Goal: Task Accomplishment & Management: Manage account settings

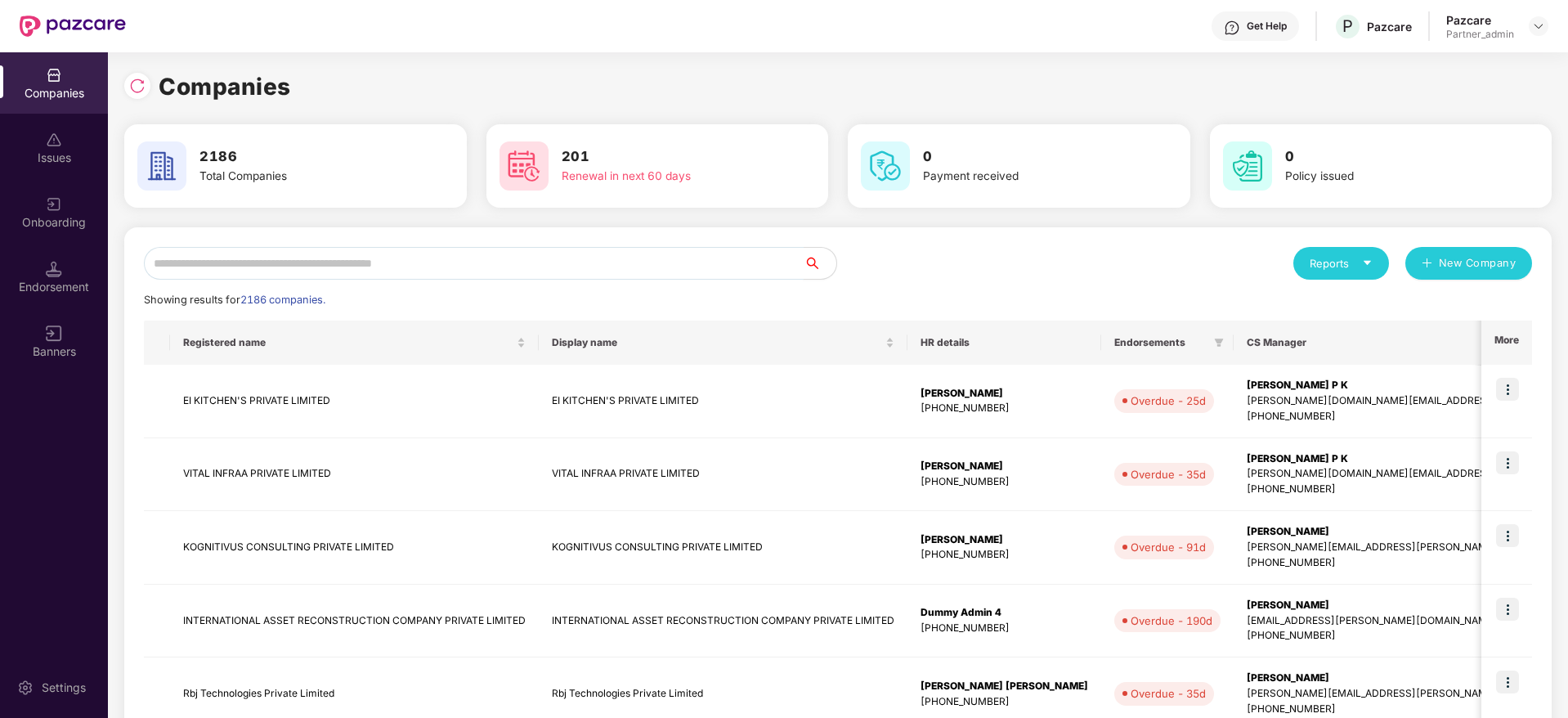
click at [235, 269] on input "text" at bounding box center [473, 263] width 659 height 33
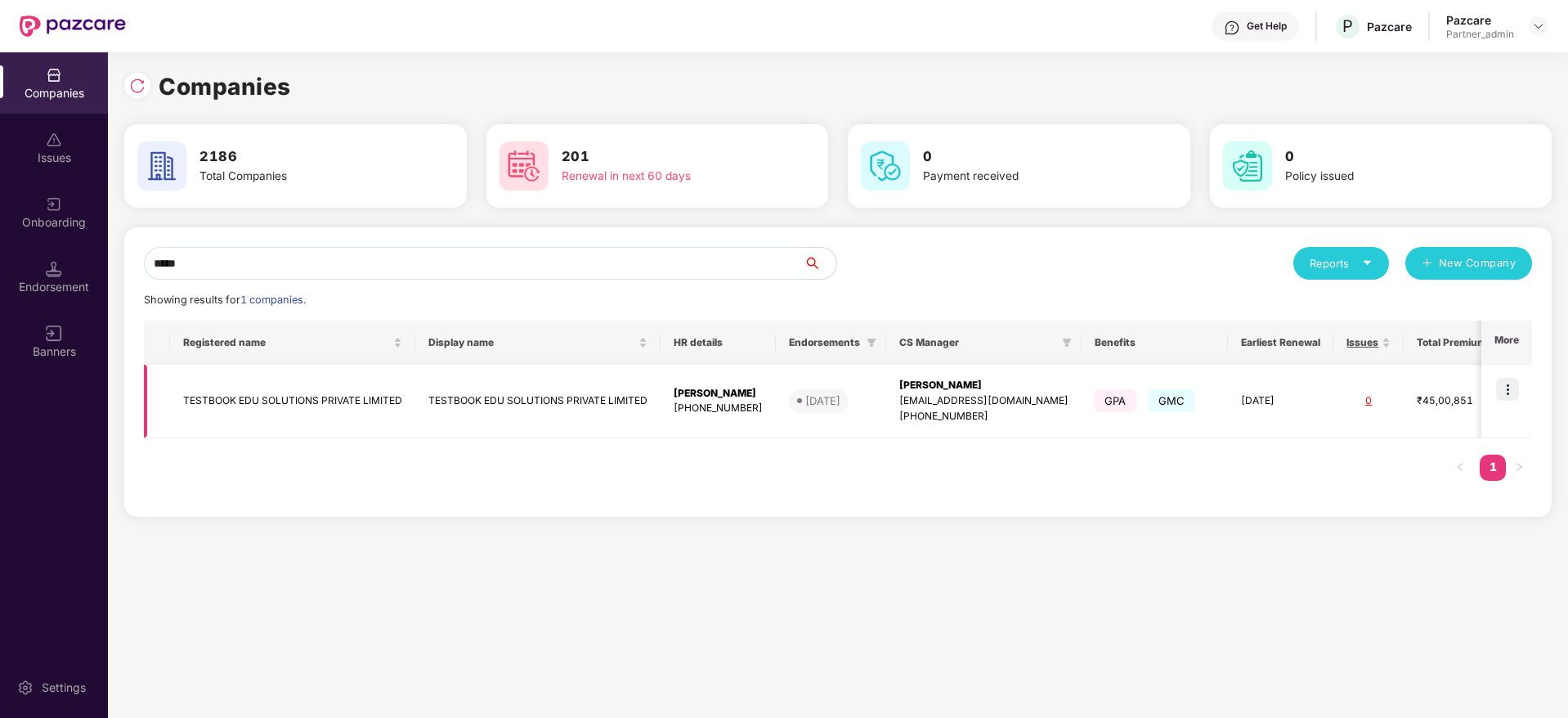
type input "*****"
click at [1508, 392] on img at bounding box center [1507, 390] width 23 height 23
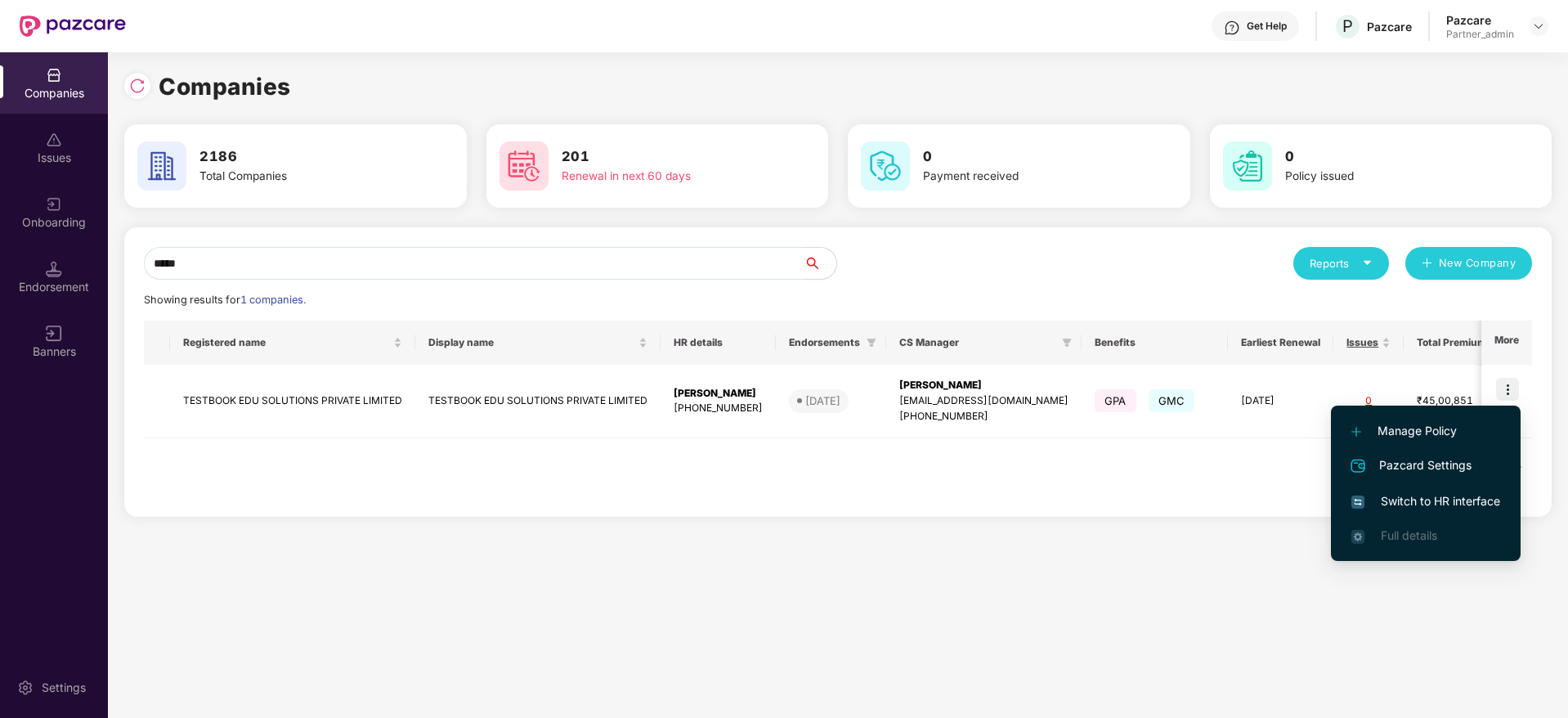
click at [1452, 501] on span "Switch to HR interface" at bounding box center [1424, 501] width 148 height 18
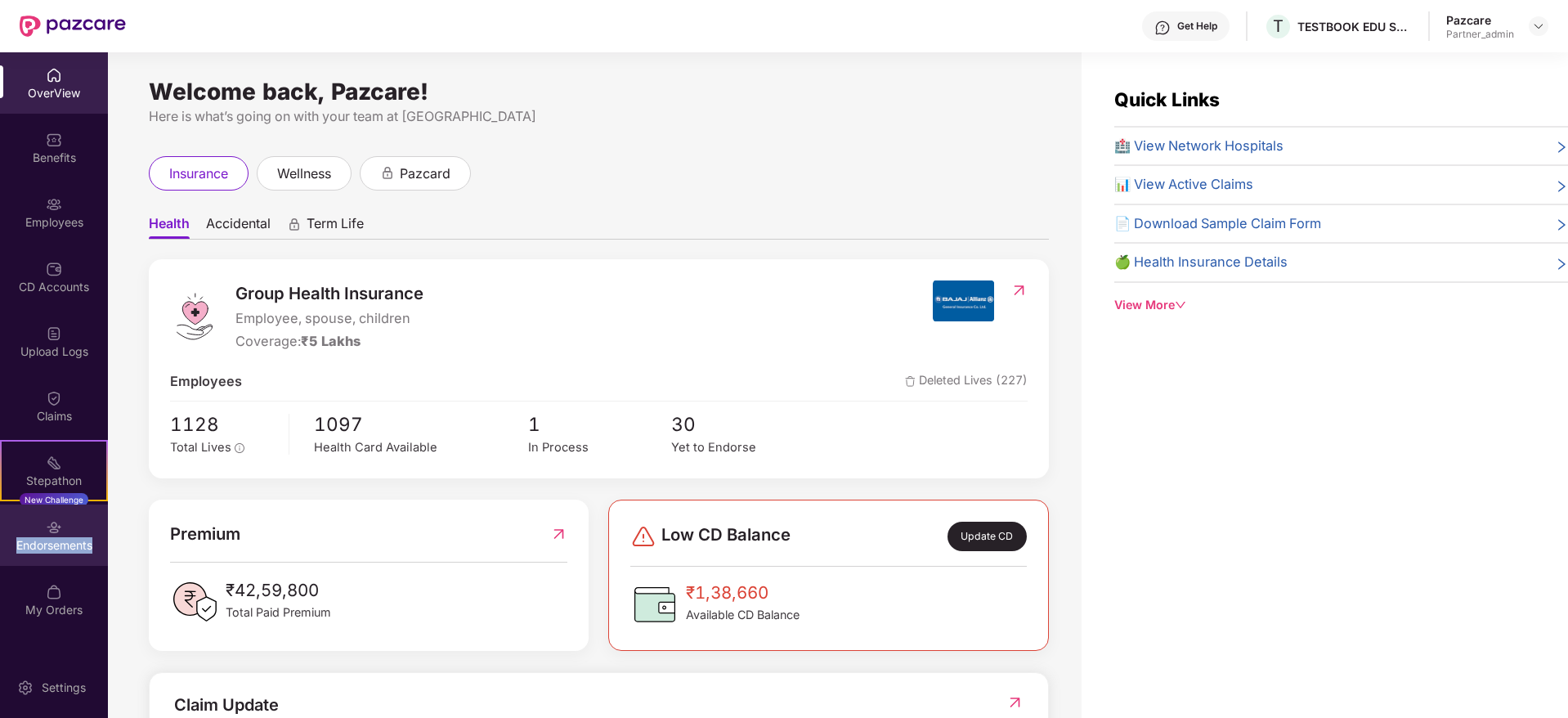
click at [31, 551] on div "Endorsements" at bounding box center [54, 545] width 108 height 16
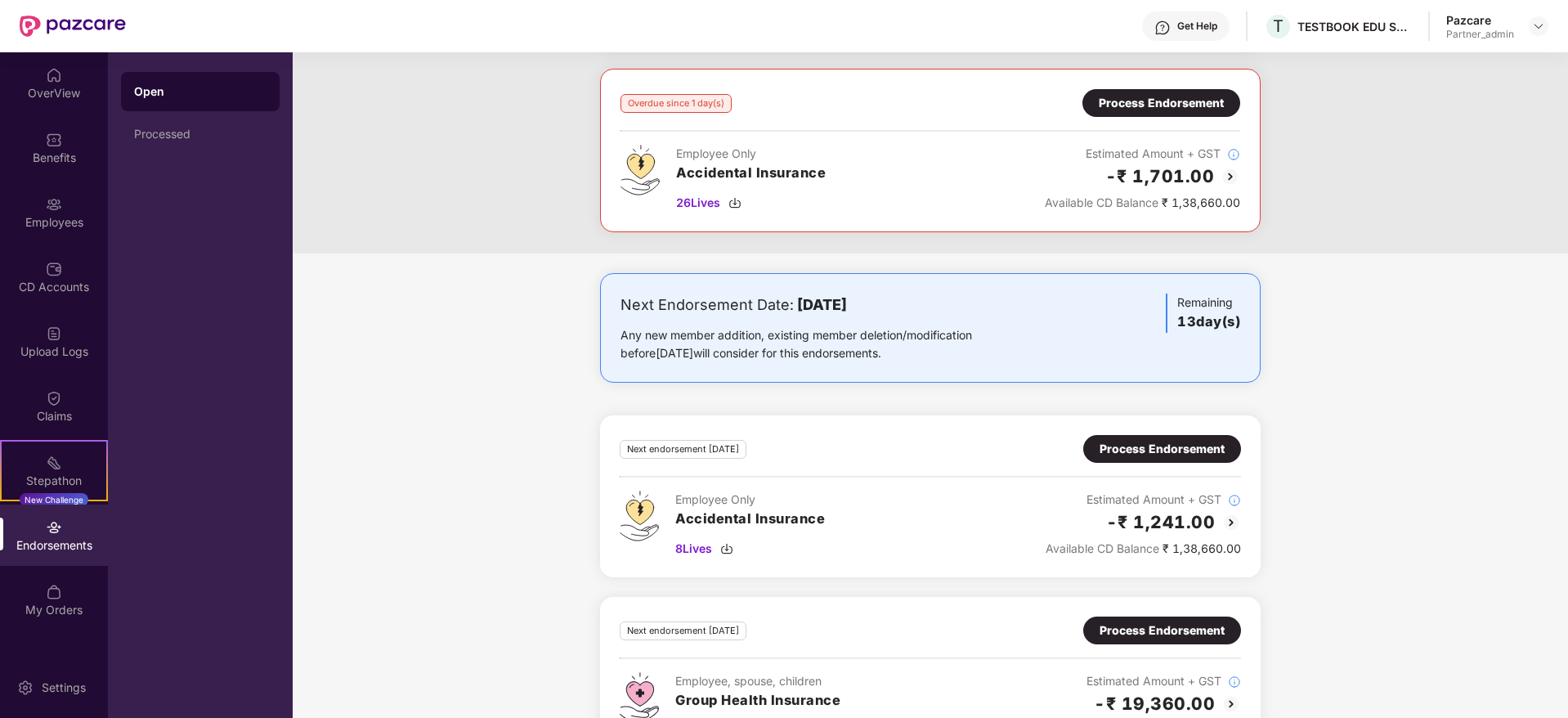
scroll to position [317, 0]
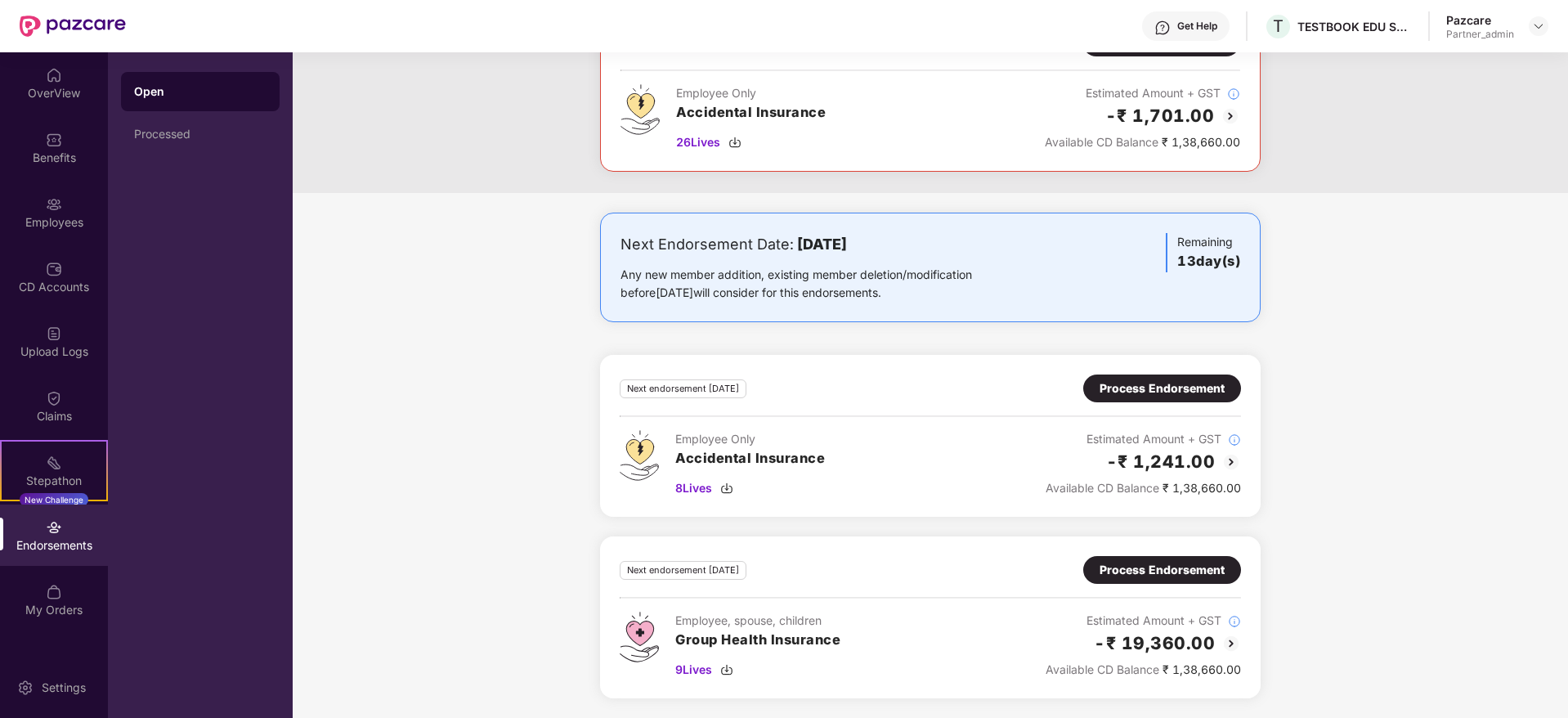
click at [1126, 565] on div "Process Endorsement" at bounding box center [1161, 570] width 125 height 18
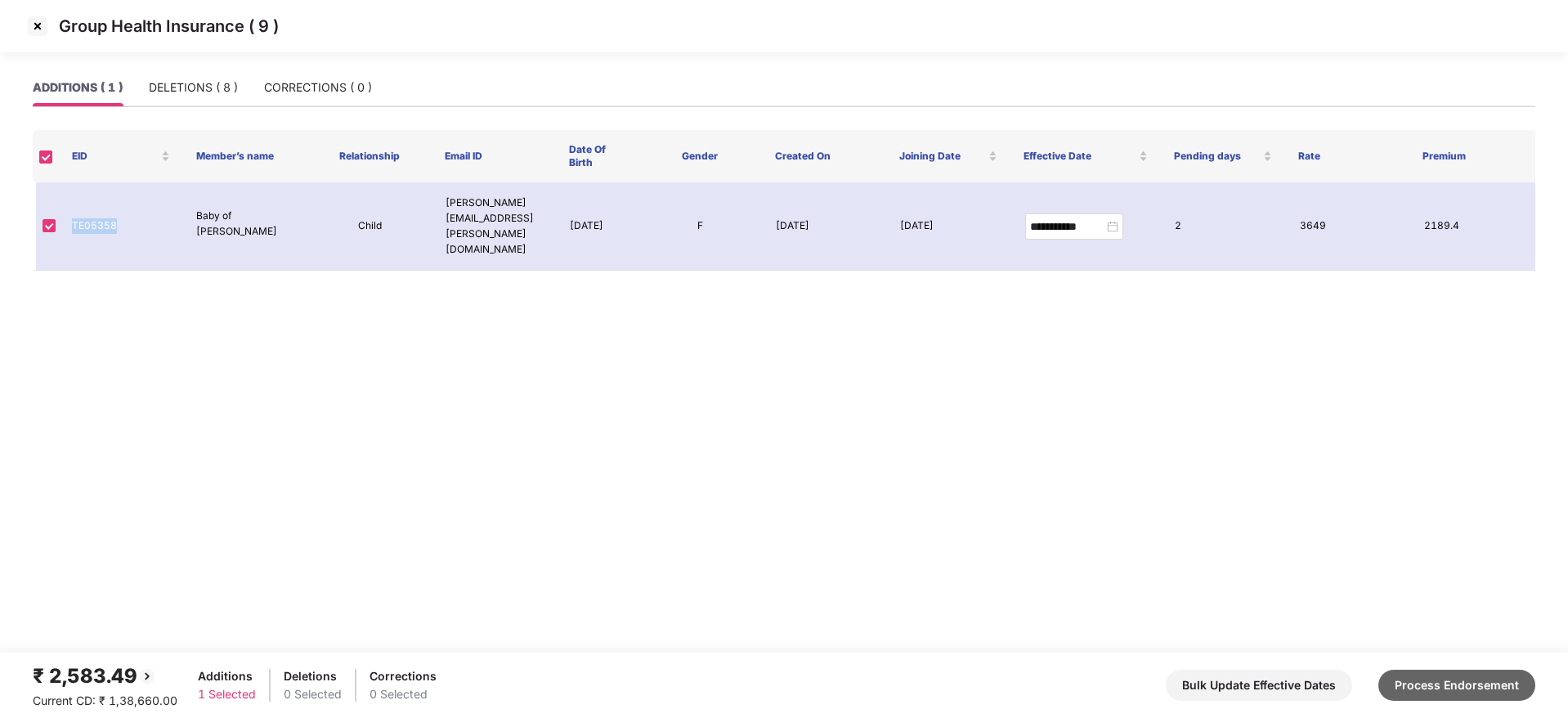
click at [1462, 684] on button "Process Endorsement" at bounding box center [1456, 685] width 157 height 31
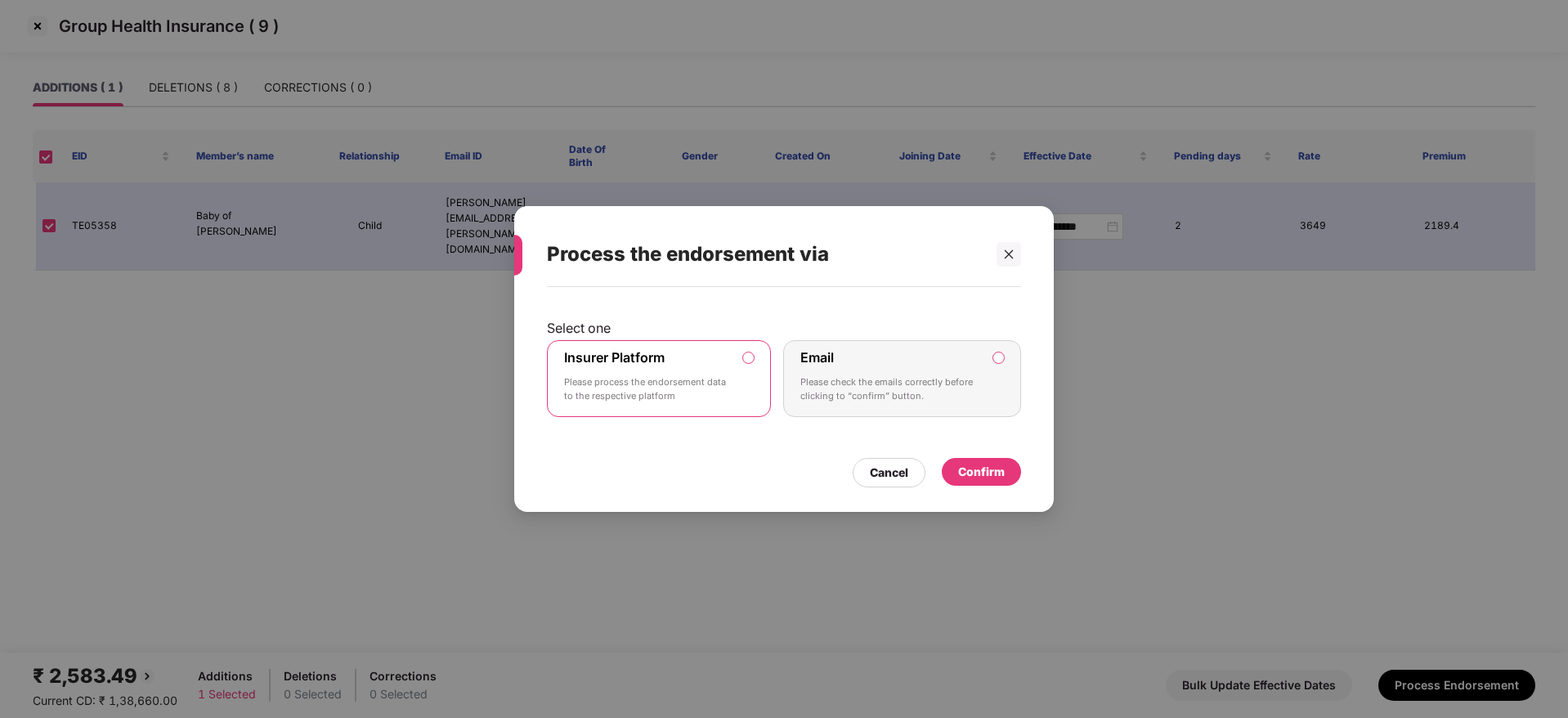
click at [1000, 478] on div "Confirm" at bounding box center [981, 472] width 47 height 18
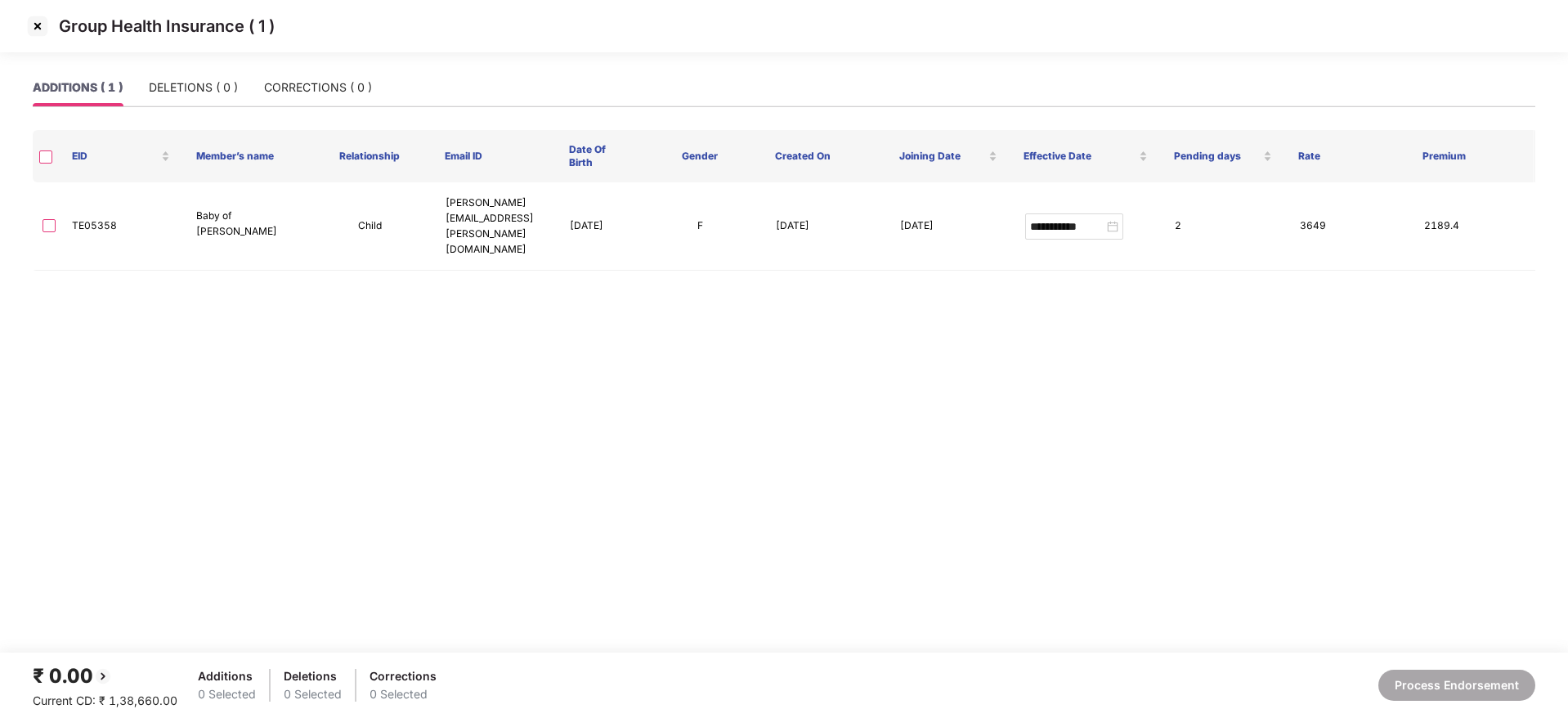
click at [36, 34] on img at bounding box center [37, 26] width 26 height 26
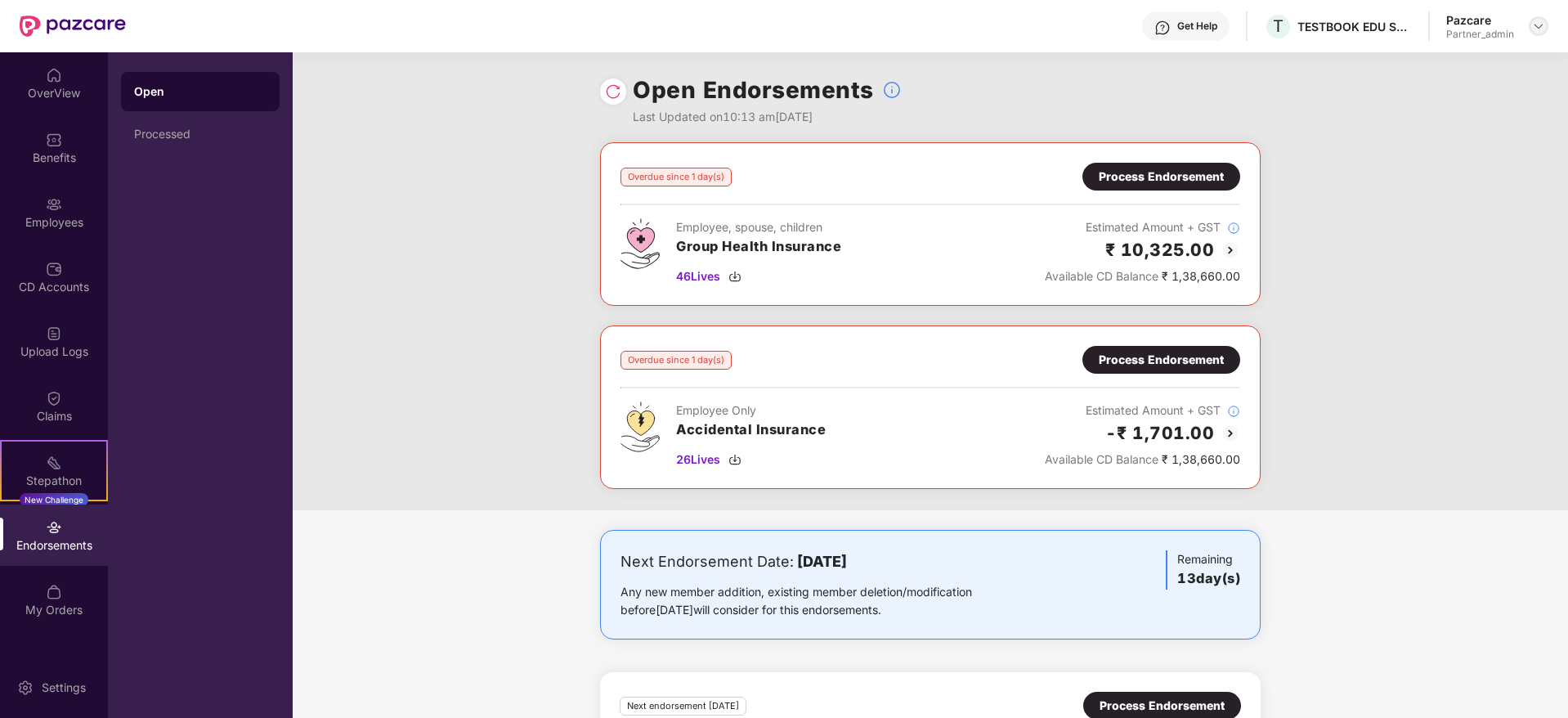
click at [1547, 29] on header "Get Help T TESTBOOK EDU SOLUTIONS PRIVATE LIMITED Pazcare Partner_admin" at bounding box center [784, 26] width 1568 height 53
click at [1536, 23] on img at bounding box center [1538, 27] width 13 height 13
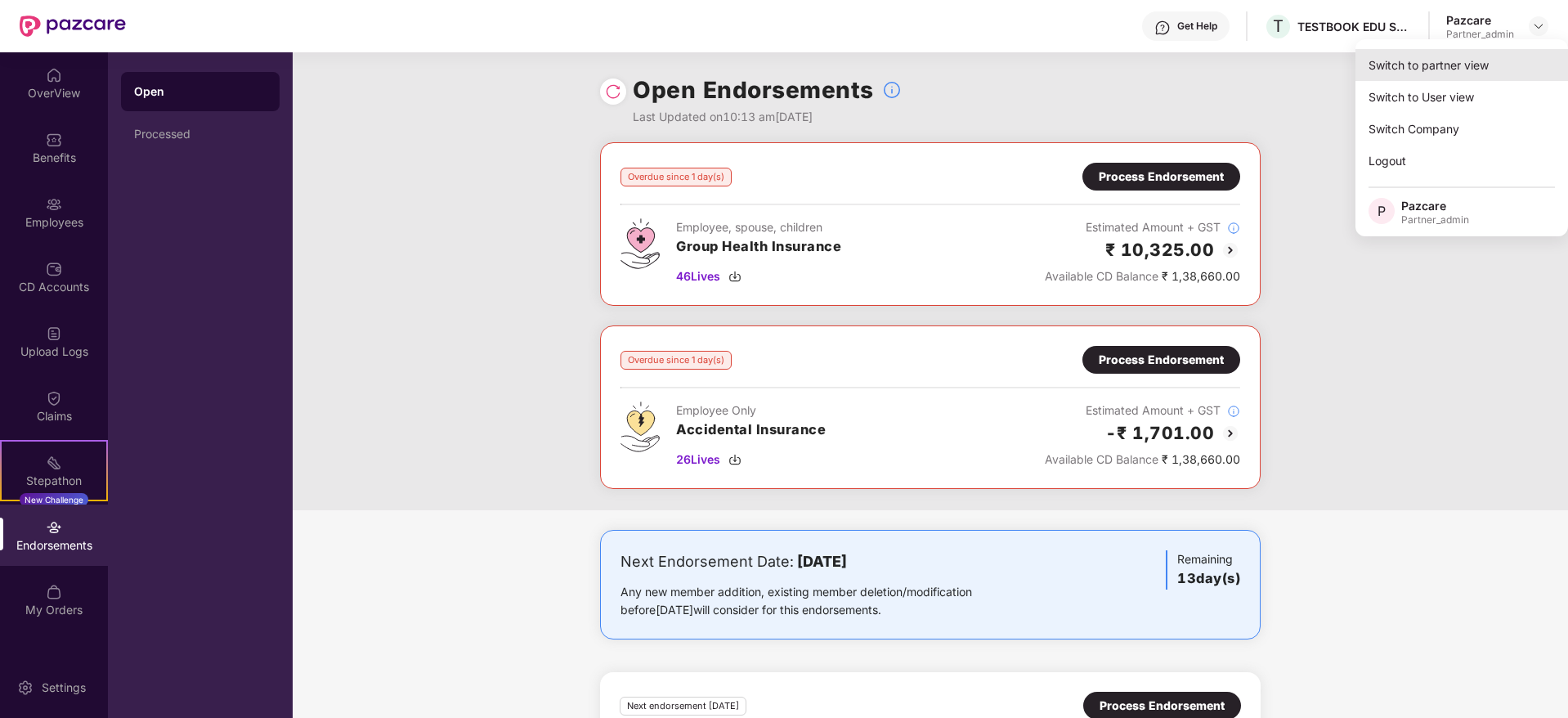
click at [1498, 50] on div "Switch to partner view" at bounding box center [1462, 64] width 212 height 32
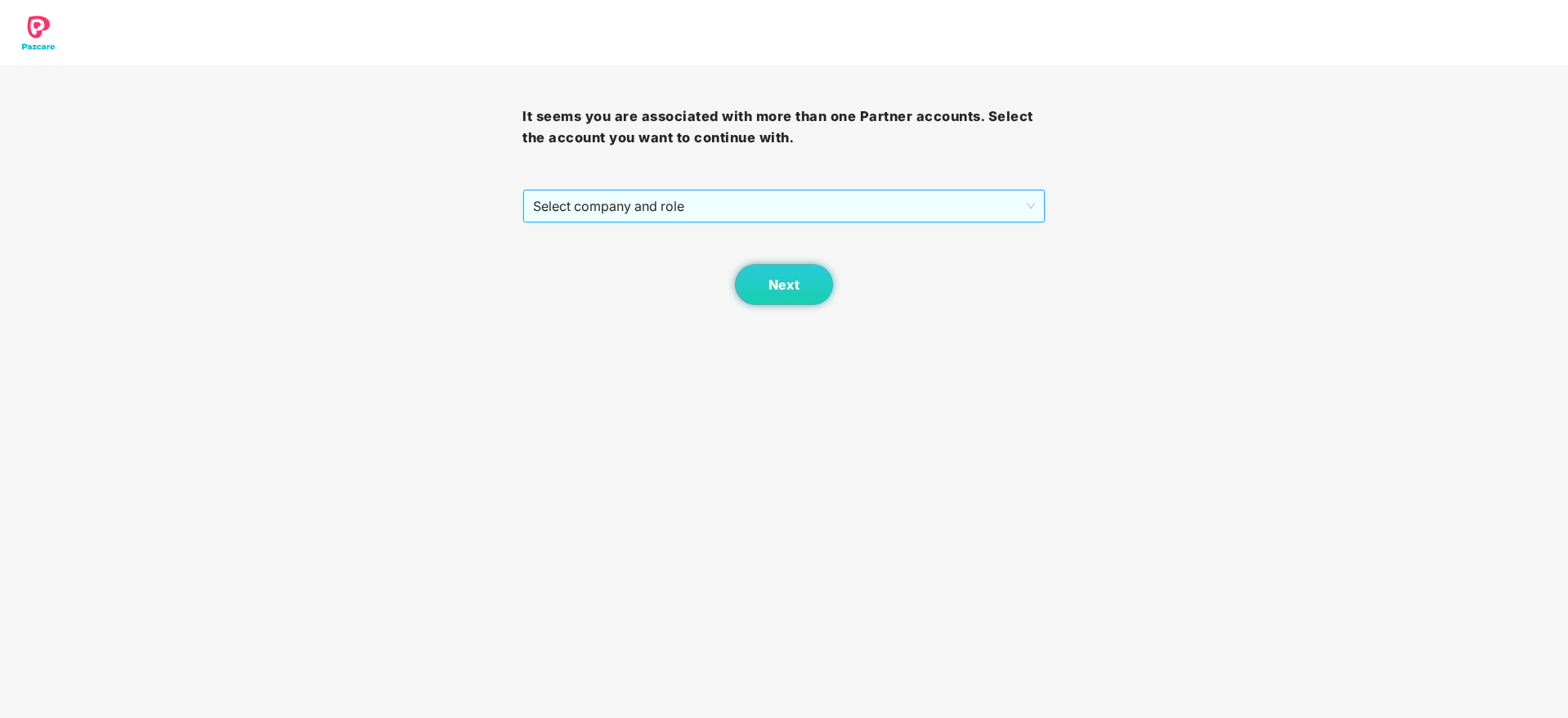
click at [872, 207] on span "Select company and role" at bounding box center [784, 206] width 501 height 31
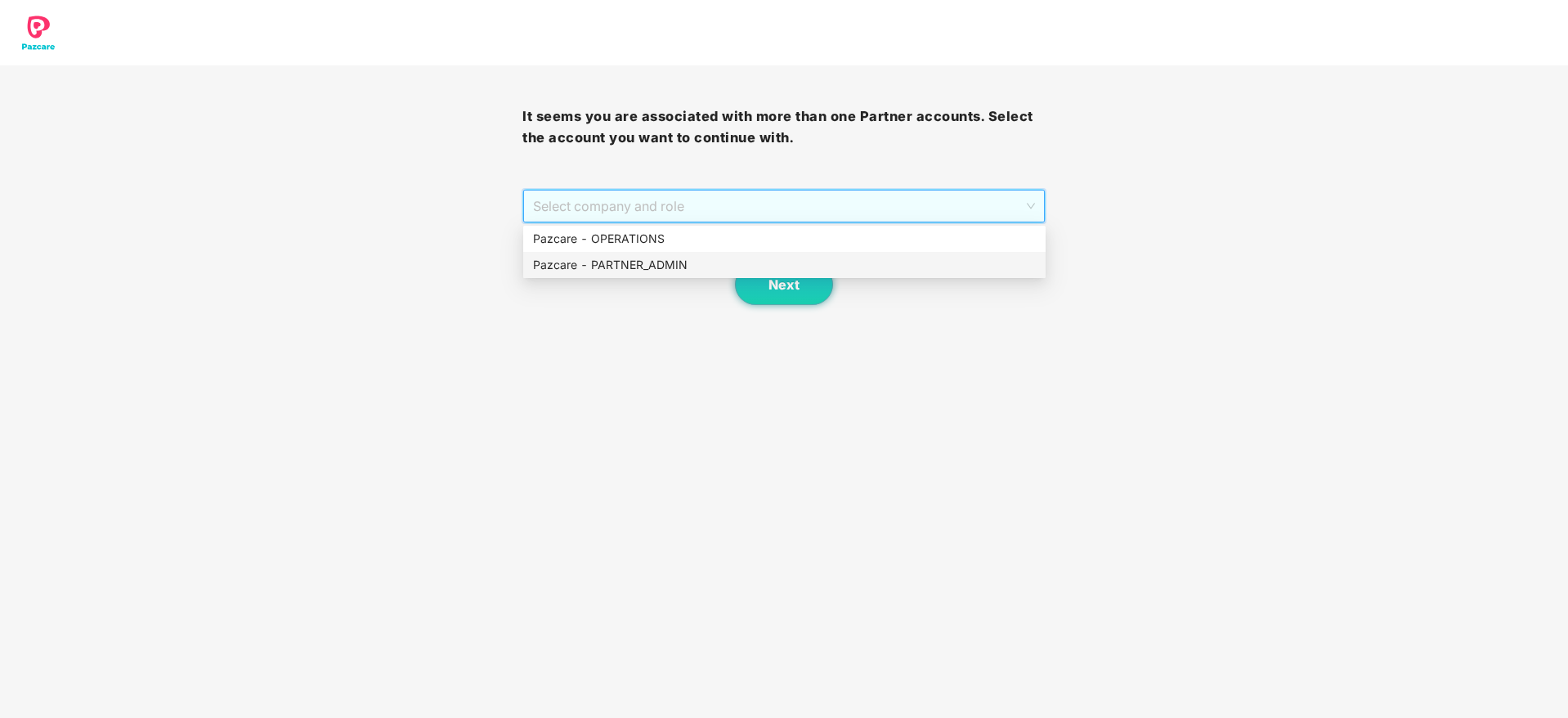
click at [638, 271] on div "Pazcare - PARTNER_ADMIN" at bounding box center [784, 264] width 502 height 18
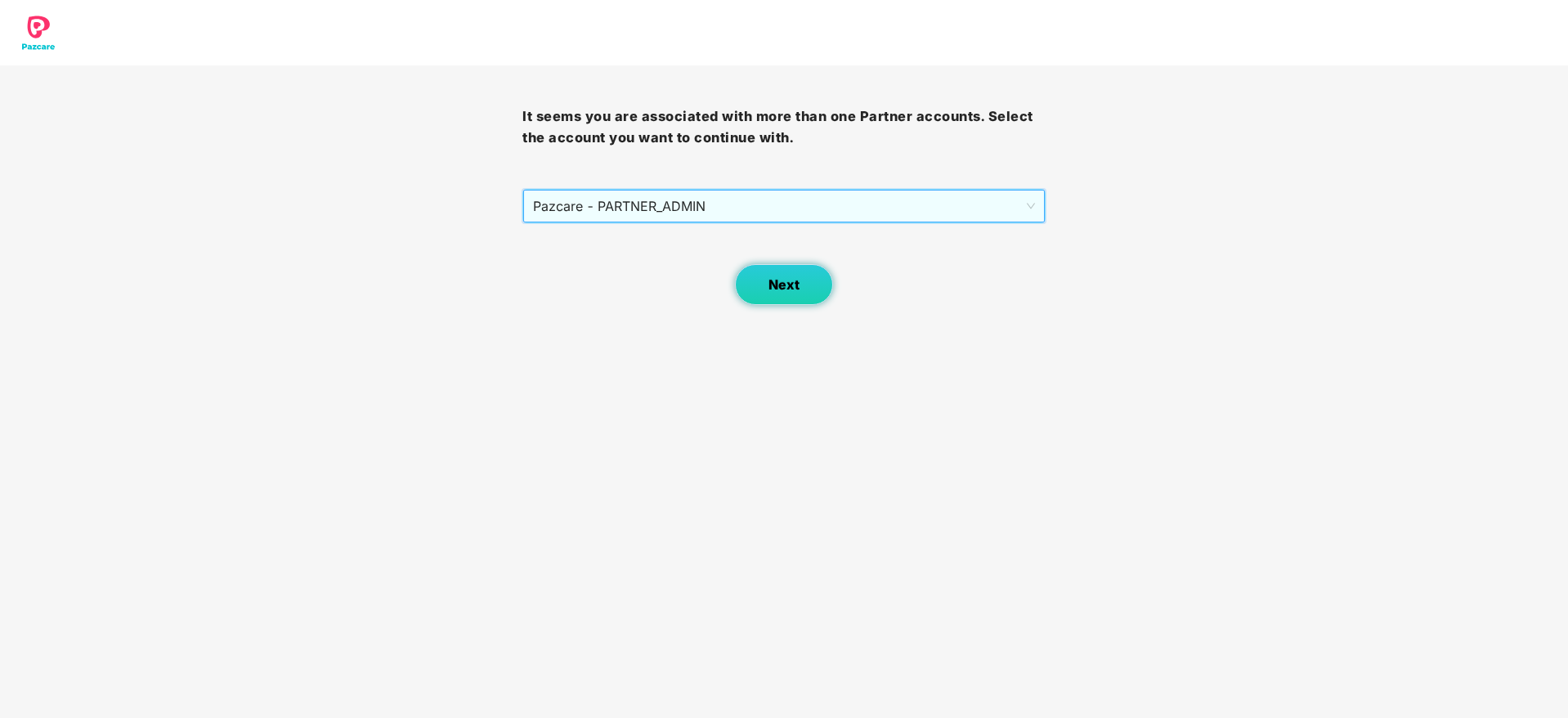
click at [782, 289] on span "Next" at bounding box center [784, 285] width 31 height 15
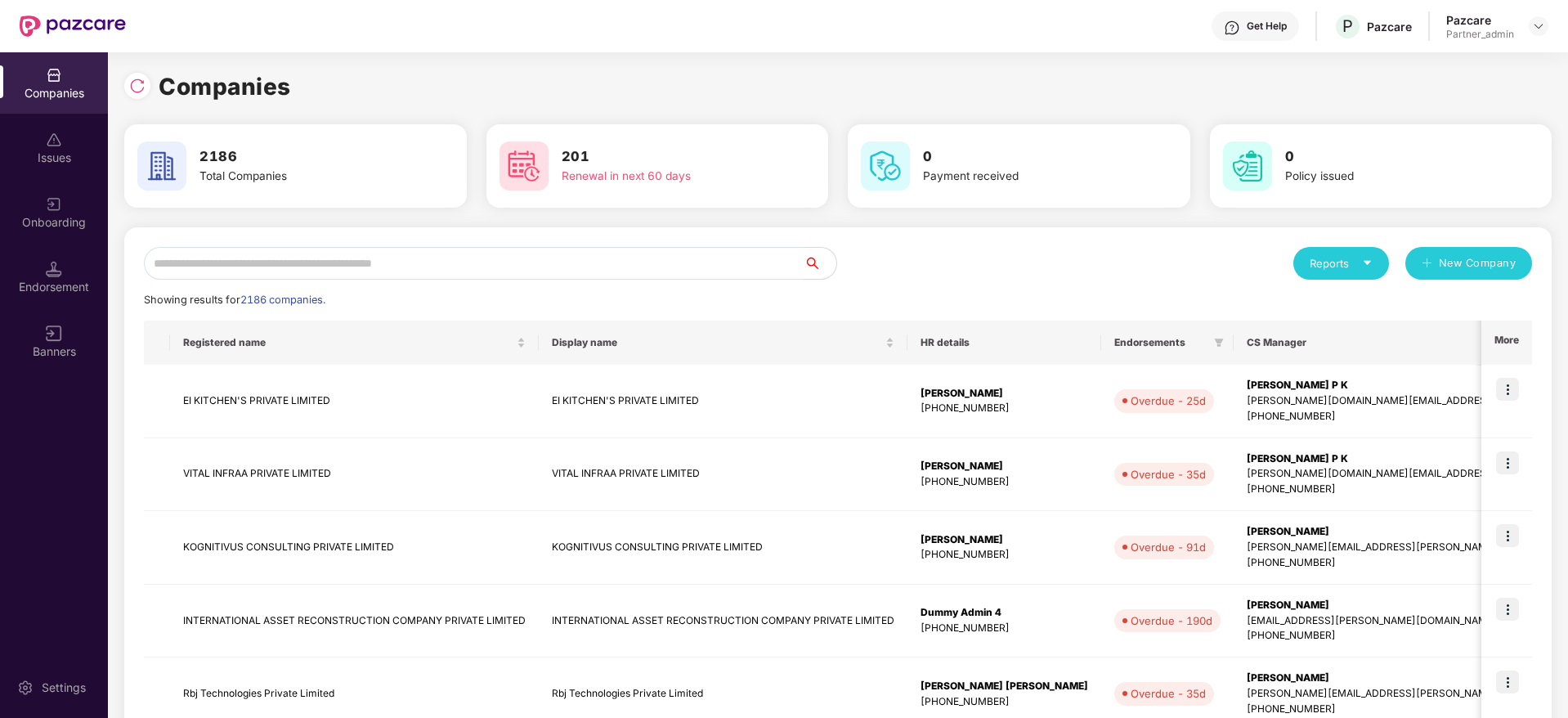
click at [458, 261] on input "text" at bounding box center [473, 263] width 659 height 33
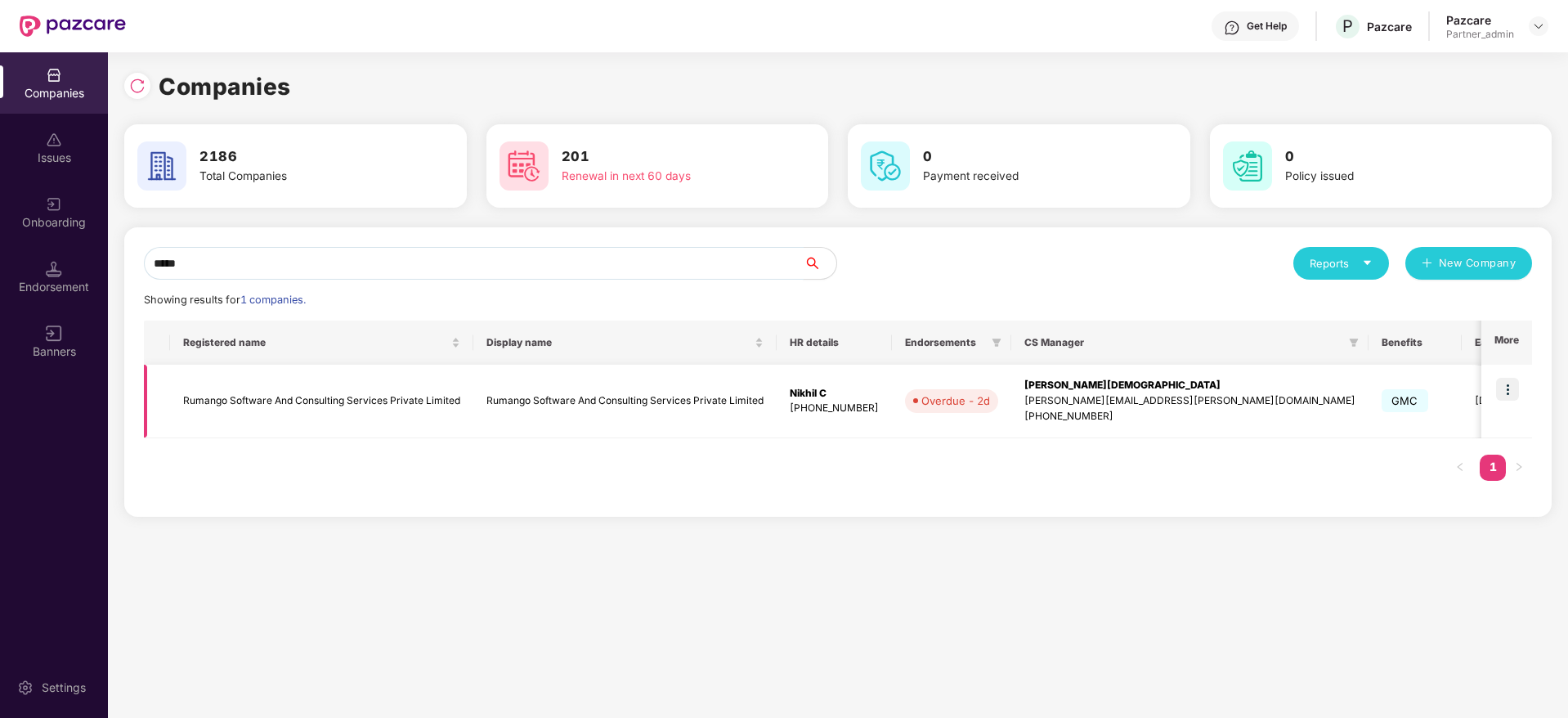
type input "*****"
click at [1513, 391] on img at bounding box center [1507, 390] width 23 height 23
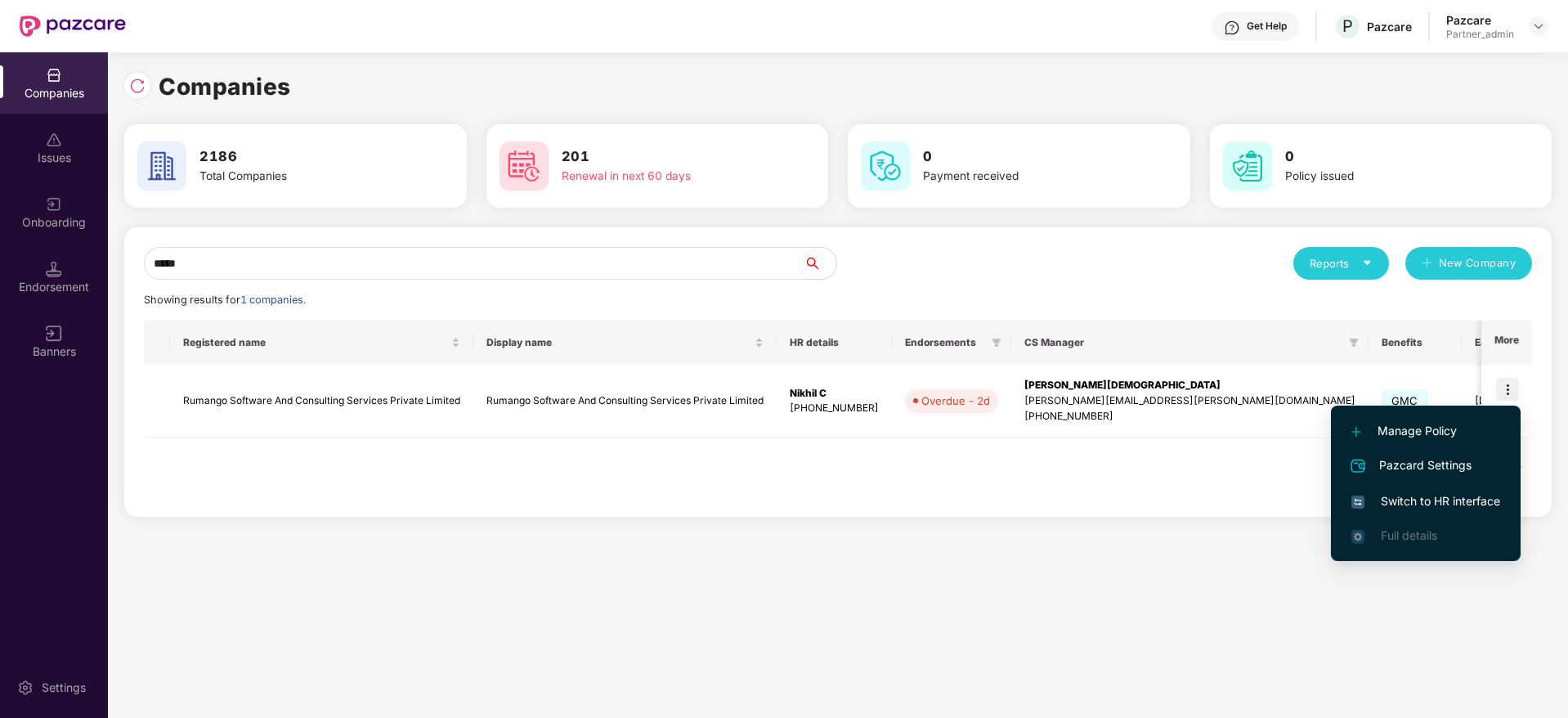
click at [1430, 505] on span "Switch to HR interface" at bounding box center [1424, 501] width 148 height 18
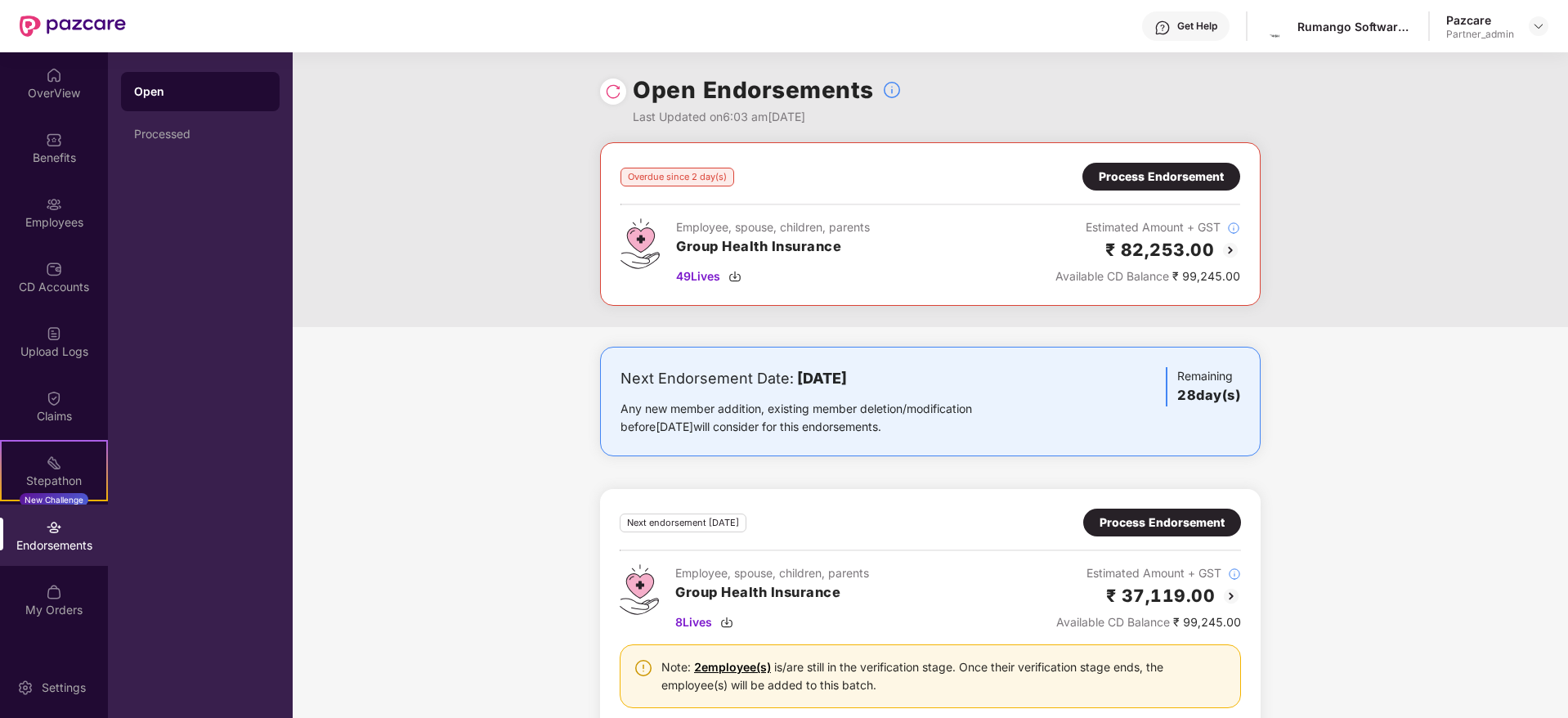
click at [1150, 184] on div "Process Endorsement" at bounding box center [1160, 176] width 125 height 18
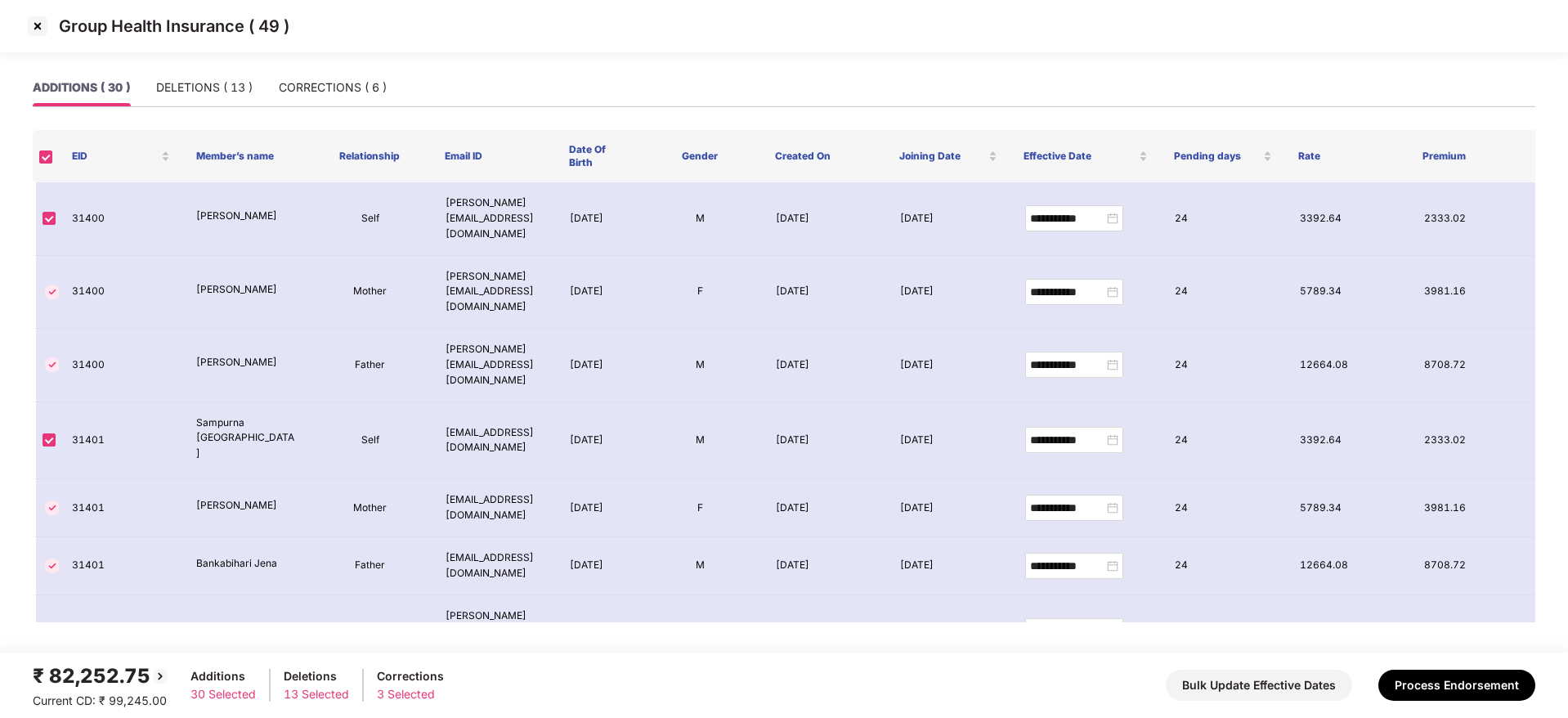
click at [38, 21] on img at bounding box center [37, 26] width 26 height 26
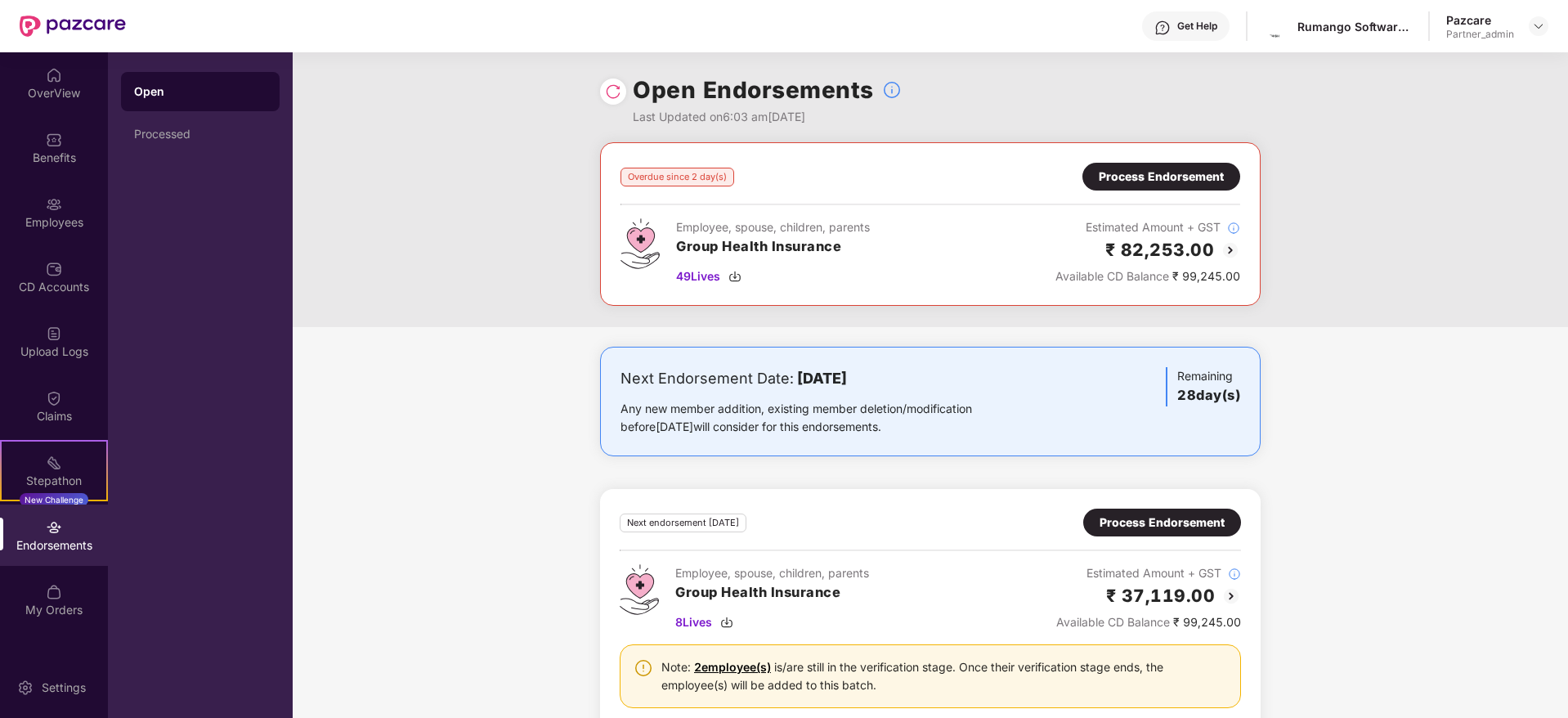
click at [1159, 186] on div "Process Endorsement" at bounding box center [1160, 176] width 158 height 28
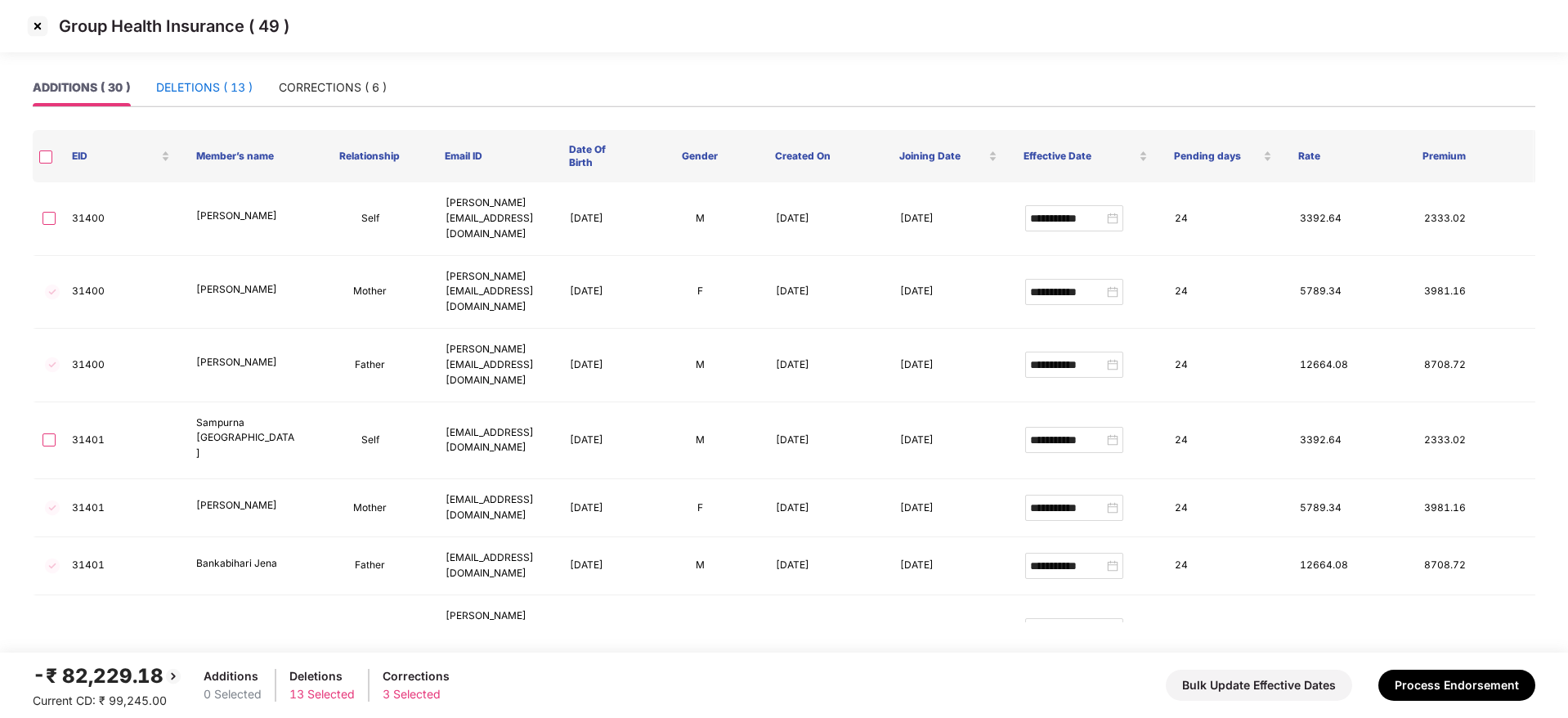
click at [213, 95] on div "DELETIONS ( 13 )" at bounding box center [204, 87] width 97 height 18
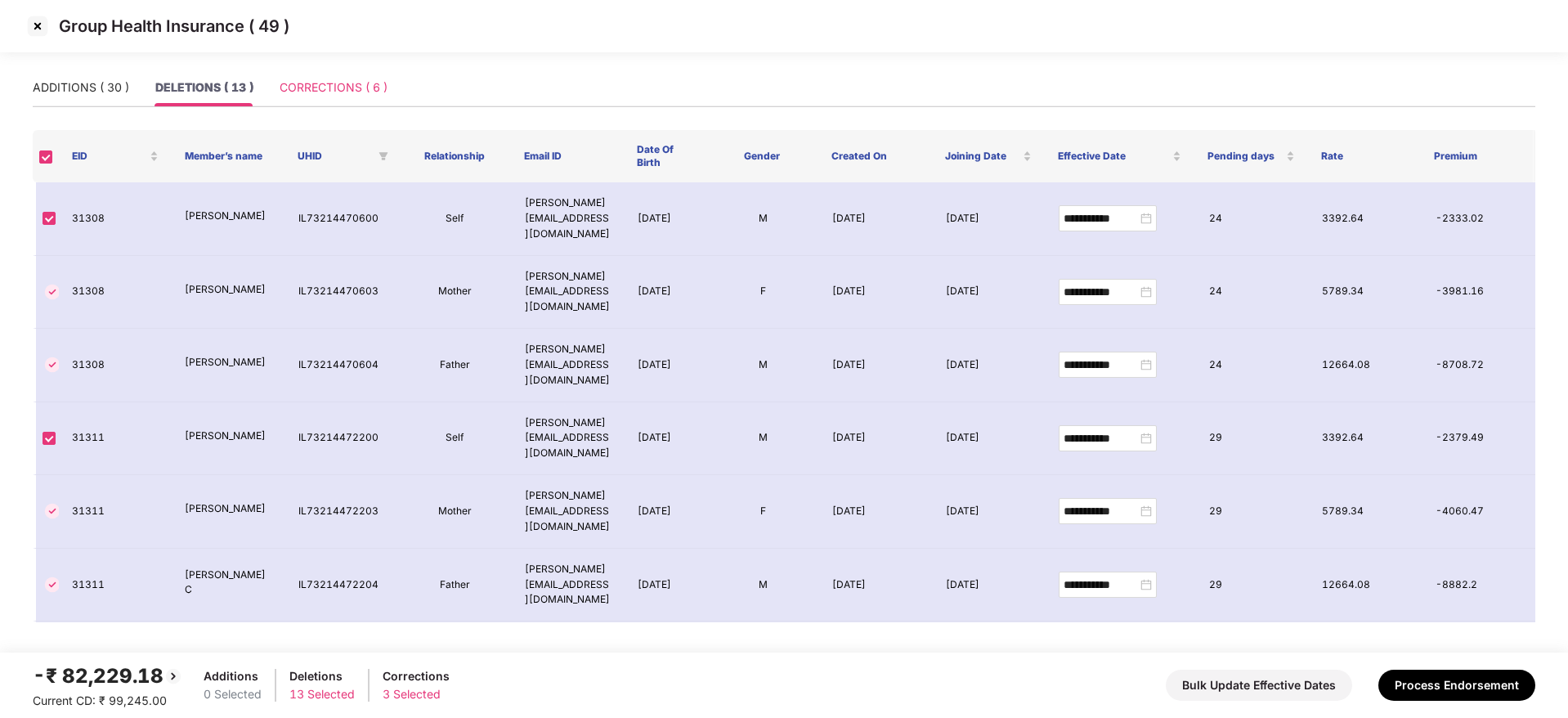
click at [305, 97] on div "CORRECTIONS ( 6 )" at bounding box center [333, 87] width 108 height 37
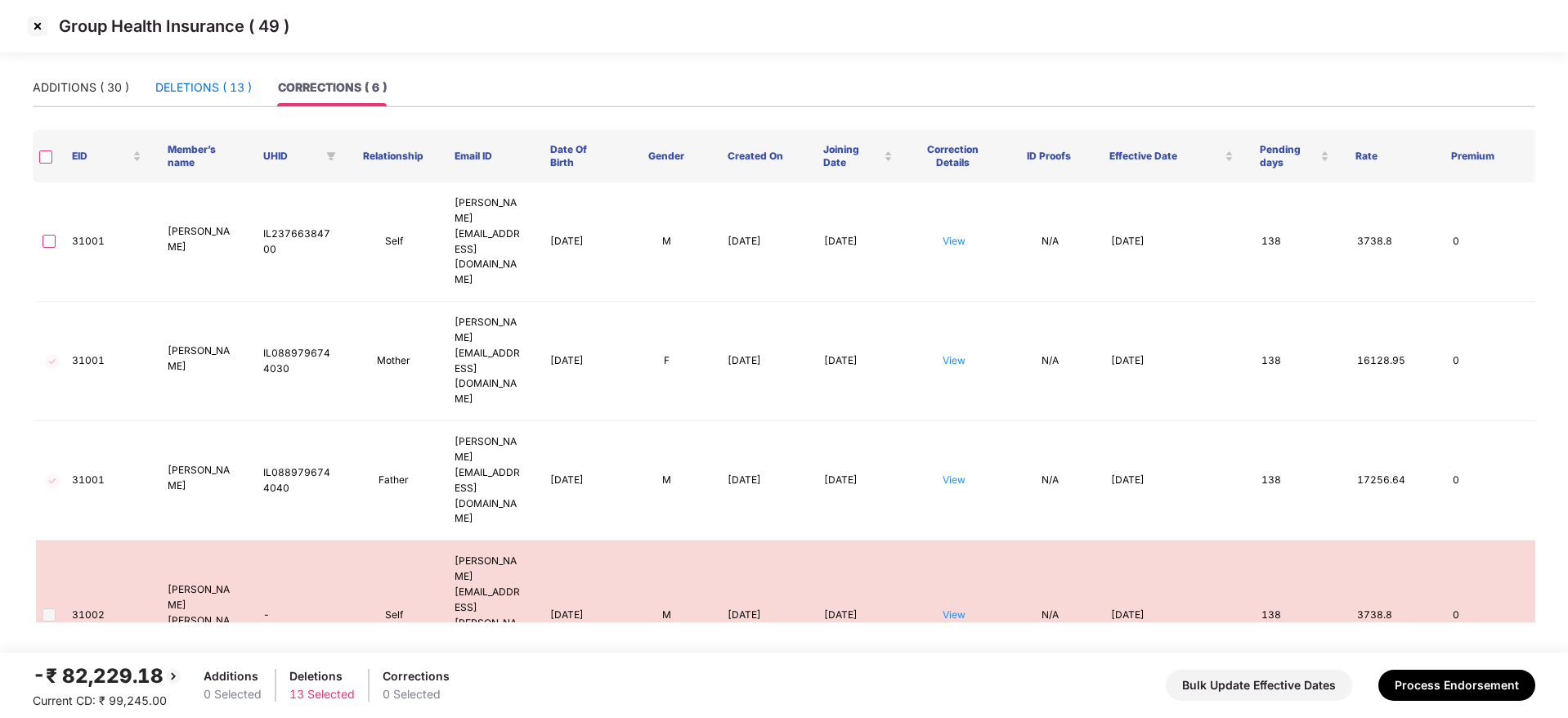
click at [213, 89] on div "DELETIONS ( 13 )" at bounding box center [203, 87] width 97 height 18
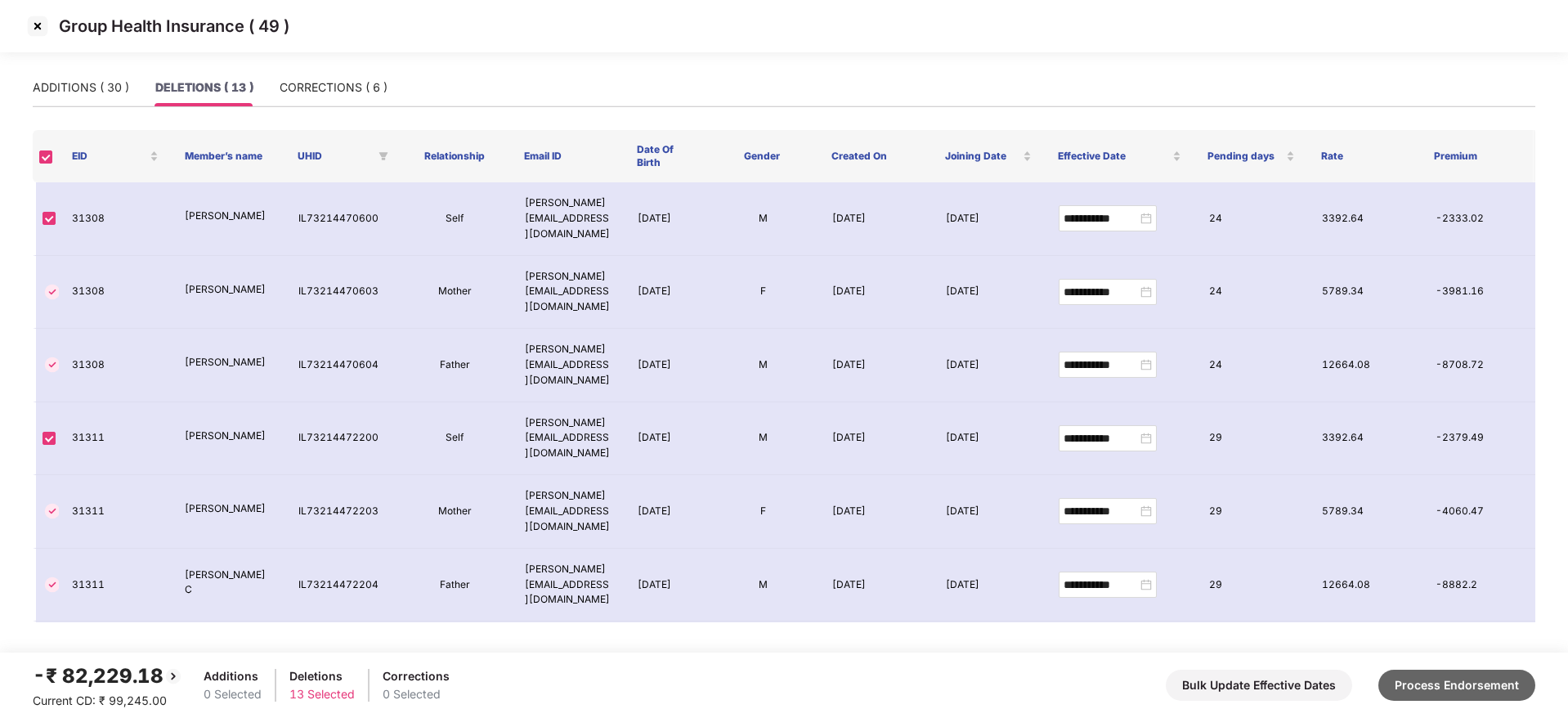
click at [1472, 687] on button "Process Endorsement" at bounding box center [1456, 685] width 157 height 31
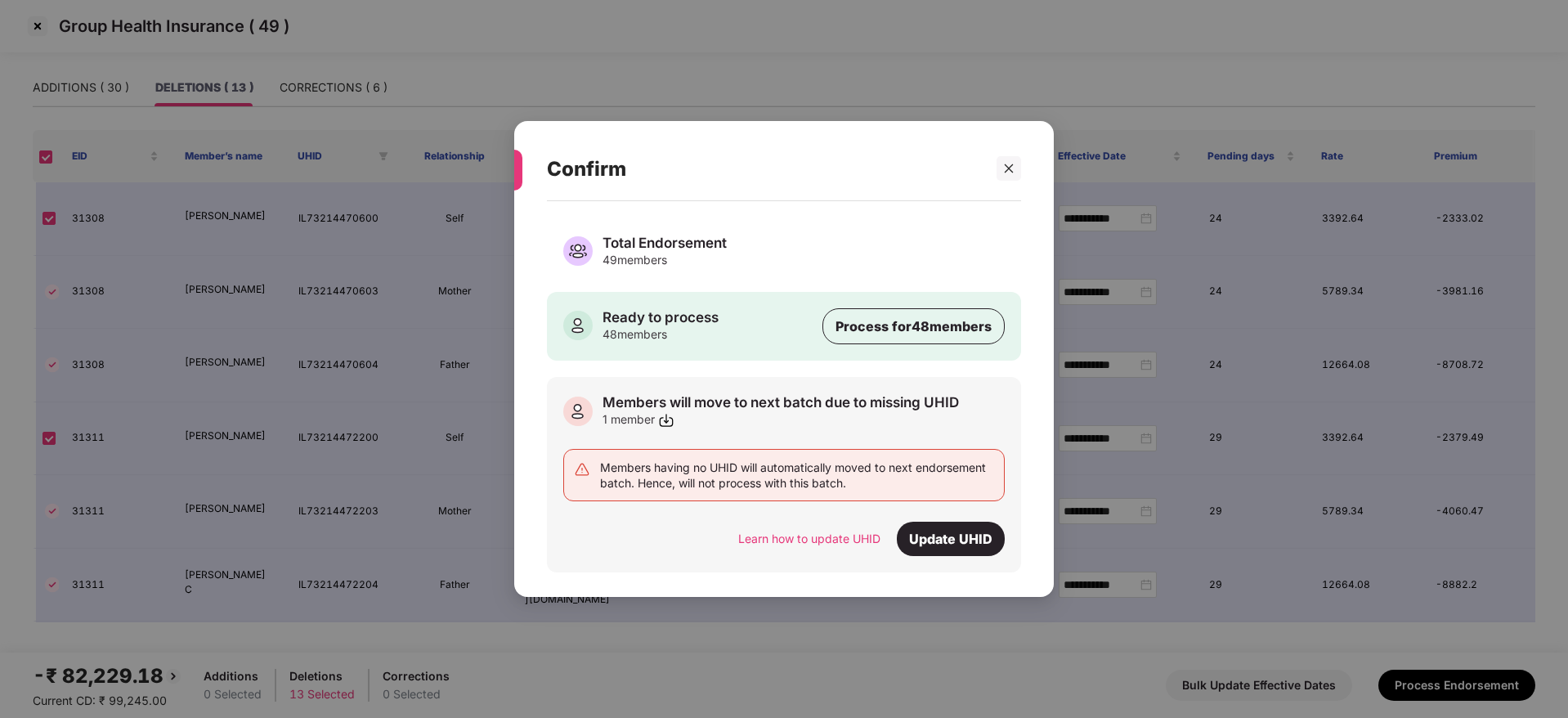
click at [1006, 168] on icon "close" at bounding box center [1008, 168] width 11 height 11
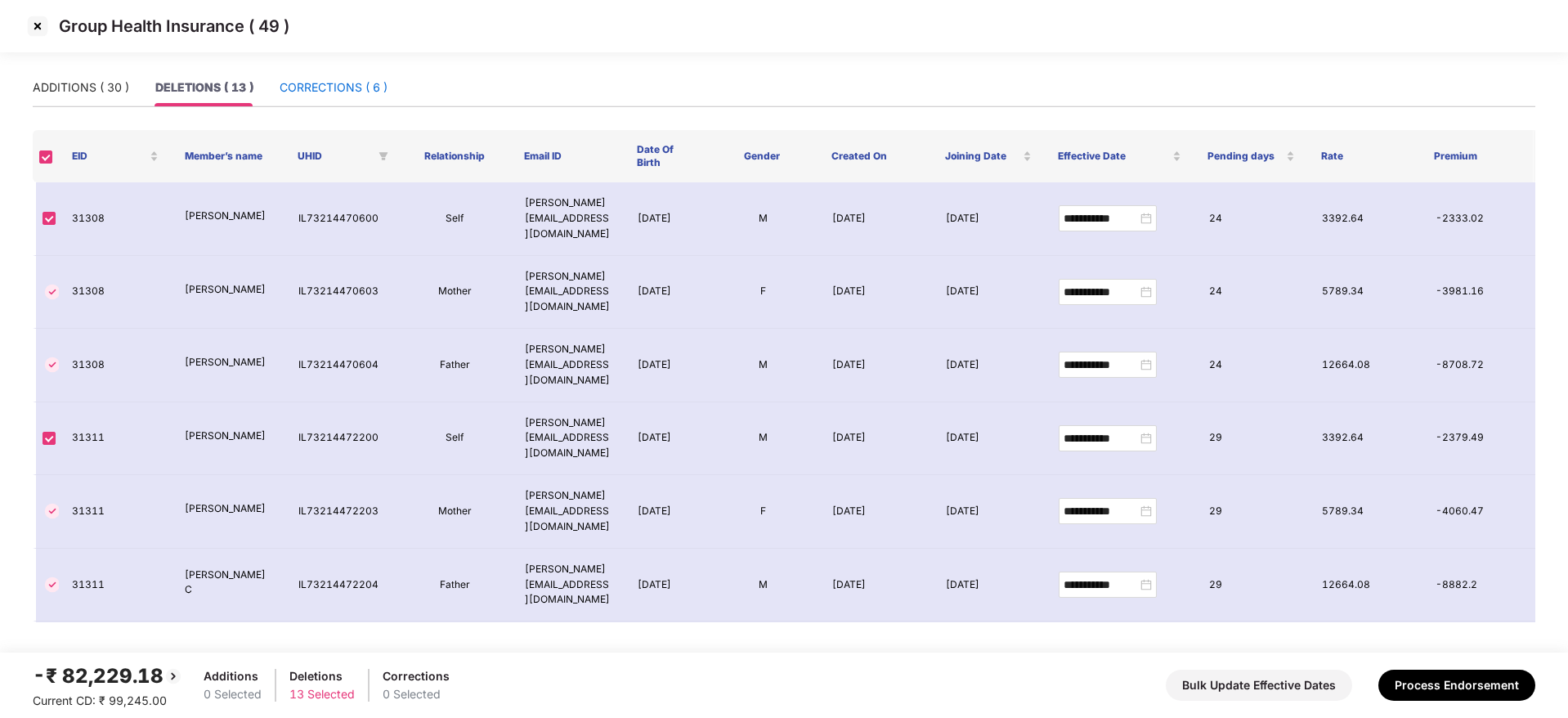
click at [315, 81] on div "CORRECTIONS ( 6 )" at bounding box center [333, 87] width 108 height 18
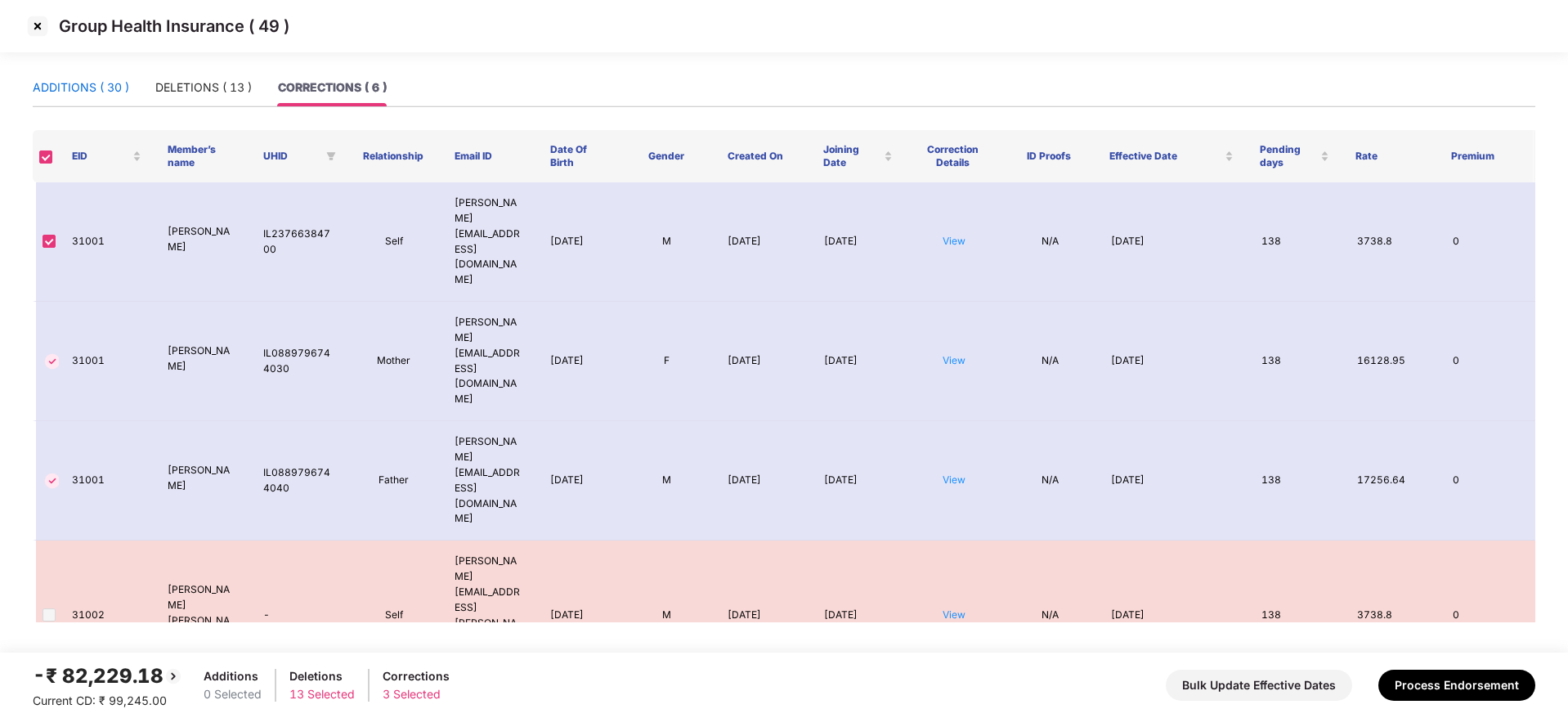
click at [118, 90] on div "ADDITIONS ( 30 )" at bounding box center [80, 87] width 97 height 18
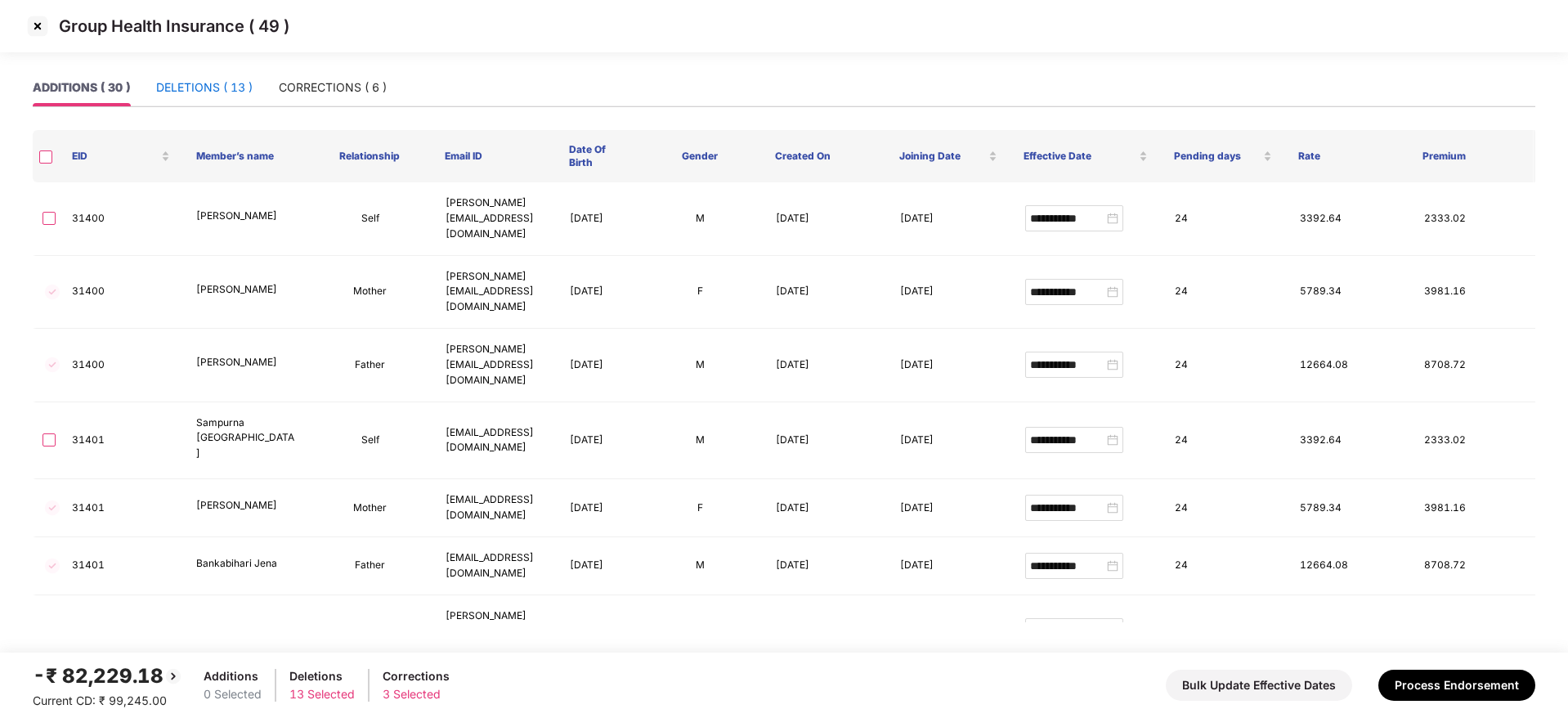
click at [194, 92] on div "DELETIONS ( 13 )" at bounding box center [204, 87] width 97 height 18
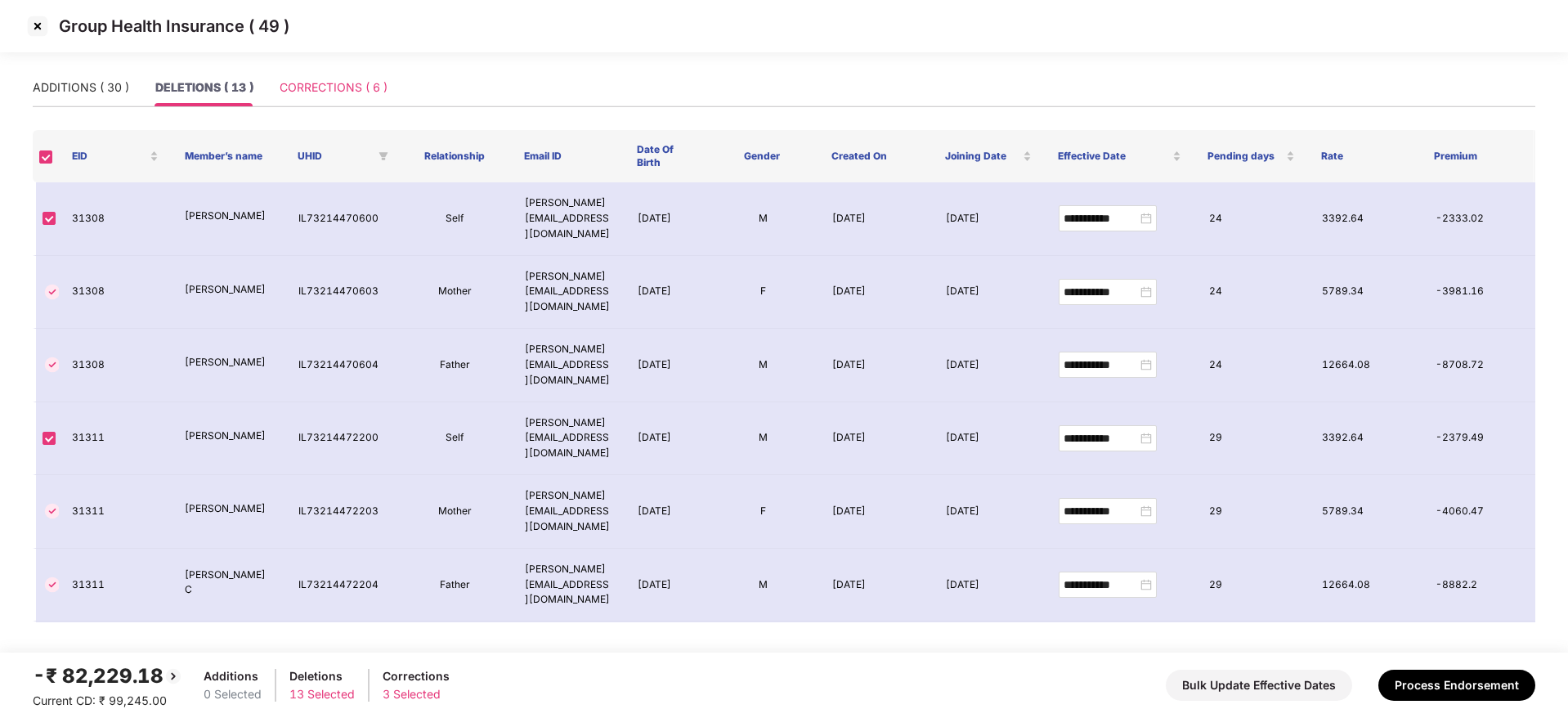
click at [365, 100] on div "CORRECTIONS ( 6 )" at bounding box center [333, 87] width 108 height 37
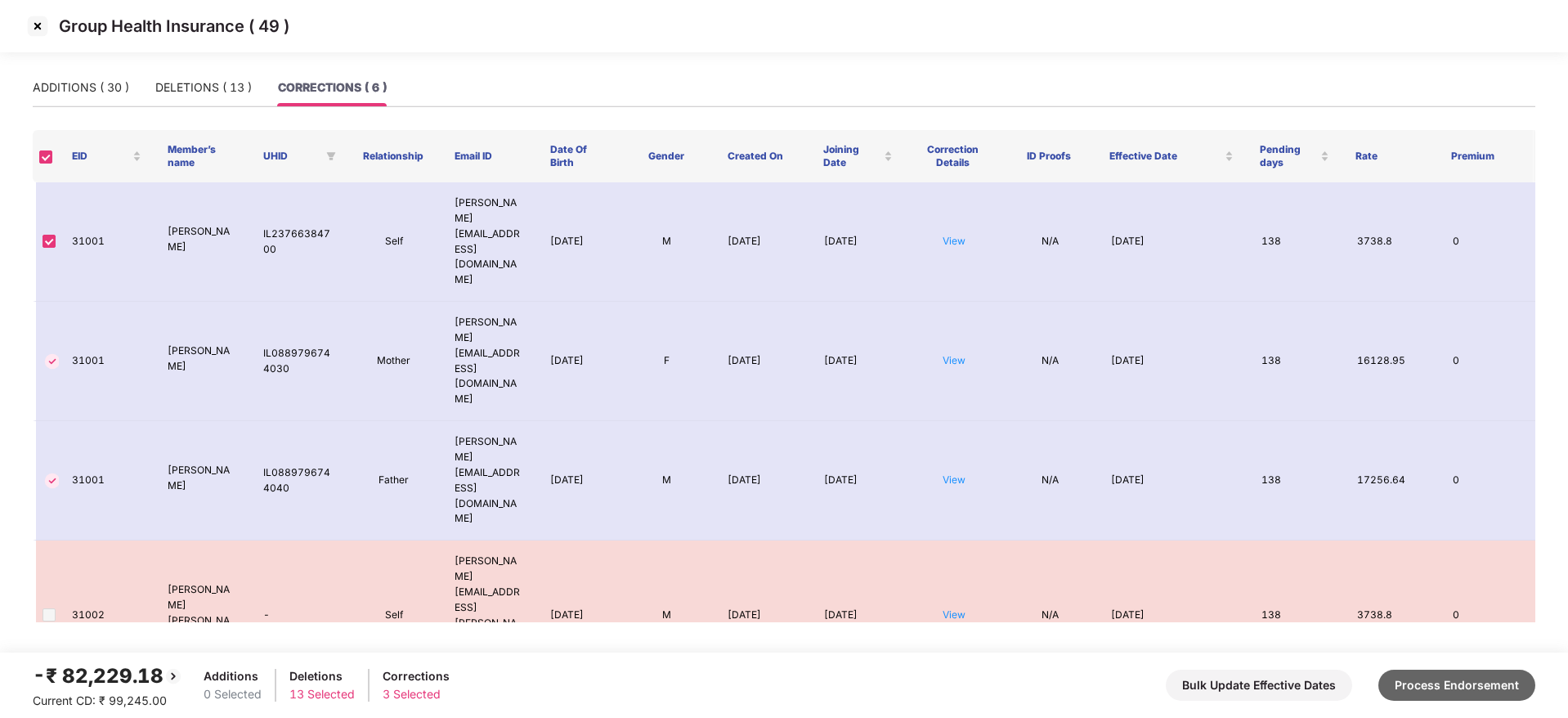
click at [1468, 684] on button "Process Endorsement" at bounding box center [1456, 685] width 157 height 31
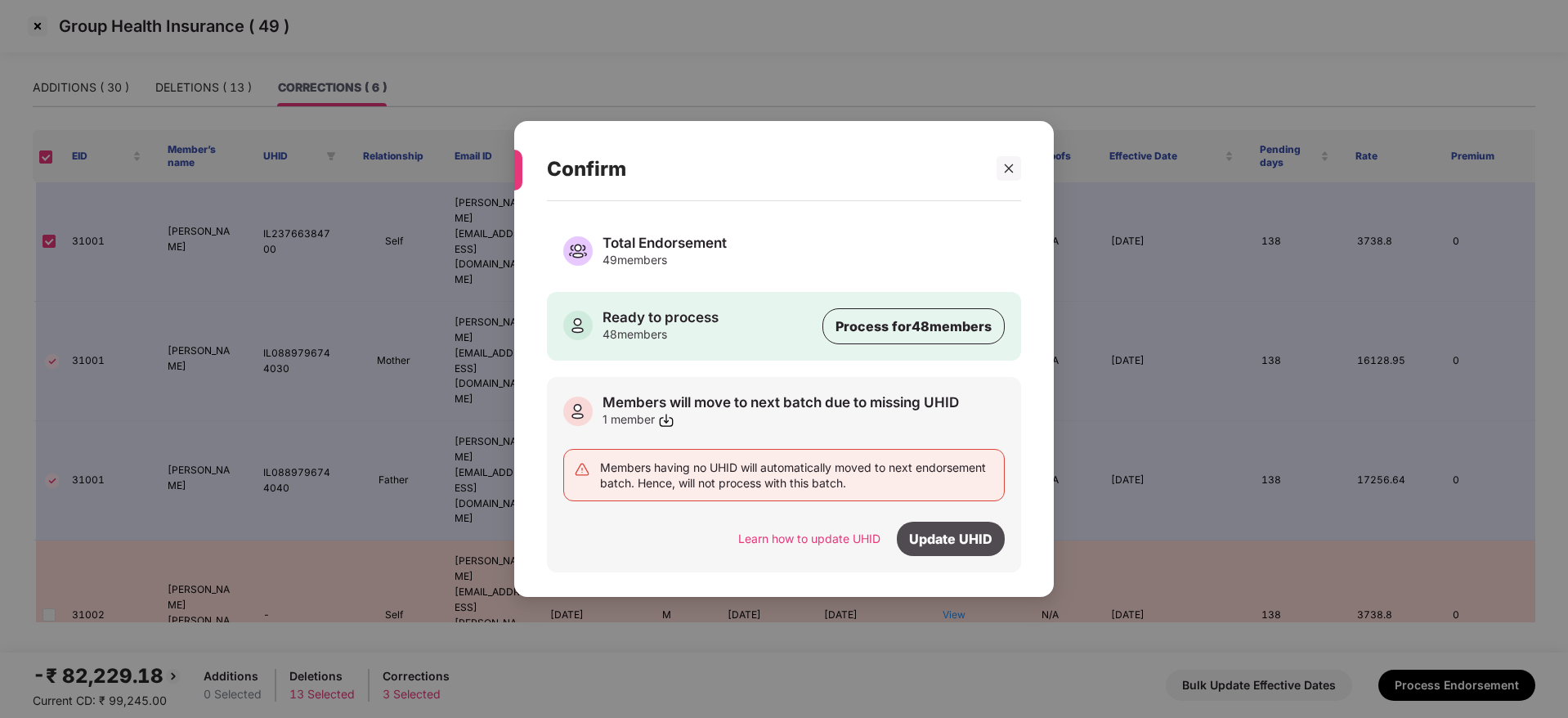
click at [962, 541] on div "Update UHID" at bounding box center [950, 539] width 108 height 34
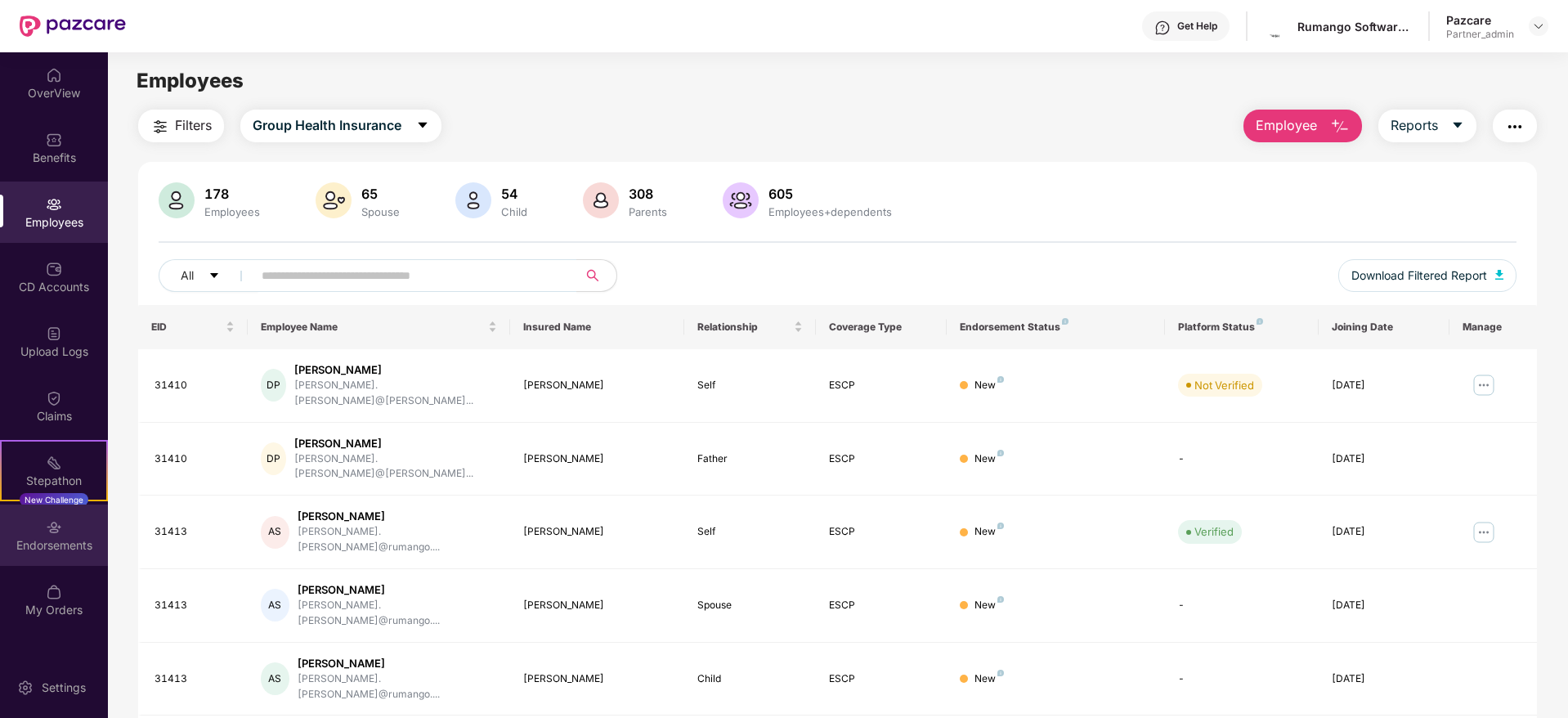
click at [48, 545] on div "Endorsements" at bounding box center [54, 545] width 108 height 16
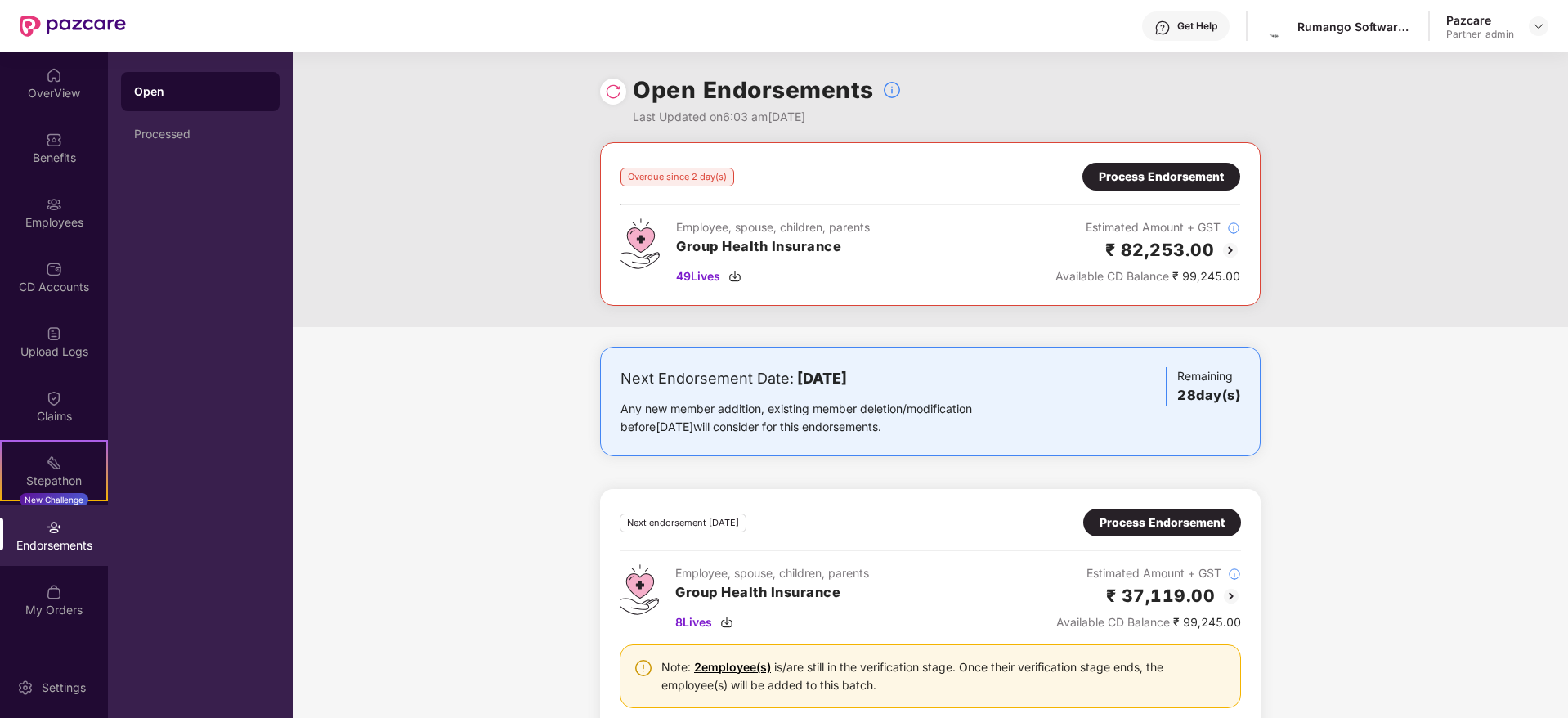
click at [1154, 168] on div "Process Endorsement" at bounding box center [1160, 176] width 125 height 18
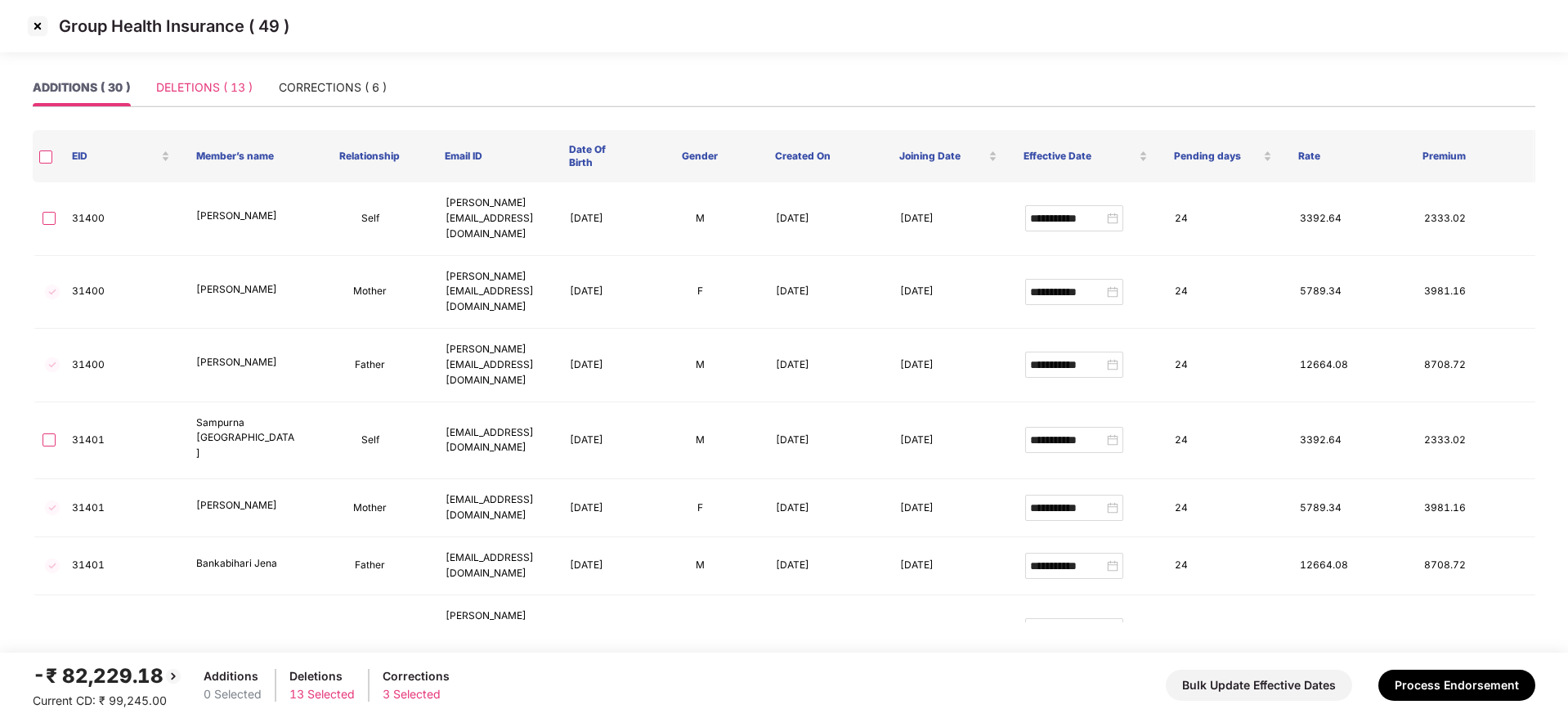
click at [224, 77] on div "DELETIONS ( 13 )" at bounding box center [204, 87] width 97 height 37
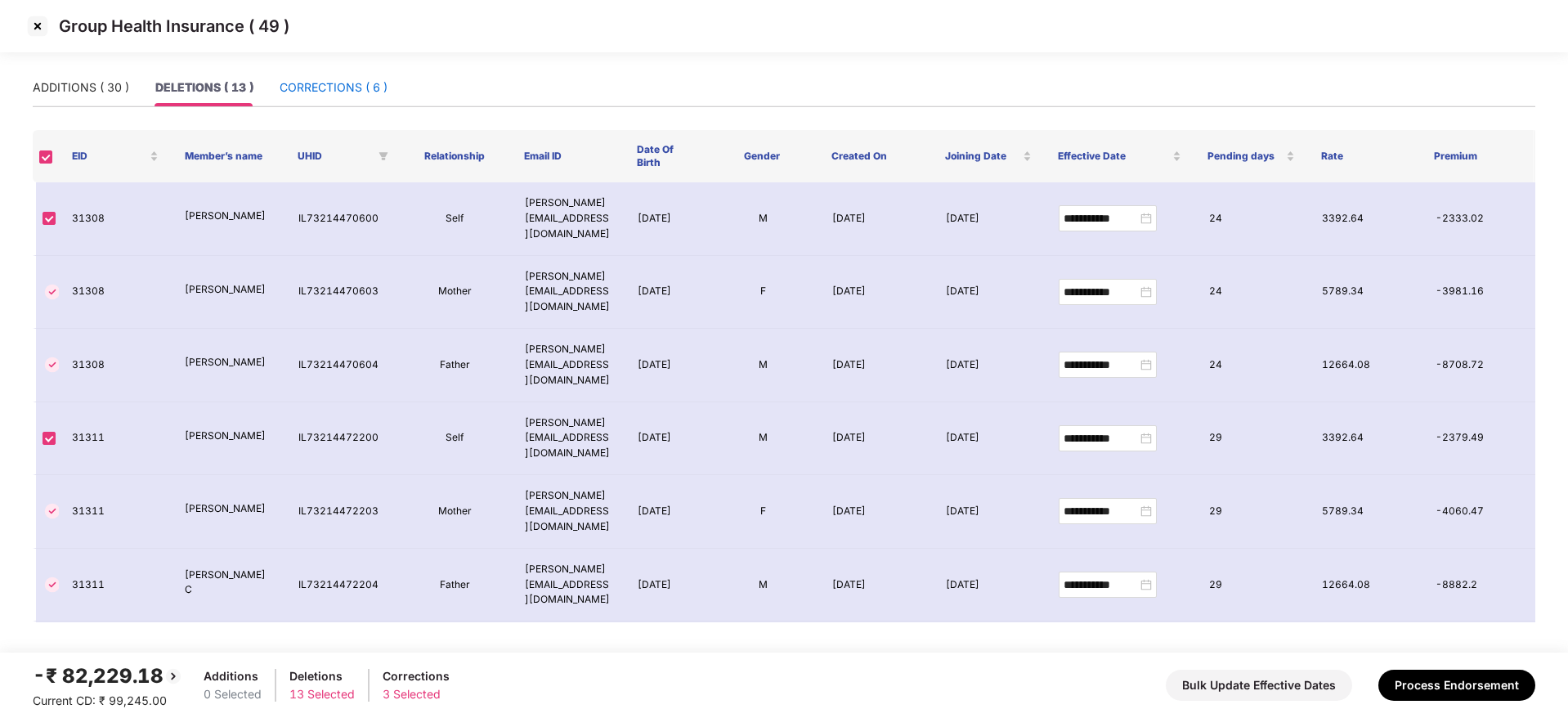
click at [339, 93] on div "CORRECTIONS ( 6 )" at bounding box center [333, 87] width 108 height 18
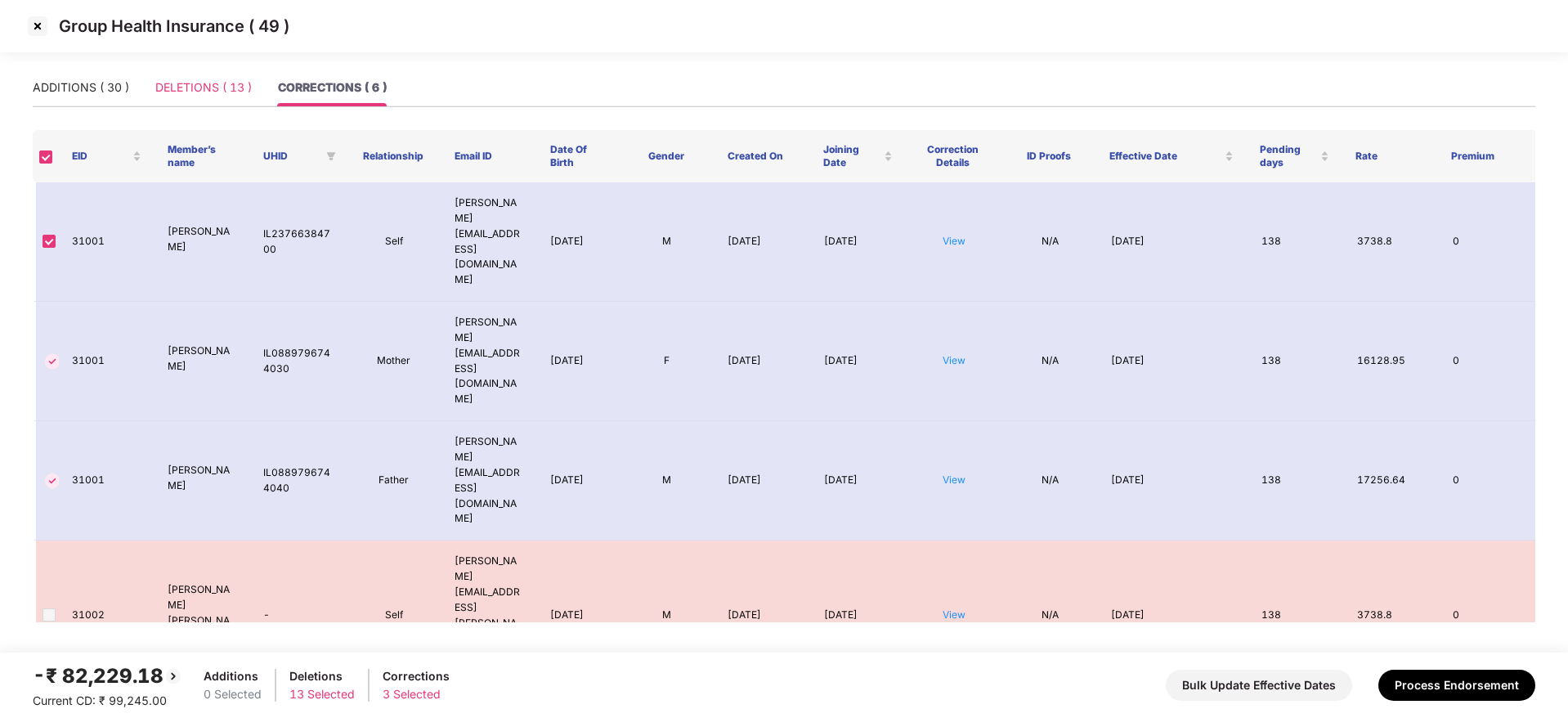
click at [205, 98] on div "DELETIONS ( 13 )" at bounding box center [203, 87] width 97 height 37
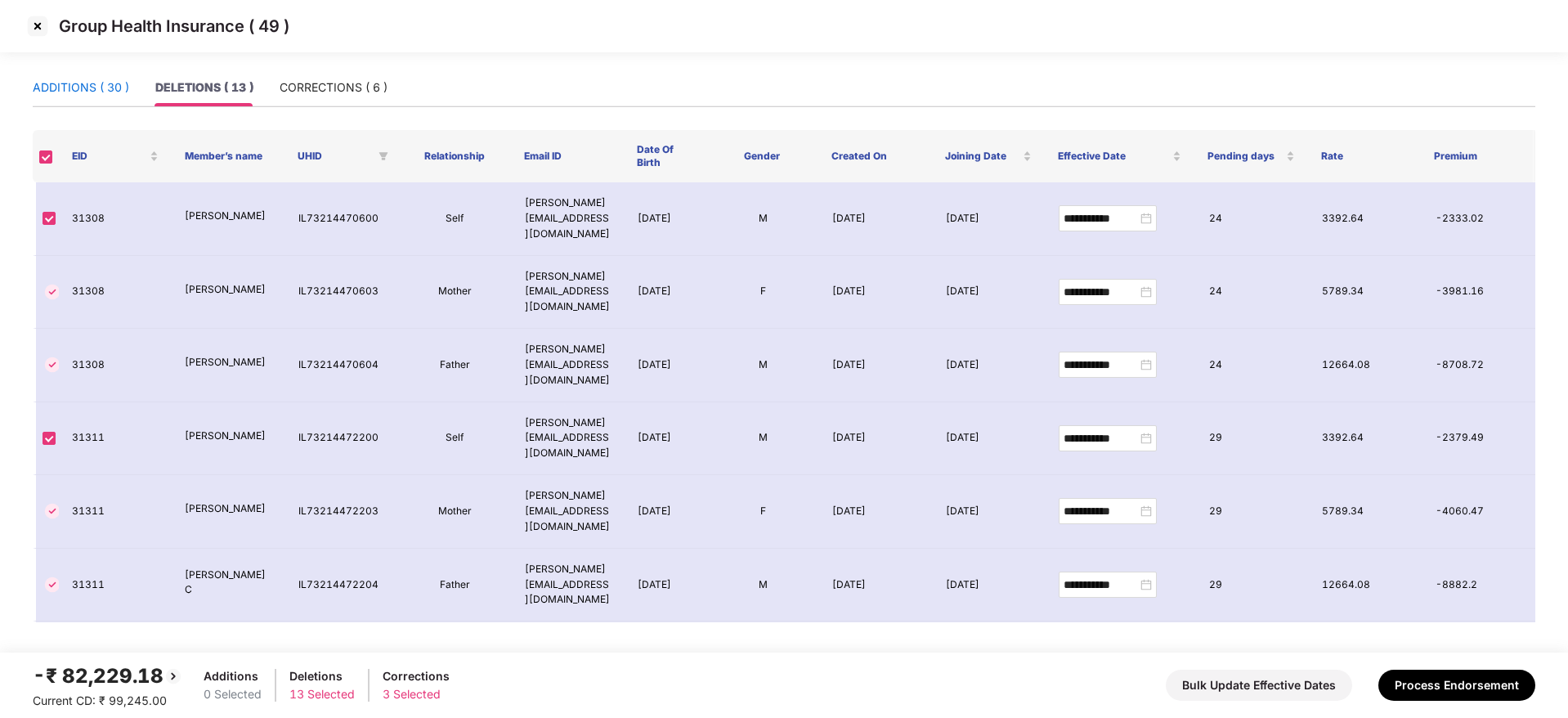
click at [71, 86] on div "ADDITIONS ( 30 )" at bounding box center [80, 87] width 97 height 18
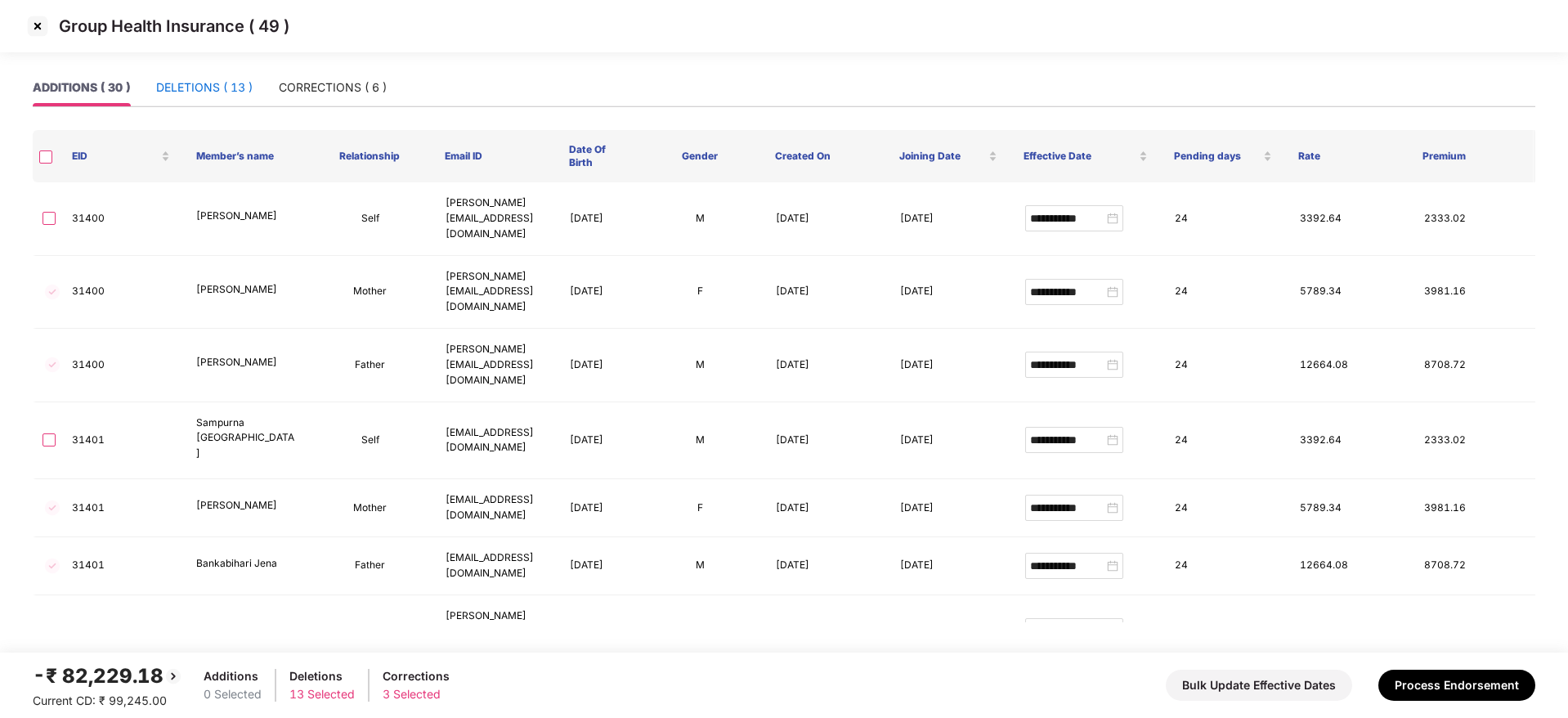
click at [188, 89] on div "DELETIONS ( 13 )" at bounding box center [204, 87] width 97 height 18
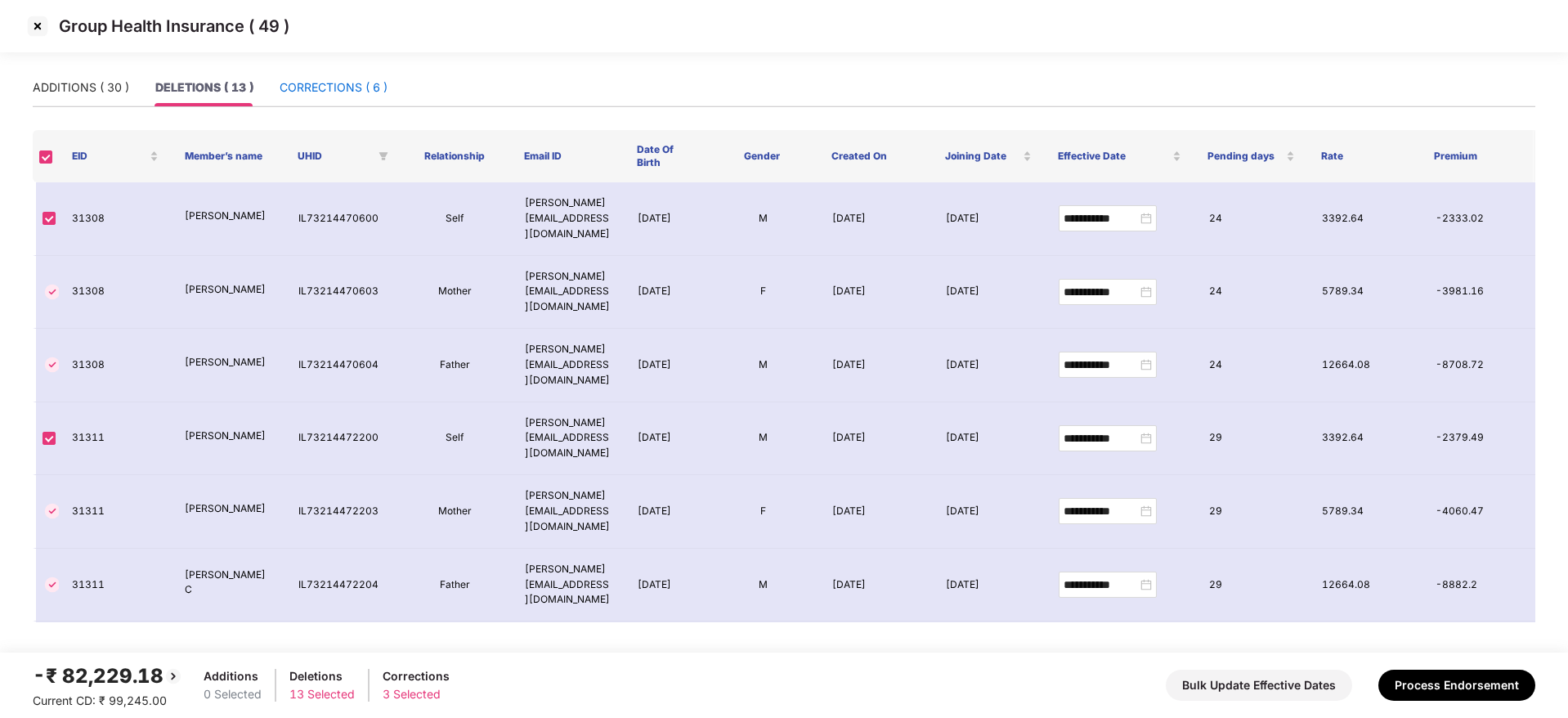
click at [327, 81] on div "CORRECTIONS ( 6 )" at bounding box center [333, 87] width 108 height 18
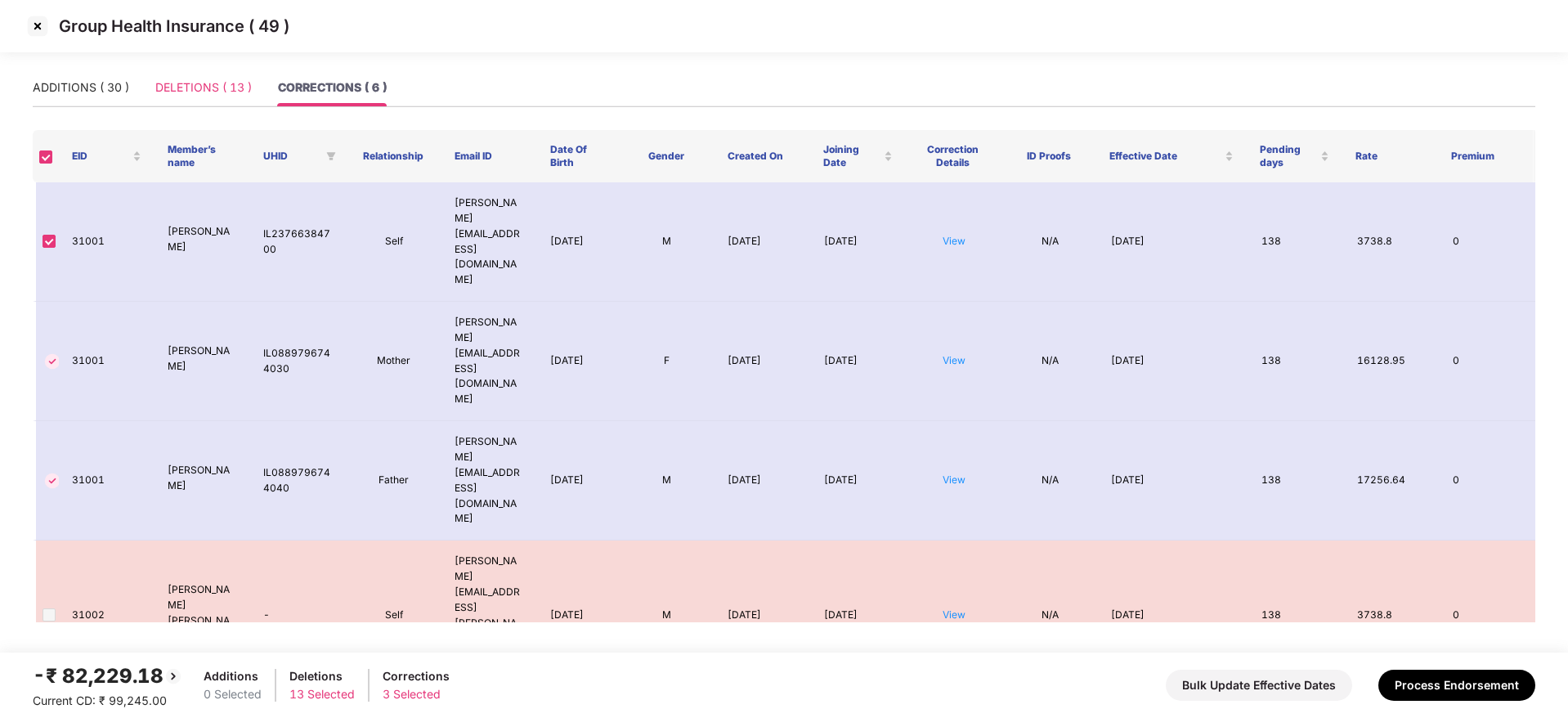
click at [155, 101] on div "DELETIONS ( 13 )" at bounding box center [203, 87] width 97 height 37
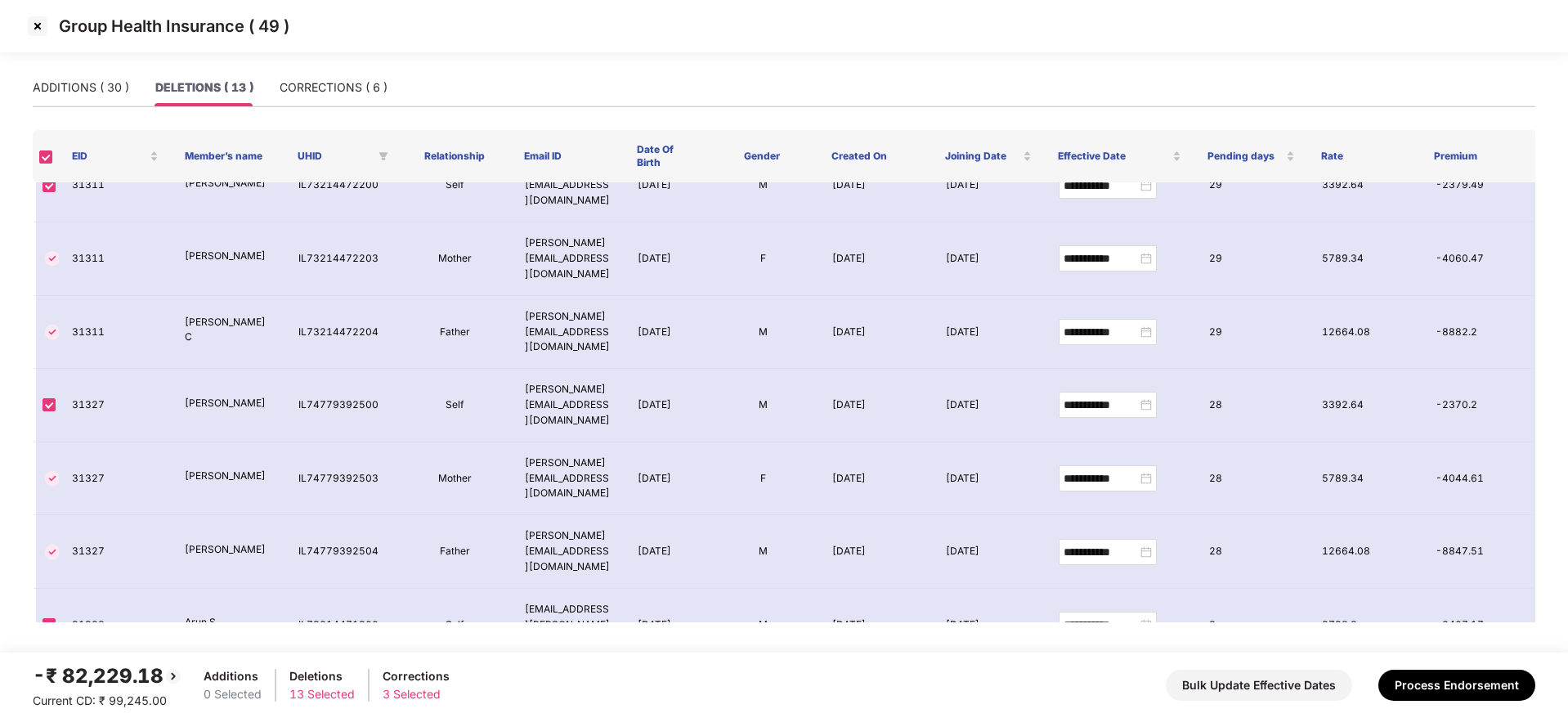
scroll to position [320, 0]
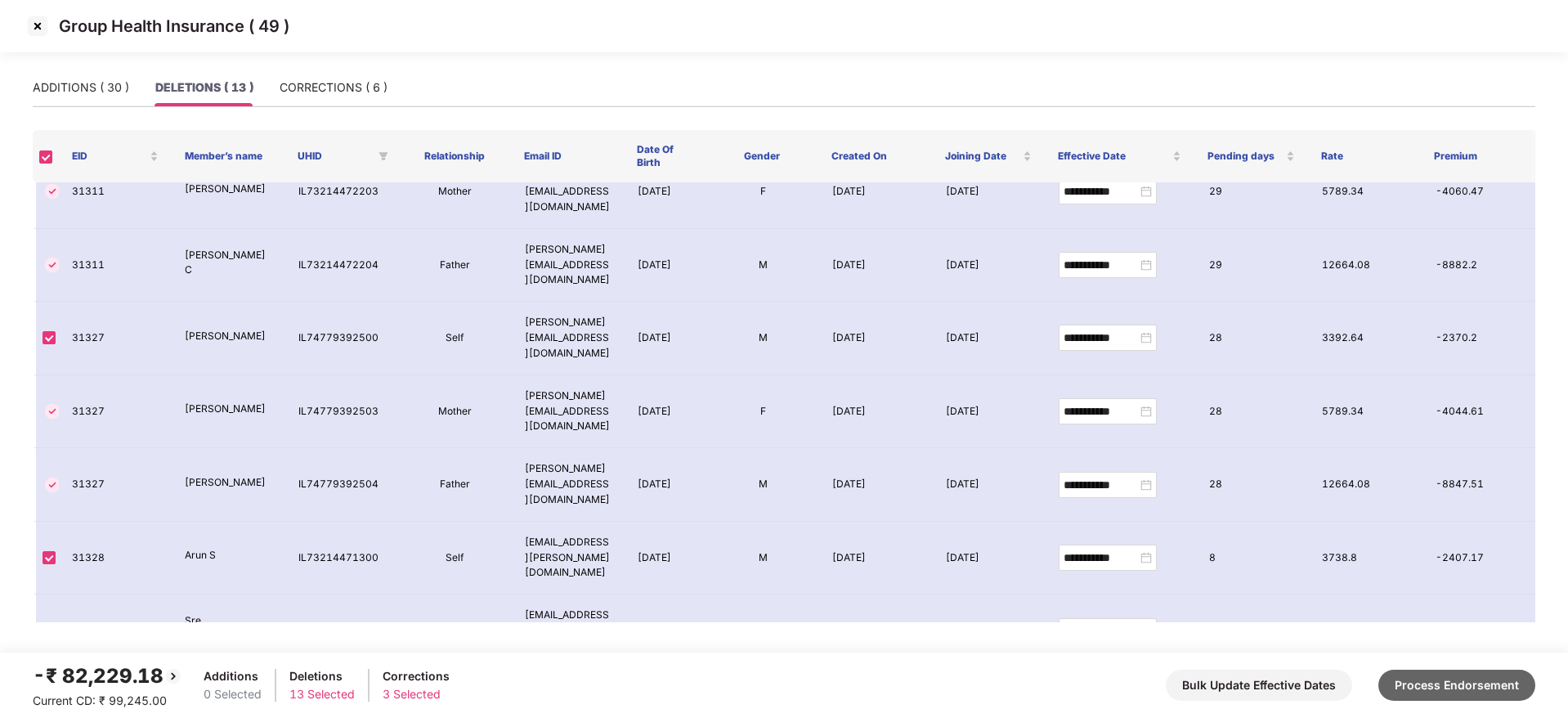
click at [1479, 683] on button "Process Endorsement" at bounding box center [1456, 685] width 157 height 31
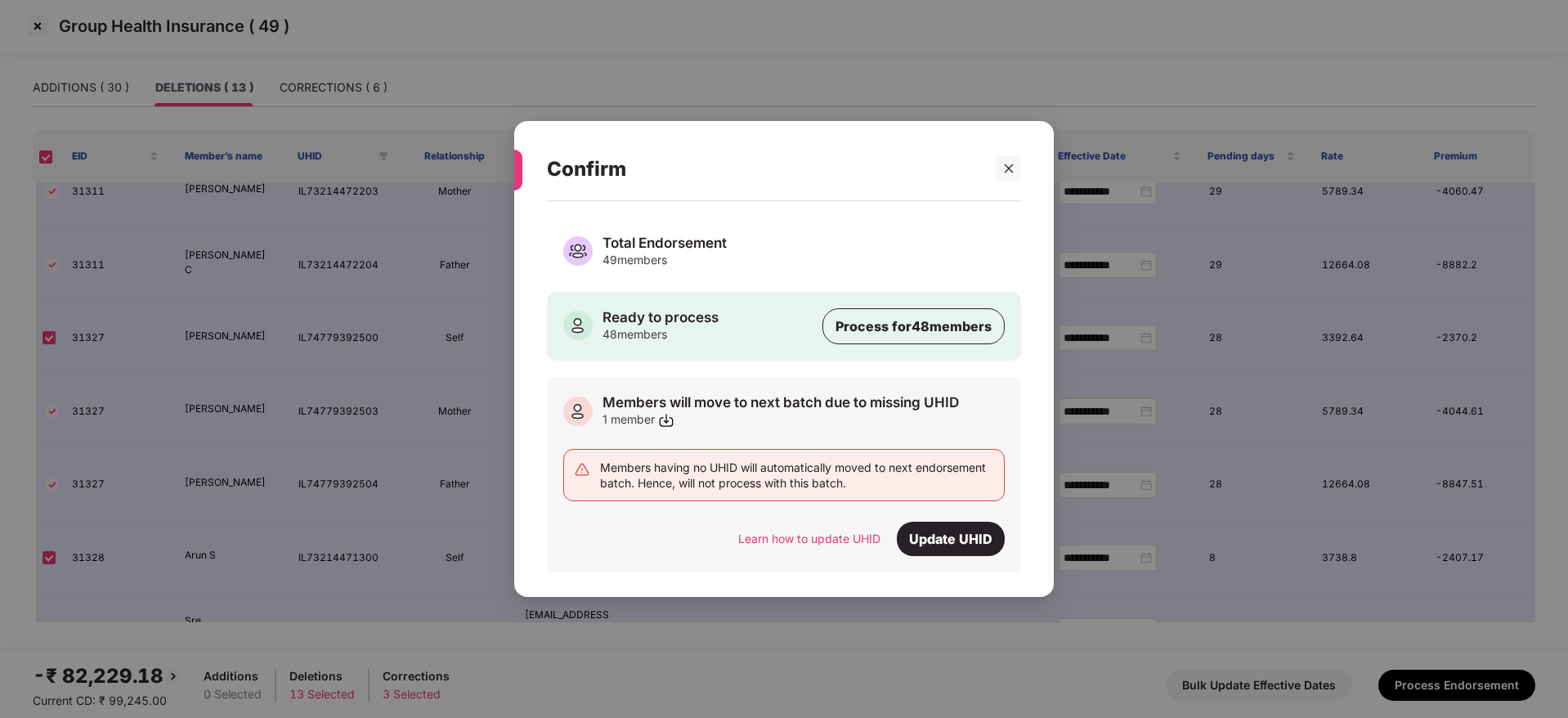
click at [671, 254] on div "49 members" at bounding box center [665, 259] width 124 height 15
click at [929, 330] on div "Process for 48 members" at bounding box center [913, 326] width 183 height 36
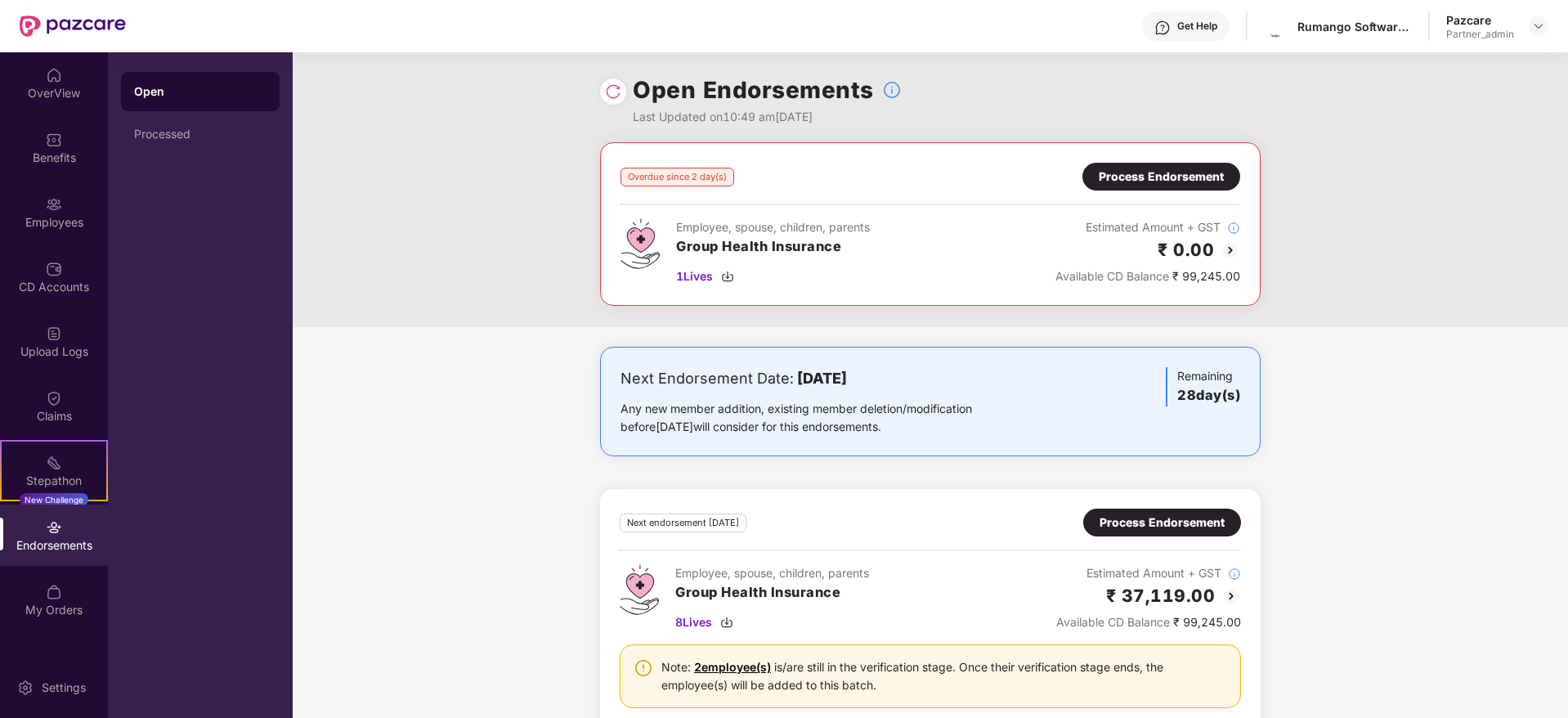
click at [1159, 181] on div "Process Endorsement" at bounding box center [1160, 176] width 125 height 18
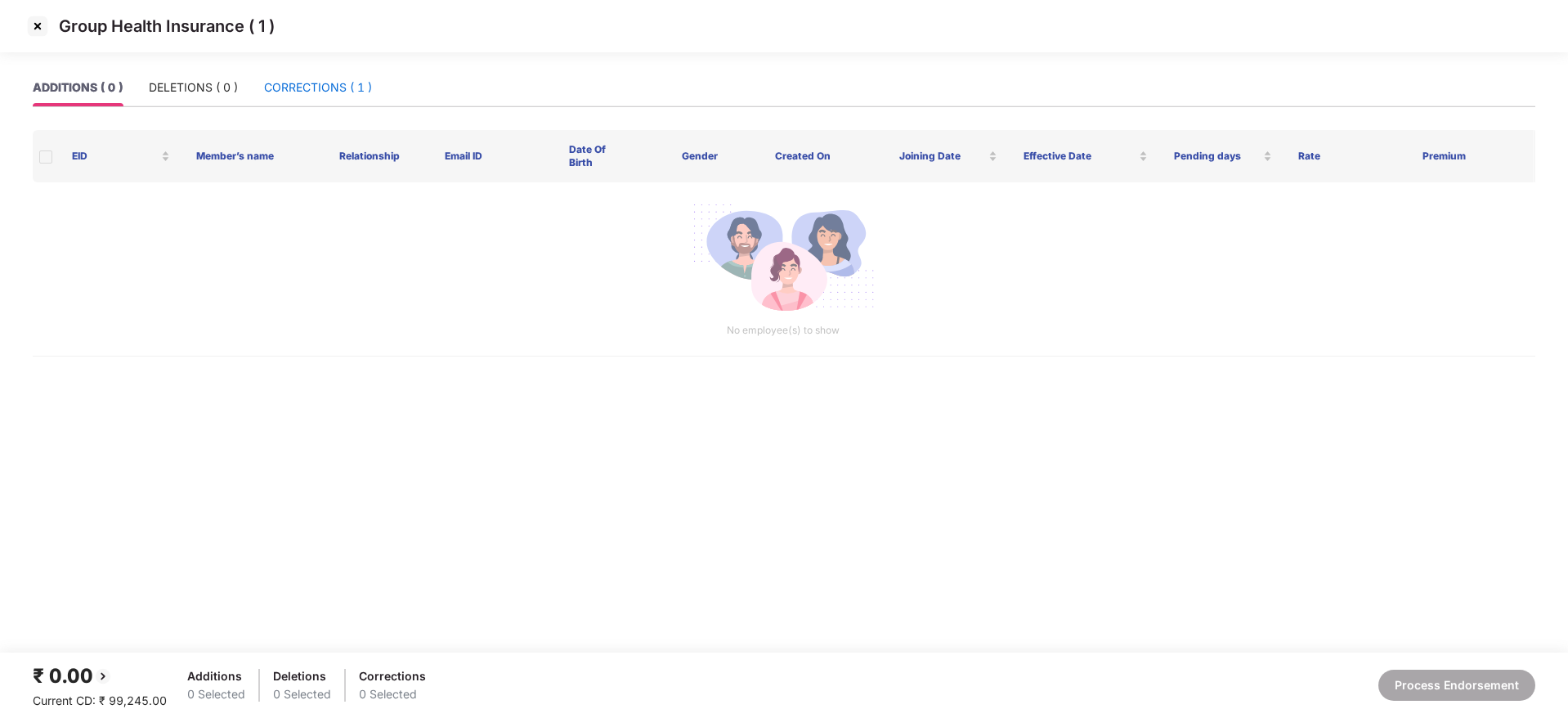
click at [320, 85] on div "CORRECTIONS ( 1 )" at bounding box center [318, 87] width 108 height 18
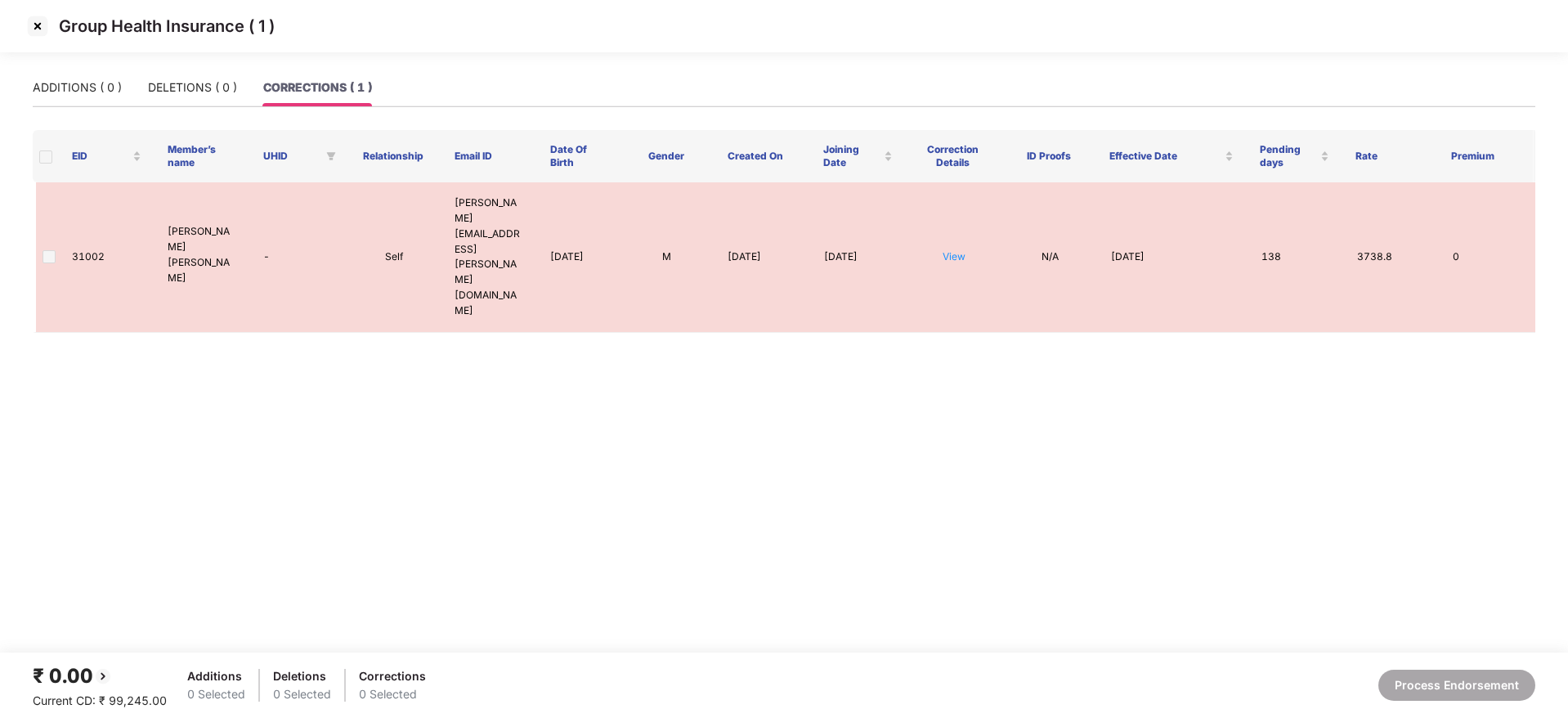
click at [36, 30] on img at bounding box center [37, 26] width 26 height 26
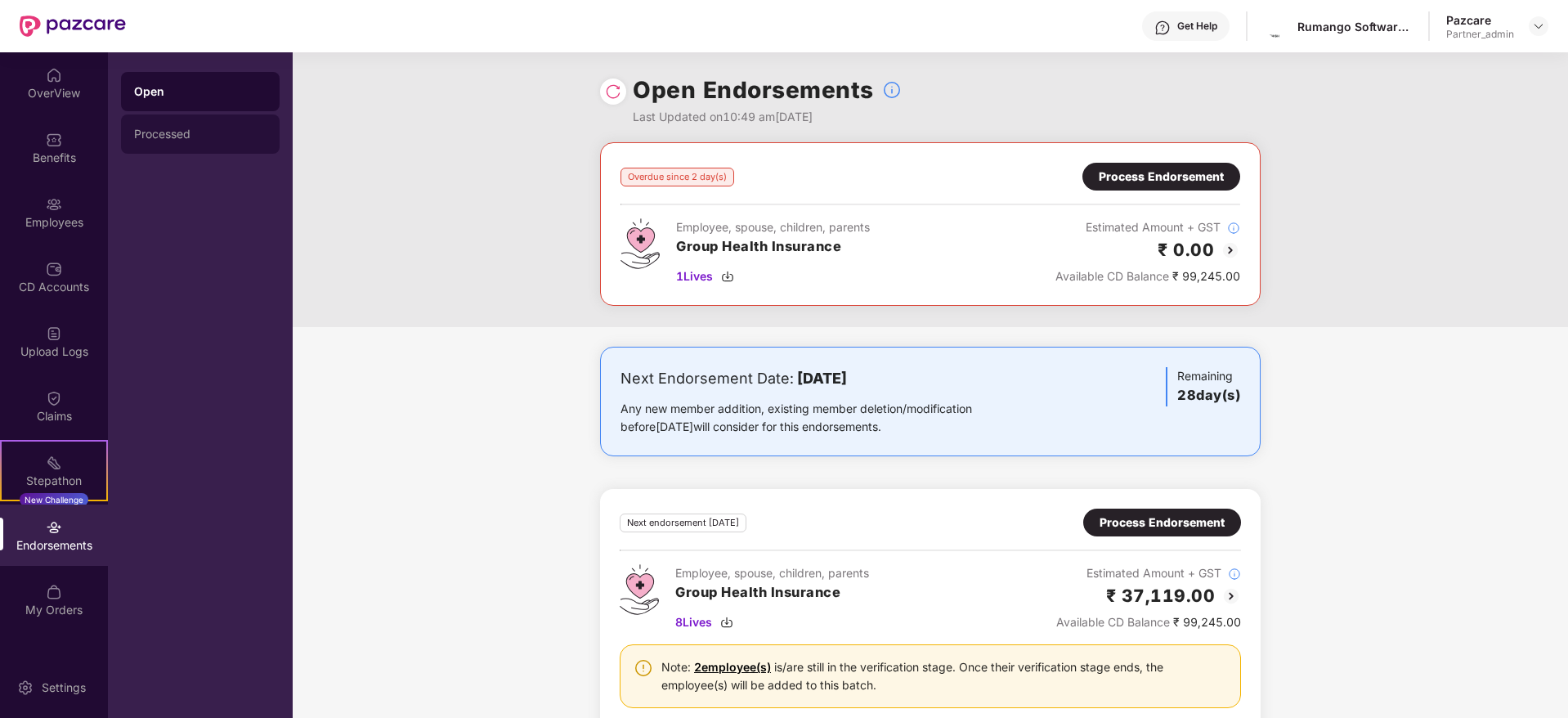
click at [171, 138] on div "Processed" at bounding box center [200, 134] width 132 height 13
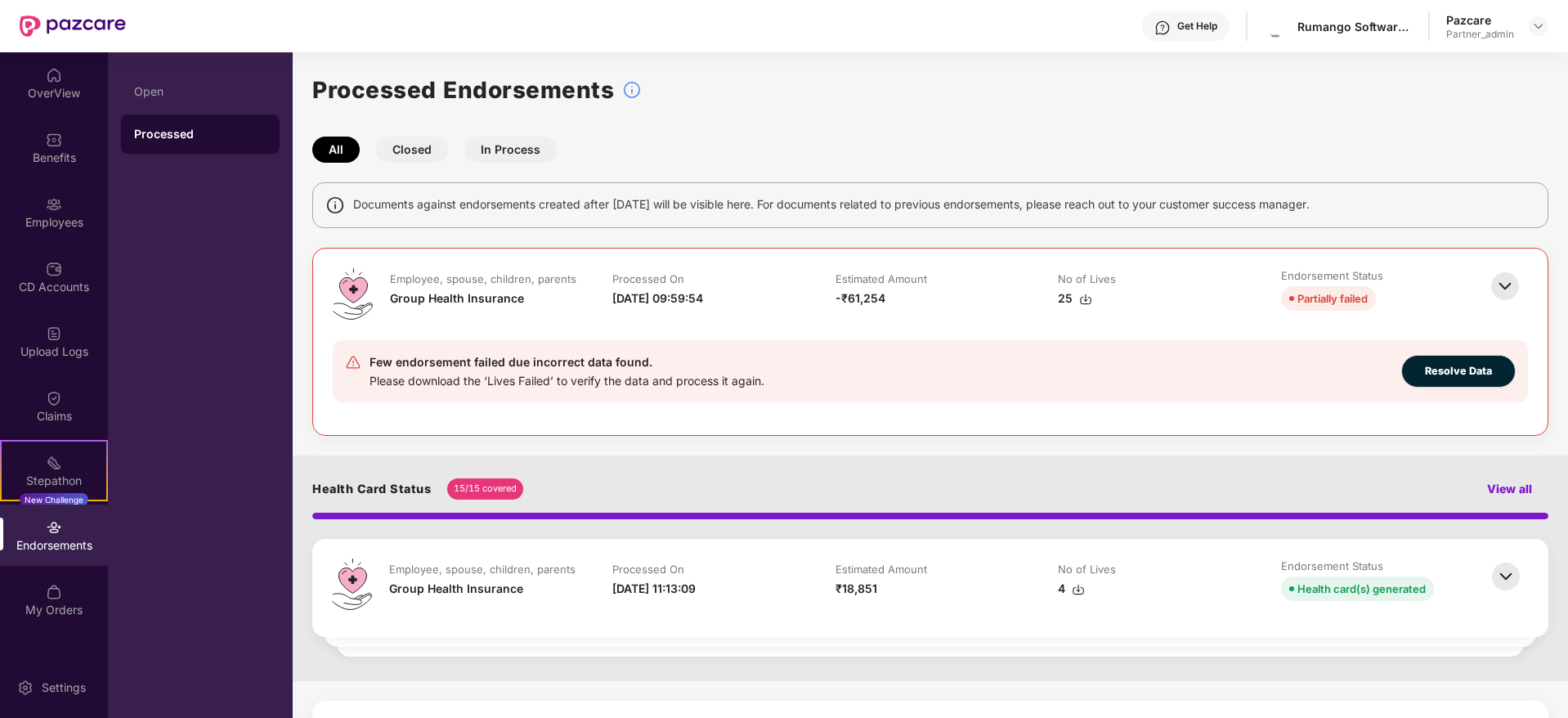
click at [1500, 283] on img at bounding box center [1505, 286] width 36 height 36
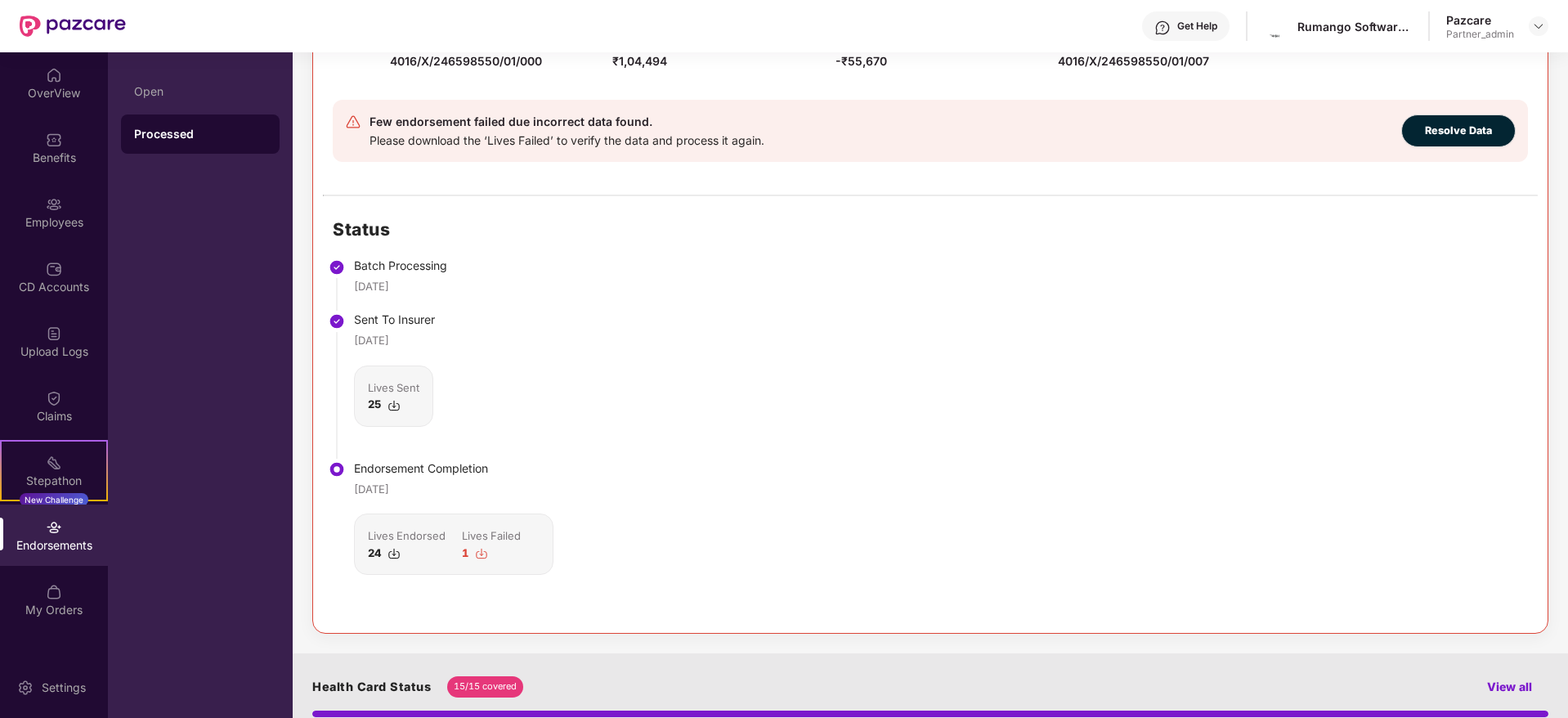
scroll to position [368, 0]
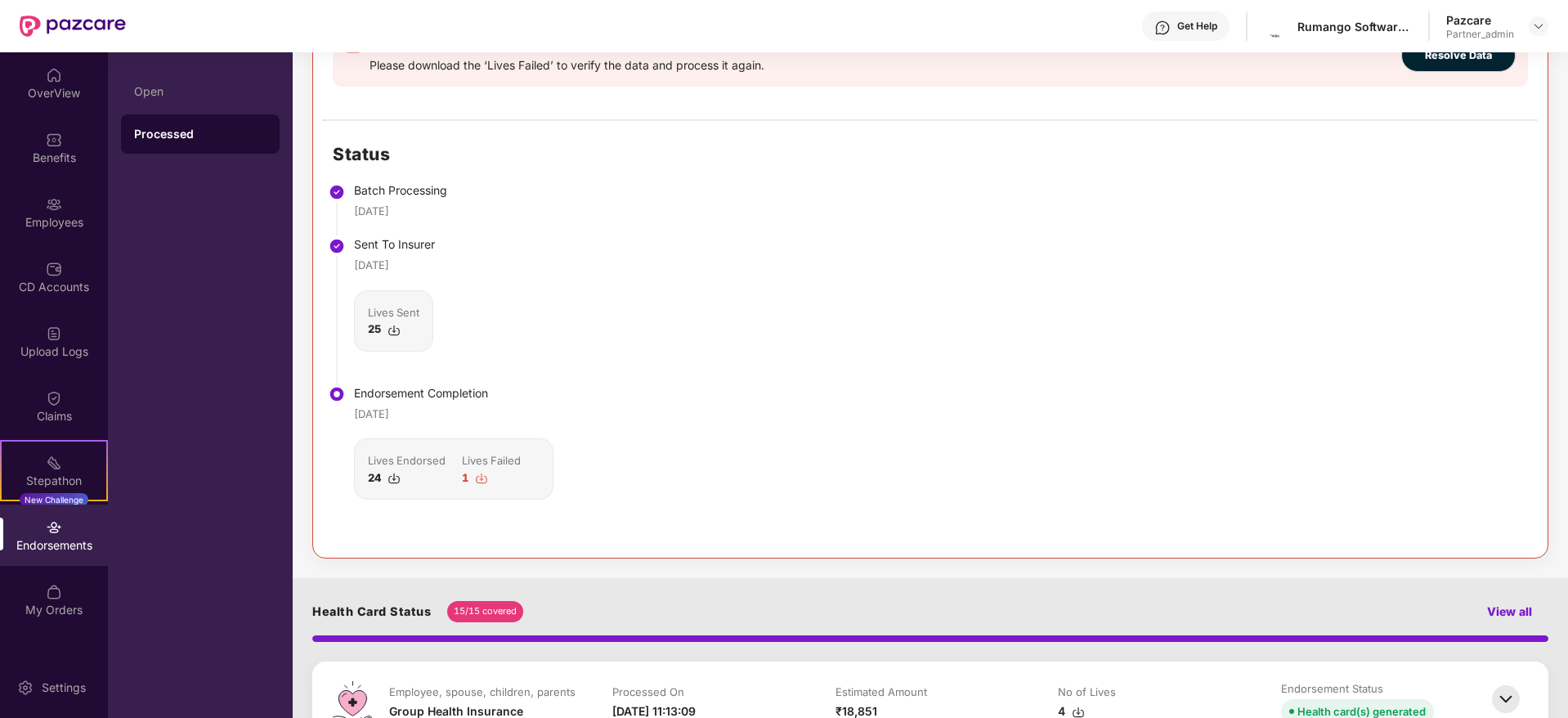
click at [395, 479] on img at bounding box center [394, 479] width 13 height 13
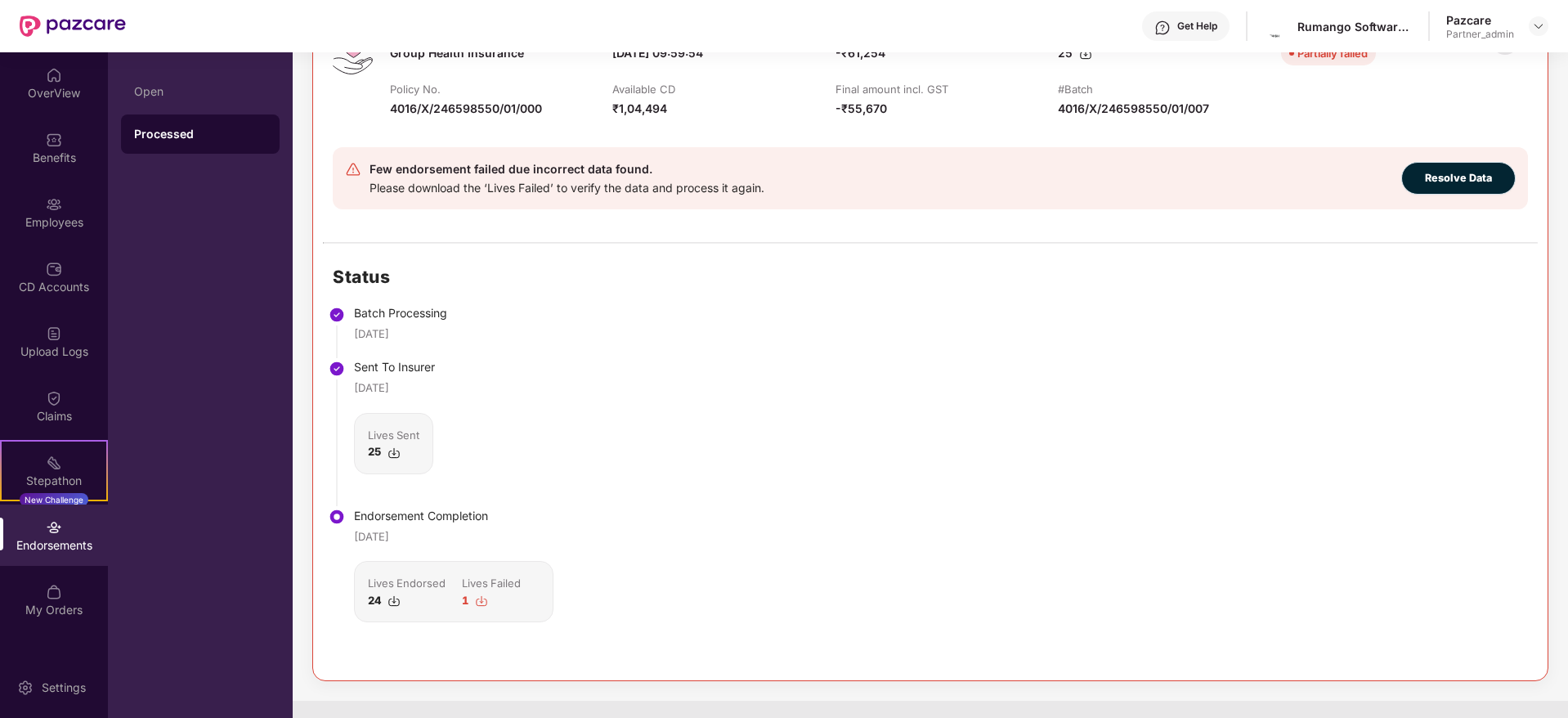
click at [1478, 178] on span "Resolve Data" at bounding box center [1458, 178] width 67 height 16
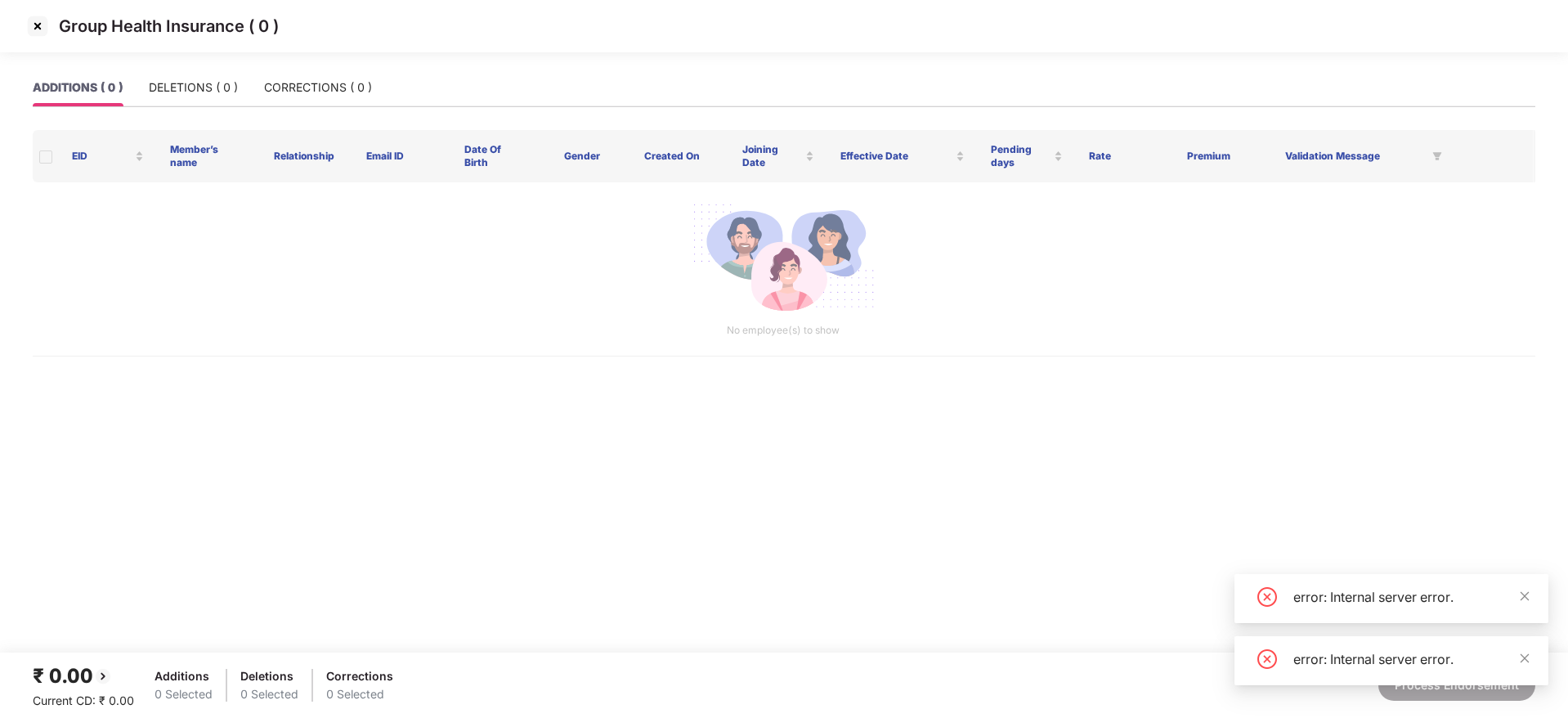
click at [36, 31] on img at bounding box center [37, 26] width 26 height 26
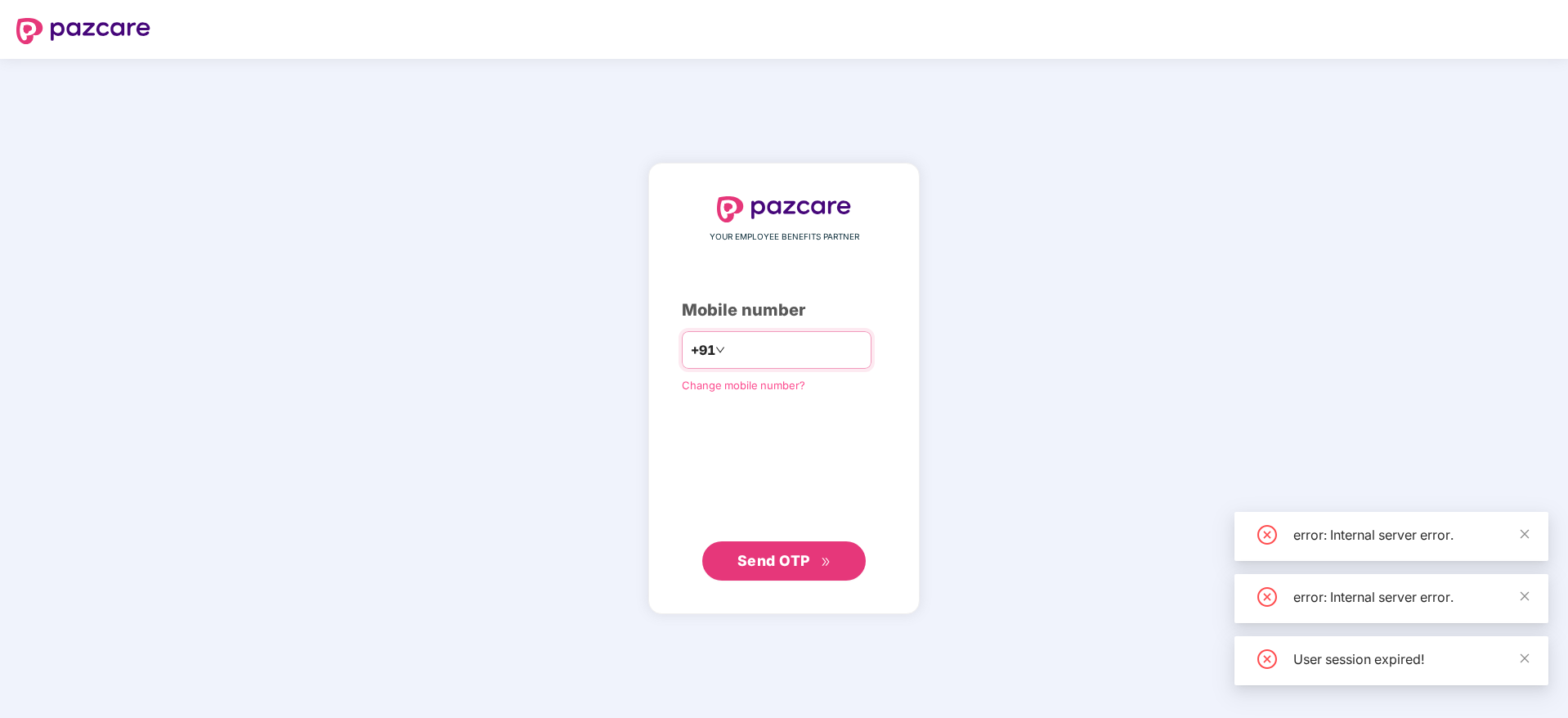
click at [728, 346] on input "number" at bounding box center [795, 349] width 134 height 26
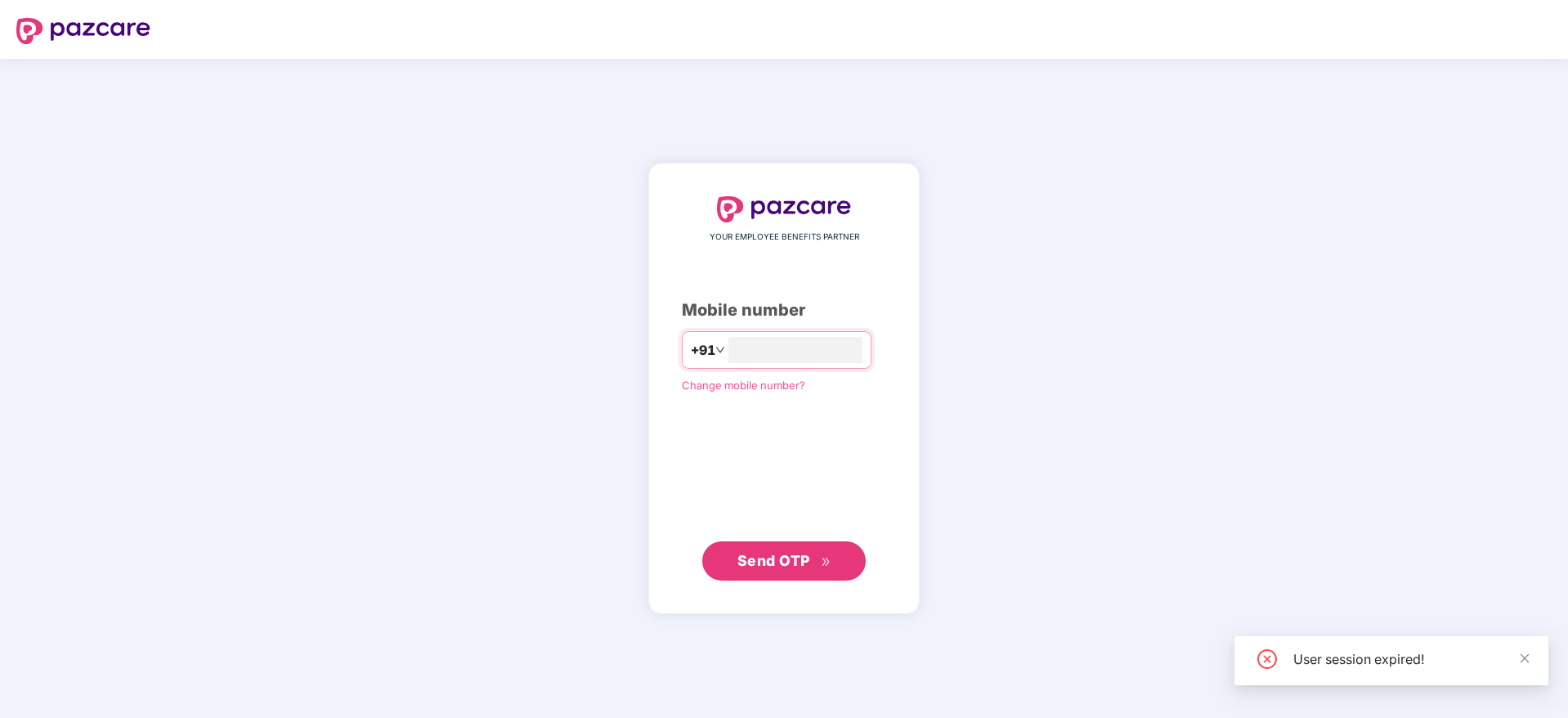
type input "**********"
click at [785, 576] on button "Send OTP" at bounding box center [784, 561] width 164 height 39
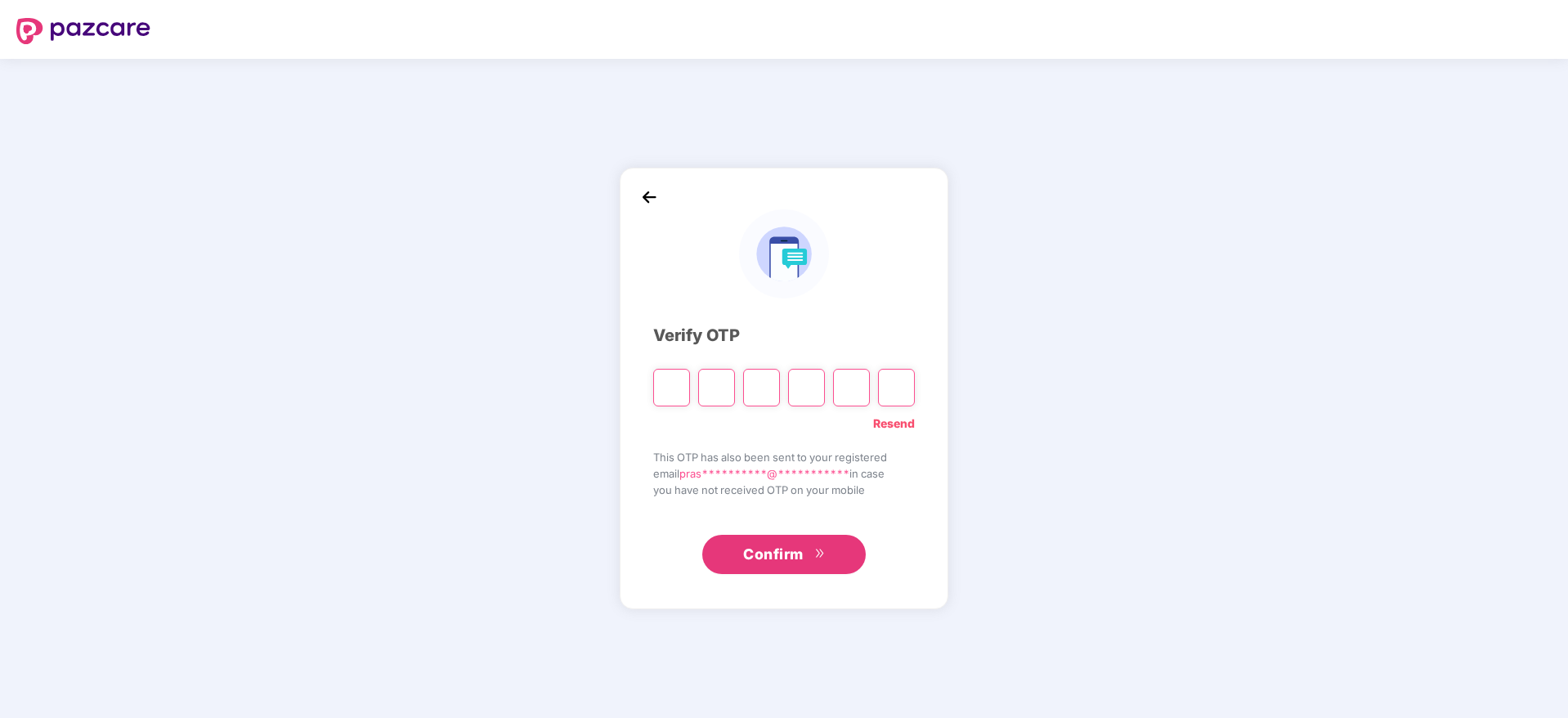
type input "*"
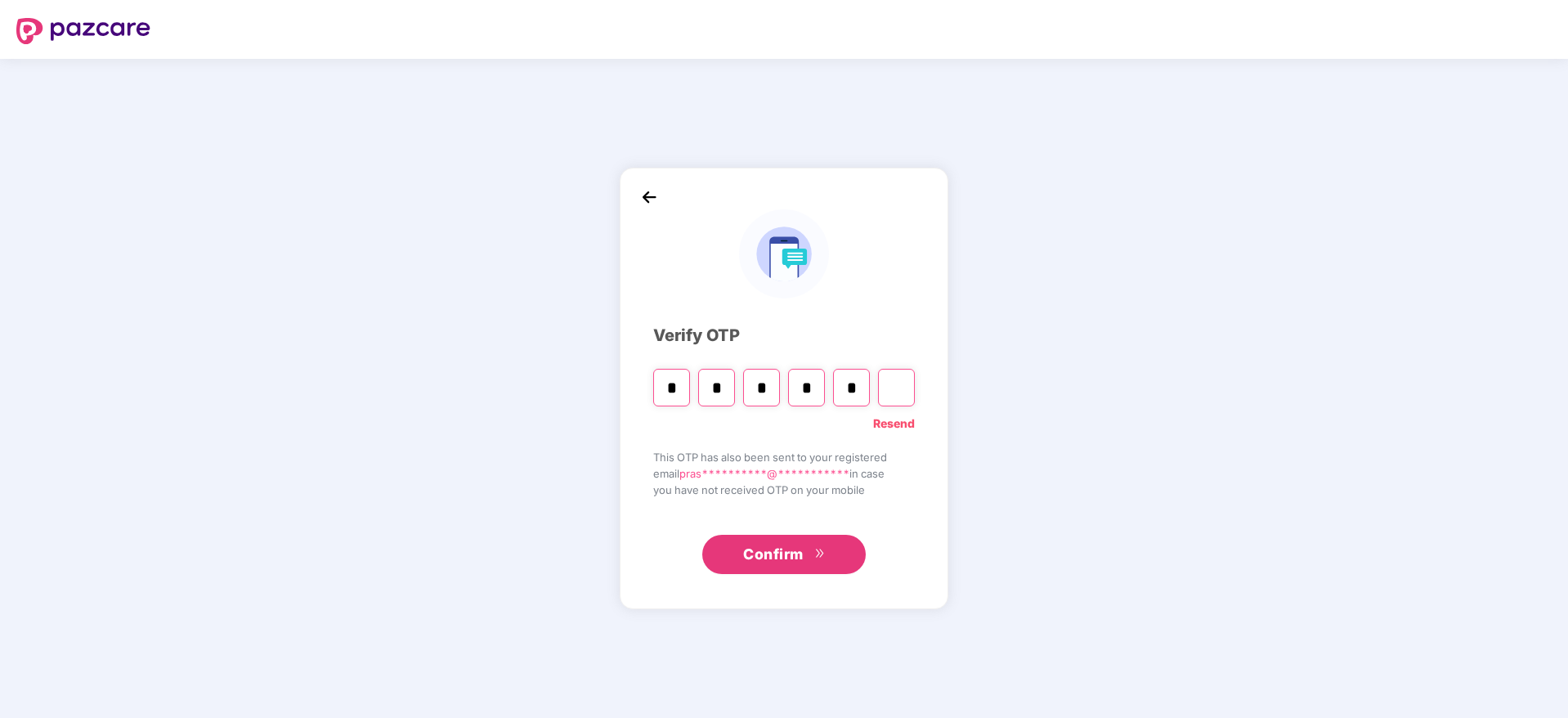
type input "*"
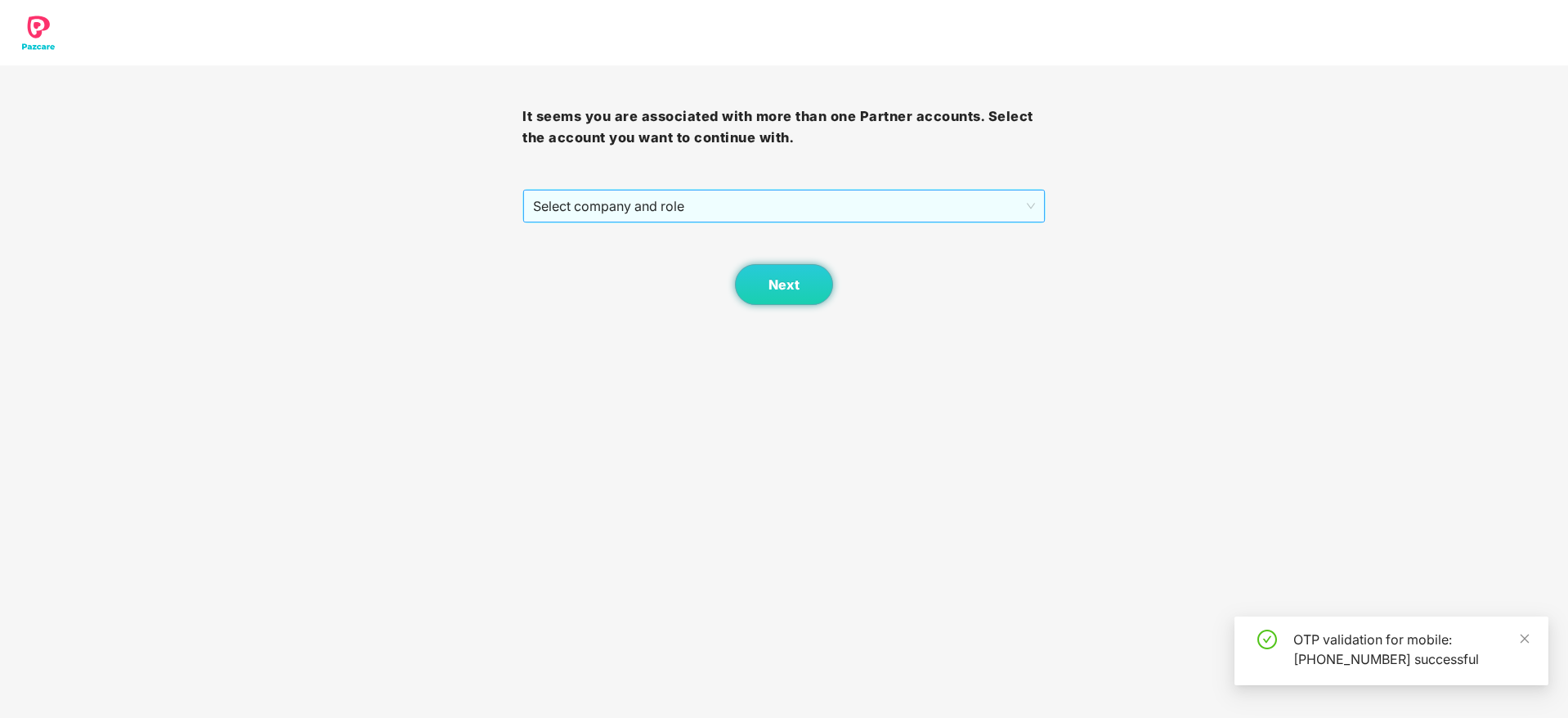
click at [755, 208] on span "Select company and role" at bounding box center [784, 206] width 501 height 31
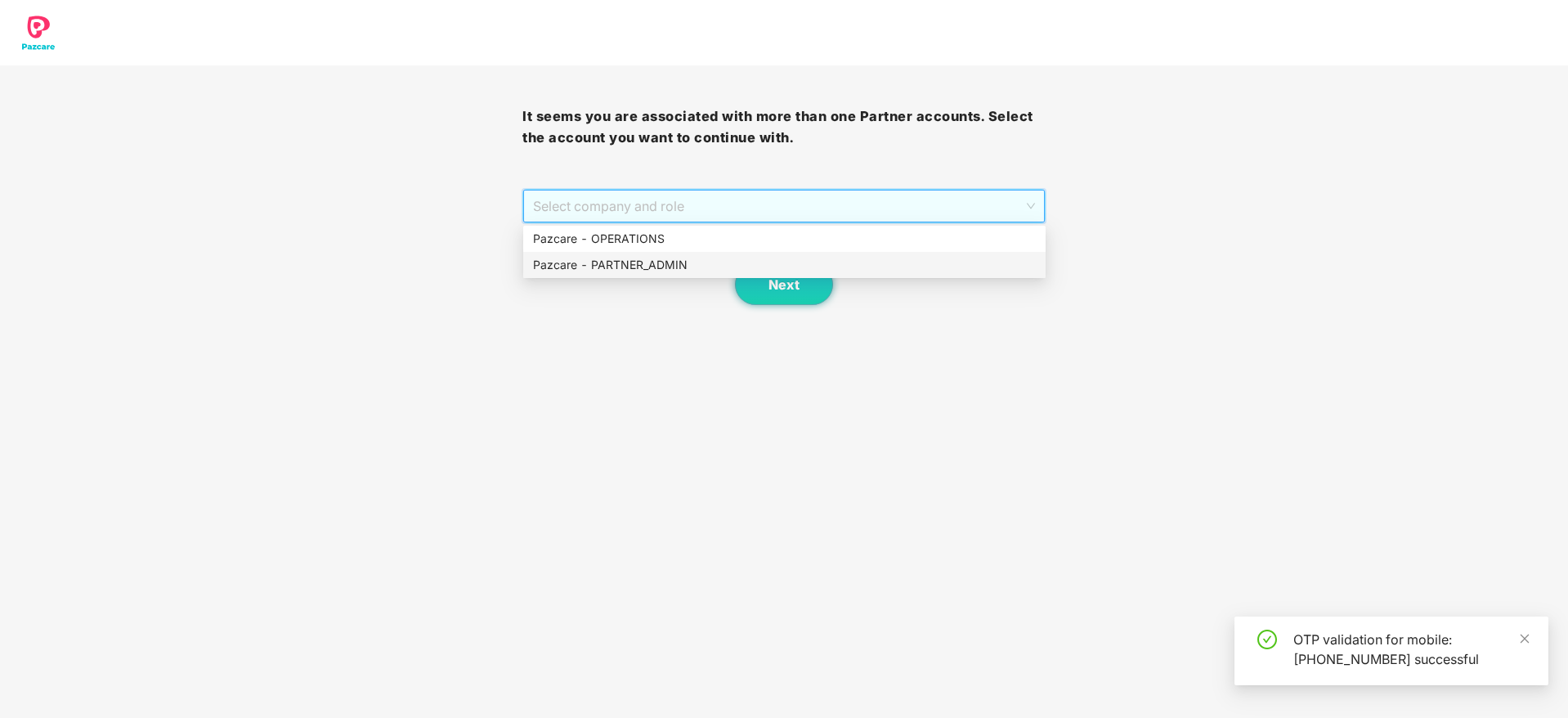
click at [673, 270] on div "Pazcare - PARTNER_ADMIN" at bounding box center [784, 264] width 502 height 18
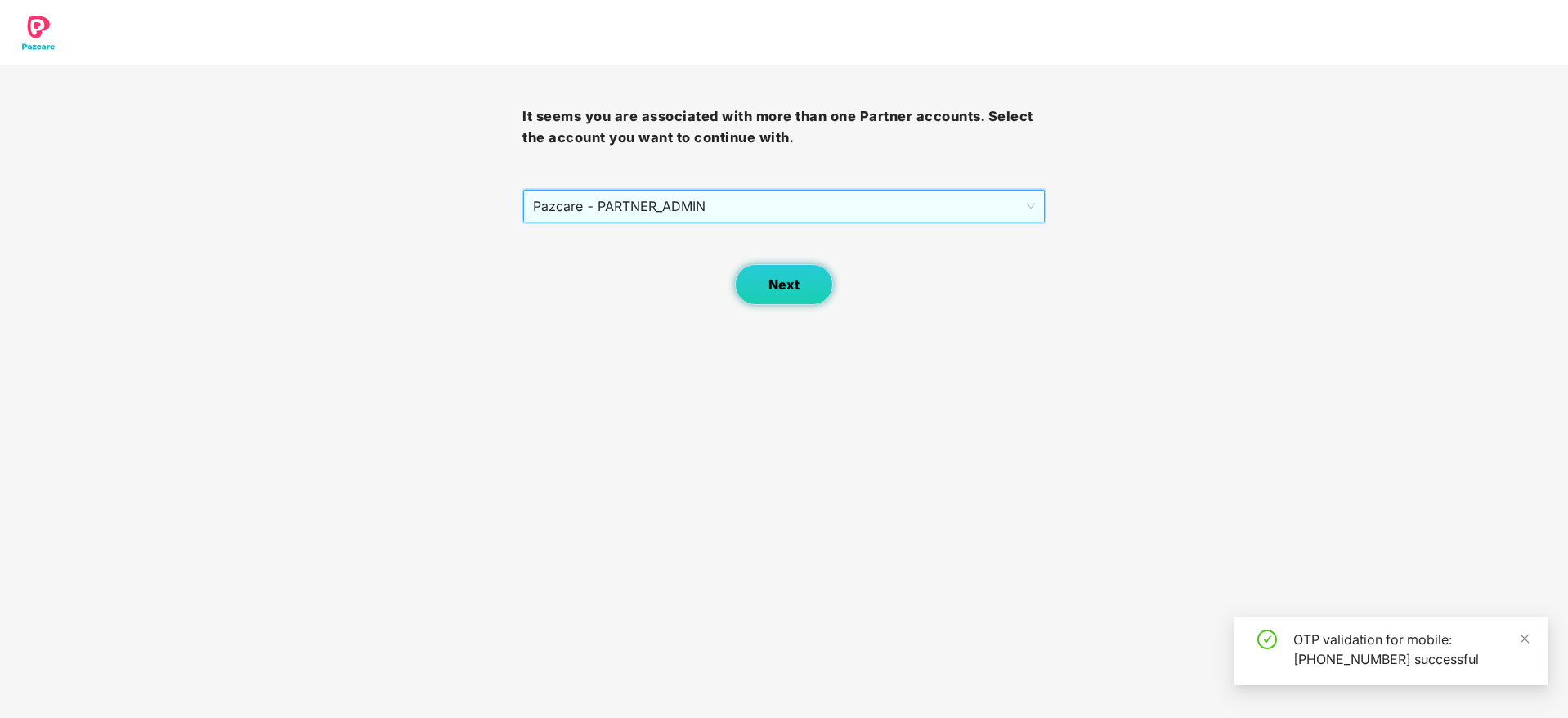
click at [743, 280] on button "Next" at bounding box center [784, 284] width 99 height 41
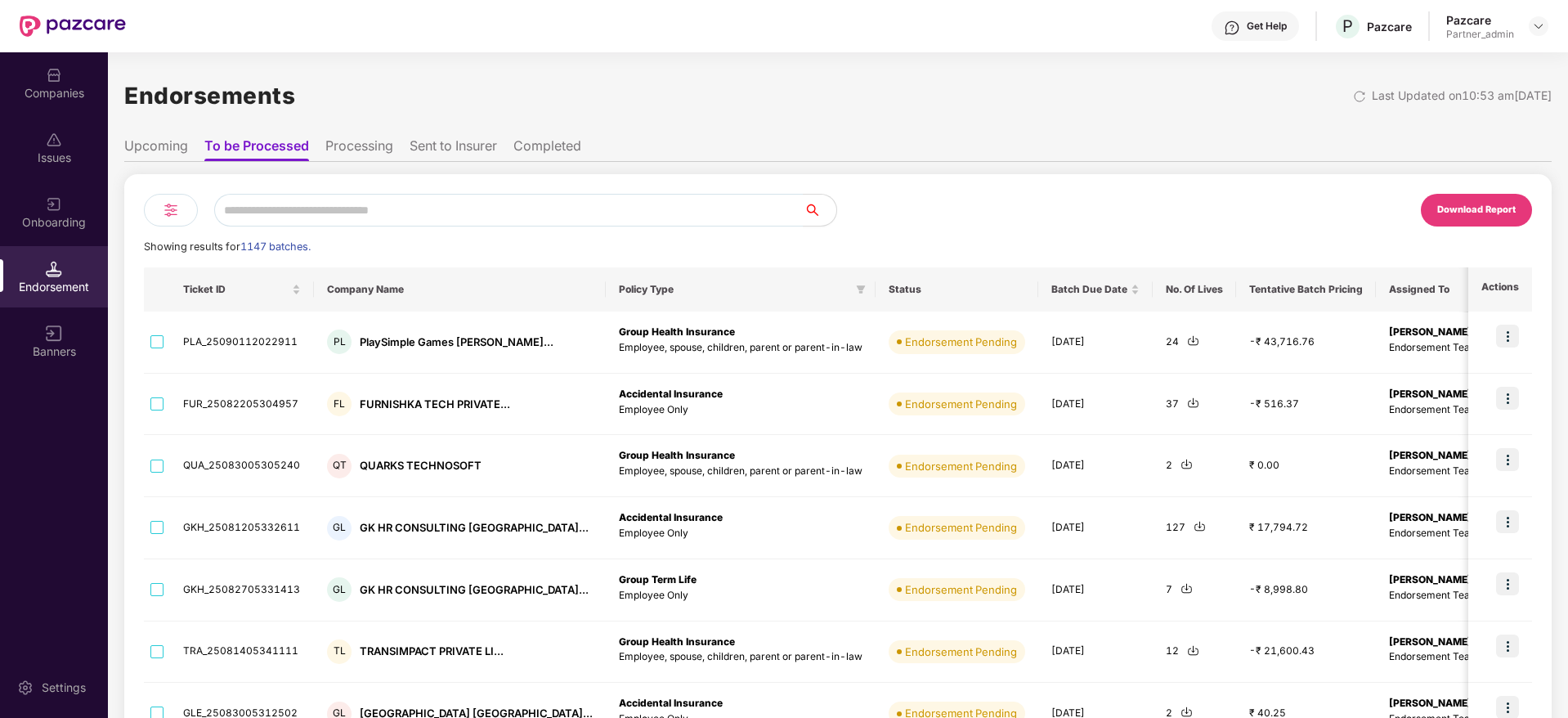
click at [166, 210] on img at bounding box center [170, 210] width 20 height 20
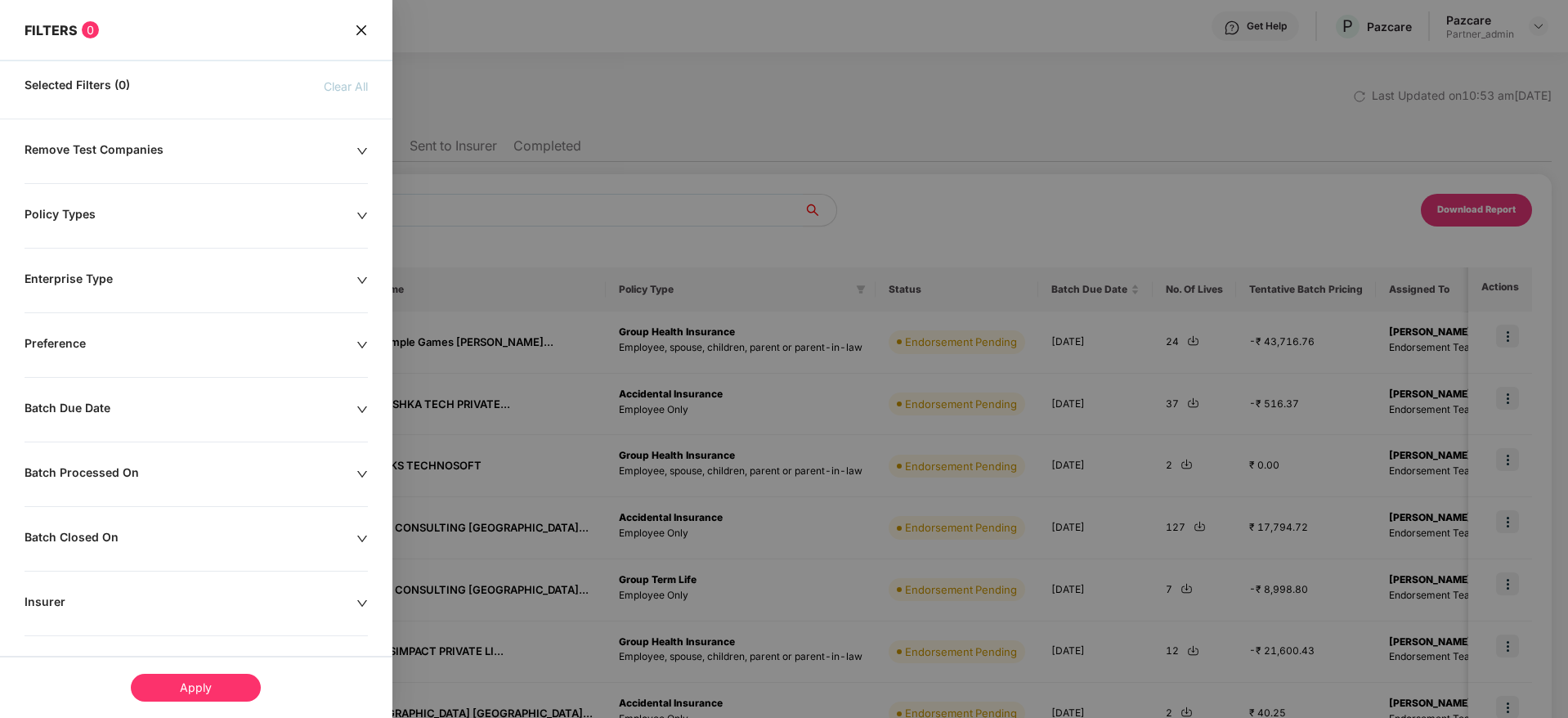
click at [361, 407] on icon "down" at bounding box center [363, 410] width 11 height 11
click at [166, 459] on div at bounding box center [104, 460] width 142 height 18
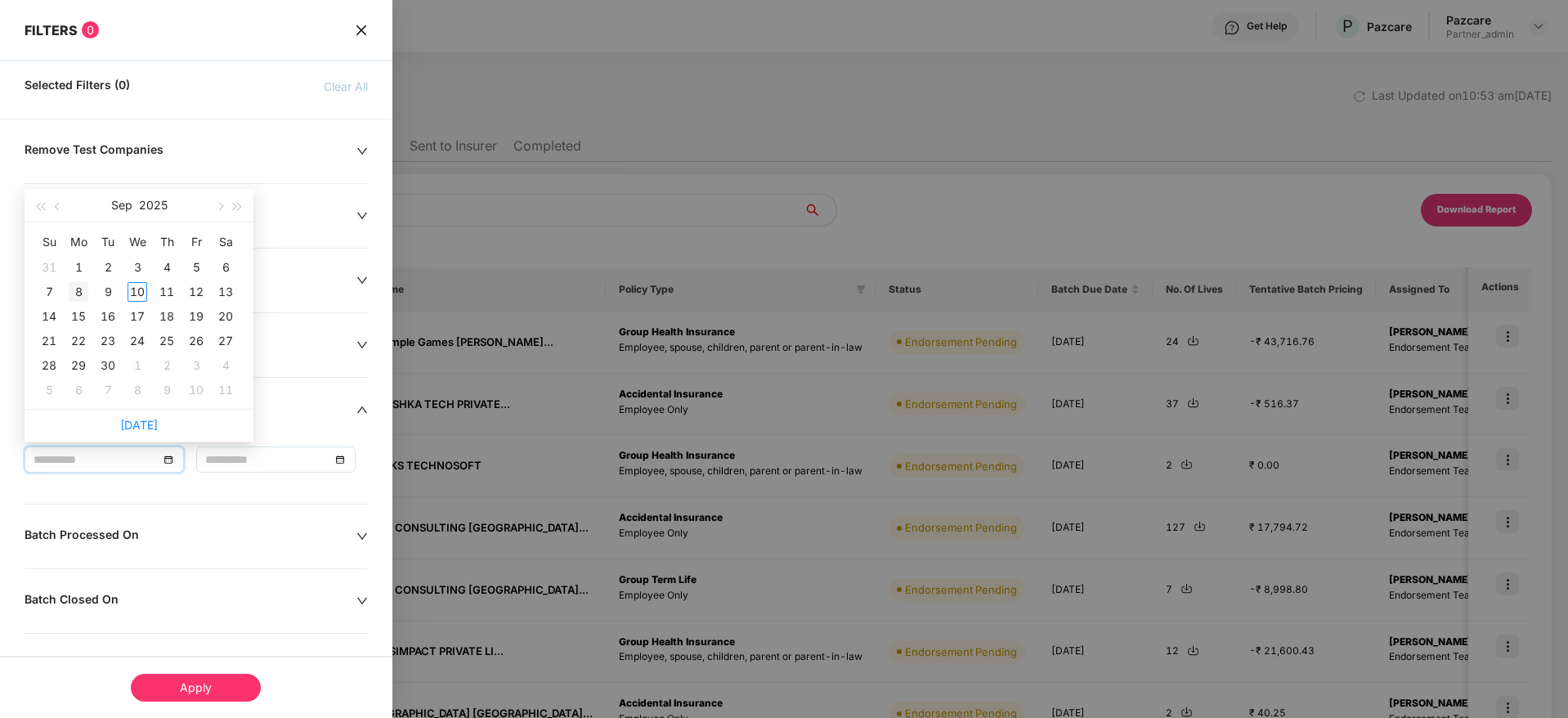
type input "**********"
click at [82, 289] on div "8" at bounding box center [78, 292] width 20 height 20
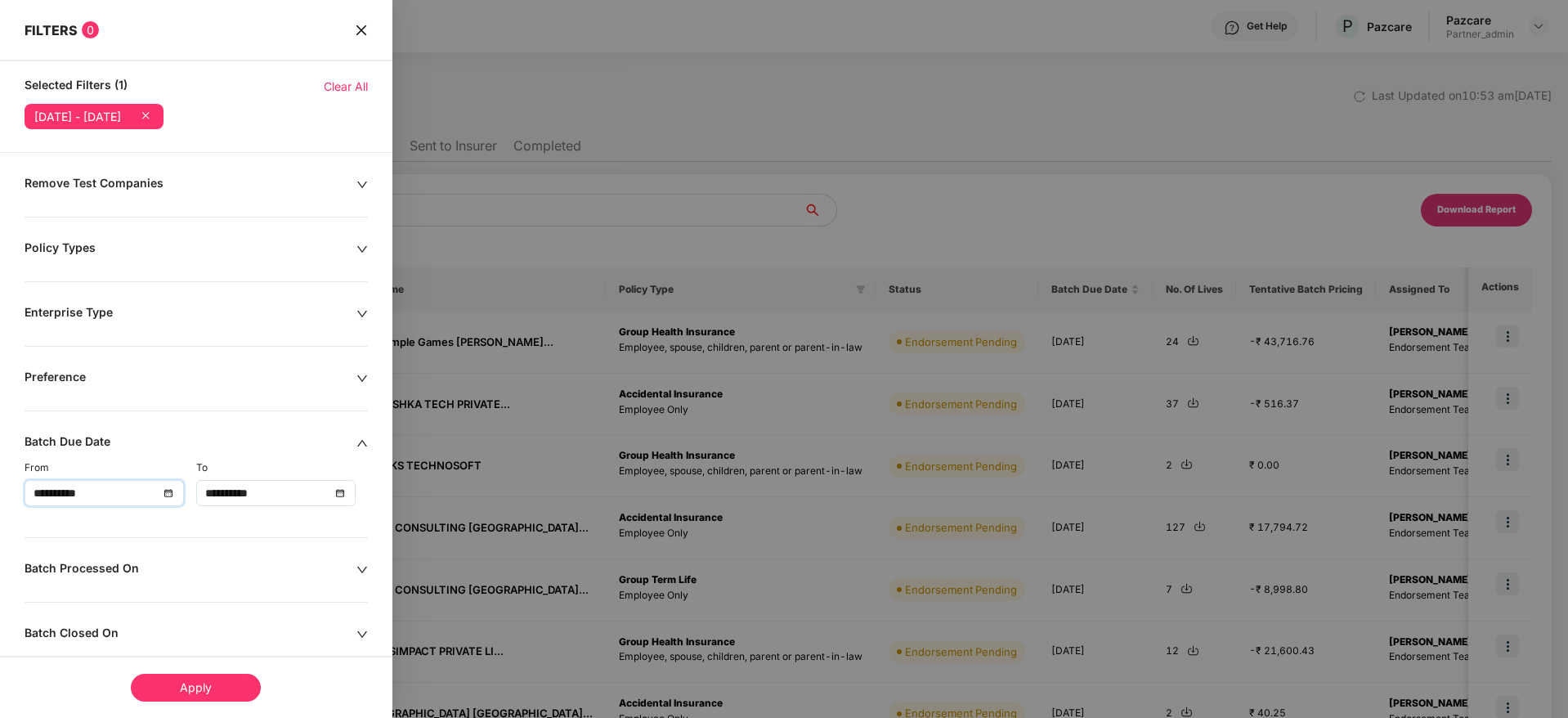
click at [340, 495] on div "**********" at bounding box center [276, 493] width 142 height 18
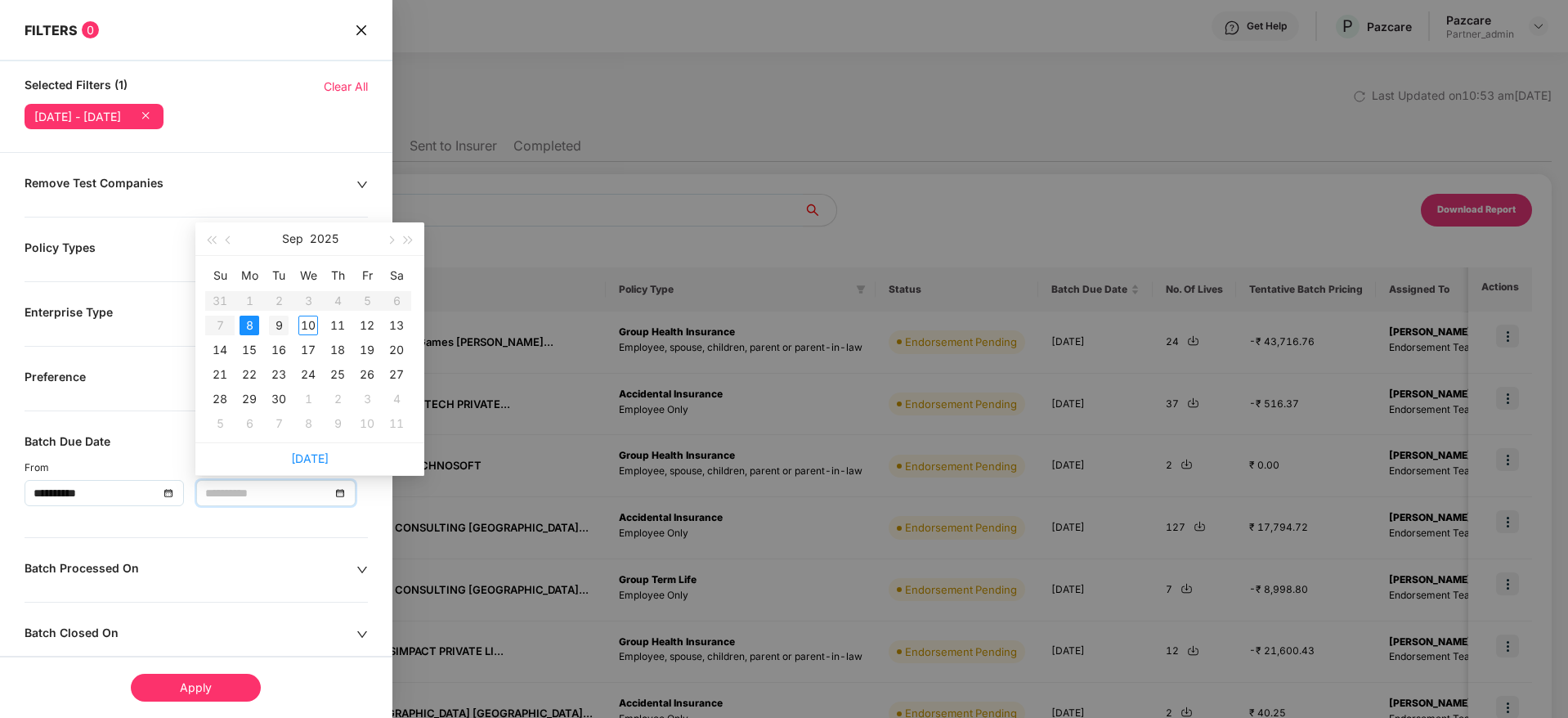
type input "**********"
click at [281, 325] on div "9" at bounding box center [278, 325] width 20 height 20
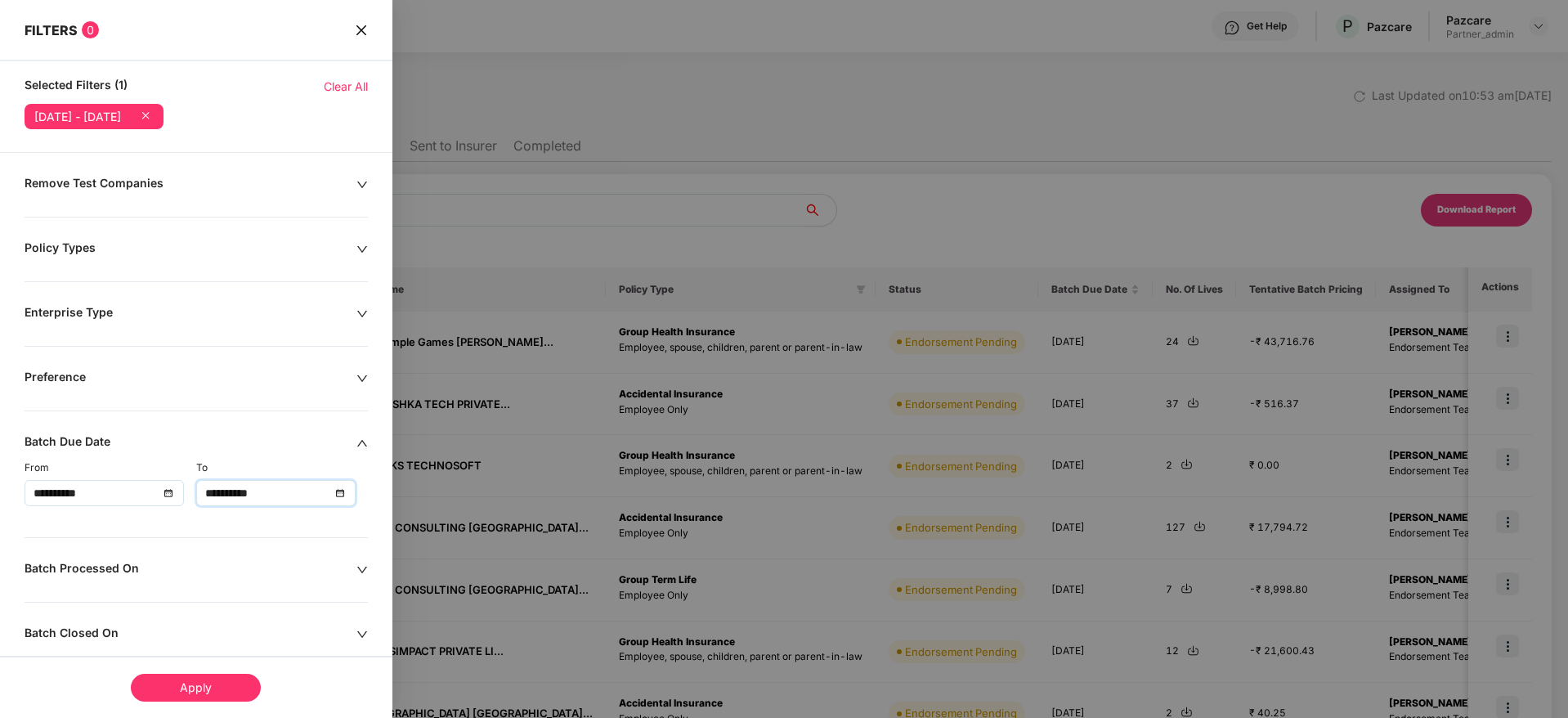
scroll to position [123, 0]
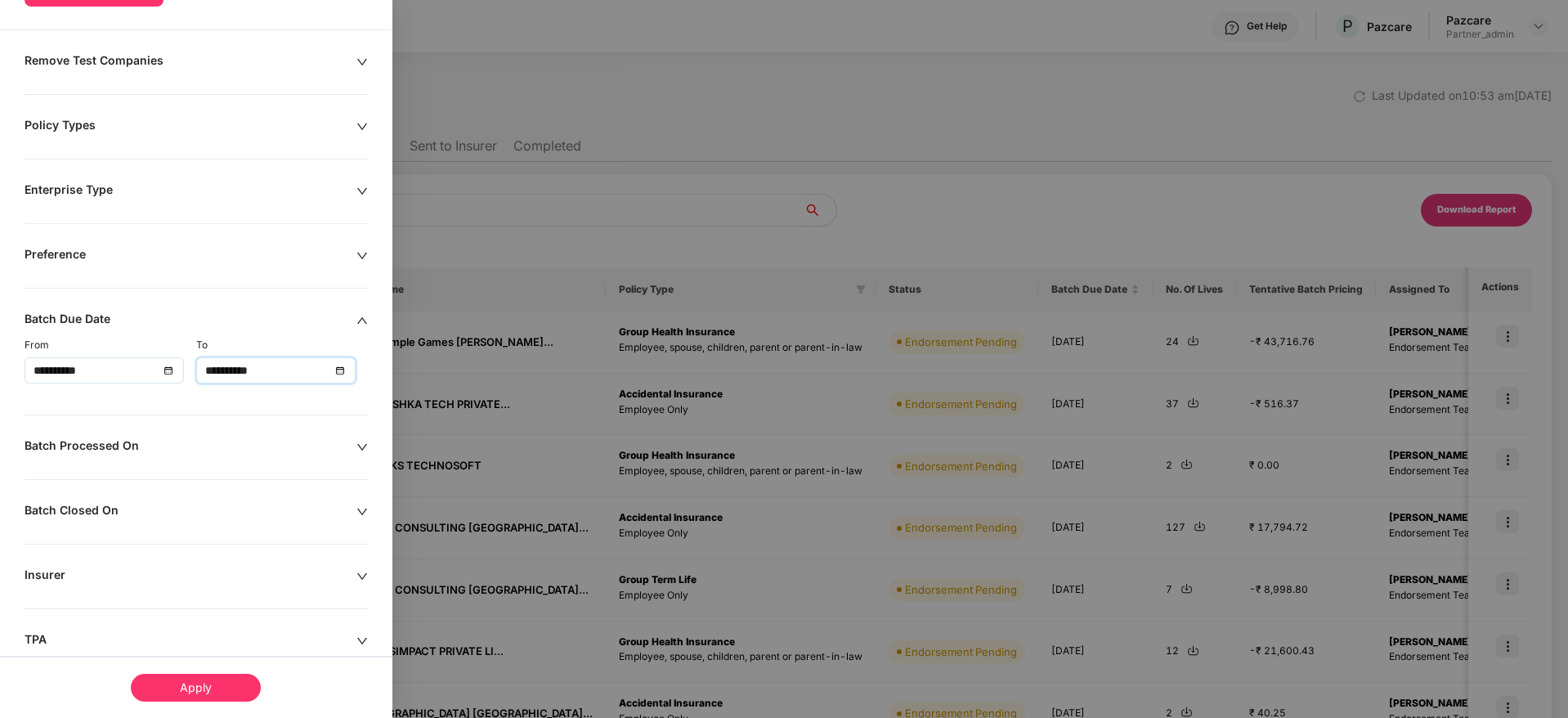
click at [200, 688] on div "Apply" at bounding box center [196, 687] width 130 height 28
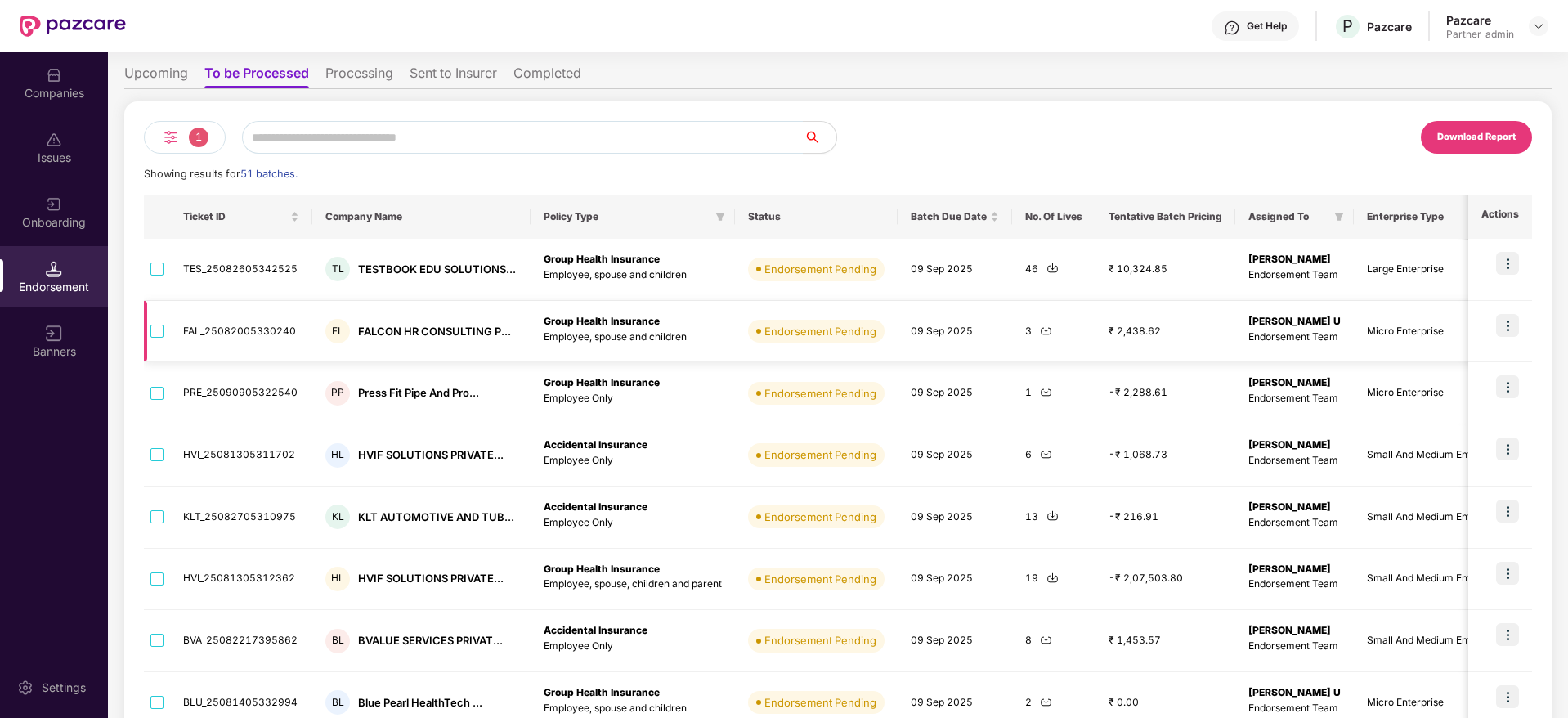
scroll to position [0, 0]
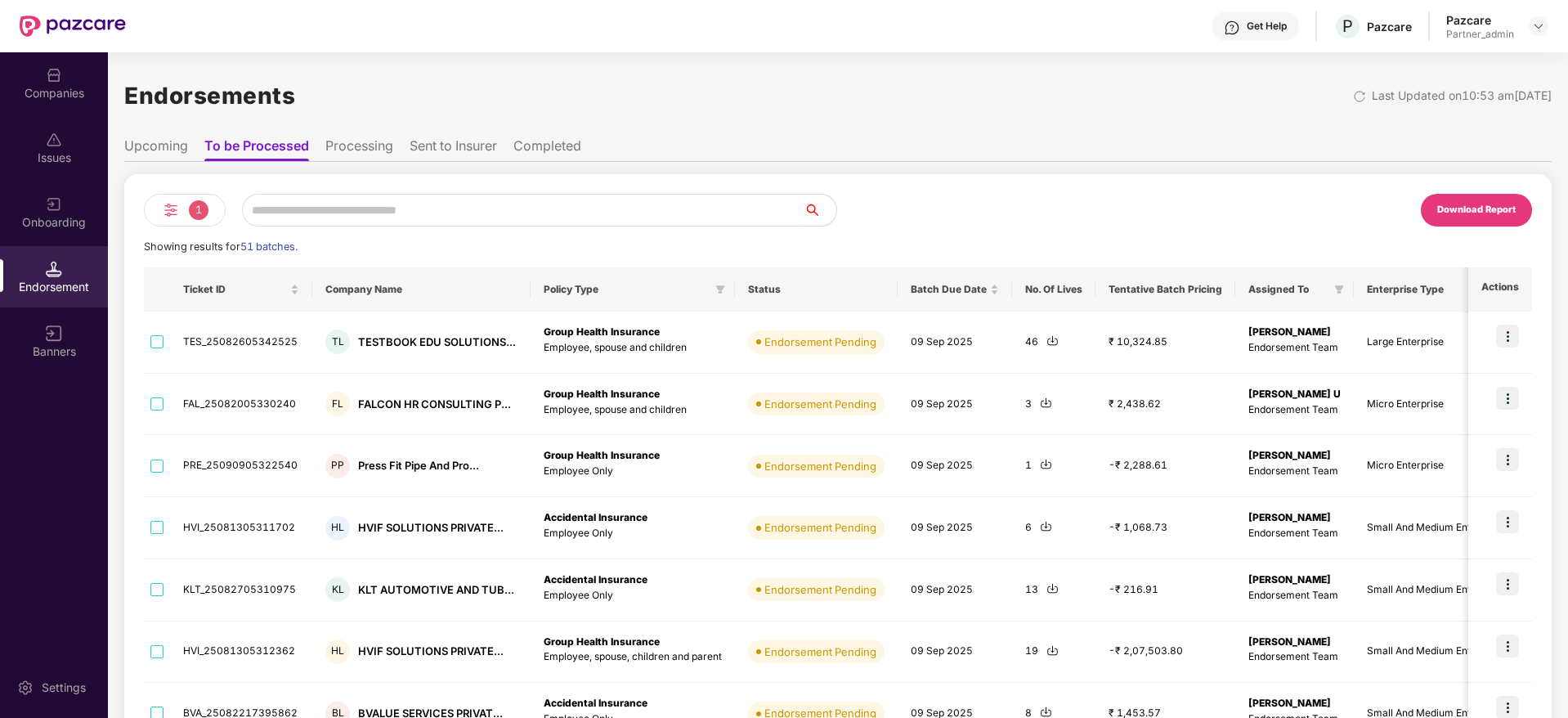
click at [1472, 213] on div "Download Report" at bounding box center [1476, 210] width 78 height 14
click at [41, 94] on div "Companies" at bounding box center [54, 93] width 108 height 16
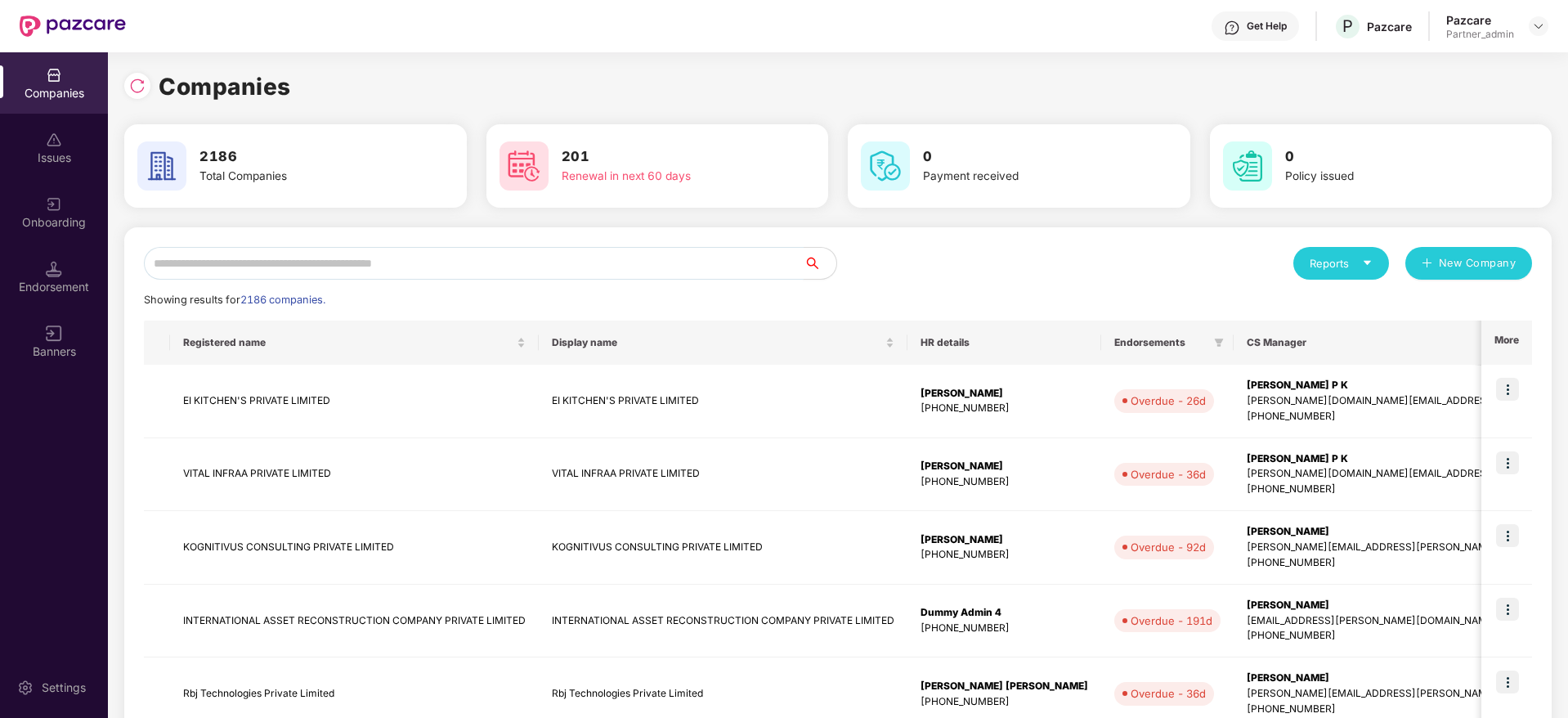
click at [268, 264] on input "text" at bounding box center [473, 263] width 659 height 33
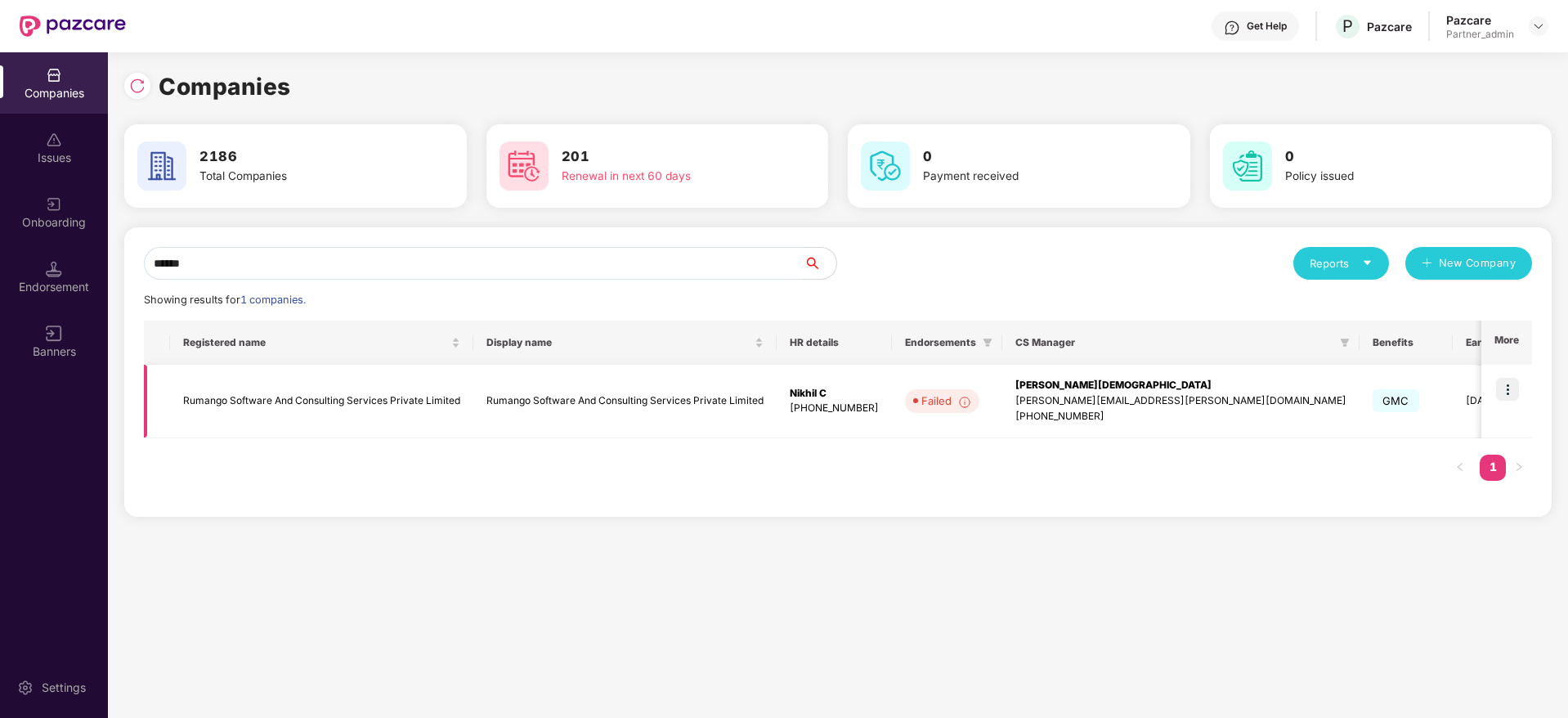
type input "******"
click at [1515, 391] on img at bounding box center [1507, 390] width 23 height 23
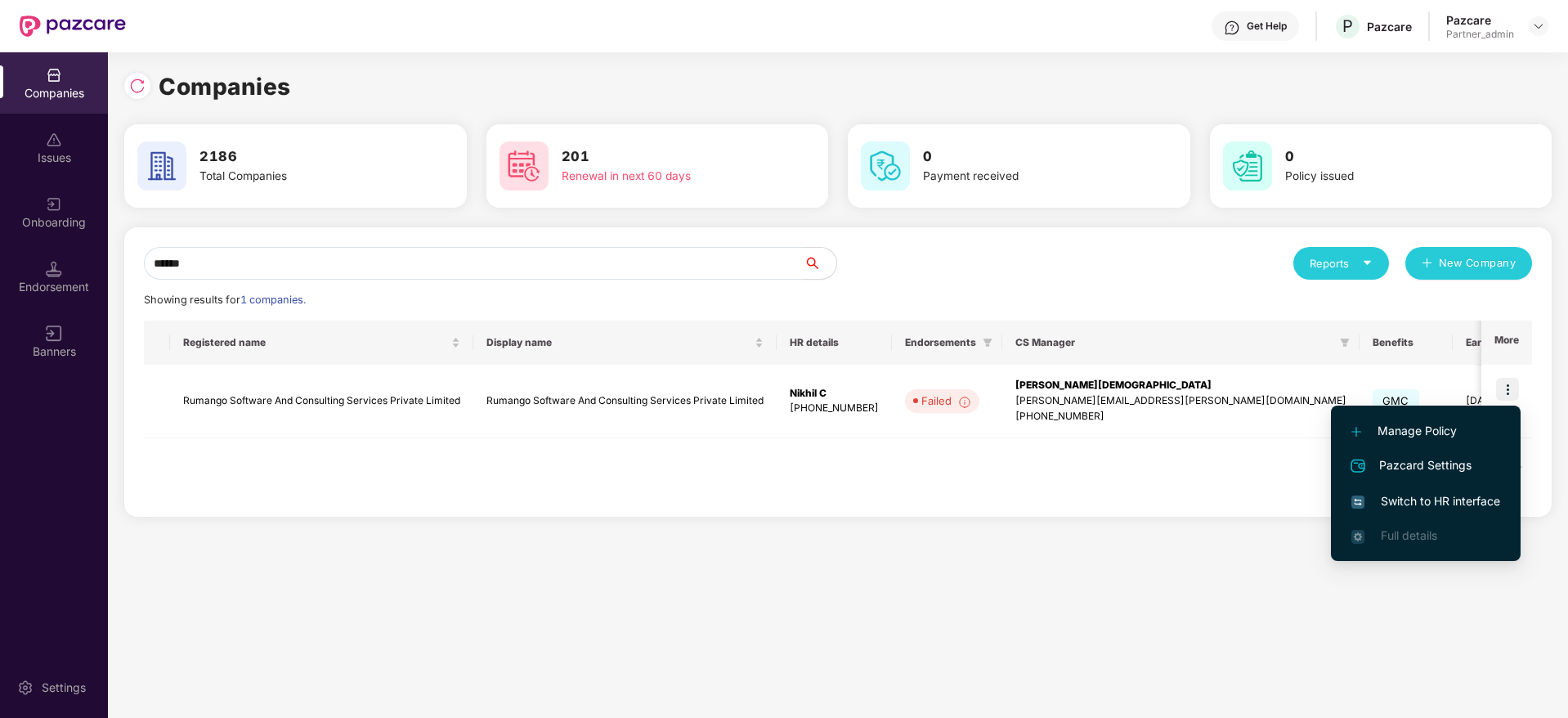
click at [1457, 488] on li "Switch to HR interface" at bounding box center [1425, 502] width 189 height 34
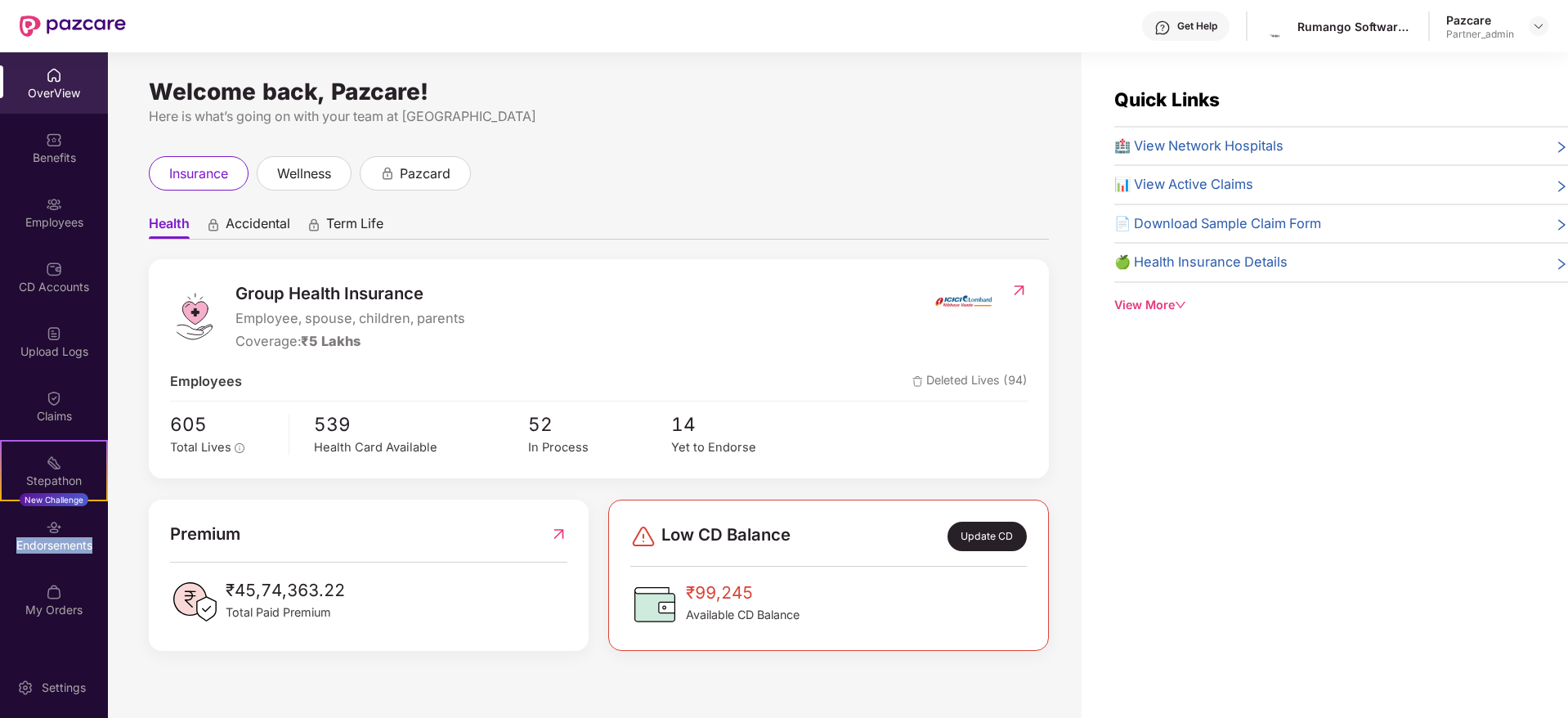
click at [75, 543] on div "Endorsements" at bounding box center [54, 545] width 108 height 16
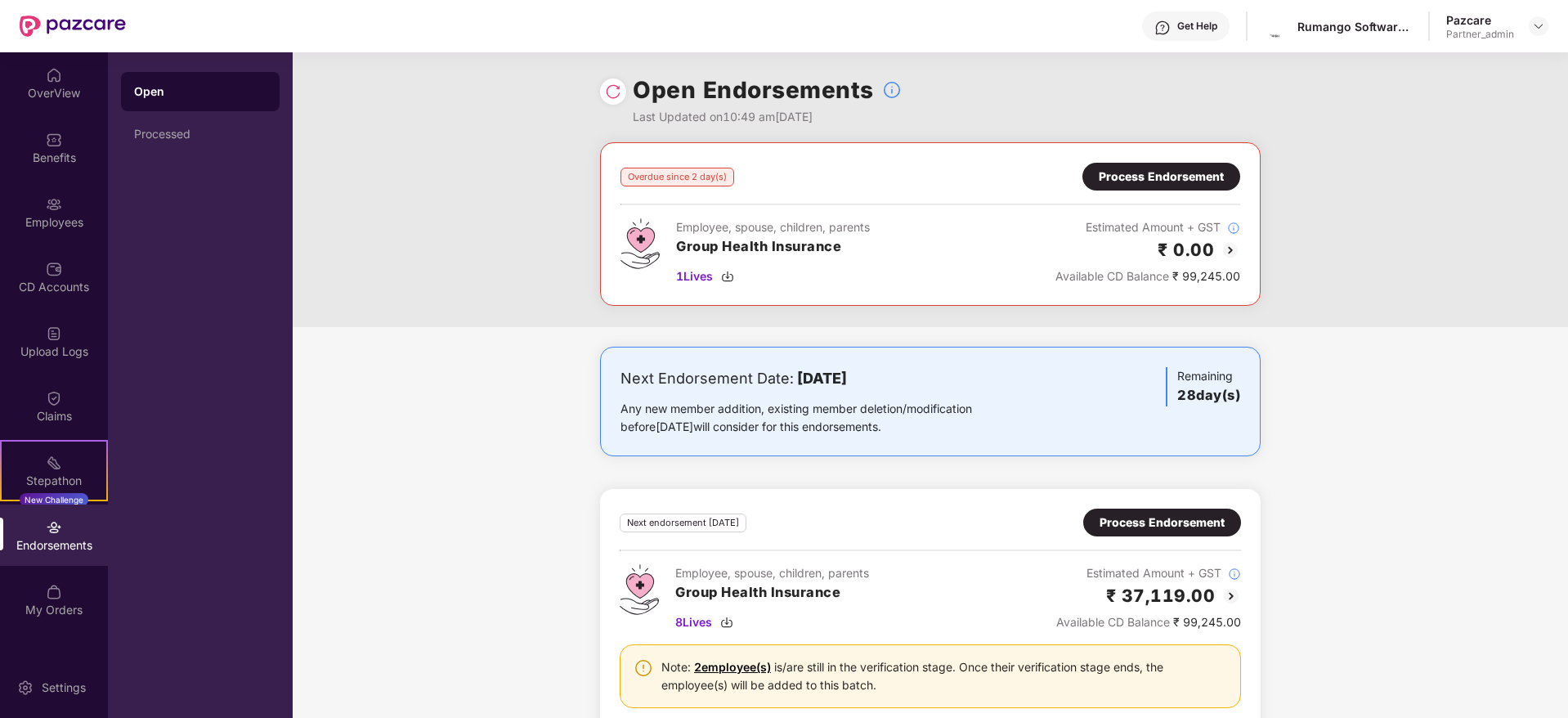
click at [1175, 180] on div "Process Endorsement" at bounding box center [1160, 176] width 125 height 18
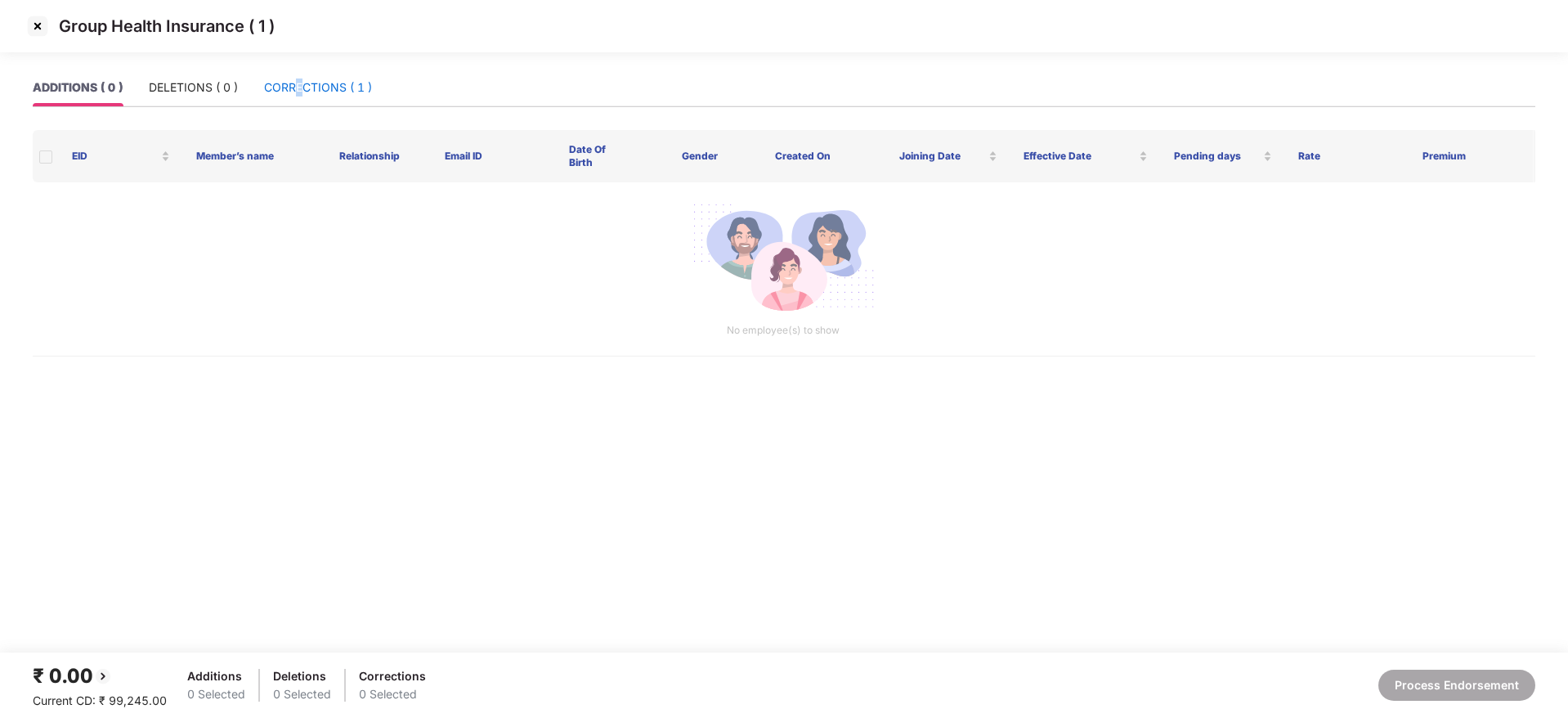
drag, startPoint x: 298, startPoint y: 96, endPoint x: 294, endPoint y: 103, distance: 8.1
click at [305, 96] on div "CORRECTIONS ( 1 )" at bounding box center [318, 87] width 108 height 18
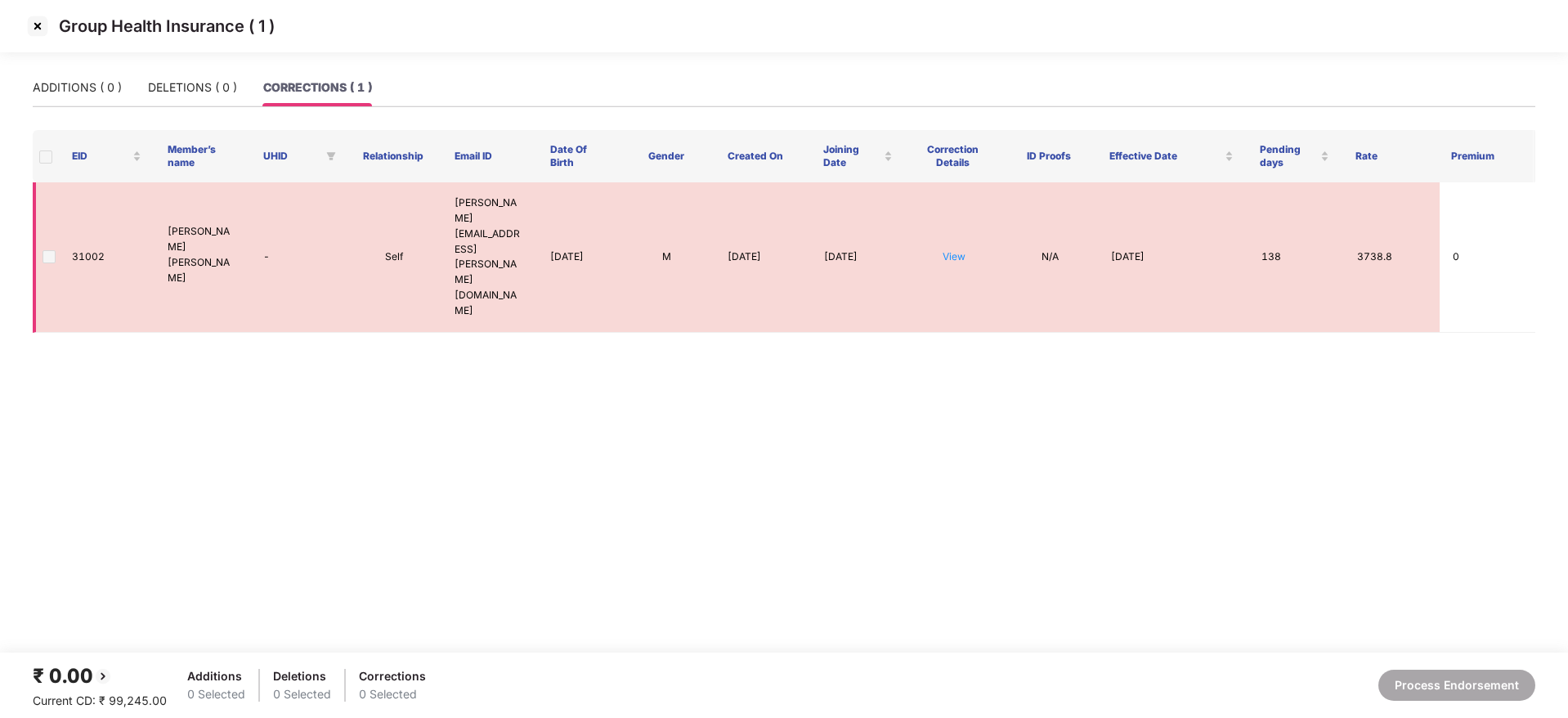
click at [85, 211] on td "31002" at bounding box center [107, 258] width 96 height 150
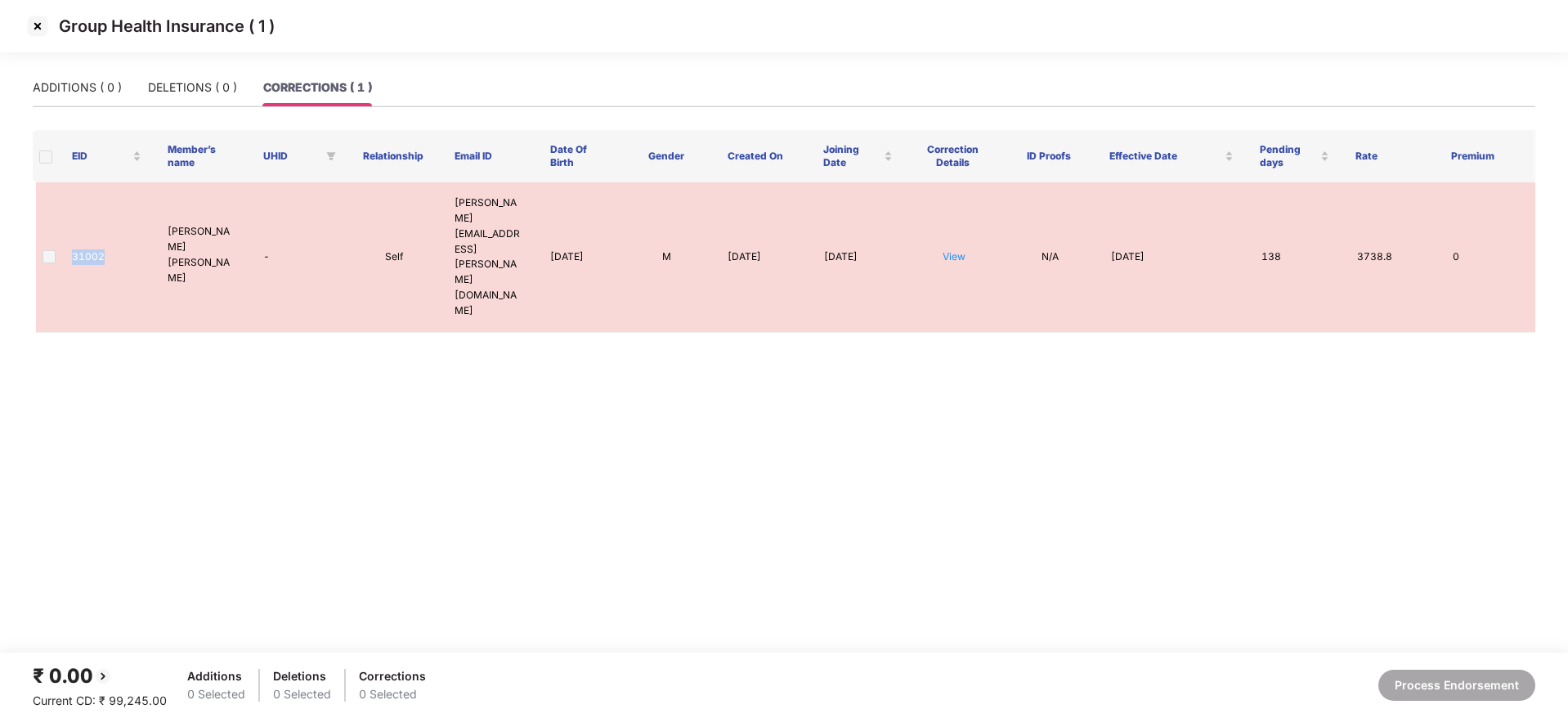
copy td "31002"
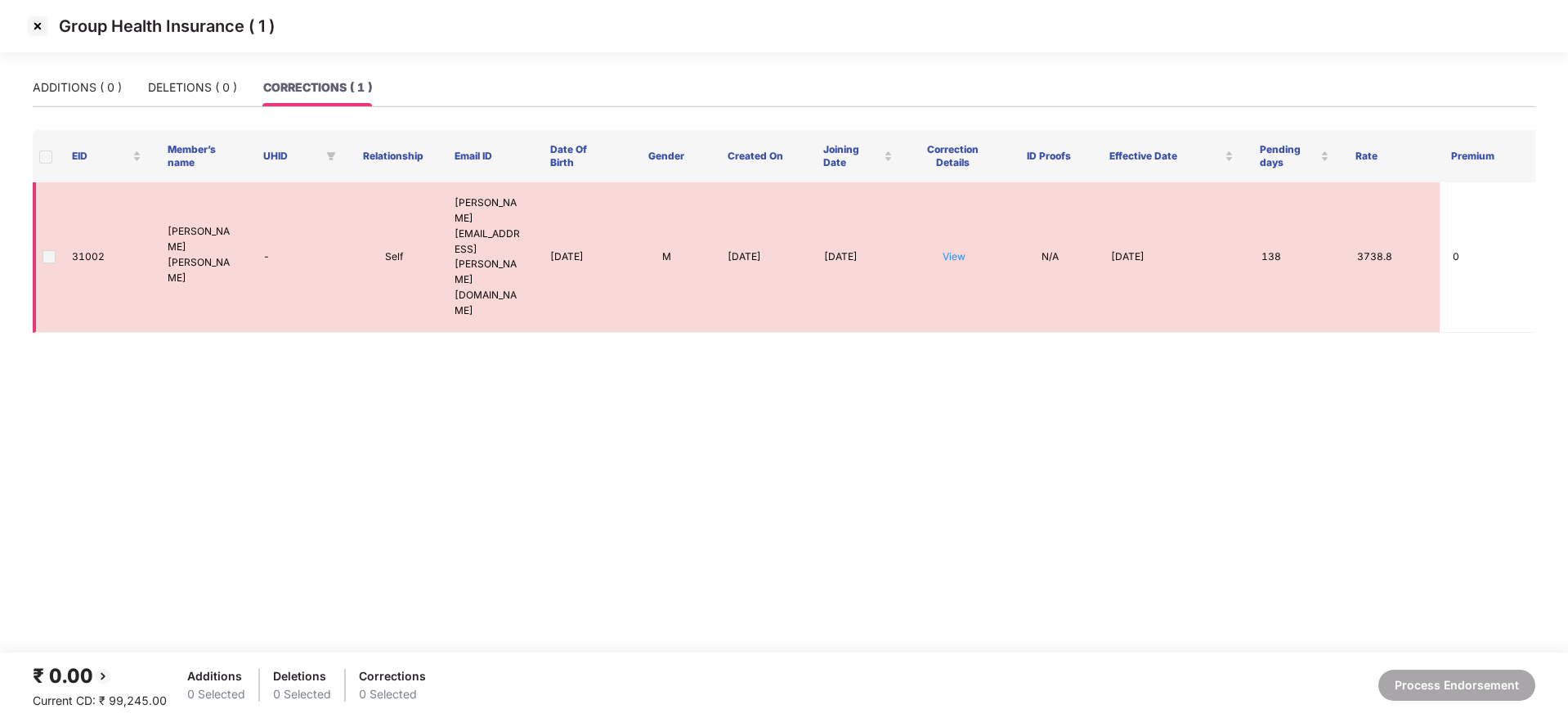
click at [47, 250] on span at bounding box center [49, 257] width 13 height 13
click at [49, 250] on span at bounding box center [49, 257] width 13 height 13
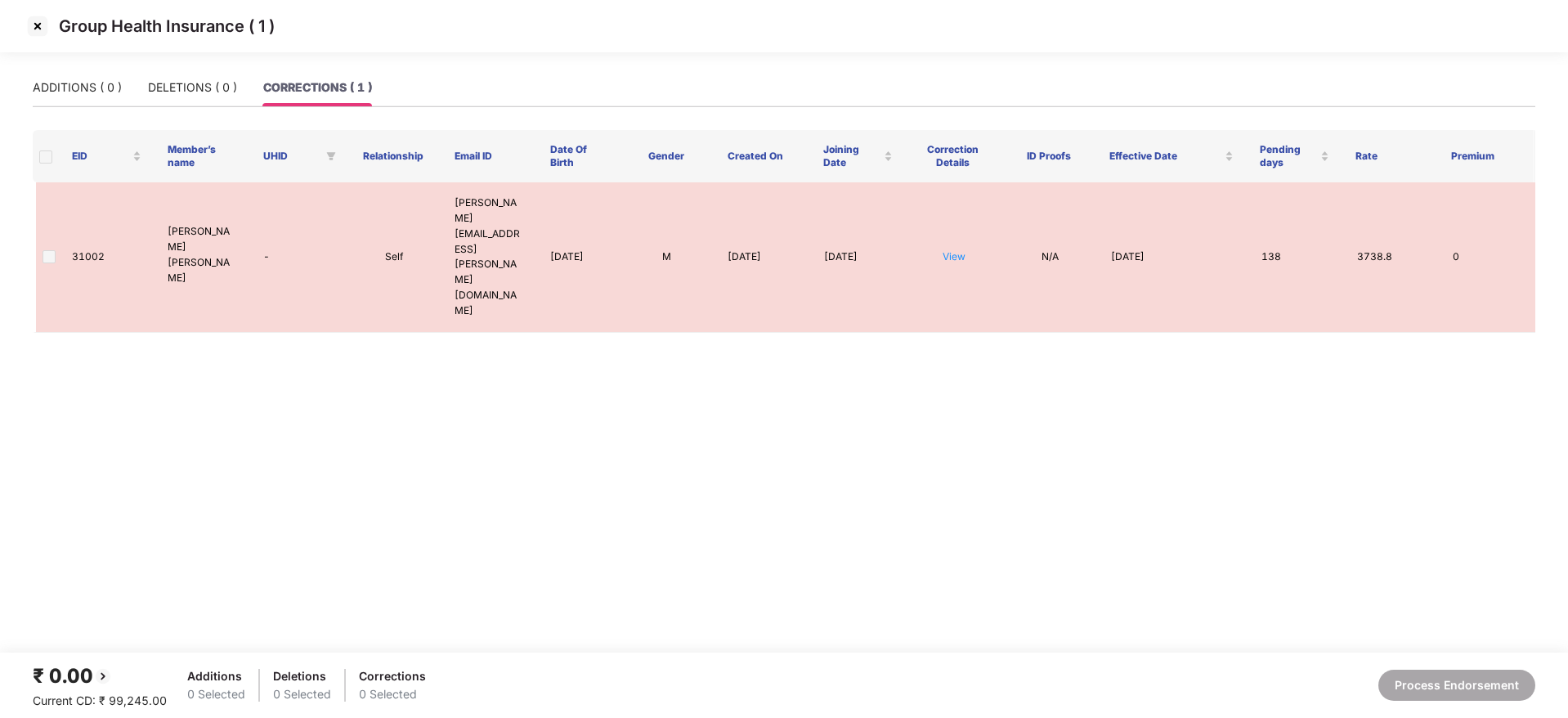
click at [37, 162] on th at bounding box center [45, 156] width 26 height 53
click at [44, 162] on span at bounding box center [46, 157] width 13 height 13
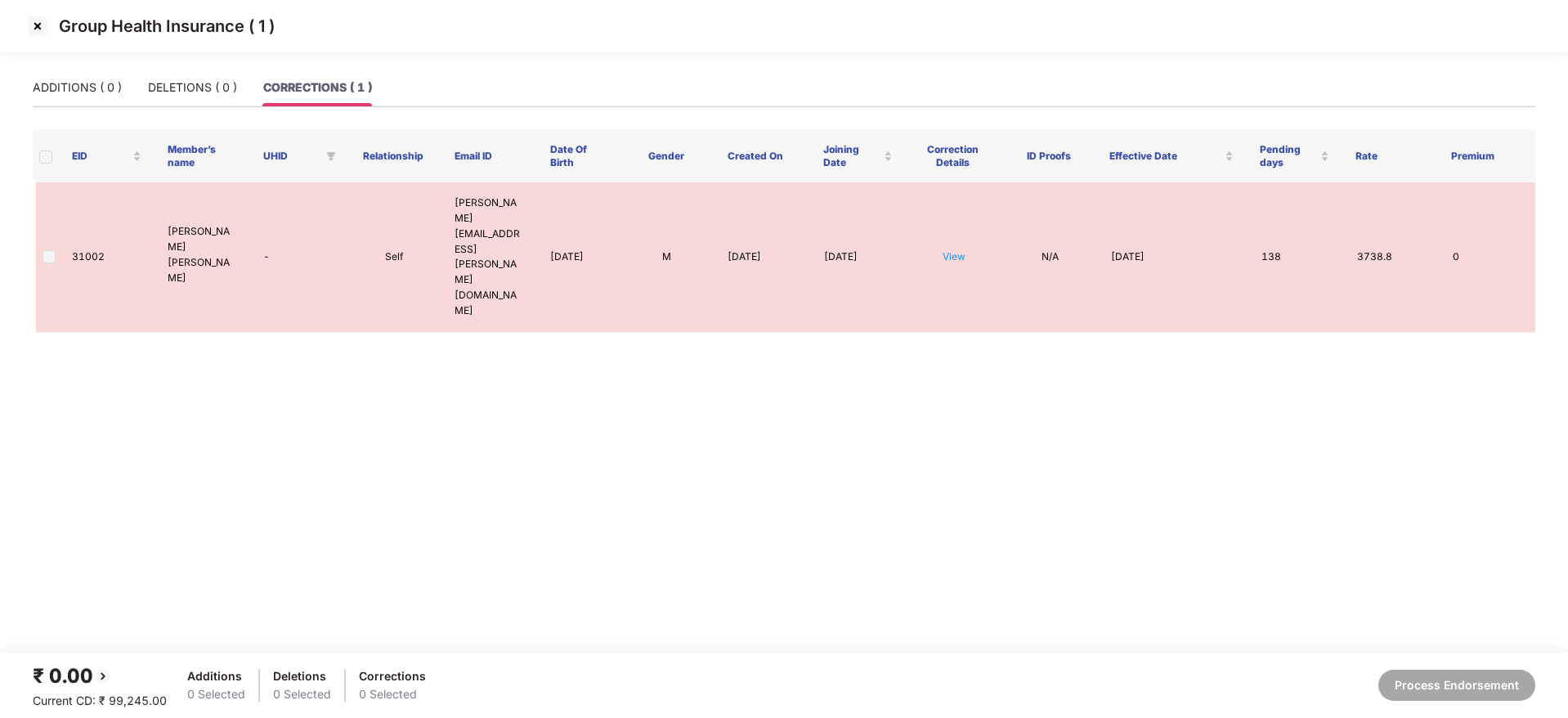
click at [44, 162] on span at bounding box center [46, 157] width 13 height 13
click at [25, 250] on main "ADDITIONS ( 0 ) DELETIONS ( 0 ) CORRECTIONS ( 1 ) EID Member’s name UHID Relati…" at bounding box center [784, 361] width 1568 height 584
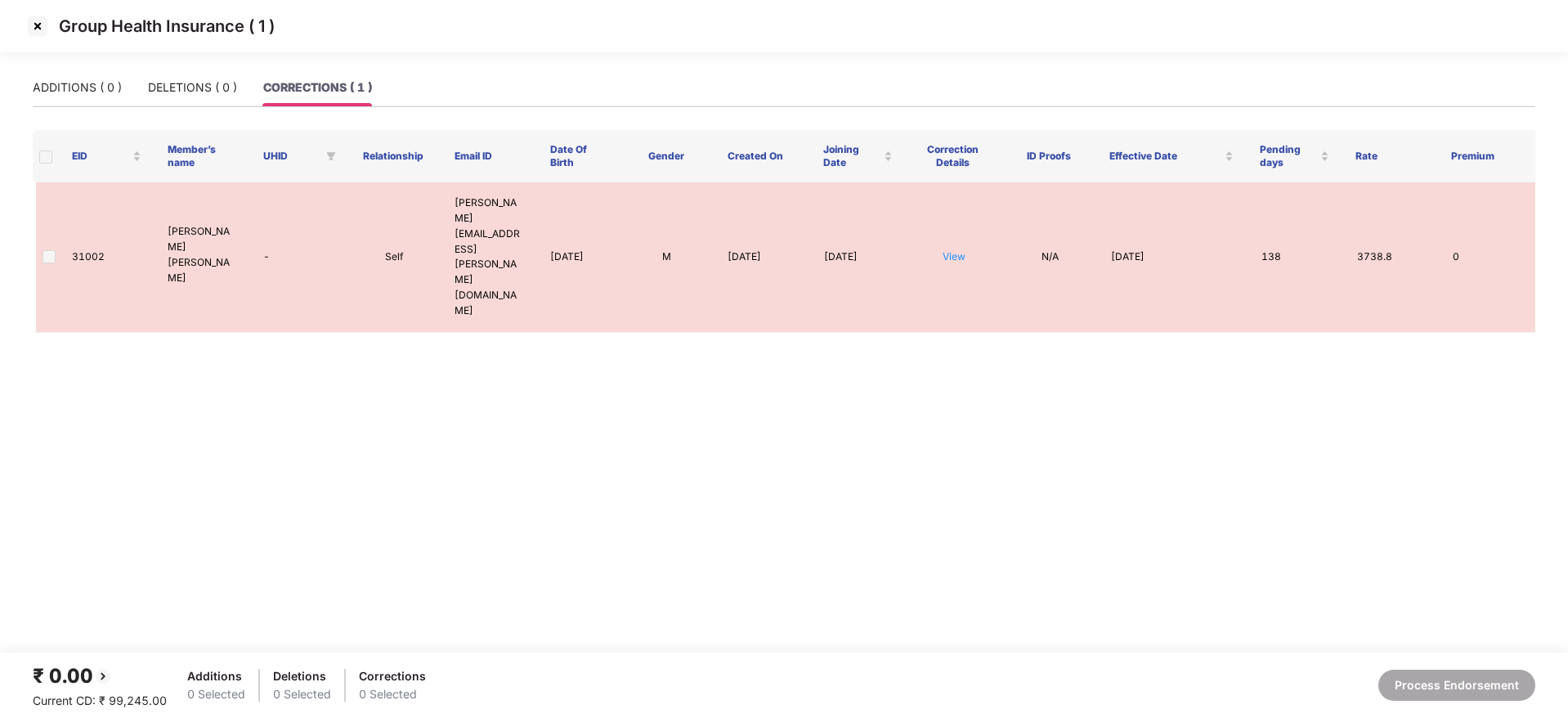
click at [25, 250] on main "ADDITIONS ( 0 ) DELETIONS ( 0 ) CORRECTIONS ( 1 ) EID Member’s name UHID Relati…" at bounding box center [784, 361] width 1568 height 584
click at [37, 22] on img at bounding box center [37, 26] width 26 height 26
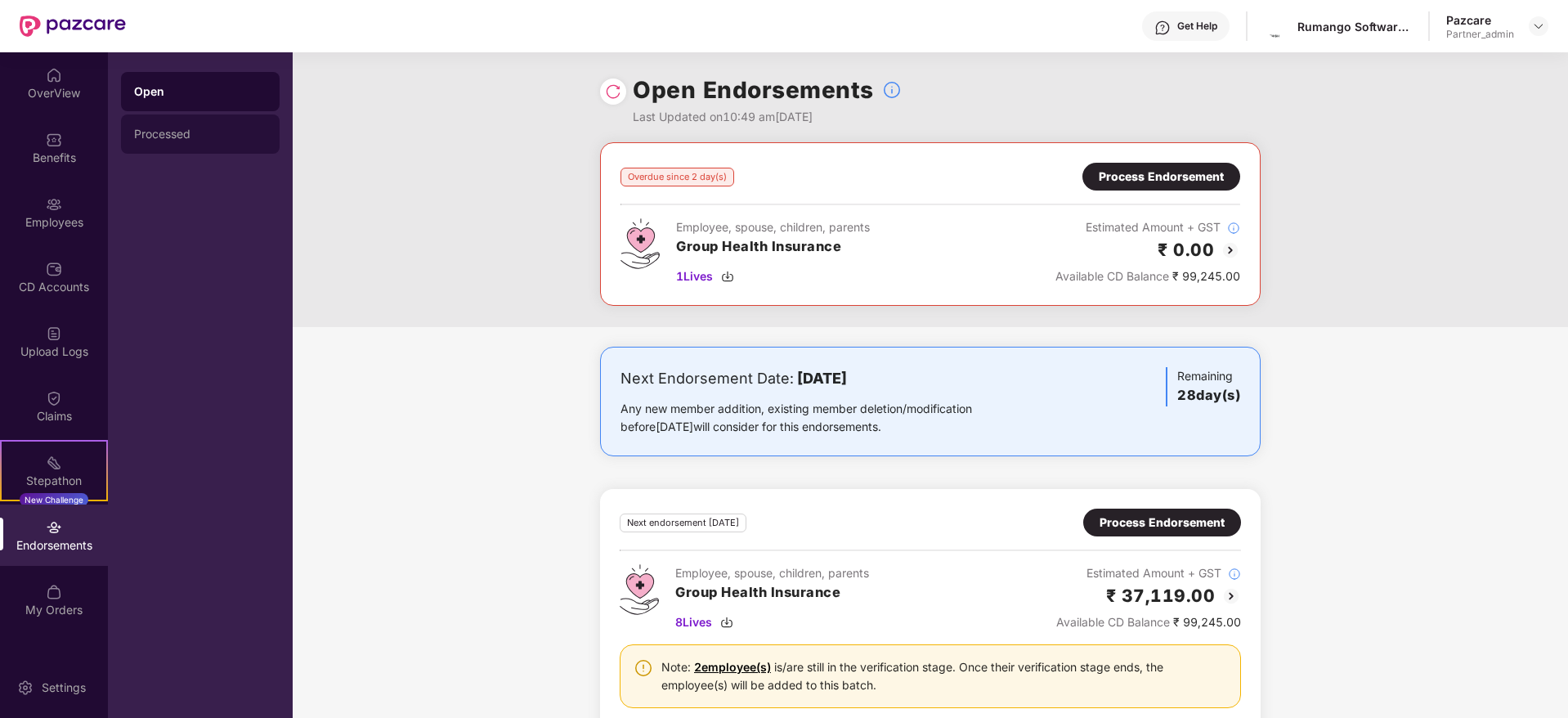
click at [160, 144] on div "Processed" at bounding box center [200, 134] width 159 height 39
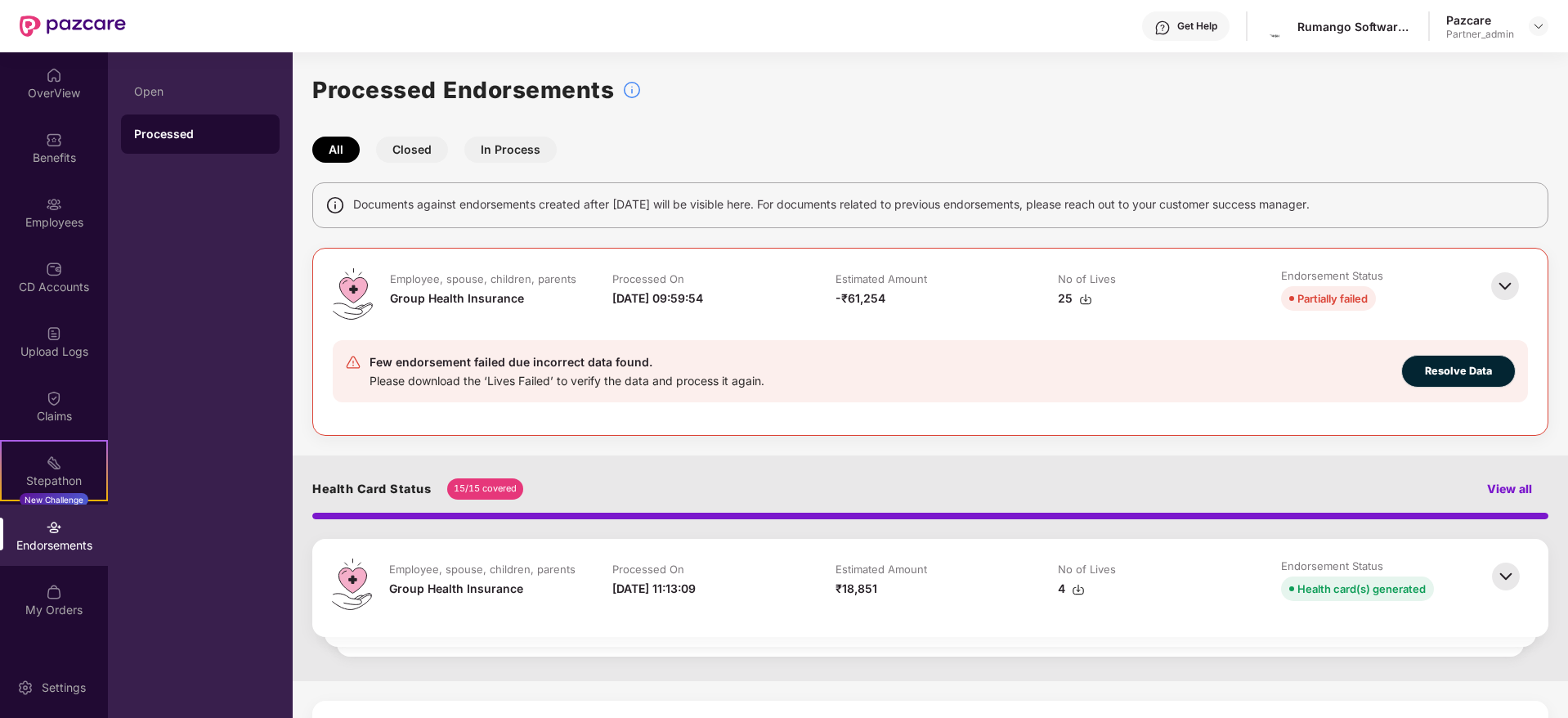
click at [1495, 283] on img at bounding box center [1505, 286] width 36 height 36
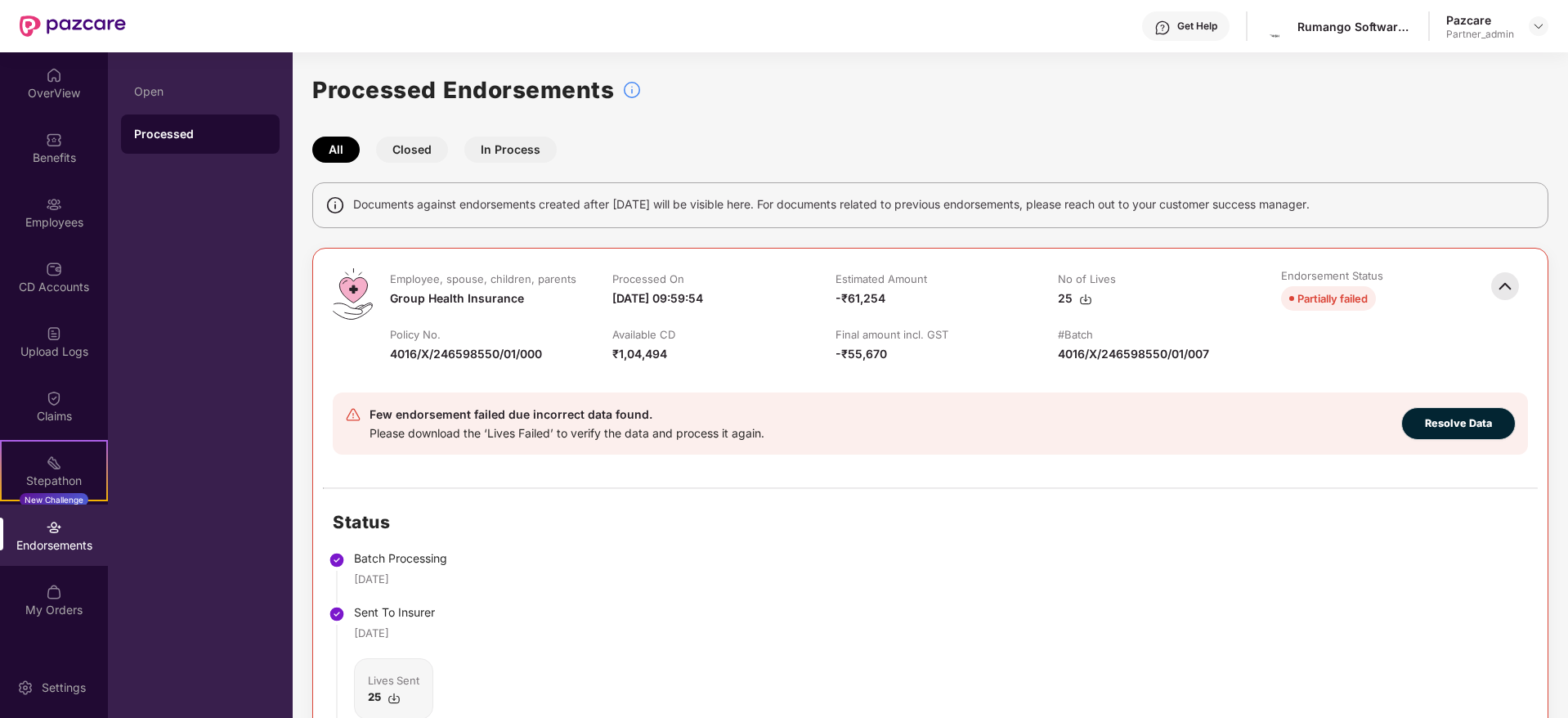
click at [1502, 285] on img at bounding box center [1505, 286] width 36 height 36
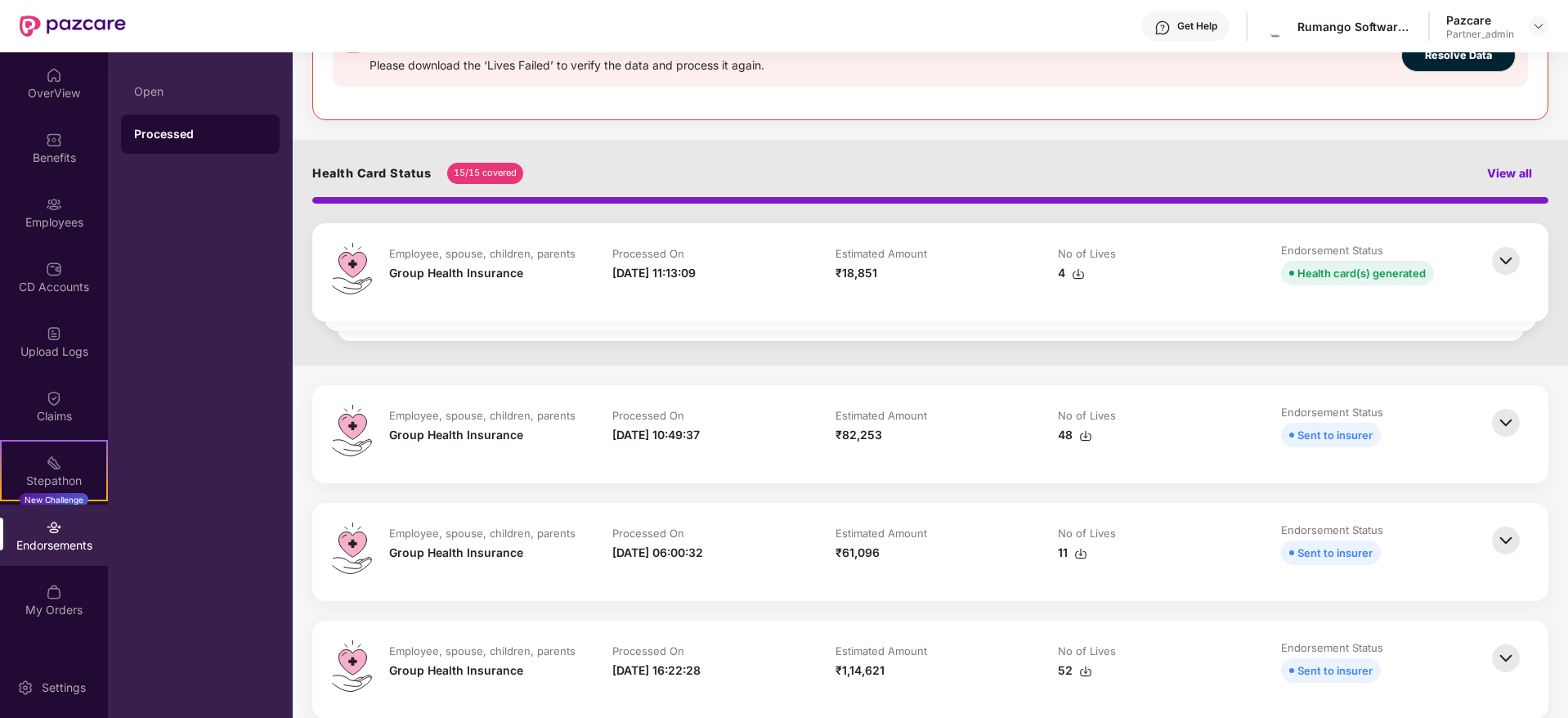
scroll to position [368, 0]
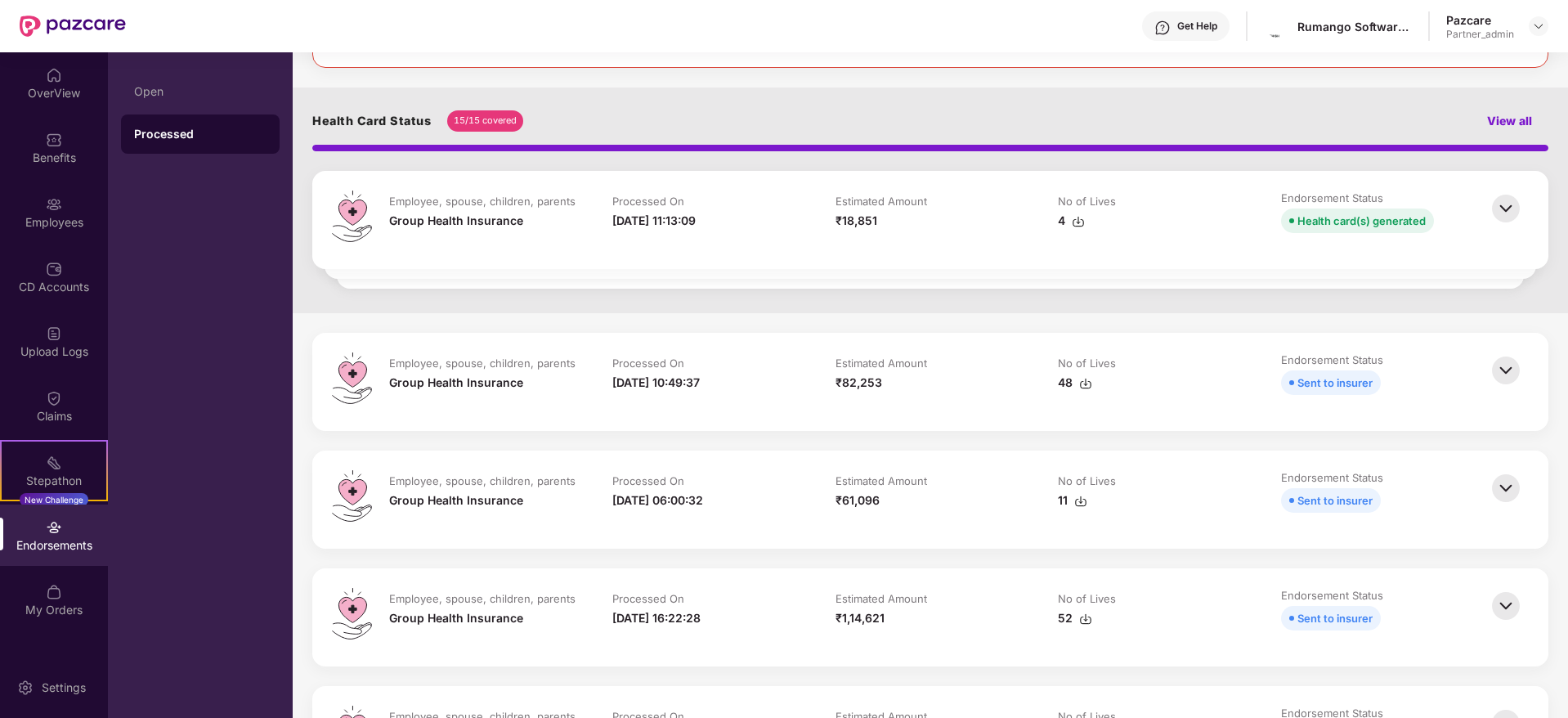
click at [1509, 368] on img at bounding box center [1506, 370] width 36 height 36
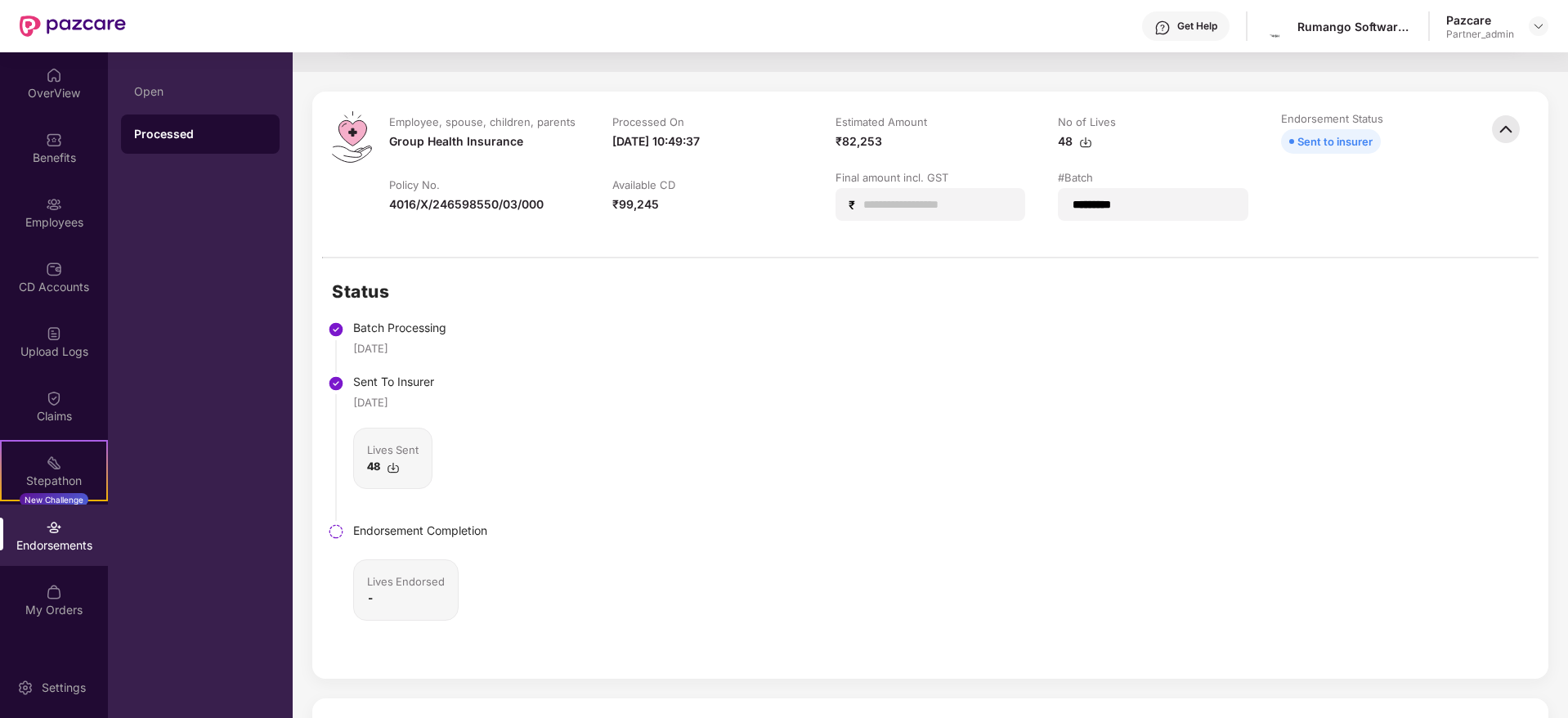
scroll to position [614, 0]
click at [395, 466] on img at bounding box center [393, 464] width 13 height 13
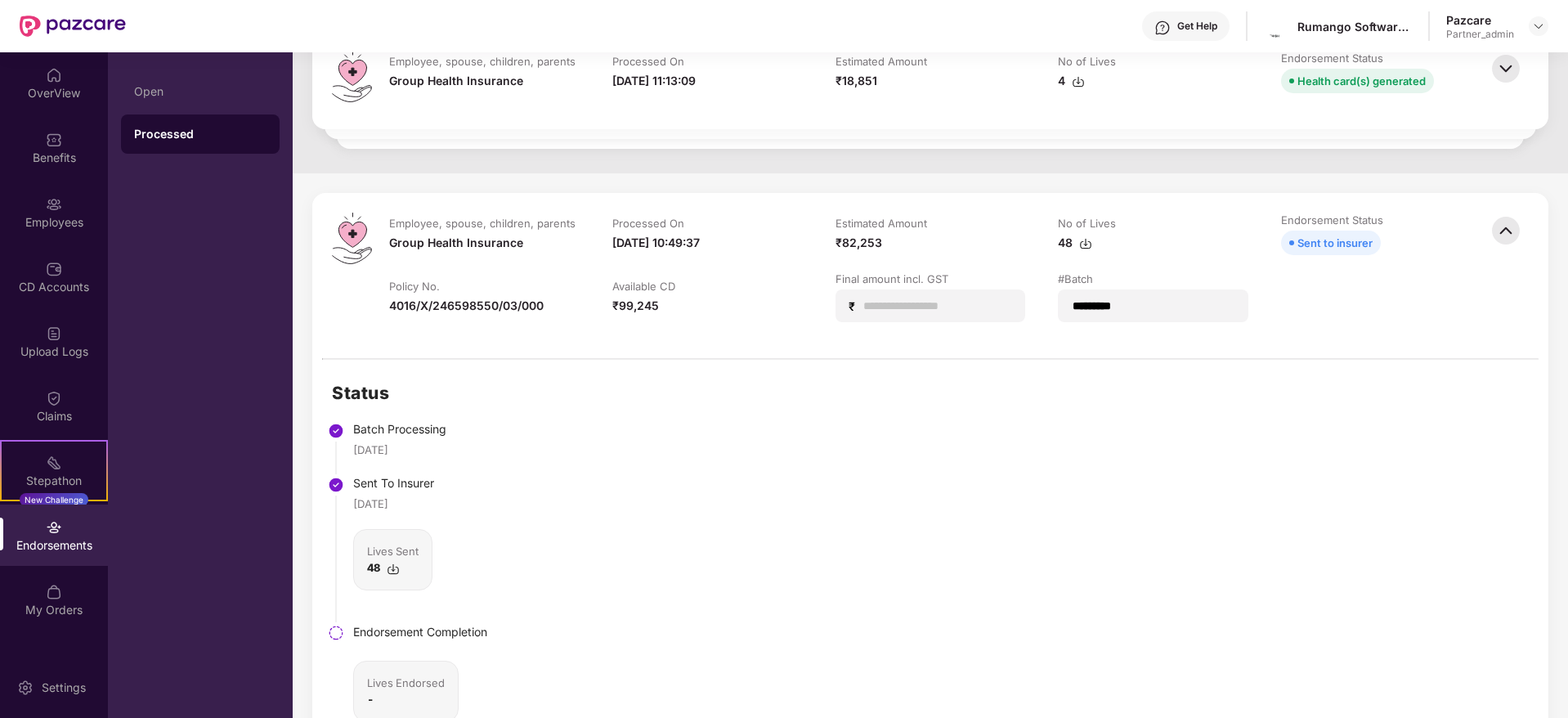
scroll to position [491, 0]
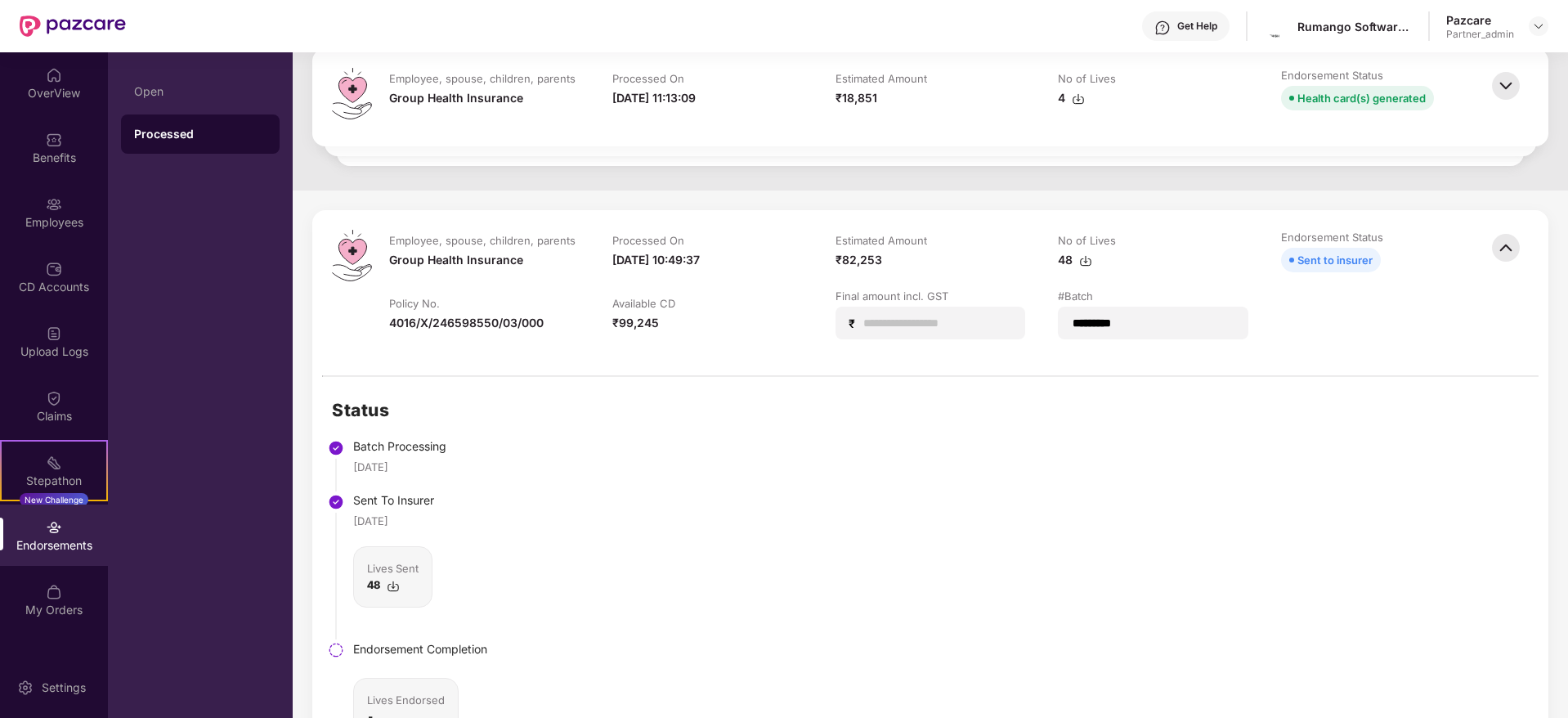
click at [1510, 252] on img at bounding box center [1506, 248] width 36 height 36
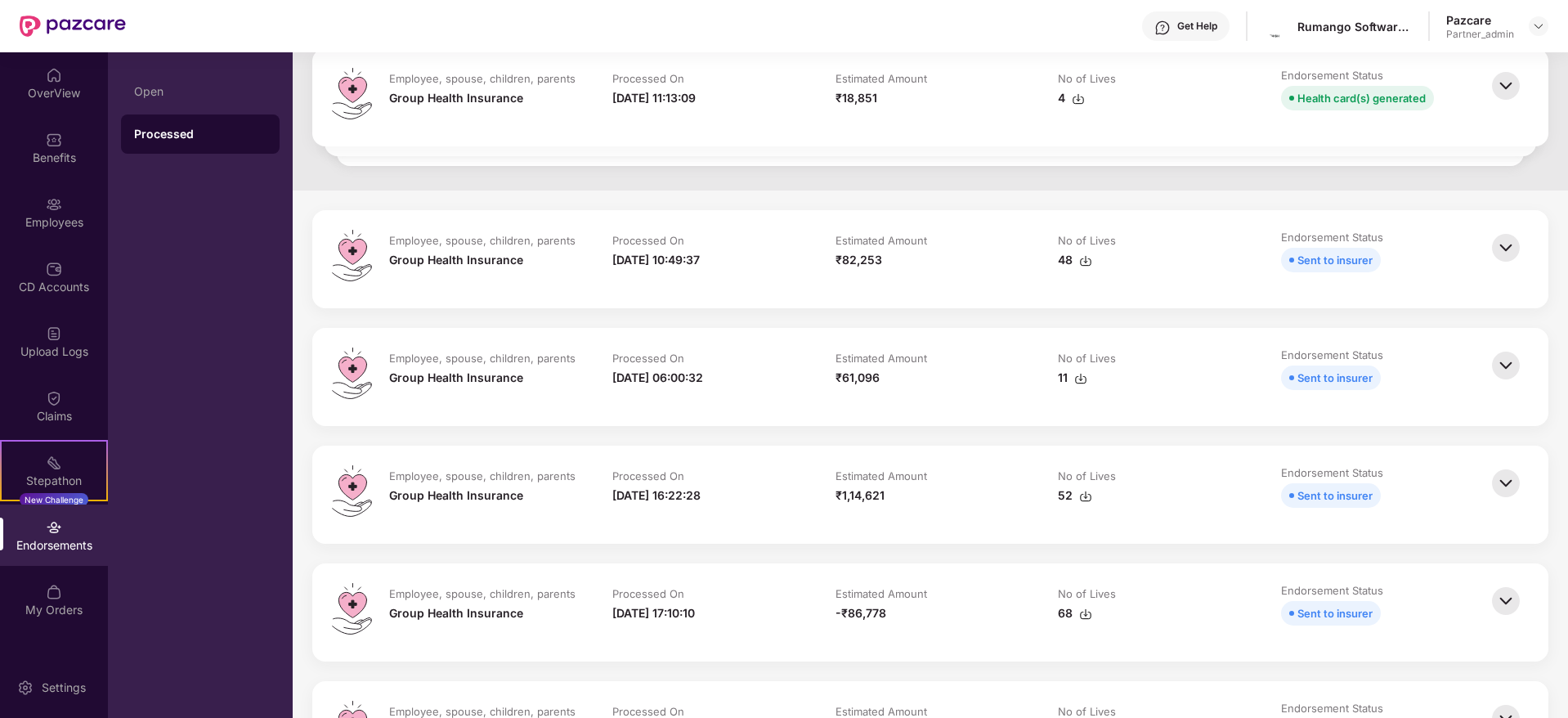
click at [1506, 364] on img at bounding box center [1506, 366] width 36 height 36
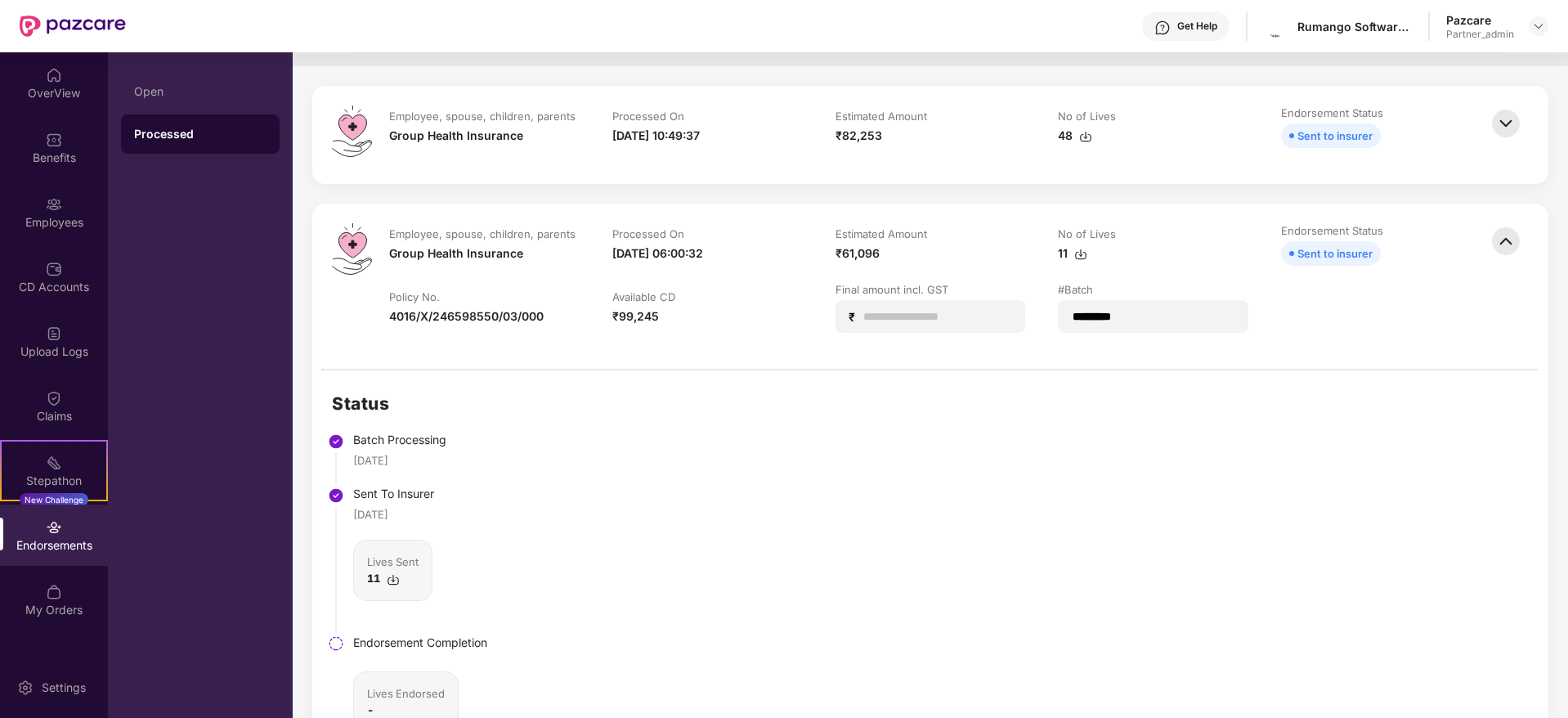
scroll to position [614, 0]
click at [1501, 252] on img at bounding box center [1506, 243] width 36 height 36
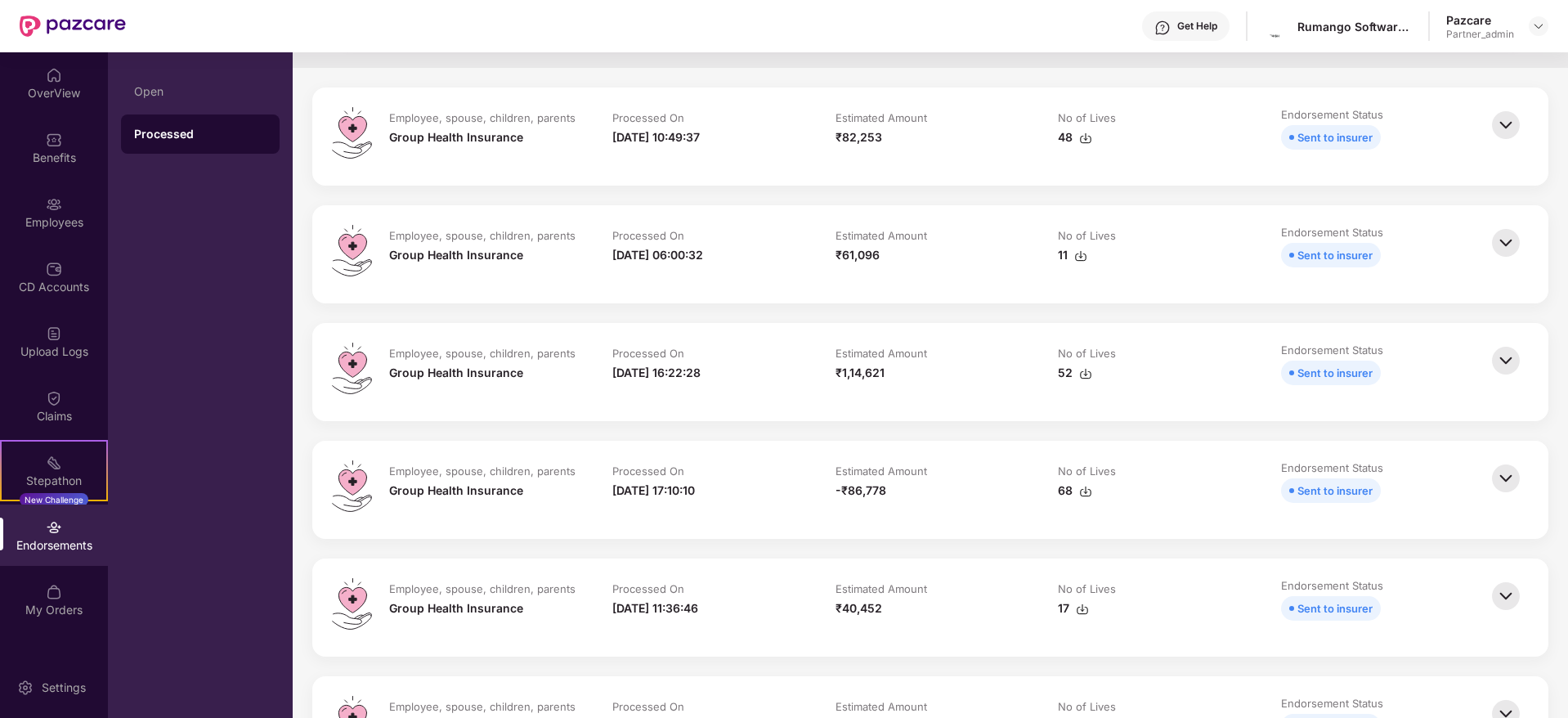
click at [1501, 123] on img at bounding box center [1506, 125] width 36 height 36
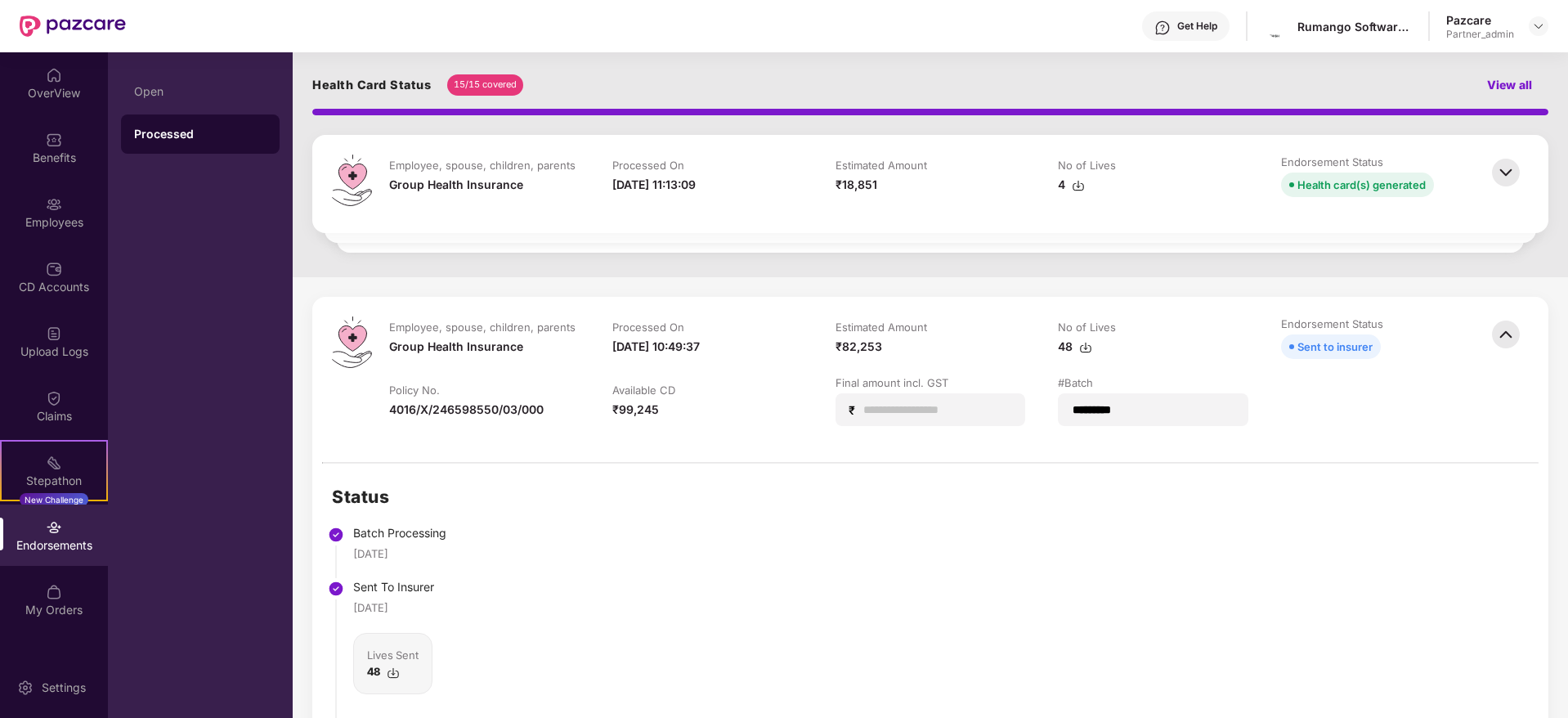
scroll to position [123, 0]
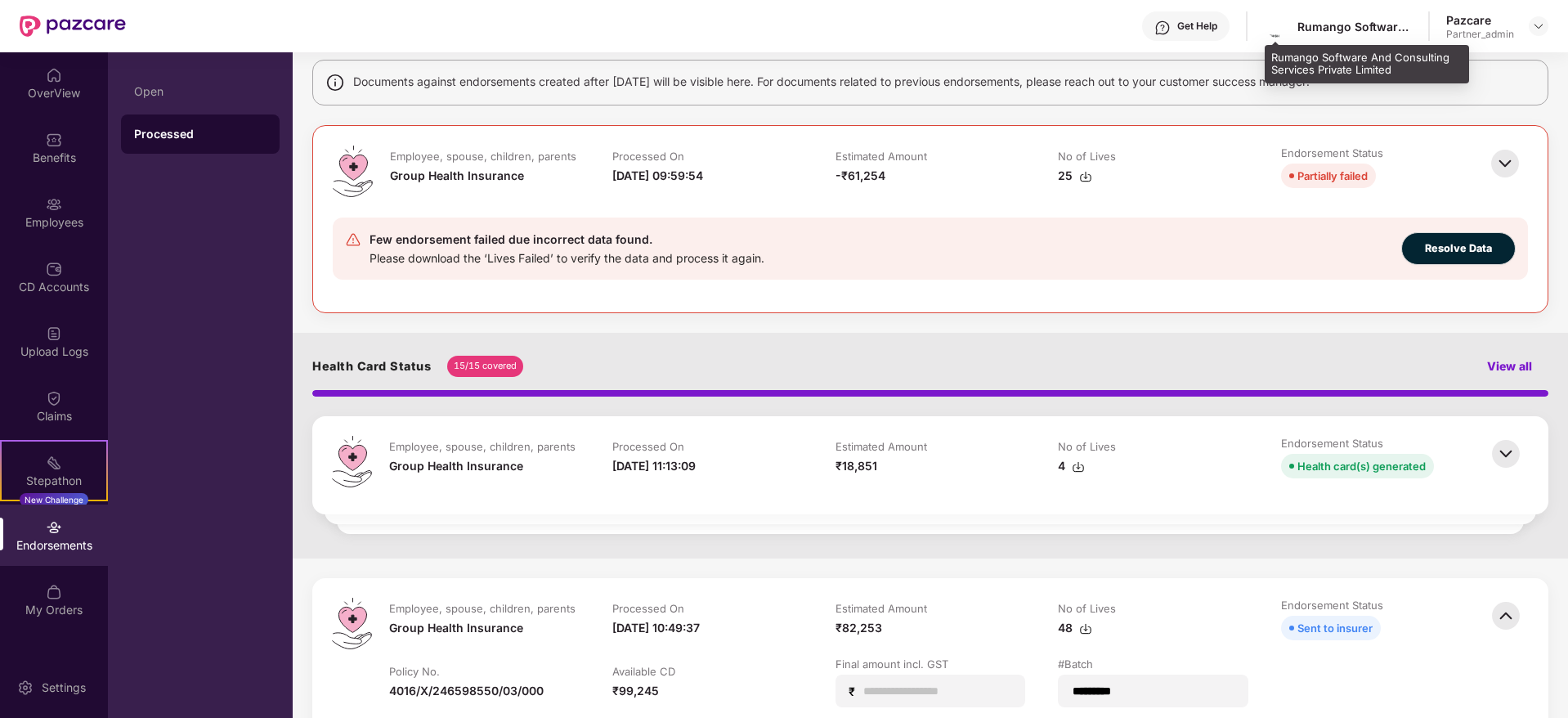
click at [1311, 21] on div "Rumango Software And Consulting Services Private Limited" at bounding box center [1355, 27] width 115 height 15
click at [1311, 20] on div "Rumango Software And Consulting Services Private Limited" at bounding box center [1355, 27] width 115 height 15
copy div "Rumango"
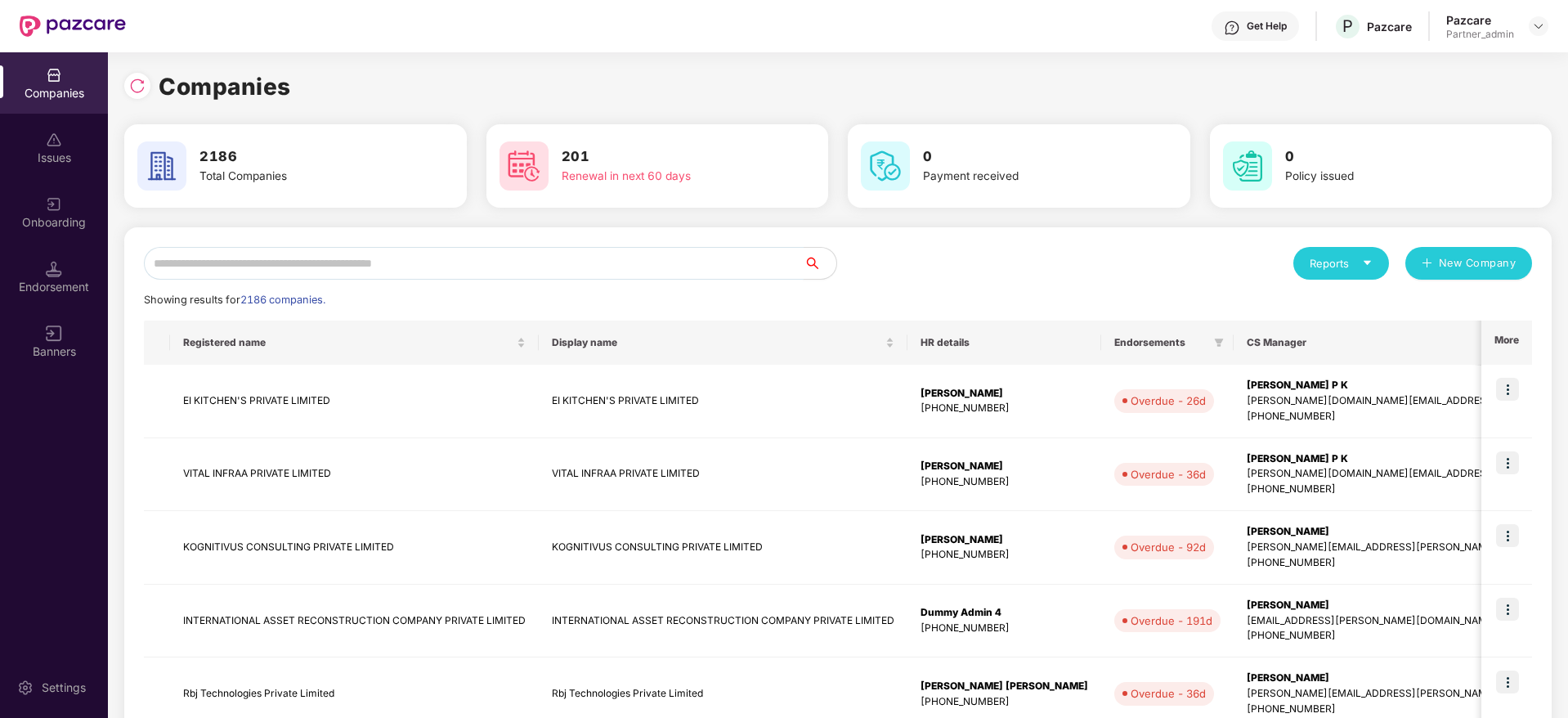
click at [276, 264] on input "text" at bounding box center [473, 263] width 659 height 33
paste input "*******"
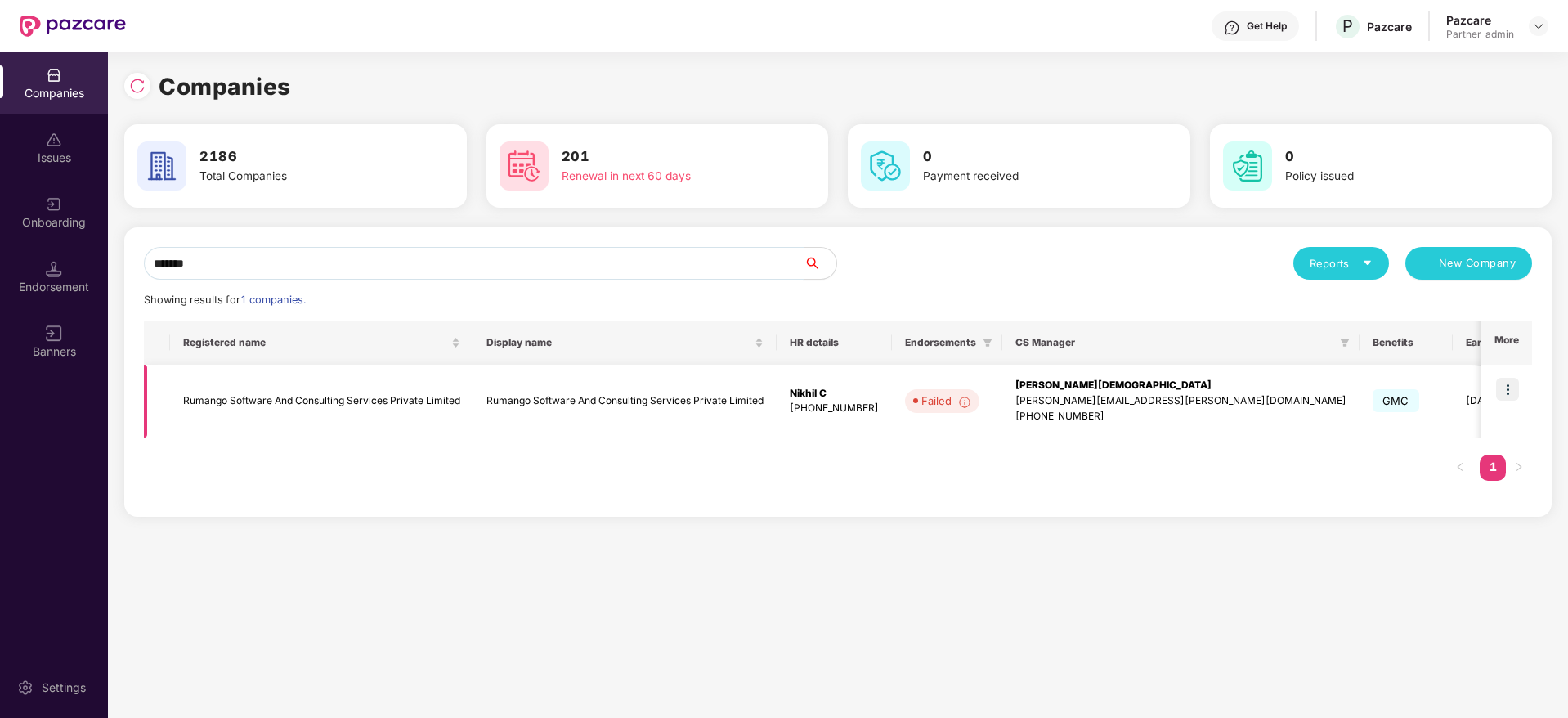
type input "*******"
click at [1075, 390] on div "[PERSON_NAME][DEMOGRAPHIC_DATA]" at bounding box center [1181, 386] width 331 height 15
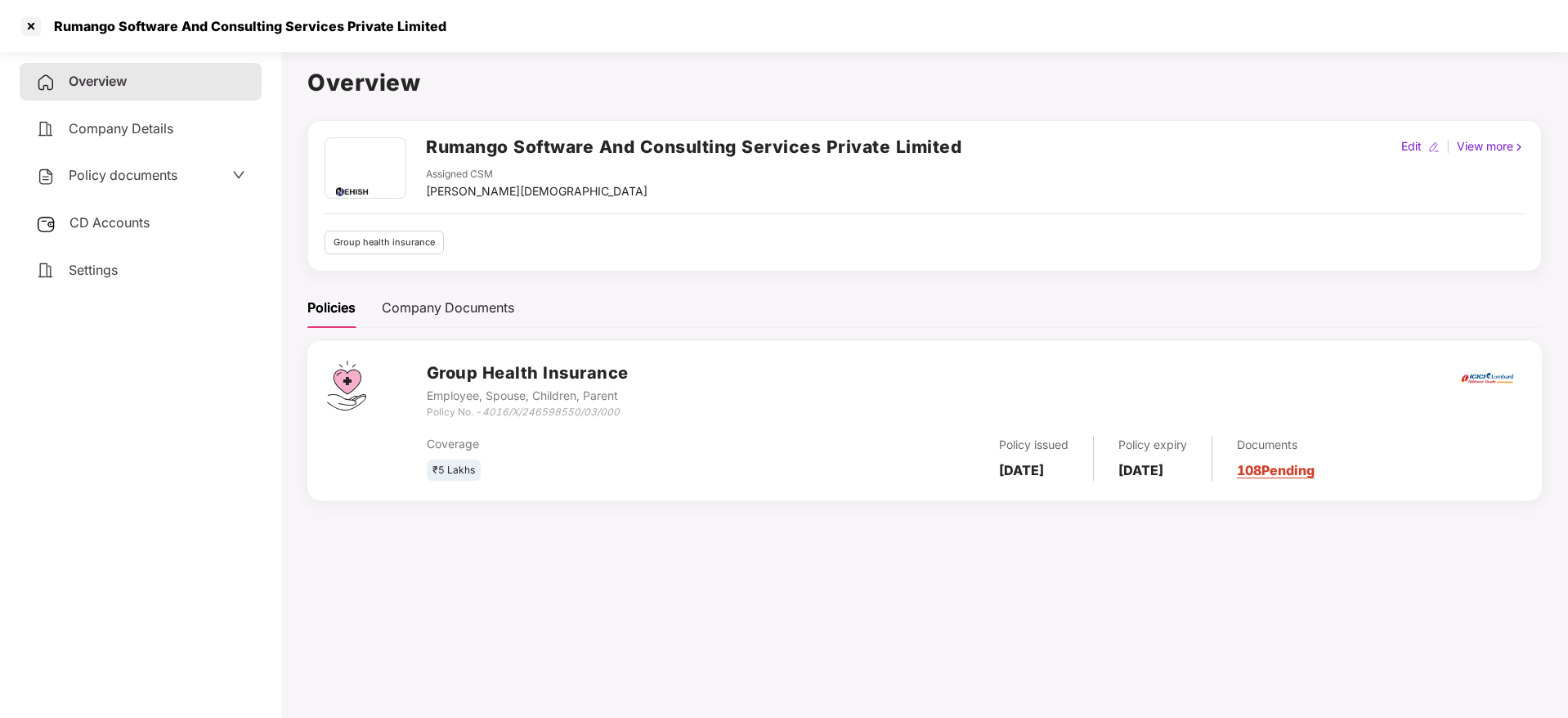
click at [1314, 469] on link "108 Pending" at bounding box center [1275, 470] width 77 height 16
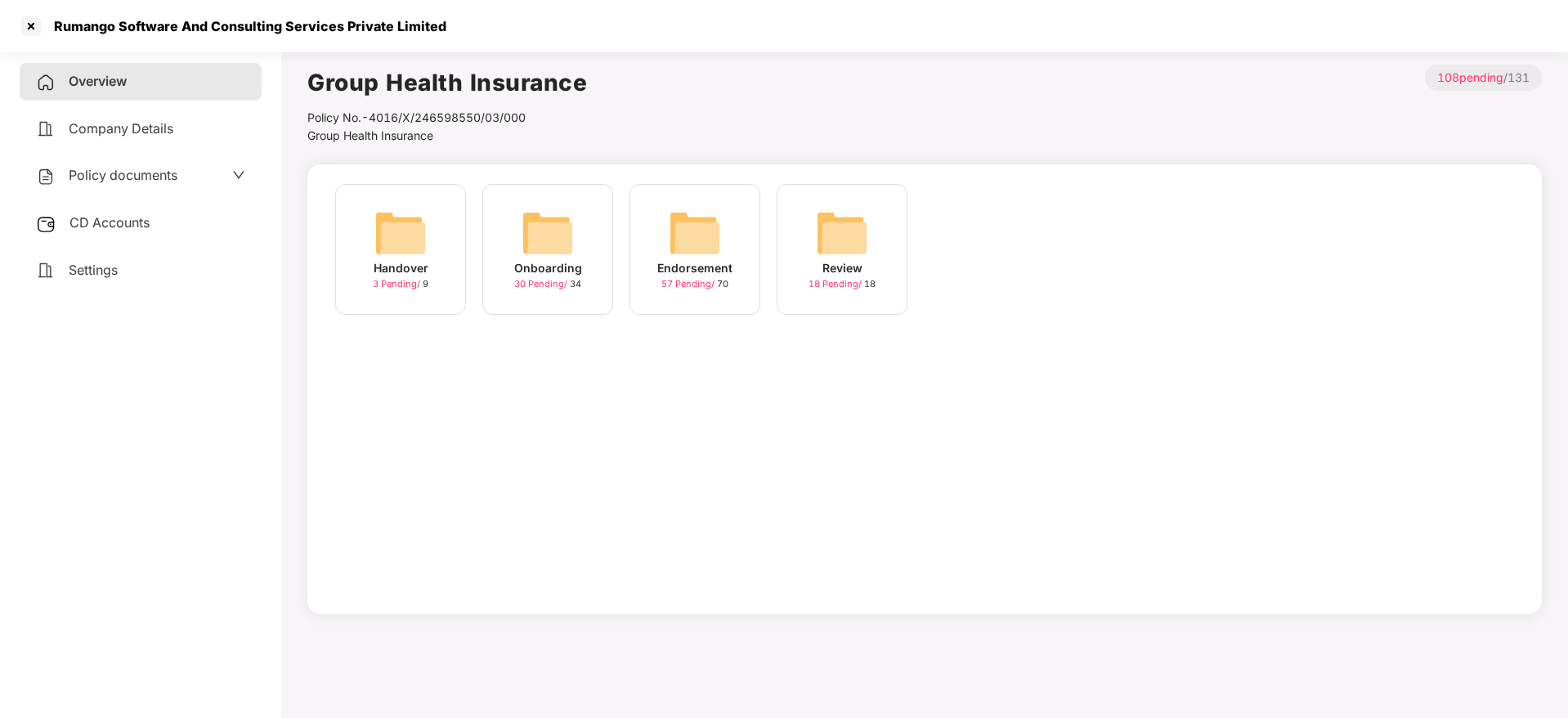
click at [688, 230] on img at bounding box center [695, 233] width 53 height 53
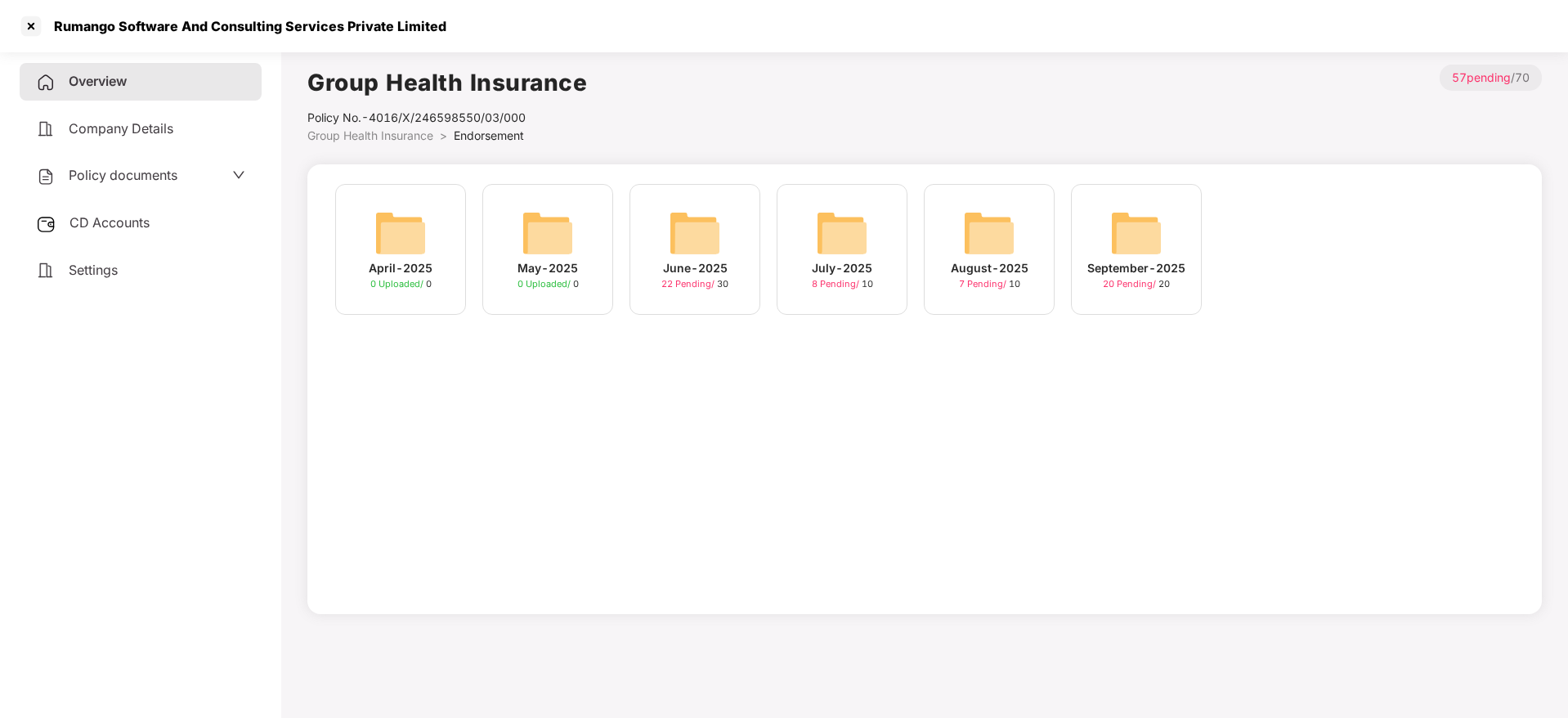
click at [1115, 233] on img at bounding box center [1136, 233] width 53 height 53
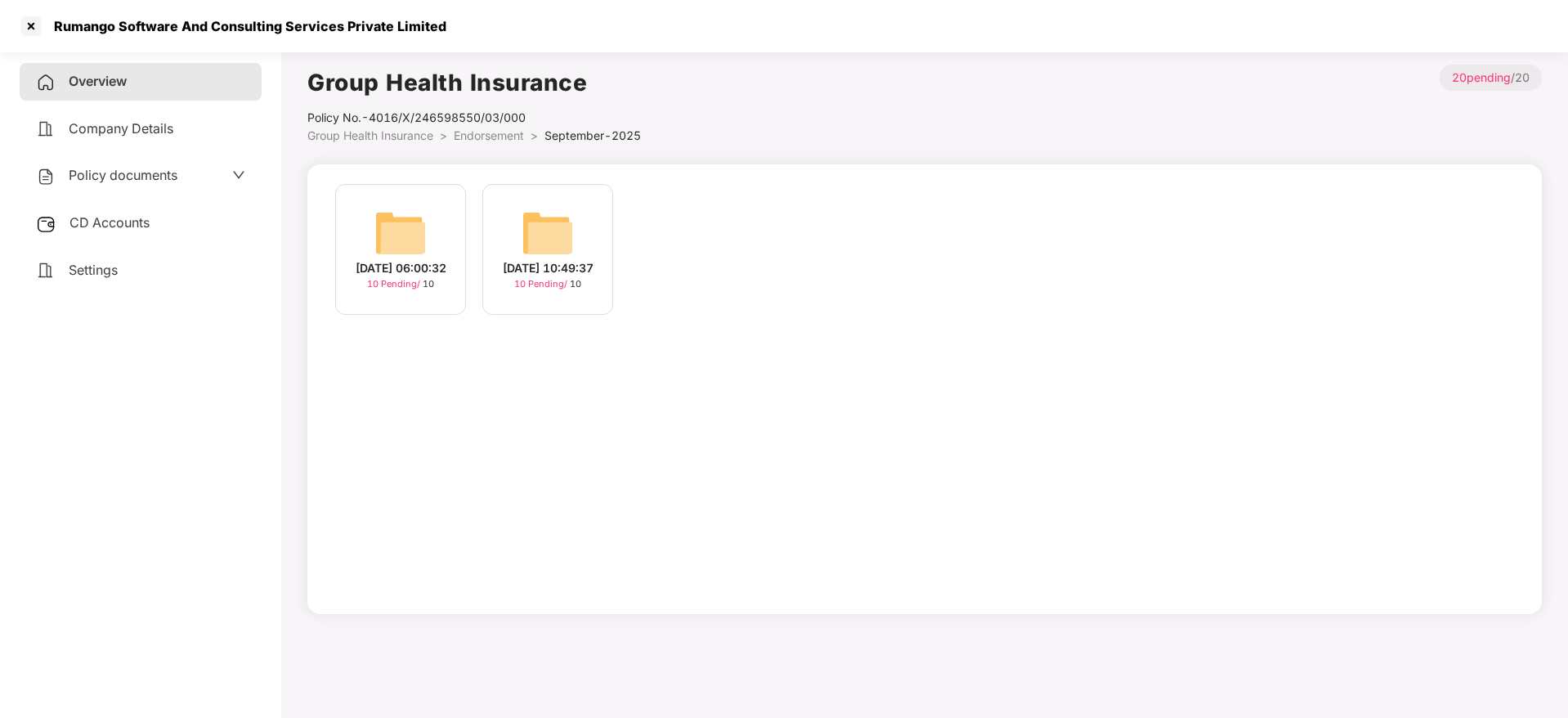
click at [395, 266] on div "10-Sep-2025 06:00:32" at bounding box center [401, 268] width 91 height 18
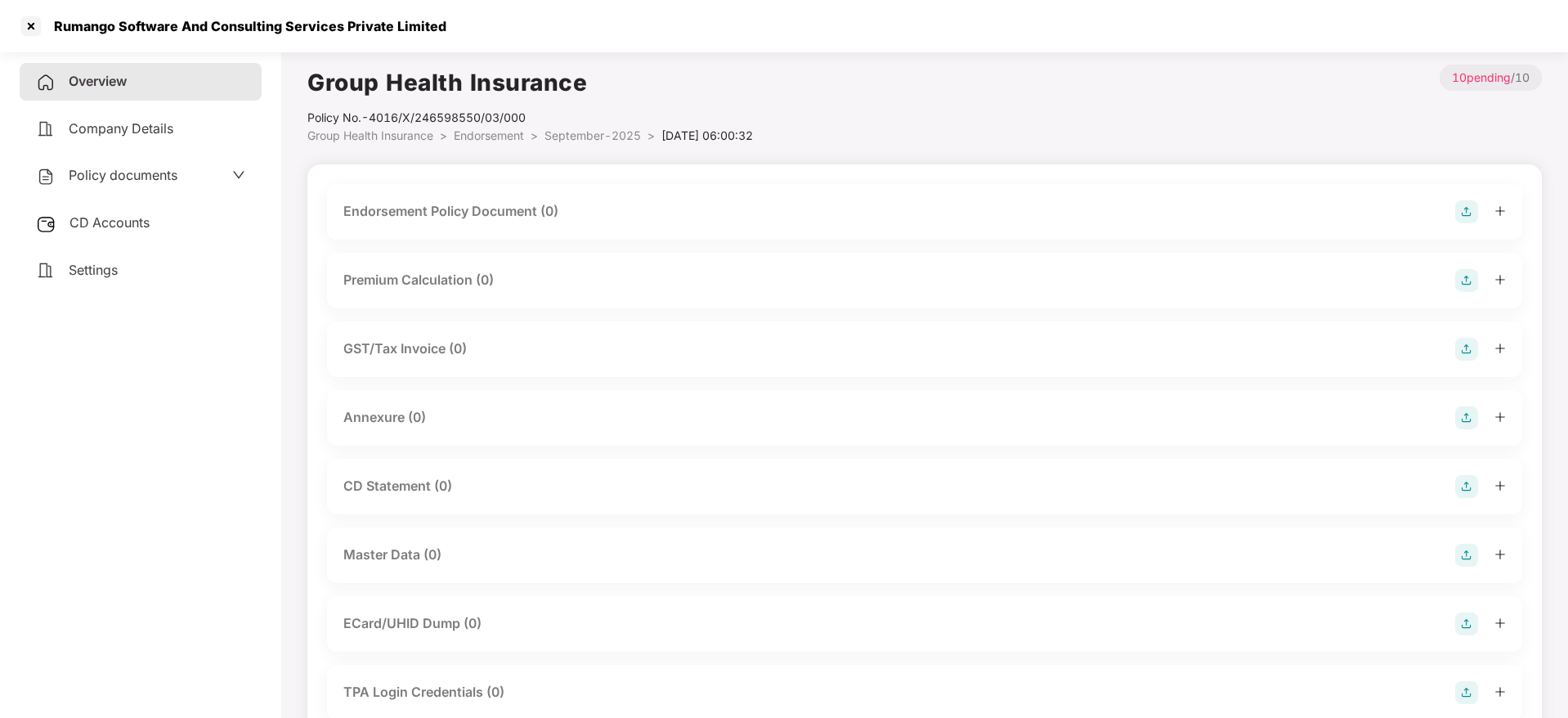
click at [1468, 214] on img at bounding box center [1467, 212] width 23 height 23
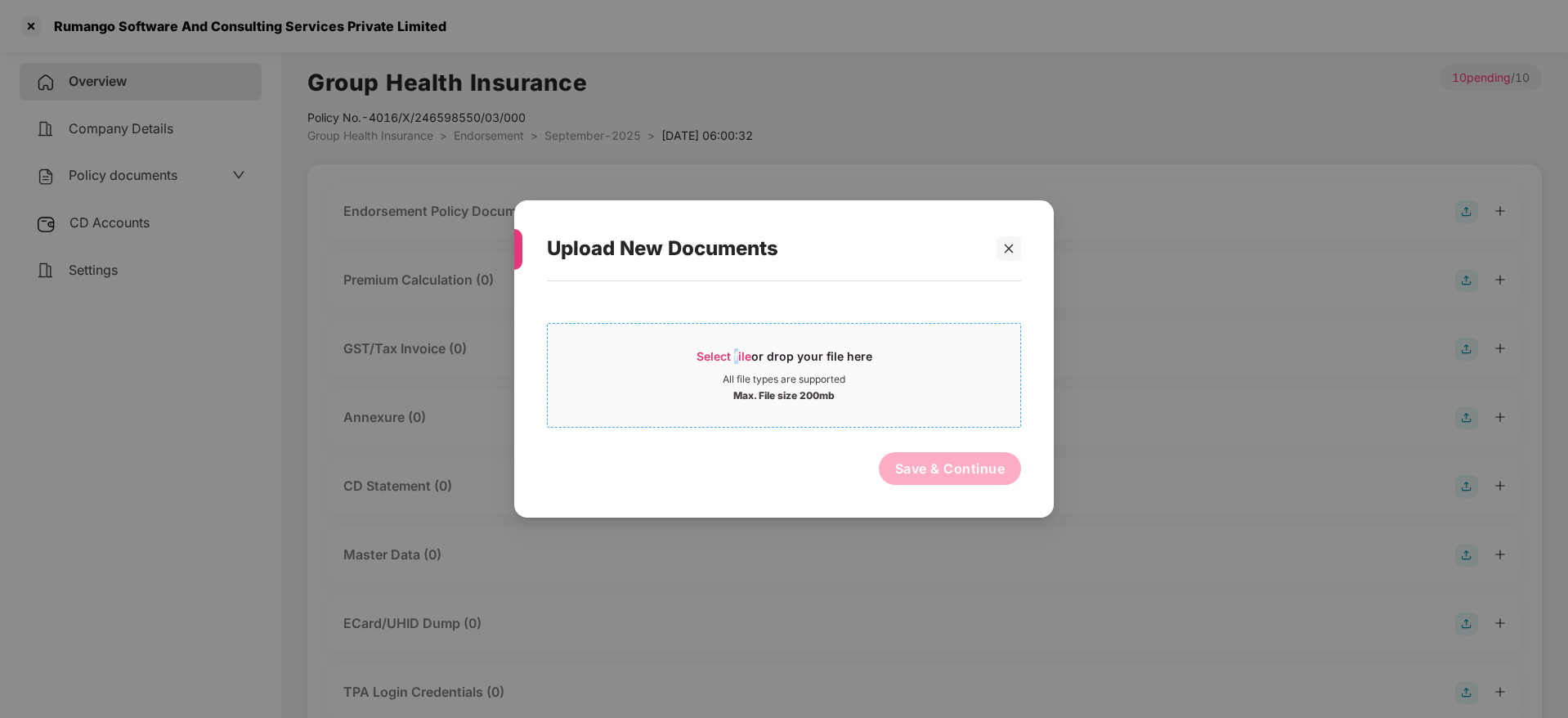
click at [737, 360] on span "Select file" at bounding box center [723, 356] width 55 height 14
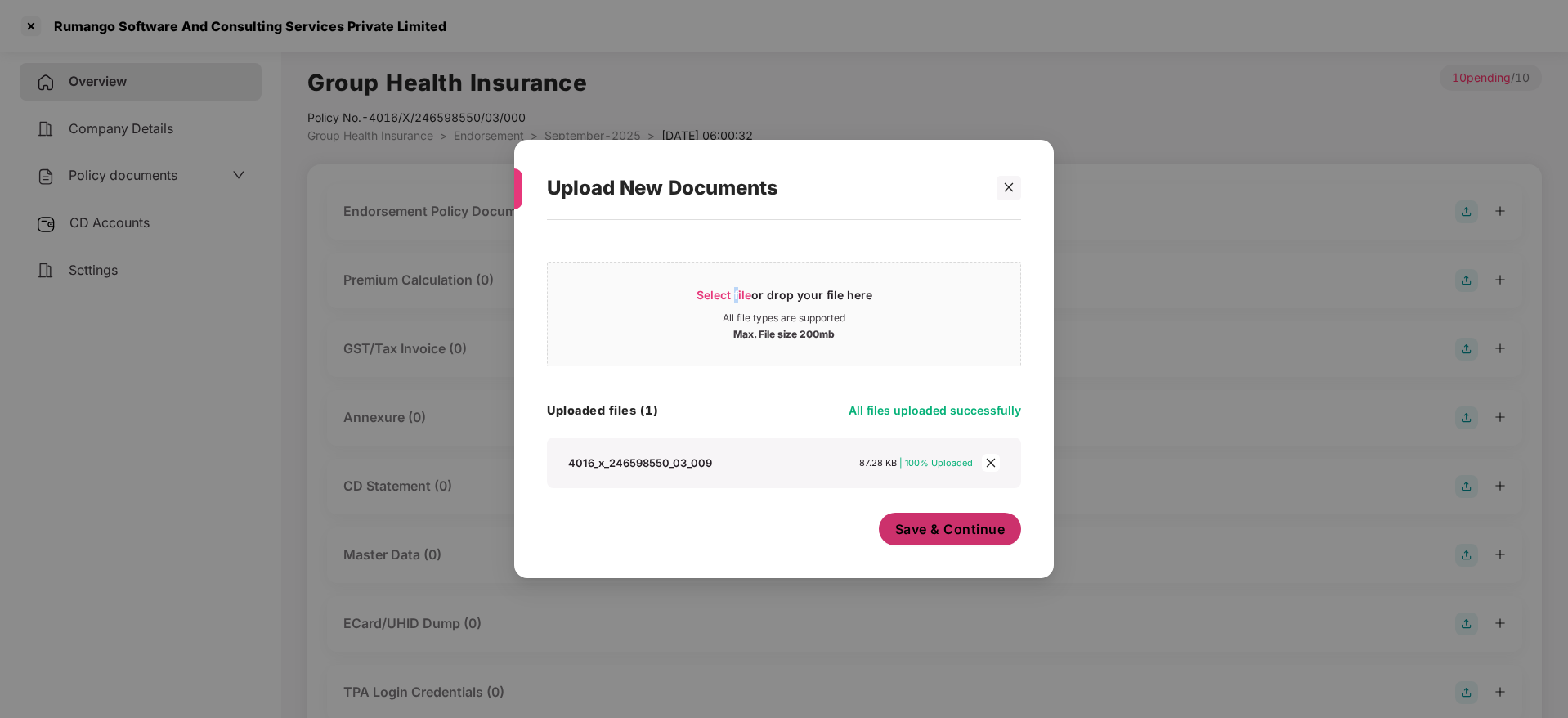
click at [973, 530] on span "Save & Continue" at bounding box center [950, 528] width 110 height 18
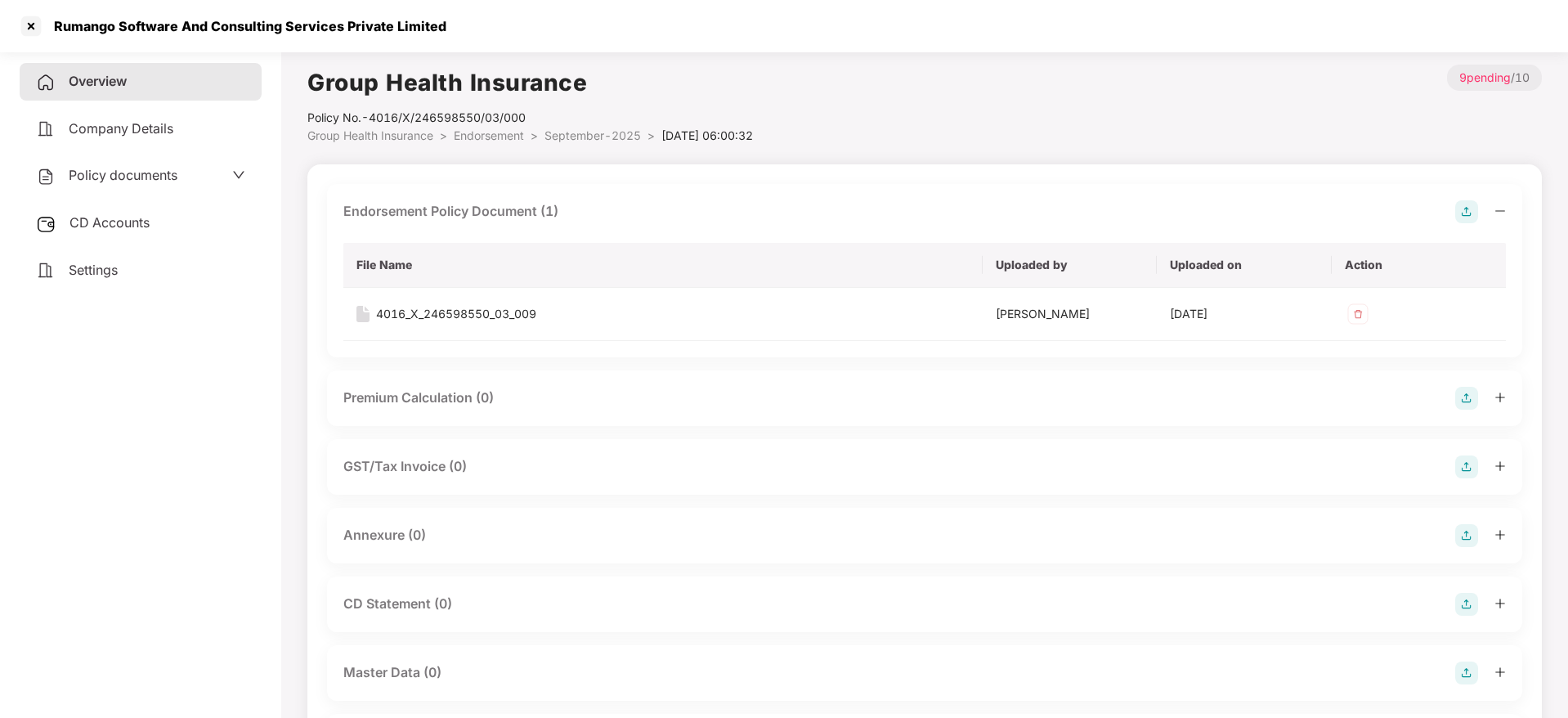
click at [1496, 206] on icon "minus" at bounding box center [1500, 211] width 11 height 11
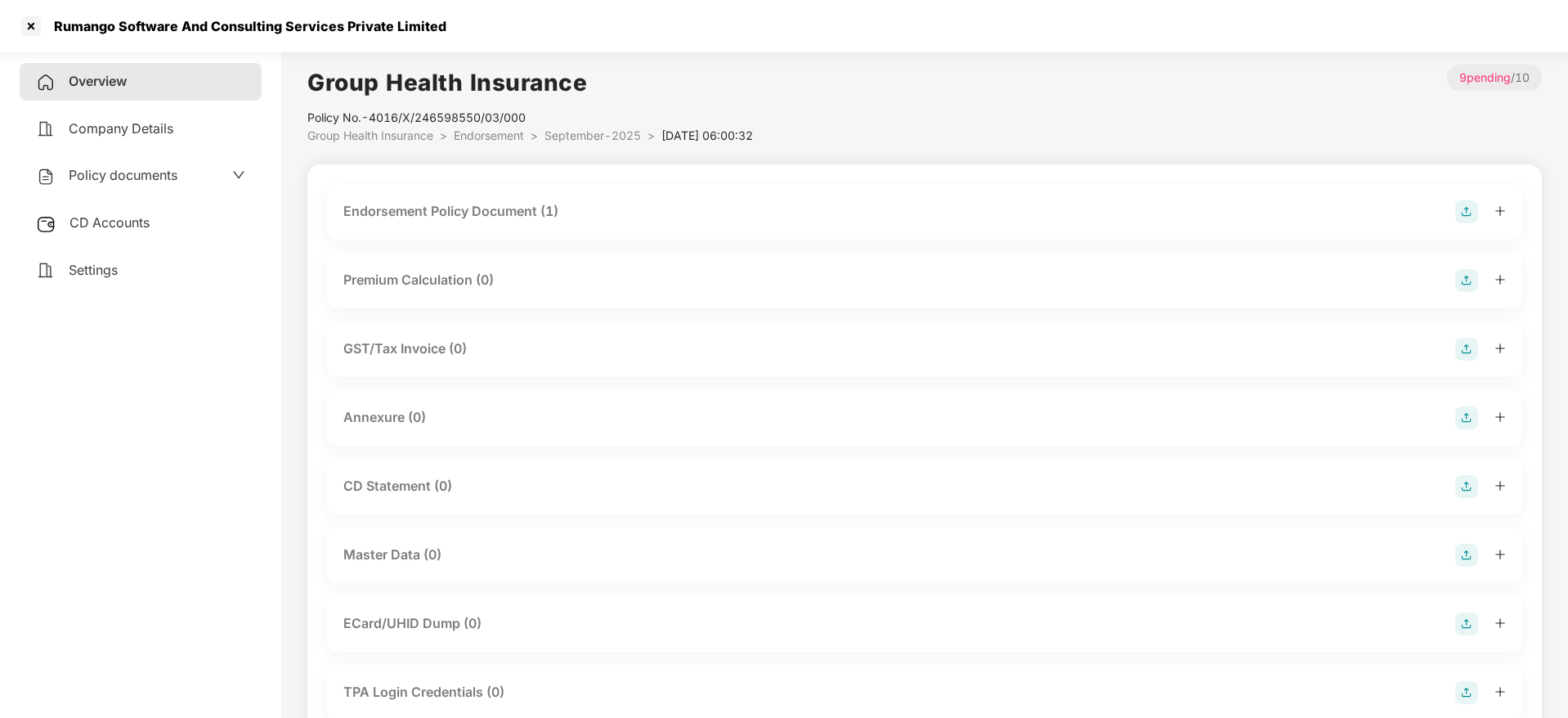
click at [1472, 413] on img at bounding box center [1467, 418] width 23 height 23
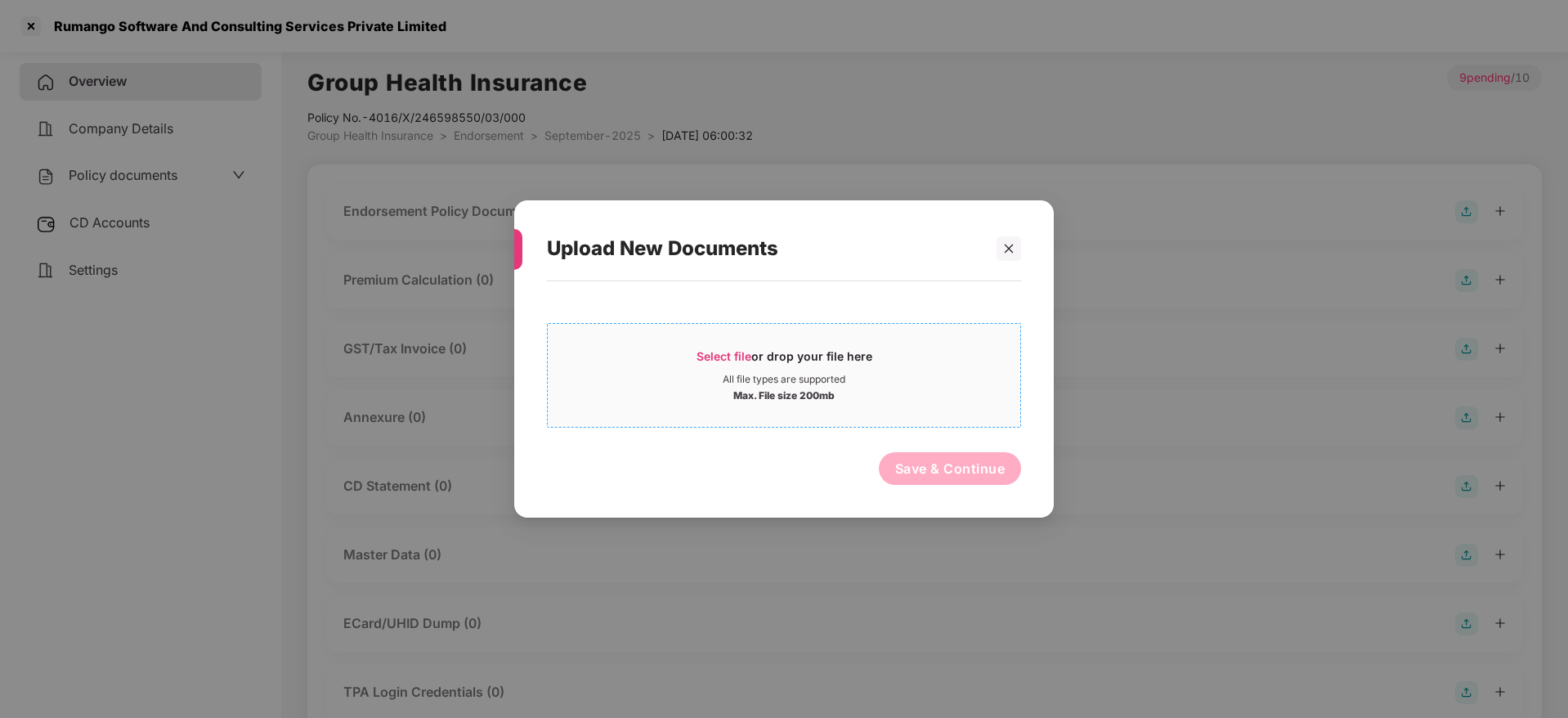
click at [751, 362] on span "Select file" at bounding box center [723, 356] width 55 height 14
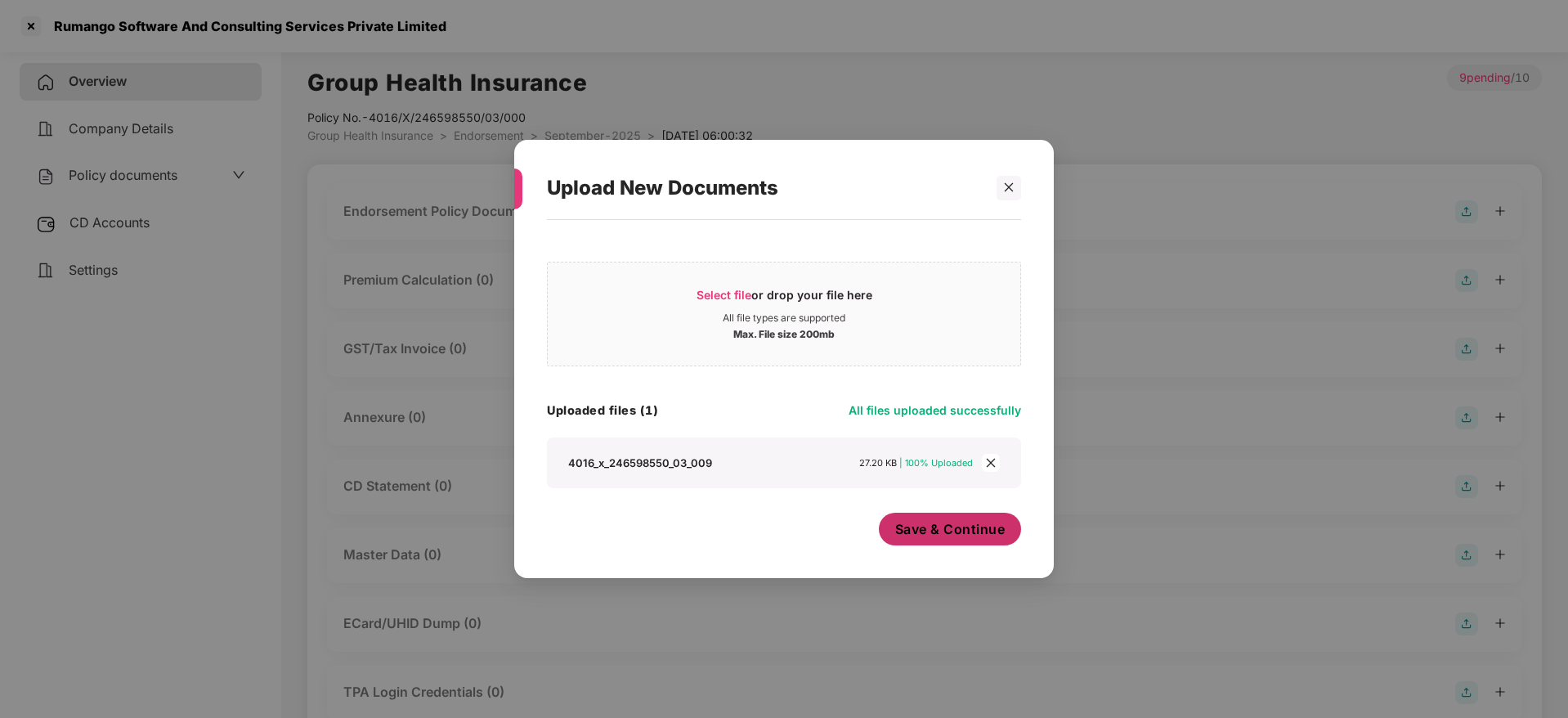
click at [916, 517] on button "Save & Continue" at bounding box center [950, 529] width 144 height 33
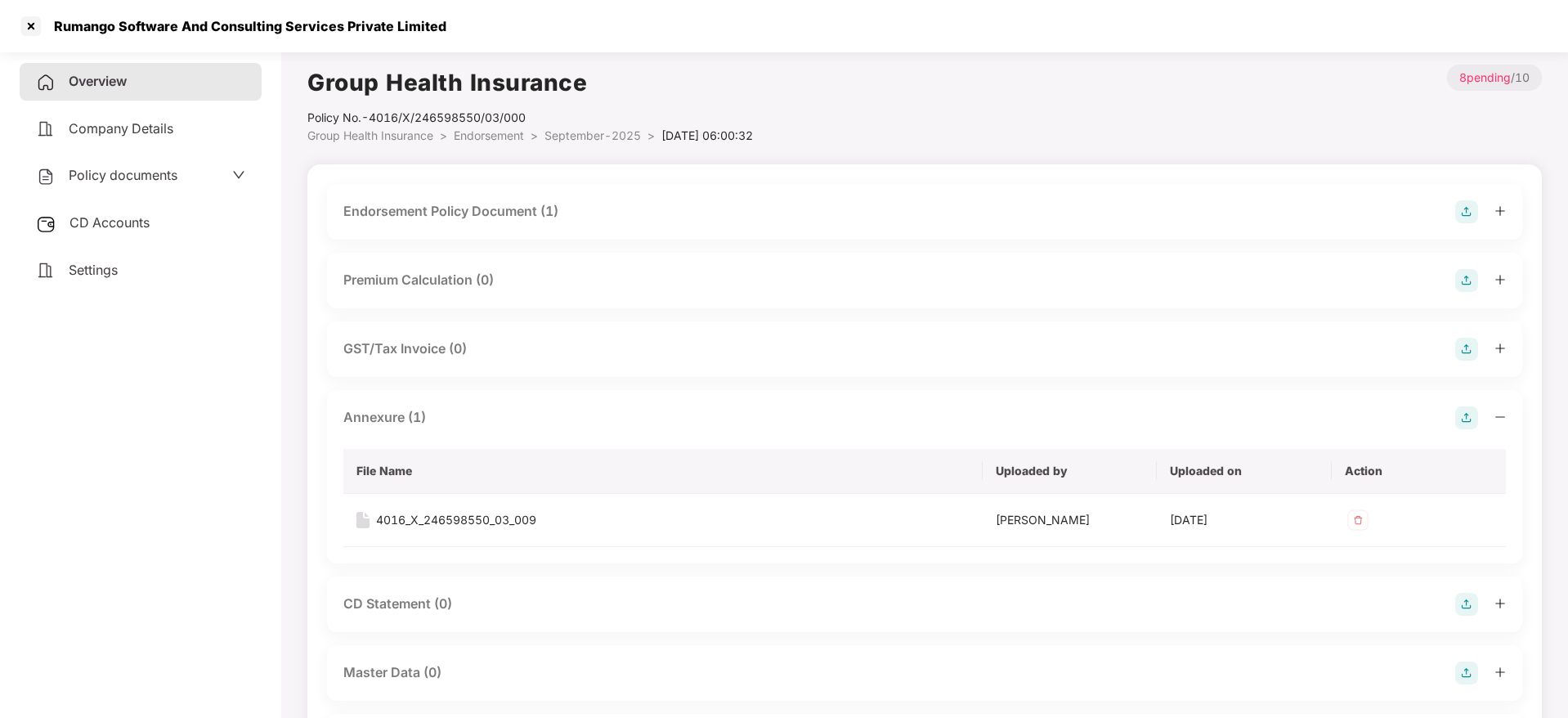
click at [1501, 418] on icon "minus" at bounding box center [1500, 417] width 11 height 11
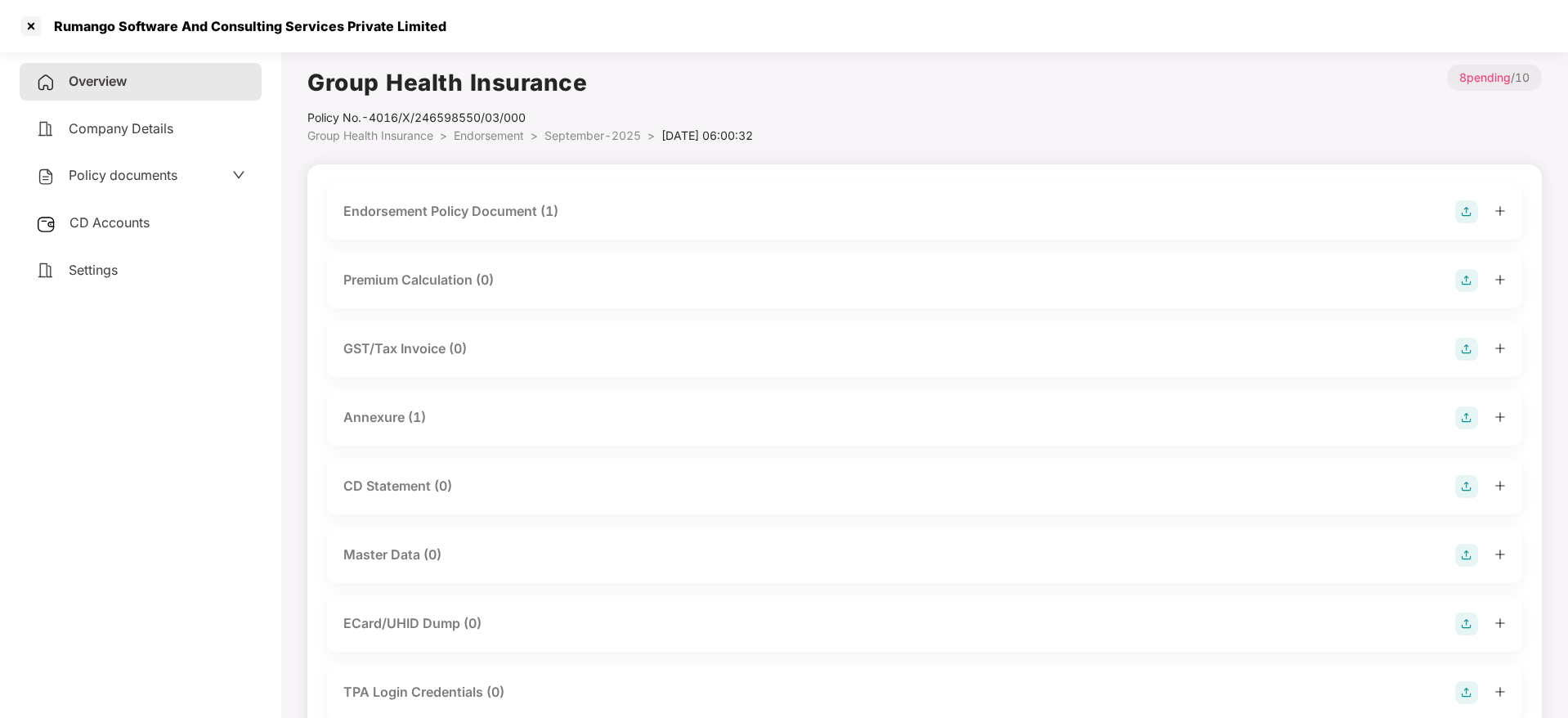
click at [1464, 554] on img at bounding box center [1467, 555] width 23 height 23
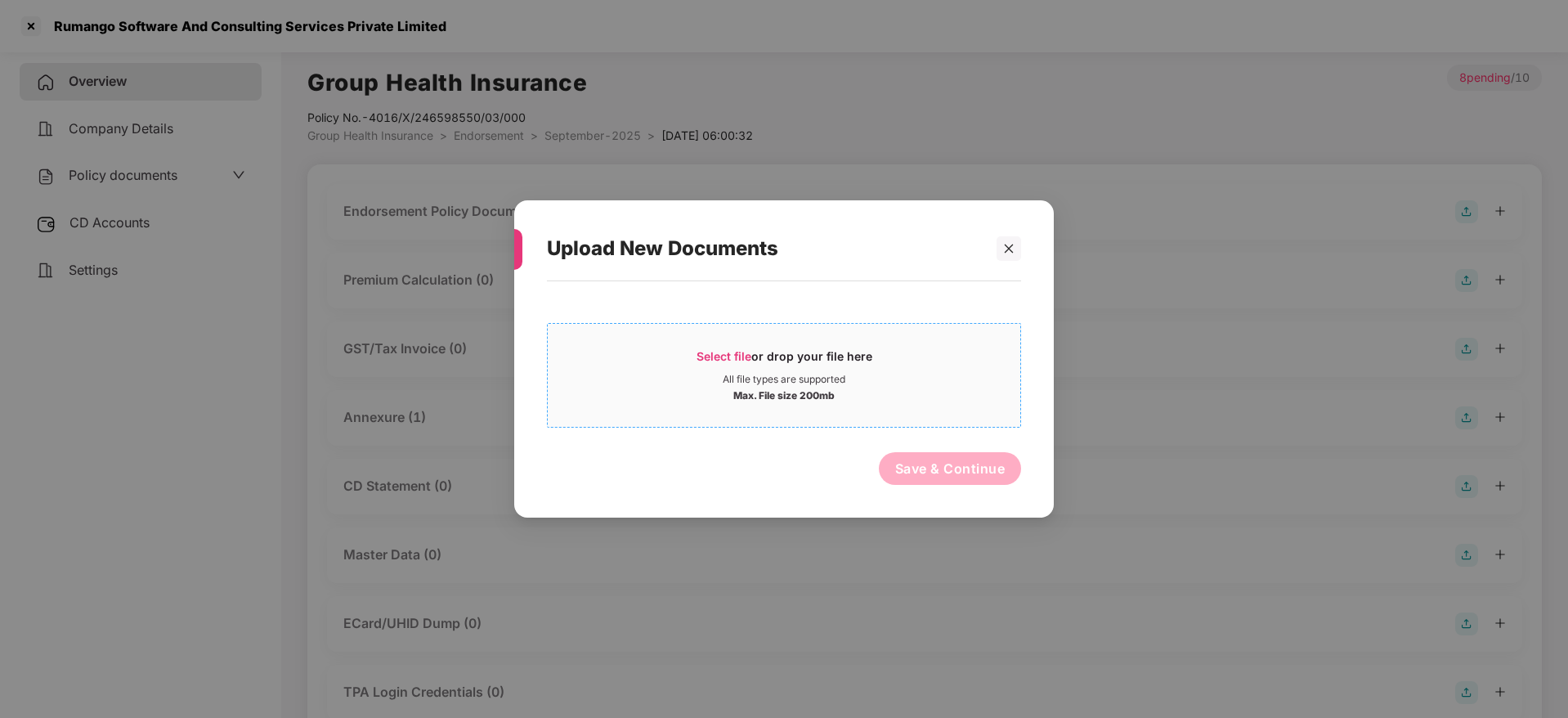
click at [750, 355] on span "Select file" at bounding box center [723, 356] width 55 height 14
click at [1007, 244] on icon "close" at bounding box center [1008, 249] width 11 height 11
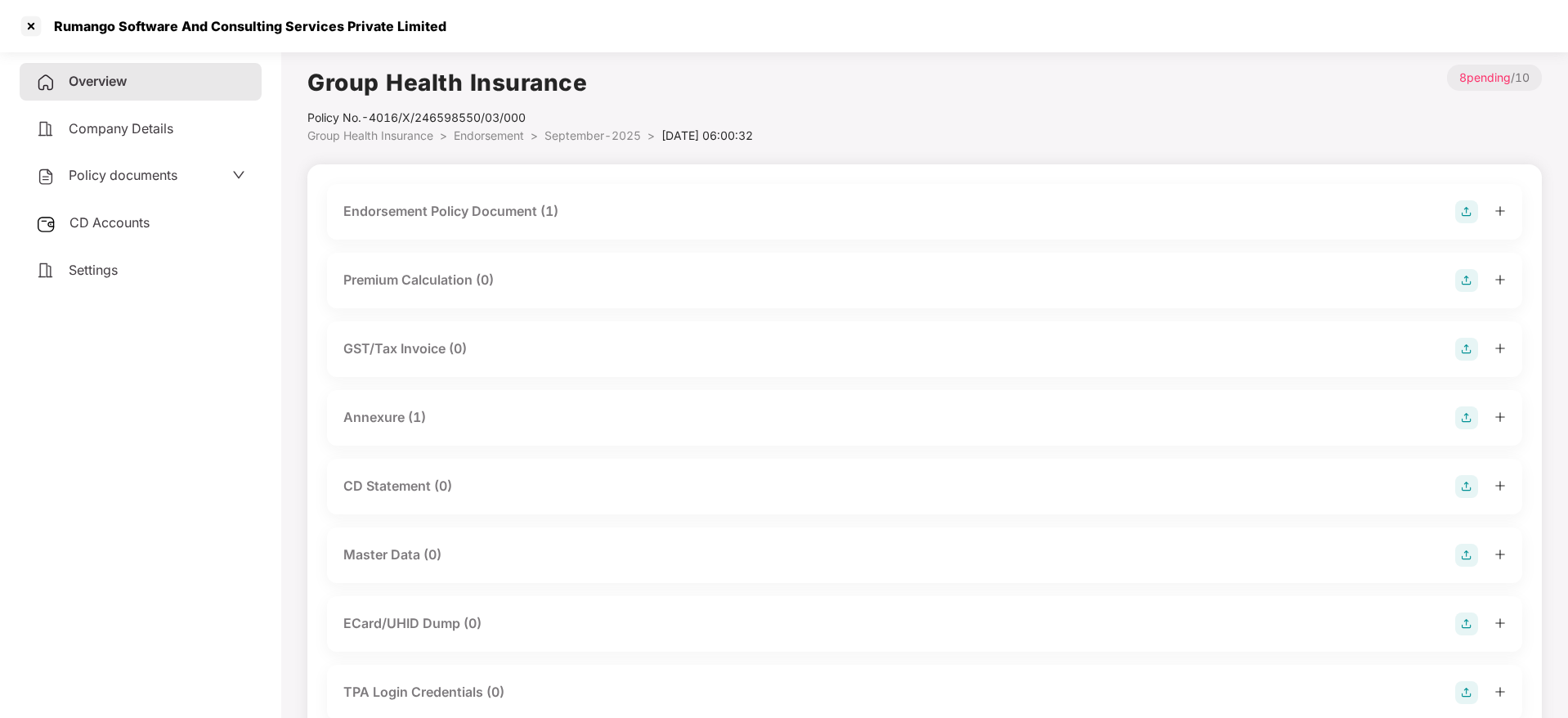
click at [1473, 557] on img at bounding box center [1467, 555] width 23 height 23
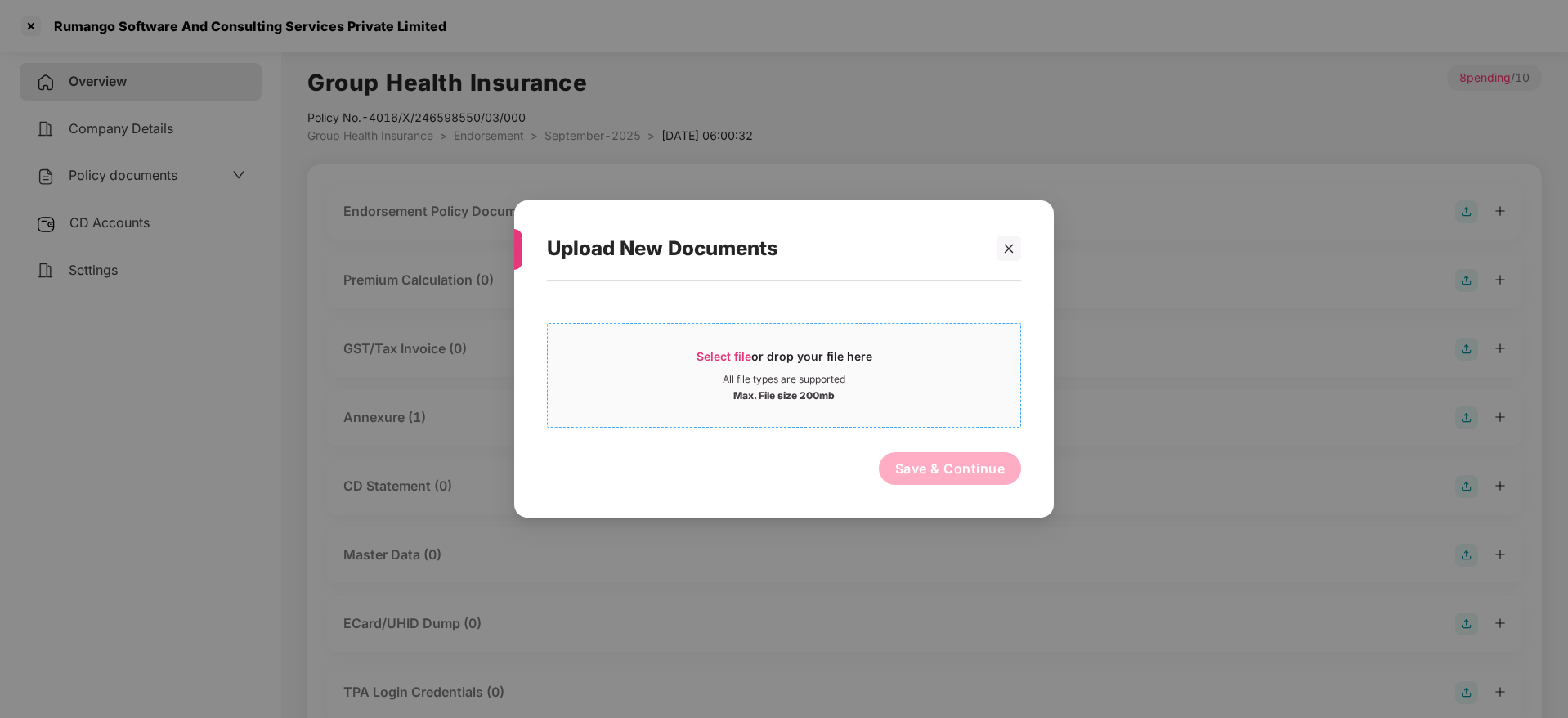
click at [747, 341] on span "Select file or drop your file here All file types are supported Max. File size …" at bounding box center [784, 375] width 473 height 79
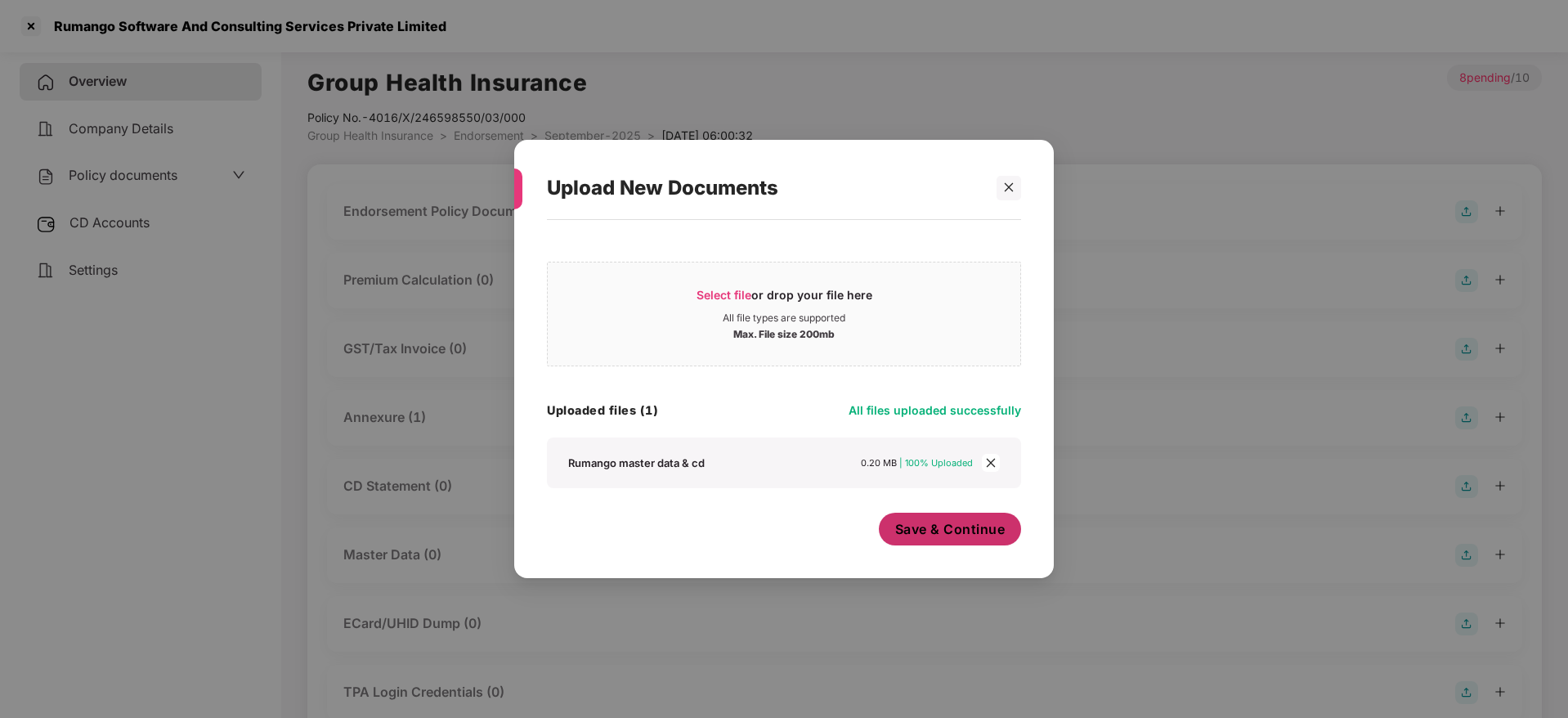
click at [936, 533] on span "Save & Continue" at bounding box center [950, 528] width 110 height 18
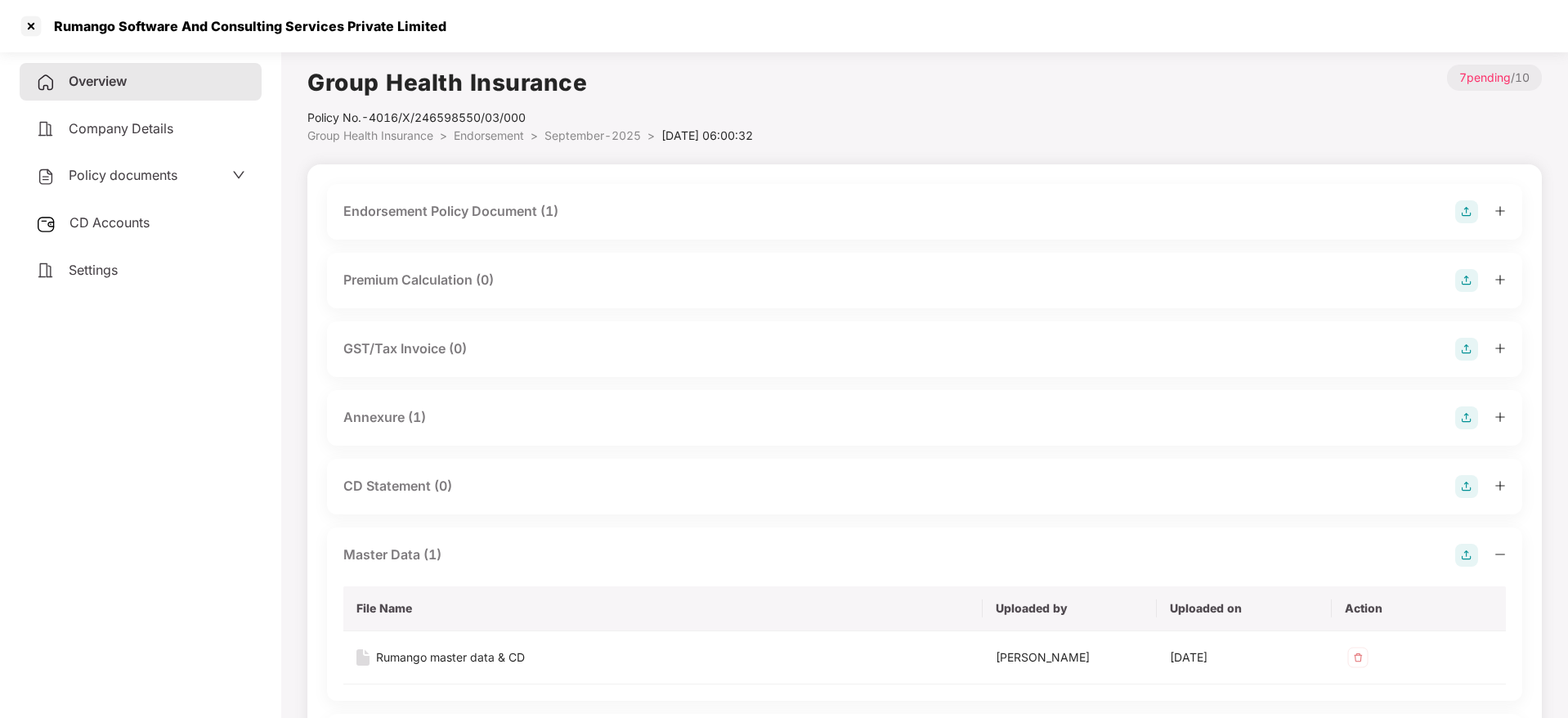
click at [1500, 553] on icon "minus" at bounding box center [1500, 553] width 10 height 1
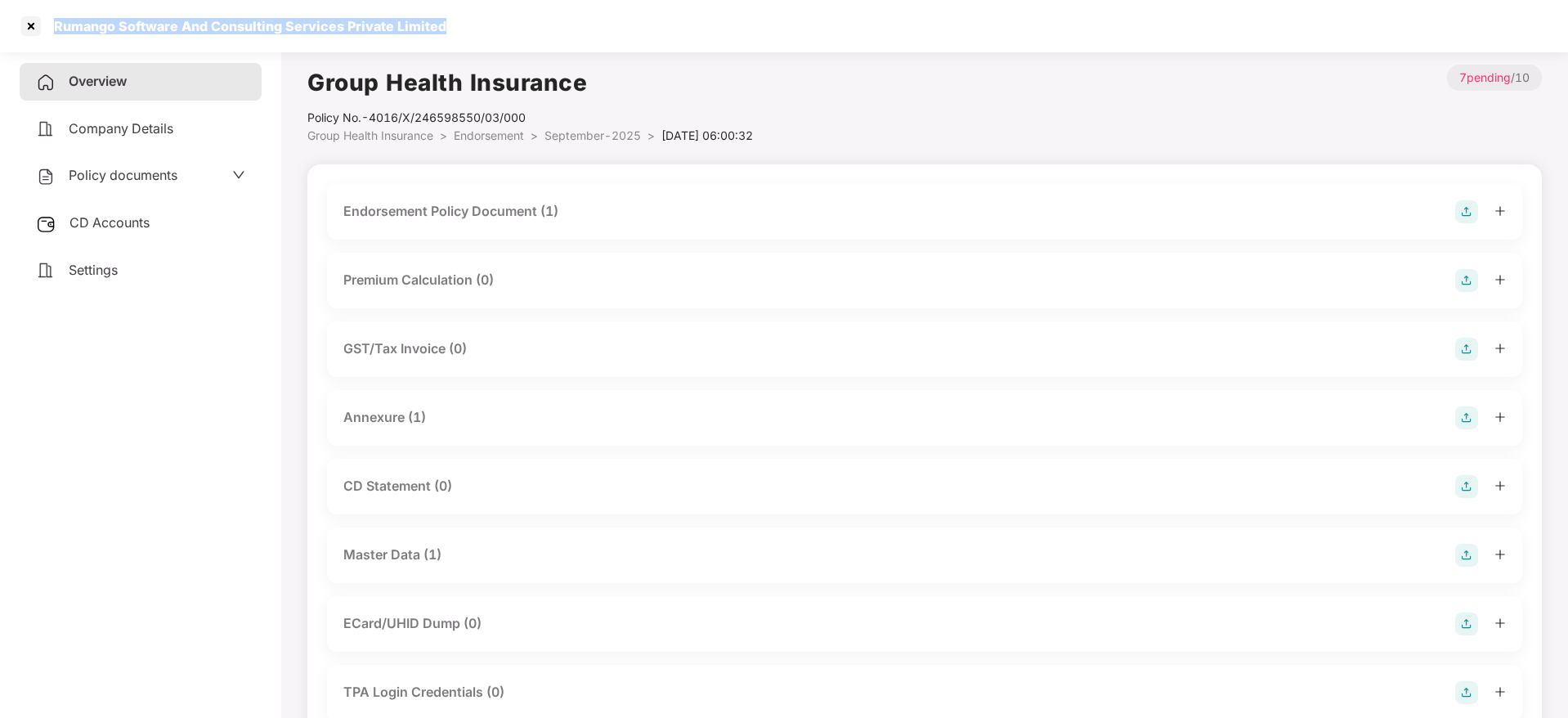
drag, startPoint x: 50, startPoint y: 25, endPoint x: 538, endPoint y: 35, distance: 488.1
click at [538, 35] on div "Rumango Software And Consulting Services Private Limited" at bounding box center [784, 26] width 1568 height 53
copy div "Rumango Software And Consulting Services Private Limited"
click at [21, 26] on div at bounding box center [31, 26] width 26 height 26
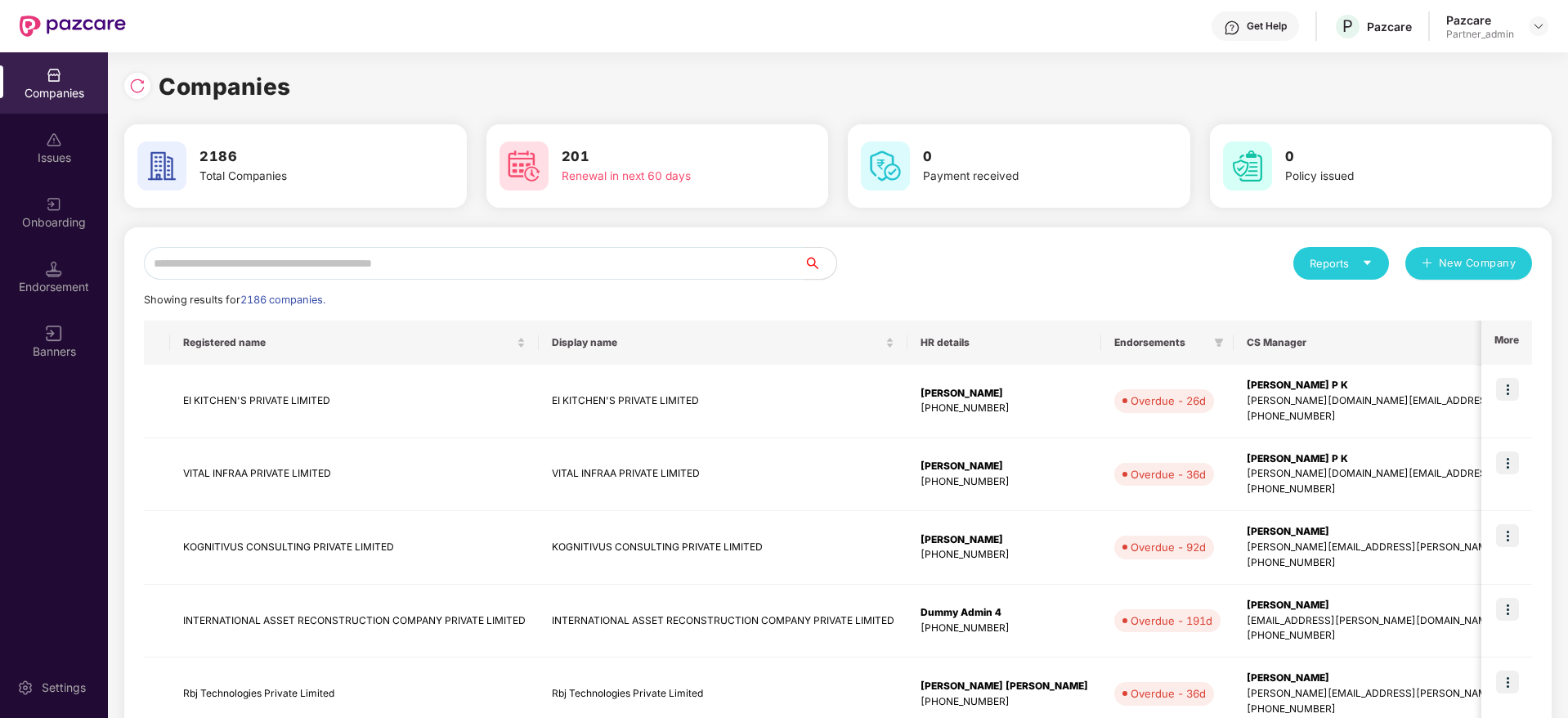
click at [254, 249] on input "text" at bounding box center [473, 263] width 659 height 33
paste input "**********"
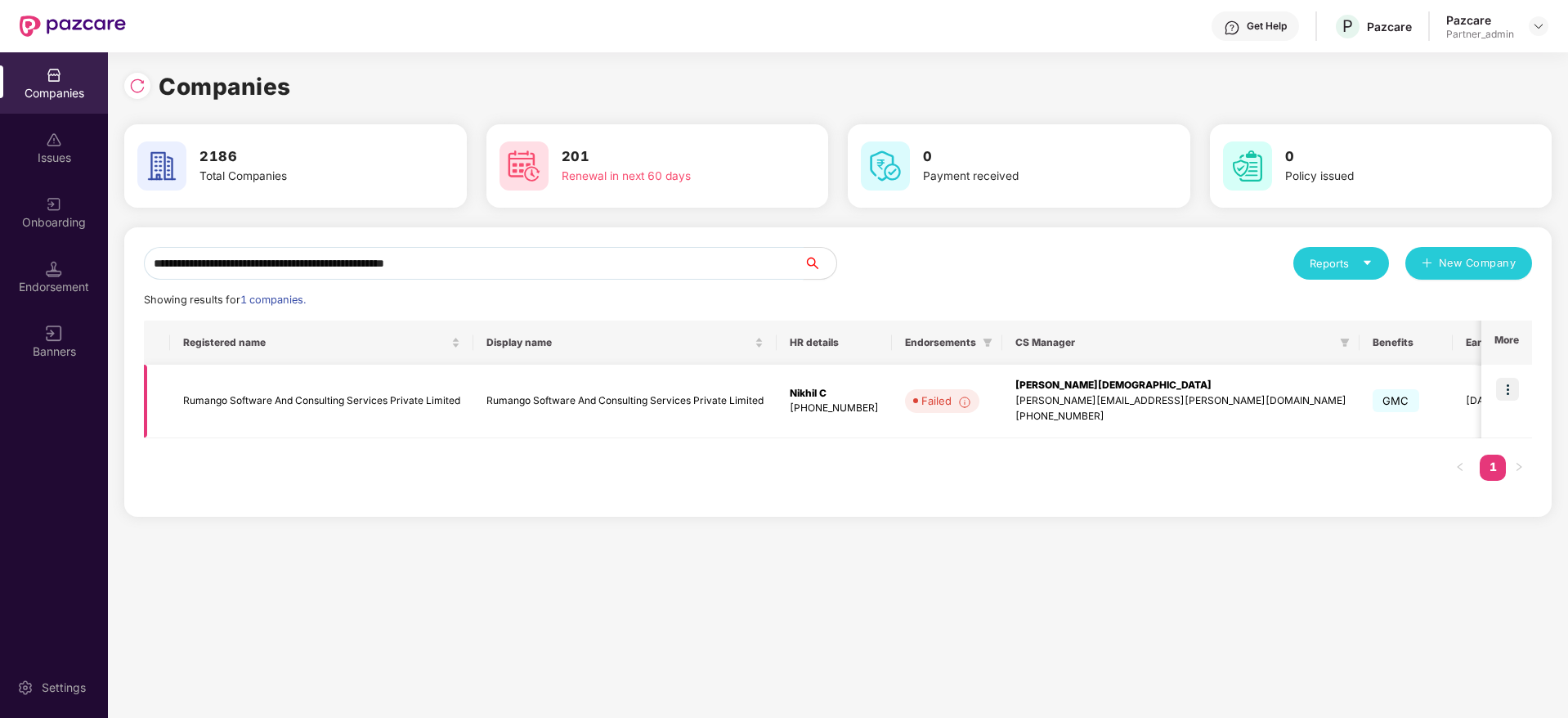
type input "**********"
click at [1513, 391] on img at bounding box center [1507, 390] width 23 height 23
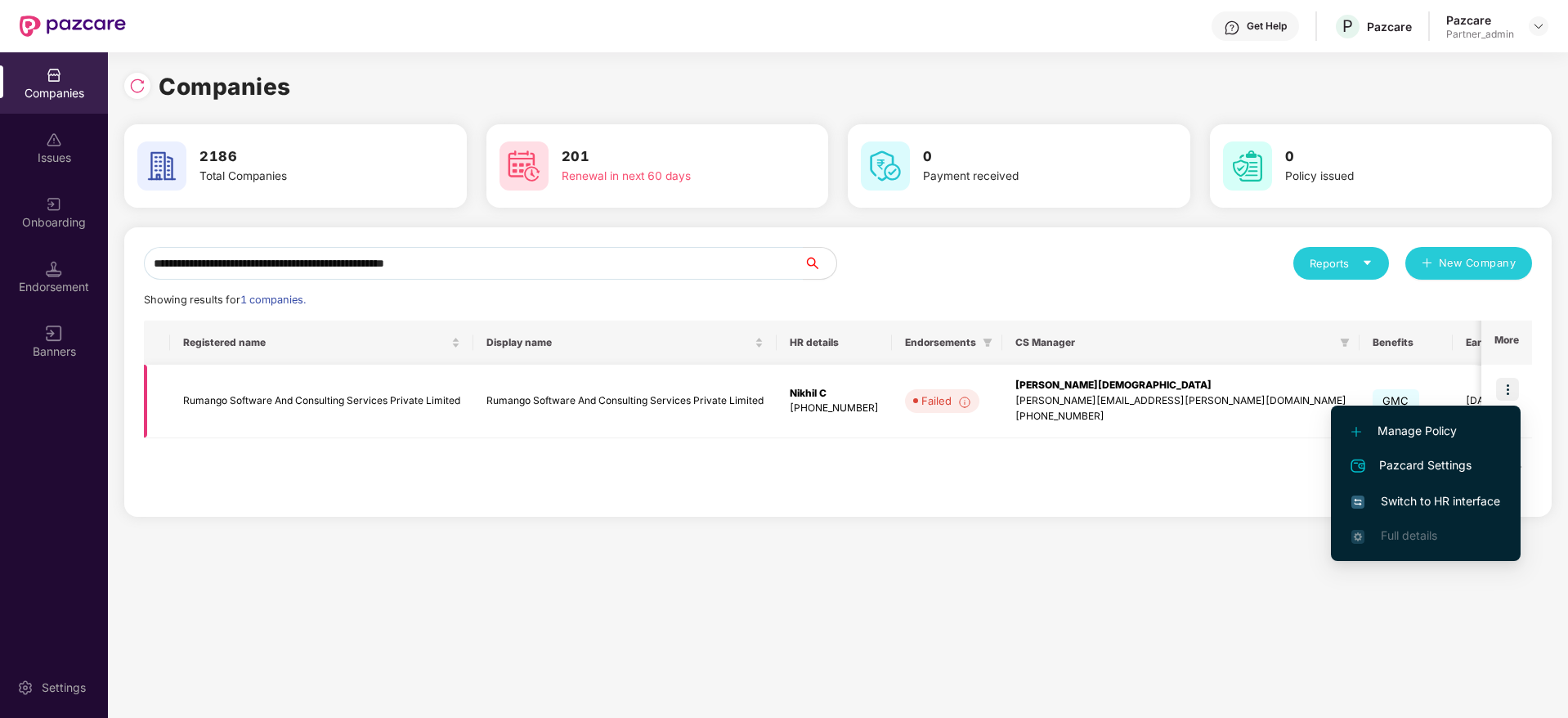
click at [1093, 396] on div "[PERSON_NAME][EMAIL_ADDRESS][PERSON_NAME][DOMAIN_NAME]" at bounding box center [1181, 401] width 331 height 15
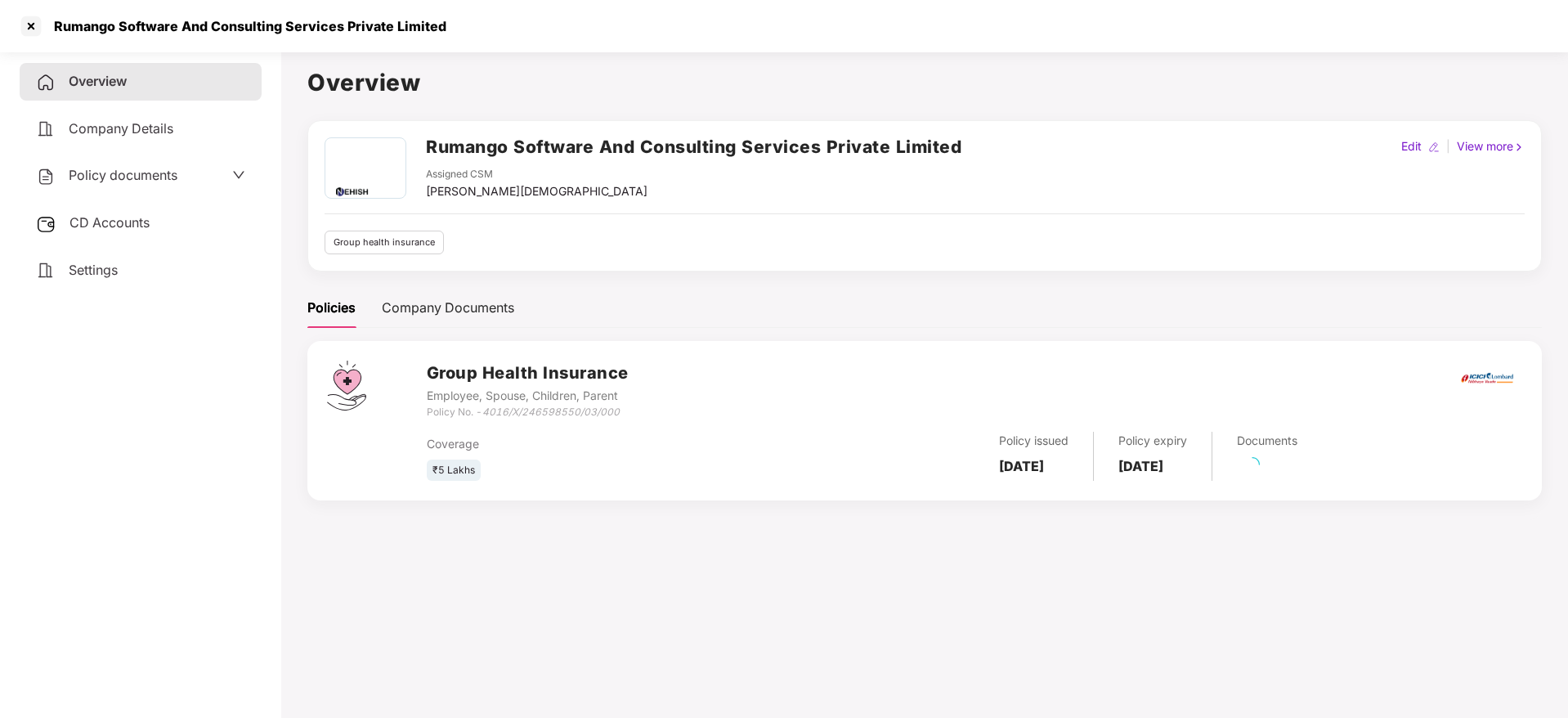
click at [120, 214] on span "CD Accounts" at bounding box center [110, 222] width 80 height 16
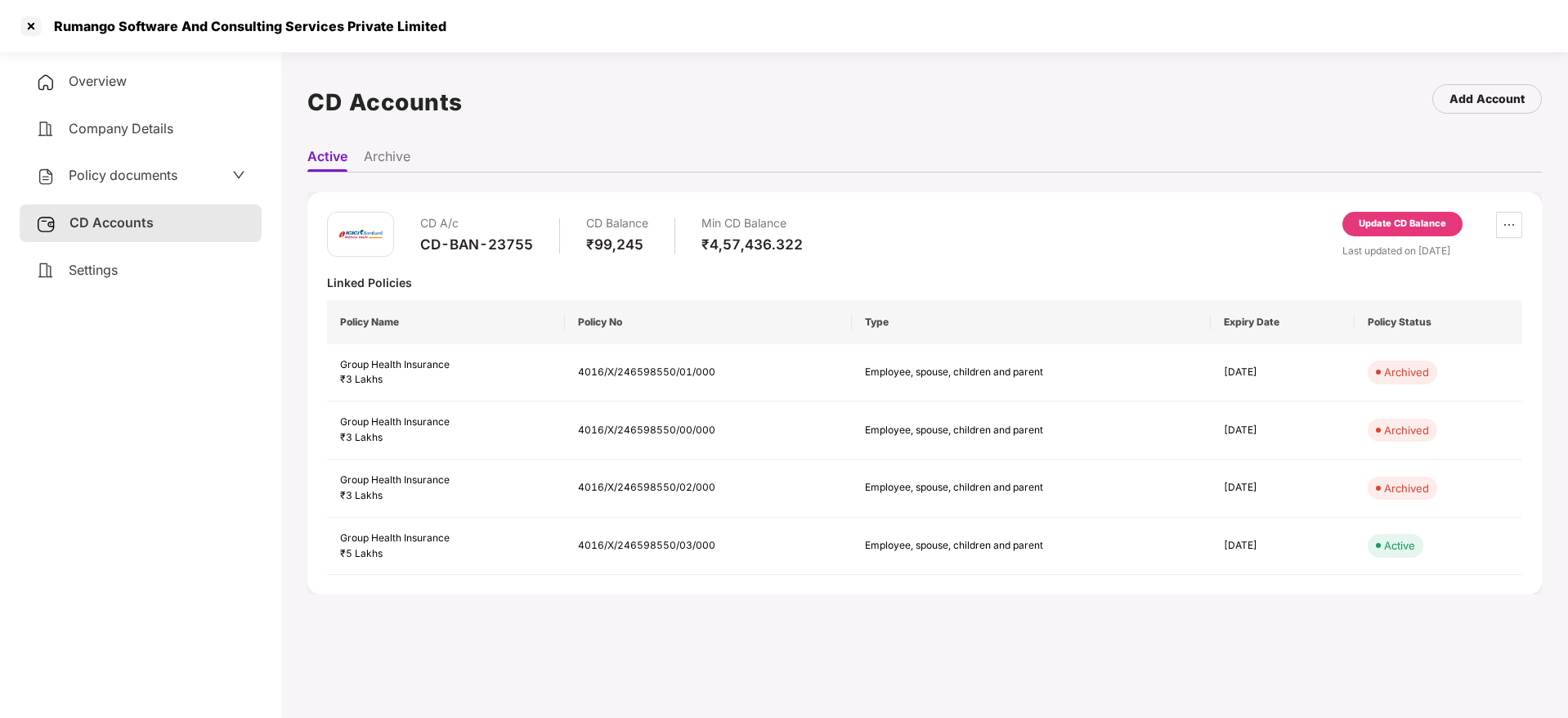
click at [1389, 218] on div "Update CD Balance" at bounding box center [1402, 223] width 87 height 14
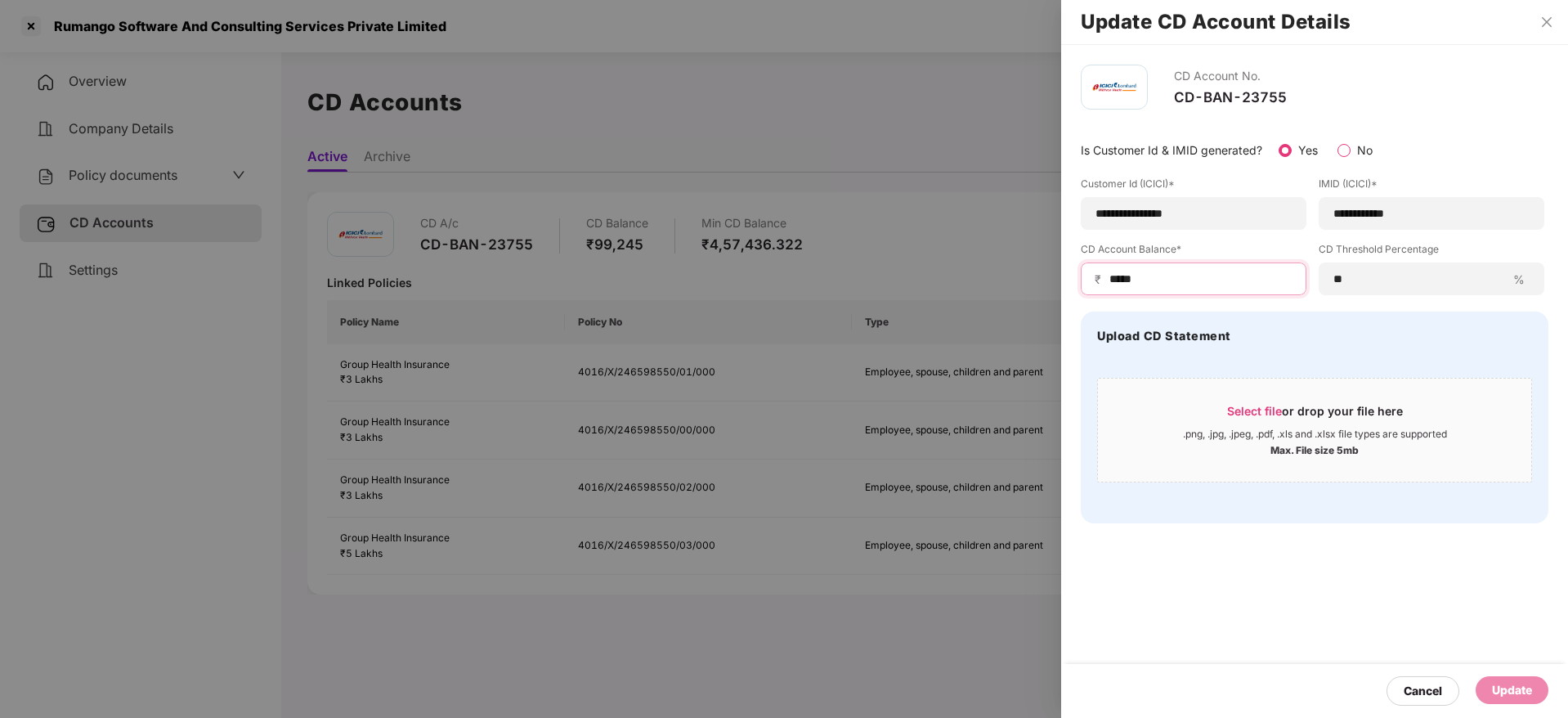
drag, startPoint x: 1209, startPoint y: 283, endPoint x: 905, endPoint y: 229, distance: 308.8
click at [905, 229] on div "**********" at bounding box center [784, 359] width 1568 height 718
paste input "*"
type input "******"
click at [1530, 689] on div "Update" at bounding box center [1512, 690] width 40 height 18
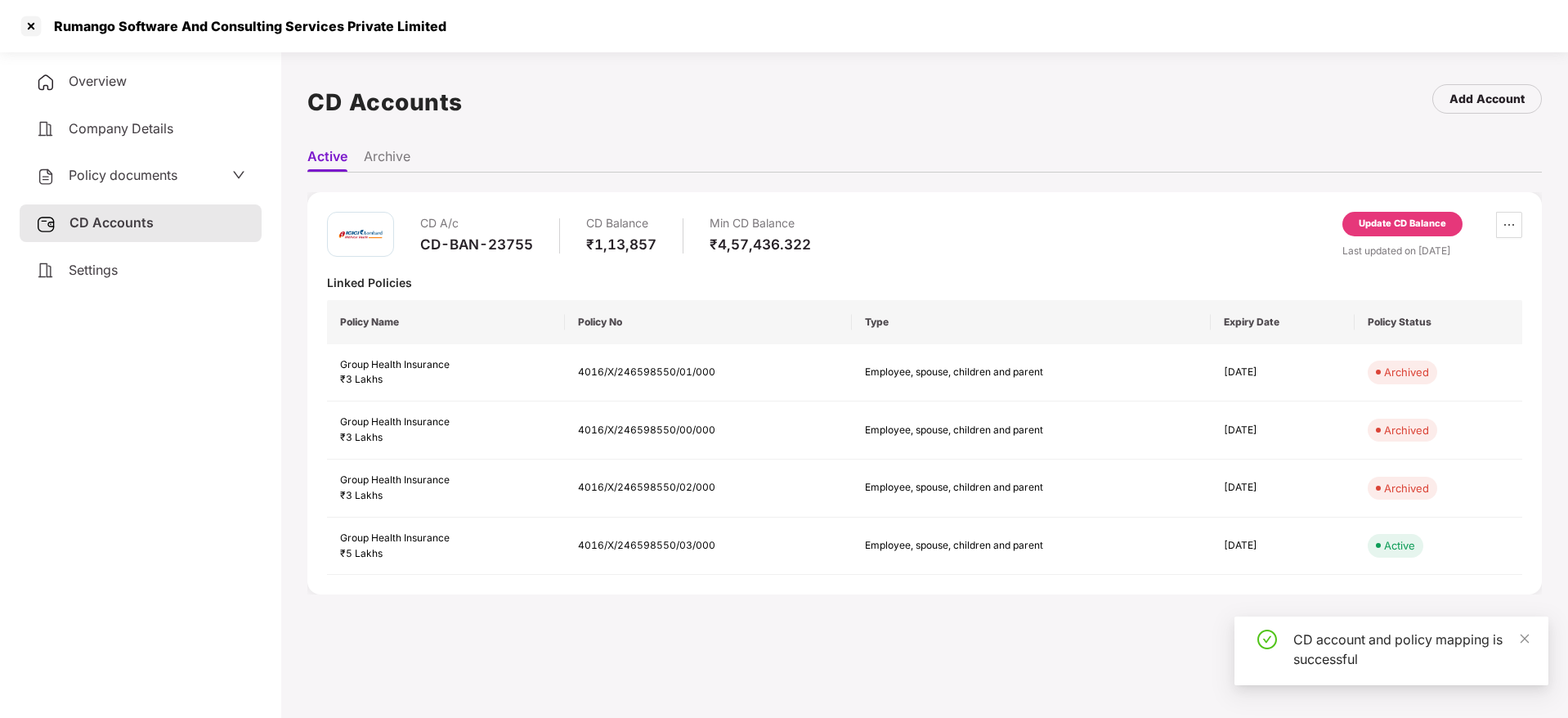
click at [82, 22] on div "Rumango Software And Consulting Services Private Limited" at bounding box center [245, 26] width 402 height 16
copy div "Rumango"
click at [29, 31] on div at bounding box center [31, 26] width 26 height 26
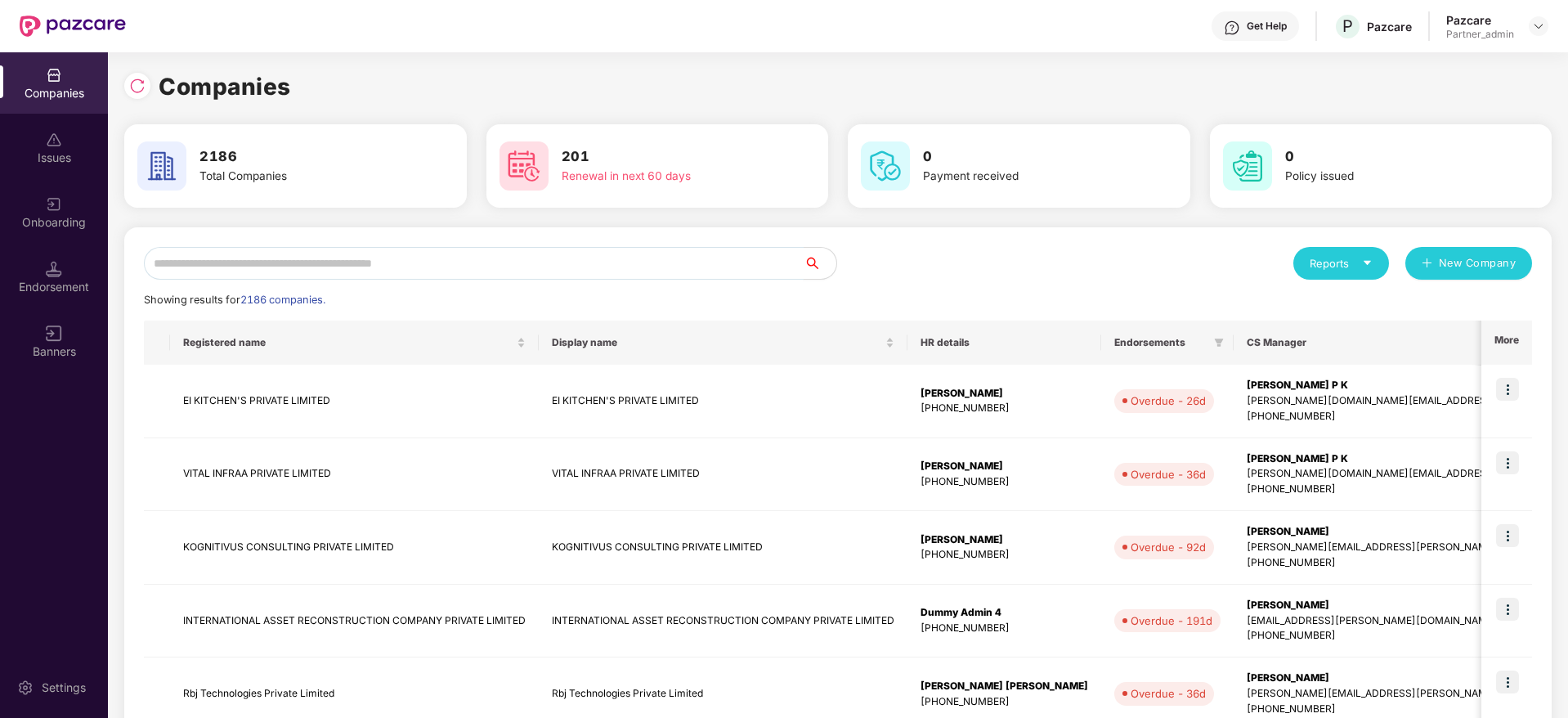
click at [274, 261] on input "text" at bounding box center [473, 263] width 659 height 33
paste input "*******"
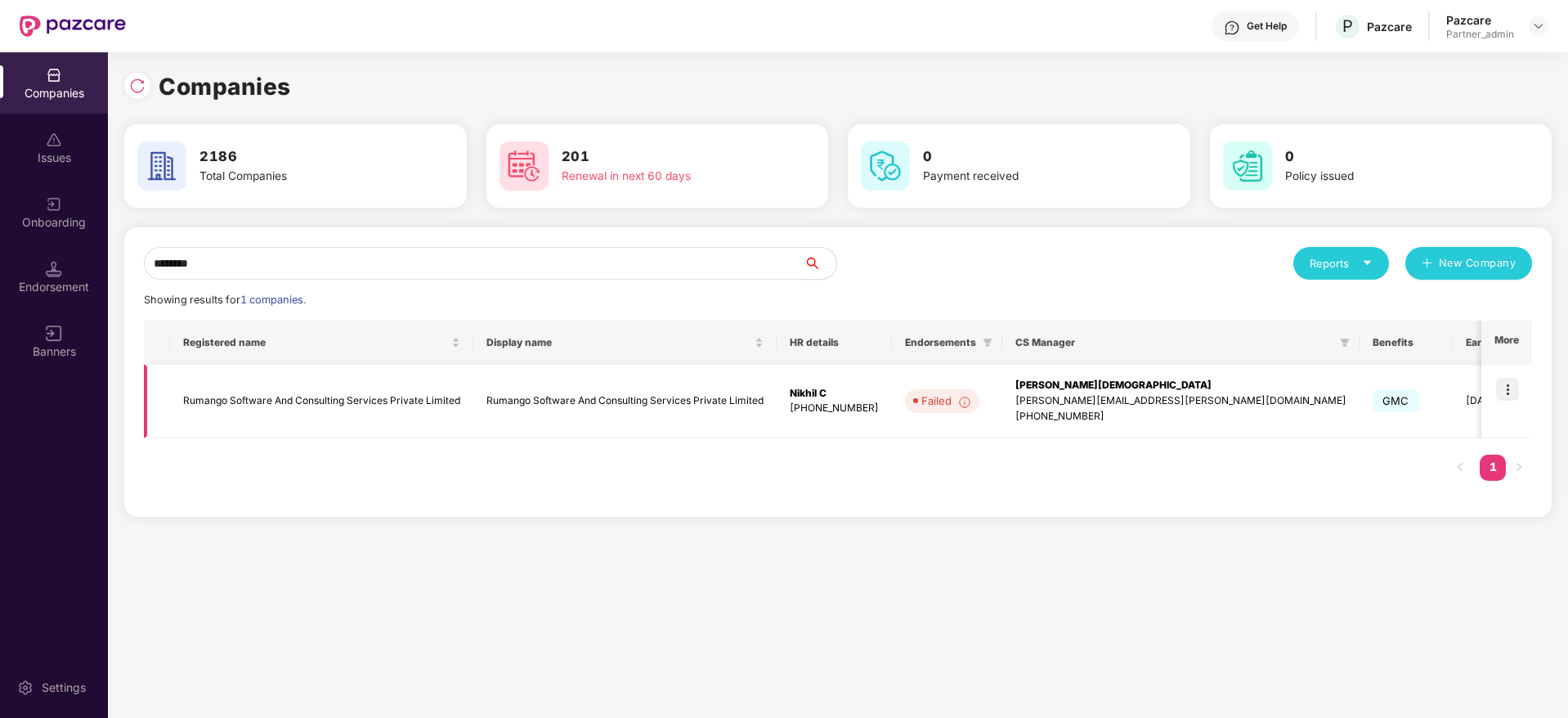
type input "*******"
click at [1500, 388] on img at bounding box center [1507, 390] width 23 height 23
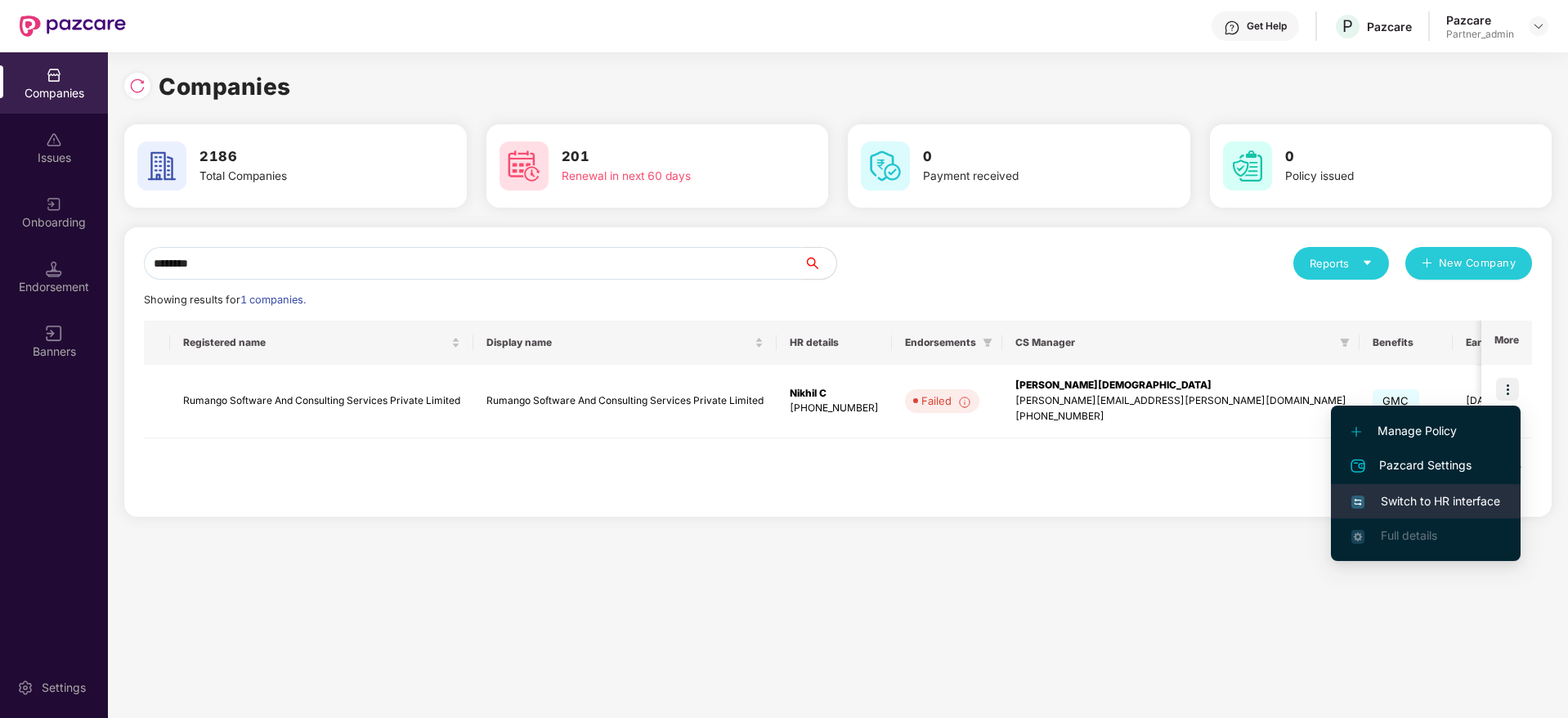
click at [1396, 498] on span "Switch to HR interface" at bounding box center [1424, 501] width 148 height 18
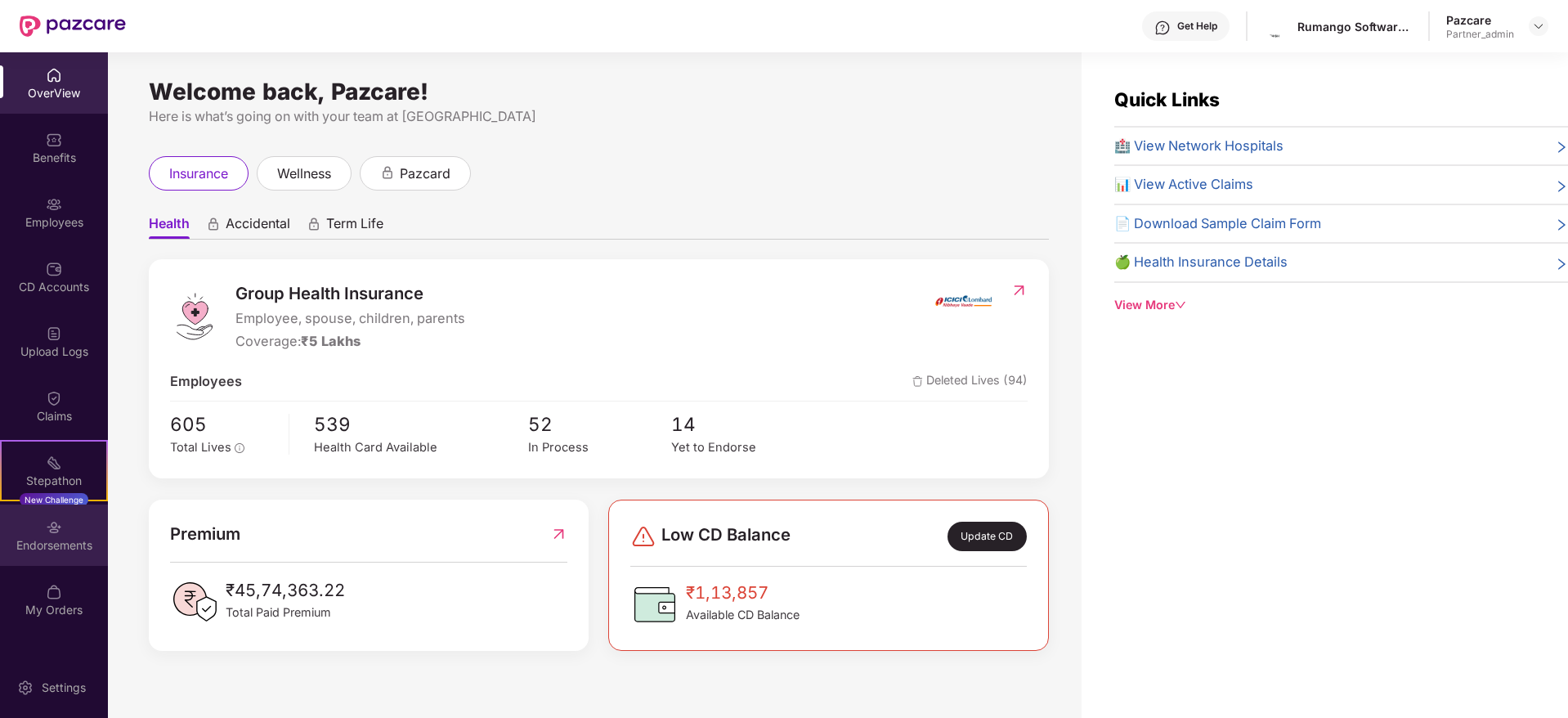
click at [70, 542] on div "Endorsements" at bounding box center [54, 545] width 108 height 16
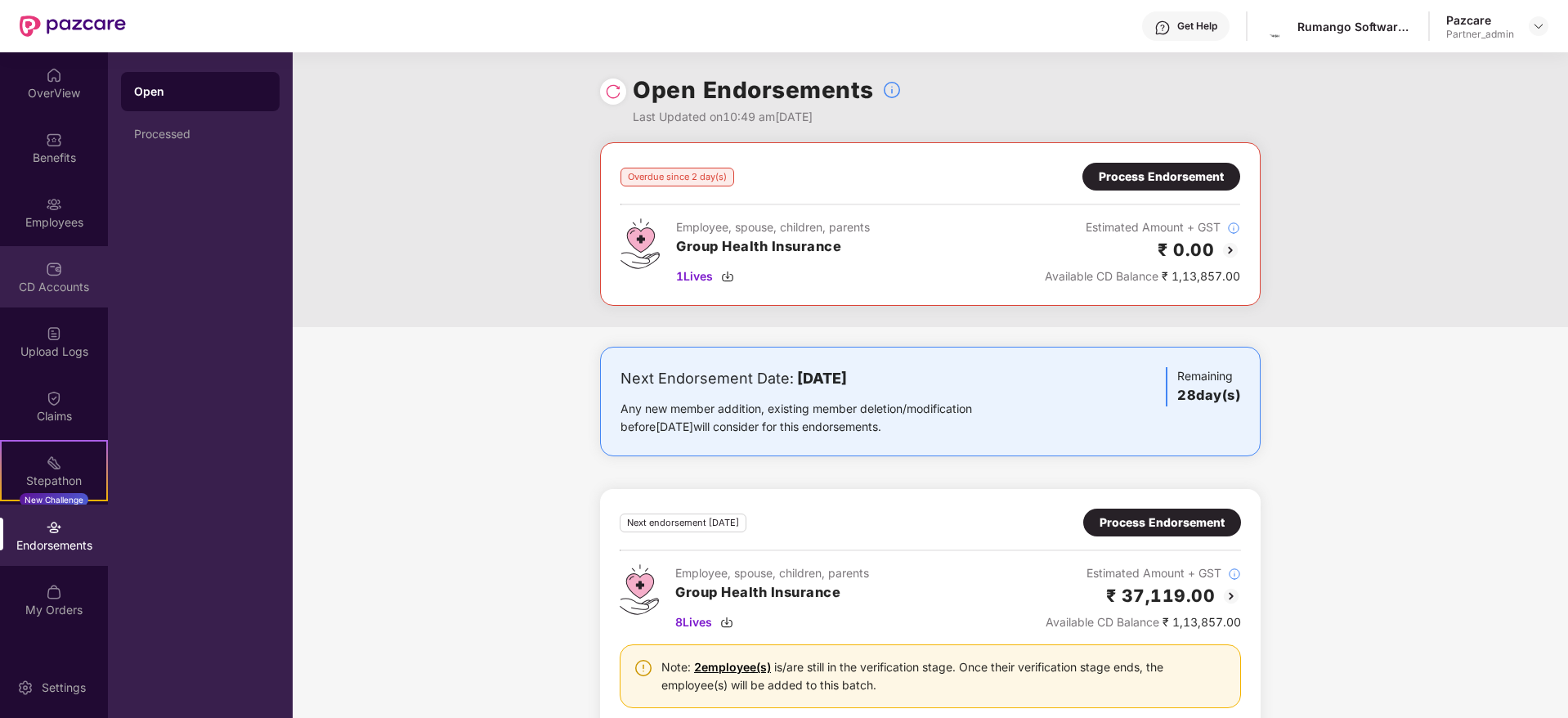
click at [54, 292] on div "CD Accounts" at bounding box center [54, 286] width 108 height 16
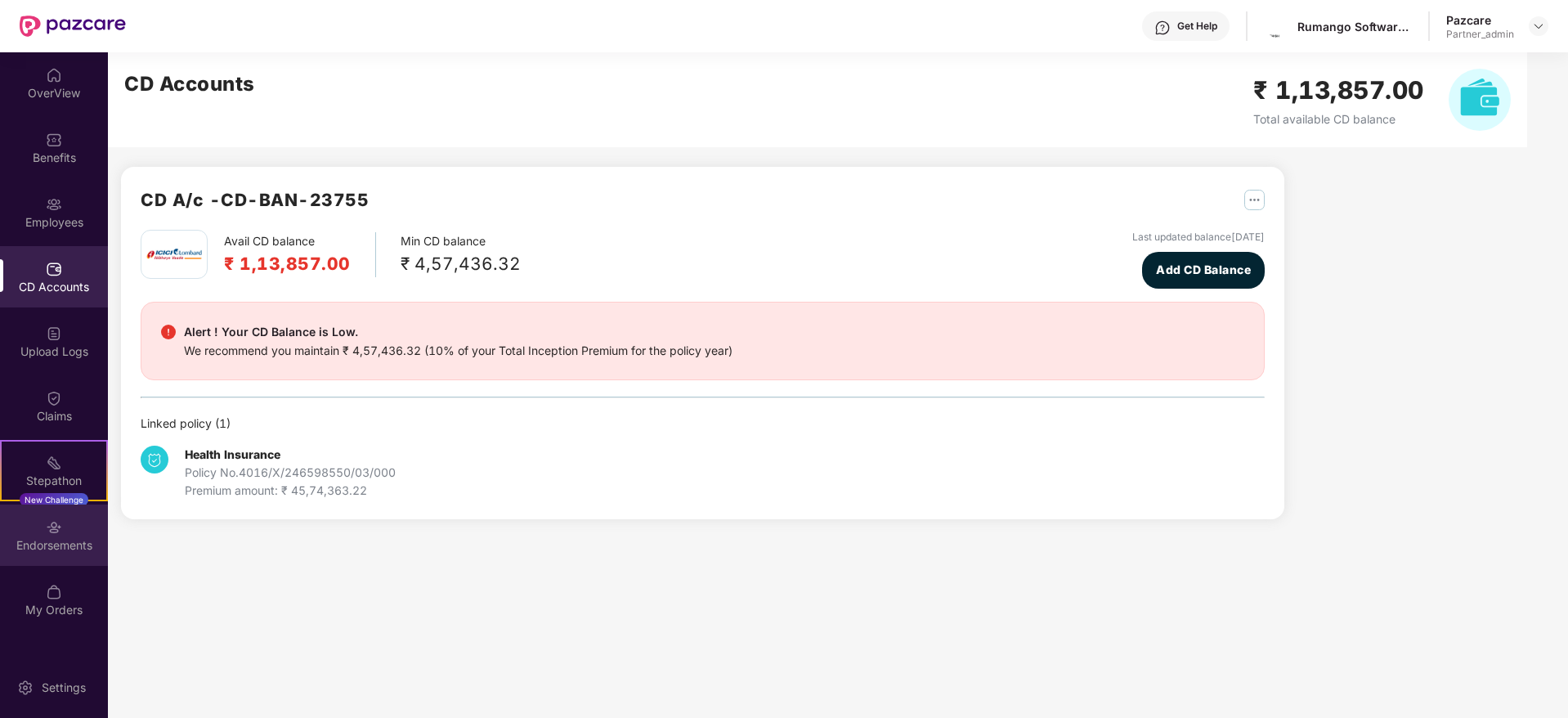
click at [54, 532] on img at bounding box center [54, 527] width 16 height 16
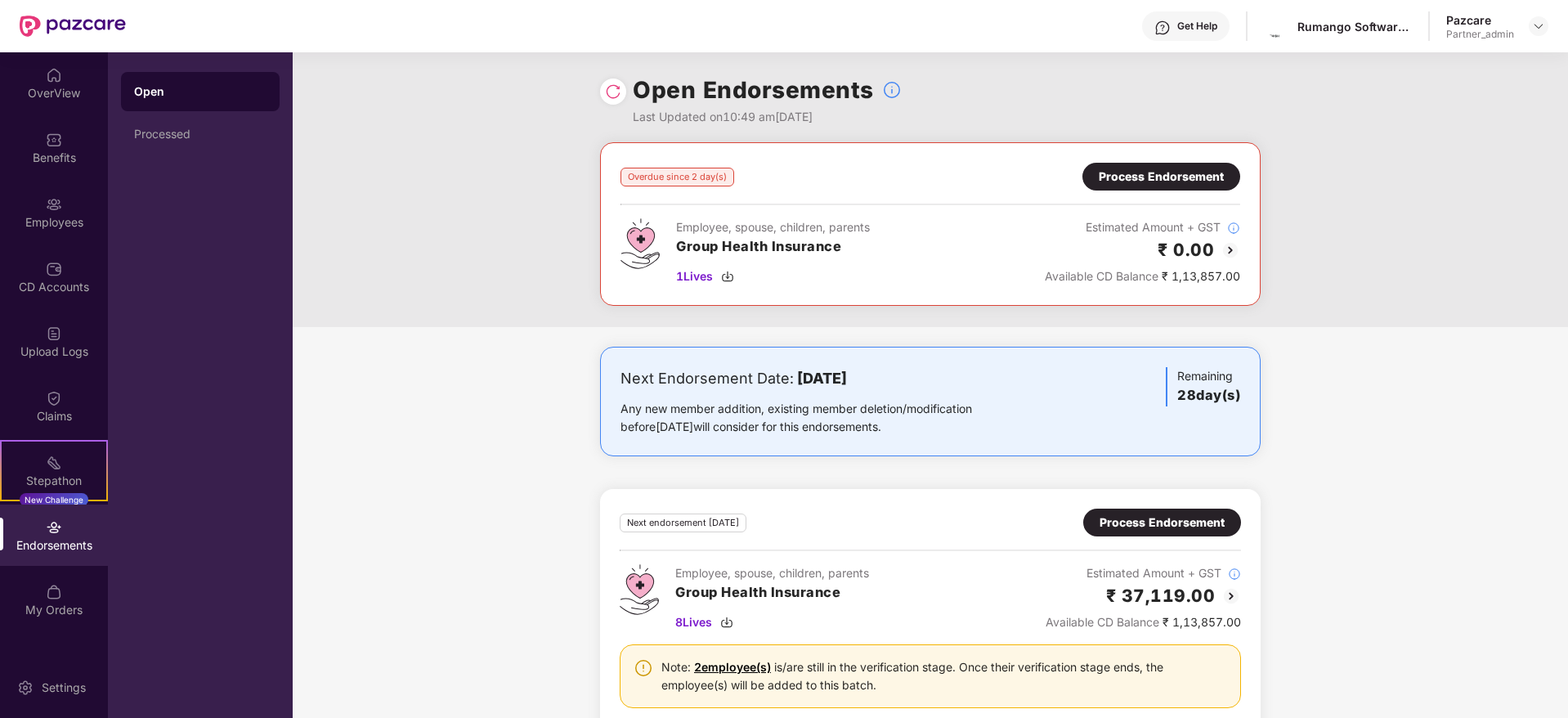
click at [607, 90] on img at bounding box center [612, 91] width 16 height 16
click at [35, 218] on div "Employees" at bounding box center [54, 222] width 108 height 16
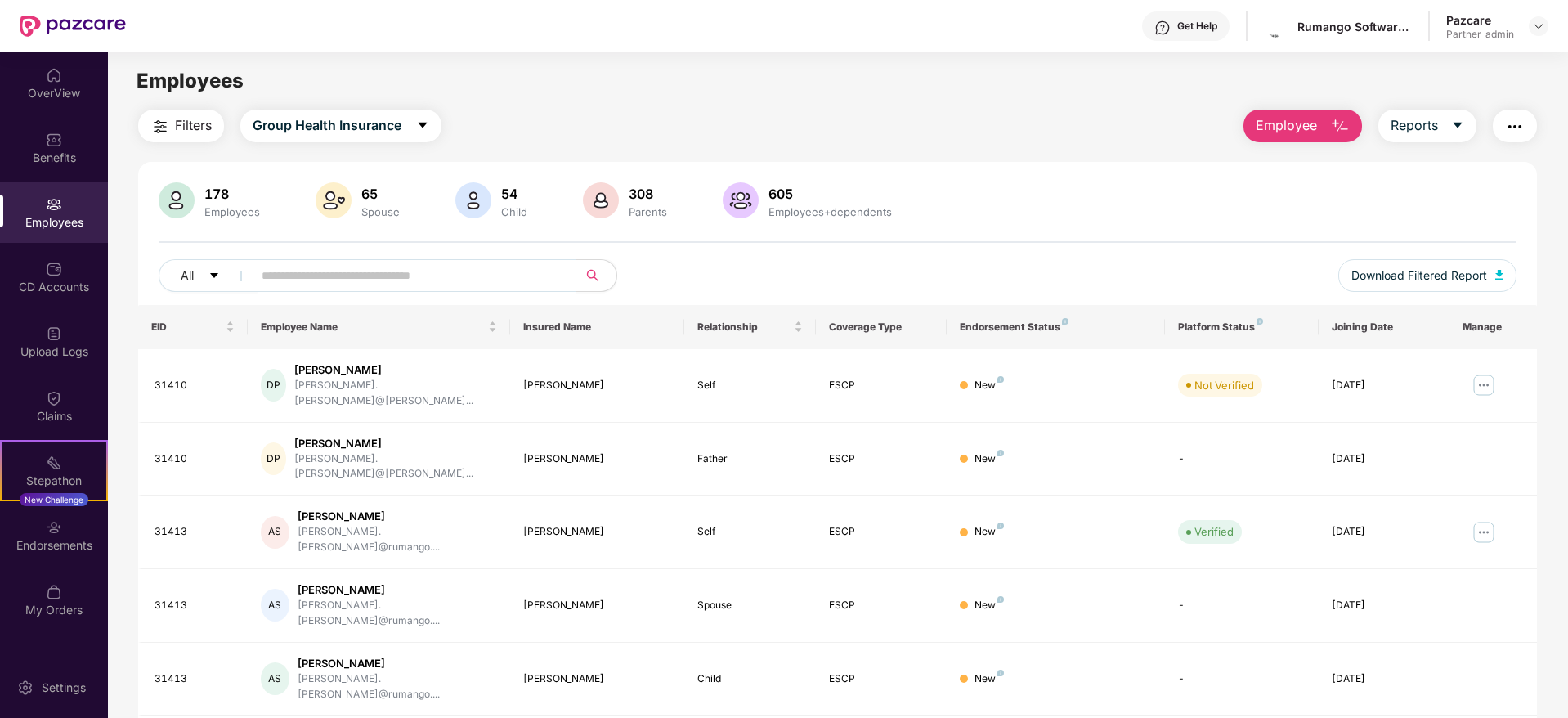
click at [1527, 129] on button "button" at bounding box center [1514, 125] width 44 height 33
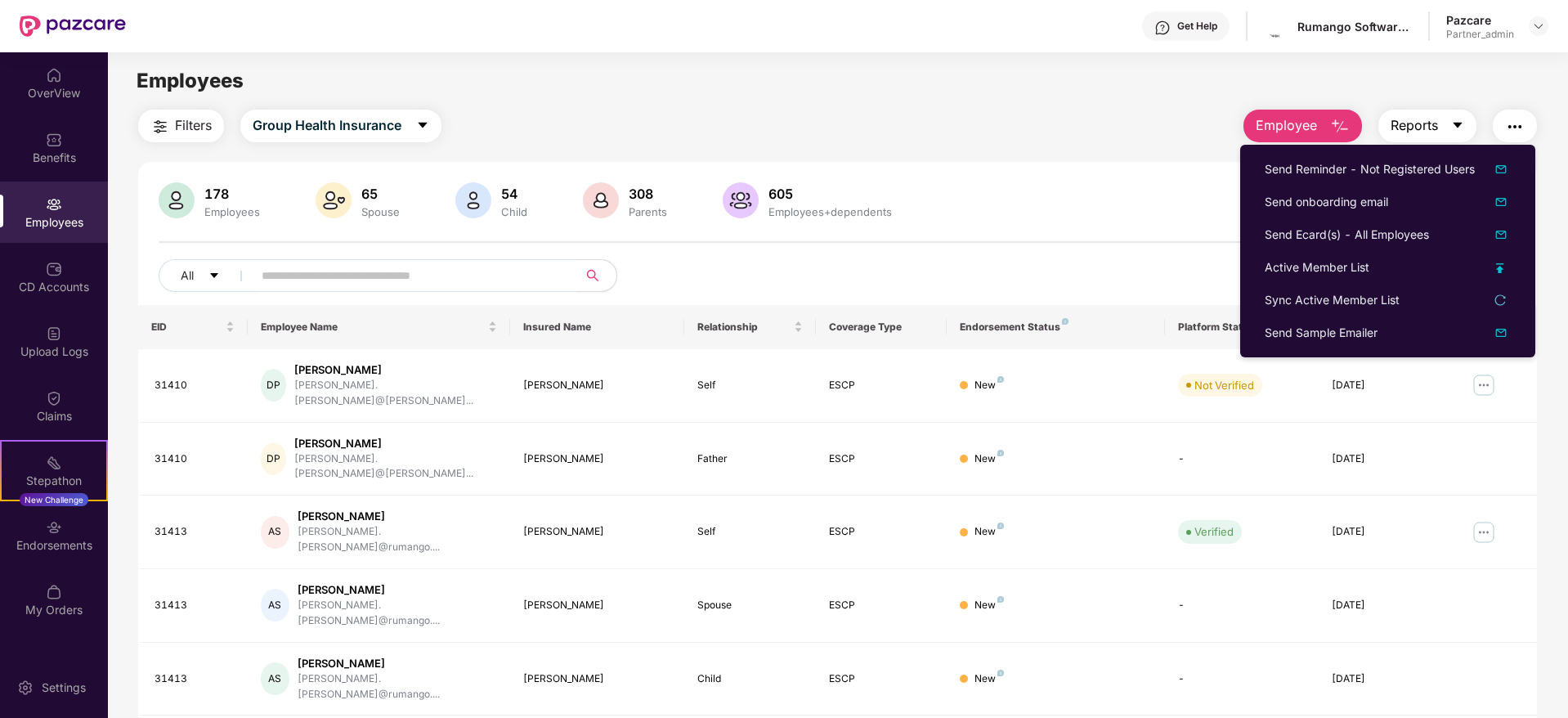
click at [1459, 121] on icon "caret-down" at bounding box center [1458, 125] width 13 height 13
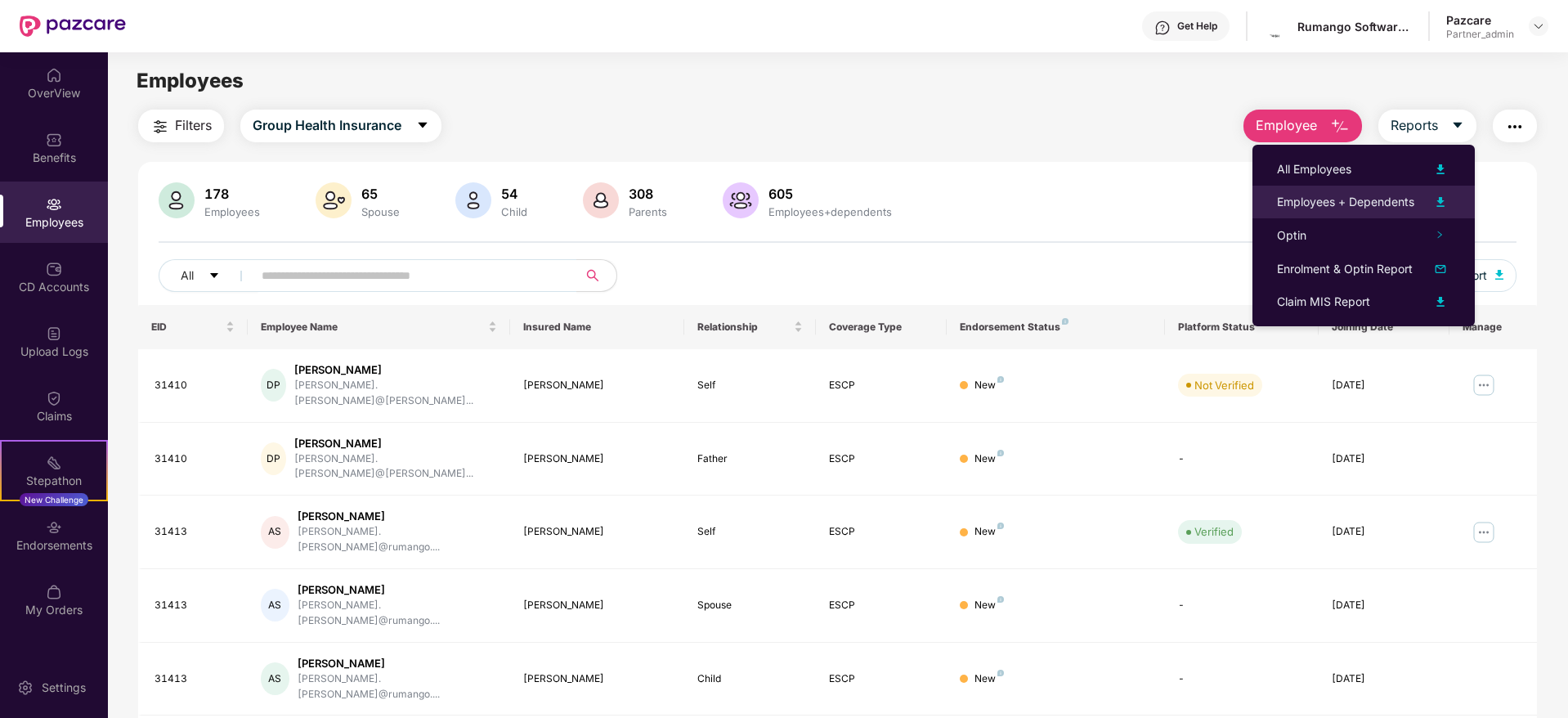
click at [1382, 197] on div "Employees + Dependents" at bounding box center [1346, 202] width 138 height 18
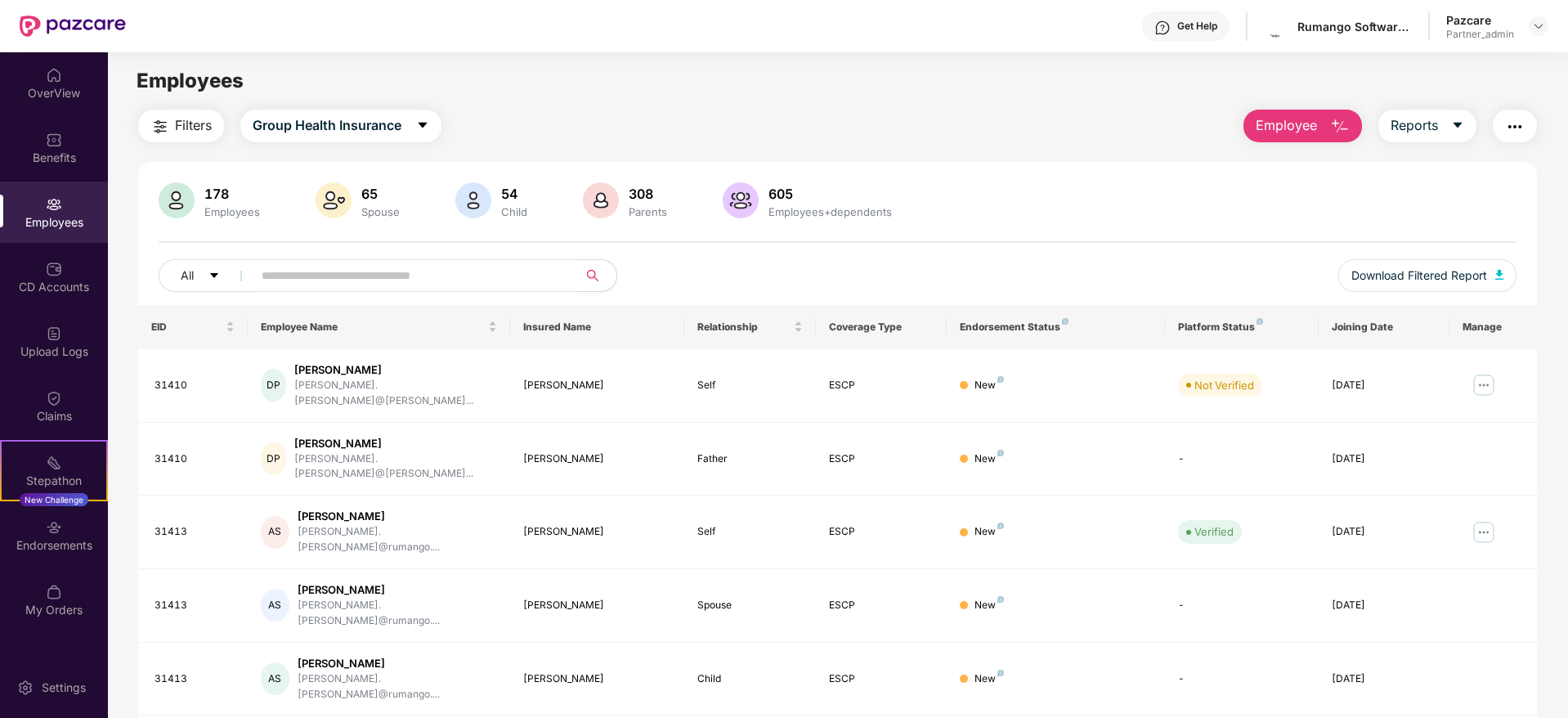
click at [1508, 130] on img "button" at bounding box center [1514, 126] width 20 height 20
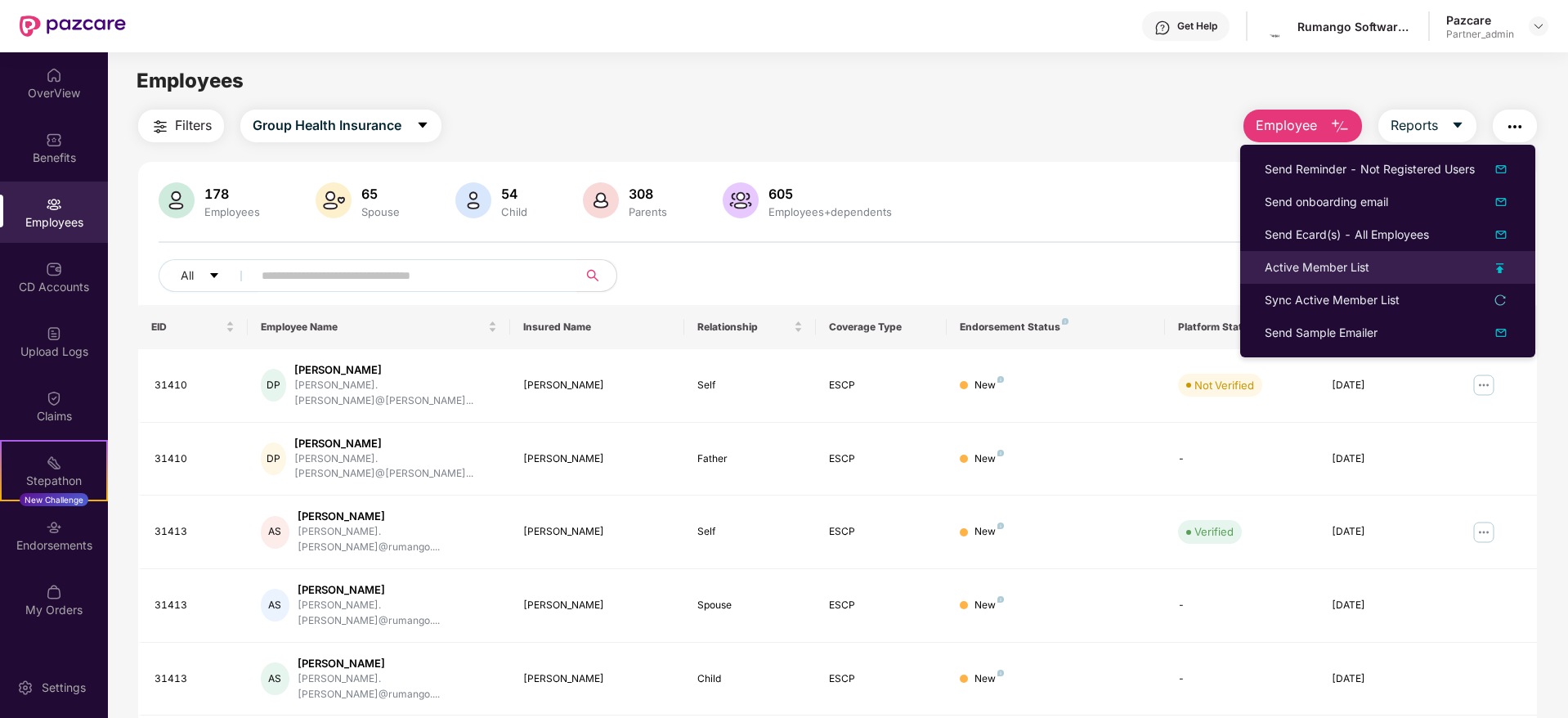
click at [1273, 265] on div "Active Member List" at bounding box center [1316, 267] width 104 height 18
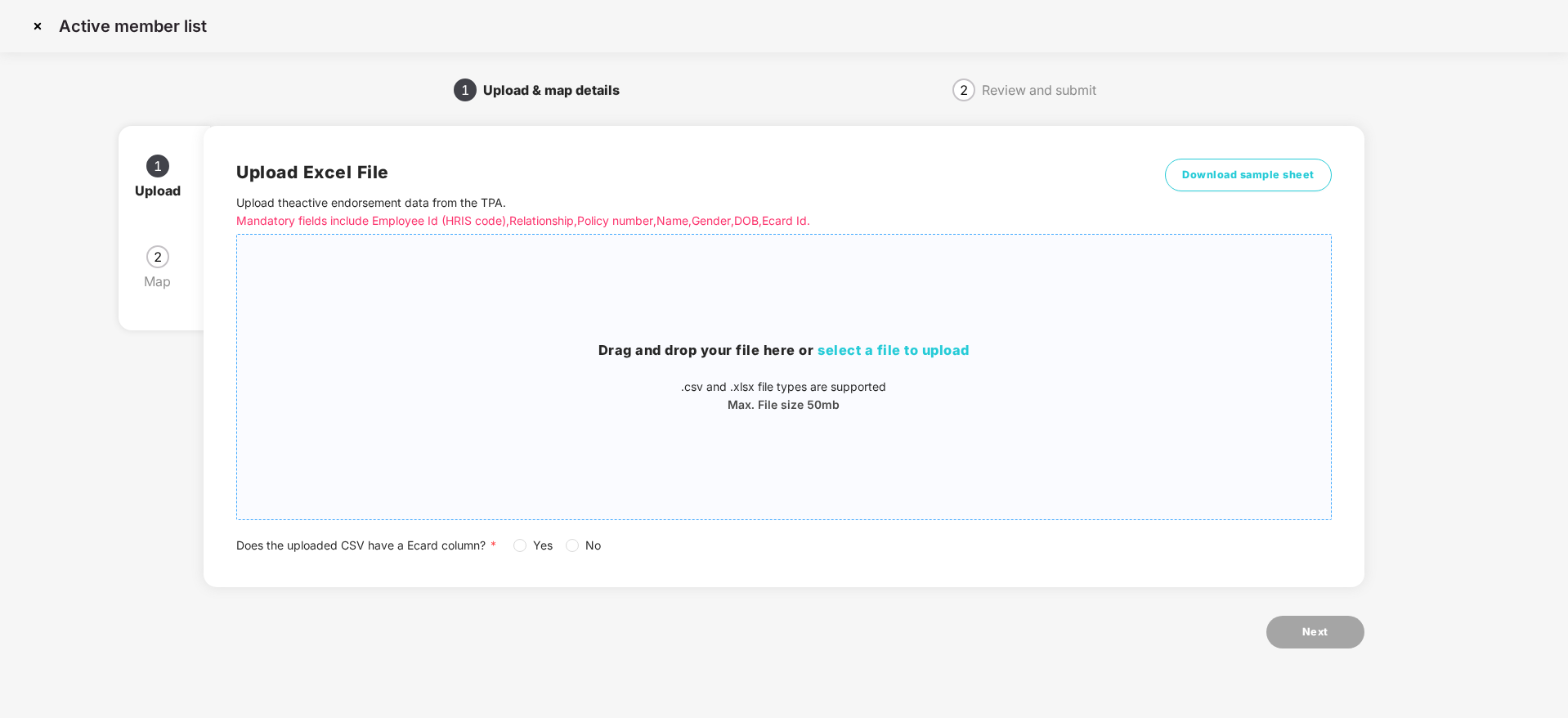
click at [879, 343] on span "select a file to upload" at bounding box center [893, 349] width 152 height 16
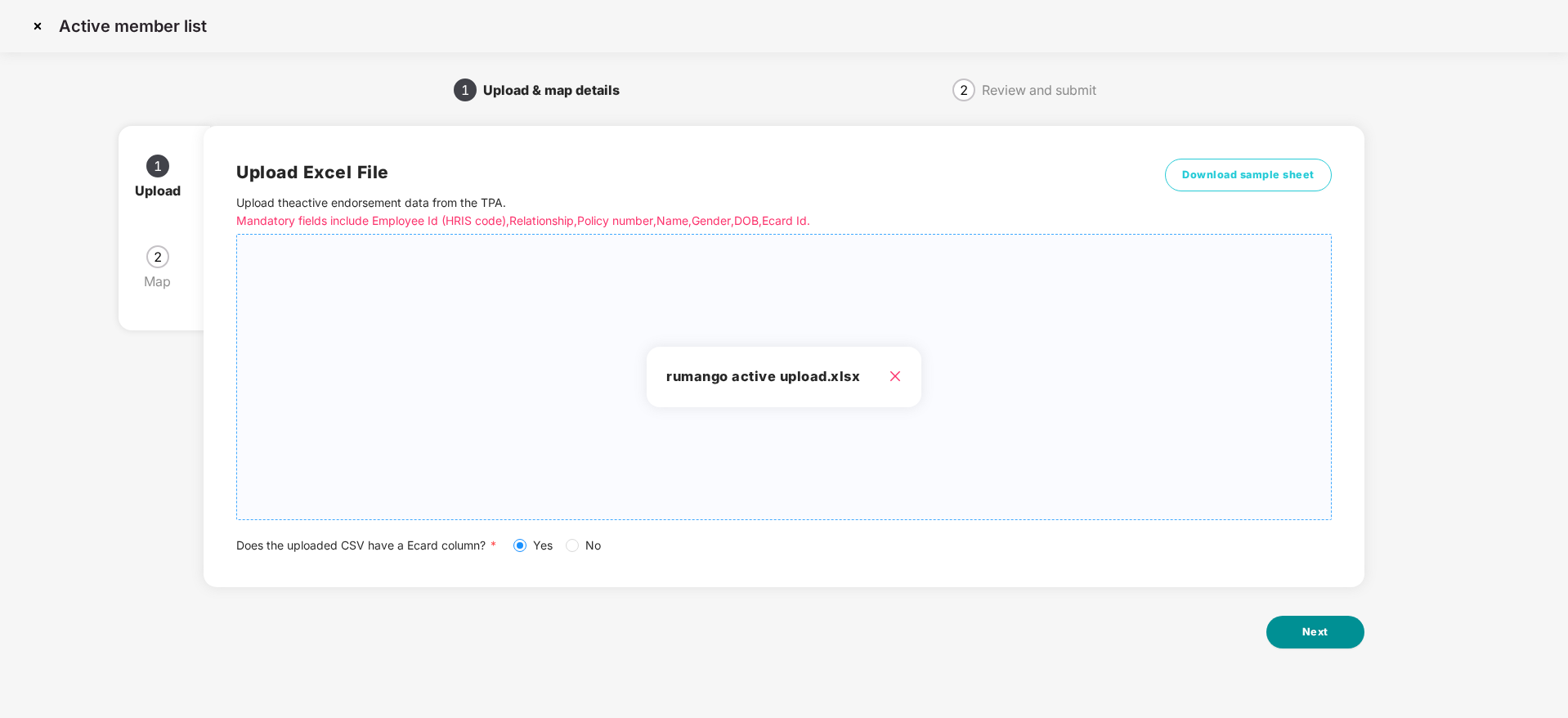
click at [1288, 638] on button "Next" at bounding box center [1314, 632] width 99 height 33
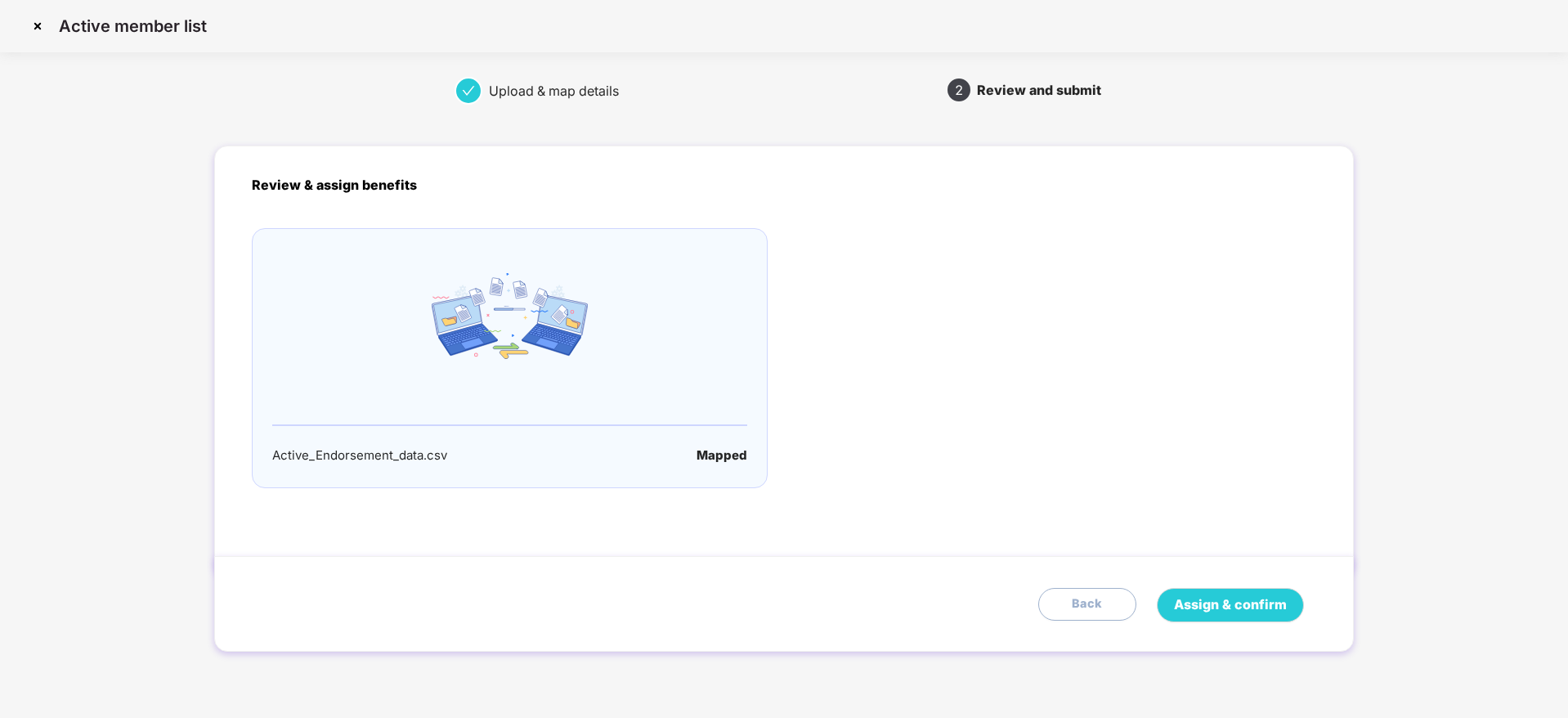
click at [1298, 632] on div "Assign & confirm Back" at bounding box center [784, 604] width 1138 height 96
click at [1253, 615] on span "Assign & confirm" at bounding box center [1230, 604] width 113 height 20
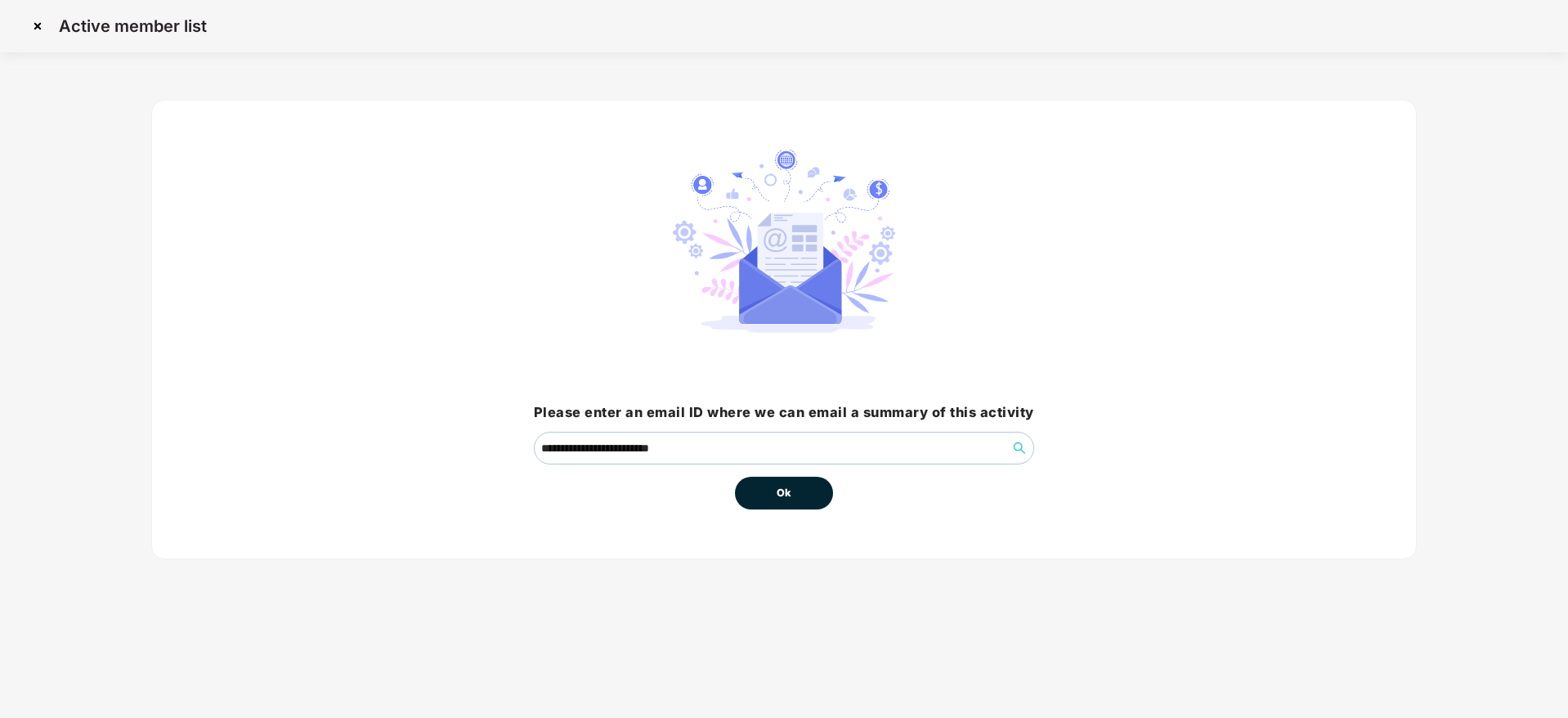
click at [1227, 598] on div "**********" at bounding box center [784, 340] width 1266 height 527
click at [805, 495] on button "Ok" at bounding box center [784, 493] width 99 height 33
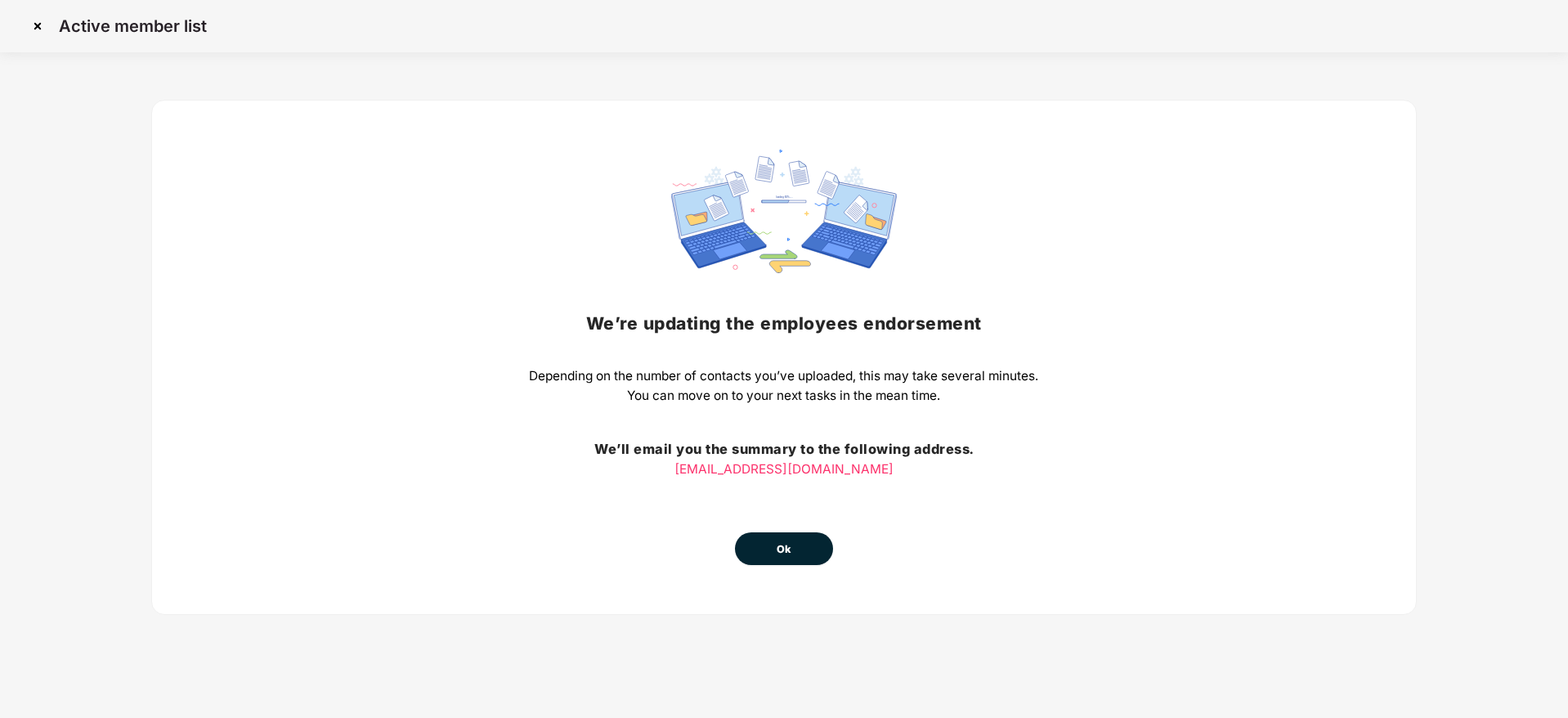
click at [782, 546] on span "Ok" at bounding box center [784, 550] width 14 height 16
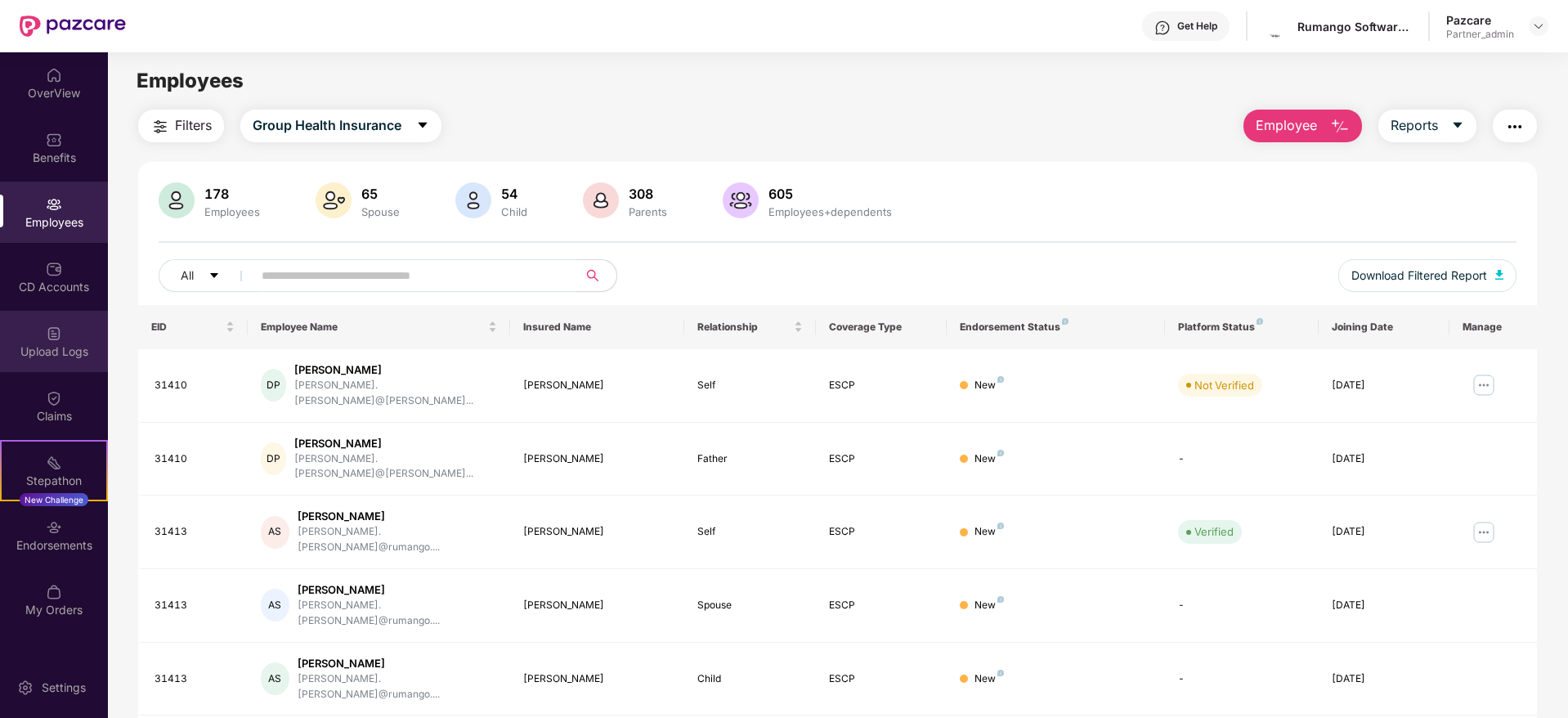
click at [69, 342] on div "Upload Logs" at bounding box center [54, 342] width 108 height 61
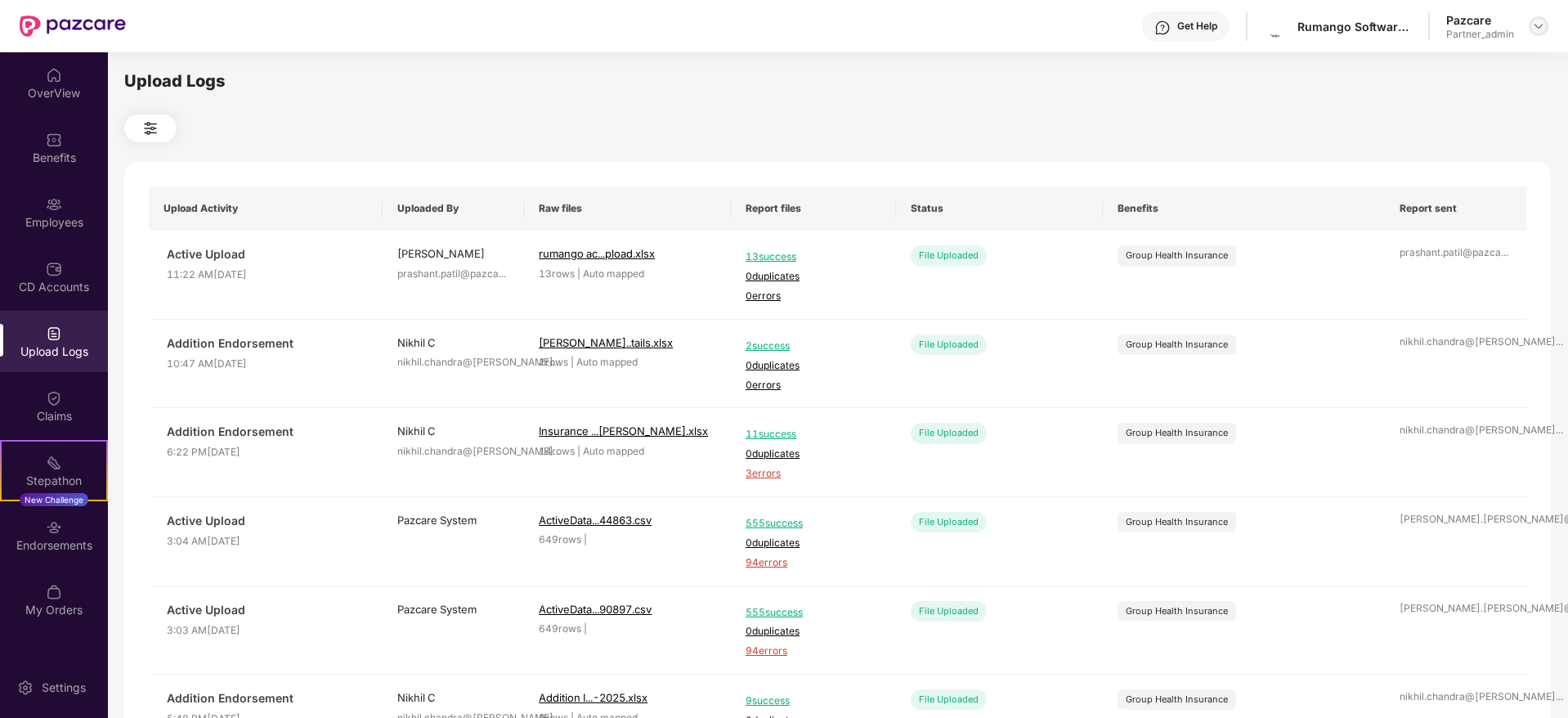
click at [1544, 20] on img at bounding box center [1538, 27] width 13 height 13
click at [1484, 65] on div "Switch to partner view" at bounding box center [1462, 64] width 212 height 32
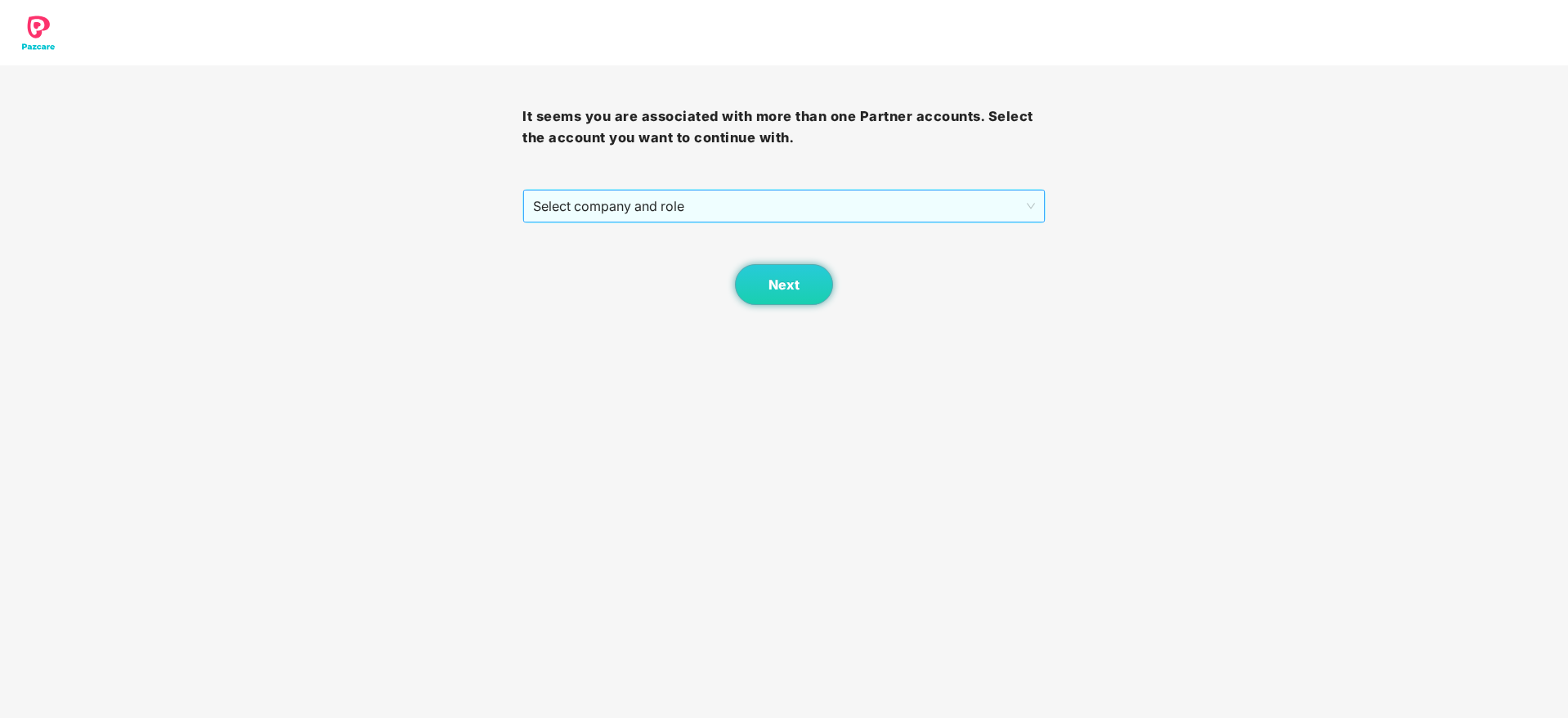
click at [626, 213] on span "Select company and role" at bounding box center [784, 206] width 501 height 31
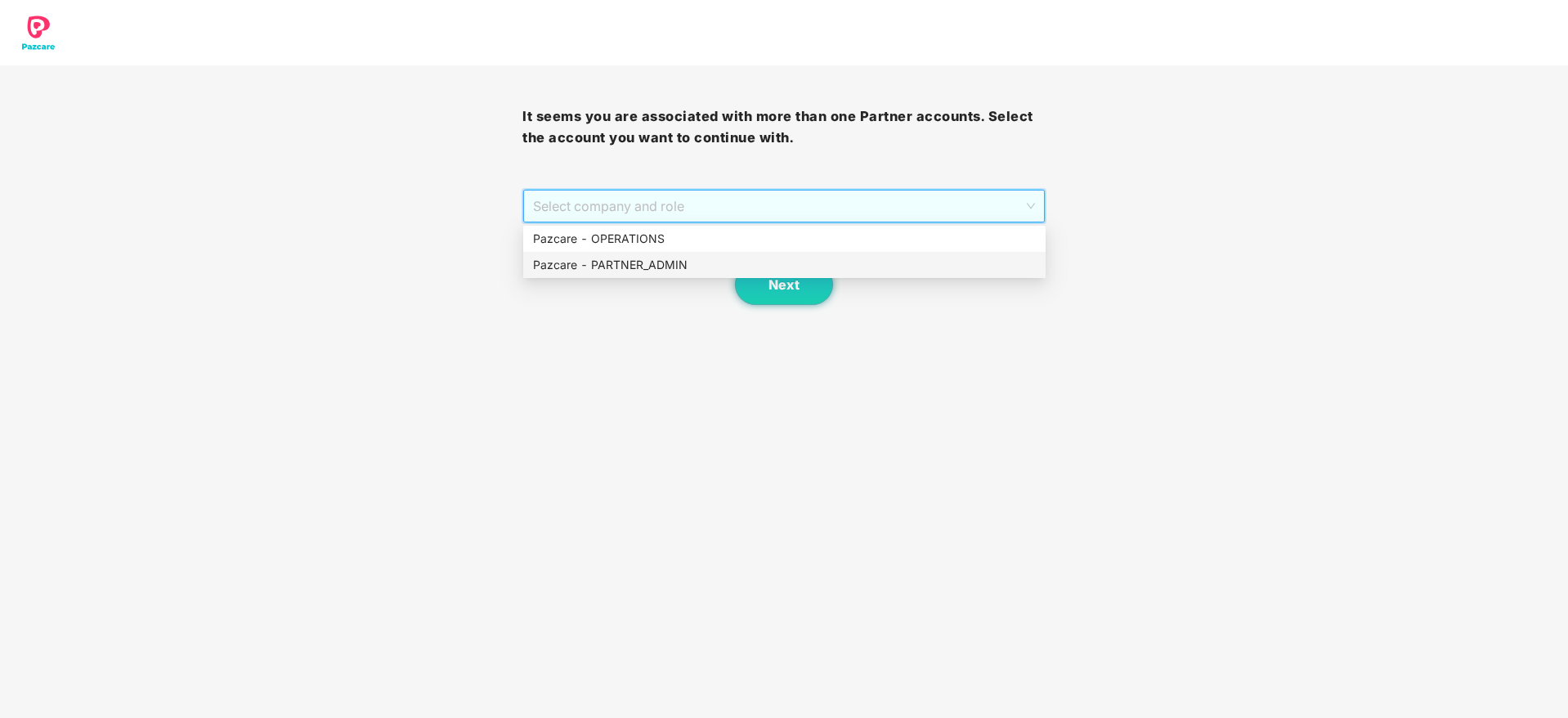
click at [627, 264] on div "Pazcare - PARTNER_ADMIN" at bounding box center [784, 264] width 502 height 18
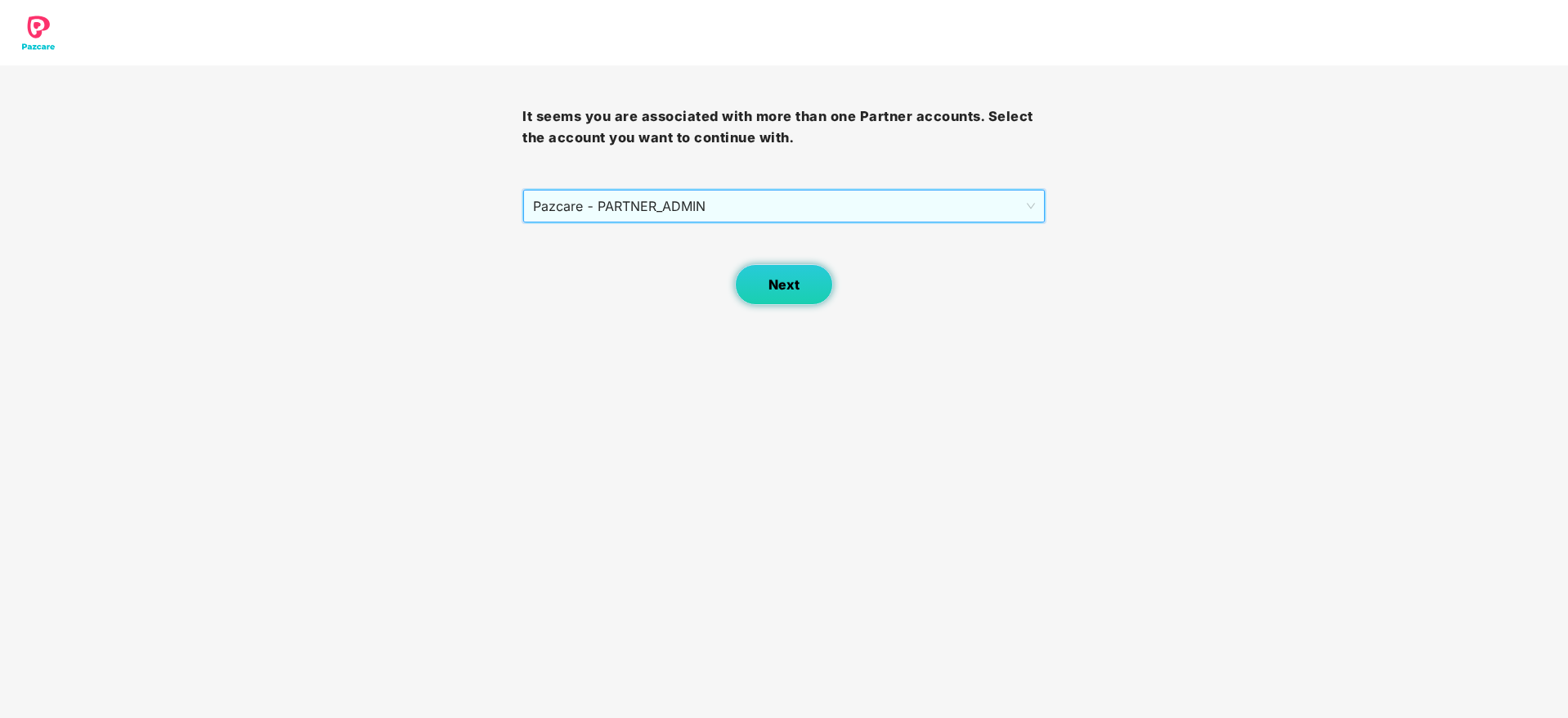
click at [811, 287] on button "Next" at bounding box center [784, 284] width 99 height 41
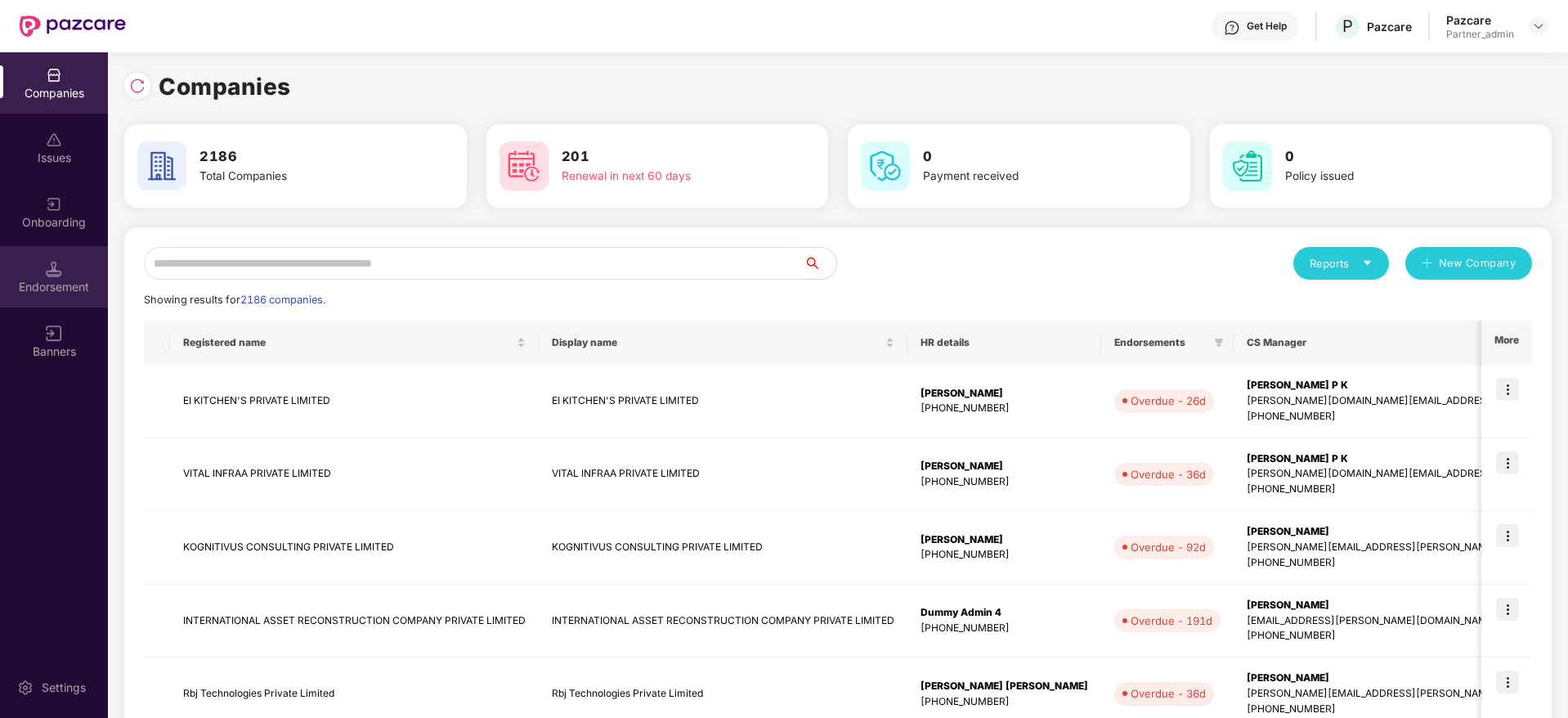
click at [71, 278] on div "Endorsement" at bounding box center [54, 277] width 108 height 61
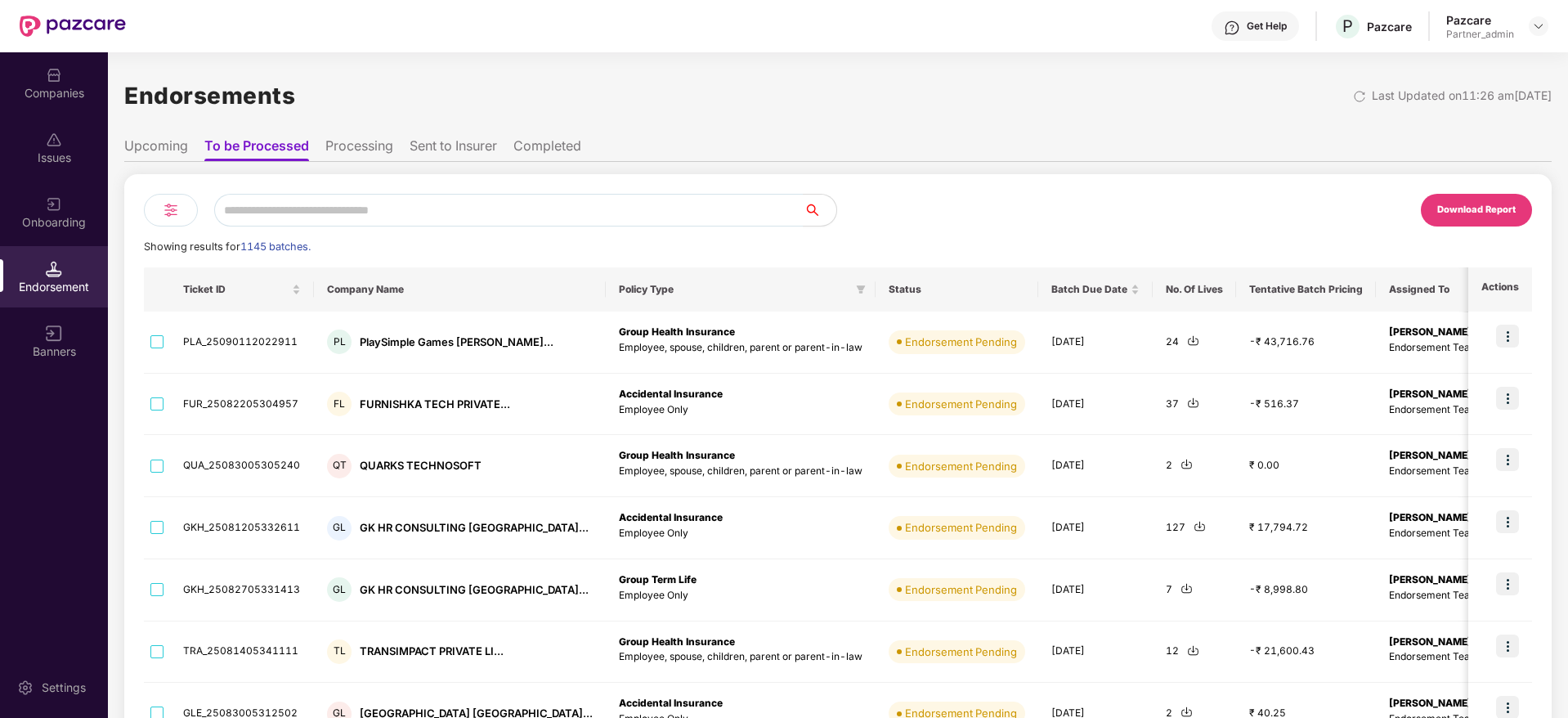
click at [1501, 220] on div "Download Report" at bounding box center [1476, 210] width 111 height 33
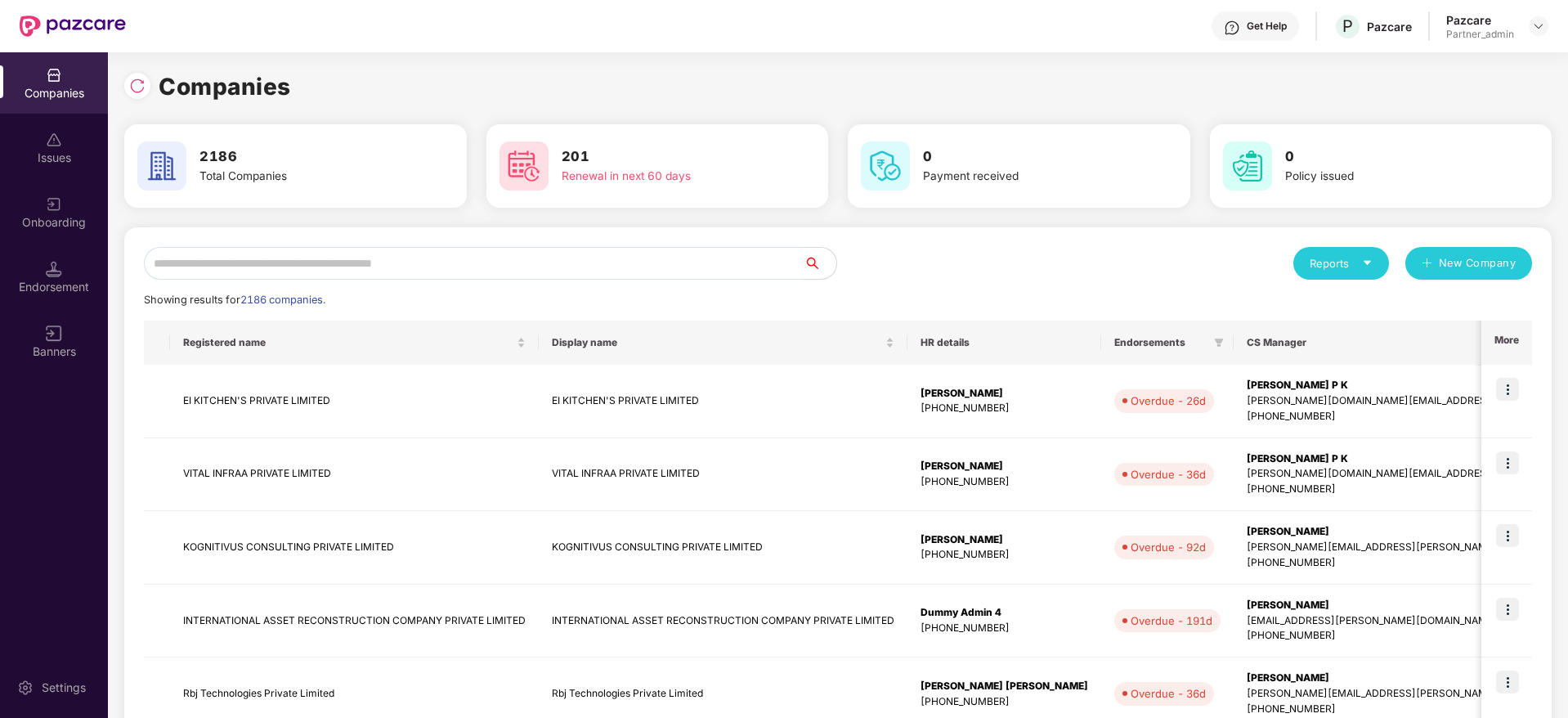
click at [257, 254] on input "text" at bounding box center [473, 263] width 659 height 33
paste input "**********"
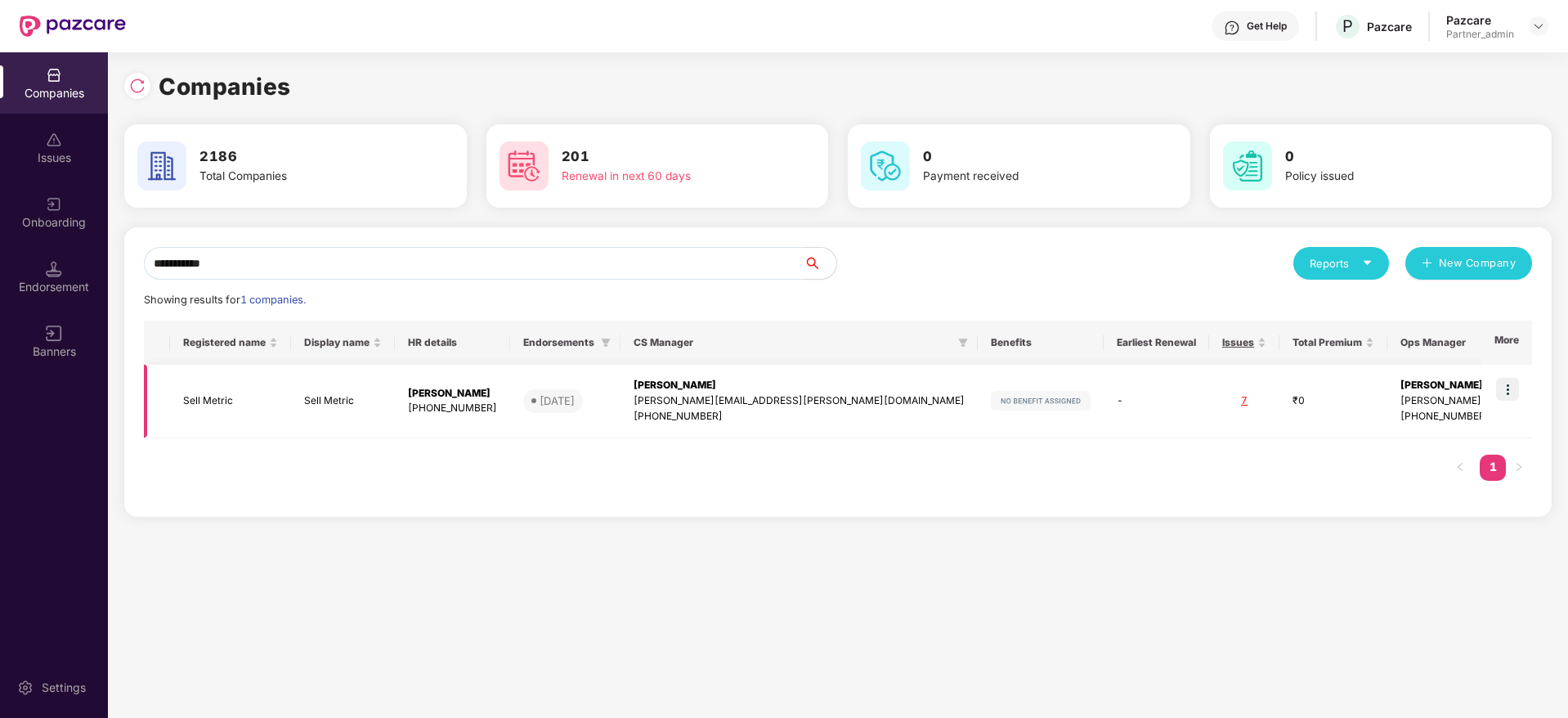
click at [1511, 381] on img at bounding box center [1507, 390] width 23 height 23
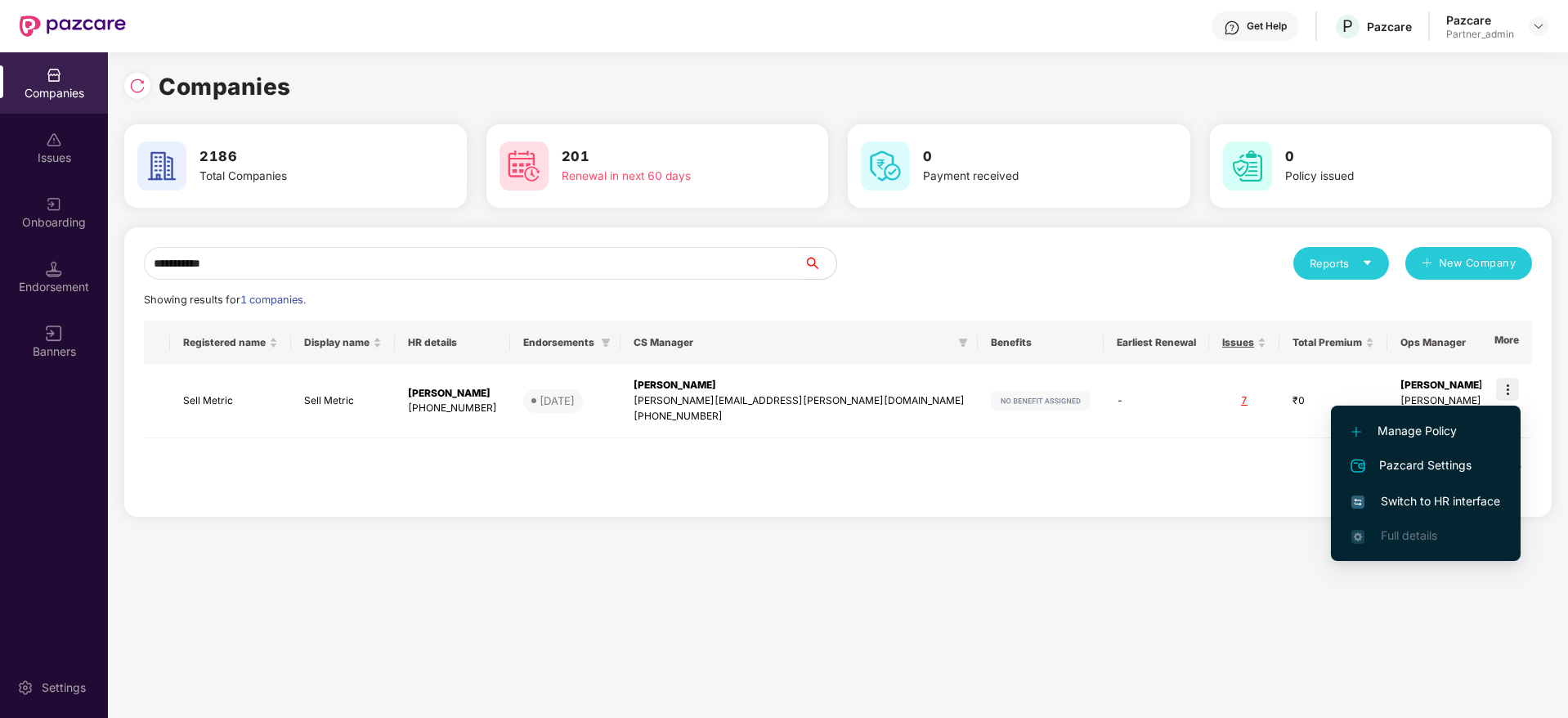
click at [942, 579] on div "**********" at bounding box center [838, 385] width 1460 height 665
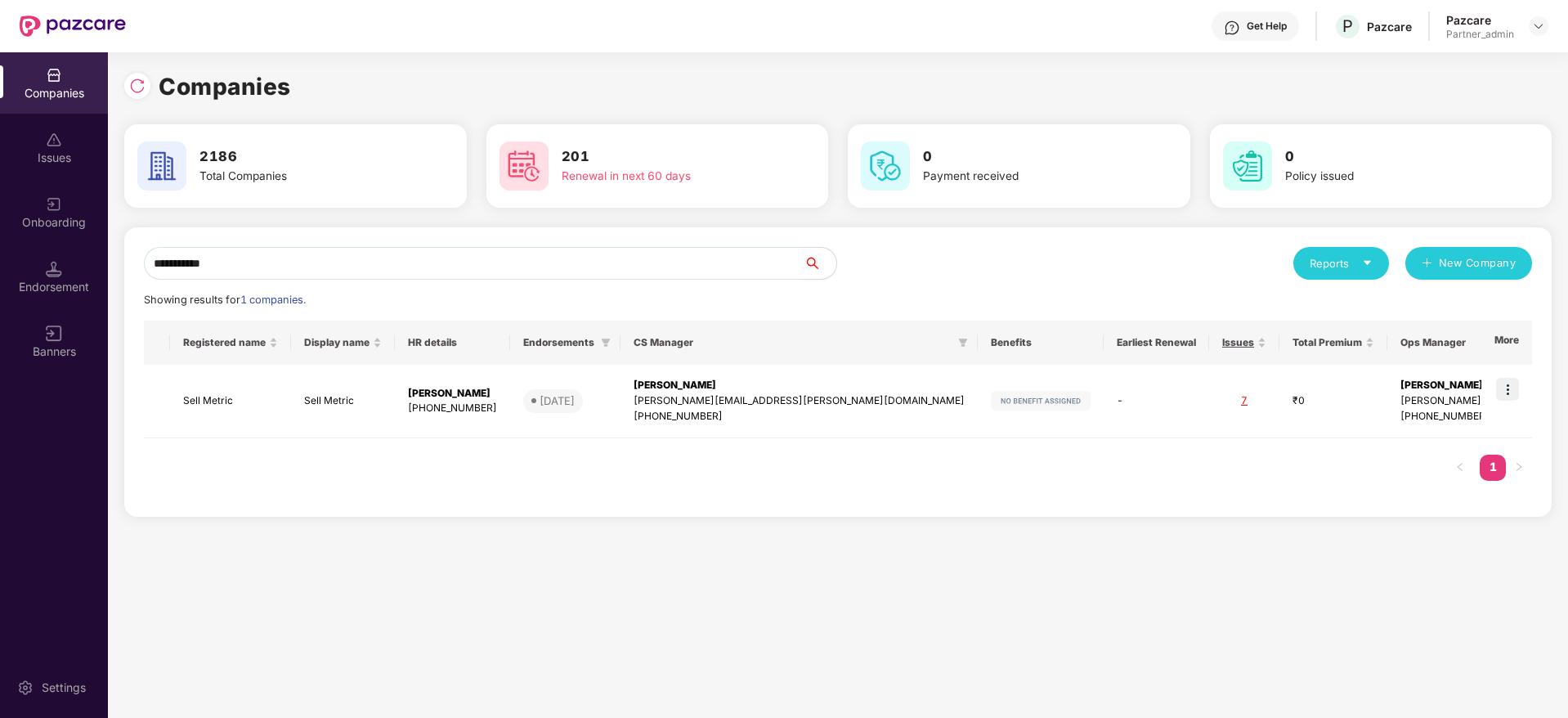
drag, startPoint x: 287, startPoint y: 261, endPoint x: 175, endPoint y: 226, distance: 117.3
click at [175, 226] on div "**********" at bounding box center [838, 300] width 1427 height 461
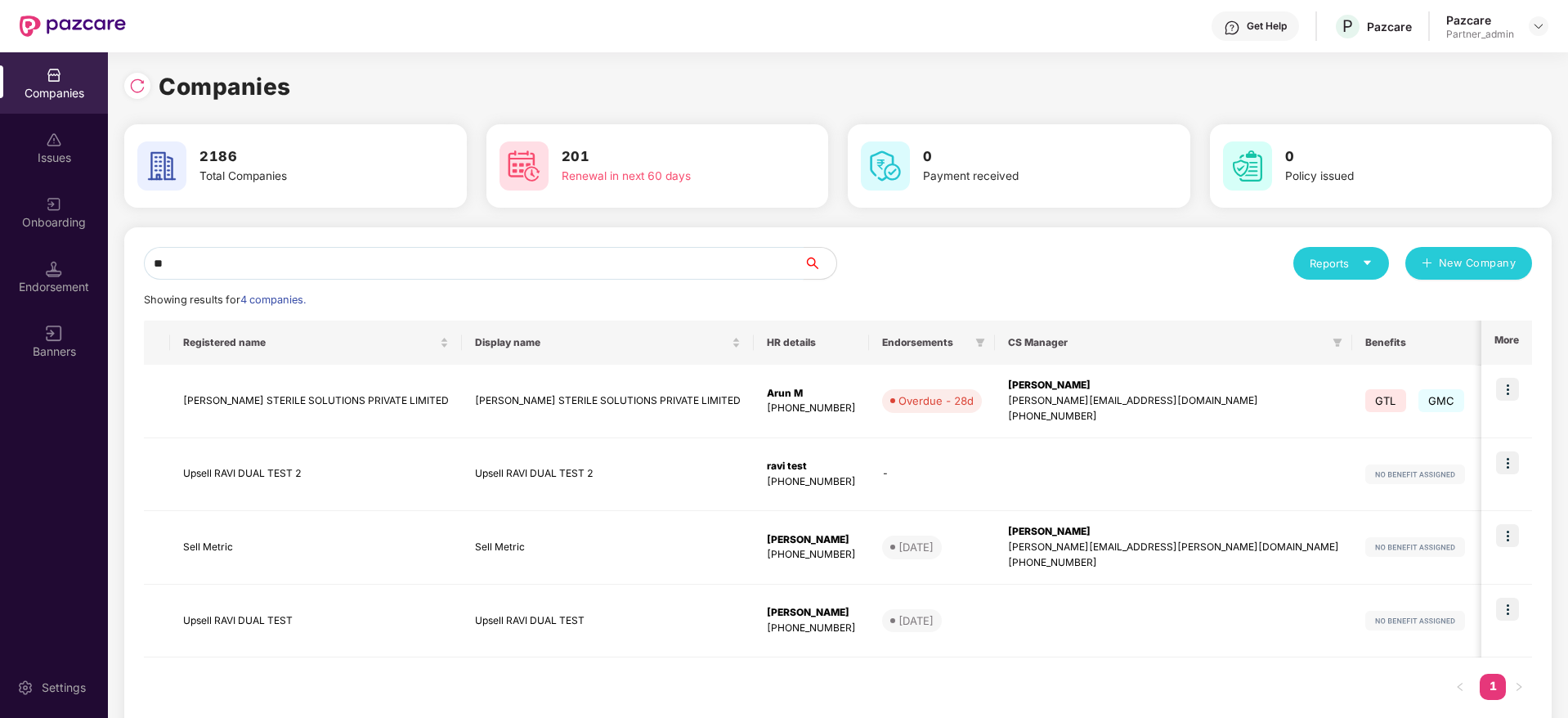
type input "*"
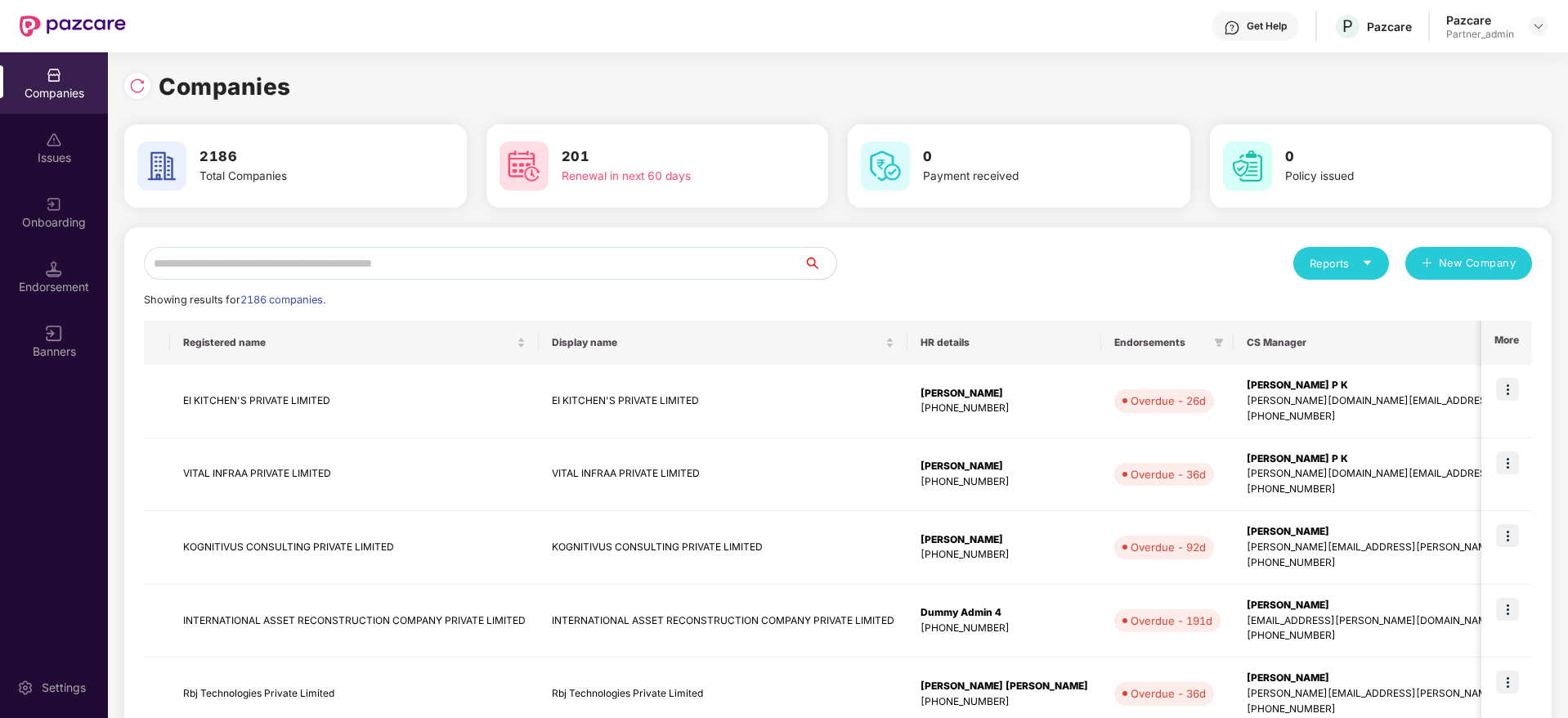
paste input "**********"
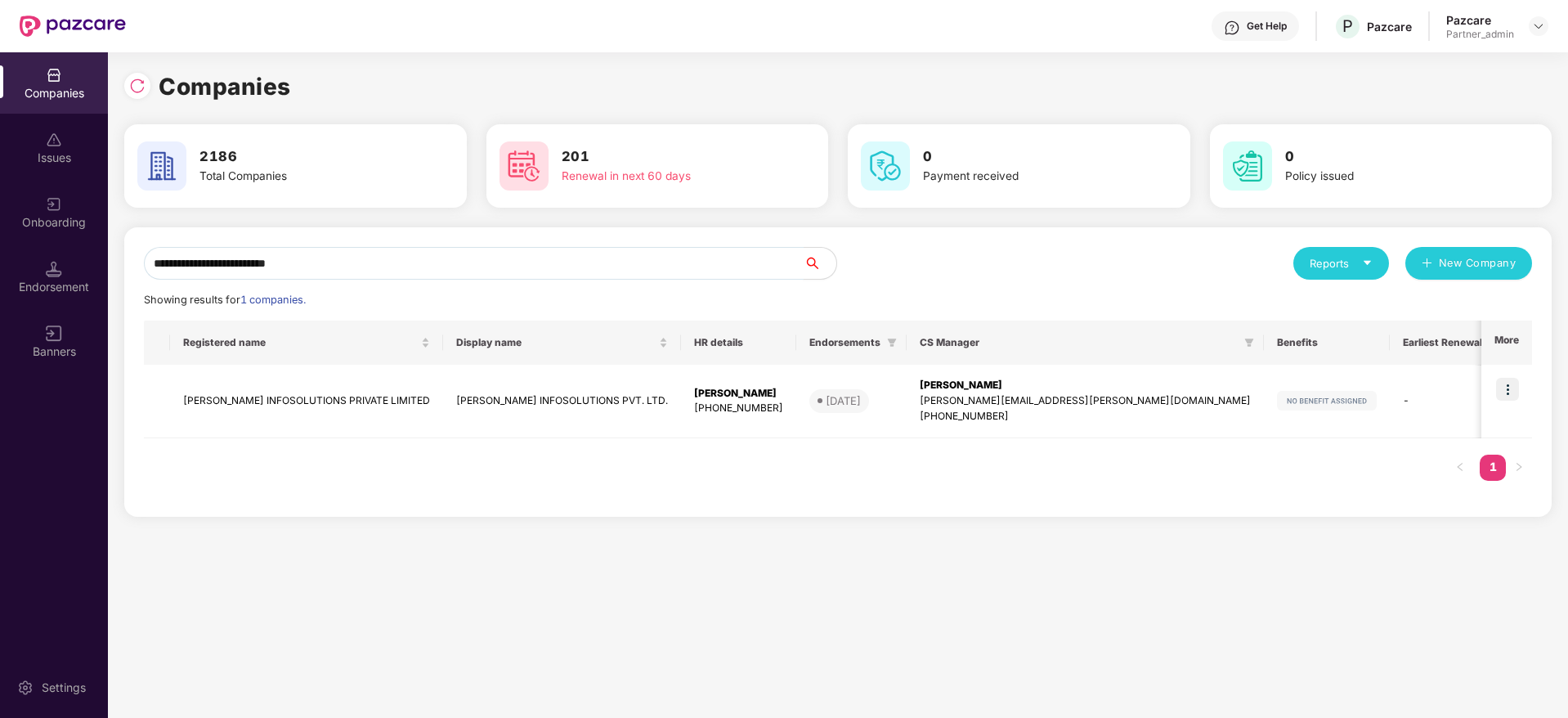
type input "**********"
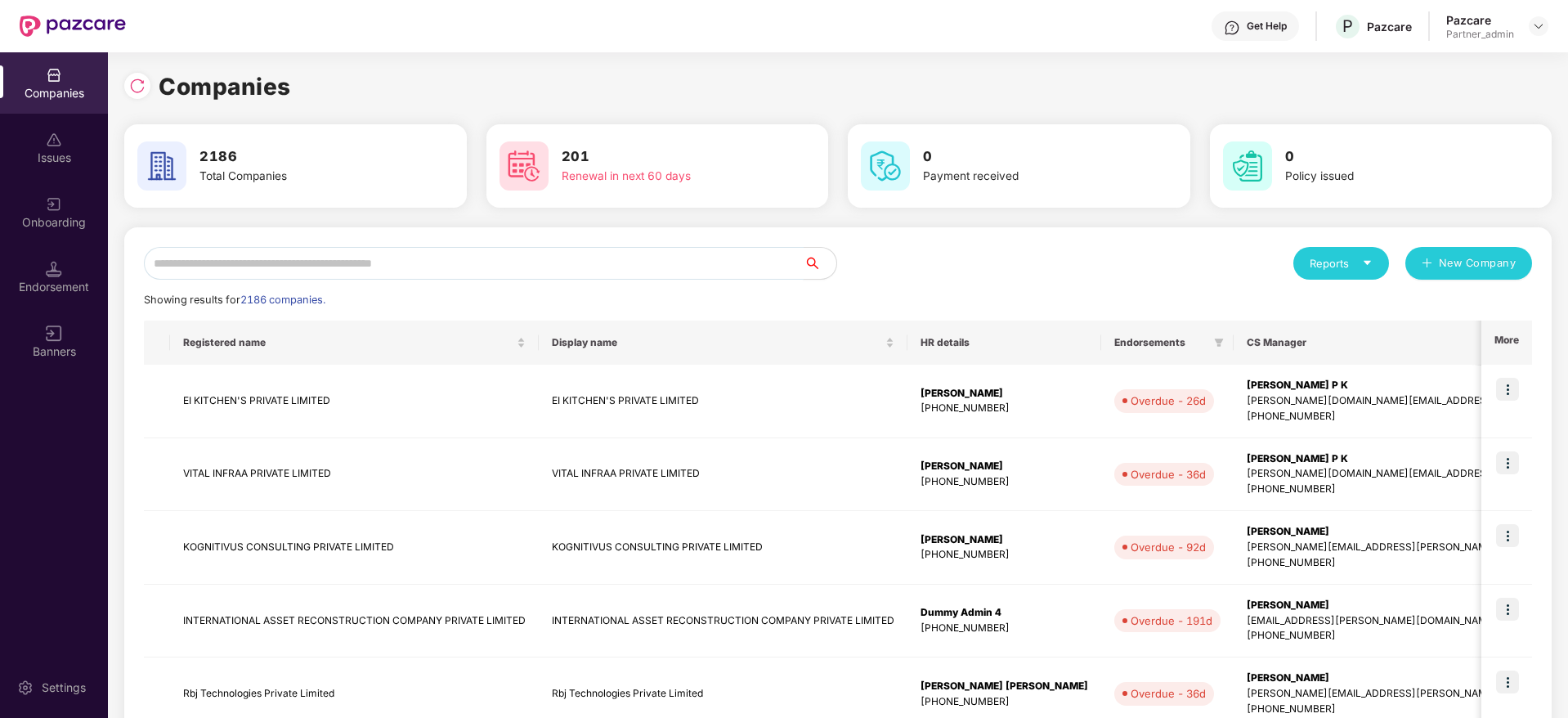
paste input "**********"
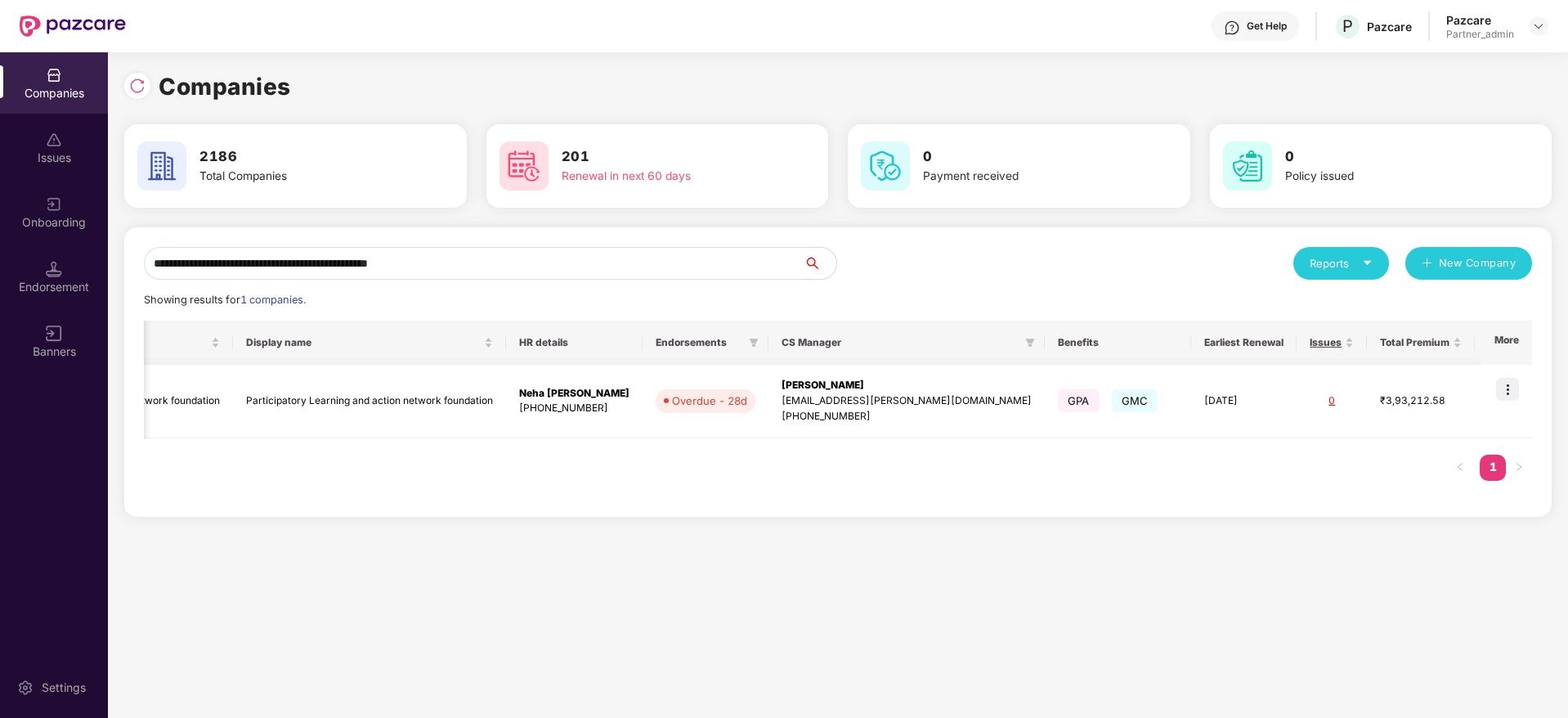
type input "**********"
click at [1514, 396] on img at bounding box center [1507, 390] width 23 height 23
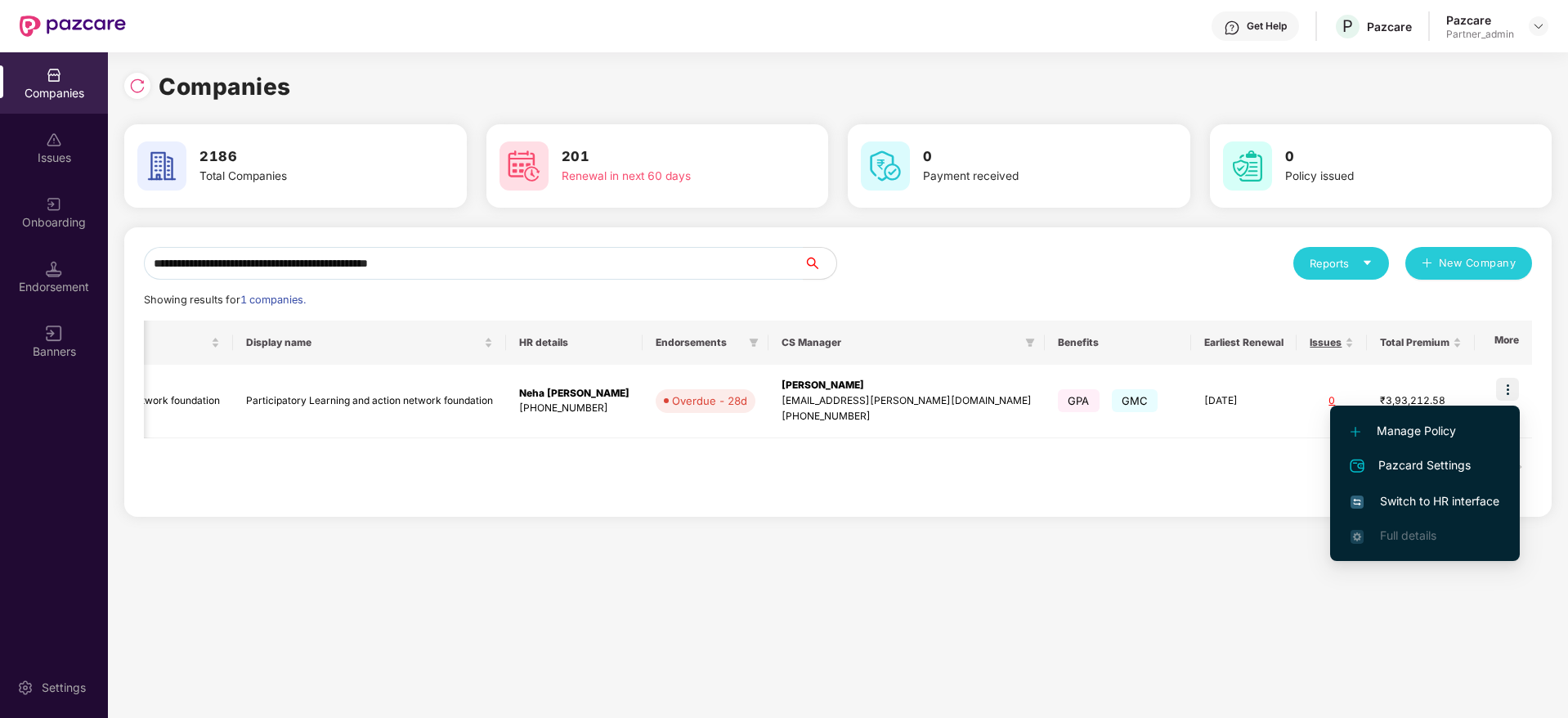
click at [1428, 490] on li "Switch to HR interface" at bounding box center [1424, 502] width 189 height 34
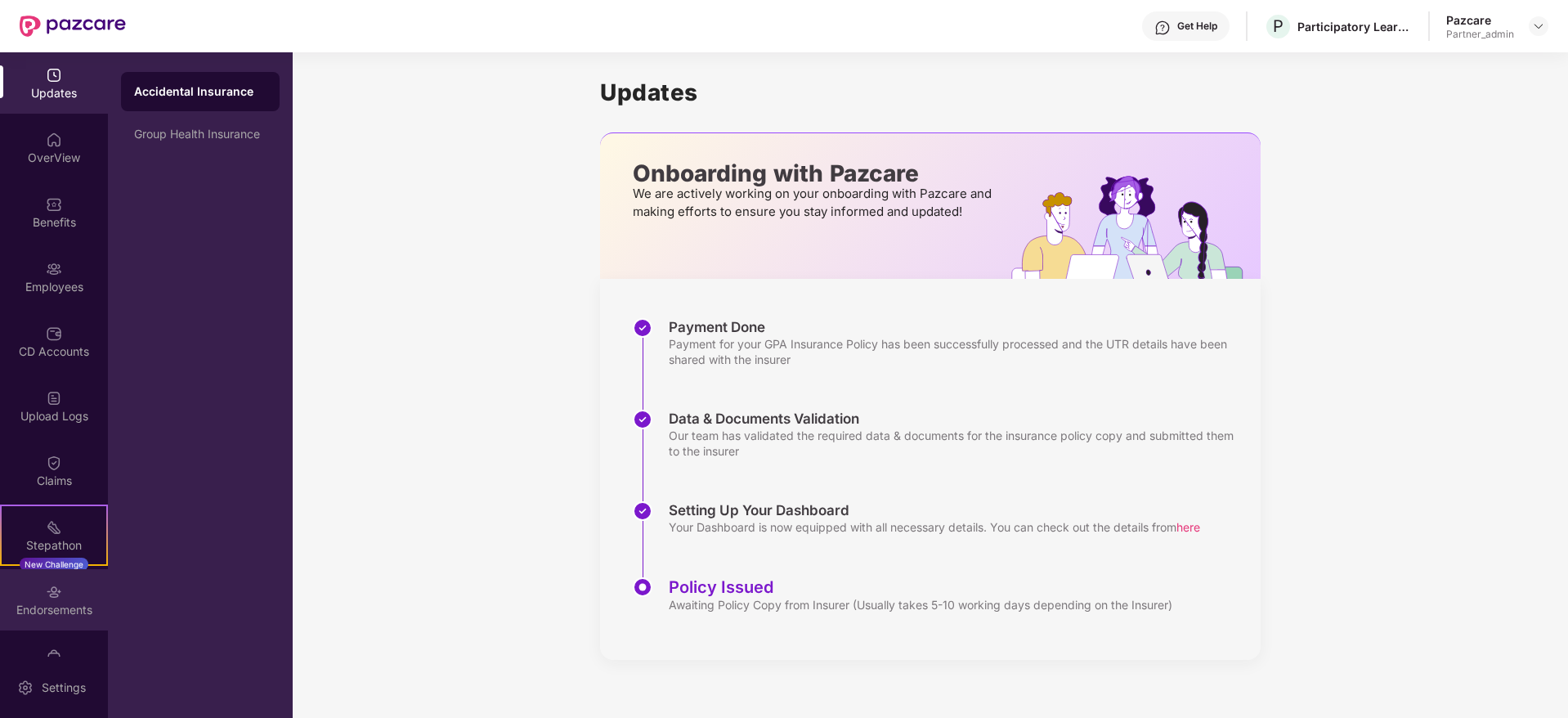
click at [64, 613] on div "Endorsements" at bounding box center [54, 610] width 108 height 16
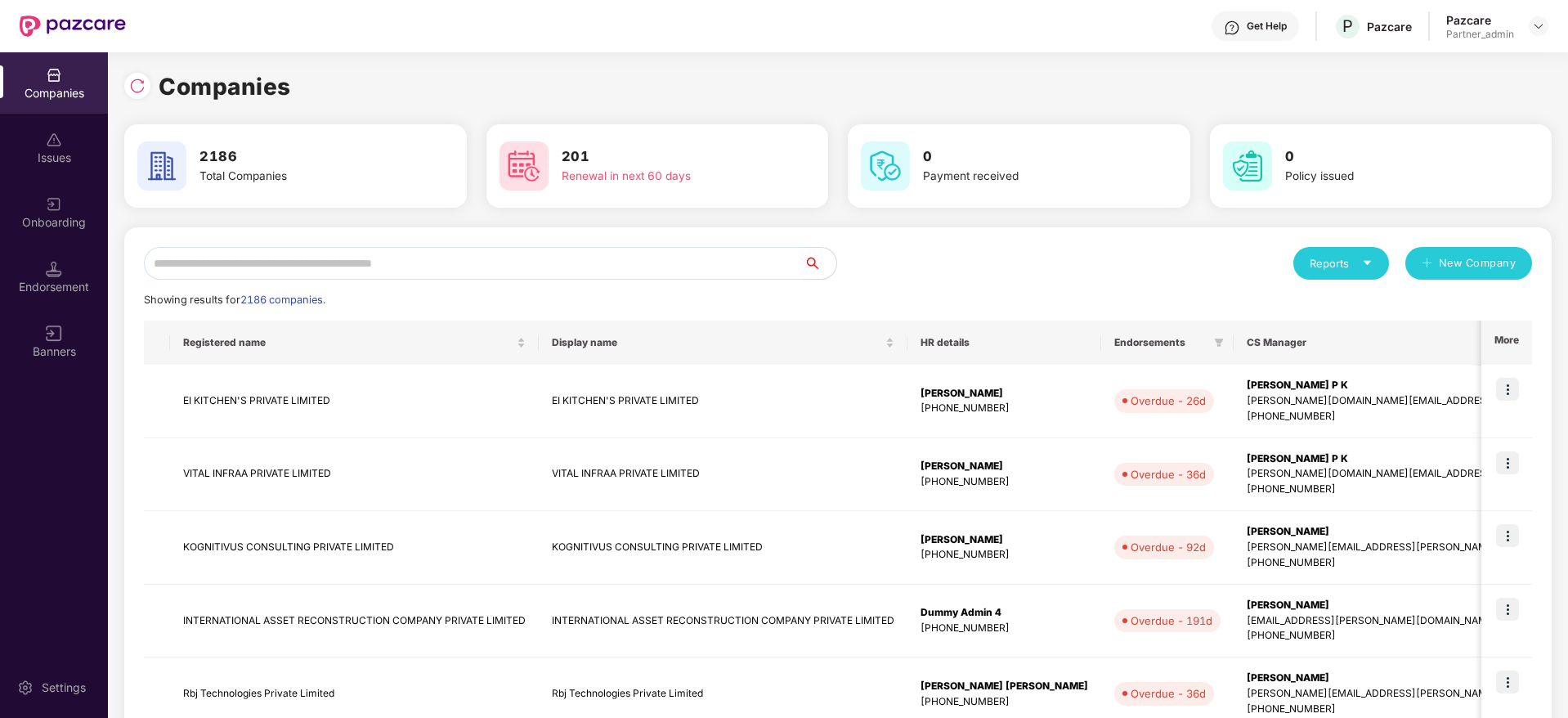
click at [400, 255] on input "text" at bounding box center [473, 263] width 659 height 33
paste input "**********"
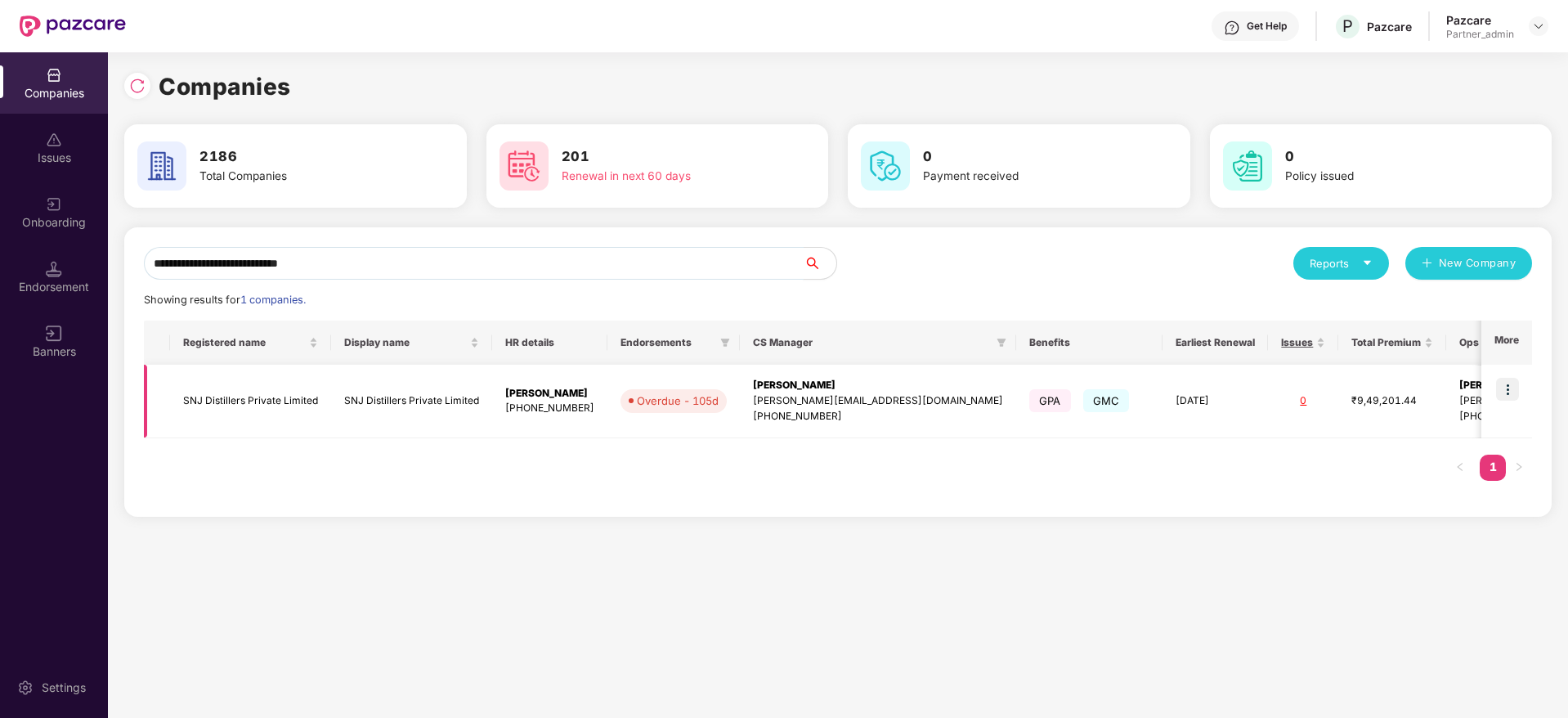
type input "**********"
click at [1516, 388] on img at bounding box center [1507, 390] width 23 height 23
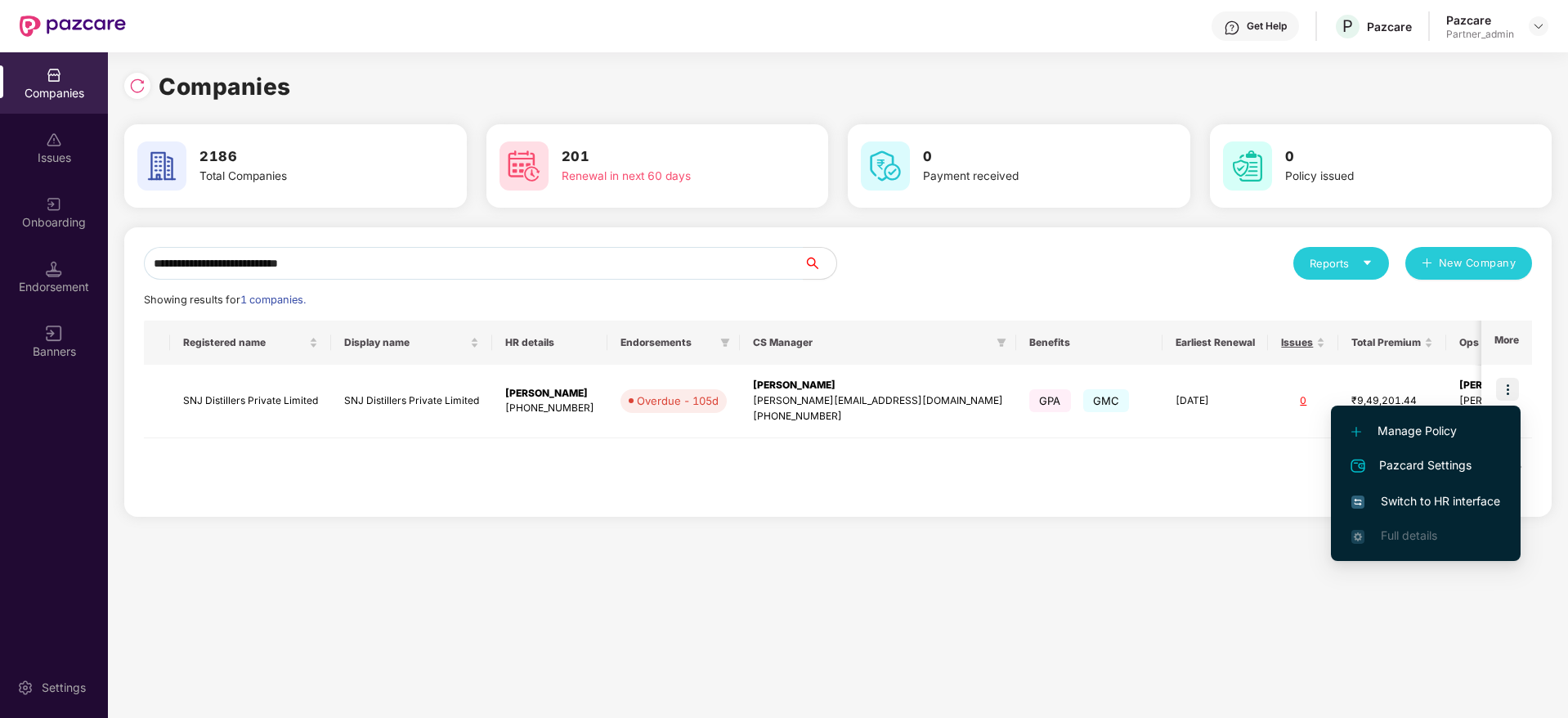
click at [1434, 494] on span "Switch to HR interface" at bounding box center [1424, 501] width 148 height 18
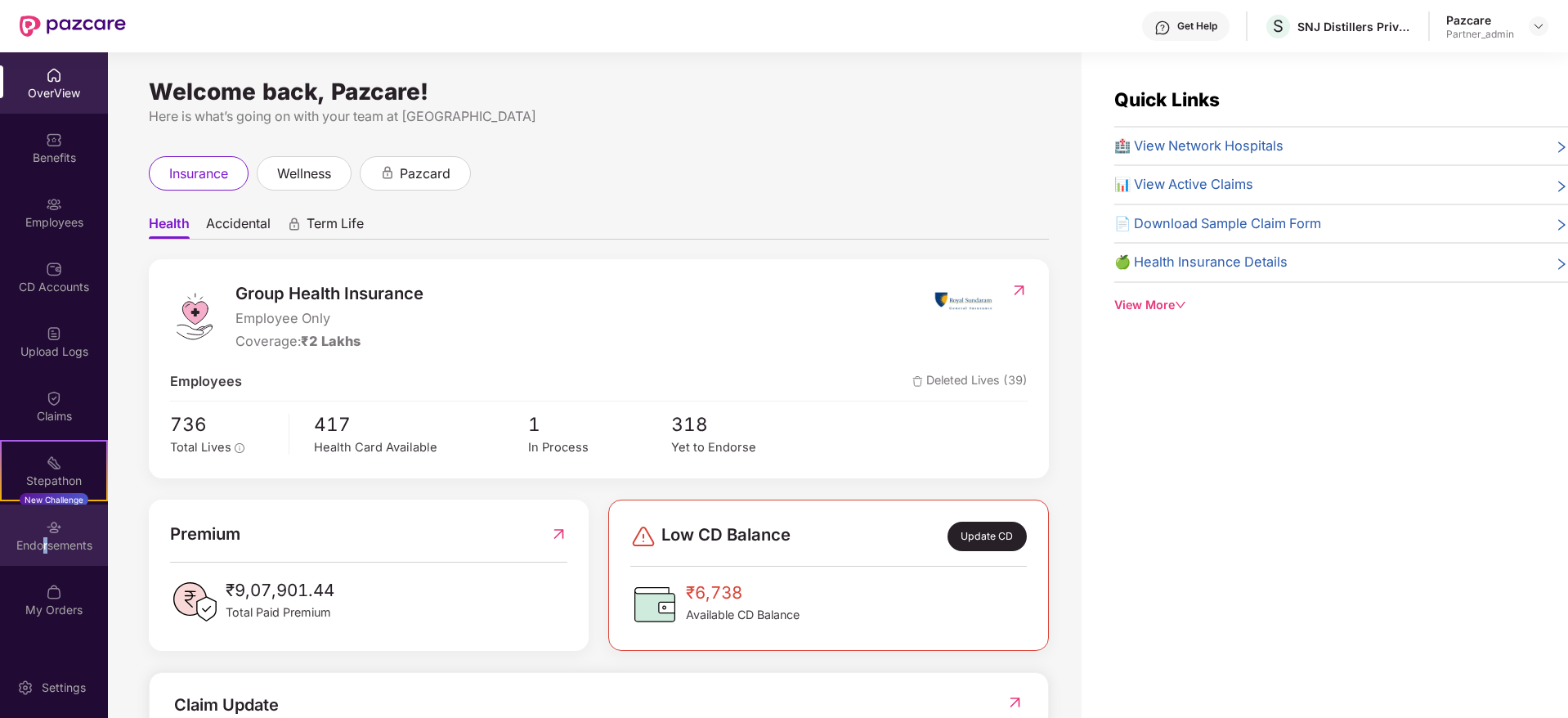
click at [44, 537] on div "Endorsements" at bounding box center [54, 545] width 108 height 16
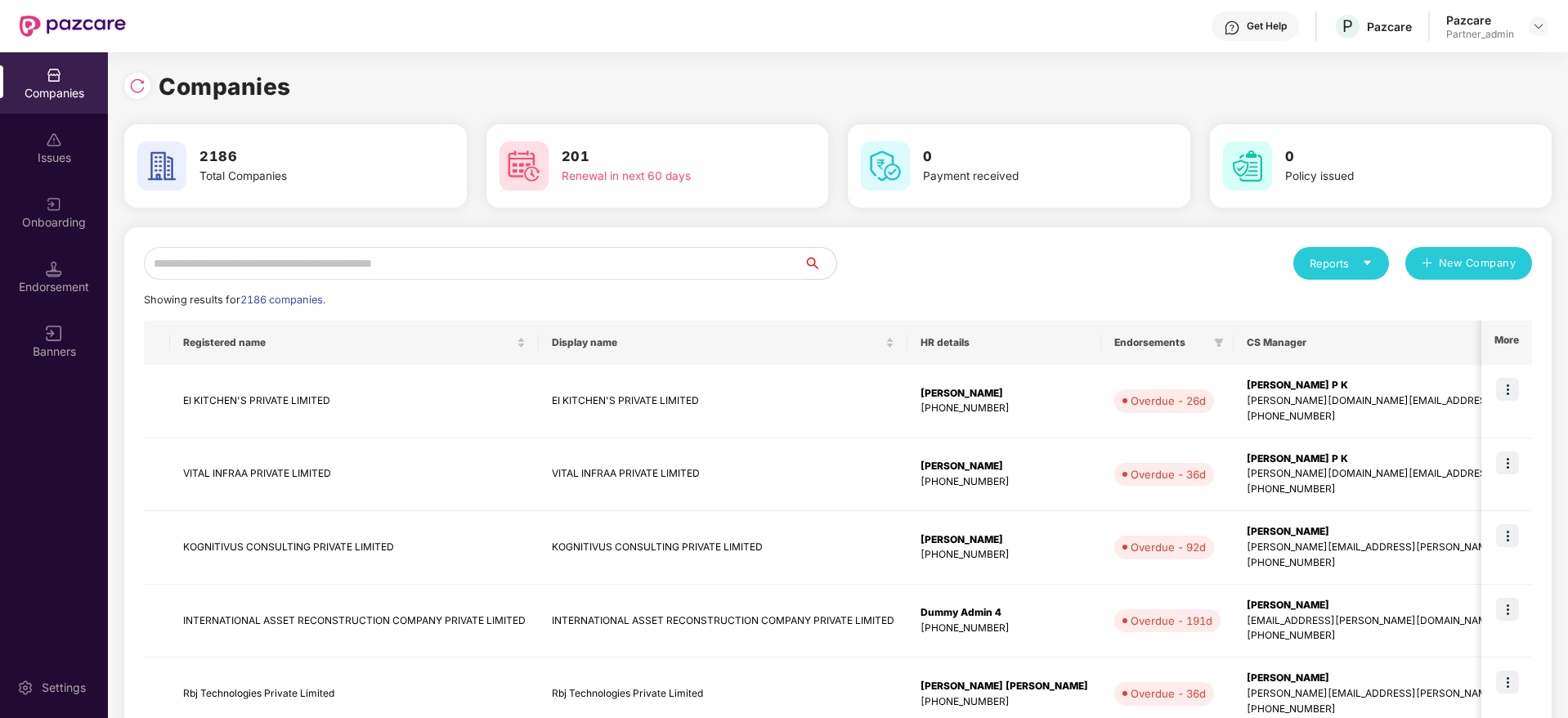
click at [320, 272] on input "text" at bounding box center [473, 263] width 659 height 33
paste input "**********"
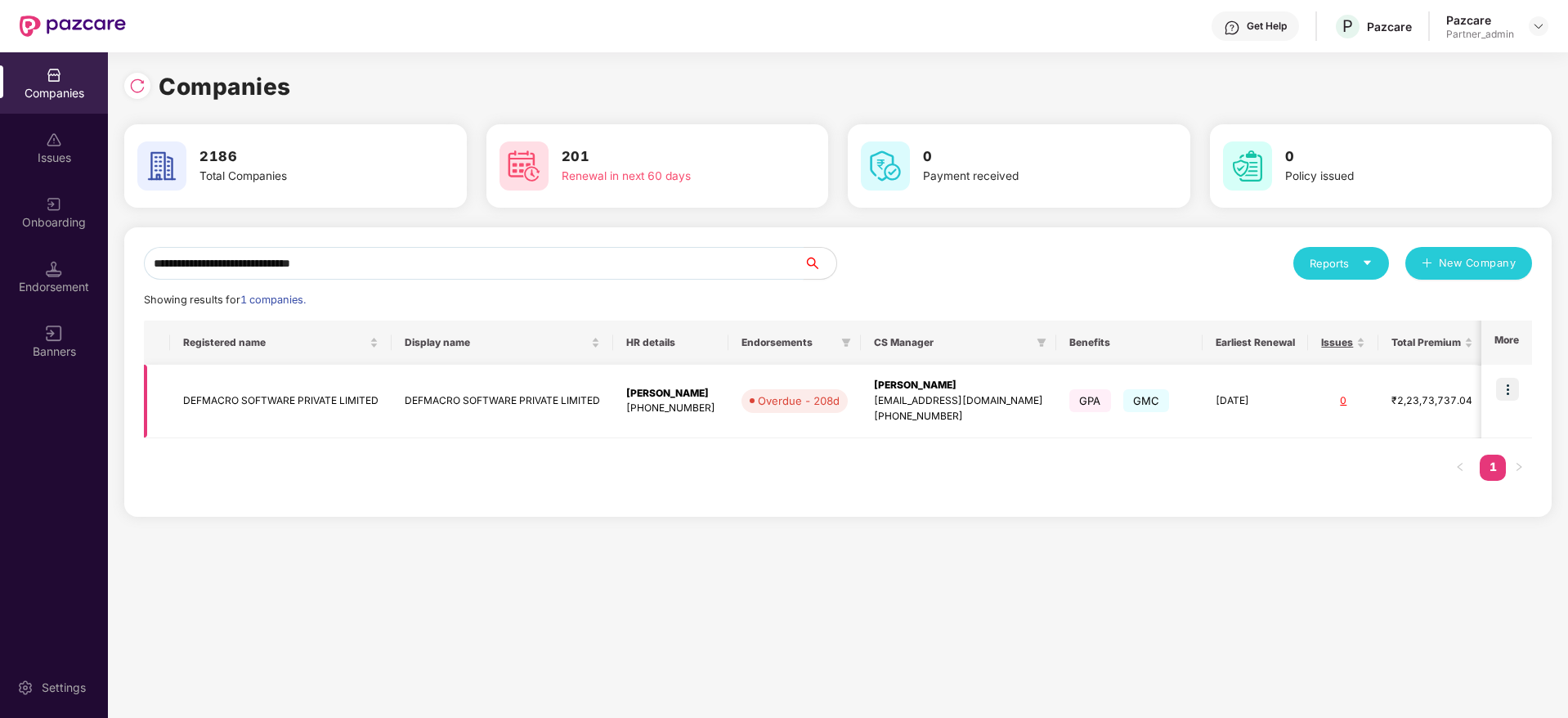
type input "**********"
click at [1510, 393] on img at bounding box center [1507, 390] width 23 height 23
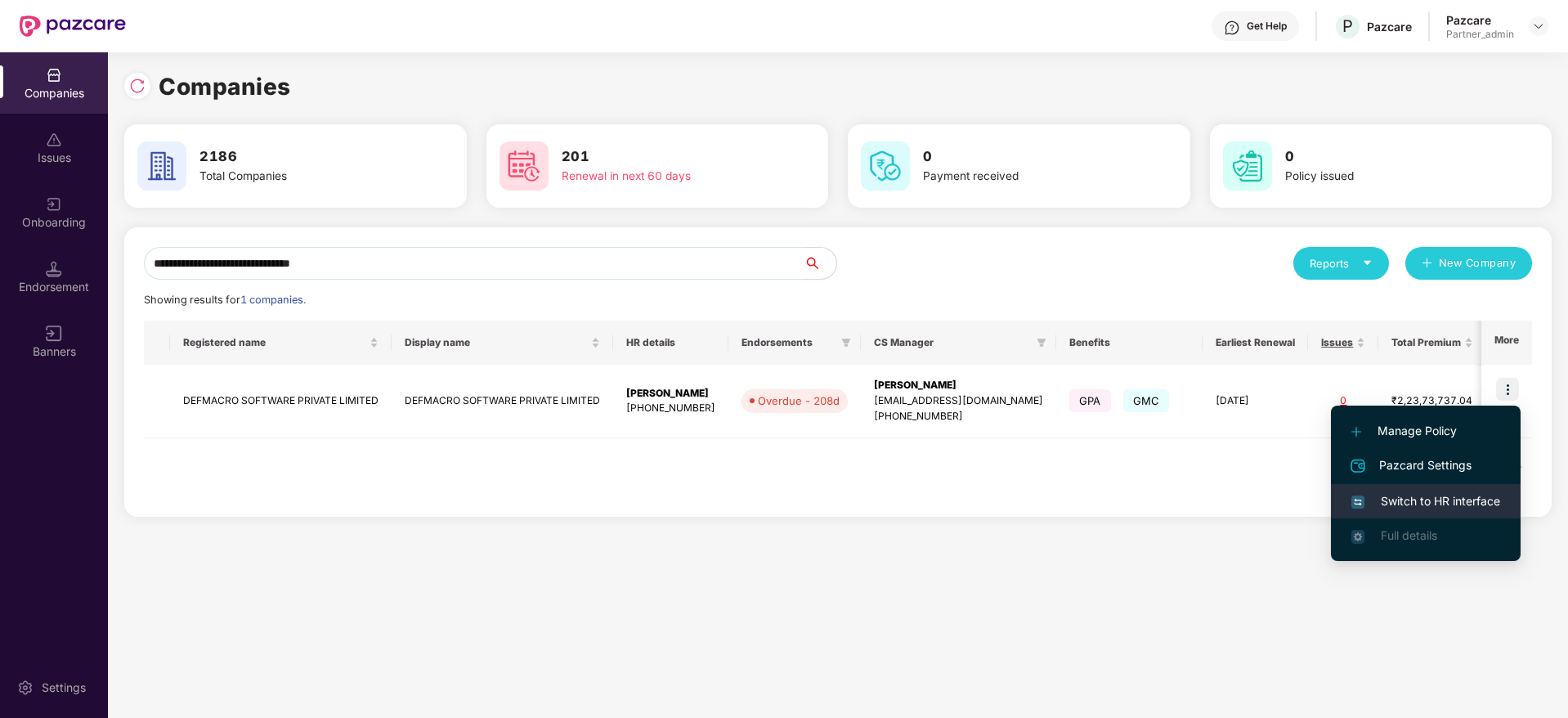
click at [1435, 504] on span "Switch to HR interface" at bounding box center [1424, 501] width 148 height 18
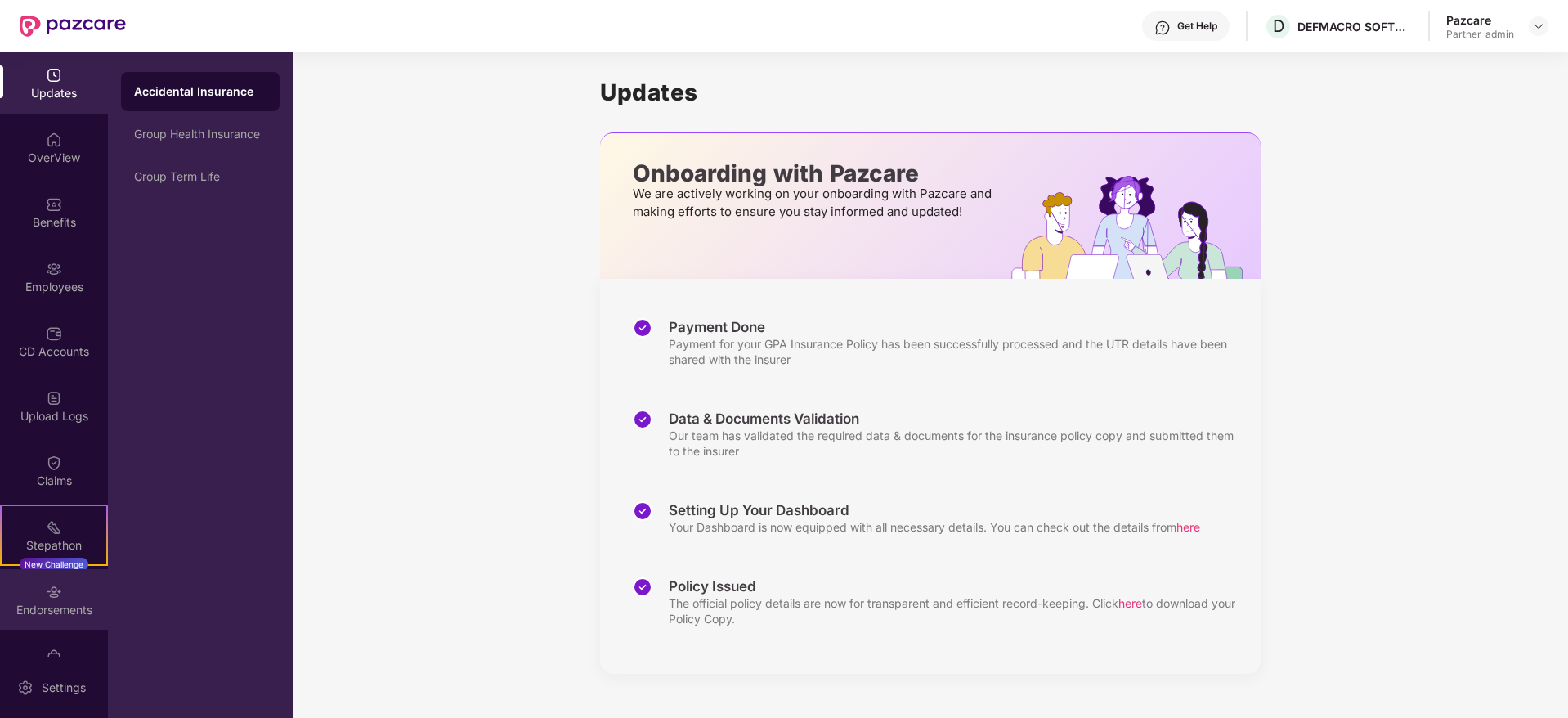
click at [55, 607] on div "Endorsements" at bounding box center [54, 610] width 108 height 16
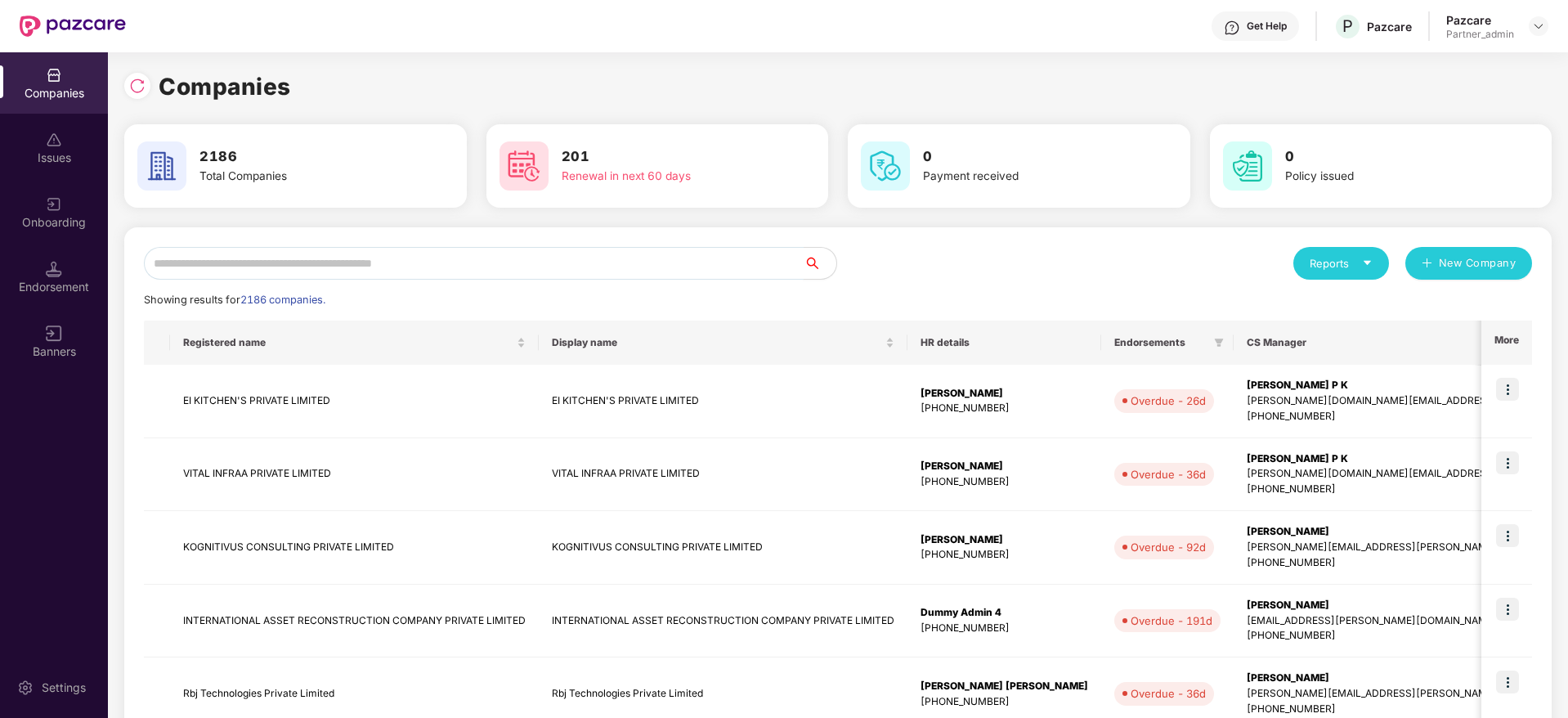
click at [373, 269] on input "text" at bounding box center [473, 263] width 659 height 33
paste input "**********"
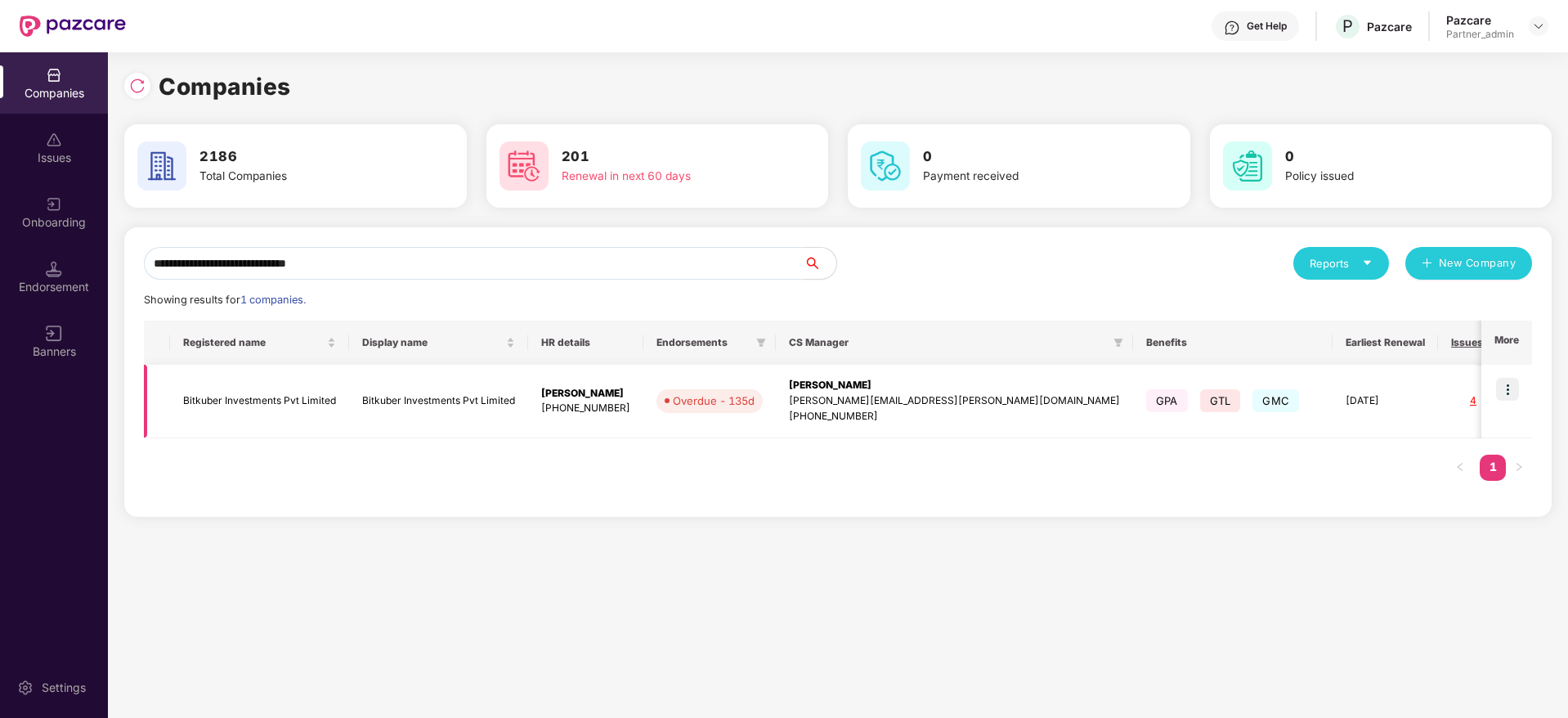
type input "**********"
click at [1513, 391] on img at bounding box center [1507, 390] width 23 height 23
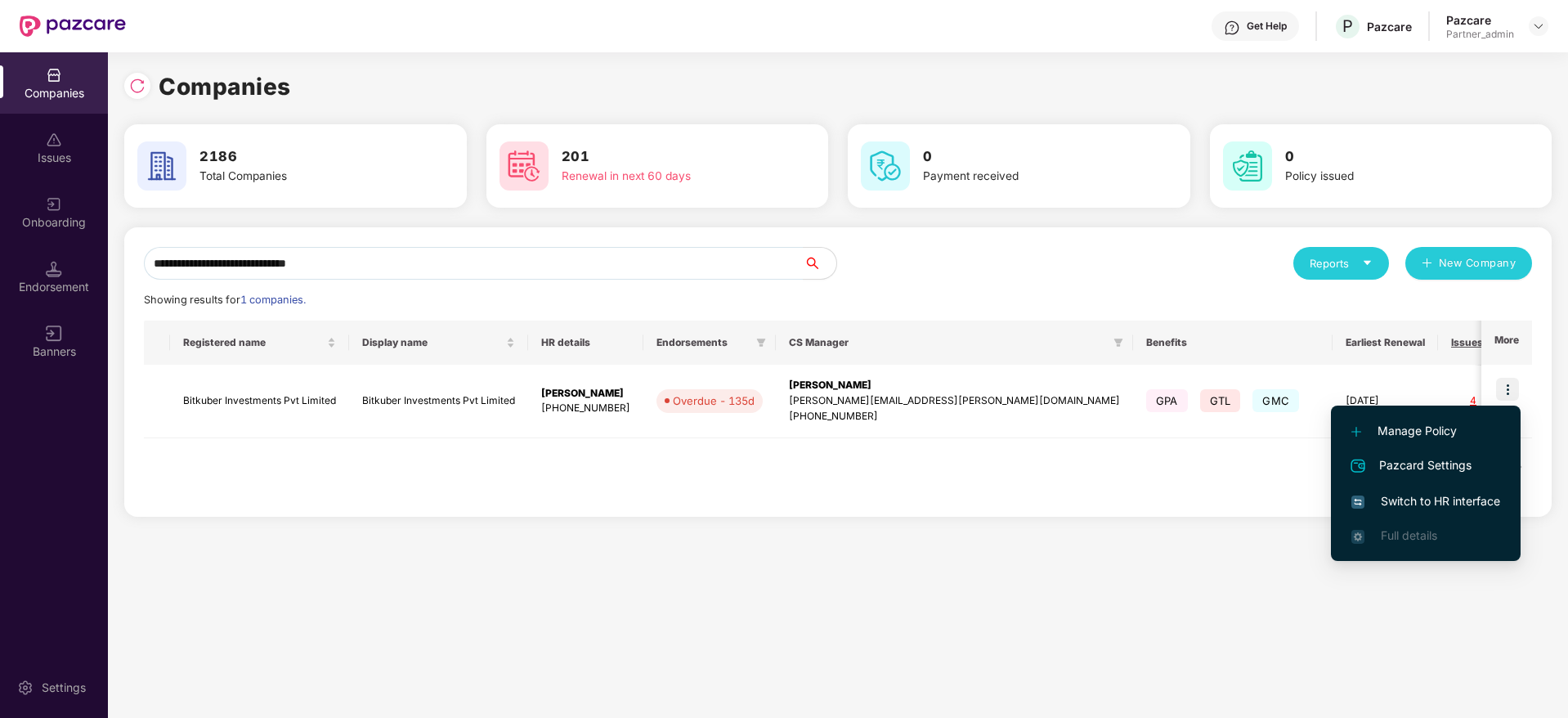
click at [1423, 517] on li "Switch to HR interface" at bounding box center [1425, 502] width 189 height 34
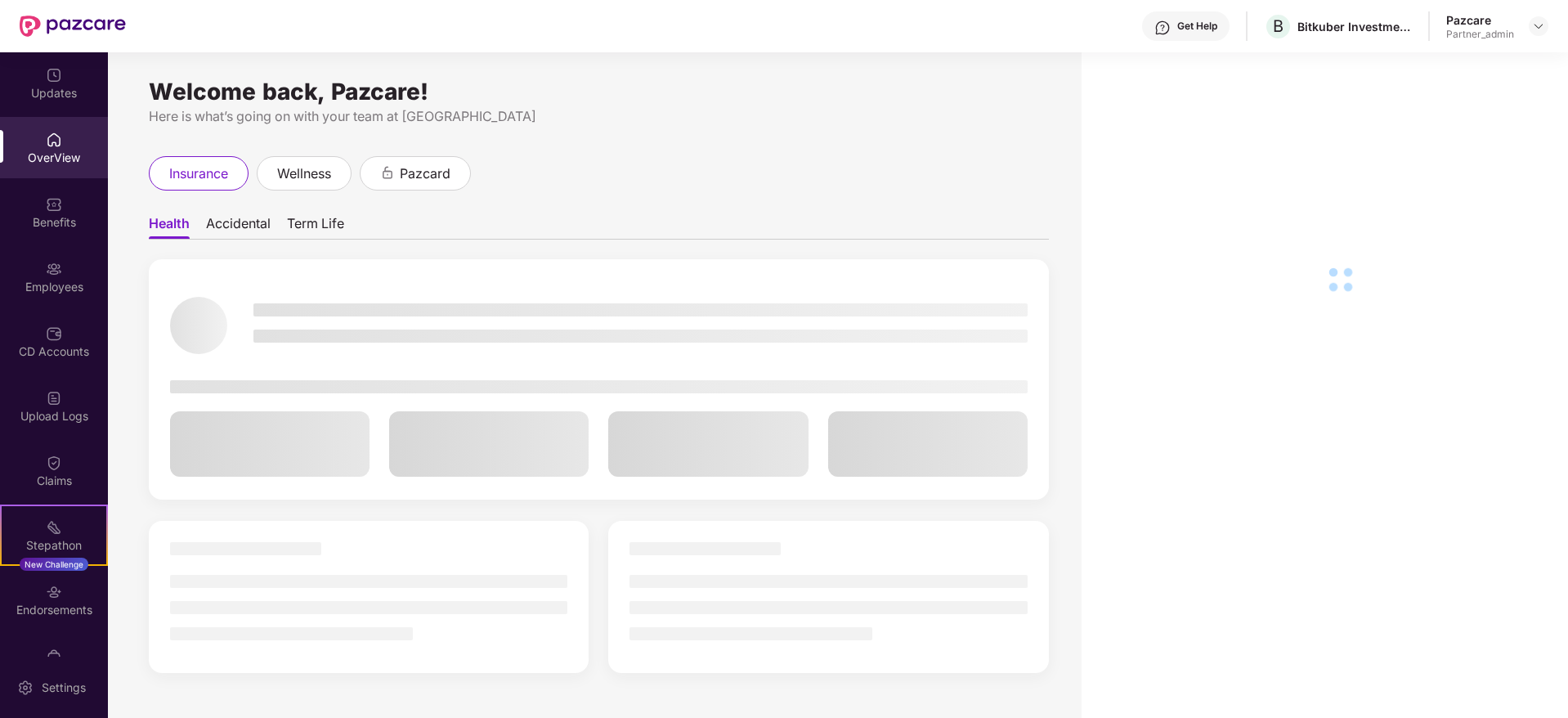
click at [63, 634] on div "Updates OverView Benefits Employees CD Accounts Upload Logs Claims Stepathon Ne…" at bounding box center [54, 354] width 108 height 604
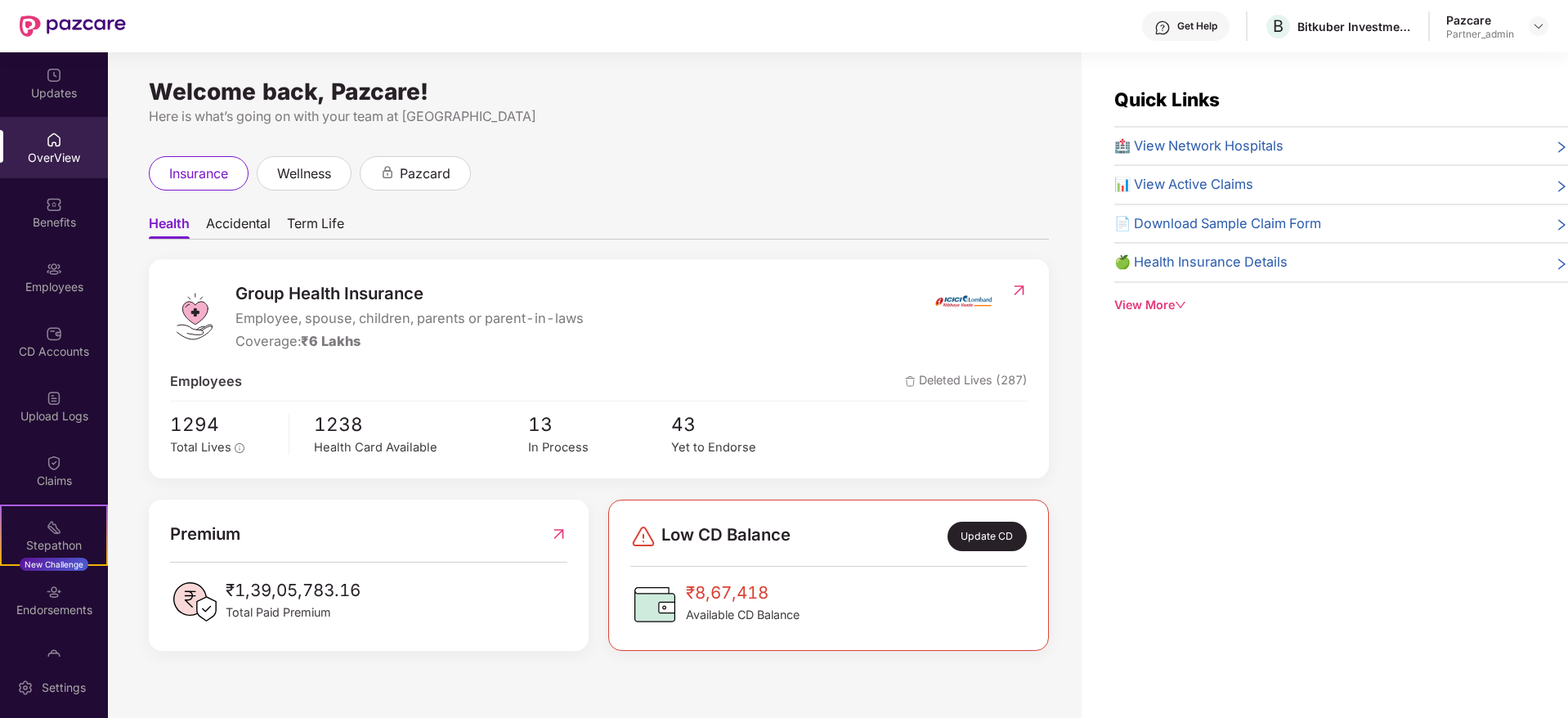
click at [68, 615] on div "Endorsements" at bounding box center [54, 610] width 108 height 16
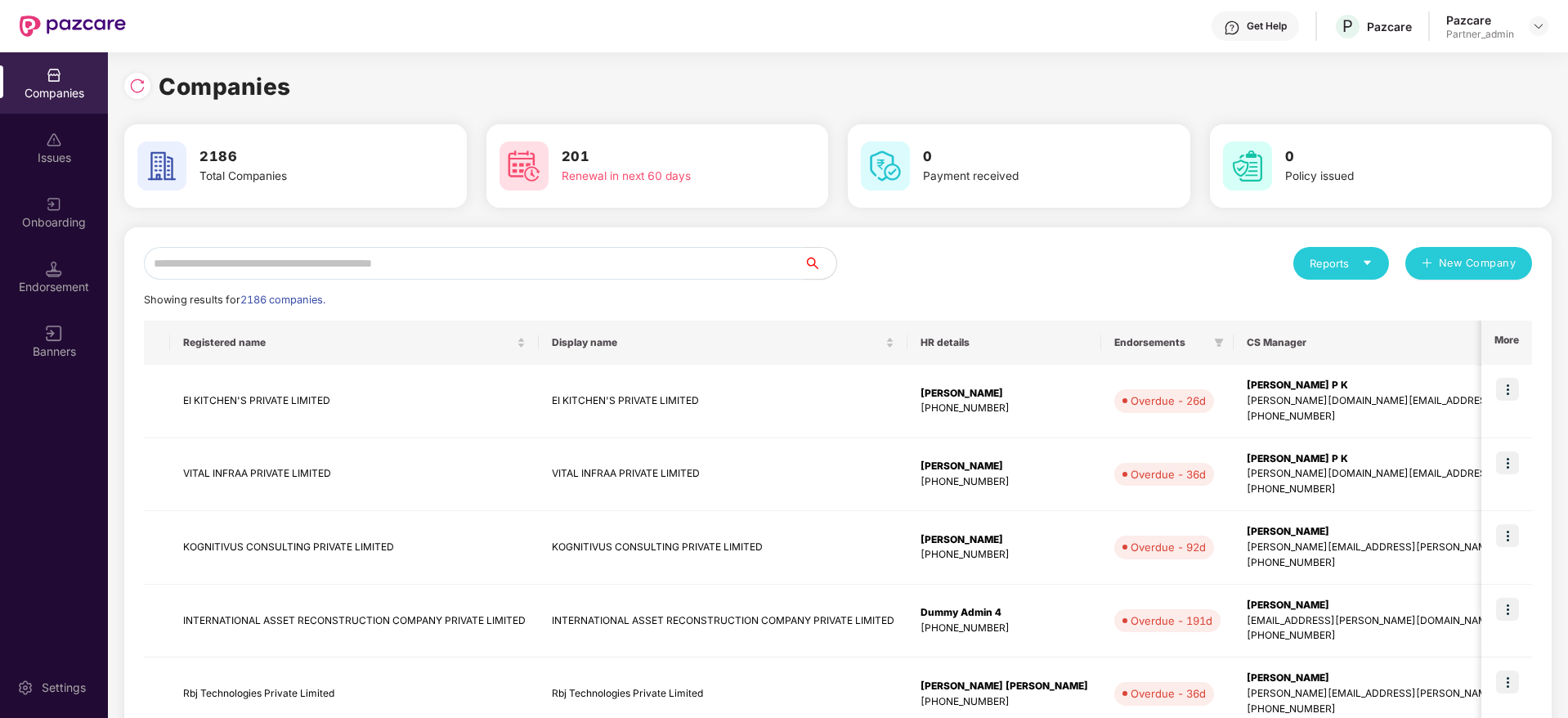
click at [417, 254] on input "text" at bounding box center [473, 263] width 659 height 33
paste input "**********"
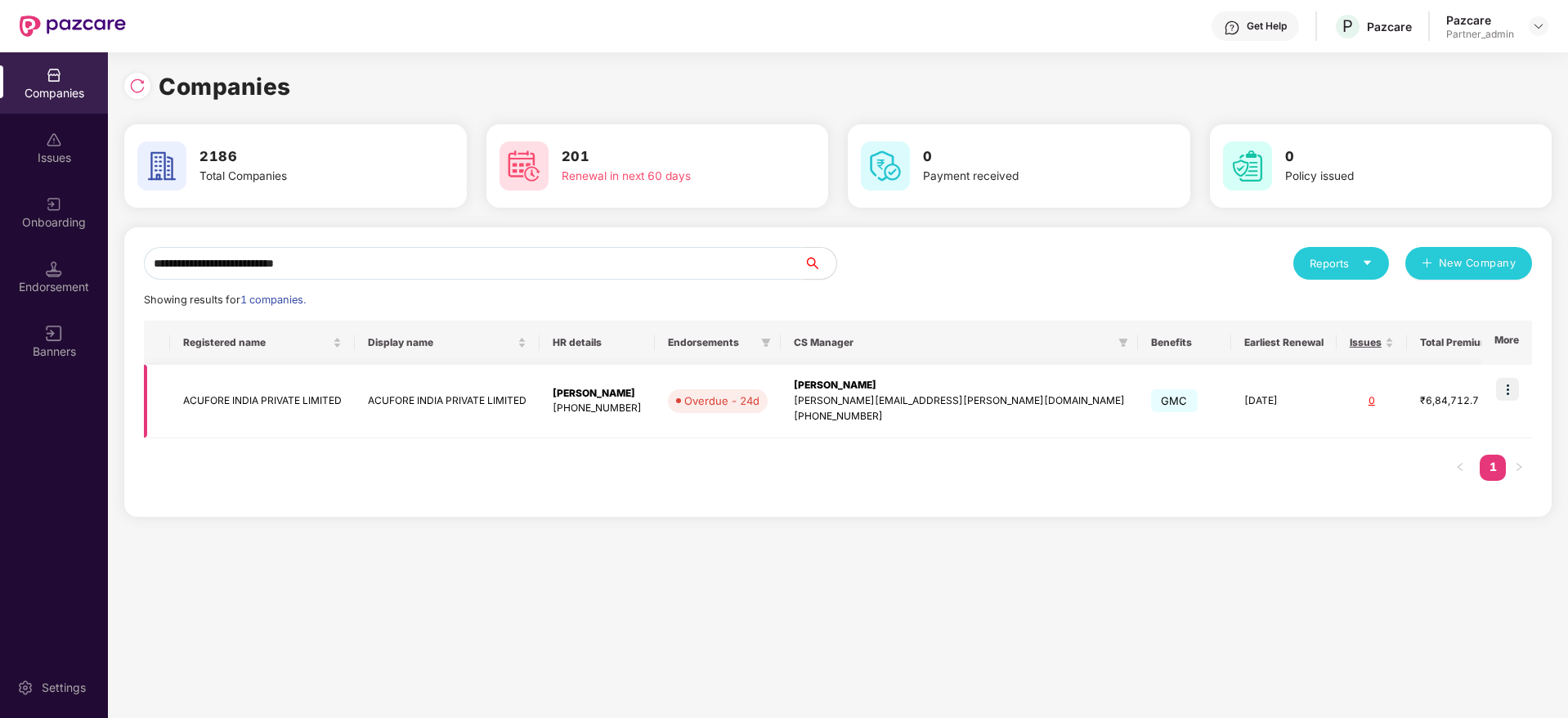
type input "**********"
click at [1506, 388] on img at bounding box center [1507, 390] width 23 height 23
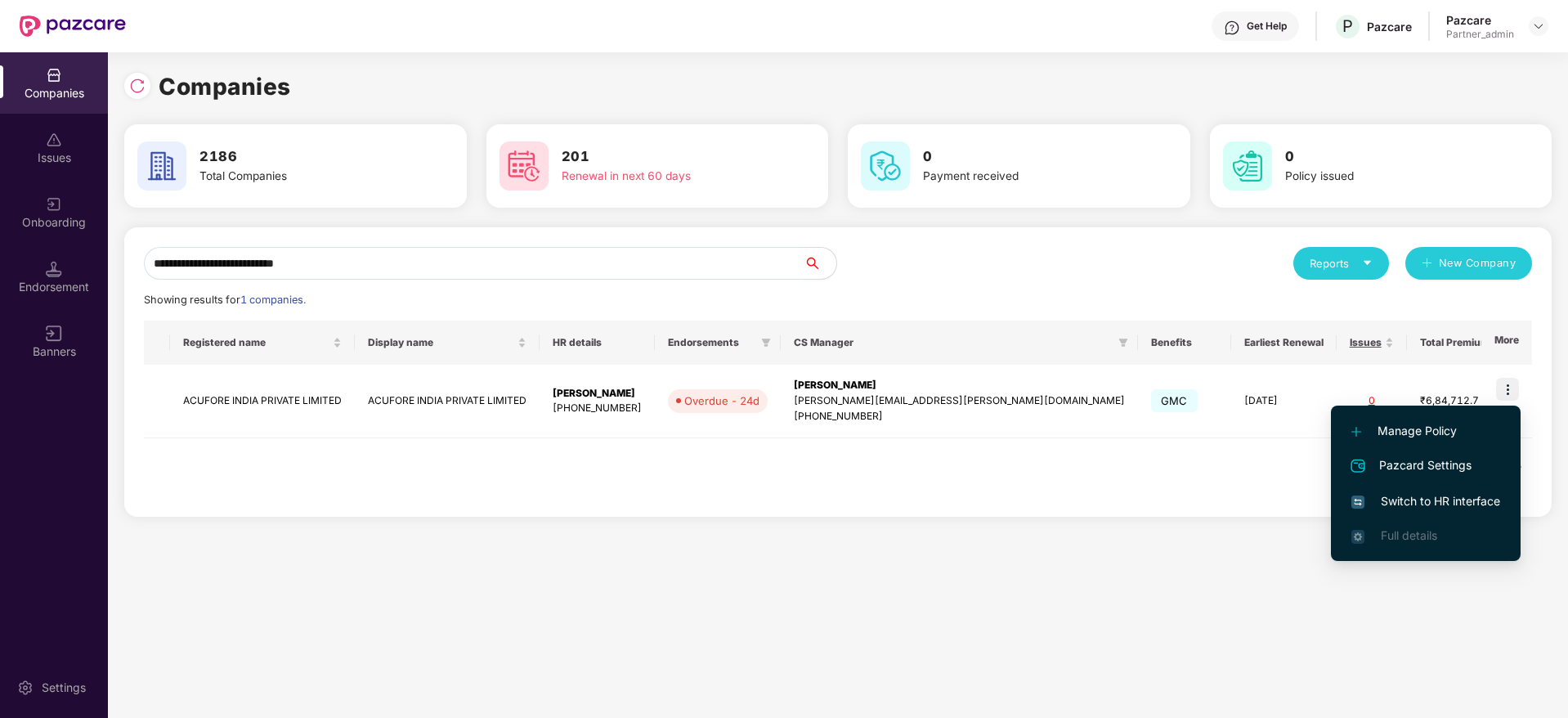
click at [1421, 496] on span "Switch to HR interface" at bounding box center [1424, 501] width 148 height 18
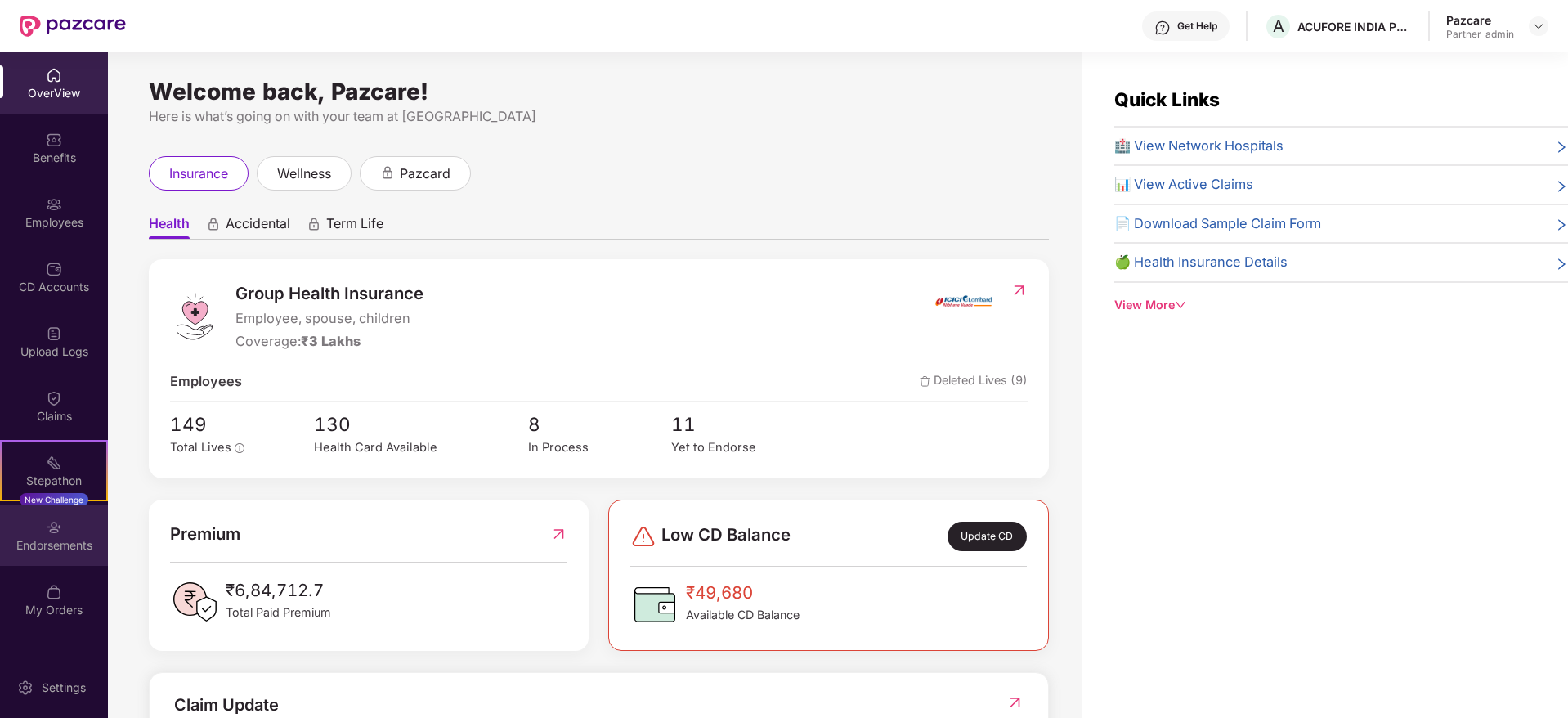
drag, startPoint x: 31, startPoint y: 522, endPoint x: 54, endPoint y: 530, distance: 24.4
click at [54, 530] on div "Endorsements" at bounding box center [54, 535] width 108 height 61
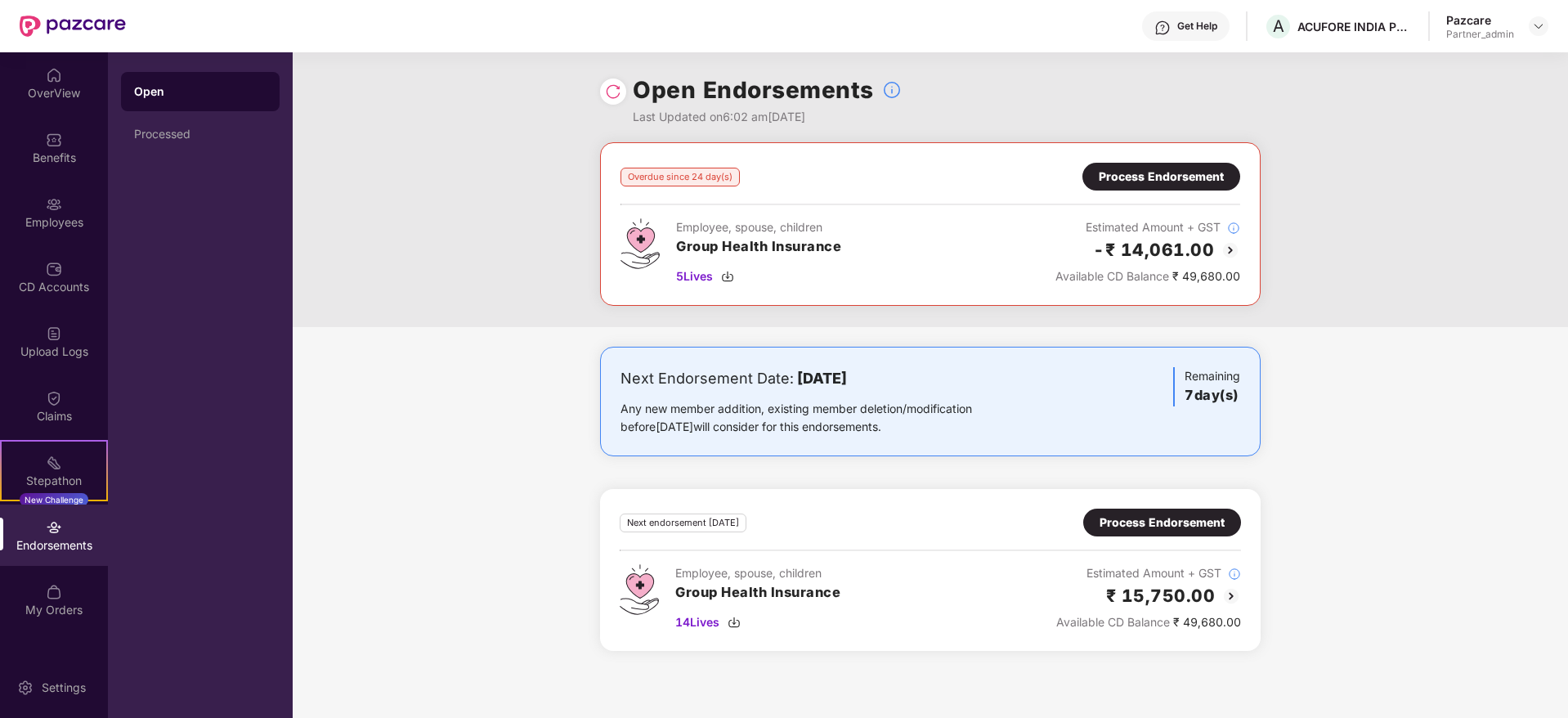
click at [1106, 183] on div "Process Endorsement" at bounding box center [1160, 176] width 125 height 18
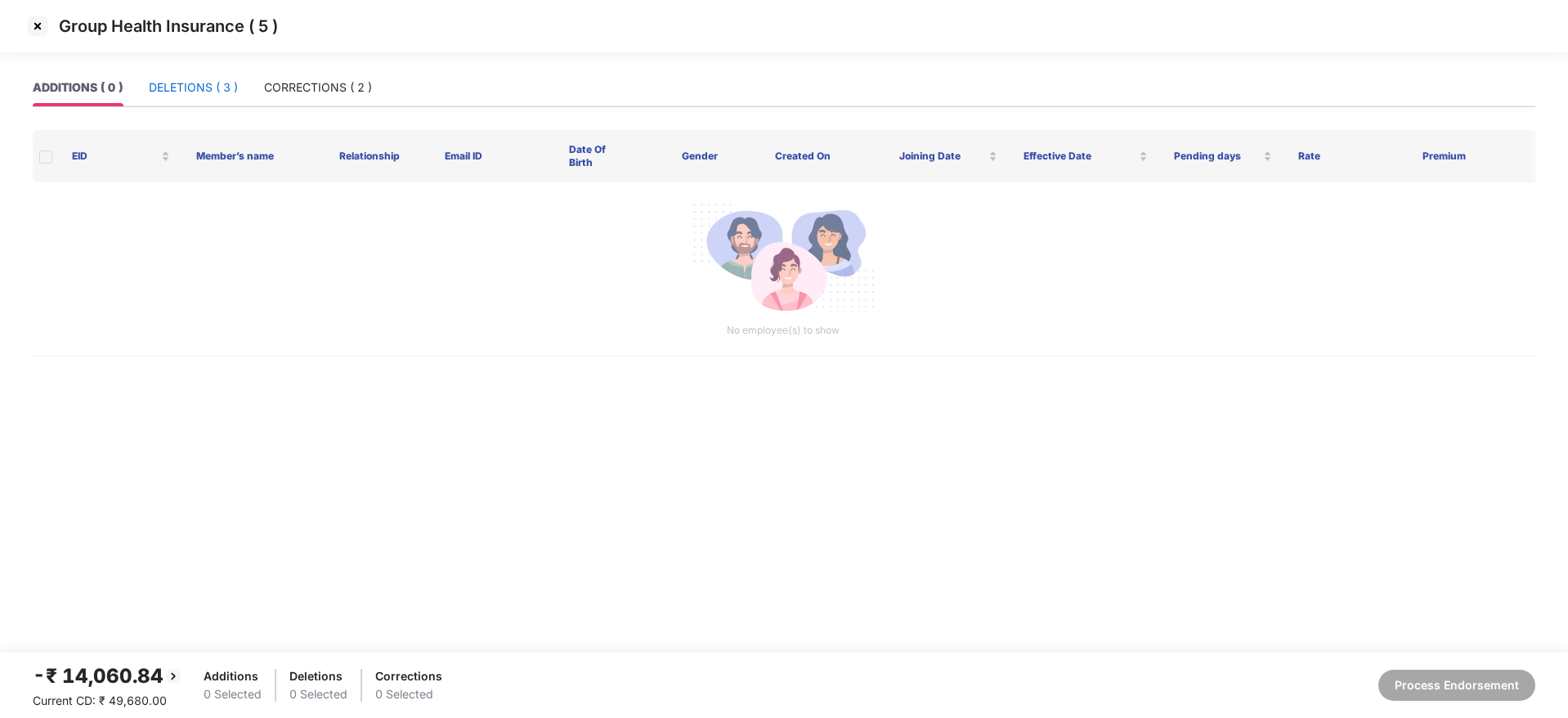
click at [175, 81] on div "DELETIONS ( 3 )" at bounding box center [192, 87] width 89 height 18
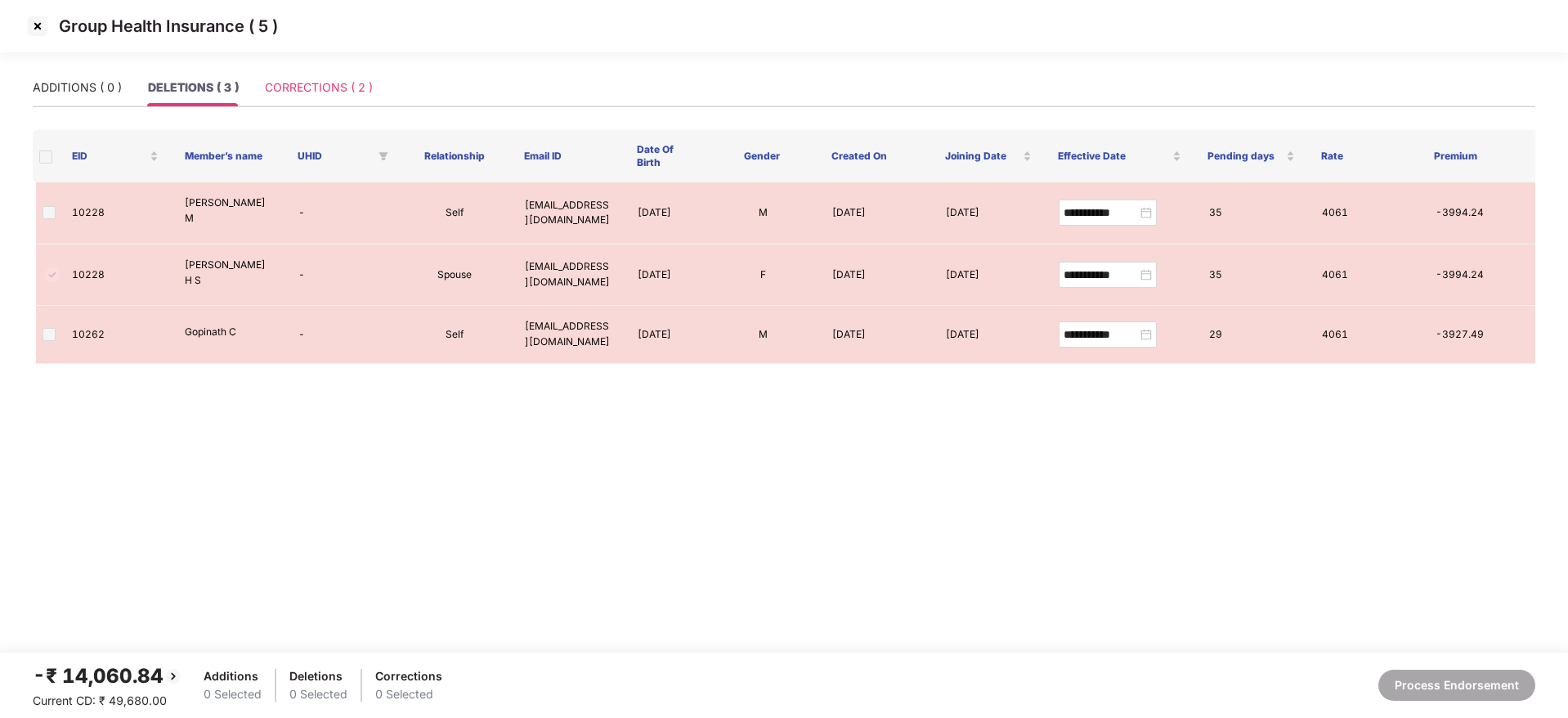
click at [309, 73] on div "CORRECTIONS ( 2 )" at bounding box center [319, 87] width 108 height 37
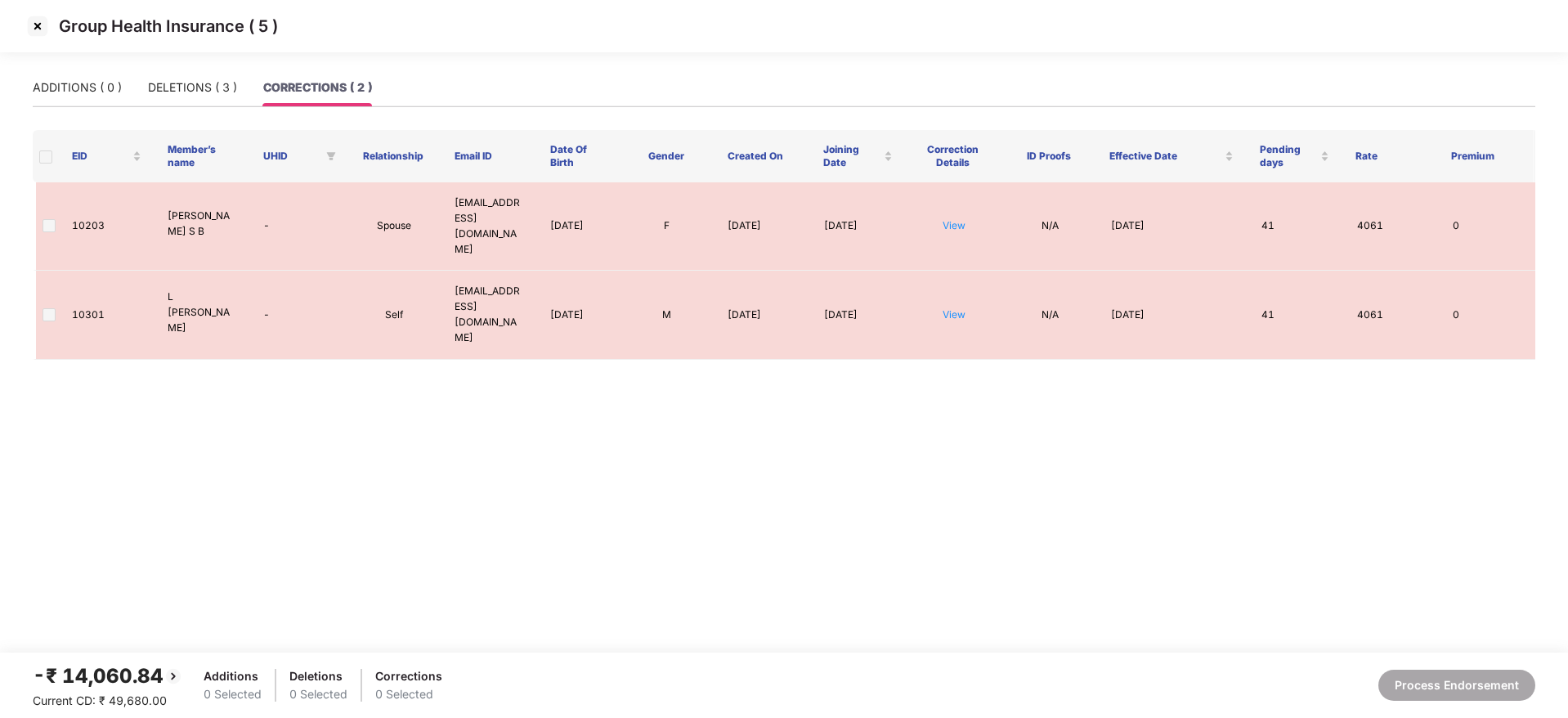
click at [47, 26] on img at bounding box center [37, 26] width 26 height 26
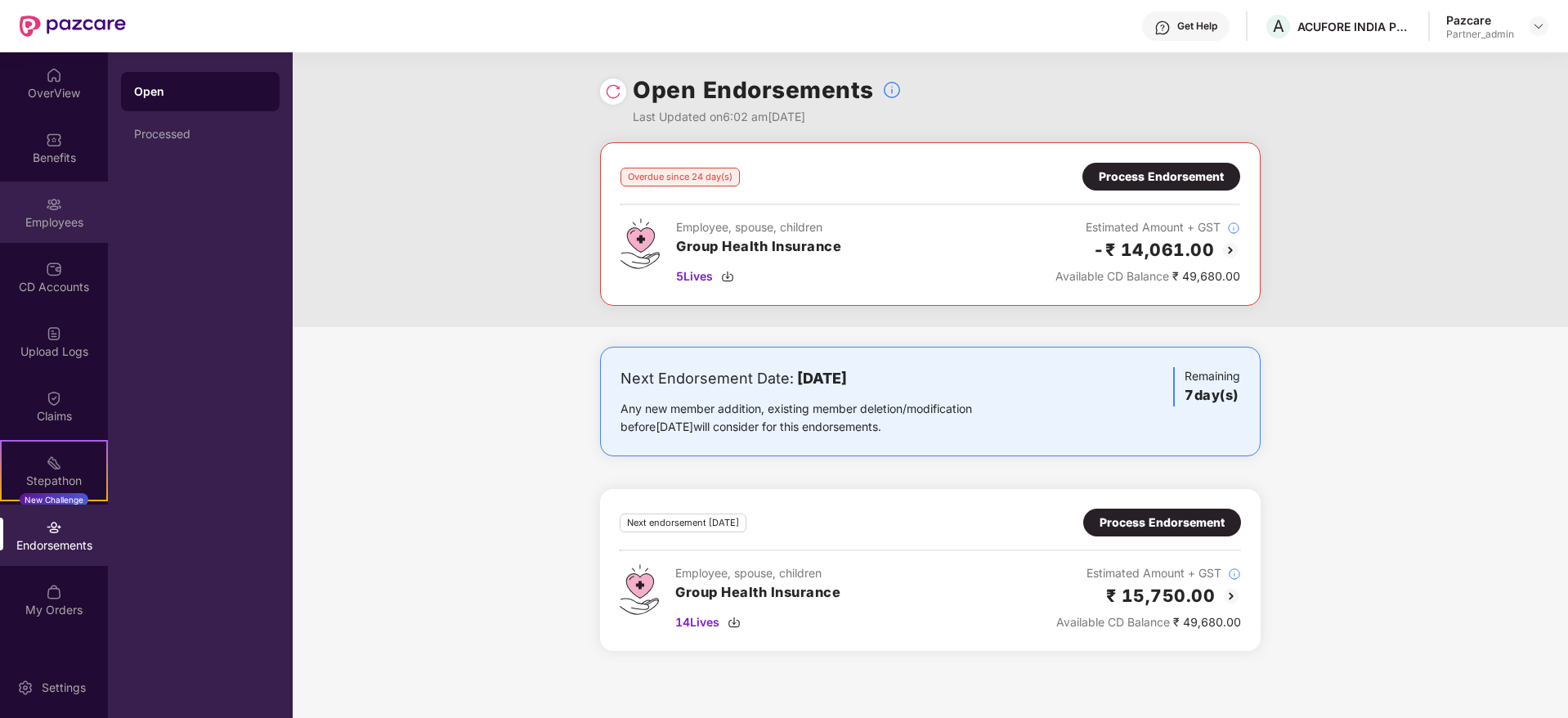
click at [69, 232] on div "Employees" at bounding box center [54, 213] width 108 height 61
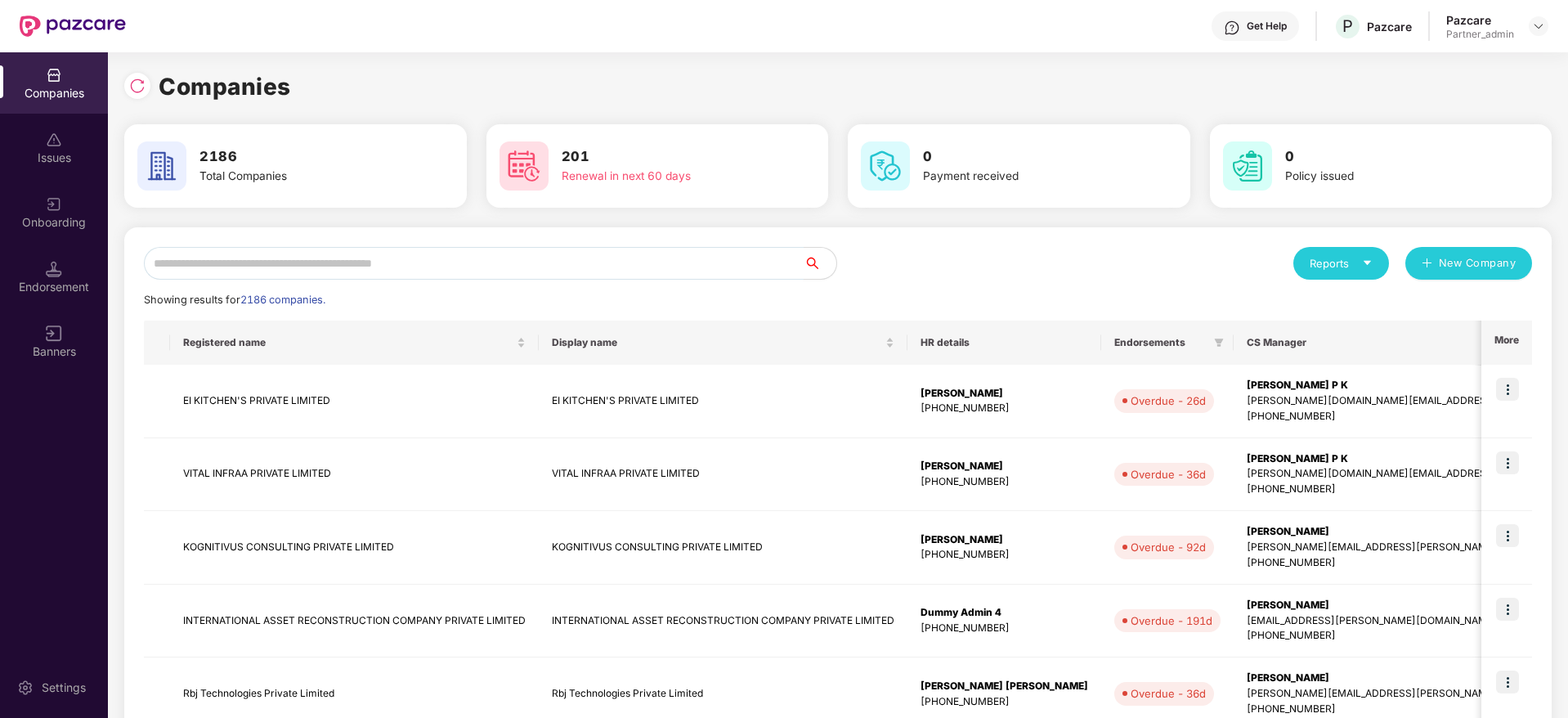
click at [409, 256] on input "text" at bounding box center [473, 263] width 659 height 33
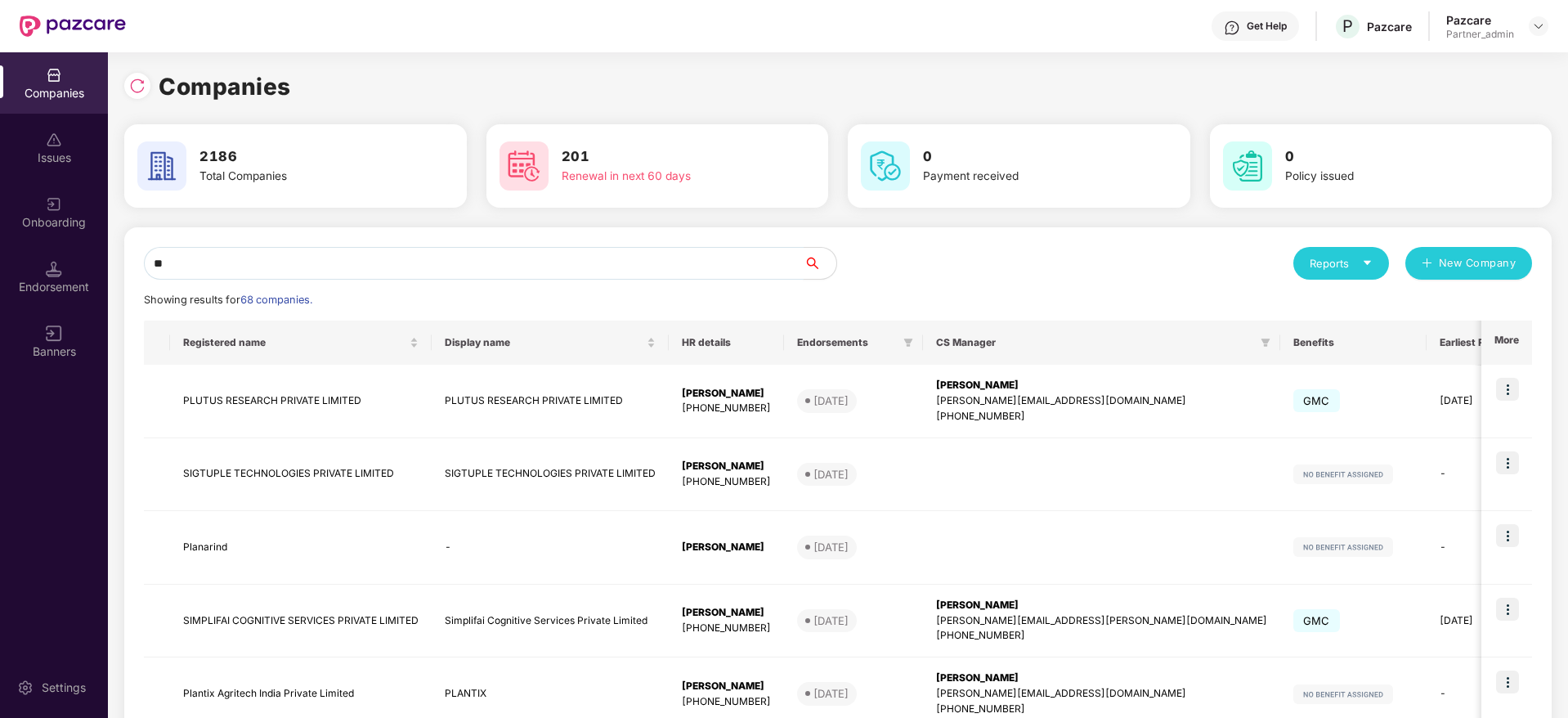
type input "*"
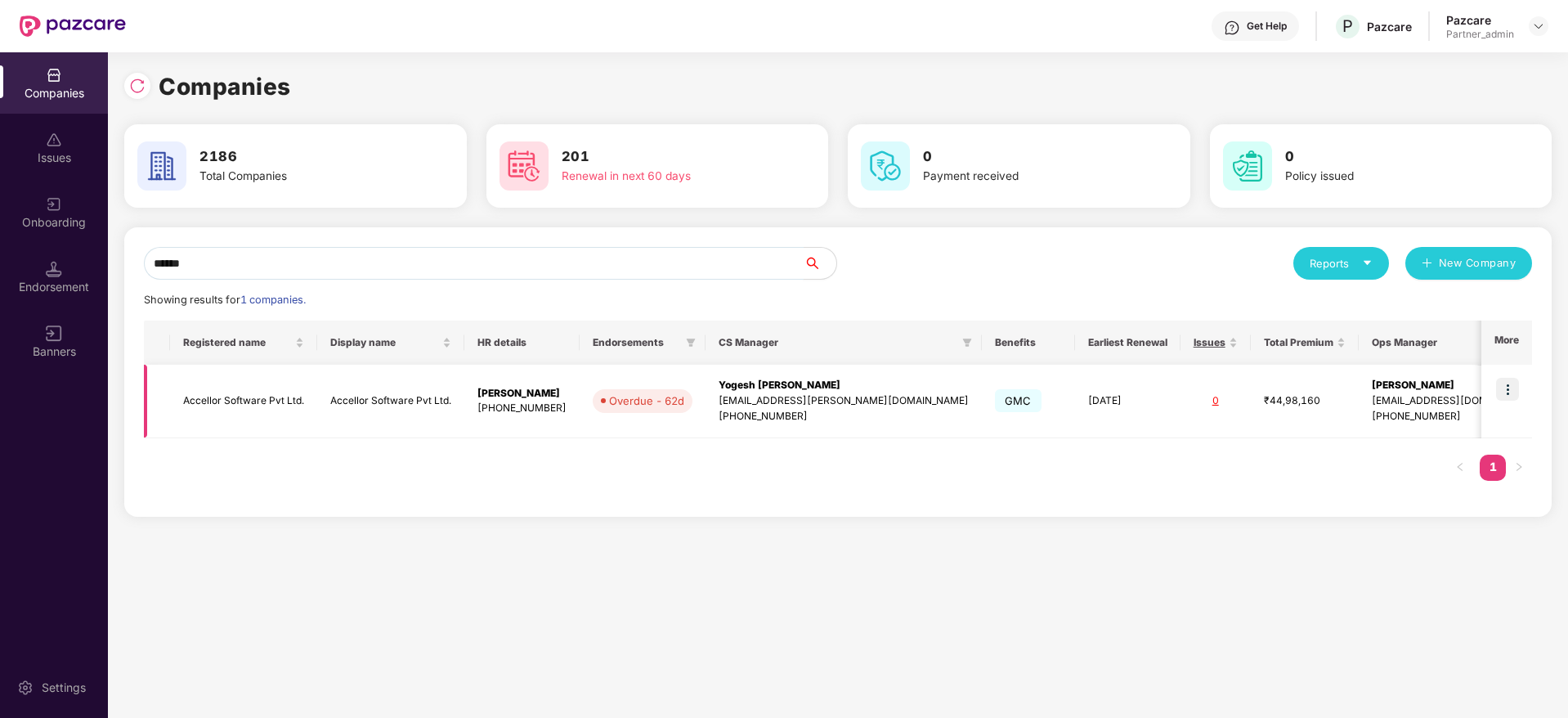
type input "******"
click at [1514, 390] on img at bounding box center [1507, 390] width 23 height 23
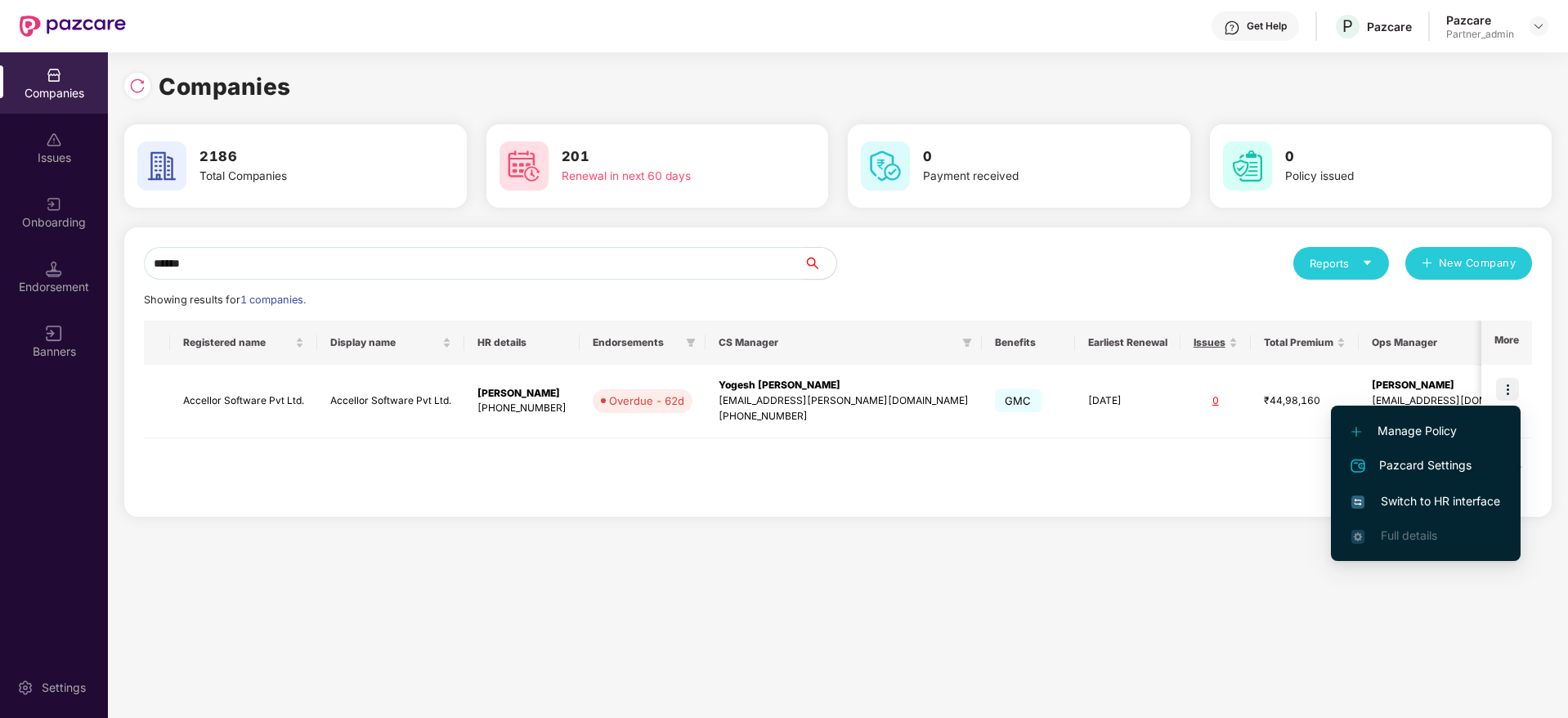
click at [1413, 508] on span "Switch to HR interface" at bounding box center [1424, 501] width 148 height 18
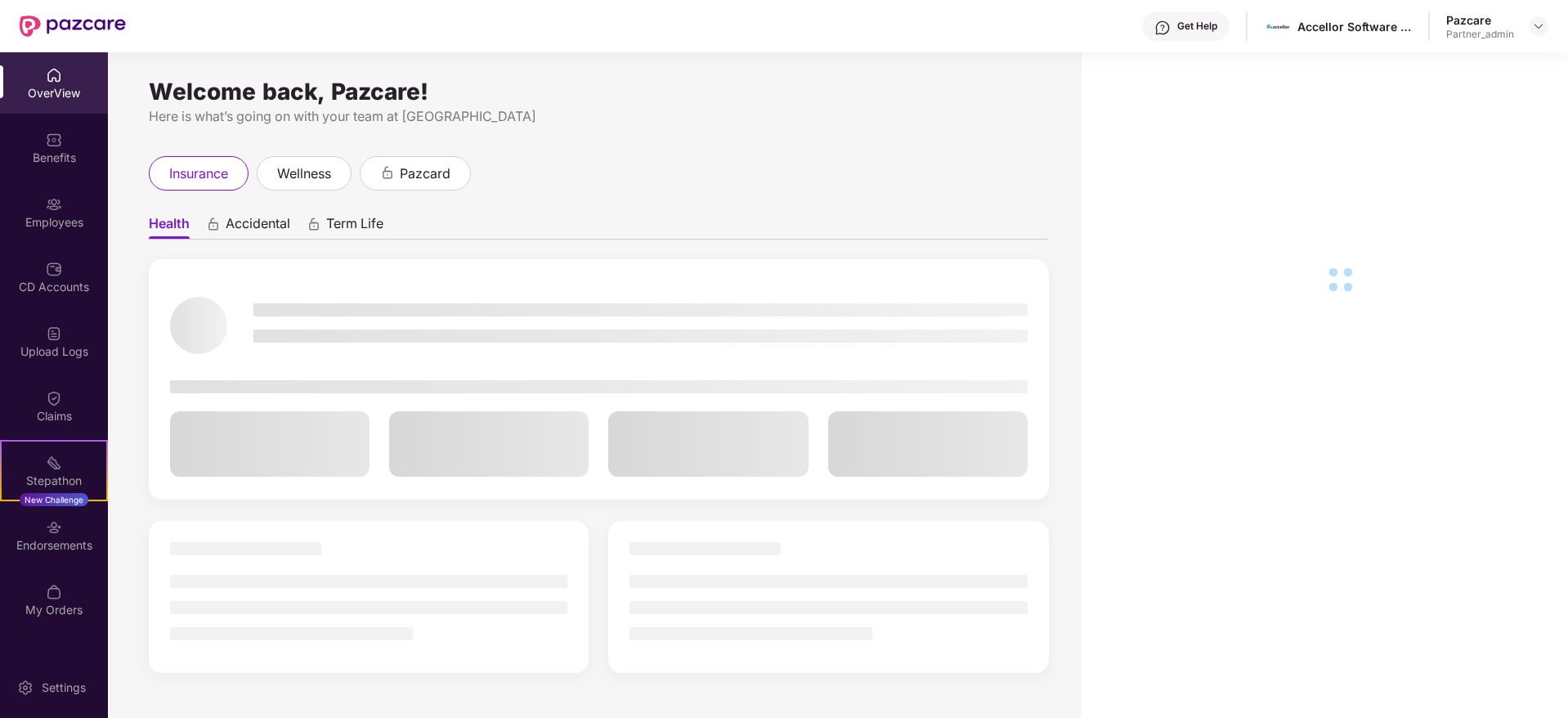
click at [43, 552] on div "Endorsements" at bounding box center [54, 545] width 108 height 16
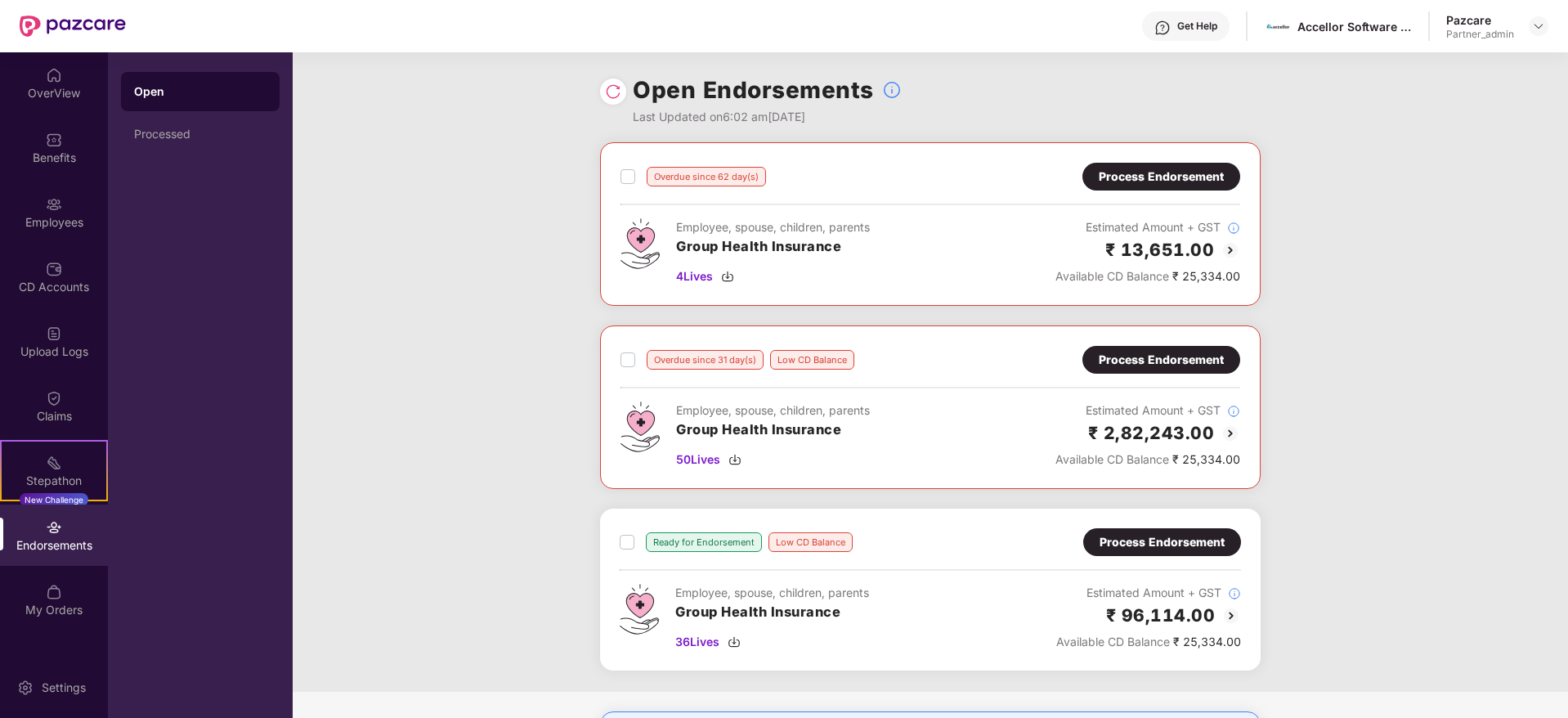
click at [1154, 174] on div "Process Endorsement" at bounding box center [1160, 176] width 125 height 18
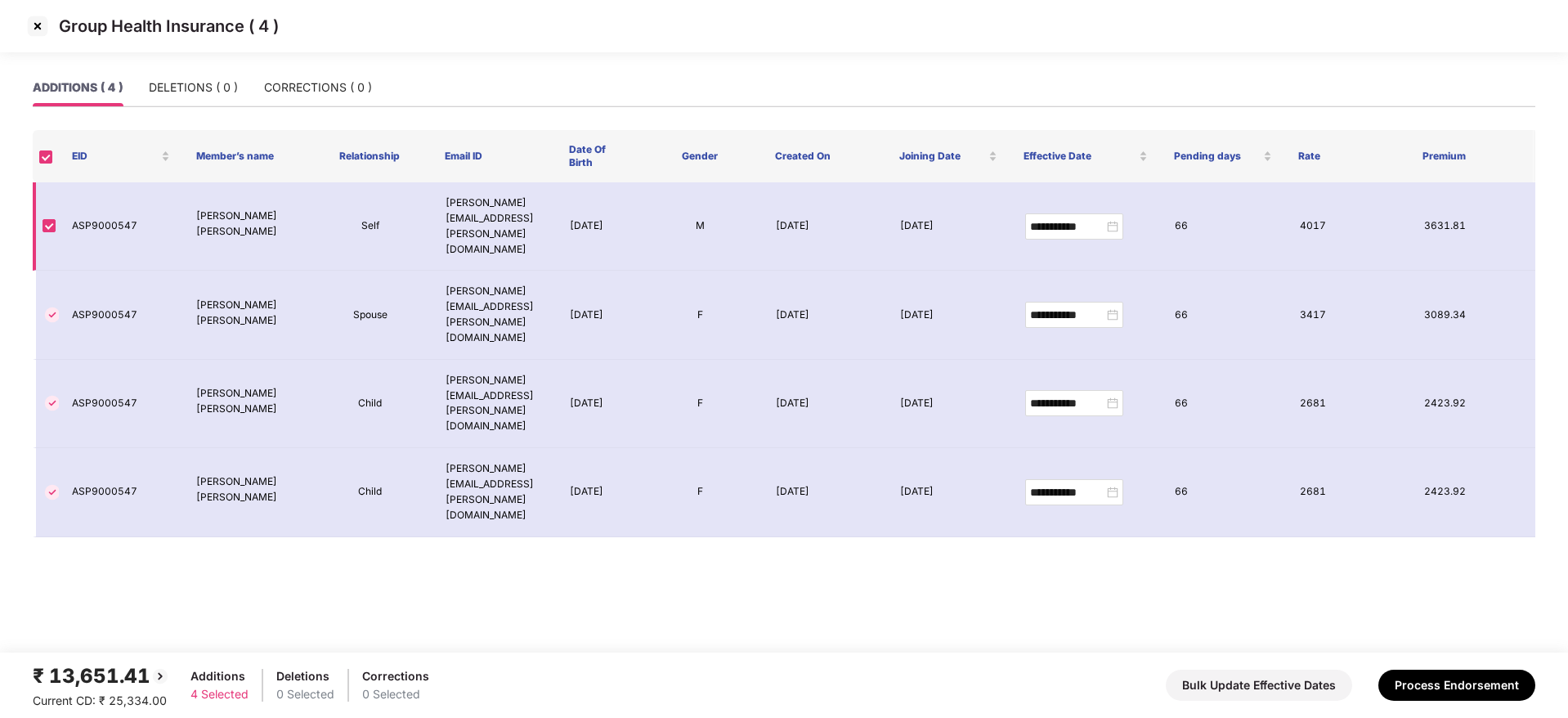
click at [109, 213] on td "ASP9000547" at bounding box center [121, 227] width 124 height 88
copy td "ASP9000547"
click at [44, 27] on img at bounding box center [37, 26] width 26 height 26
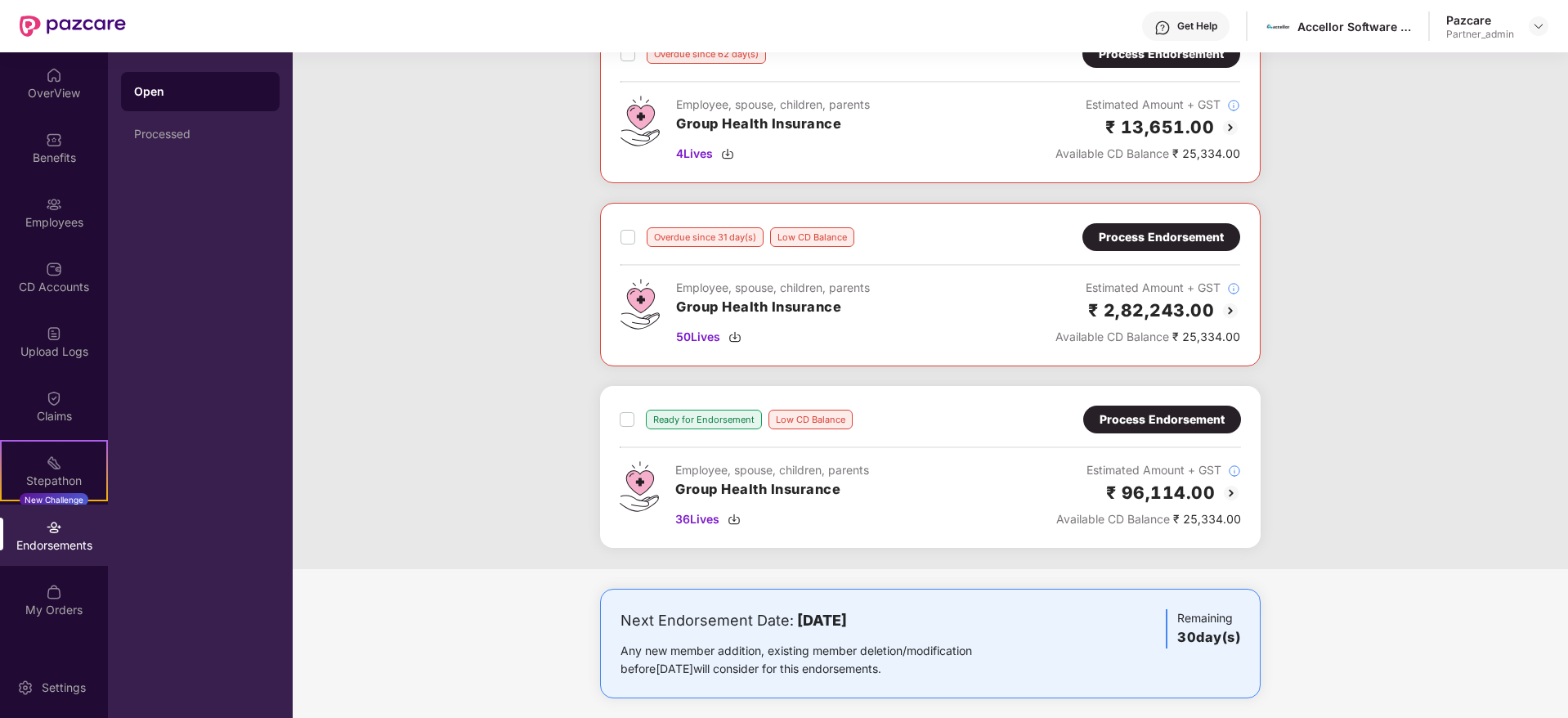
scroll to position [136, 0]
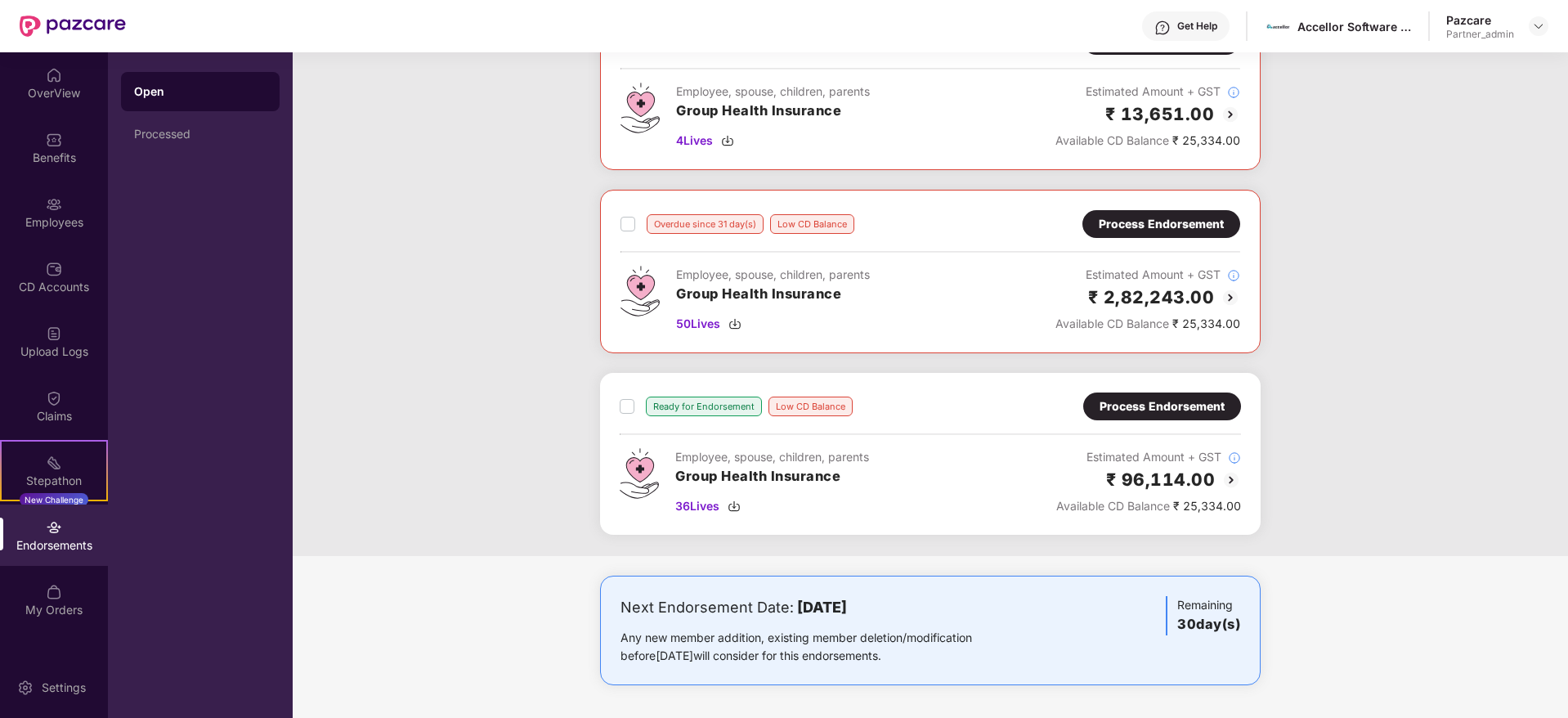
click at [1206, 414] on div "Process Endorsement" at bounding box center [1161, 406] width 125 height 18
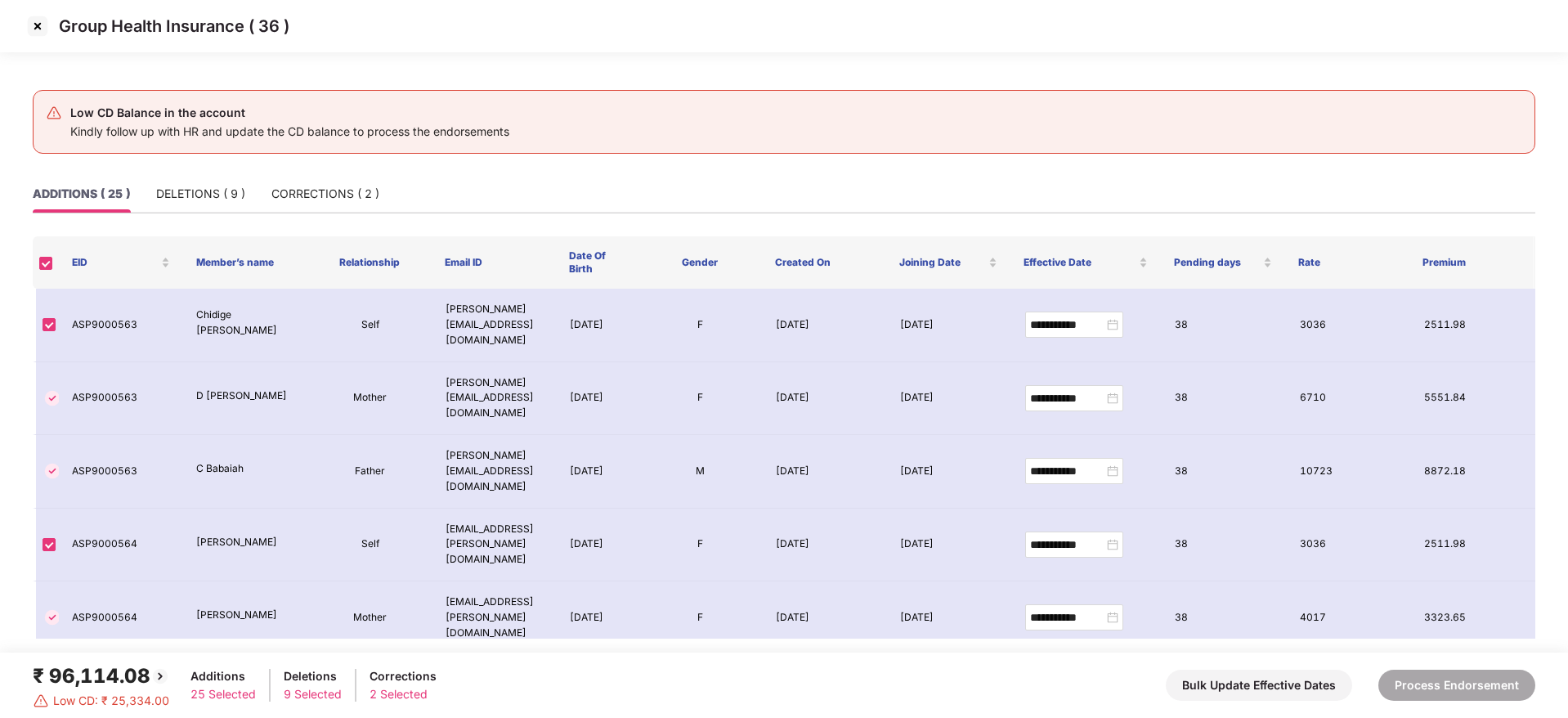
click at [41, 25] on img at bounding box center [37, 26] width 26 height 26
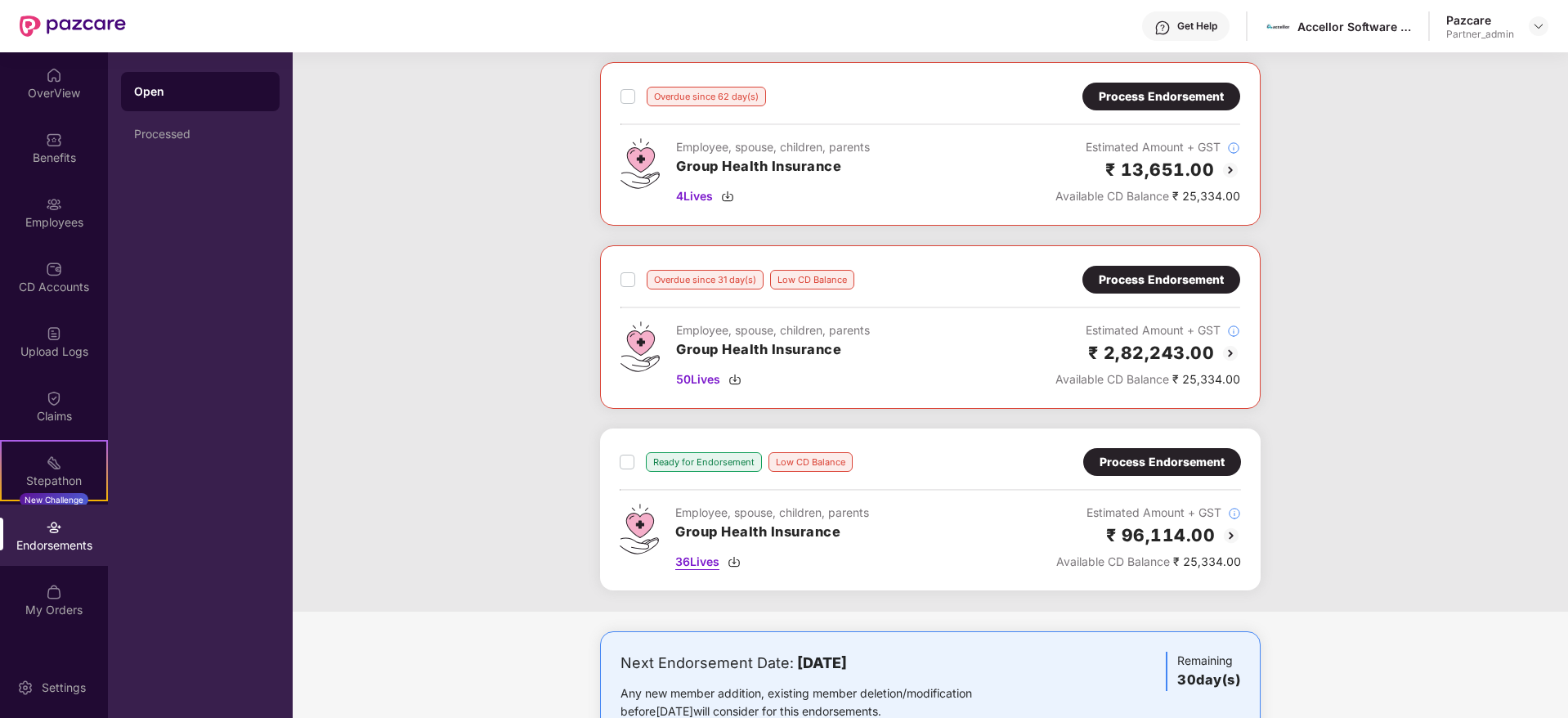
scroll to position [136, 0]
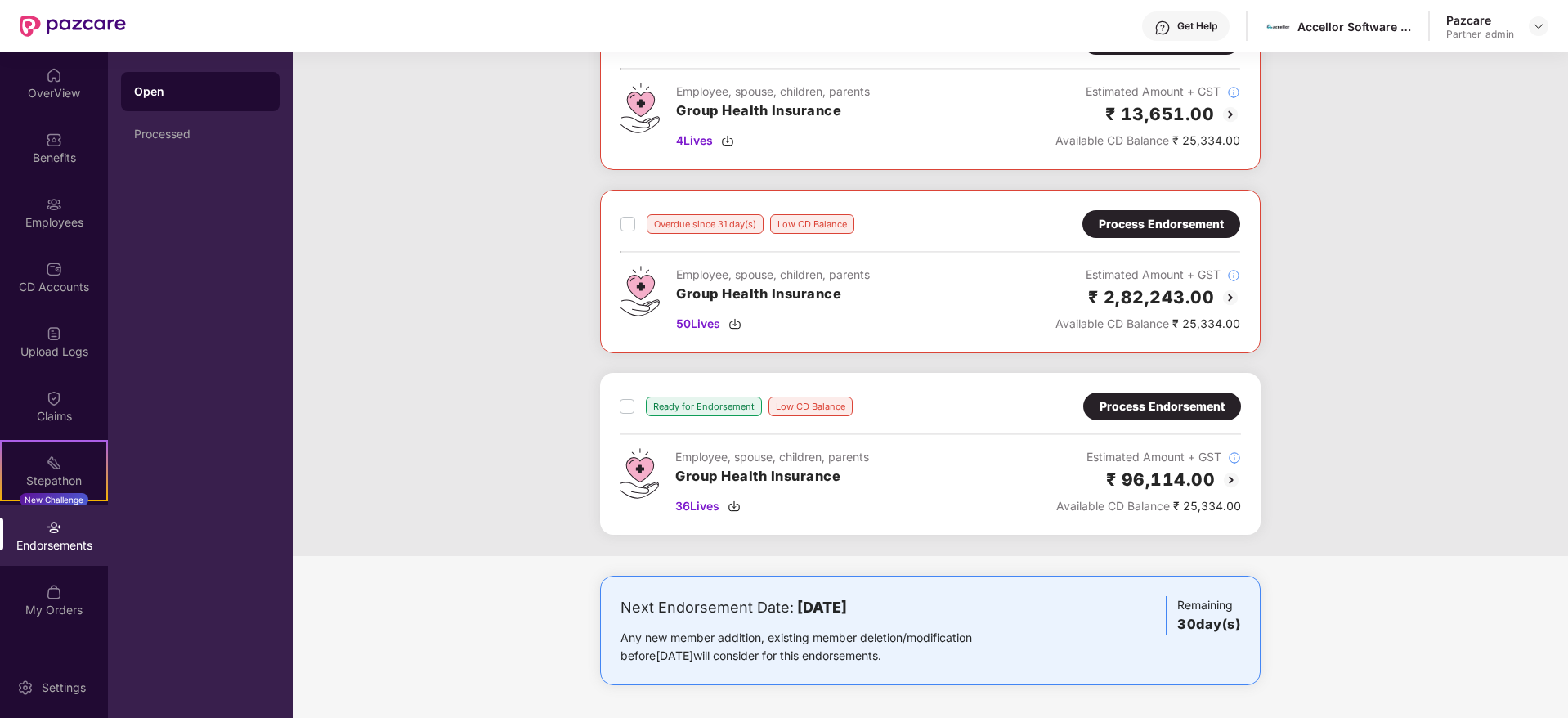
click at [1138, 223] on div "Process Endorsement" at bounding box center [1160, 224] width 125 height 18
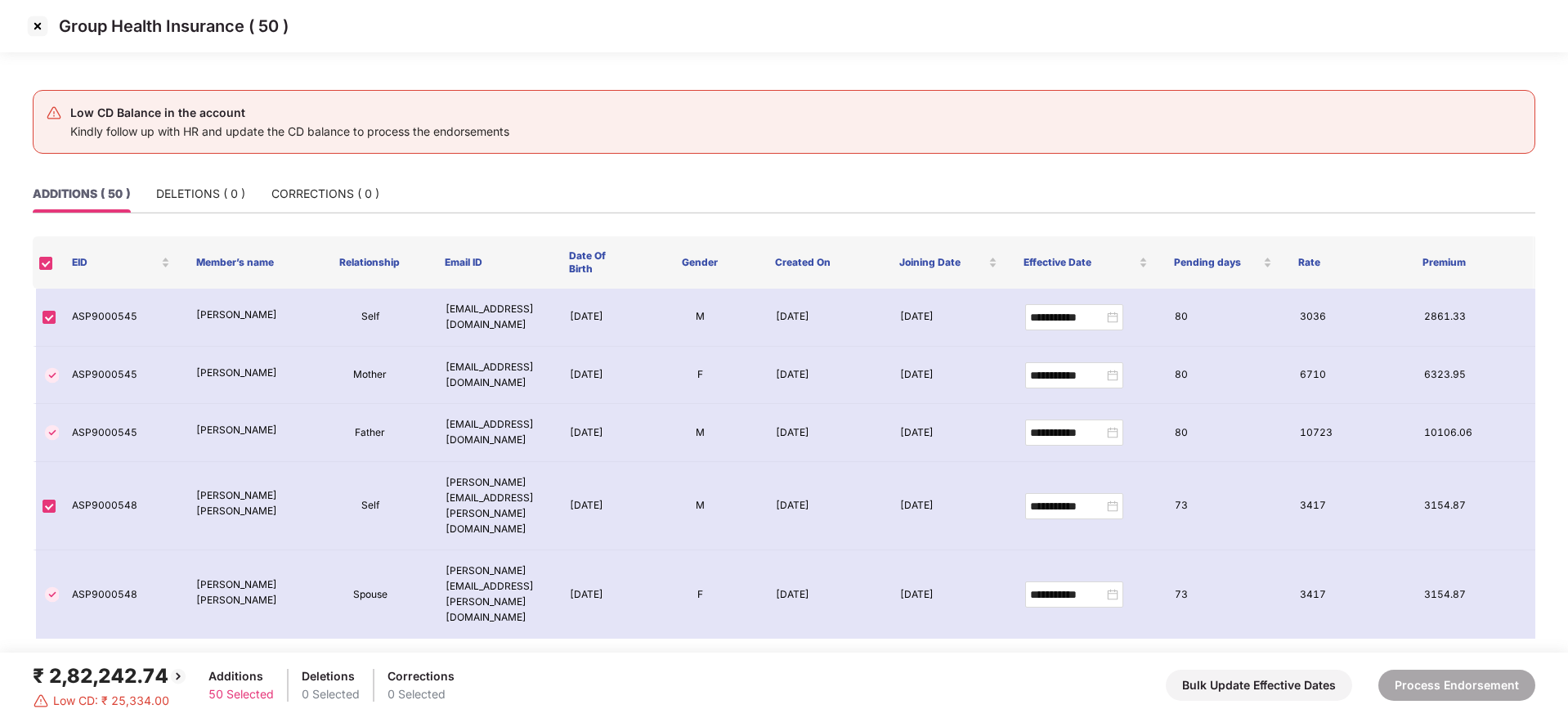
click at [33, 24] on img at bounding box center [37, 26] width 26 height 26
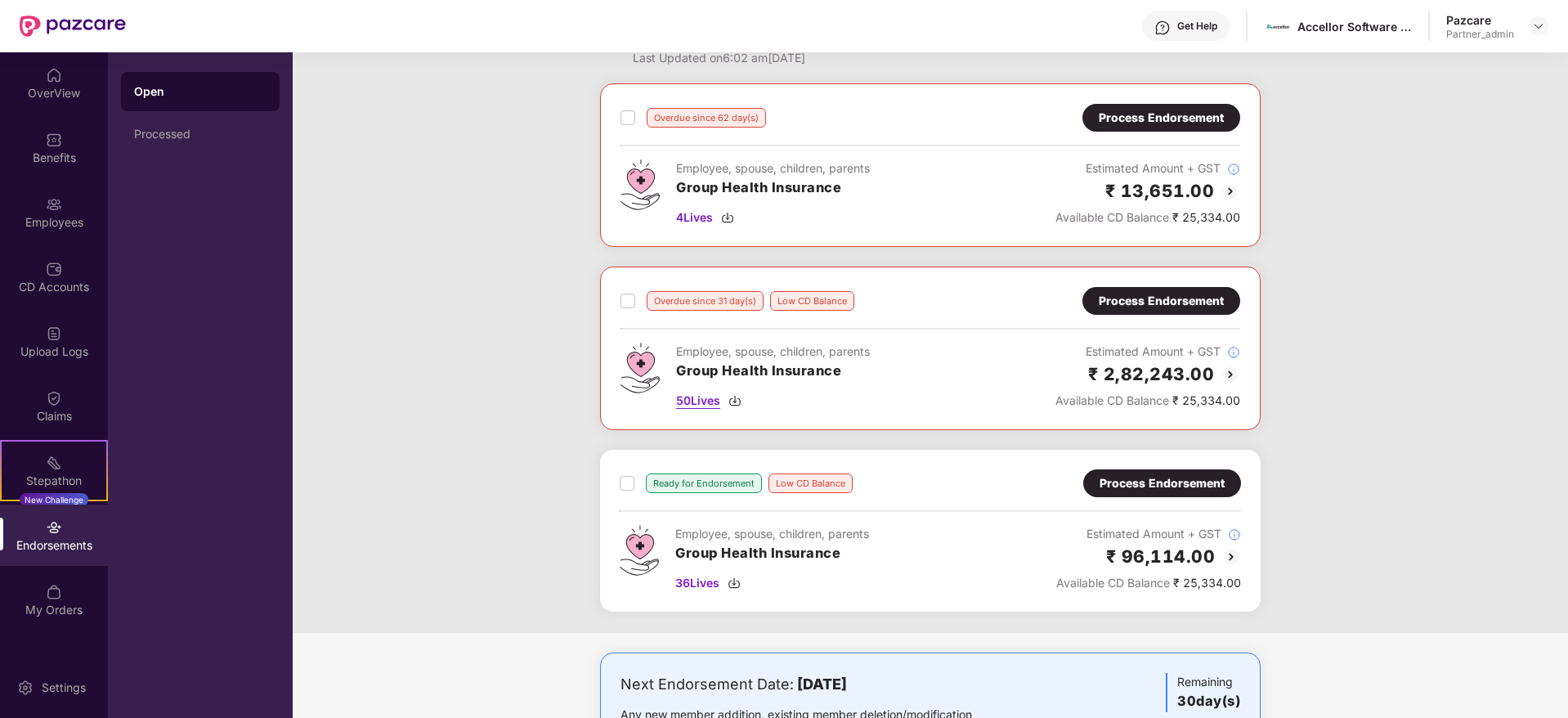
scroll to position [136, 0]
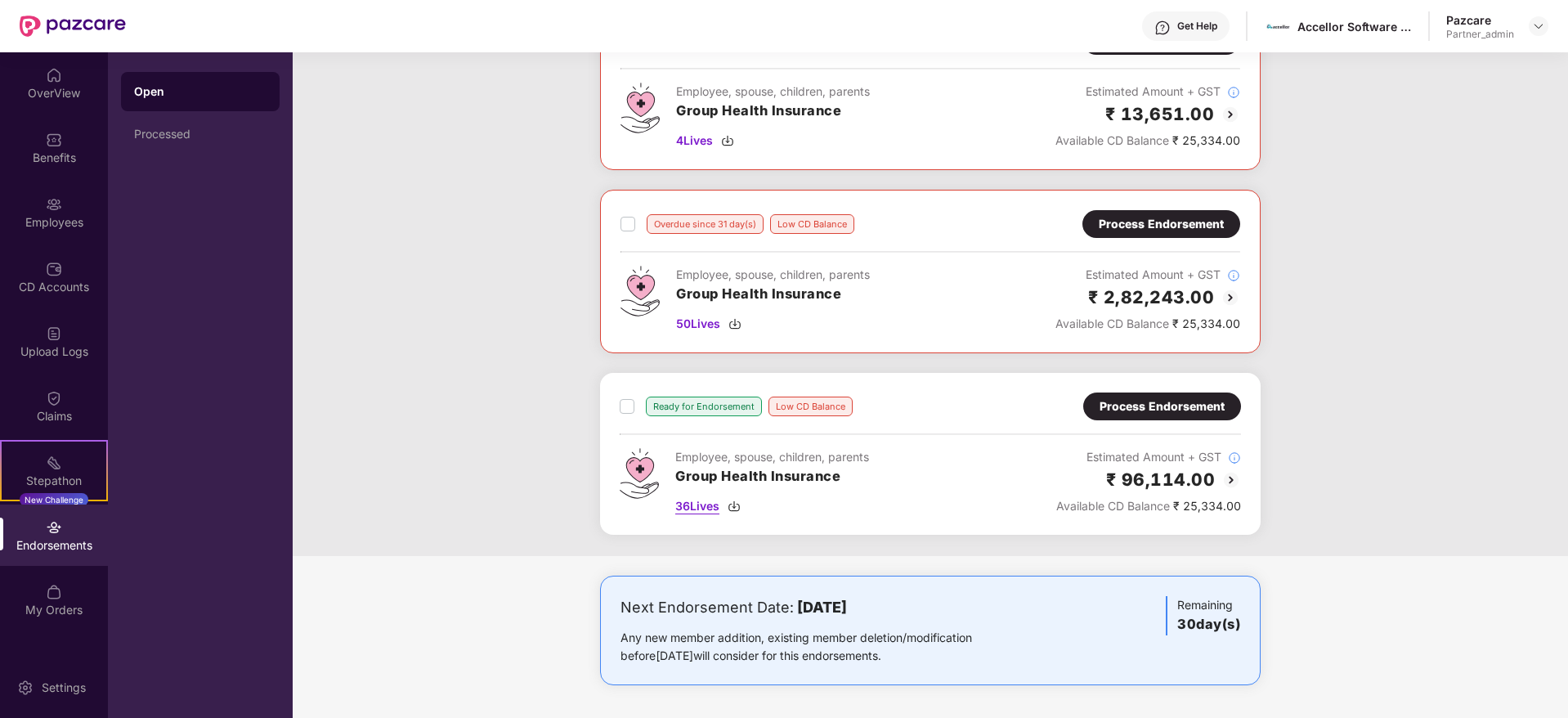
click at [732, 505] on img at bounding box center [734, 506] width 13 height 13
click at [1135, 404] on div "Process Endorsement" at bounding box center [1161, 406] width 125 height 18
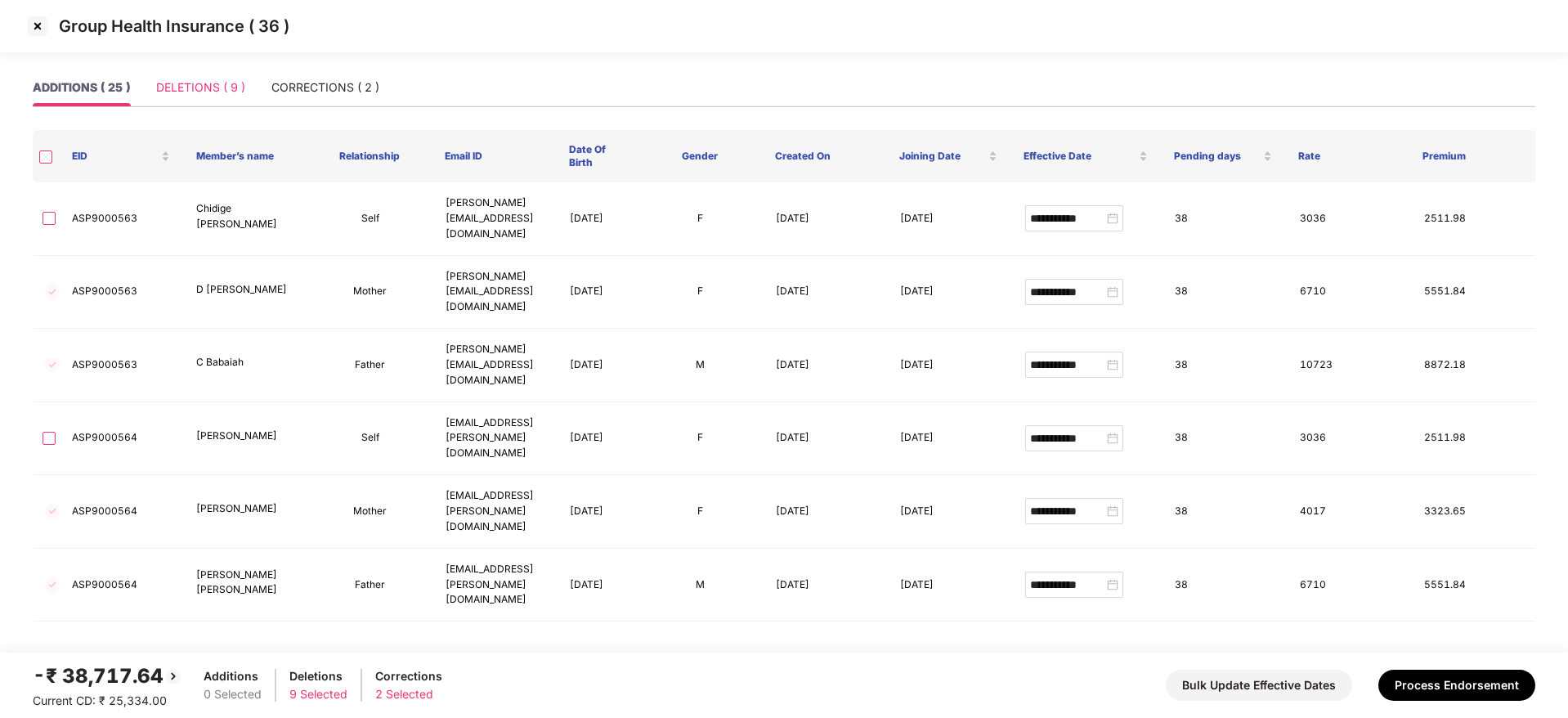
click at [218, 77] on div "DELETIONS ( 9 )" at bounding box center [200, 87] width 89 height 37
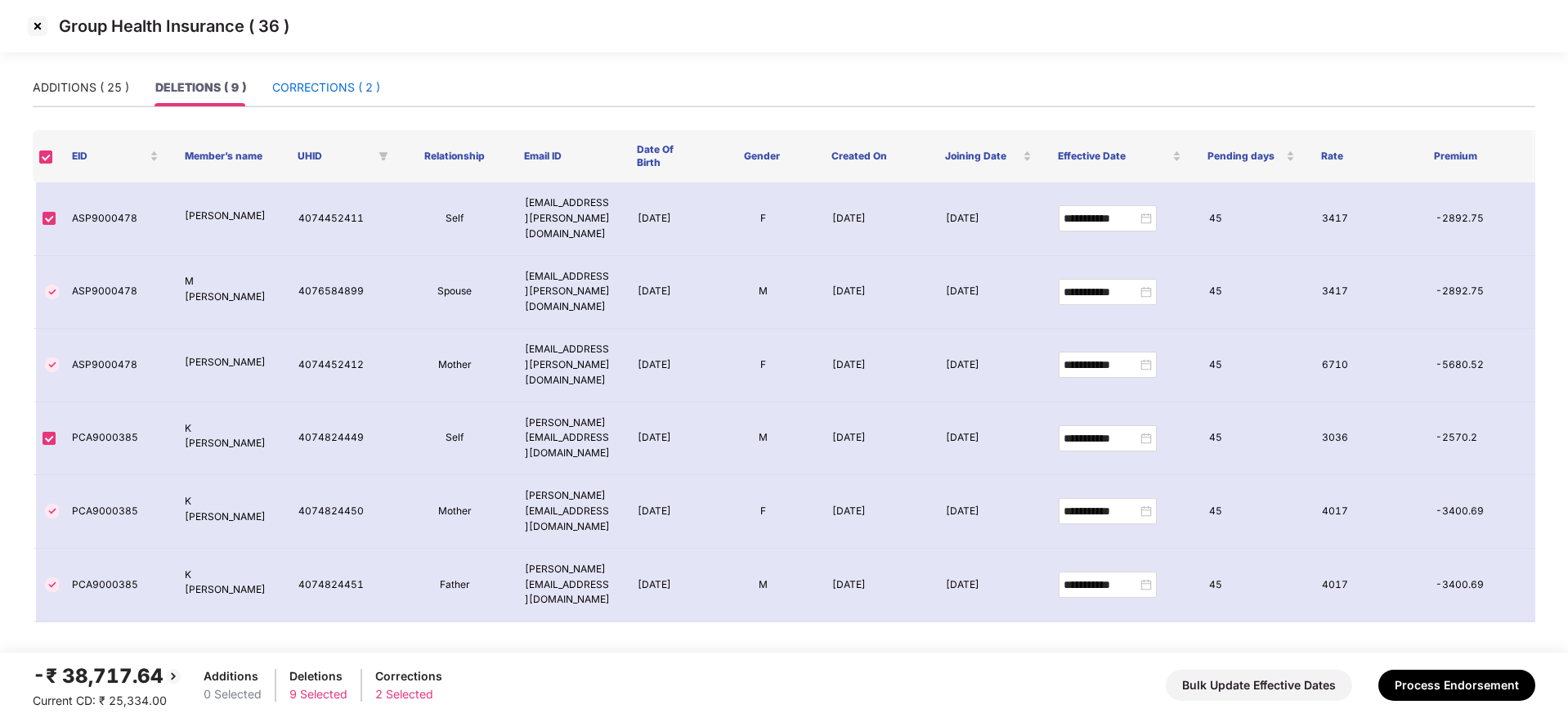
click at [342, 84] on div "CORRECTIONS ( 2 )" at bounding box center [326, 87] width 108 height 18
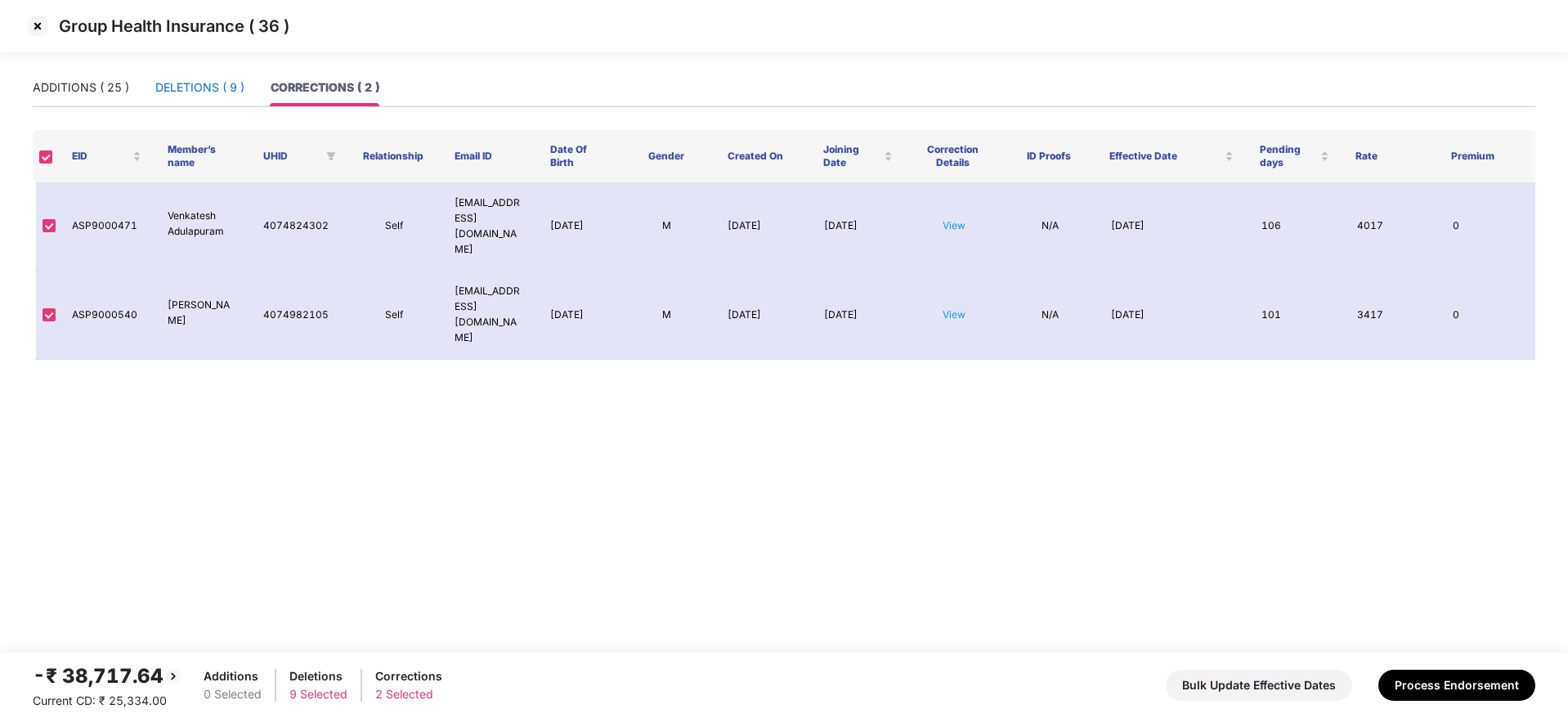
click at [188, 86] on div "DELETIONS ( 9 )" at bounding box center [199, 87] width 89 height 18
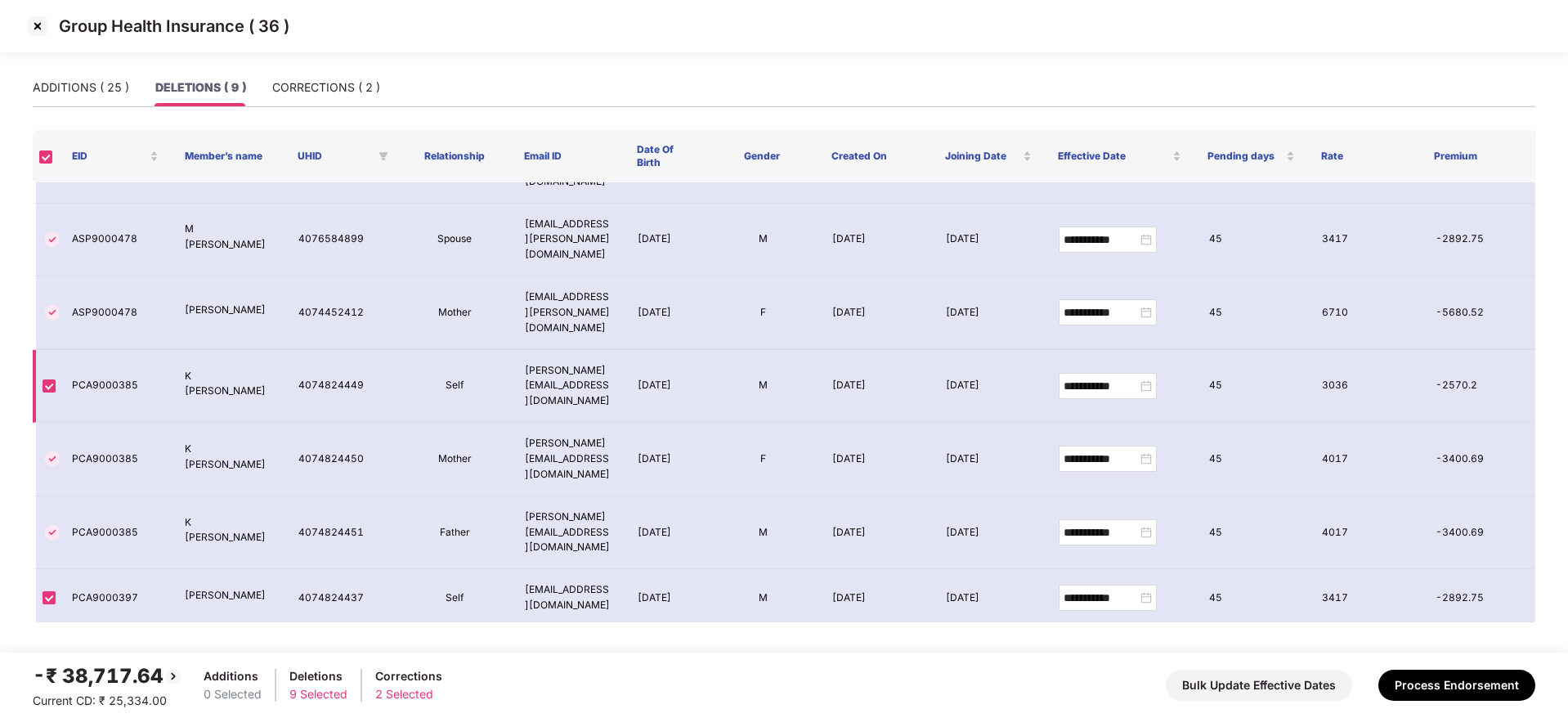
scroll to position [80, 0]
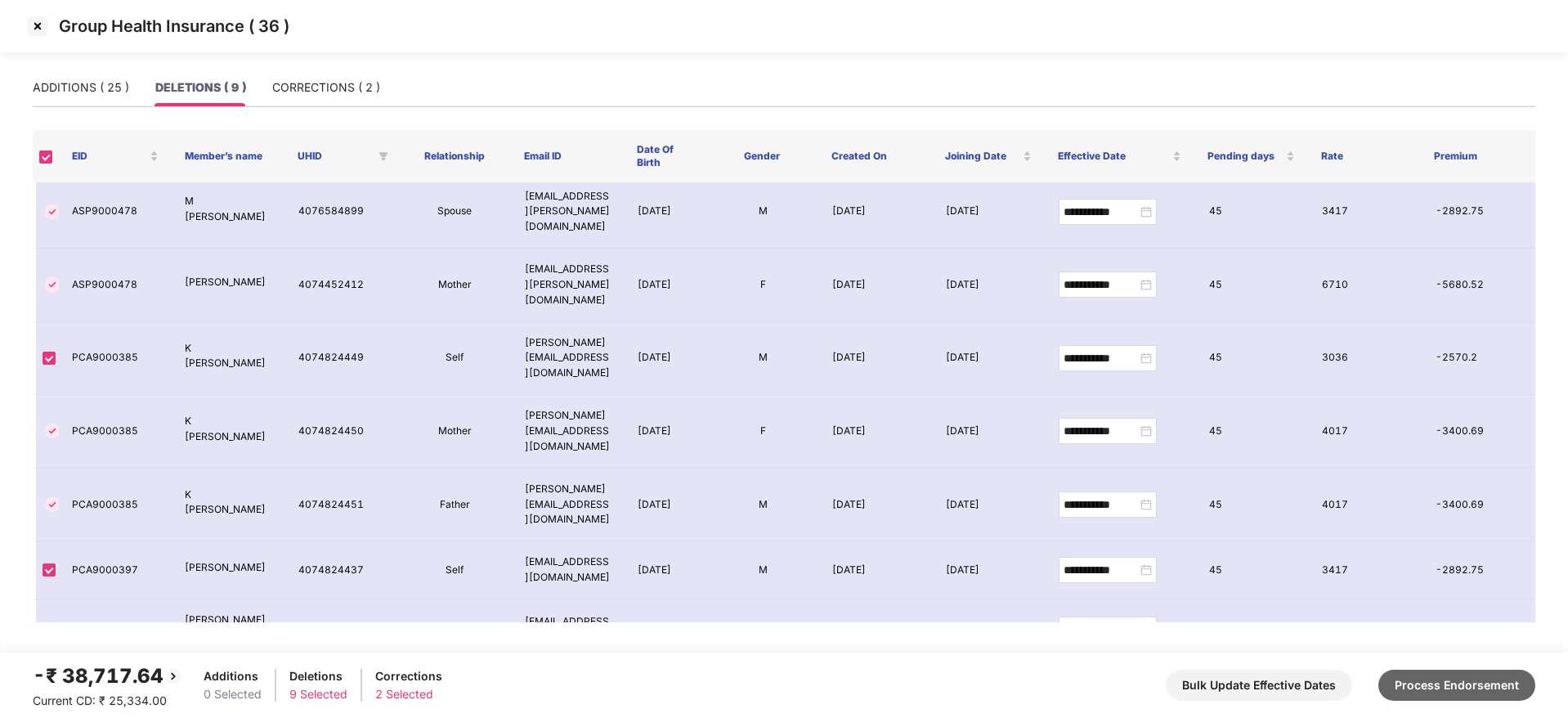
click at [1495, 683] on button "Process Endorsement" at bounding box center [1456, 685] width 157 height 31
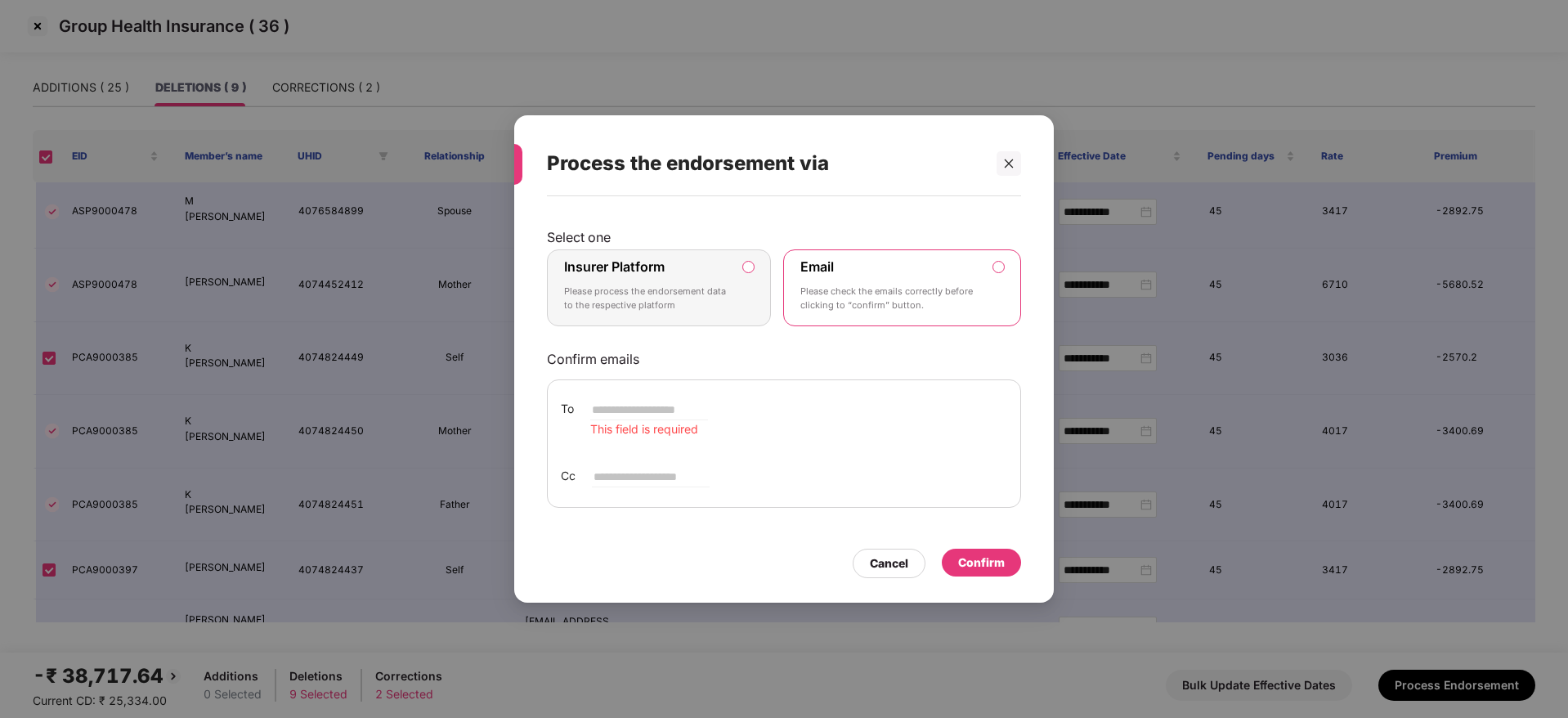
click at [650, 292] on p "Please process the endorsement data to the respective platform" at bounding box center [648, 299] width 166 height 29
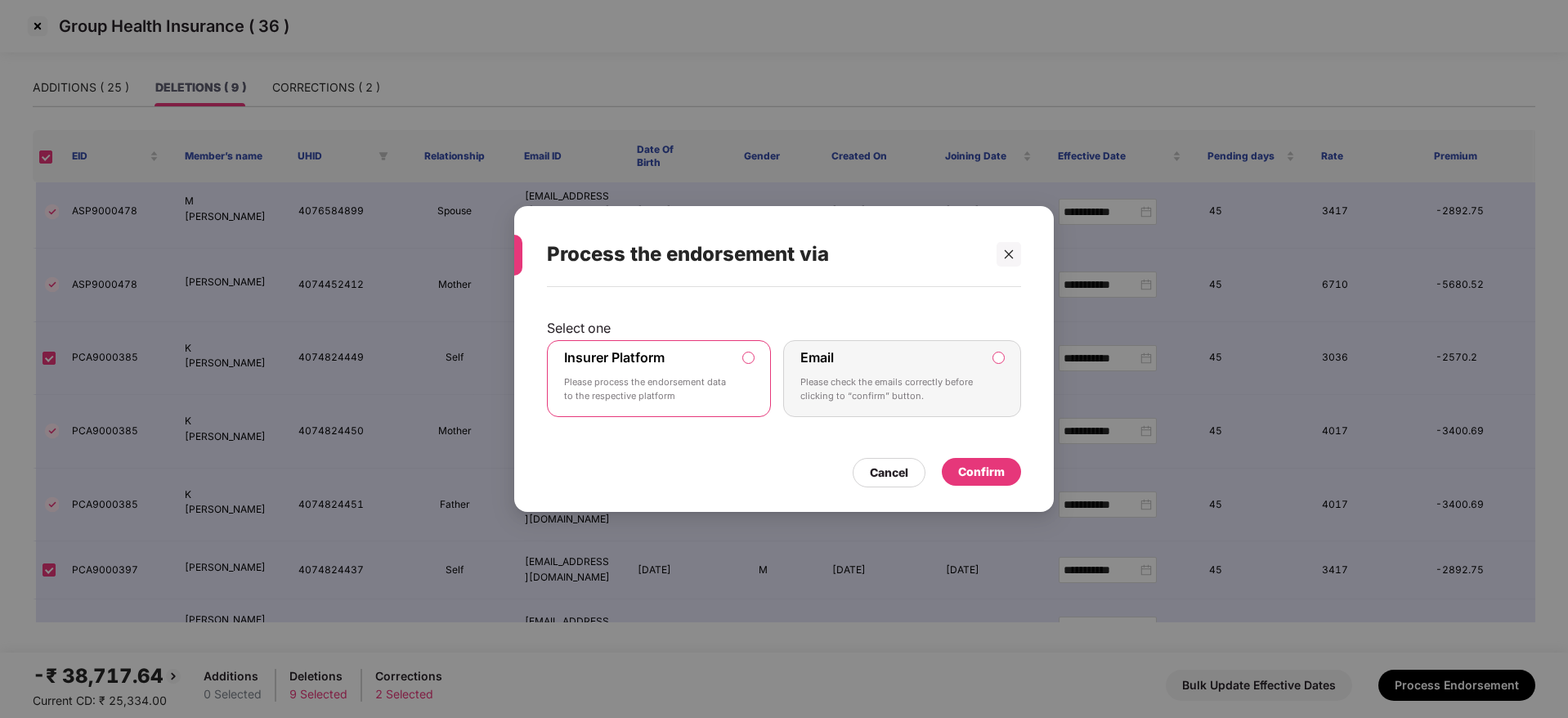
click at [990, 474] on div "Confirm" at bounding box center [981, 472] width 47 height 18
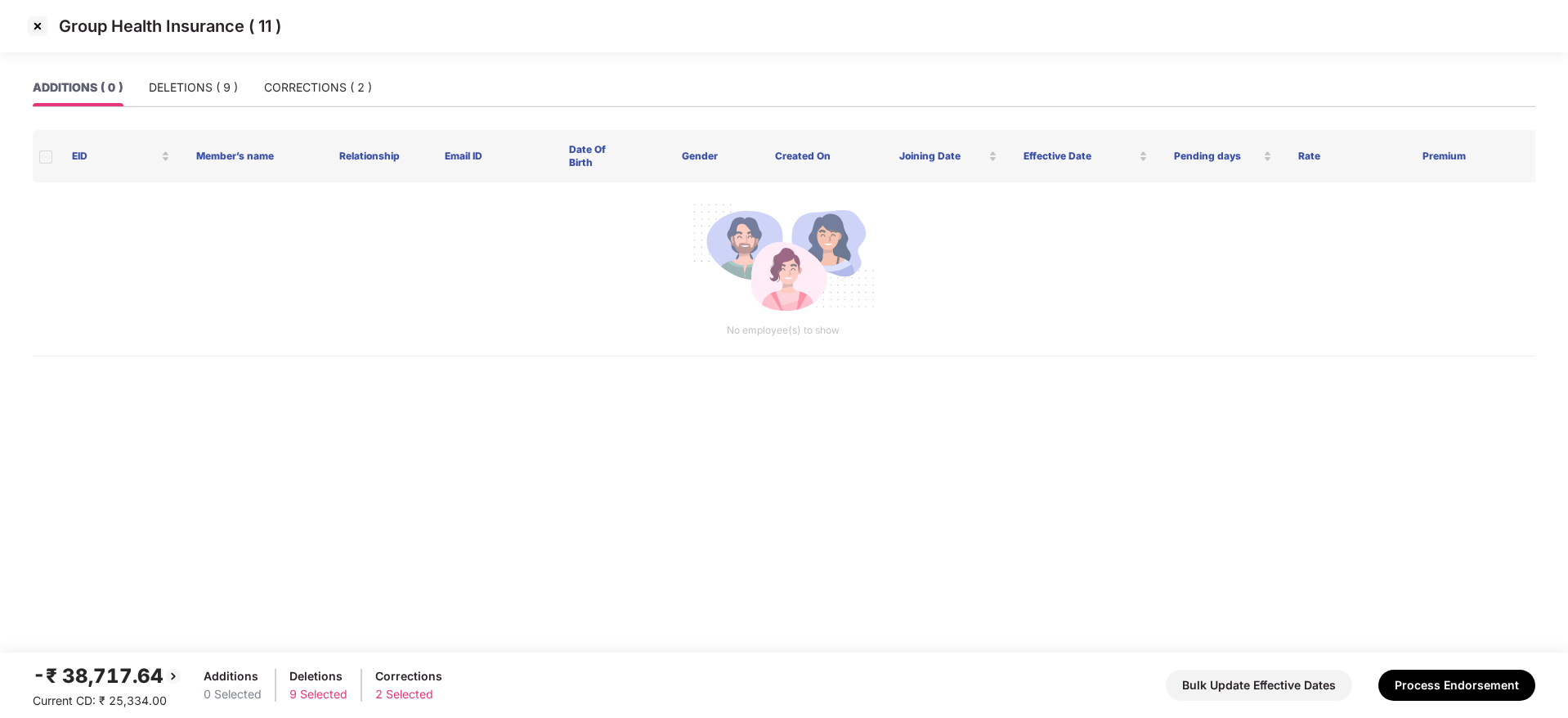
click at [36, 17] on img at bounding box center [37, 26] width 26 height 26
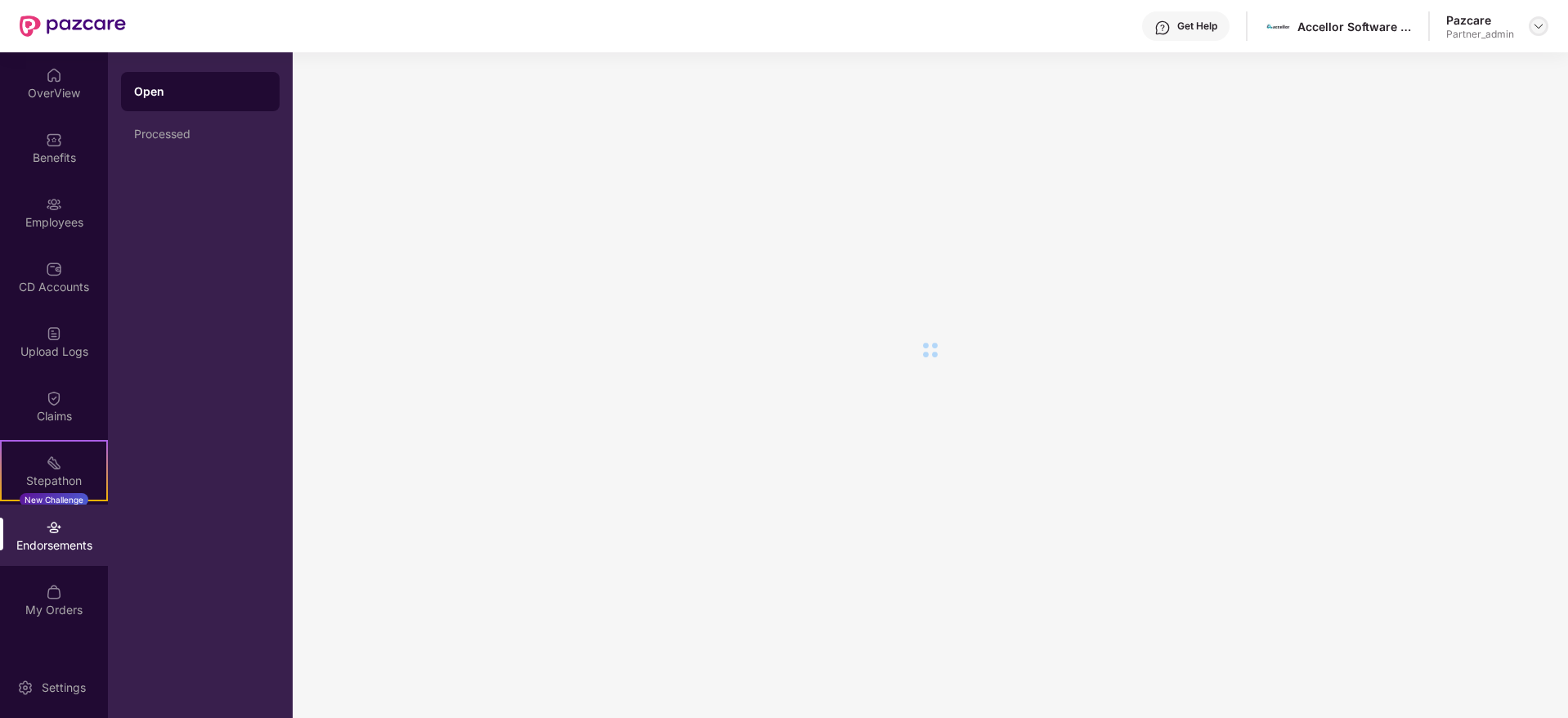
click at [1537, 20] on img at bounding box center [1538, 27] width 13 height 13
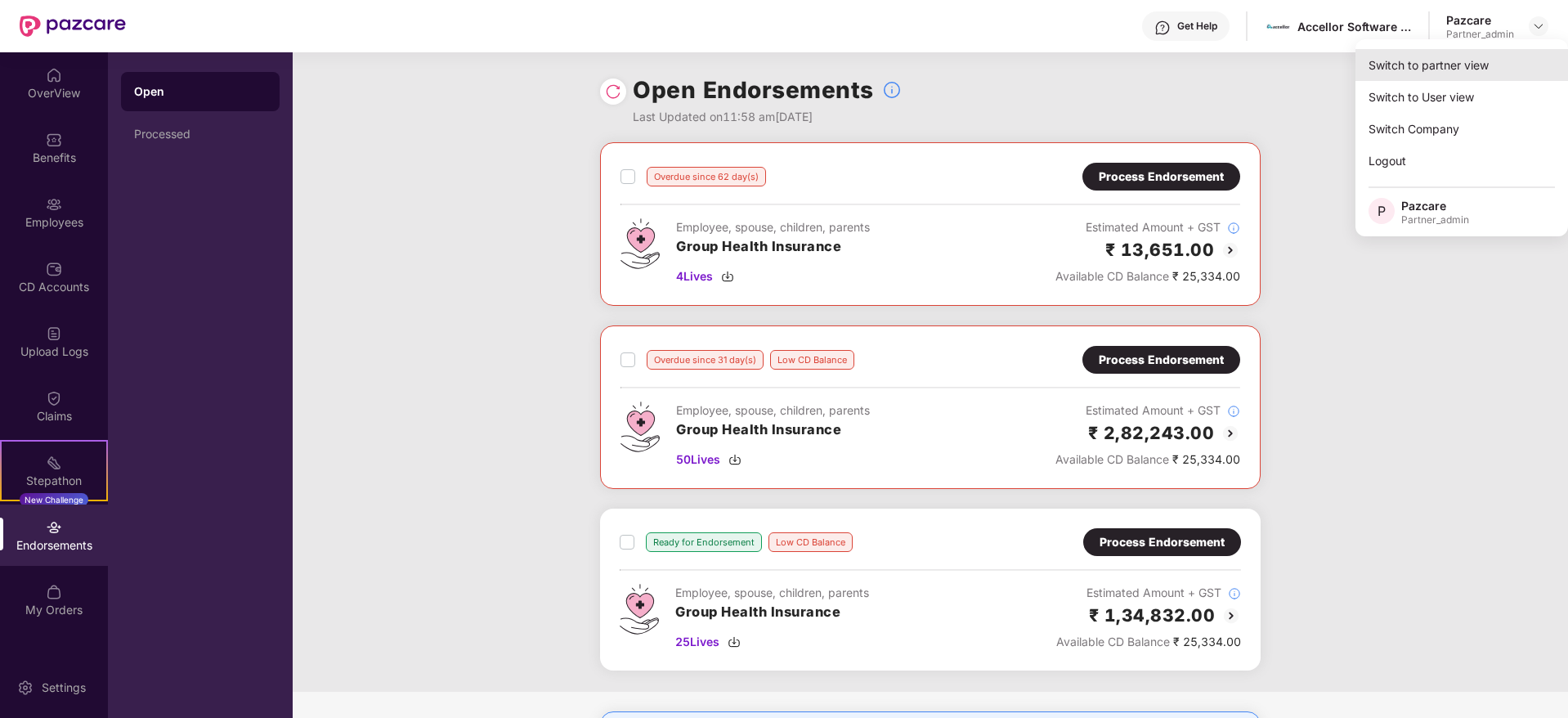
click at [1502, 56] on div "Switch to partner view" at bounding box center [1462, 64] width 212 height 32
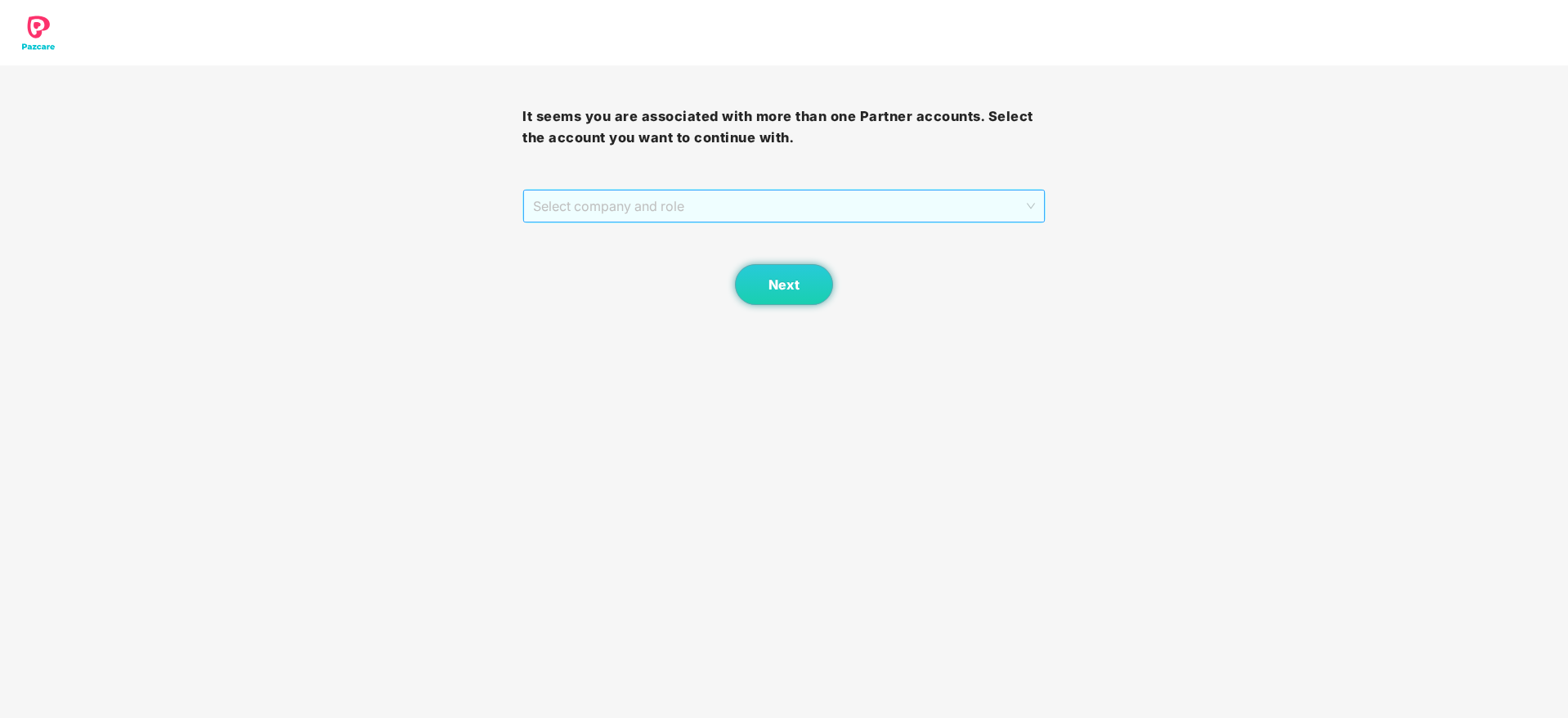
click at [653, 205] on span "Select company and role" at bounding box center [784, 206] width 501 height 31
click at [652, 271] on div "Pazcare - PARTNER_ADMIN" at bounding box center [784, 264] width 502 height 18
click at [784, 295] on button "Next" at bounding box center [784, 284] width 99 height 41
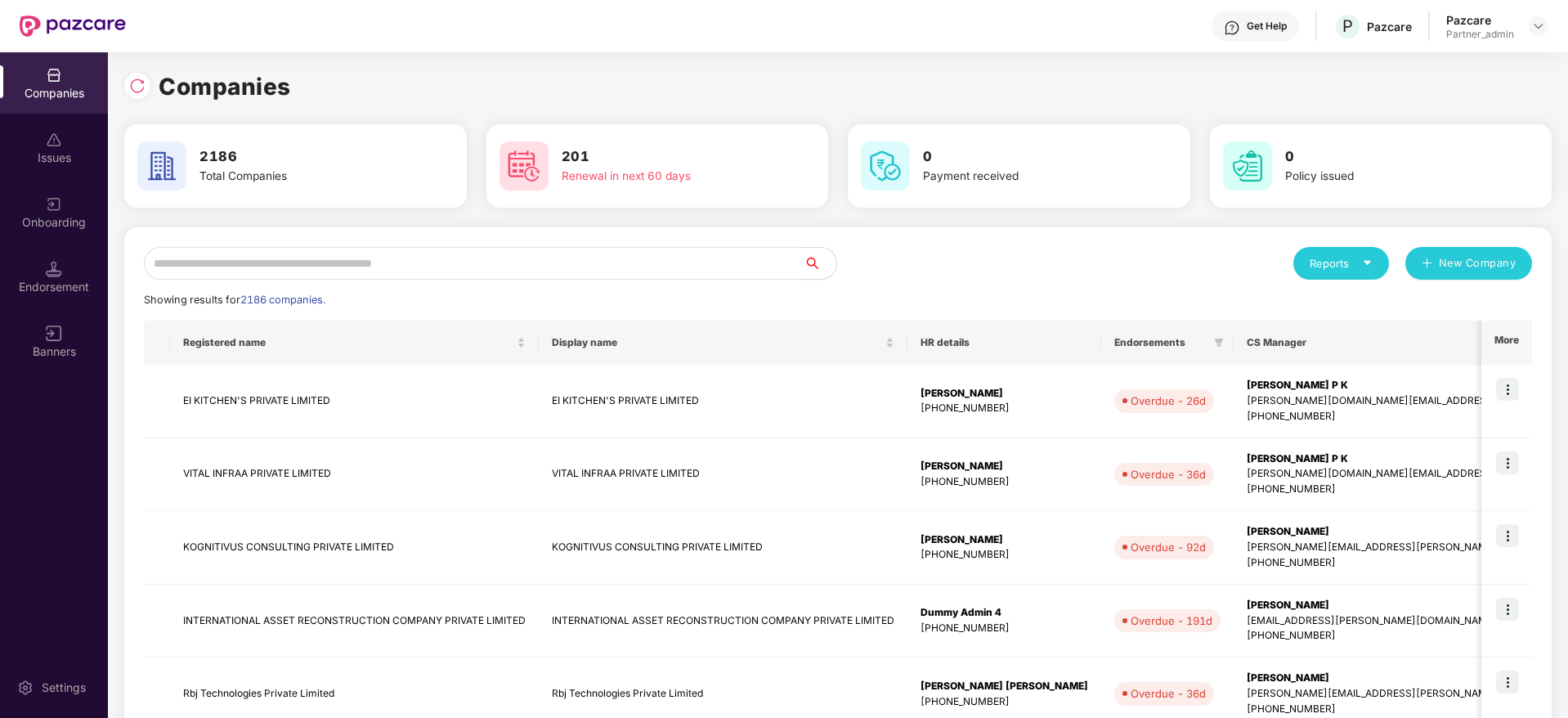
click at [490, 264] on input "text" at bounding box center [473, 263] width 659 height 33
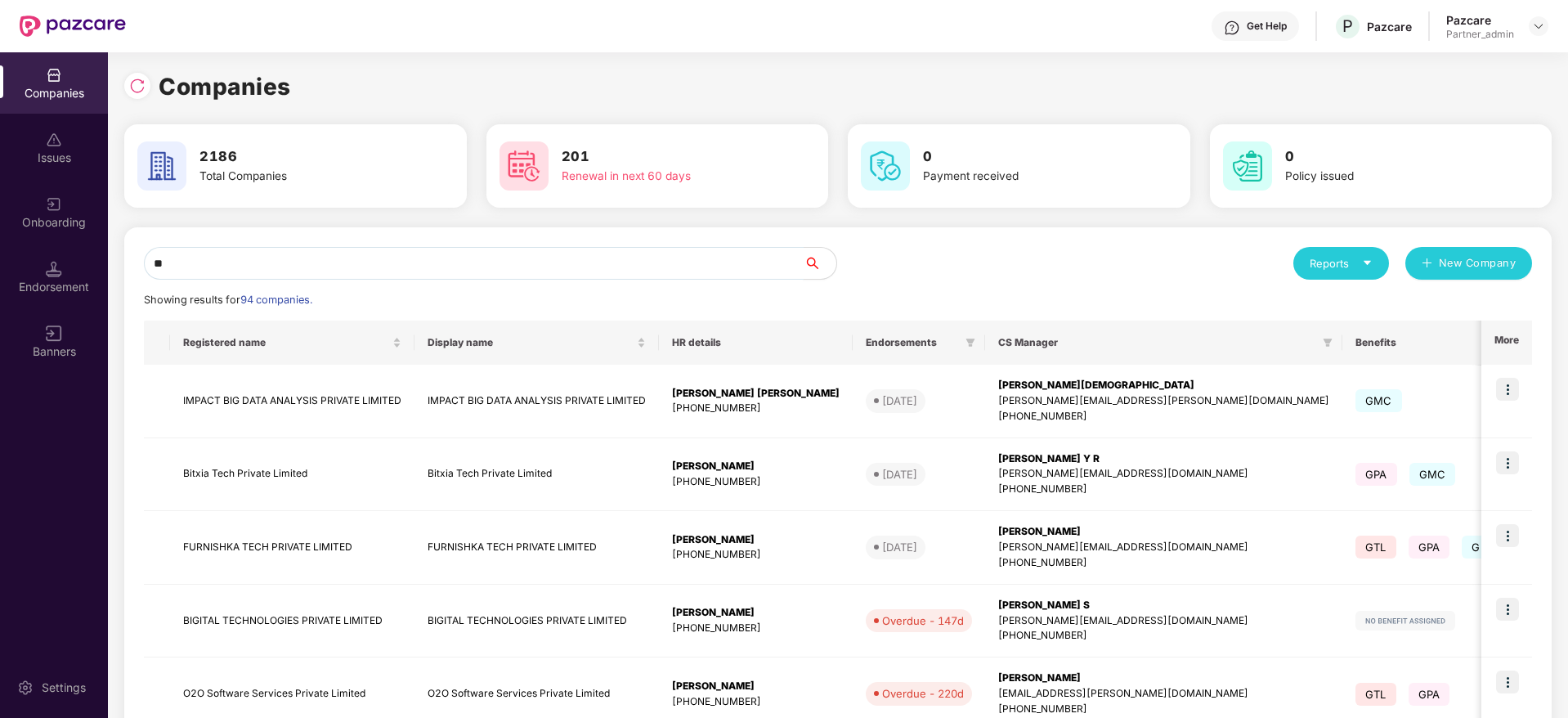
type input "*"
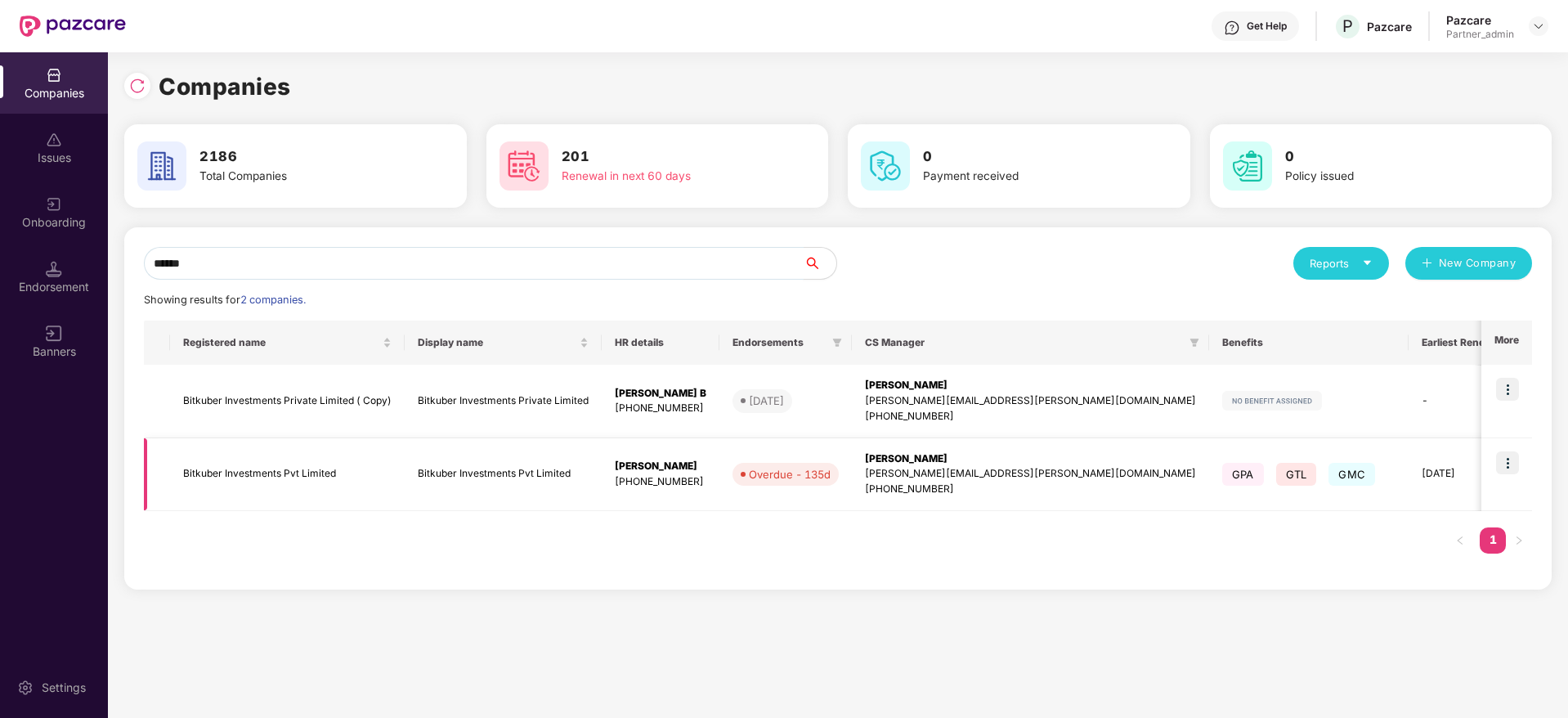
type input "******"
click at [1504, 472] on img at bounding box center [1507, 463] width 23 height 23
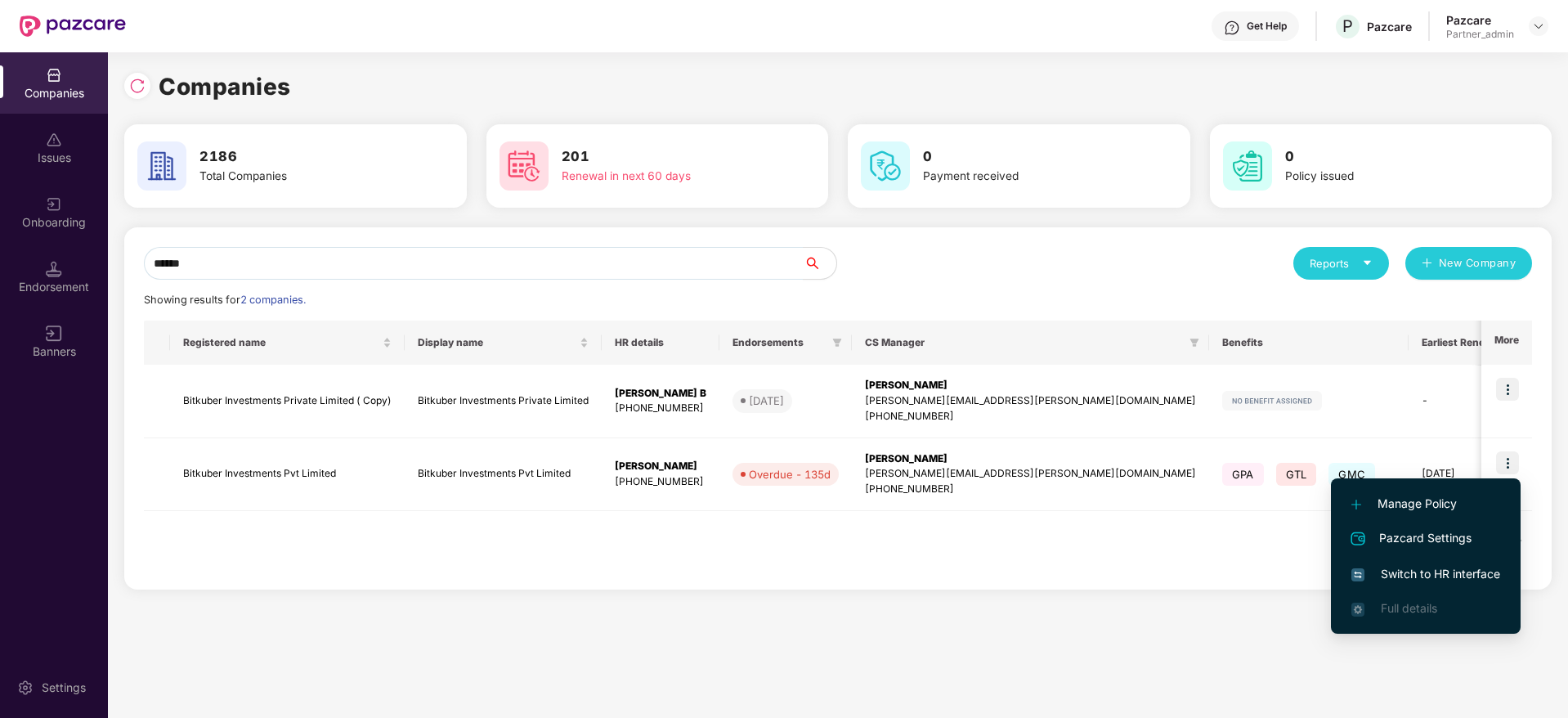
click at [1447, 566] on span "Switch to HR interface" at bounding box center [1424, 573] width 148 height 18
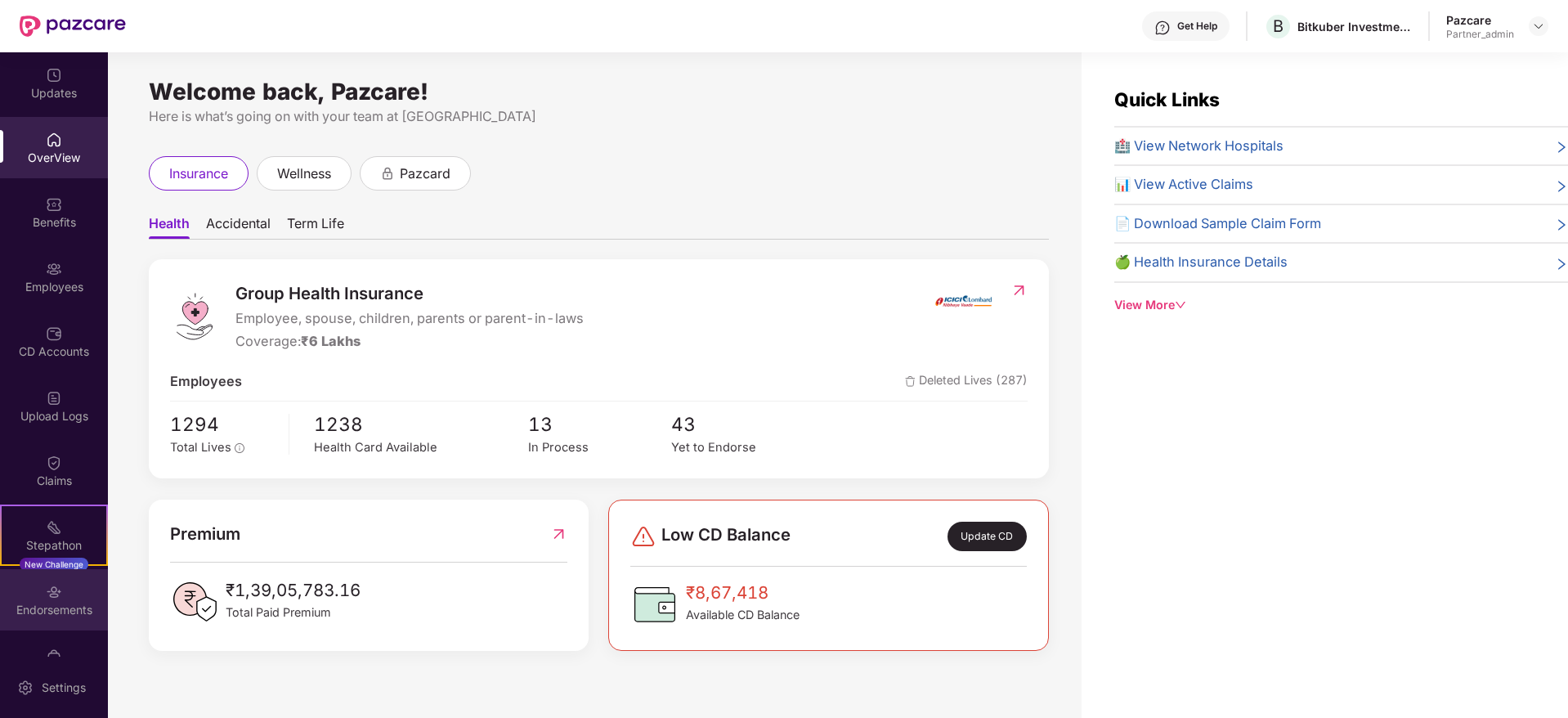
click at [57, 600] on div "Endorsements" at bounding box center [54, 600] width 108 height 61
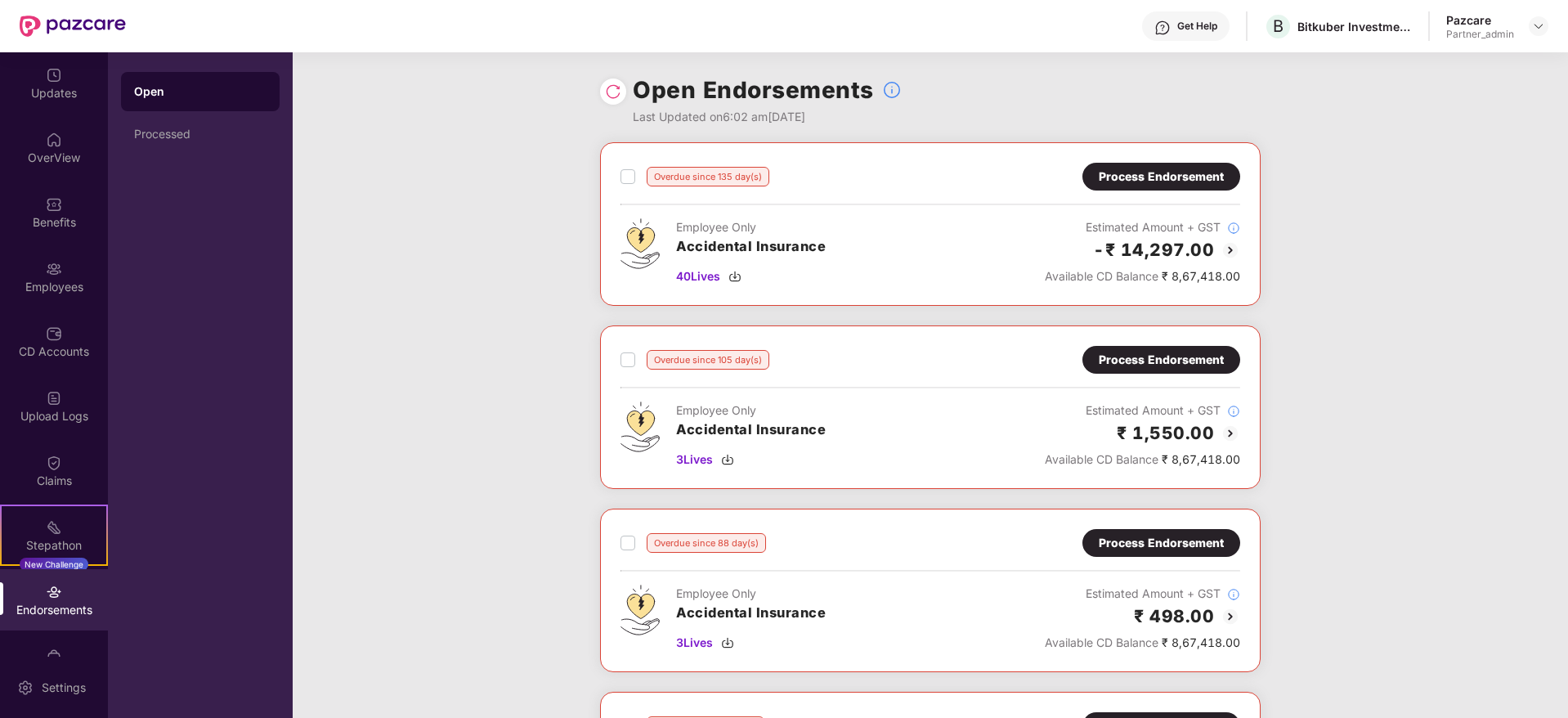
click at [47, 610] on div "Endorsements" at bounding box center [54, 610] width 108 height 16
click at [47, 607] on div "Endorsements" at bounding box center [54, 610] width 108 height 16
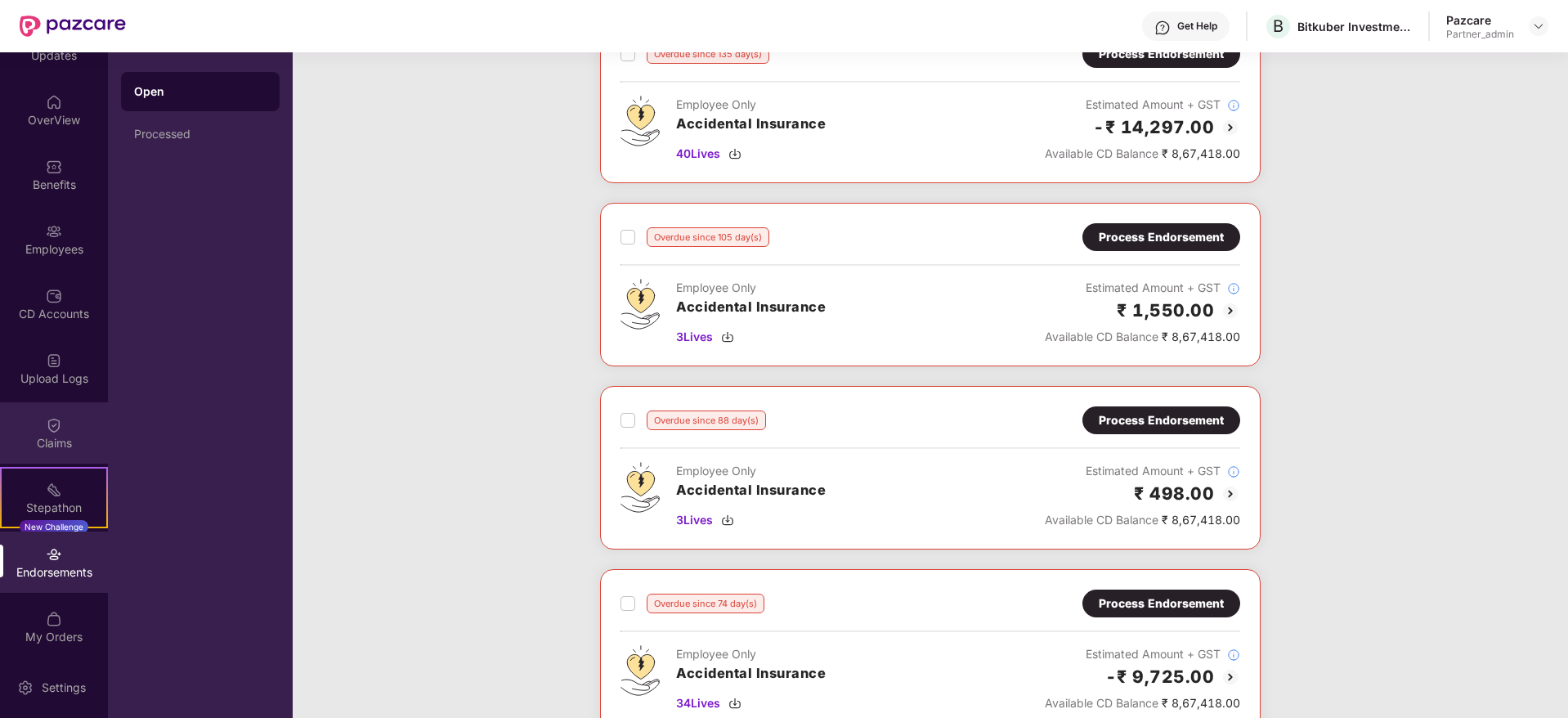
scroll to position [42, 0]
click at [55, 555] on img at bounding box center [54, 550] width 16 height 16
click at [53, 555] on img at bounding box center [54, 550] width 16 height 16
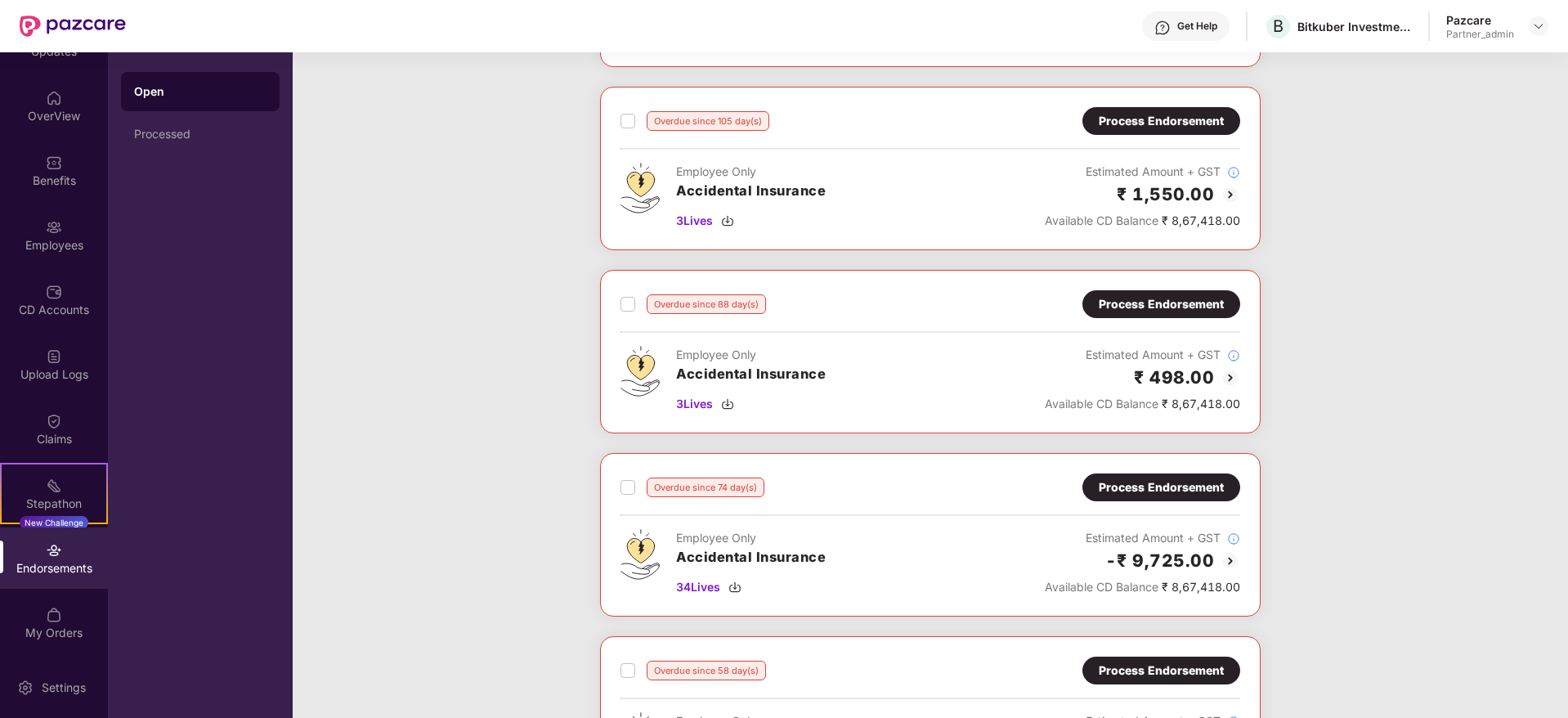
scroll to position [123, 0]
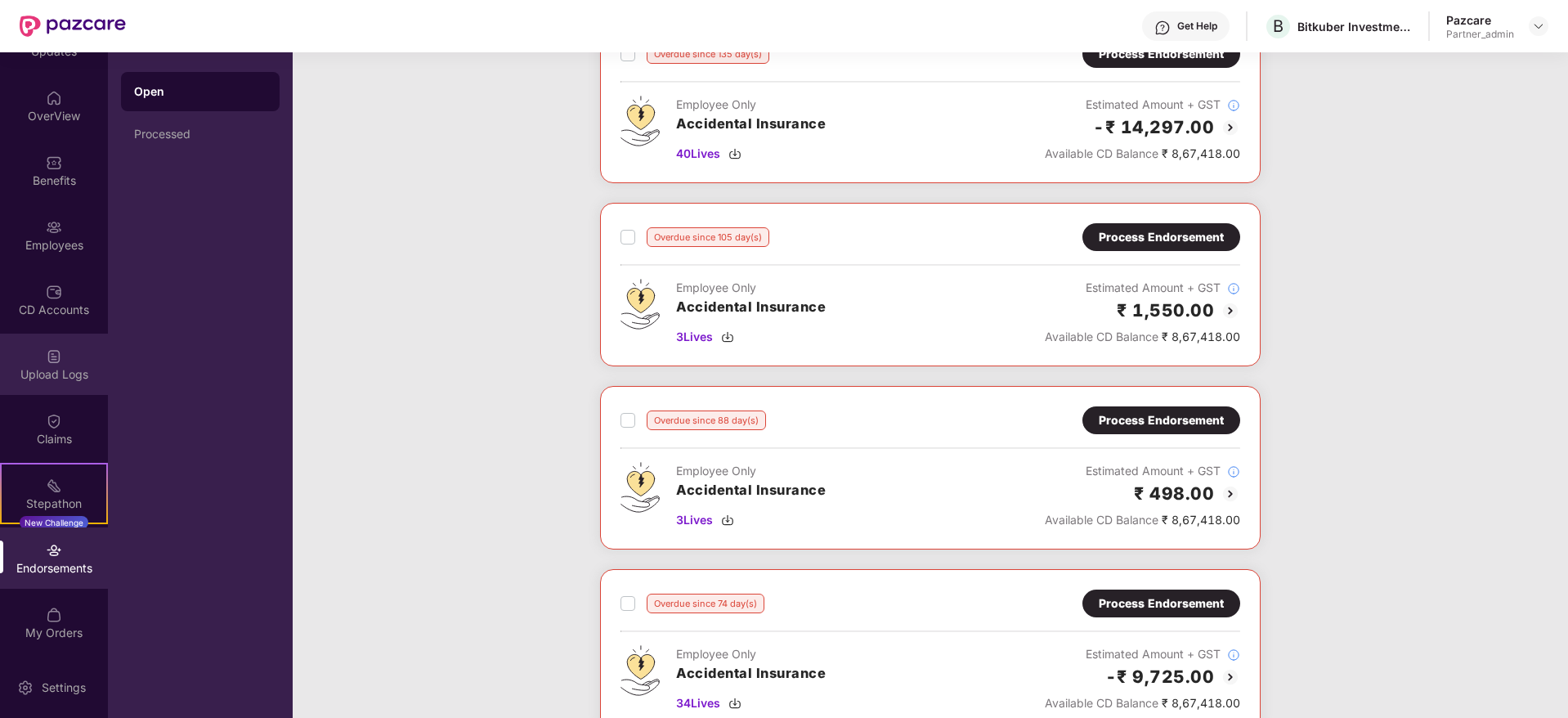
click at [61, 390] on div "Upload Logs" at bounding box center [54, 365] width 108 height 61
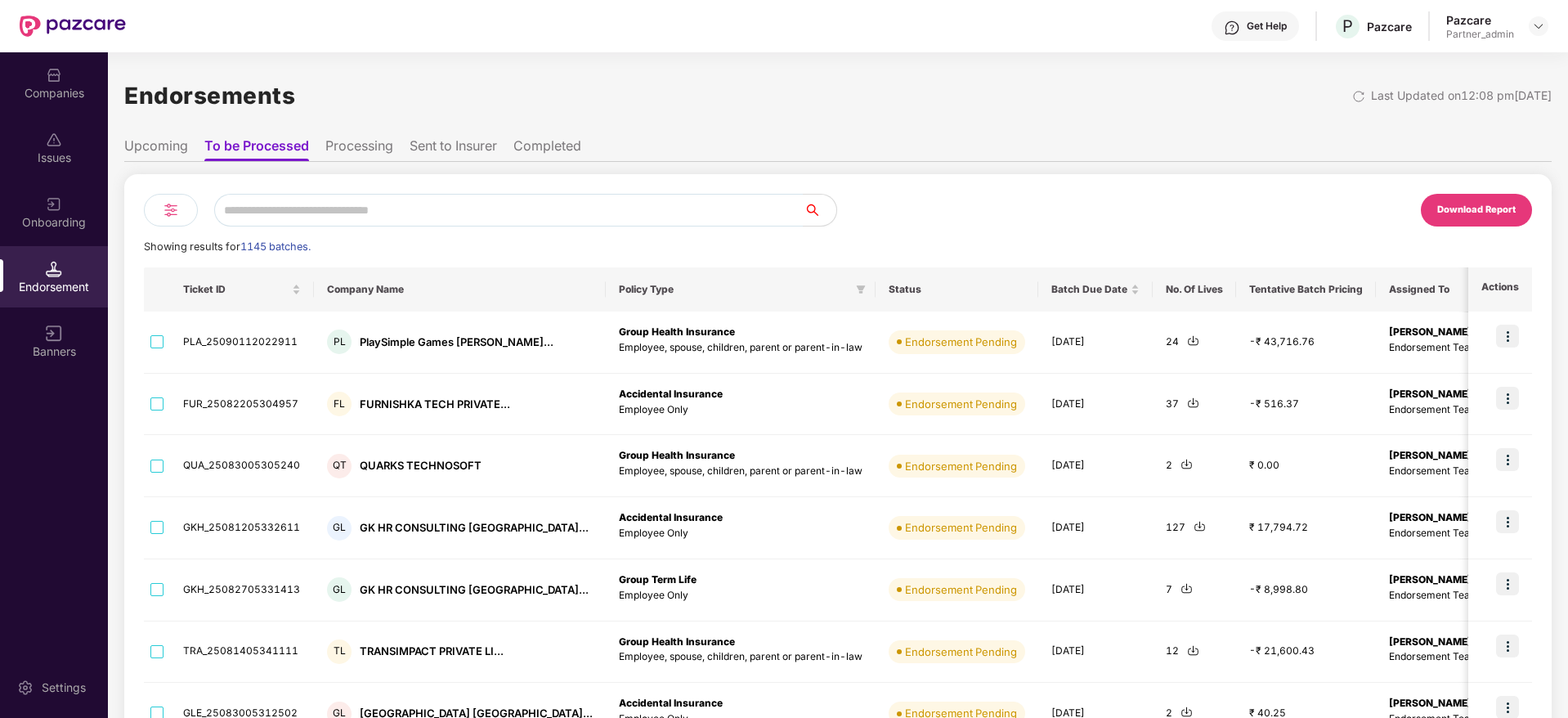
click at [1511, 335] on img at bounding box center [1507, 336] width 23 height 23
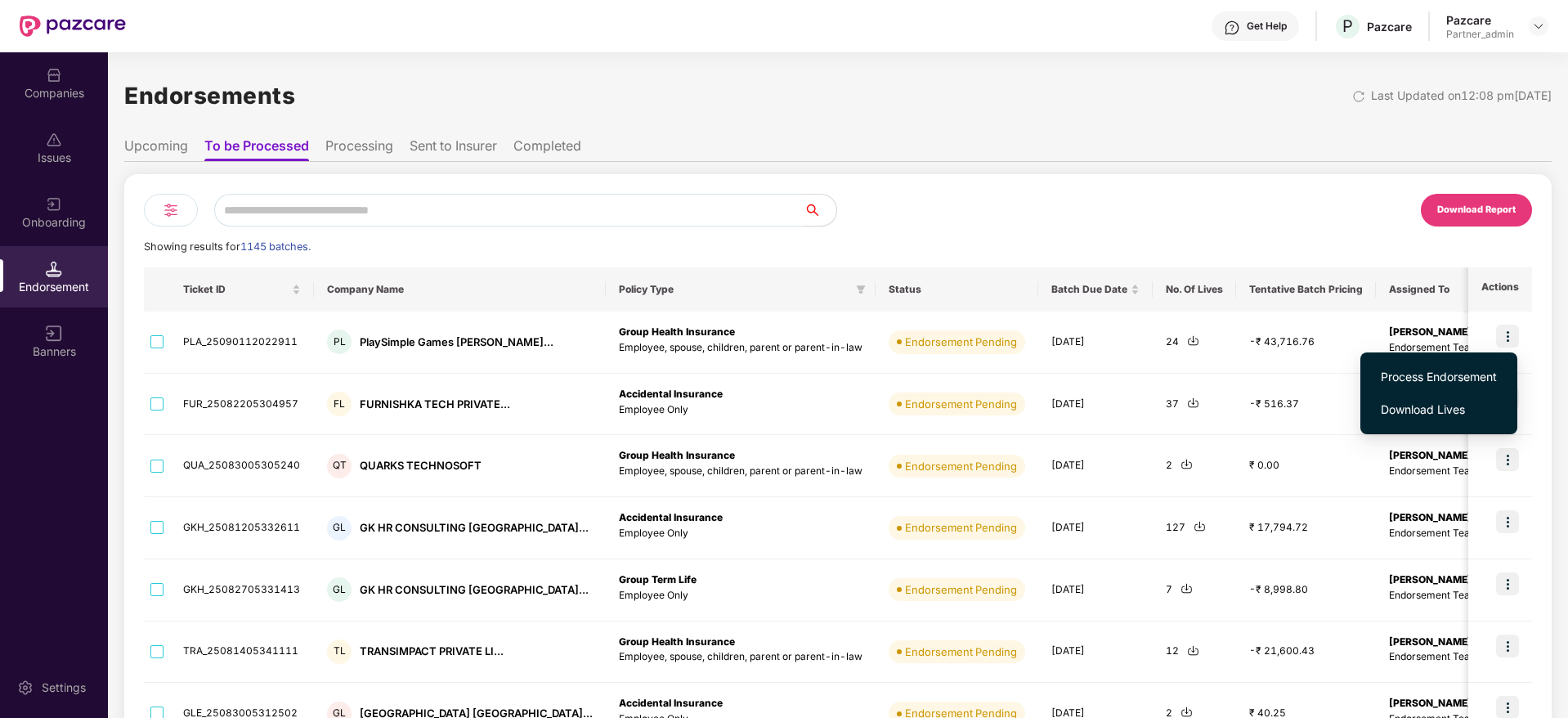
click at [1244, 117] on div "Endorsements Last Updated on 12:08 pm[DATE]" at bounding box center [838, 95] width 1427 height 51
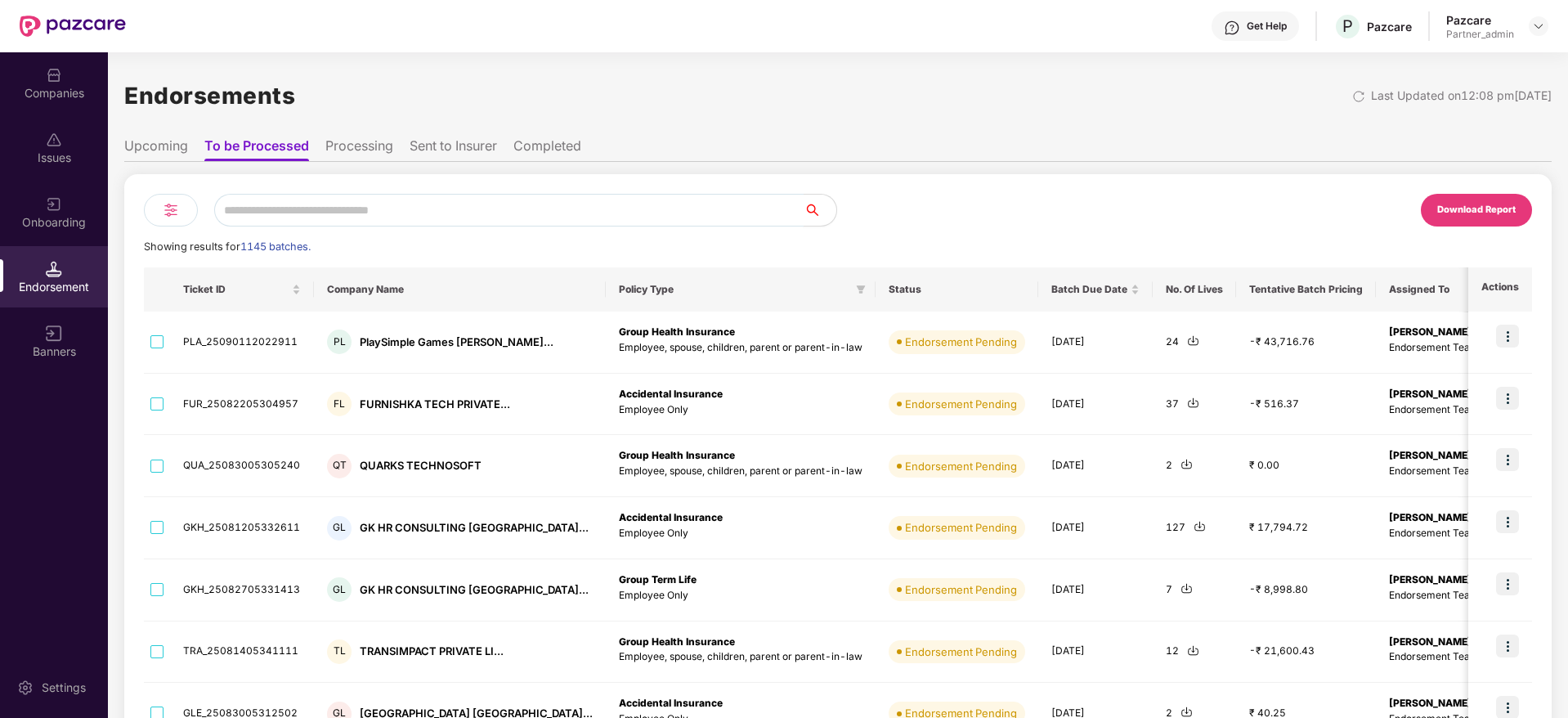
click at [298, 216] on input "text" at bounding box center [509, 210] width 589 height 33
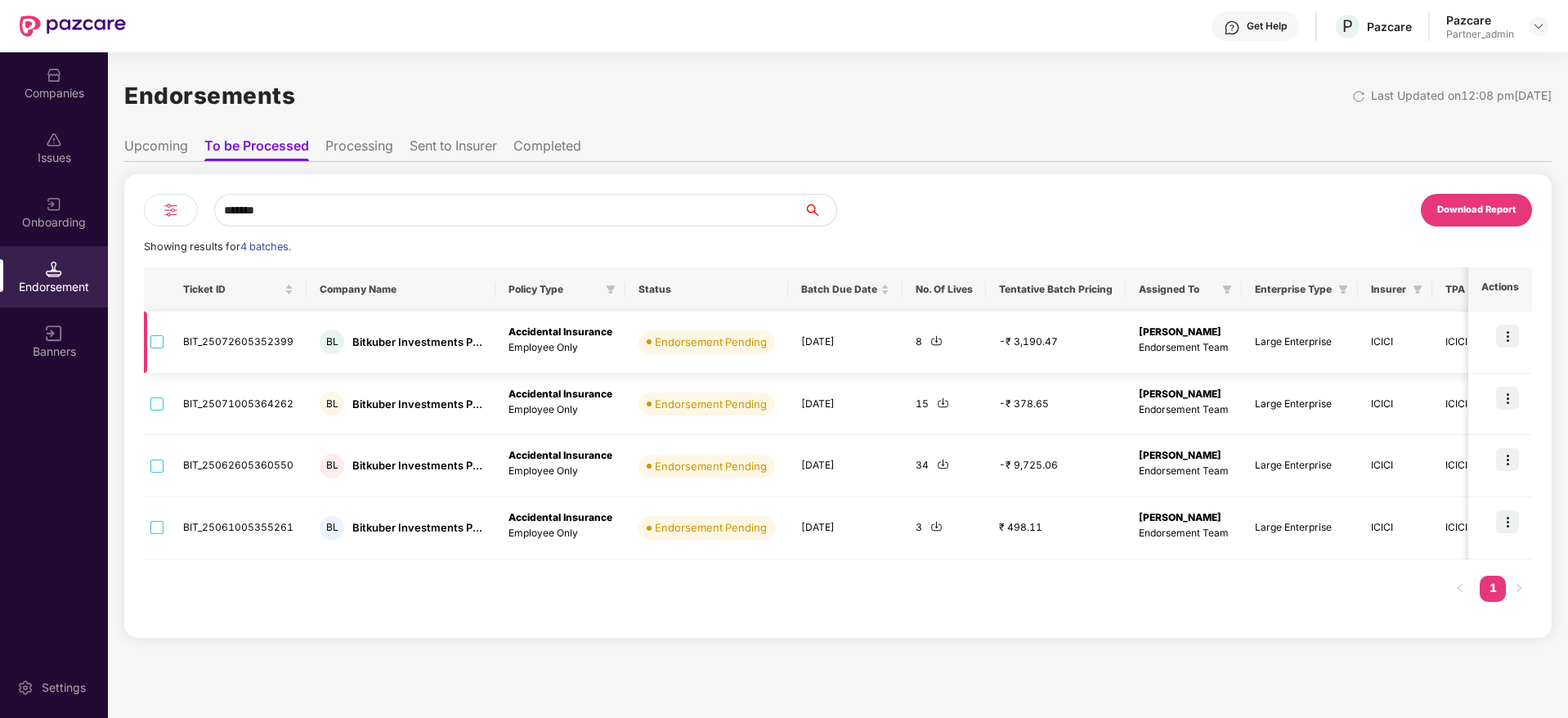
type input "*******"
click at [1513, 339] on img at bounding box center [1507, 336] width 23 height 23
drag, startPoint x: 1132, startPoint y: 326, endPoint x: 1207, endPoint y: 339, distance: 76.1
click at [1207, 339] on div "[PERSON_NAME] Endorsement Team" at bounding box center [1183, 340] width 90 height 31
click at [169, 211] on img at bounding box center [170, 210] width 20 height 20
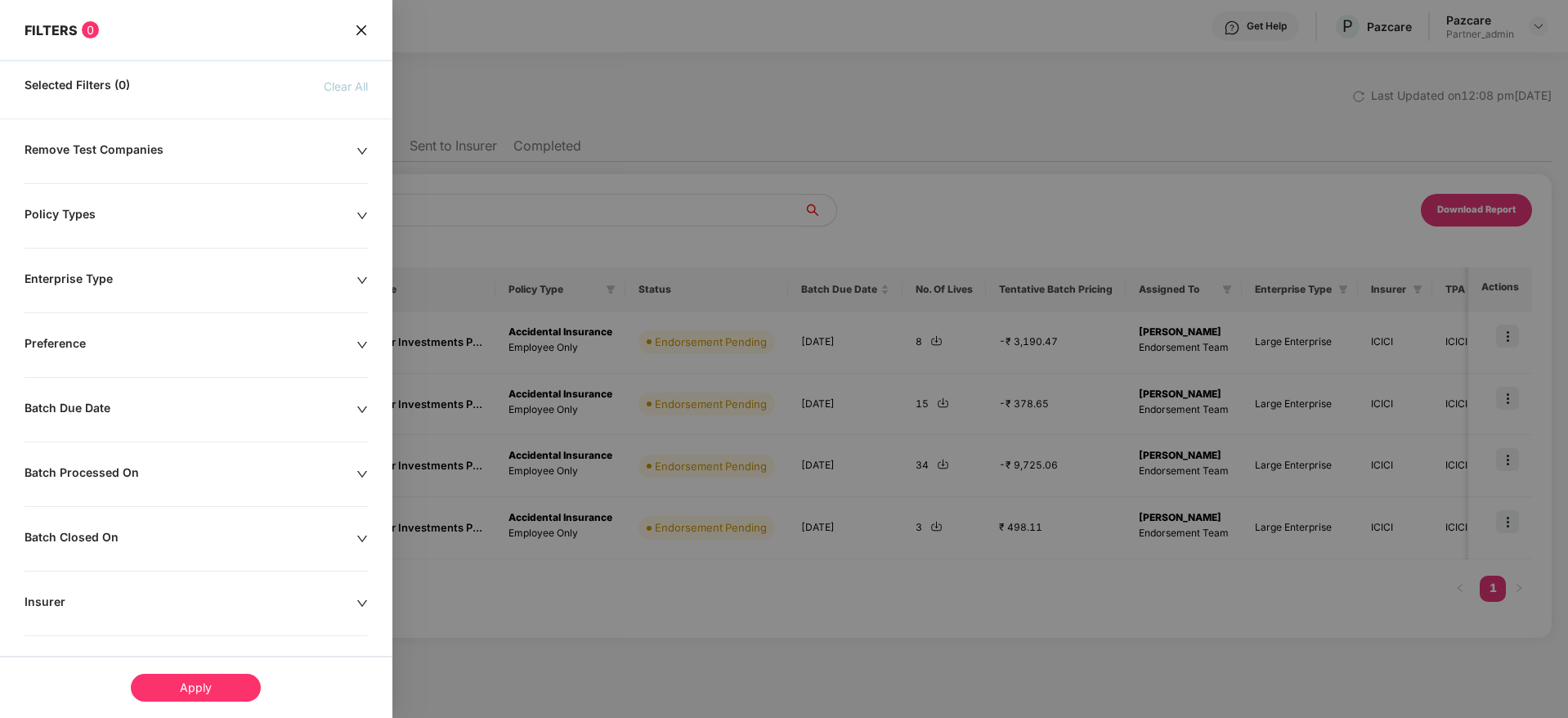
click at [665, 103] on div at bounding box center [784, 359] width 1568 height 718
click at [362, 28] on icon "close" at bounding box center [361, 30] width 10 height 10
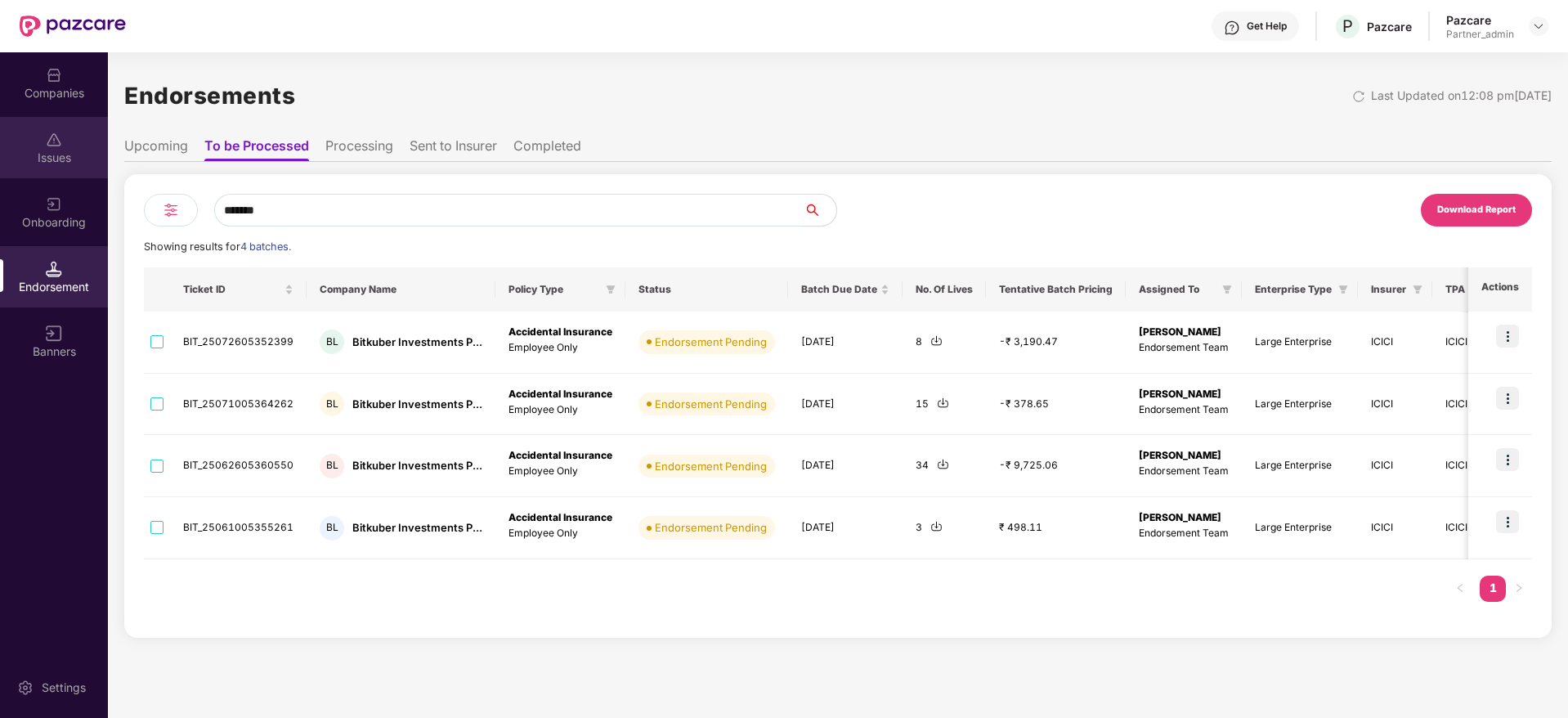
click at [41, 133] on div "Issues" at bounding box center [54, 147] width 108 height 61
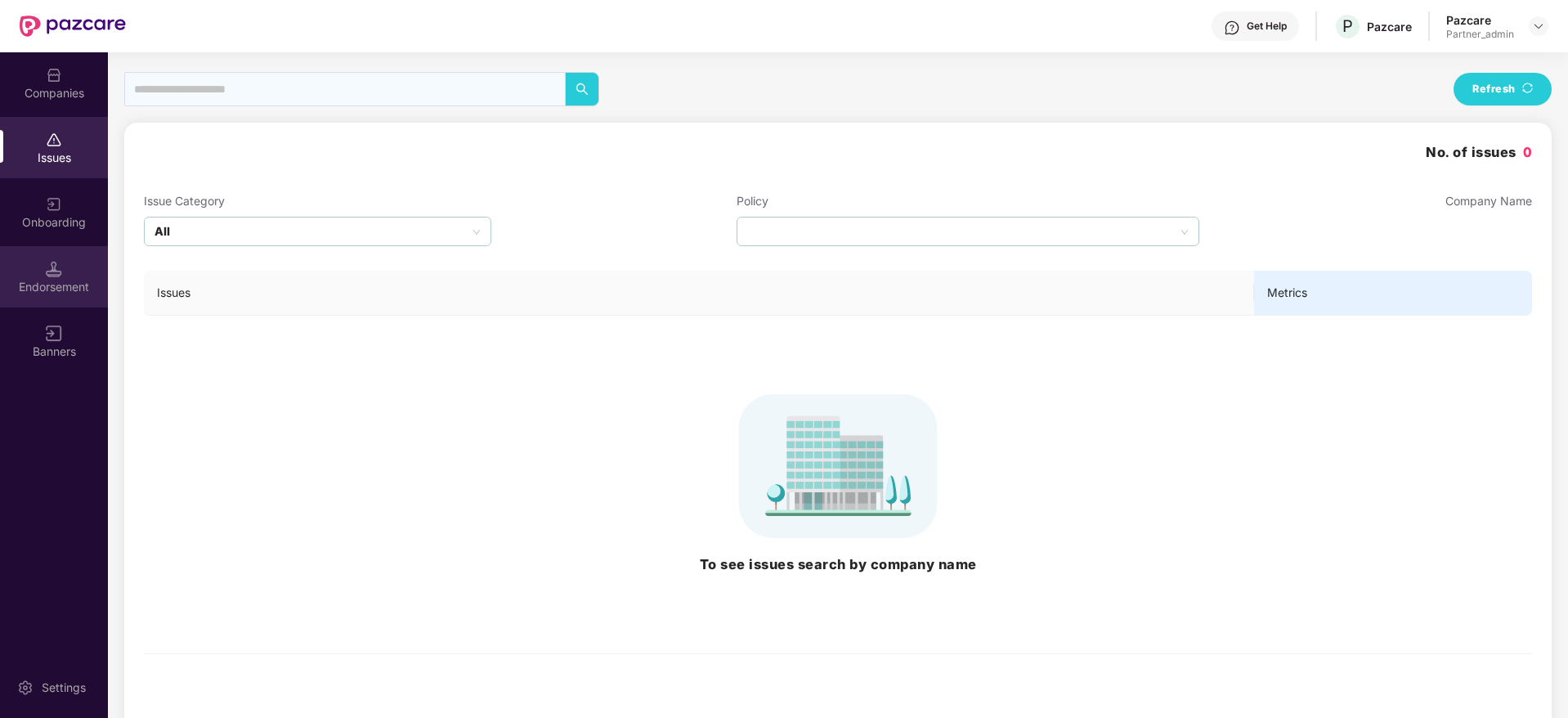
click at [53, 273] on img at bounding box center [54, 269] width 16 height 16
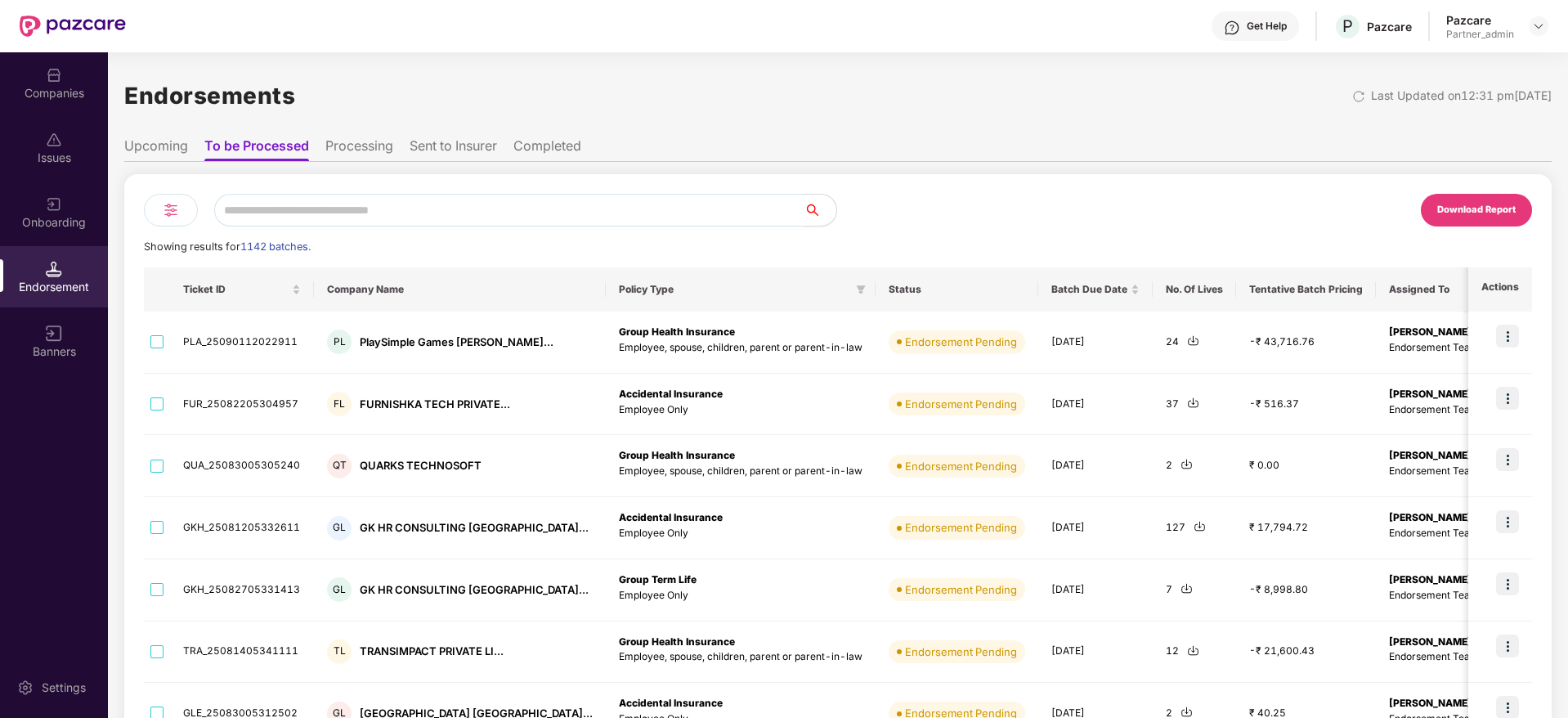
click at [172, 212] on img at bounding box center [170, 210] width 20 height 20
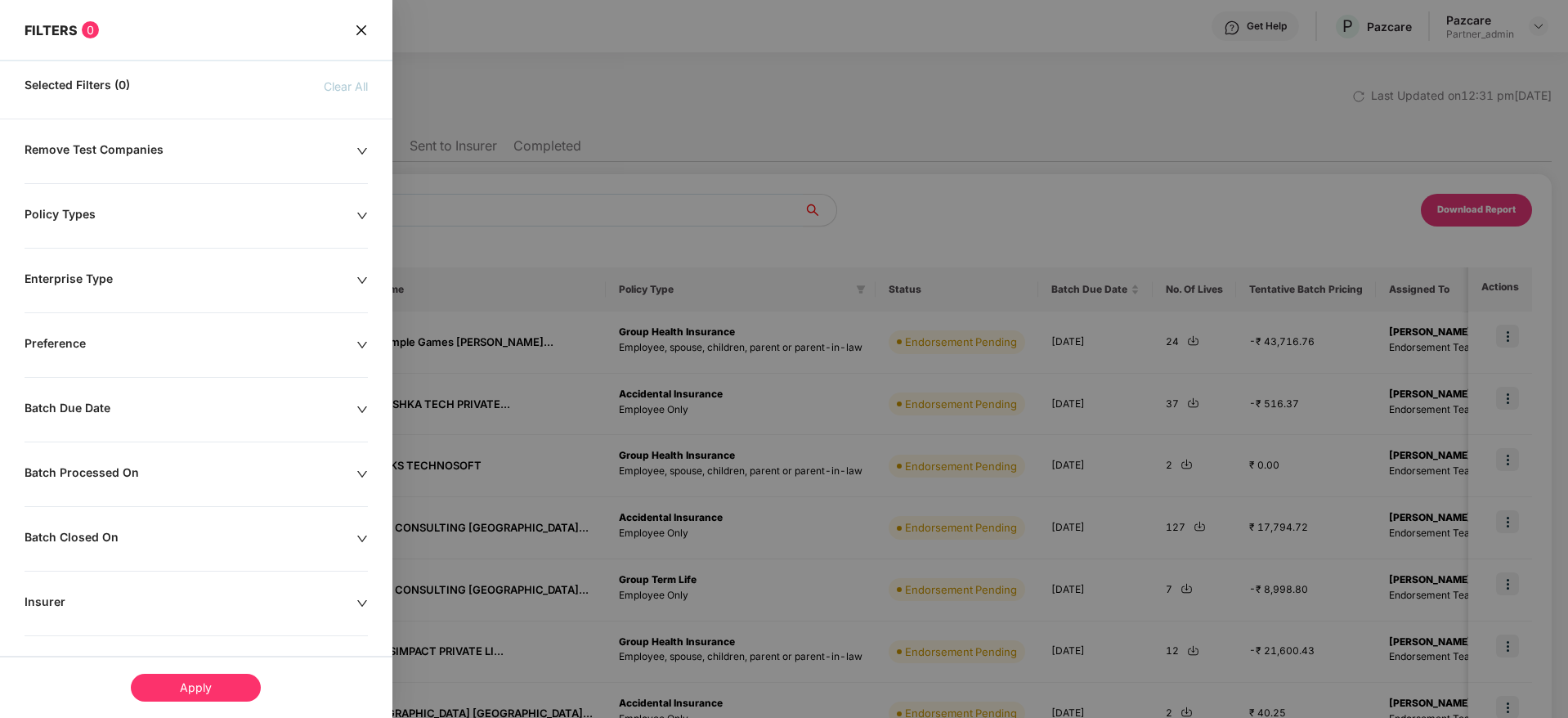
click at [354, 475] on div "Batch Processed On" at bounding box center [190, 474] width 332 height 18
click at [169, 526] on div at bounding box center [104, 524] width 142 height 18
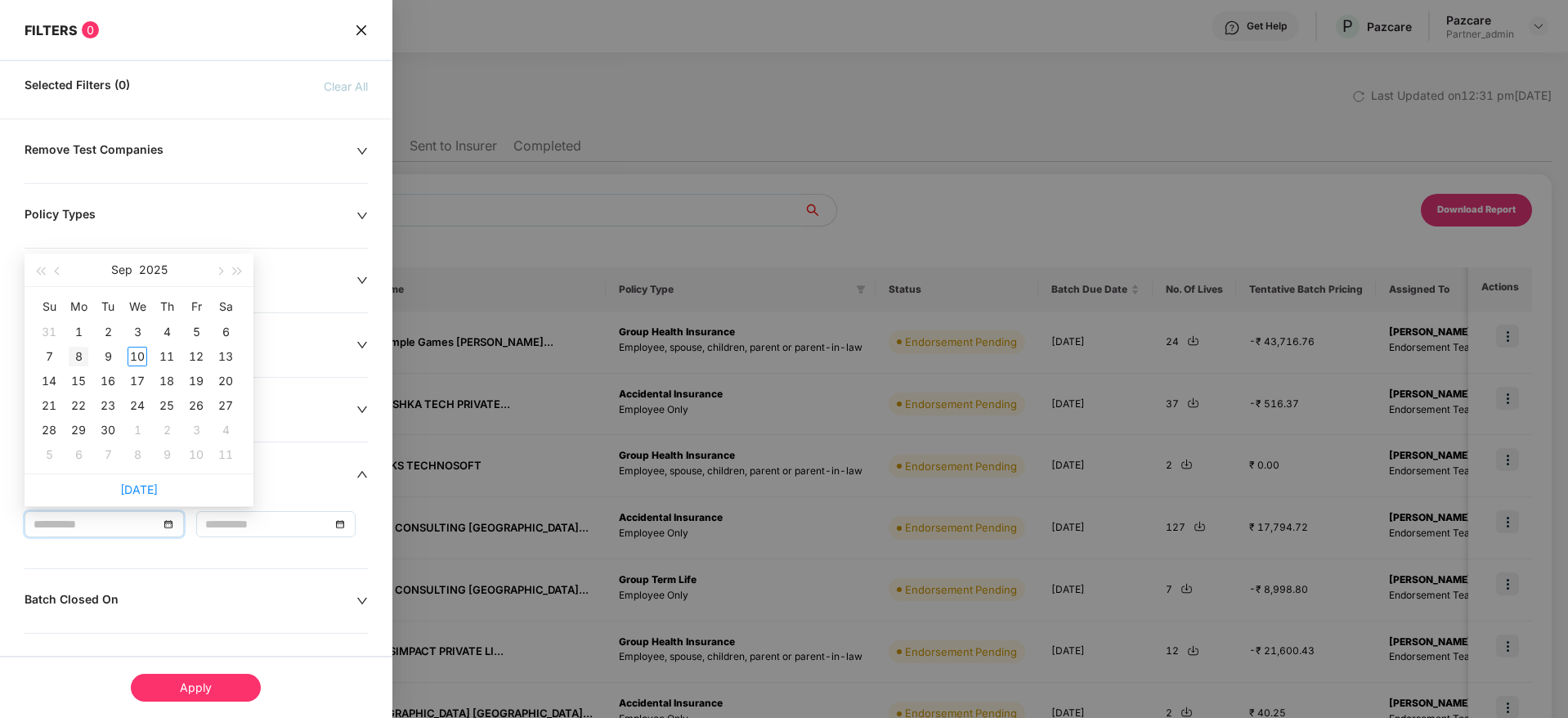
type input "**********"
click at [77, 360] on div "8" at bounding box center [78, 356] width 20 height 20
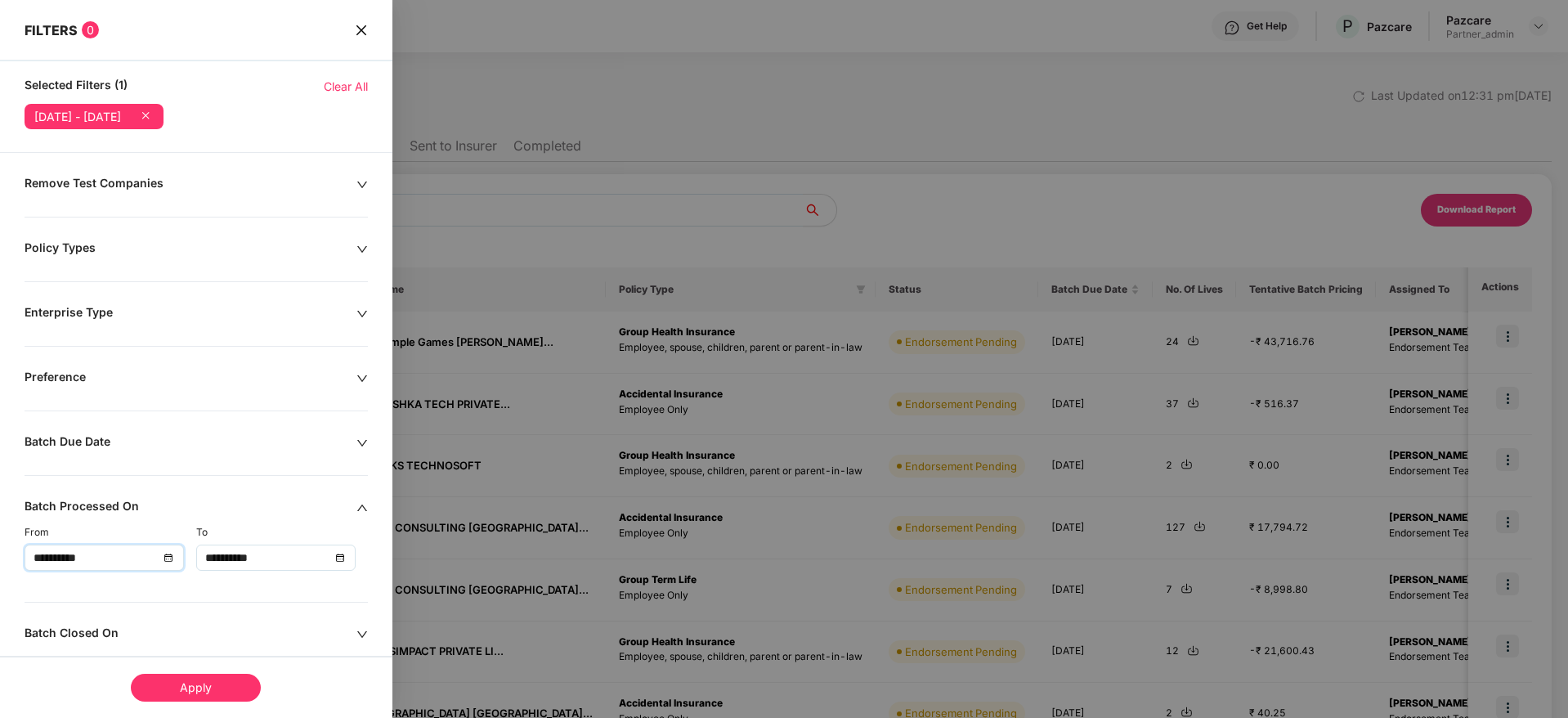
click at [342, 555] on div "**********" at bounding box center [276, 557] width 142 height 18
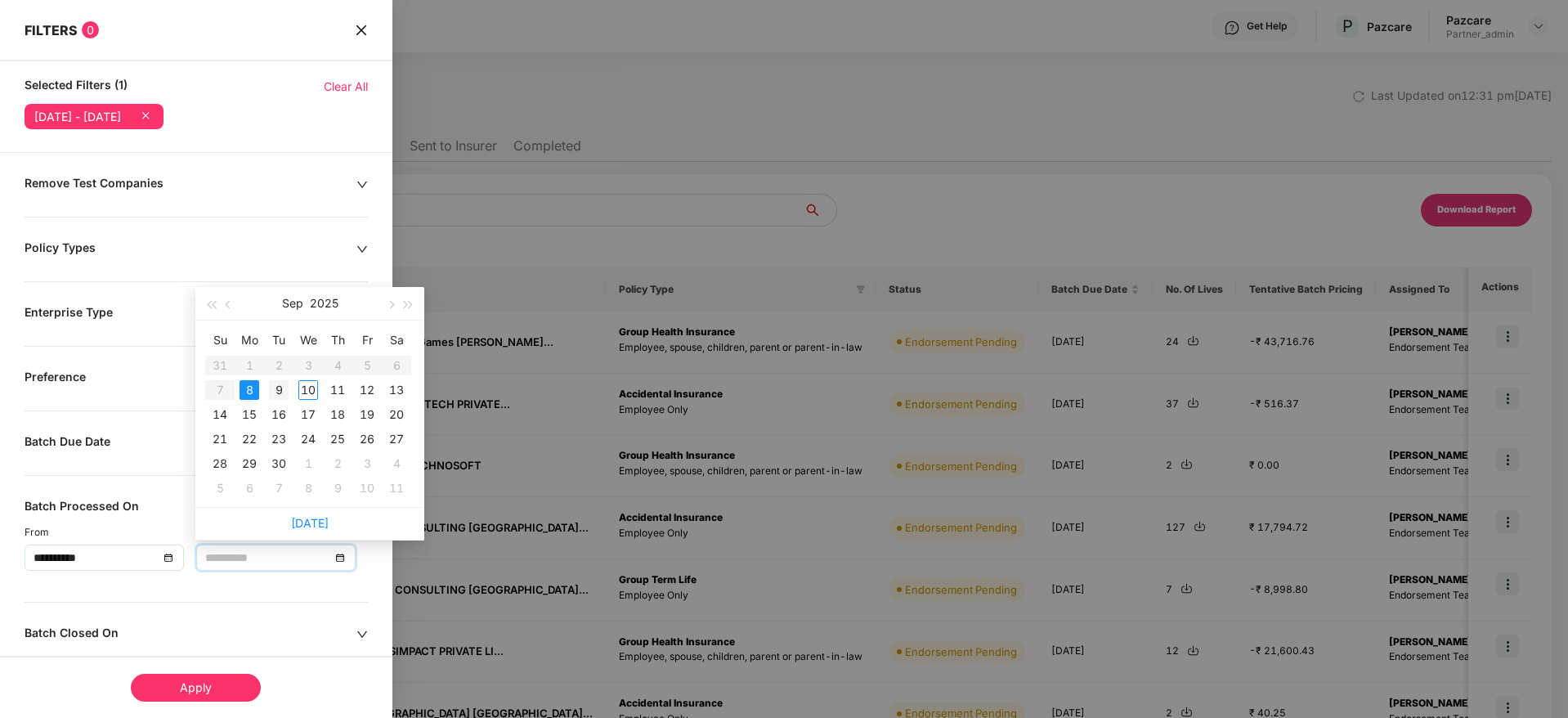
type input "**********"
click at [282, 388] on div "9" at bounding box center [278, 390] width 20 height 20
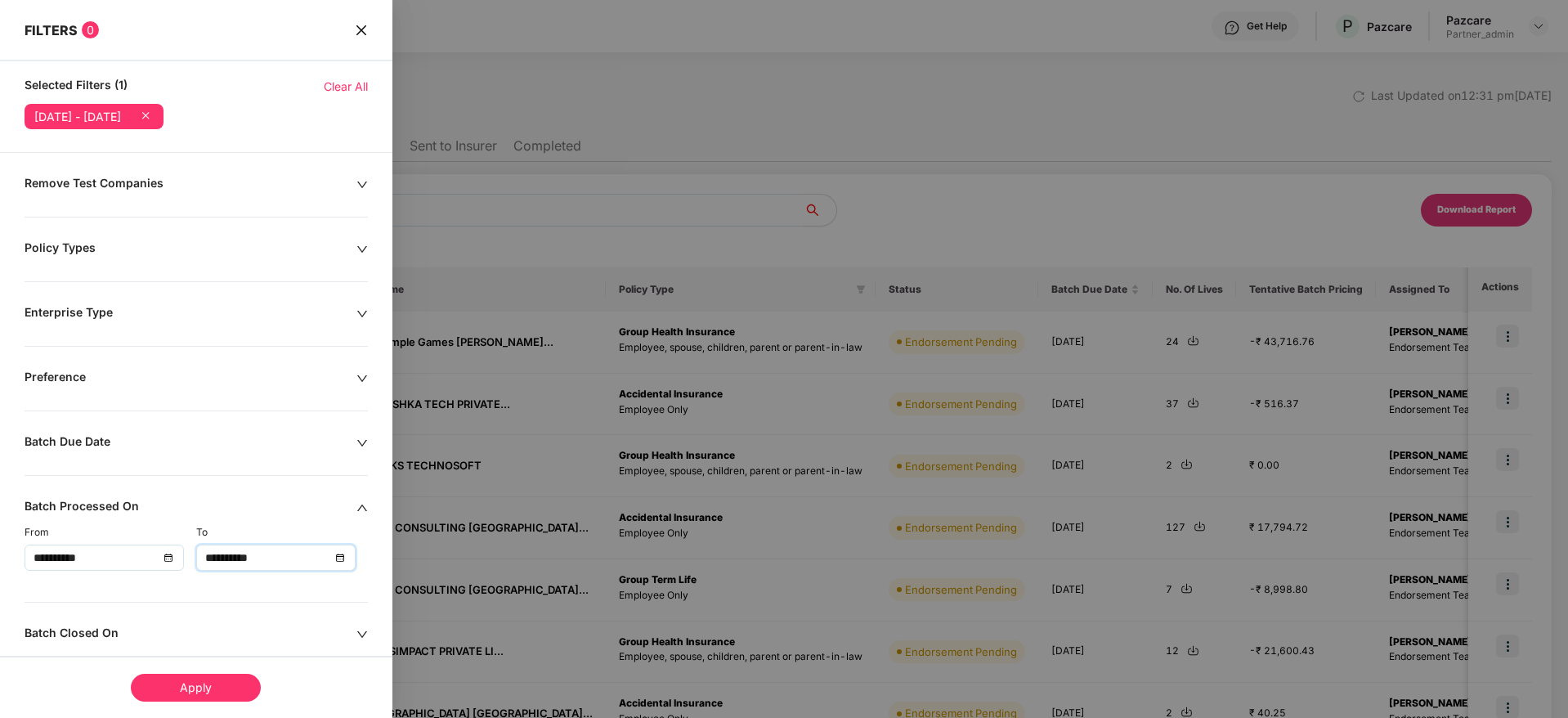
scroll to position [123, 0]
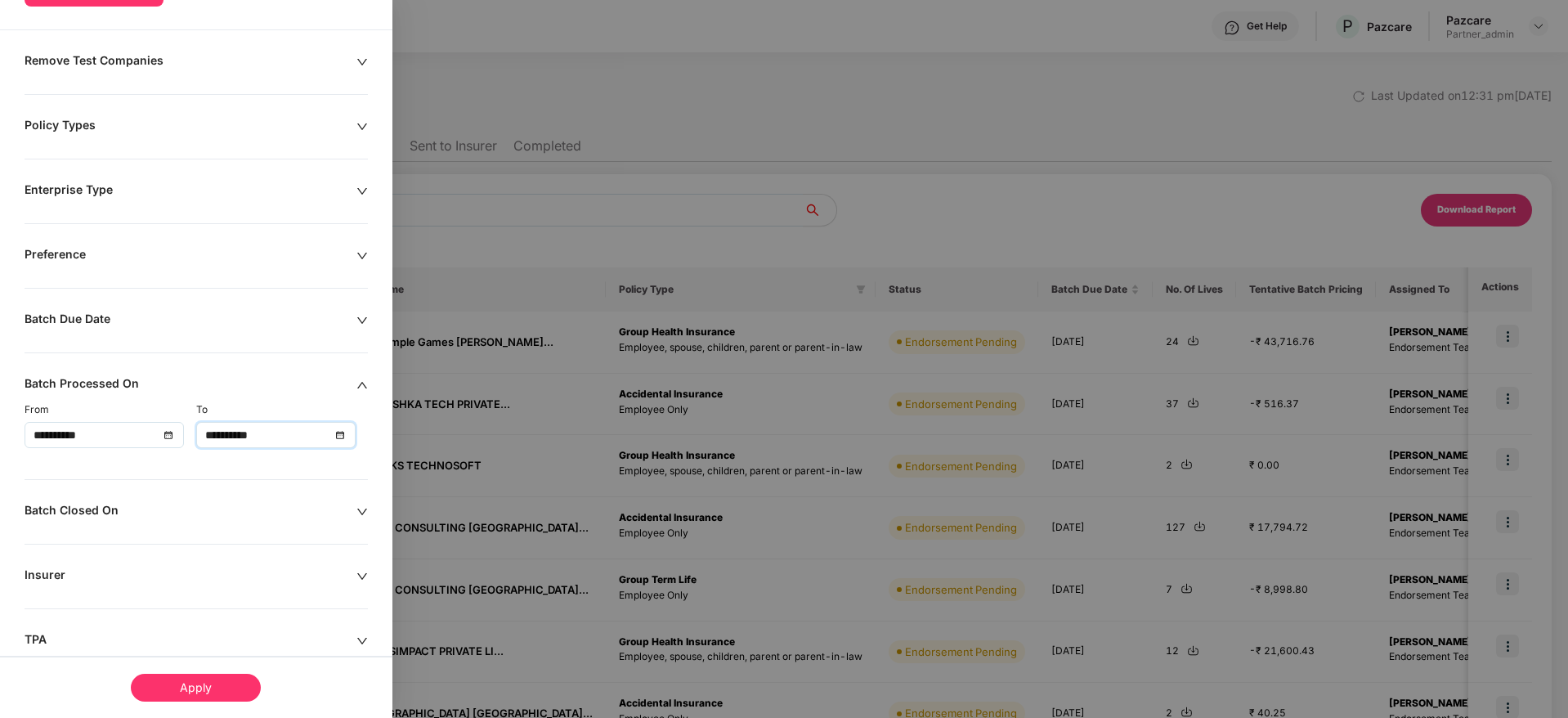
click at [189, 687] on div "Apply" at bounding box center [196, 687] width 130 height 28
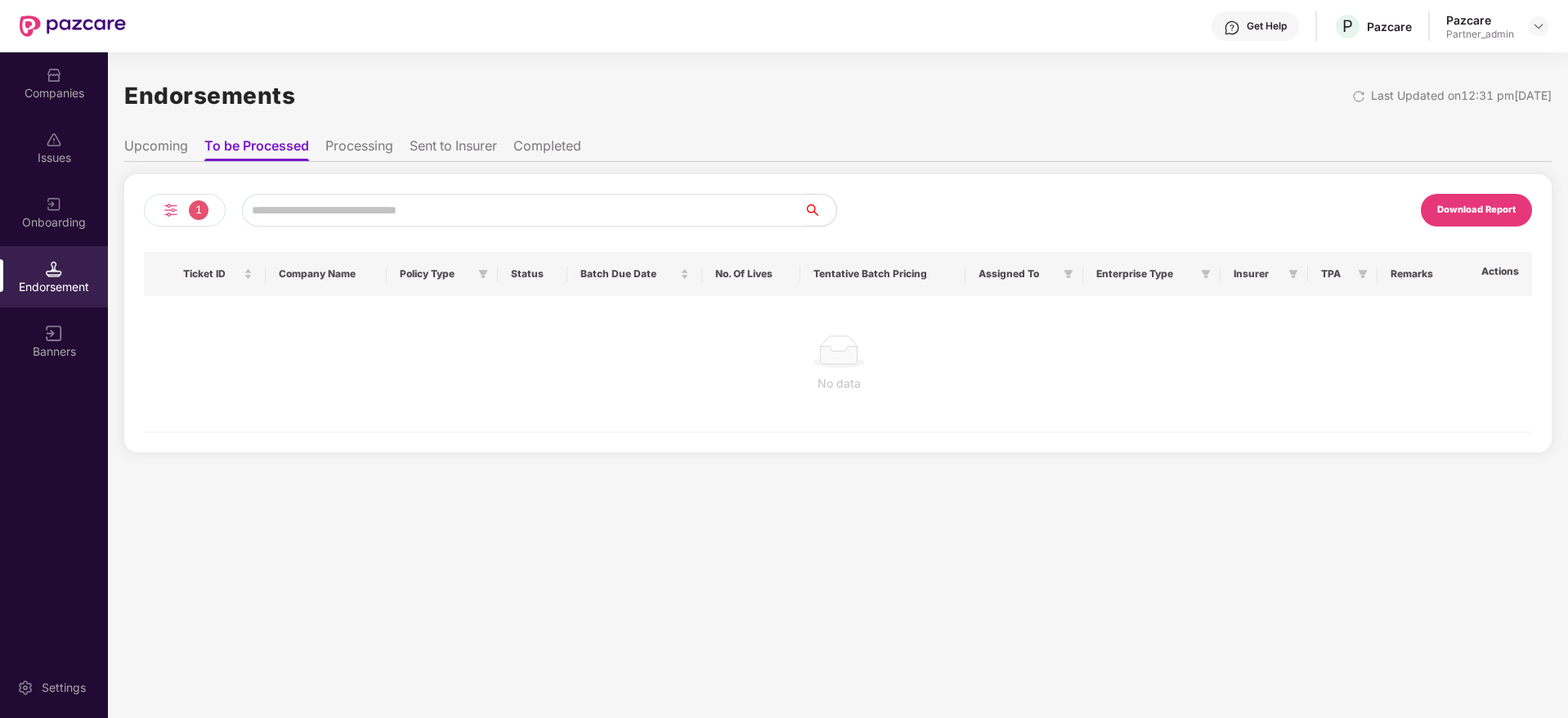
click at [346, 148] on li "Processing" at bounding box center [359, 149] width 68 height 24
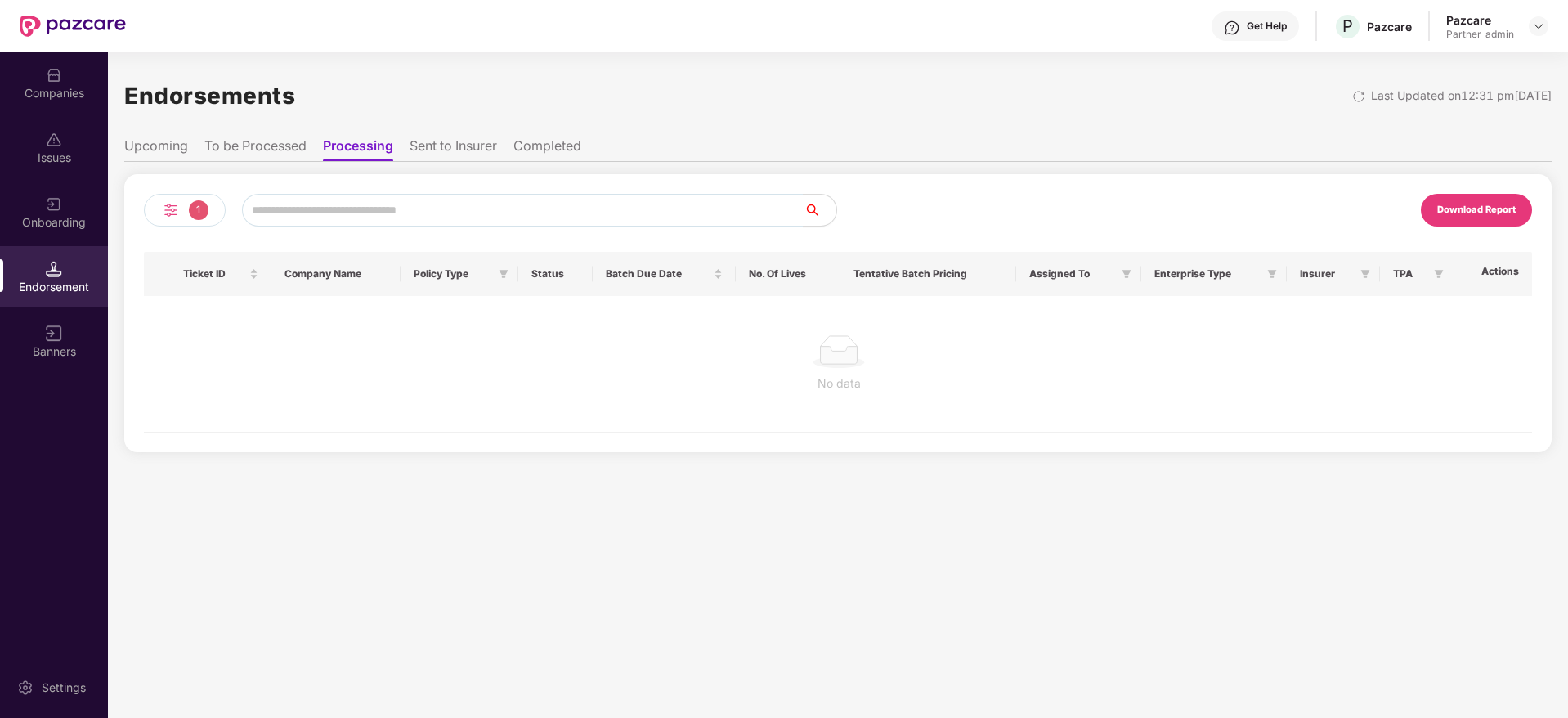
click at [171, 206] on img at bounding box center [170, 210] width 20 height 20
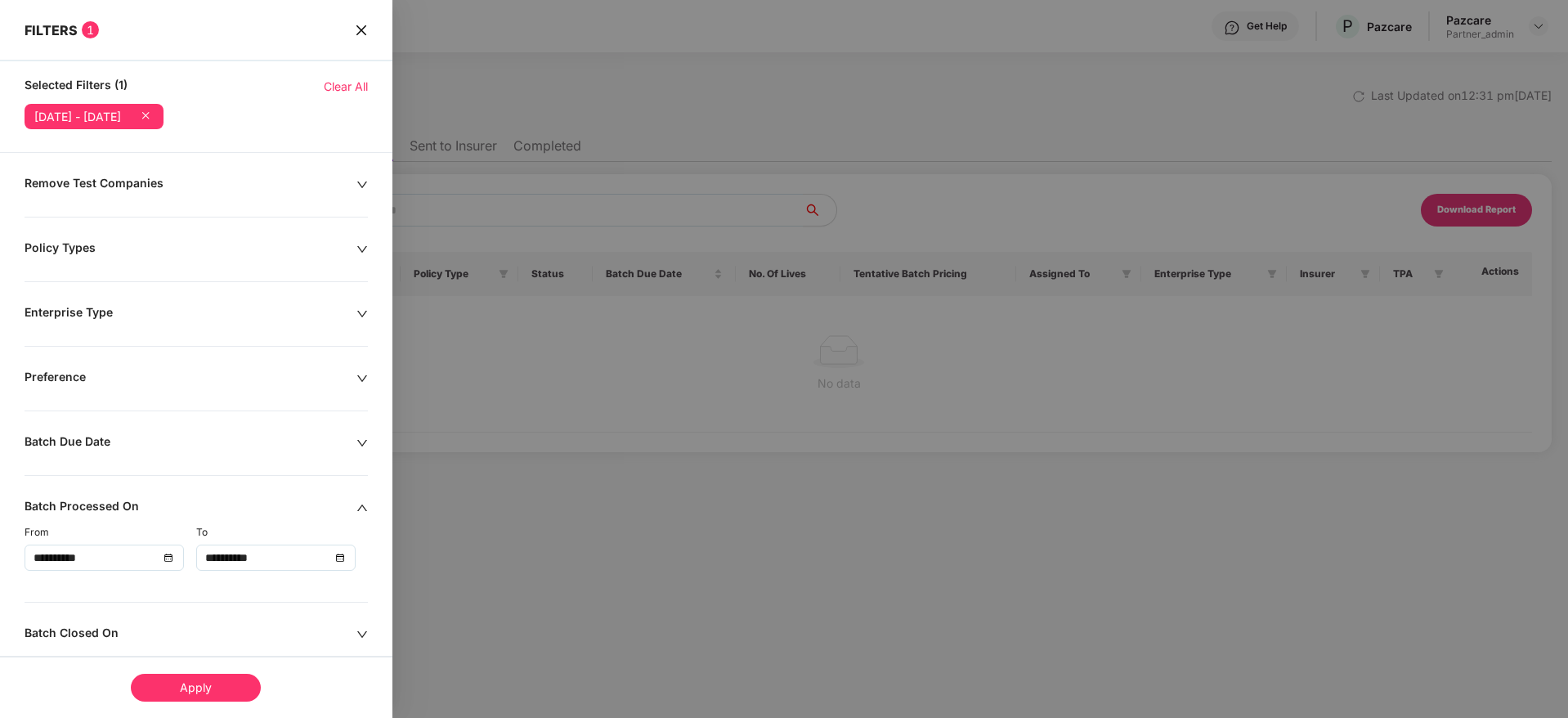
click at [204, 692] on div "Apply" at bounding box center [196, 687] width 130 height 28
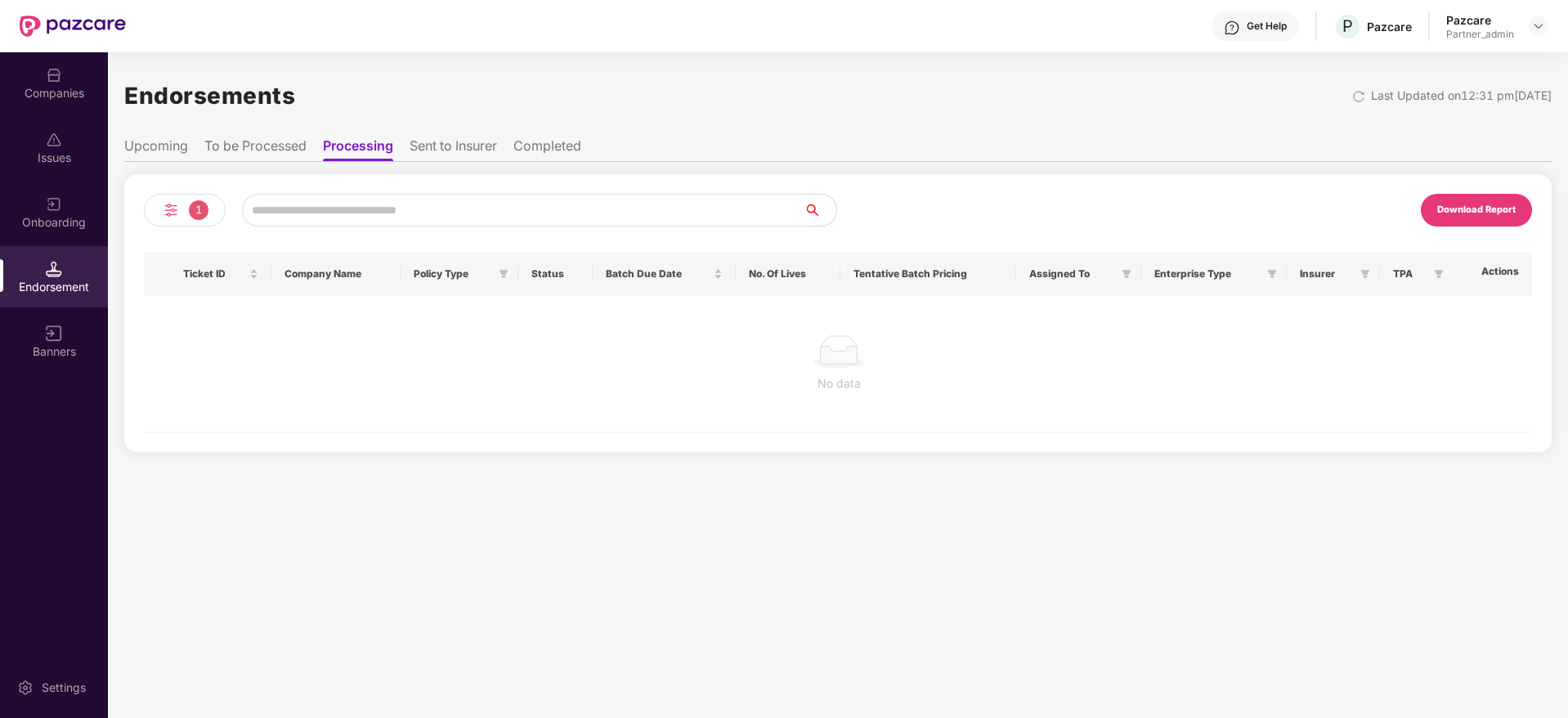
drag, startPoint x: 412, startPoint y: 147, endPoint x: 423, endPoint y: 147, distance: 11.0
click at [414, 147] on li "Sent to Insurer" at bounding box center [453, 149] width 87 height 24
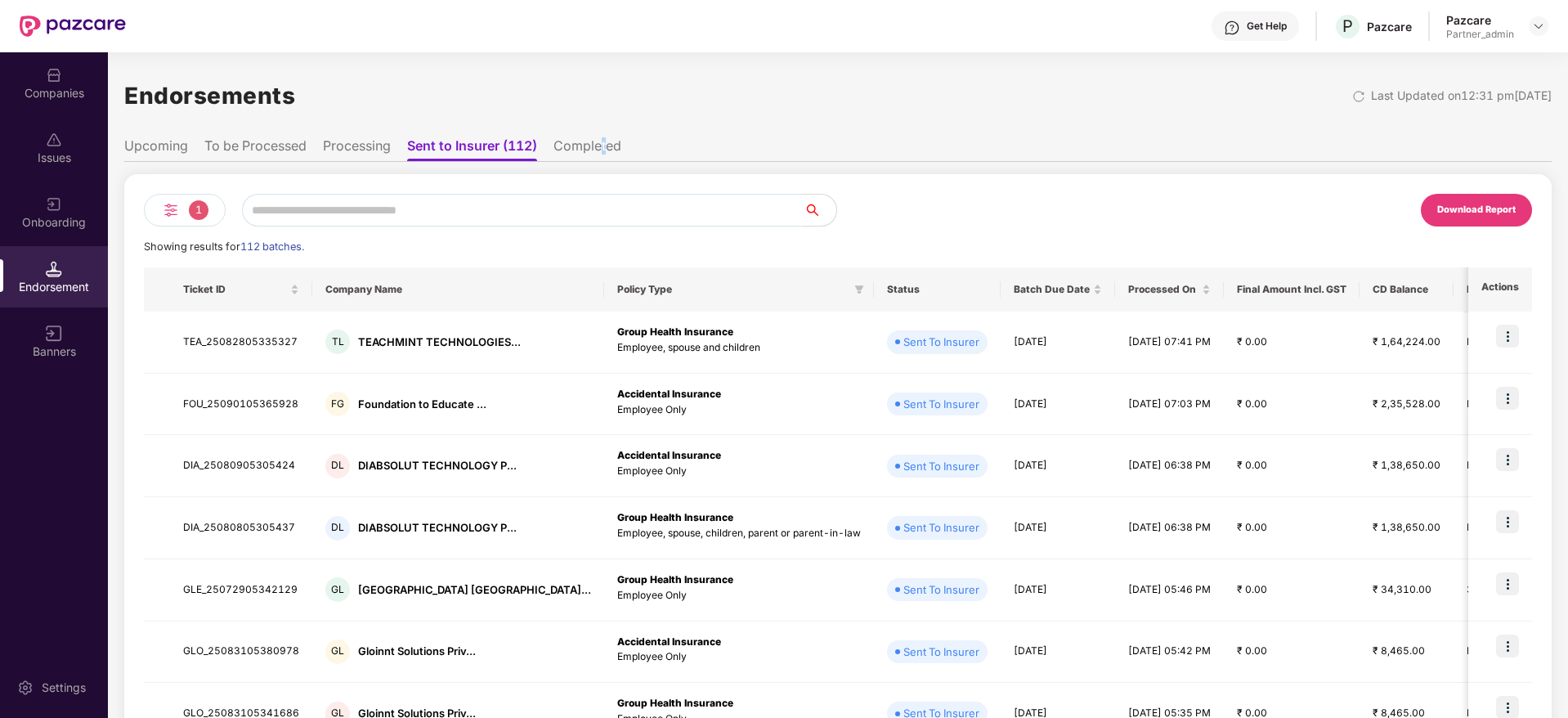
click at [607, 138] on li "Completed" at bounding box center [586, 149] width 68 height 24
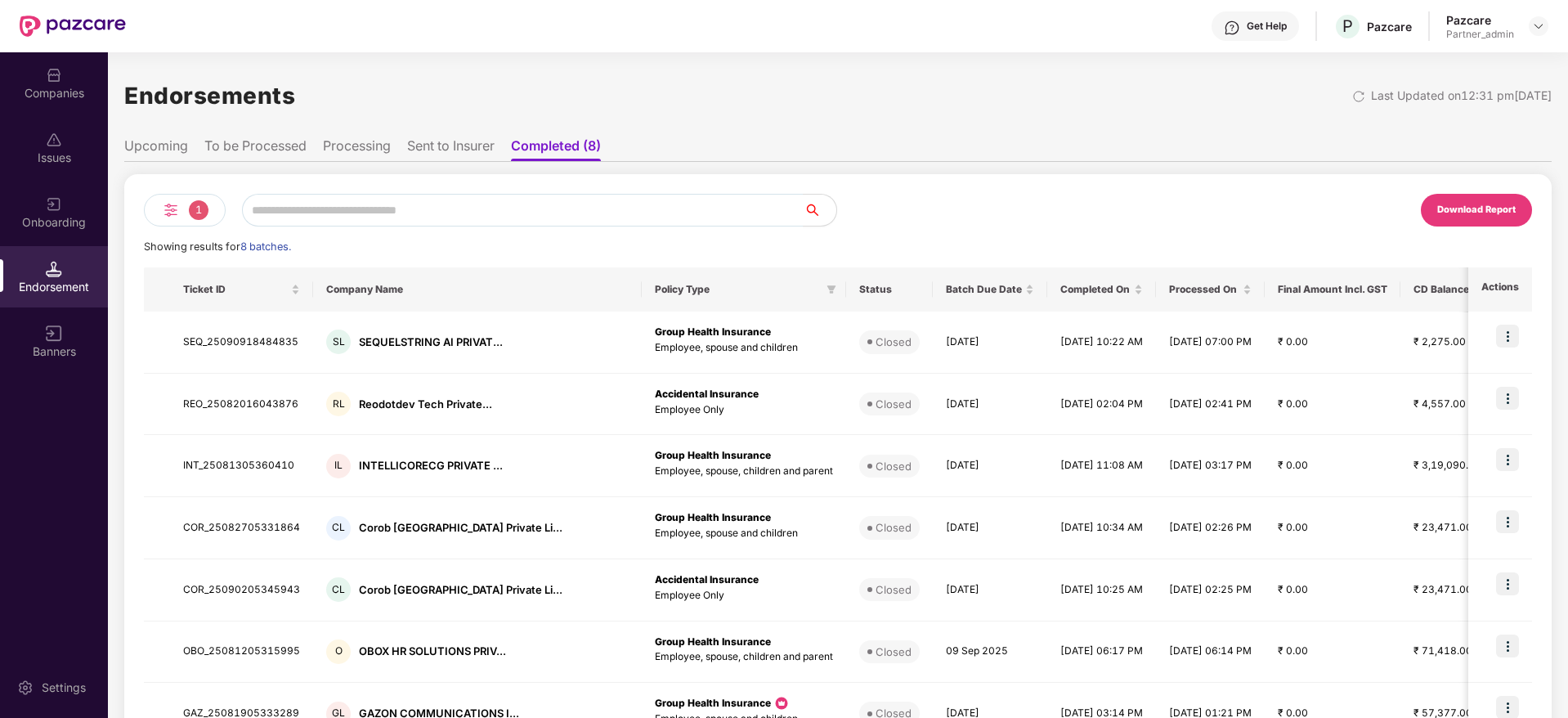
click at [452, 149] on li "Sent to Insurer" at bounding box center [450, 149] width 87 height 24
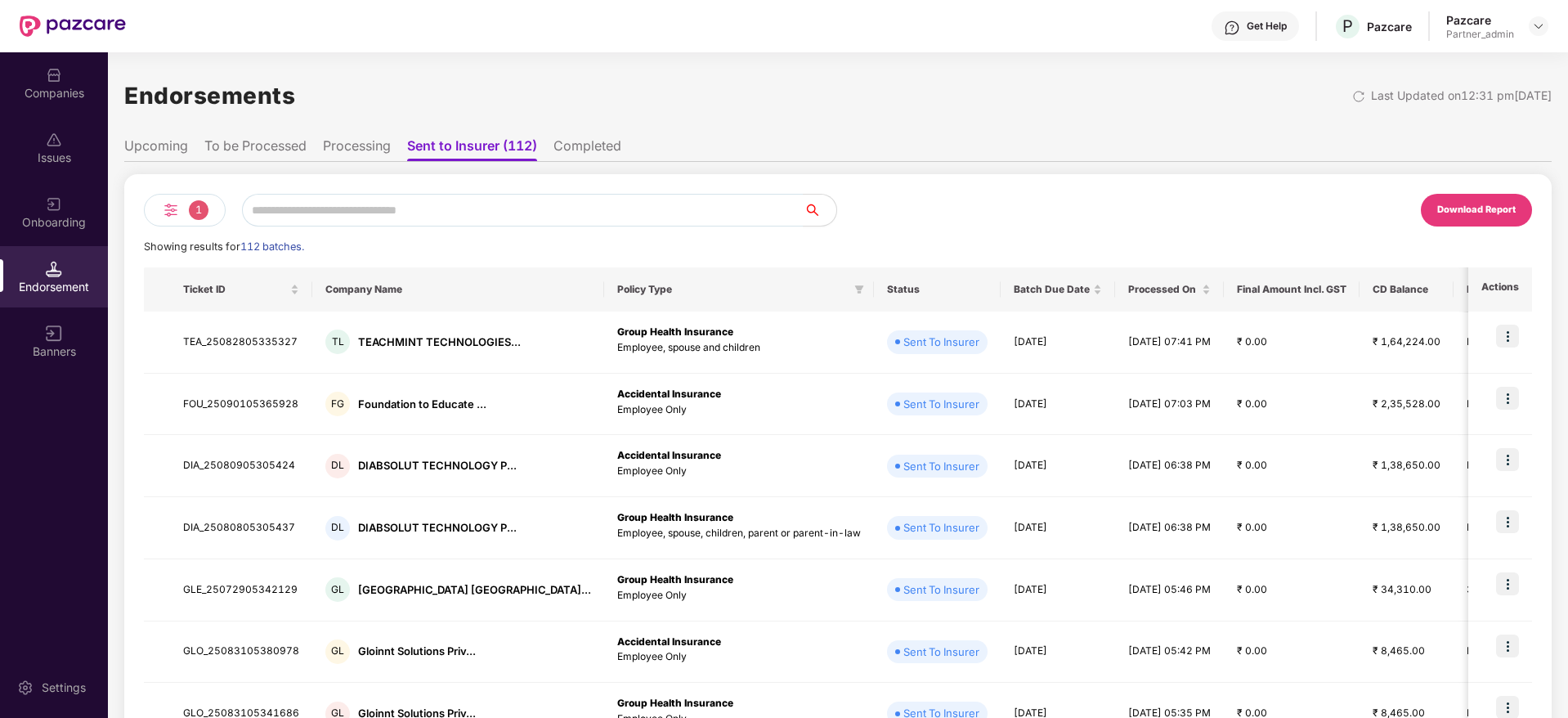
click at [1452, 210] on div "Download Report" at bounding box center [1476, 210] width 78 height 14
click at [59, 70] on img at bounding box center [54, 75] width 16 height 16
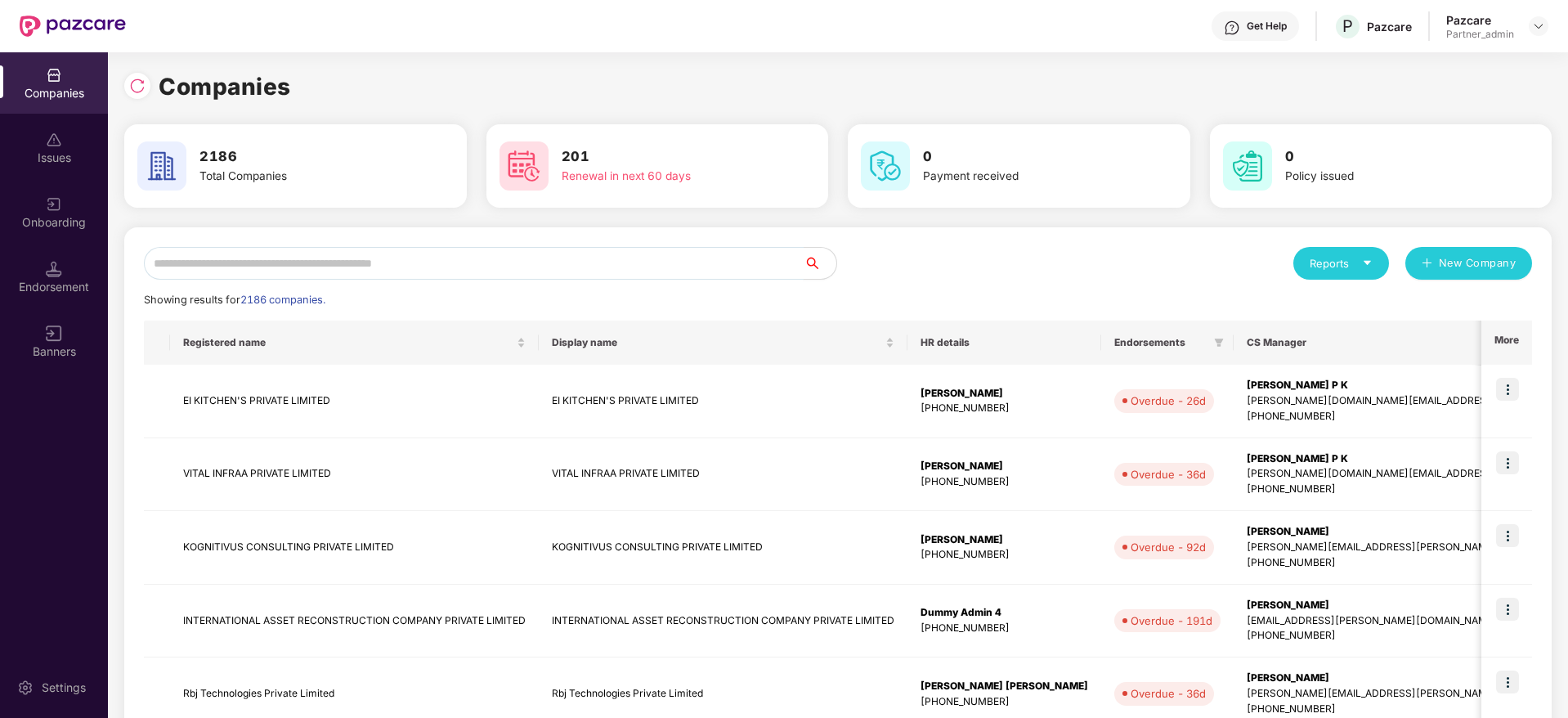
click at [352, 267] on input "text" at bounding box center [473, 263] width 659 height 33
paste input "**********"
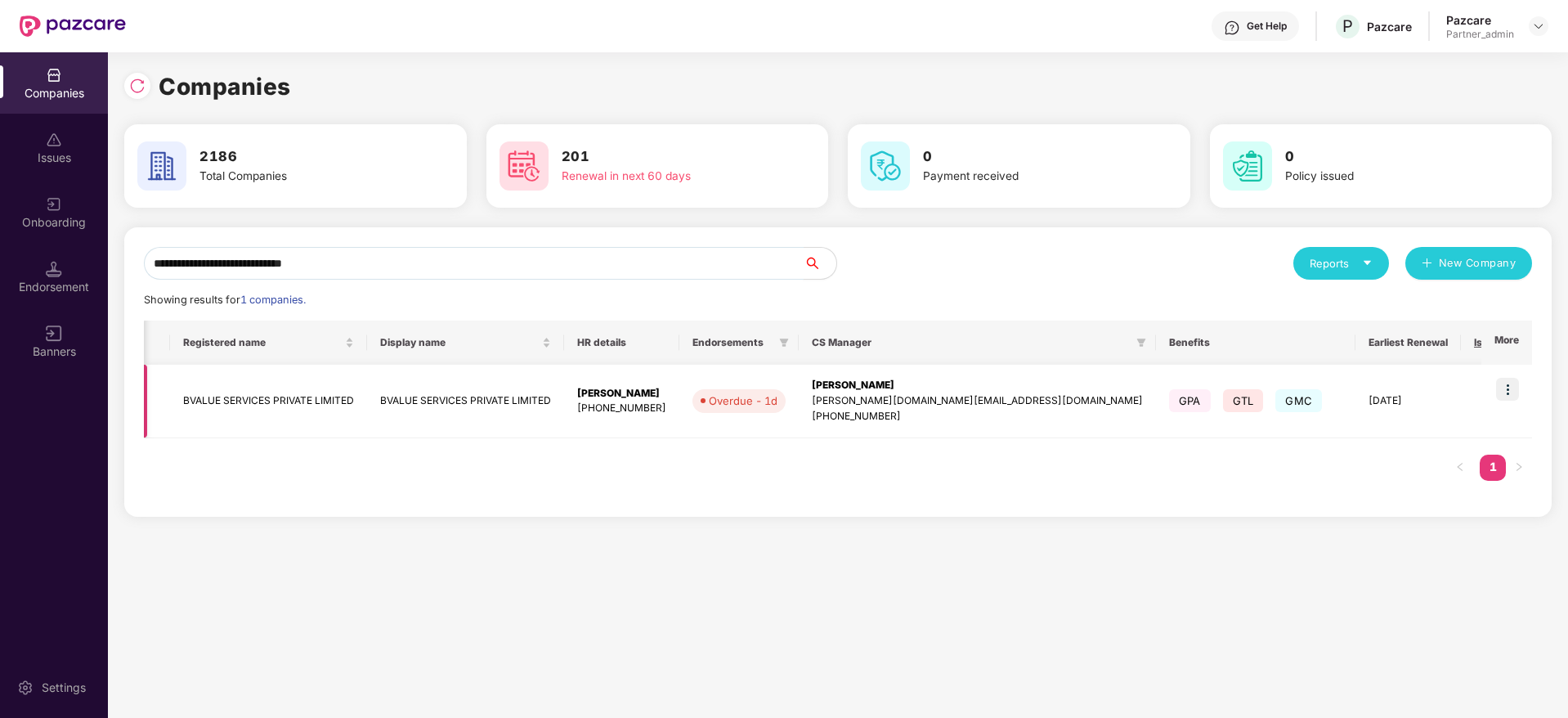
scroll to position [0, 104]
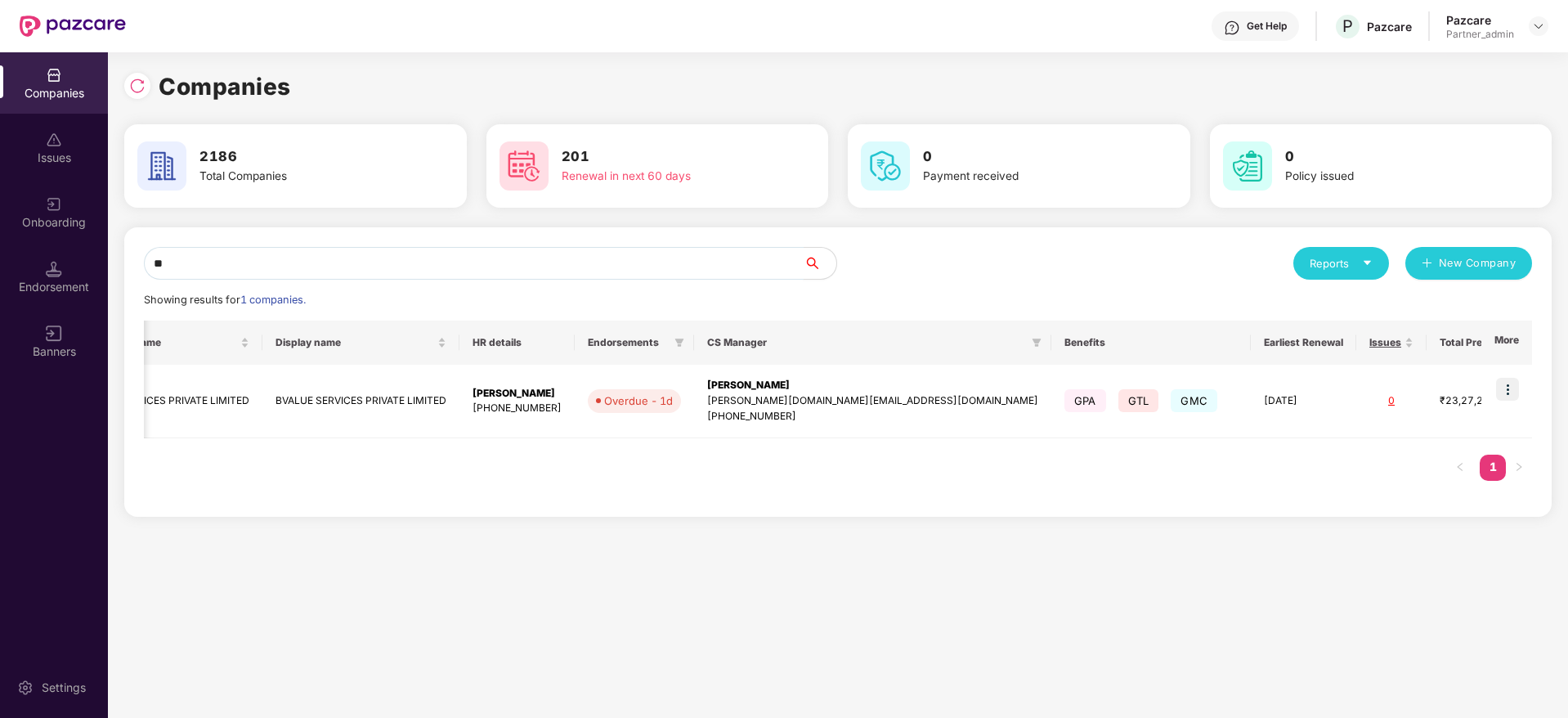
type input "*"
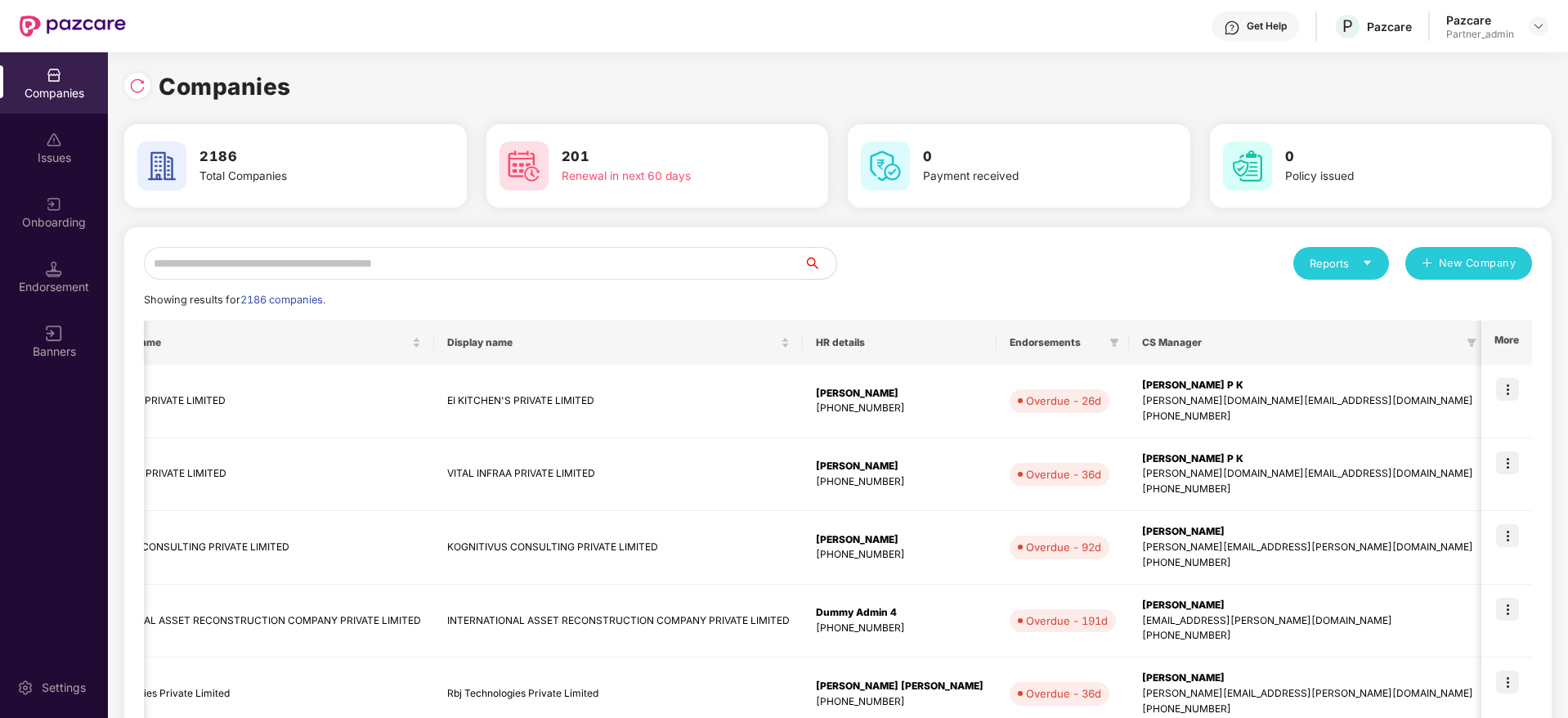
paste input "**********"
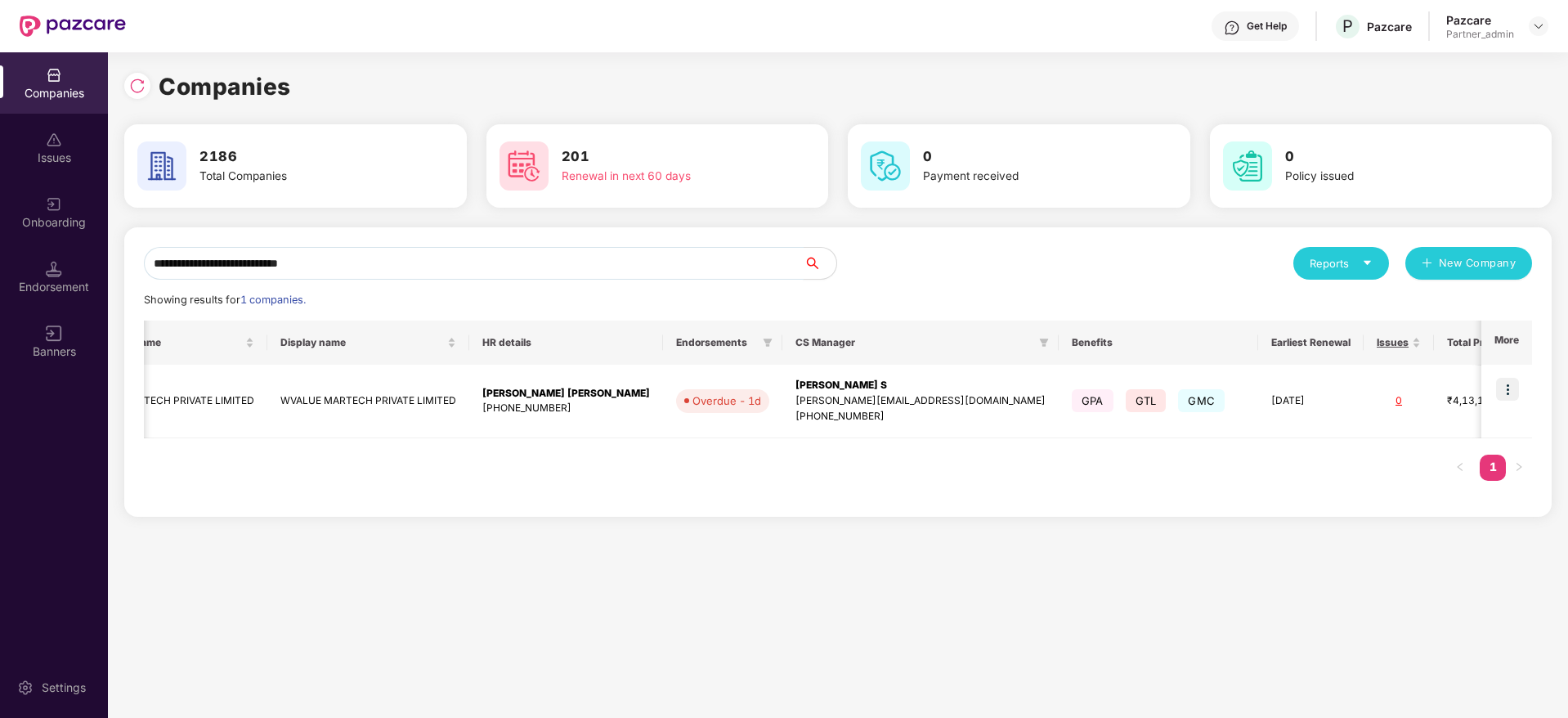
click at [0, 201] on div "**********" at bounding box center [784, 385] width 1568 height 665
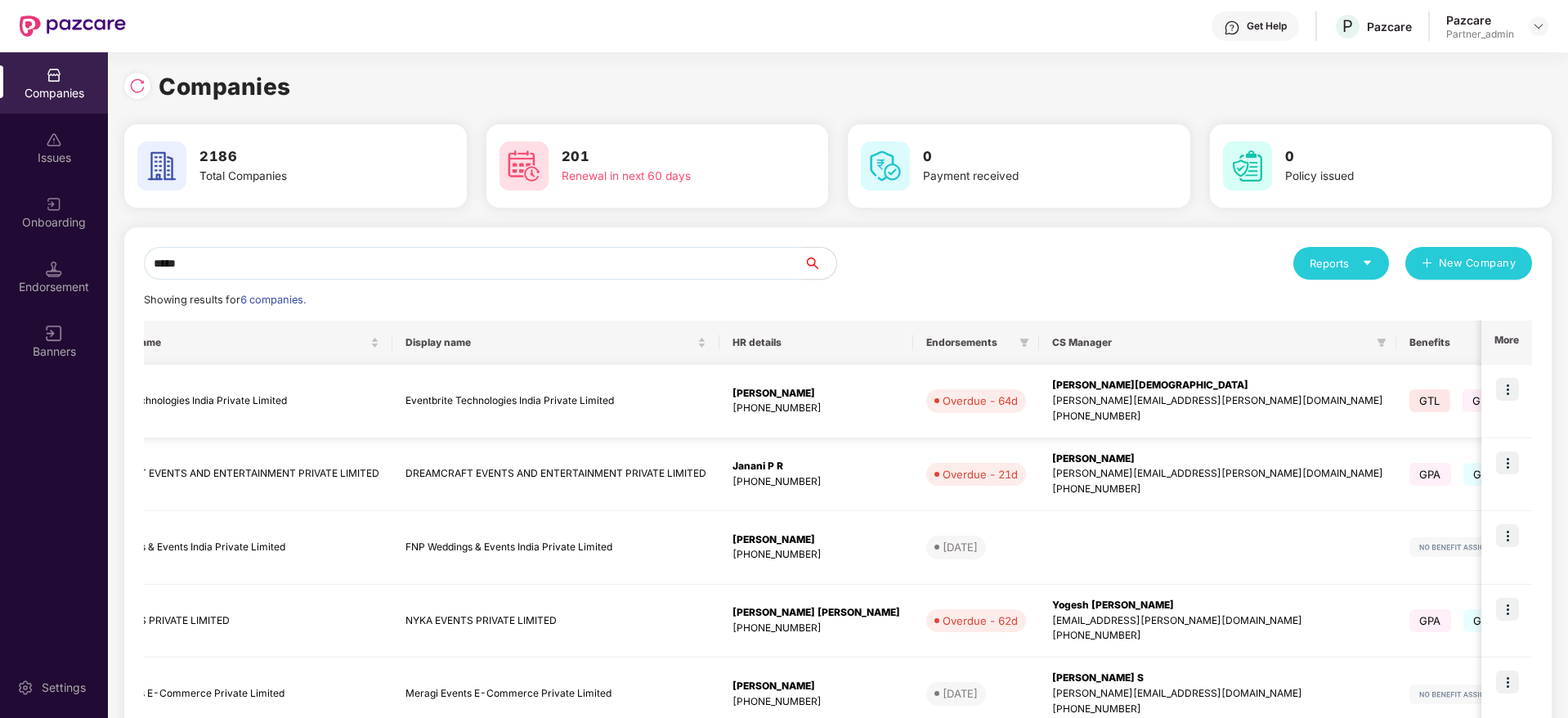
scroll to position [0, 0]
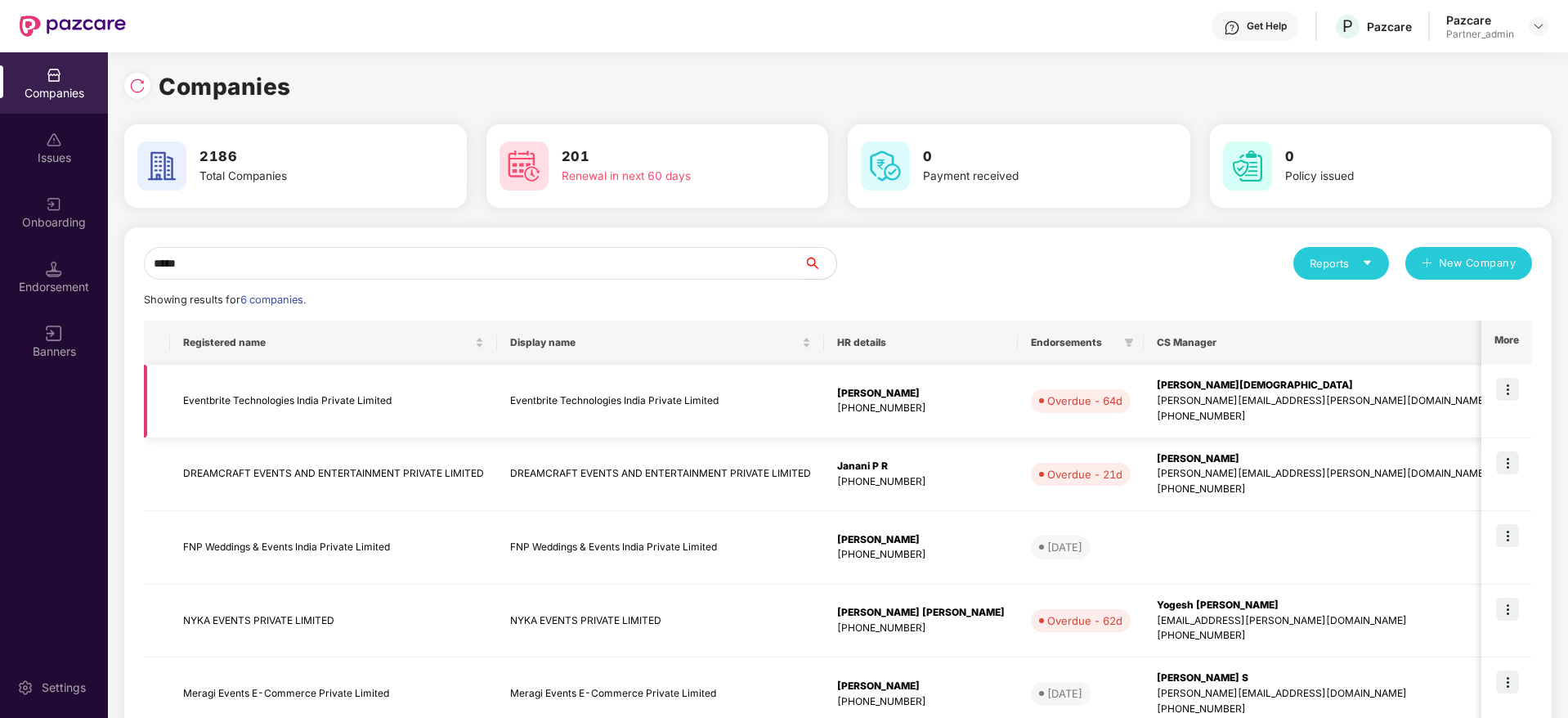
type input "*****"
click at [1511, 393] on img at bounding box center [1507, 390] width 23 height 23
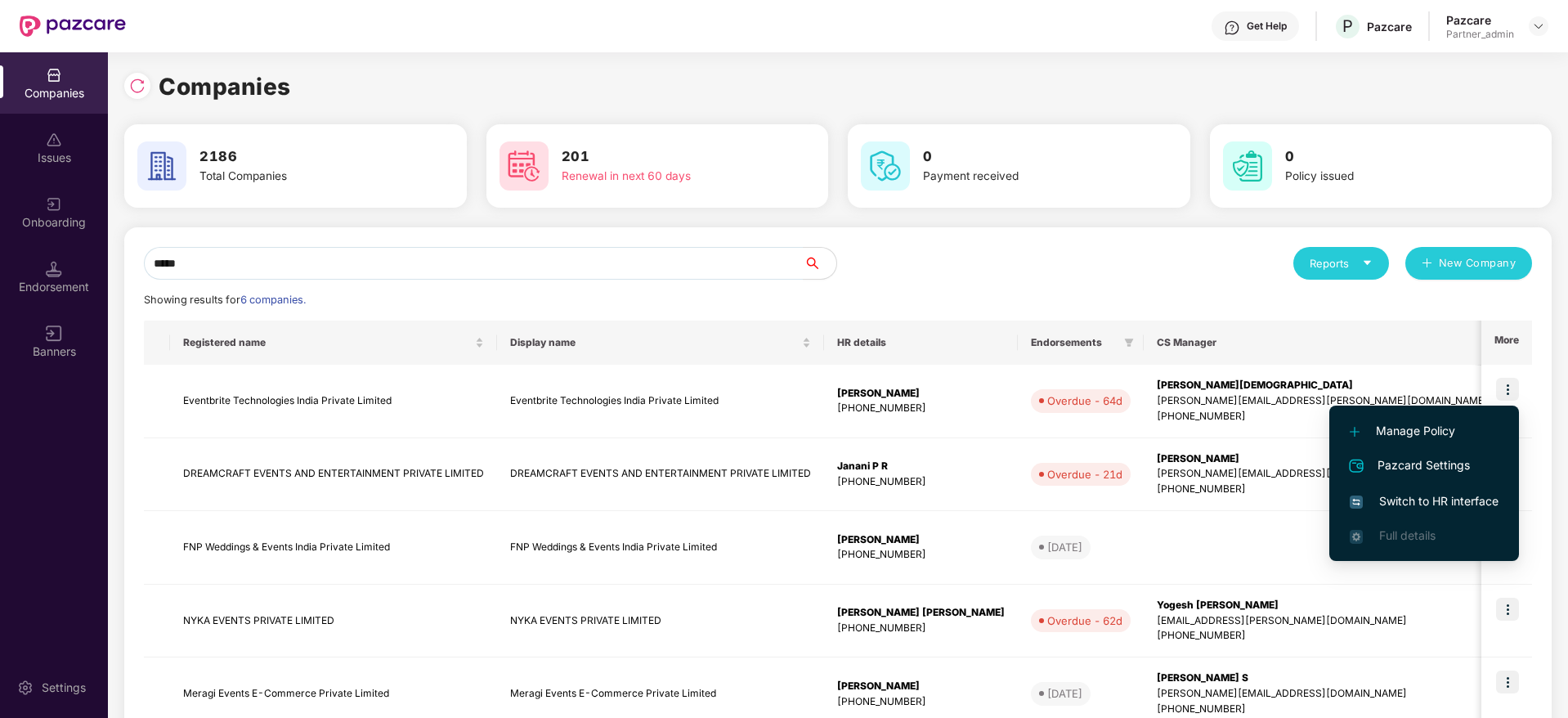
click at [1453, 486] on li "Switch to HR interface" at bounding box center [1424, 502] width 189 height 34
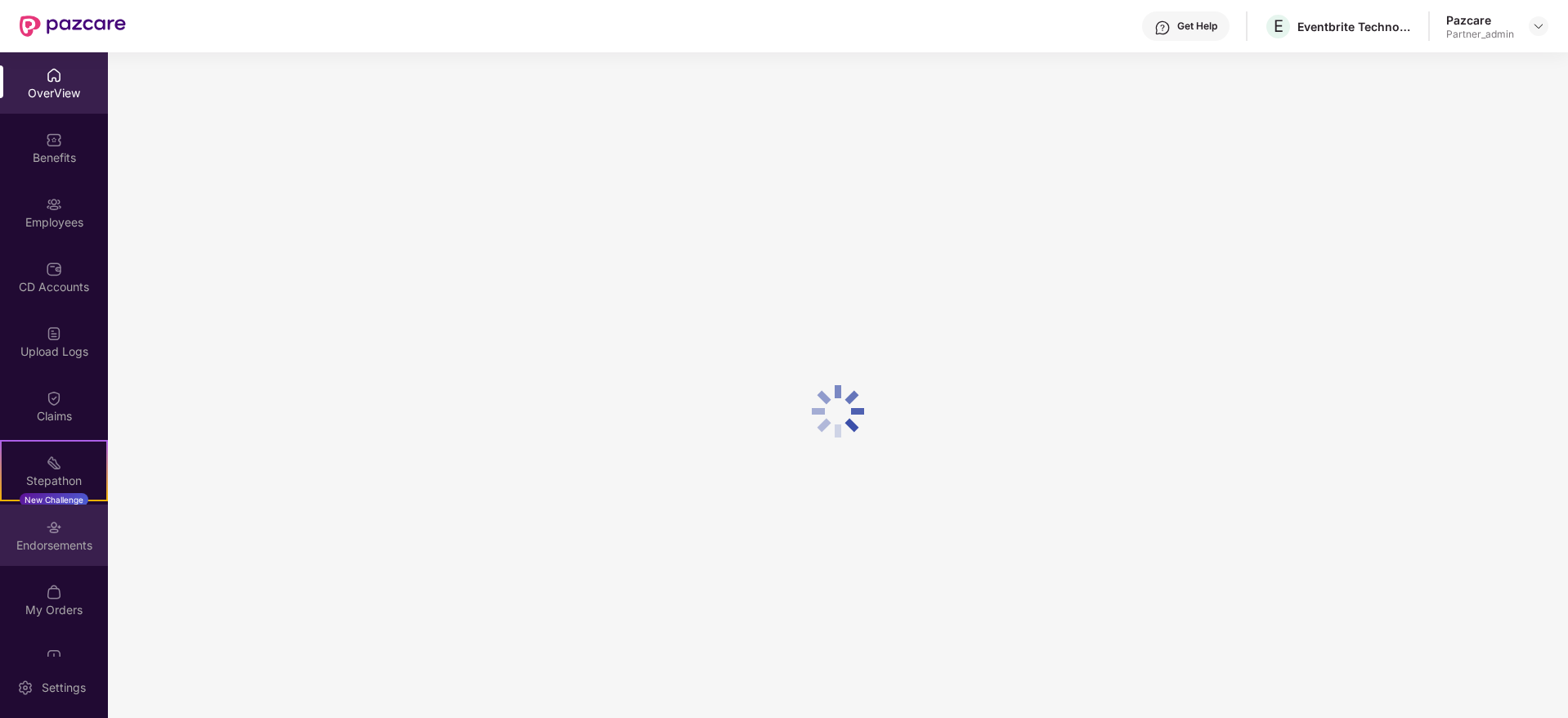
click at [59, 552] on div "Endorsements" at bounding box center [54, 545] width 108 height 16
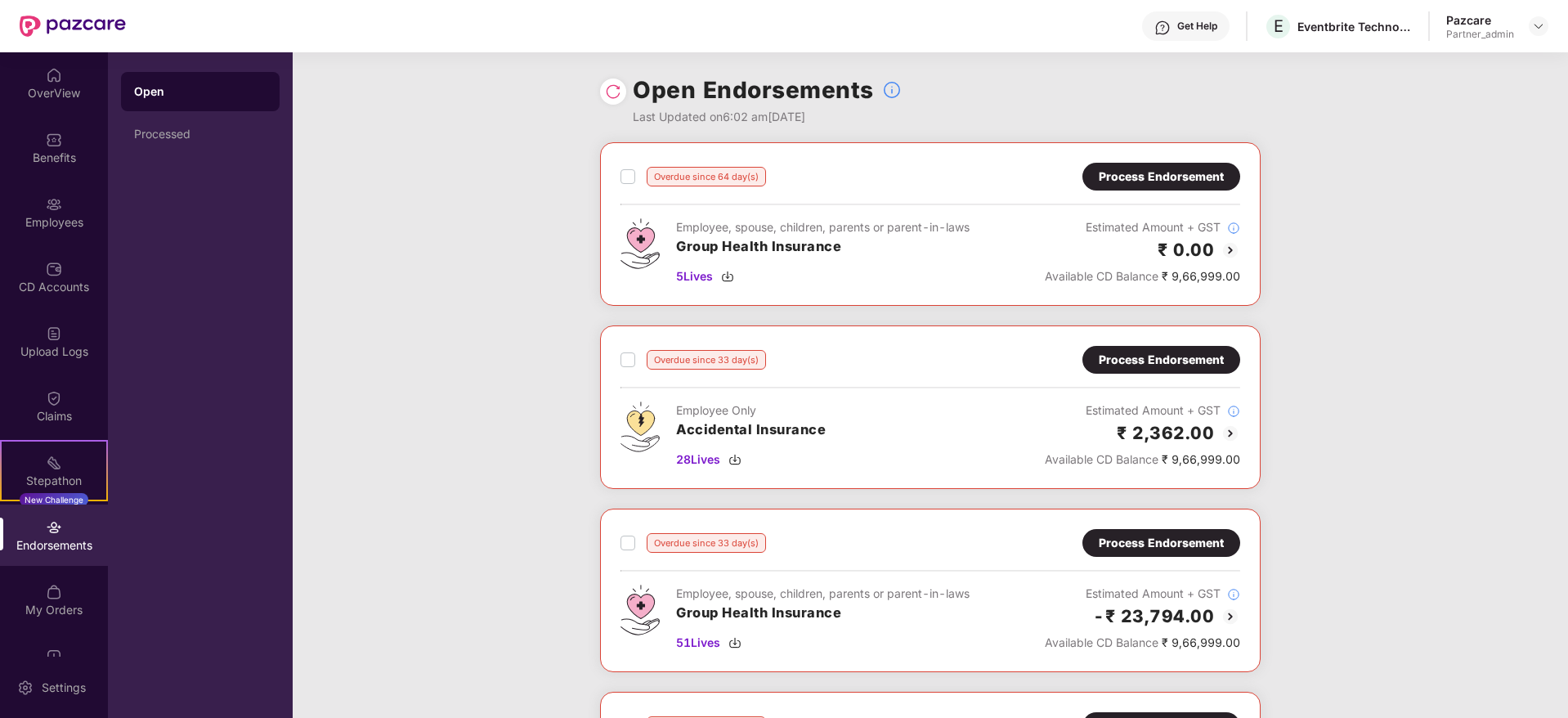
click at [1137, 175] on div "Process Endorsement" at bounding box center [1160, 176] width 125 height 18
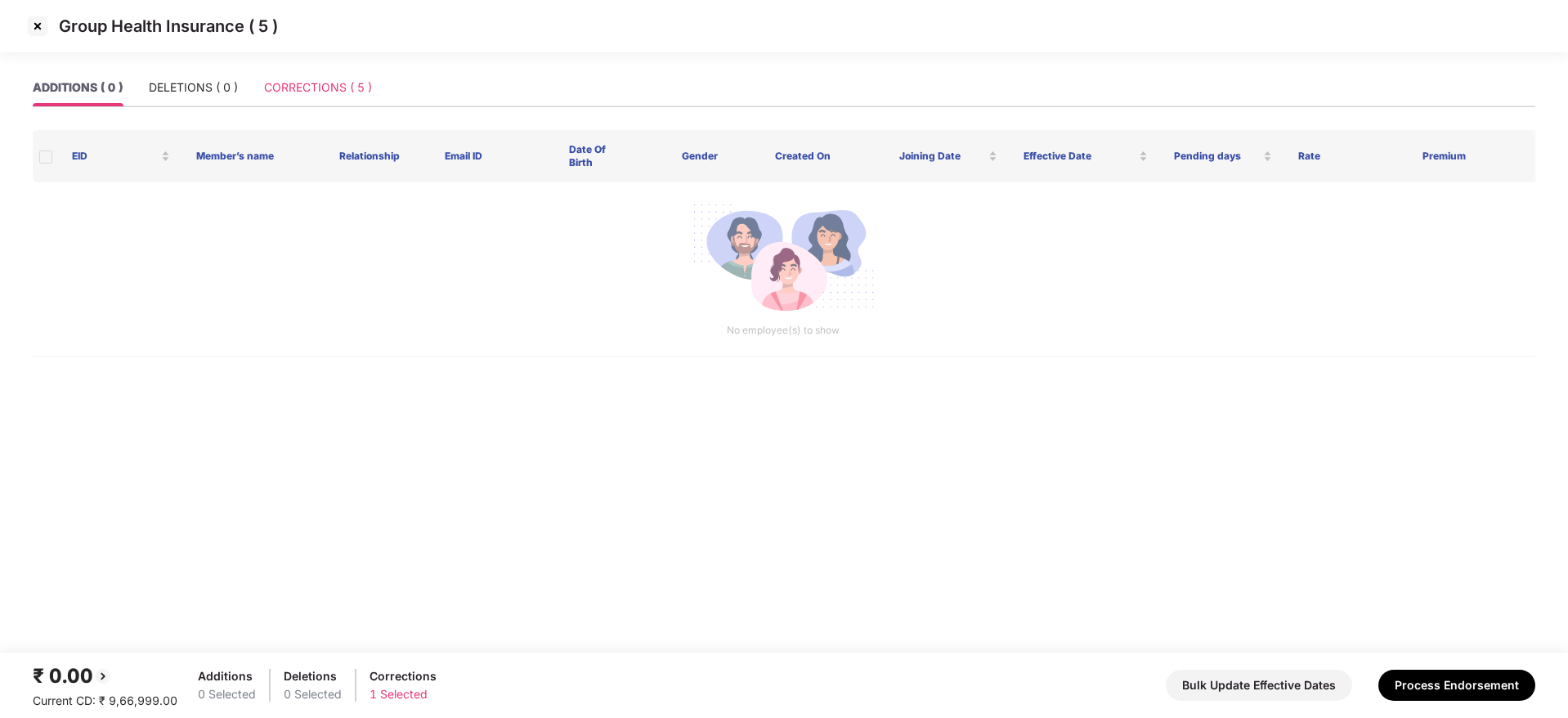
click at [338, 74] on div "CORRECTIONS ( 5 )" at bounding box center [318, 87] width 108 height 37
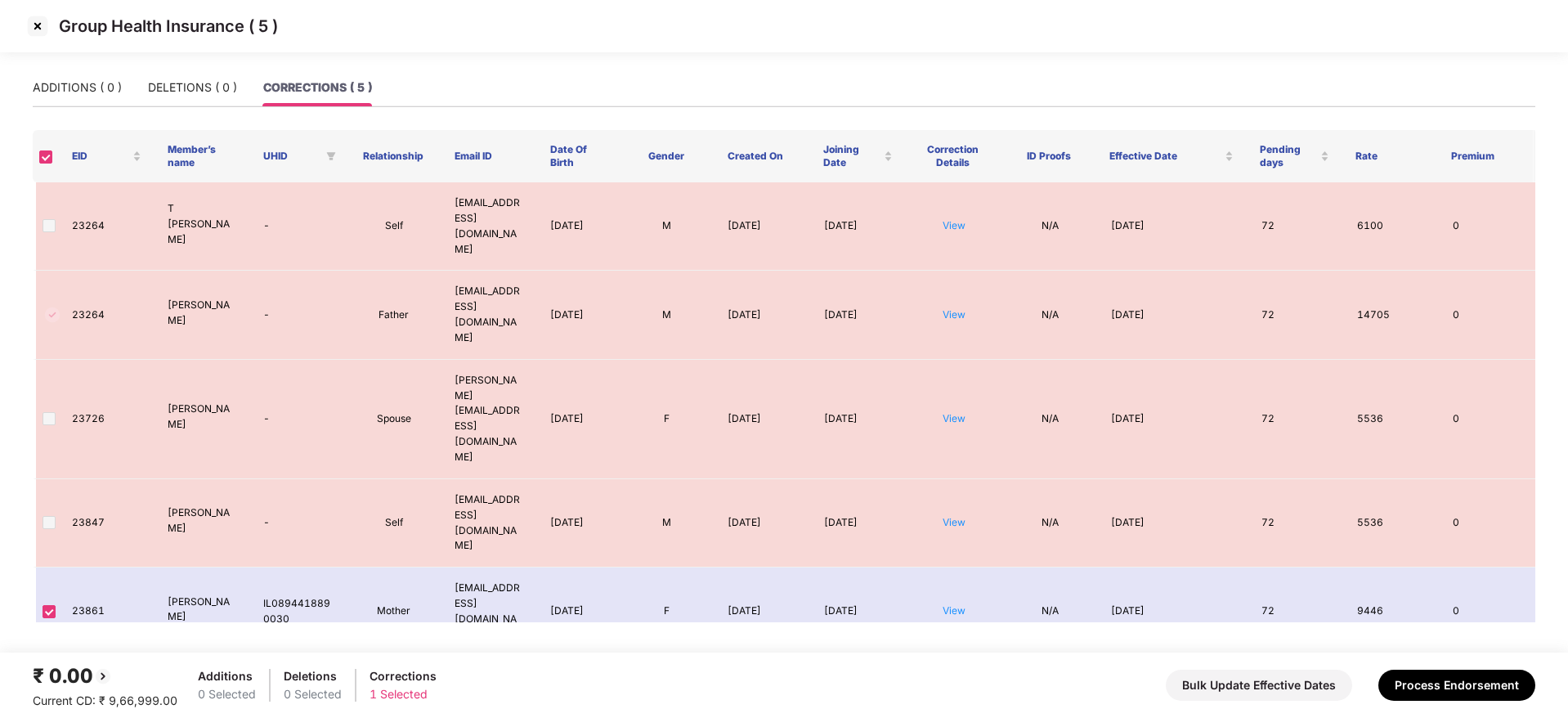
click at [42, 32] on img at bounding box center [37, 26] width 26 height 26
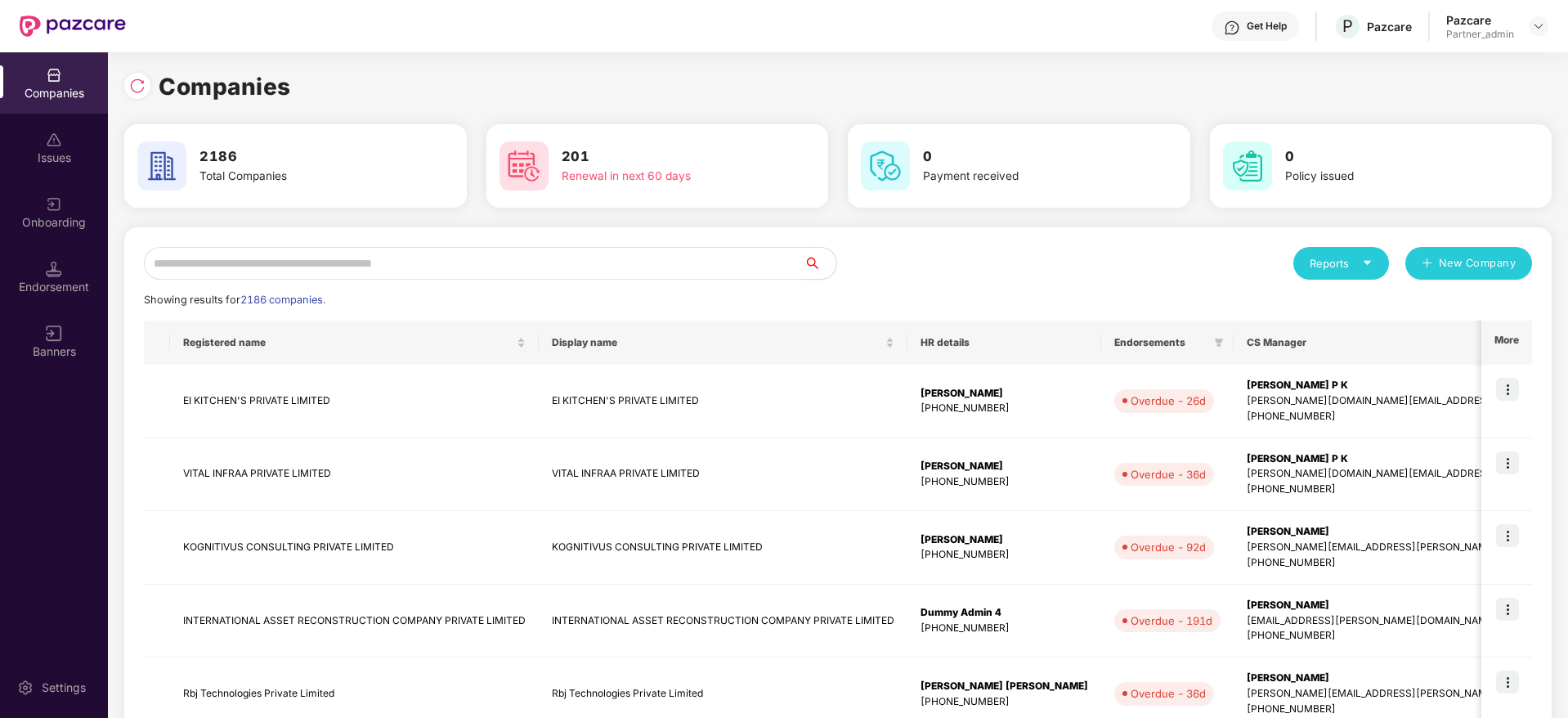
click at [420, 258] on input "text" at bounding box center [473, 263] width 659 height 33
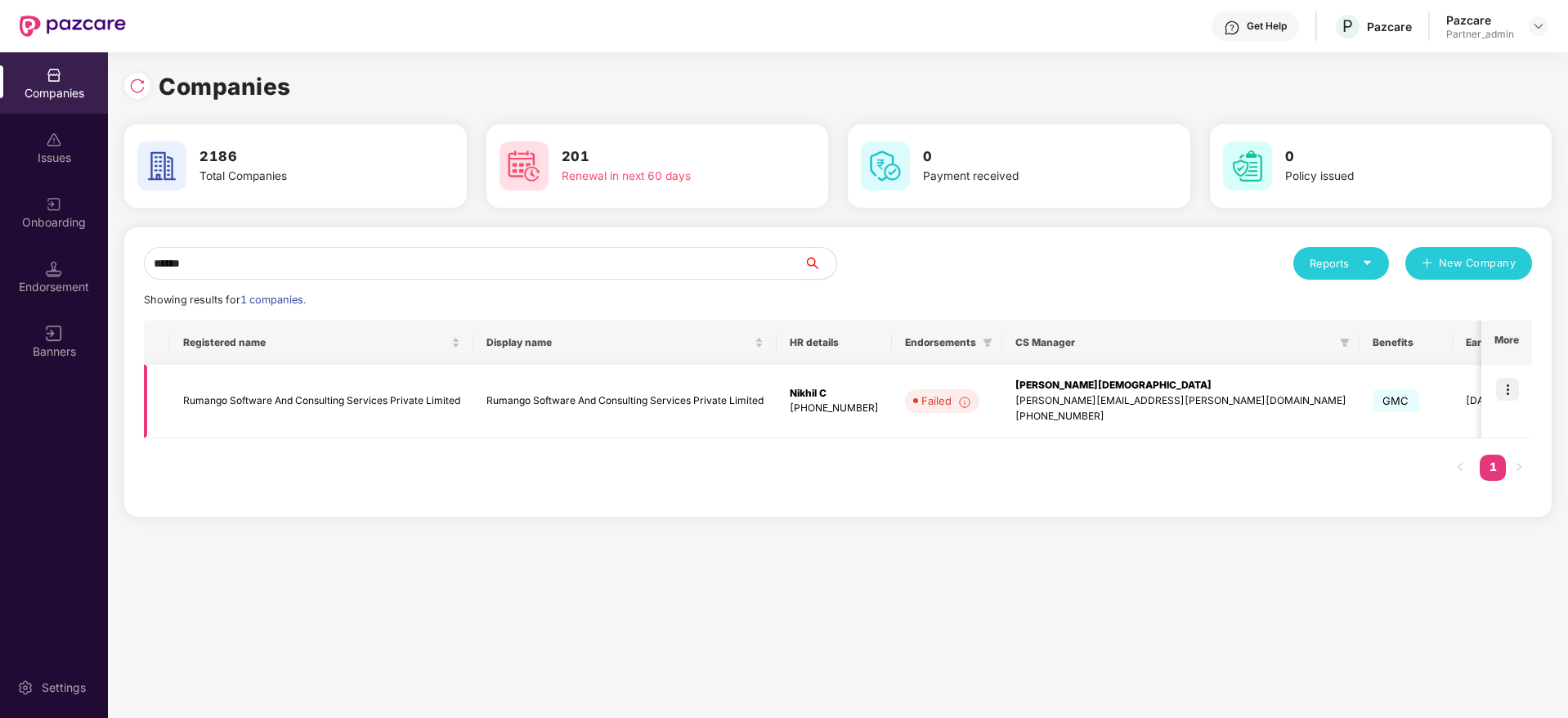
type input "******"
click at [1510, 388] on img at bounding box center [1507, 390] width 23 height 23
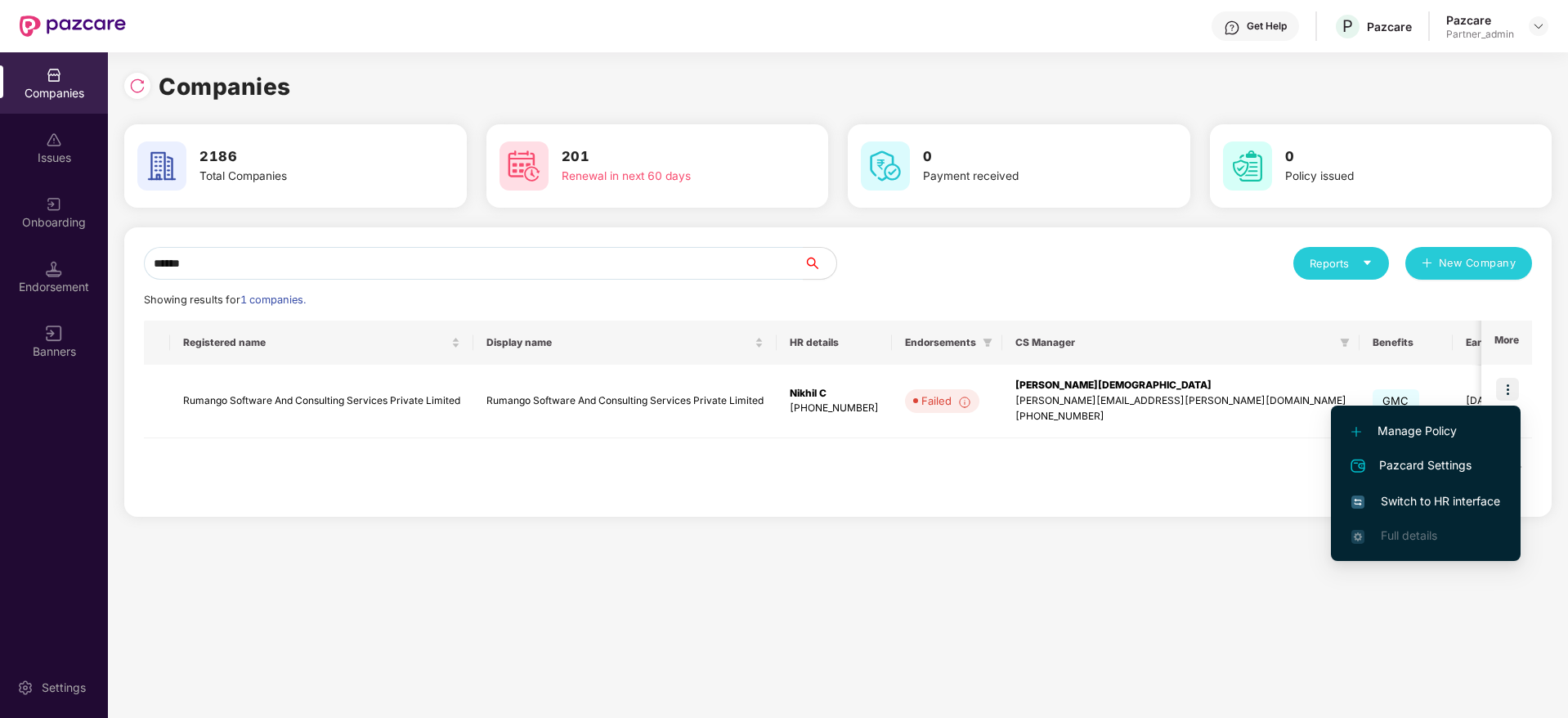
click at [1432, 505] on span "Switch to HR interface" at bounding box center [1424, 501] width 148 height 18
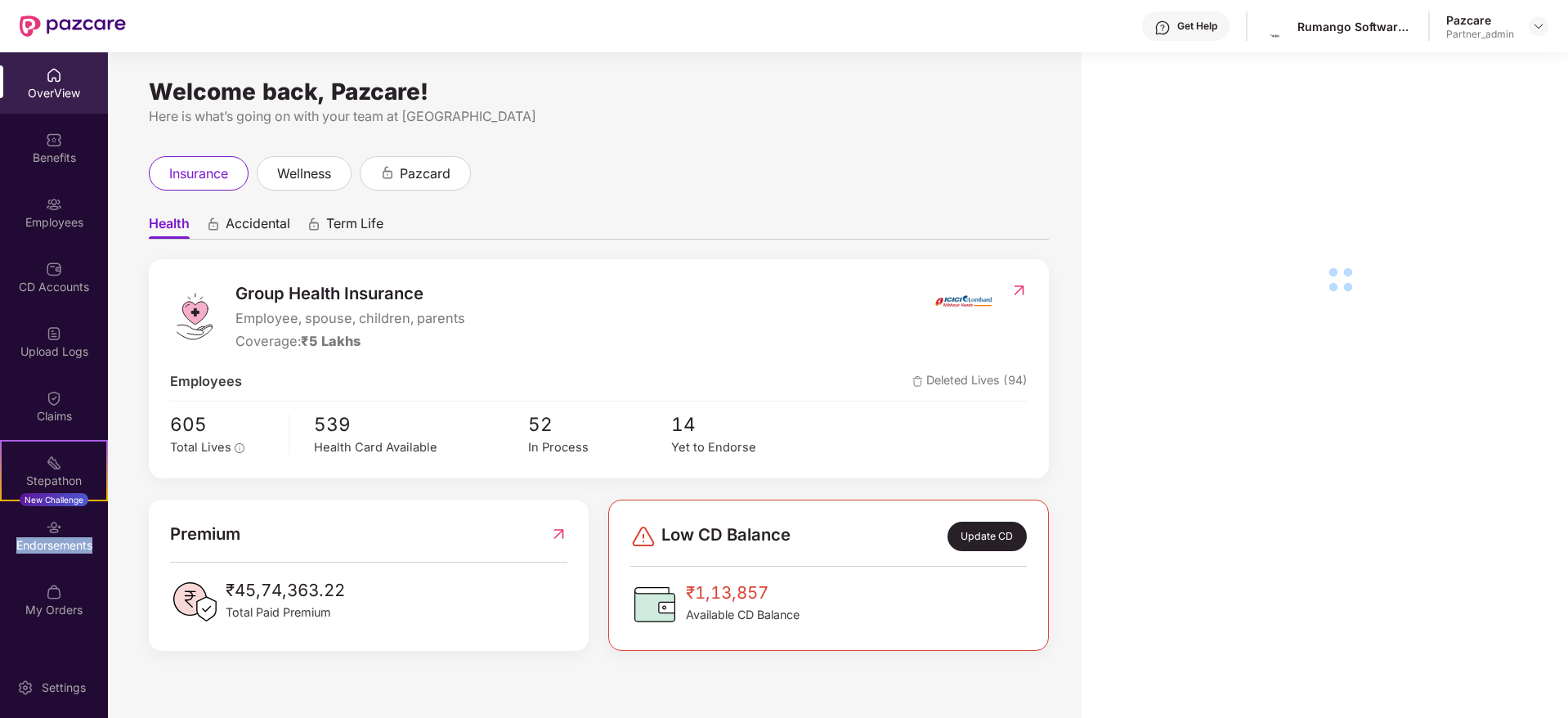
click at [61, 545] on div "Endorsements" at bounding box center [54, 545] width 108 height 16
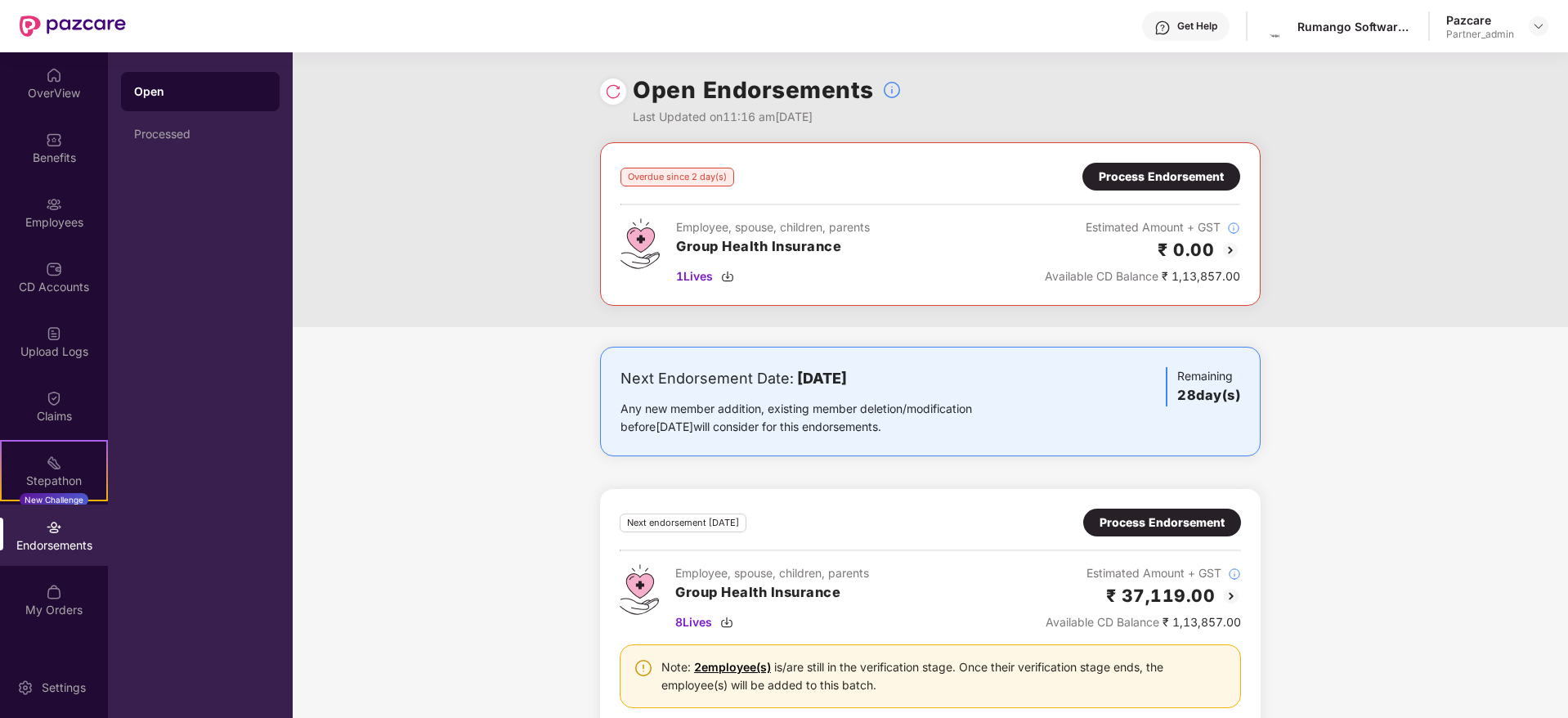
click at [1142, 181] on div "Process Endorsement" at bounding box center [1160, 176] width 125 height 18
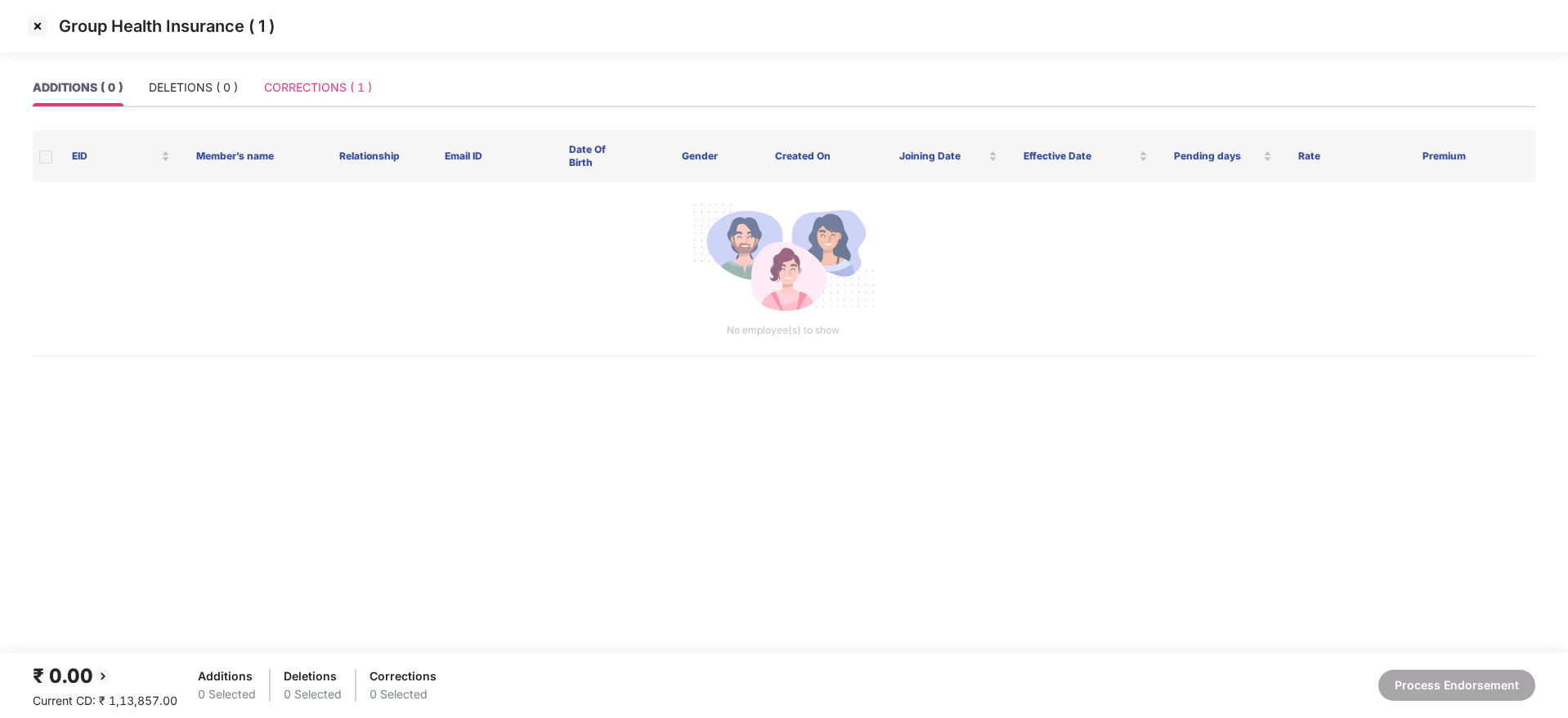
click at [342, 97] on div "CORRECTIONS ( 1 )" at bounding box center [318, 87] width 108 height 37
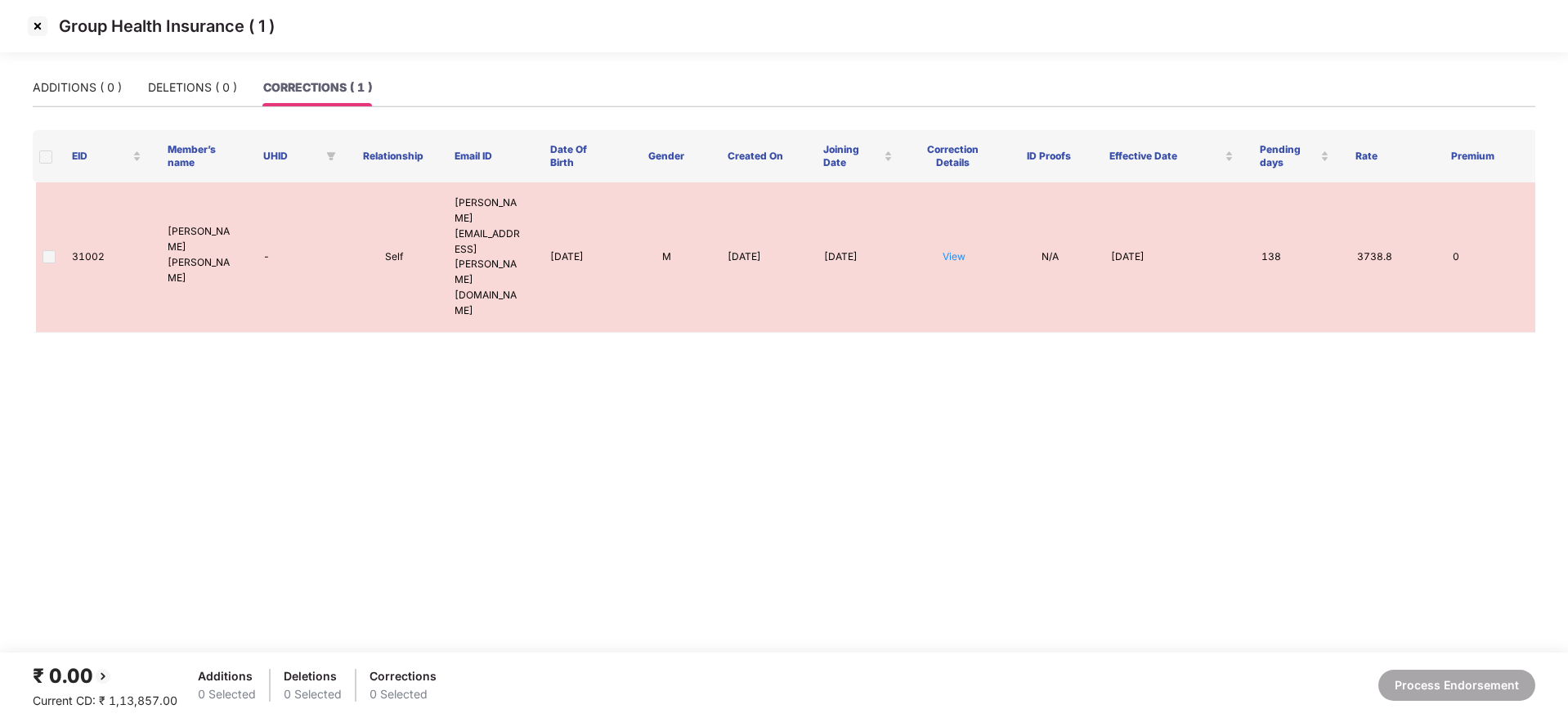
click at [43, 157] on span at bounding box center [46, 157] width 13 height 13
click at [37, 28] on img at bounding box center [37, 26] width 26 height 26
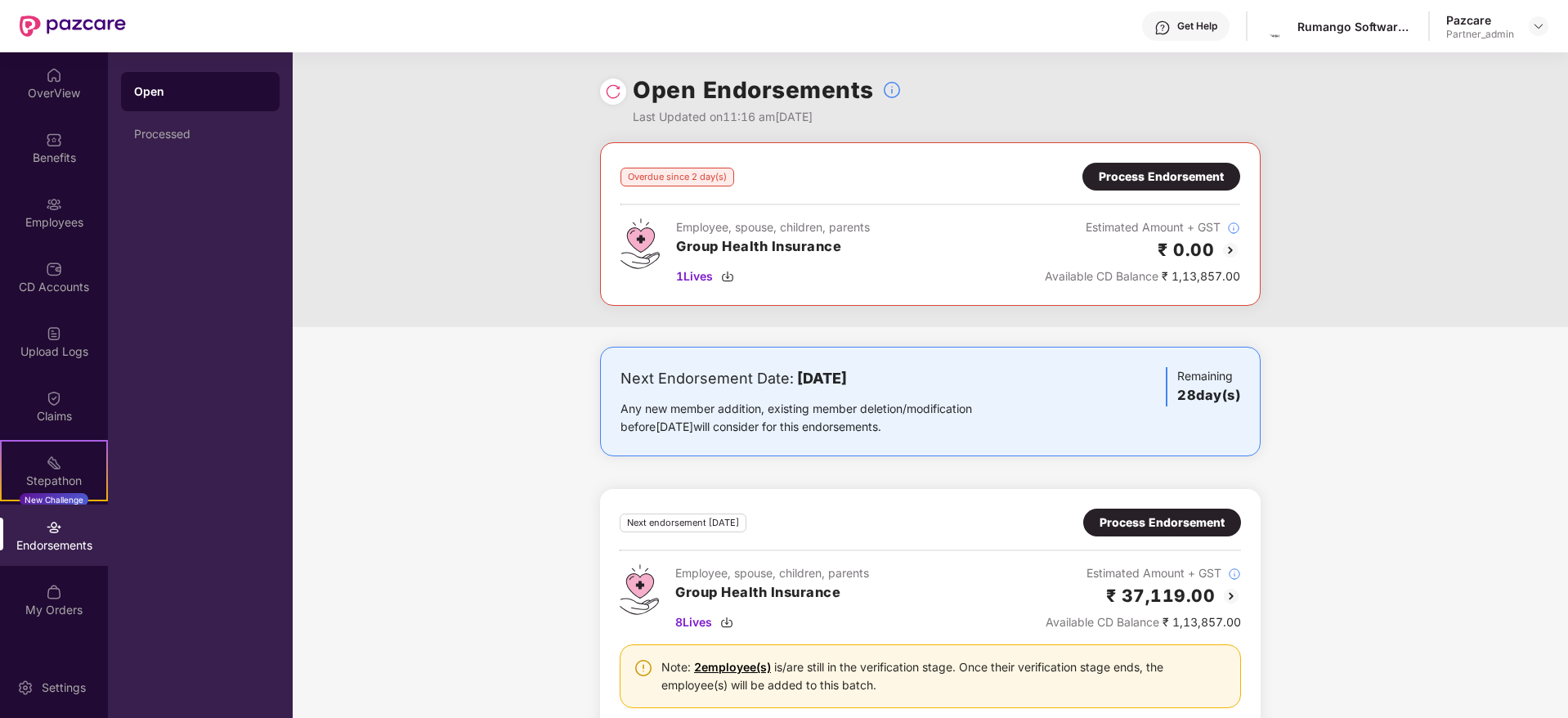
click at [57, 537] on div "Endorsements" at bounding box center [54, 545] width 108 height 16
click at [48, 537] on div "Endorsements" at bounding box center [54, 545] width 108 height 16
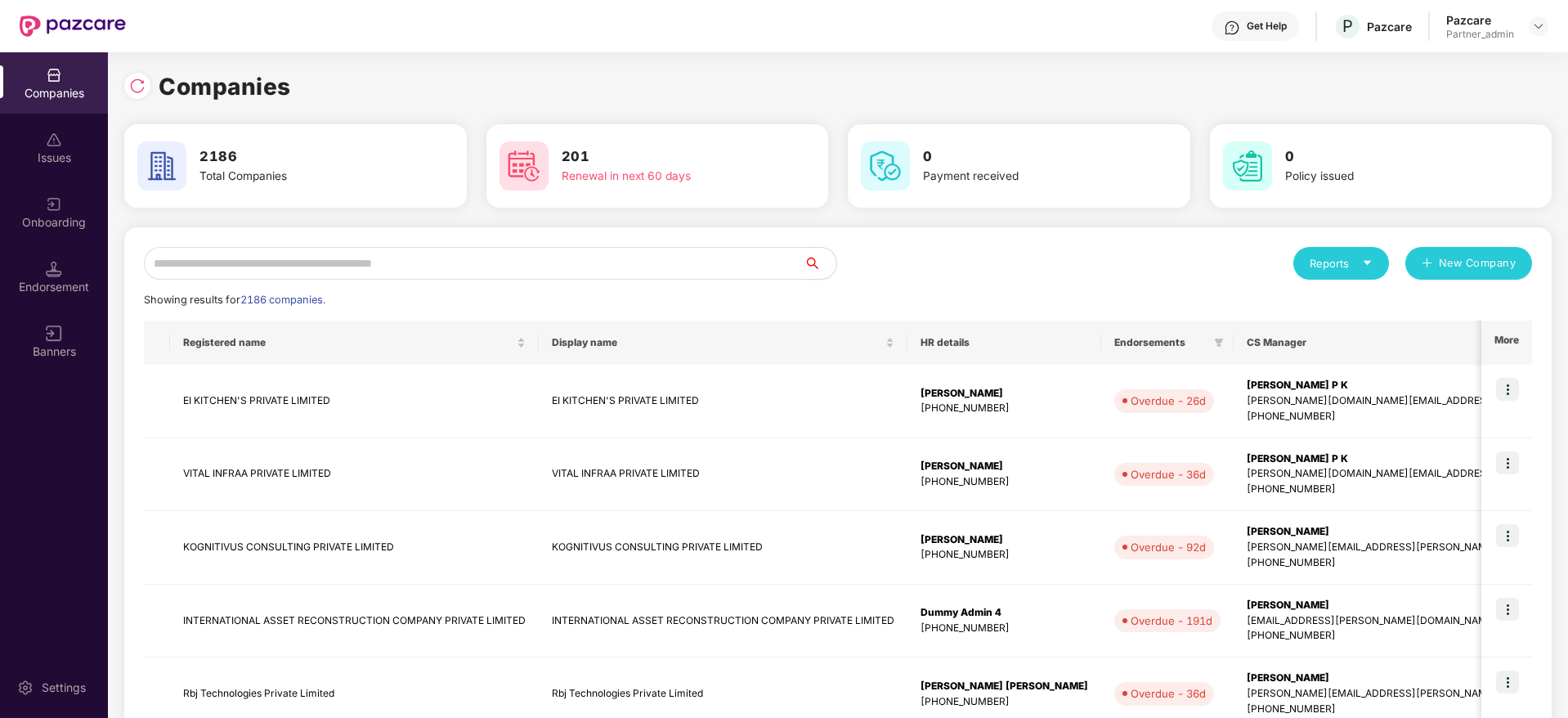
click at [347, 249] on input "text" at bounding box center [473, 263] width 659 height 33
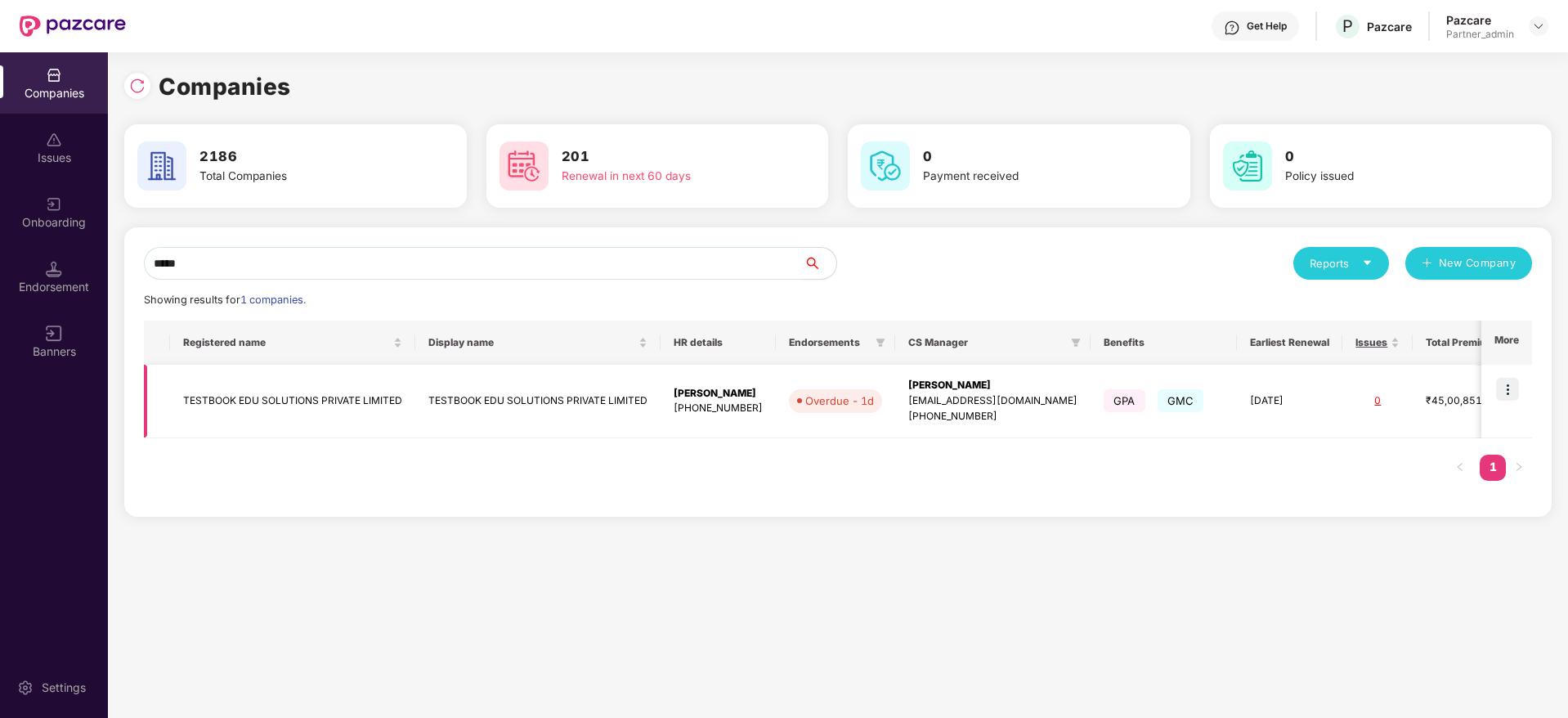
type input "*****"
click at [1504, 383] on img at bounding box center [1507, 390] width 23 height 23
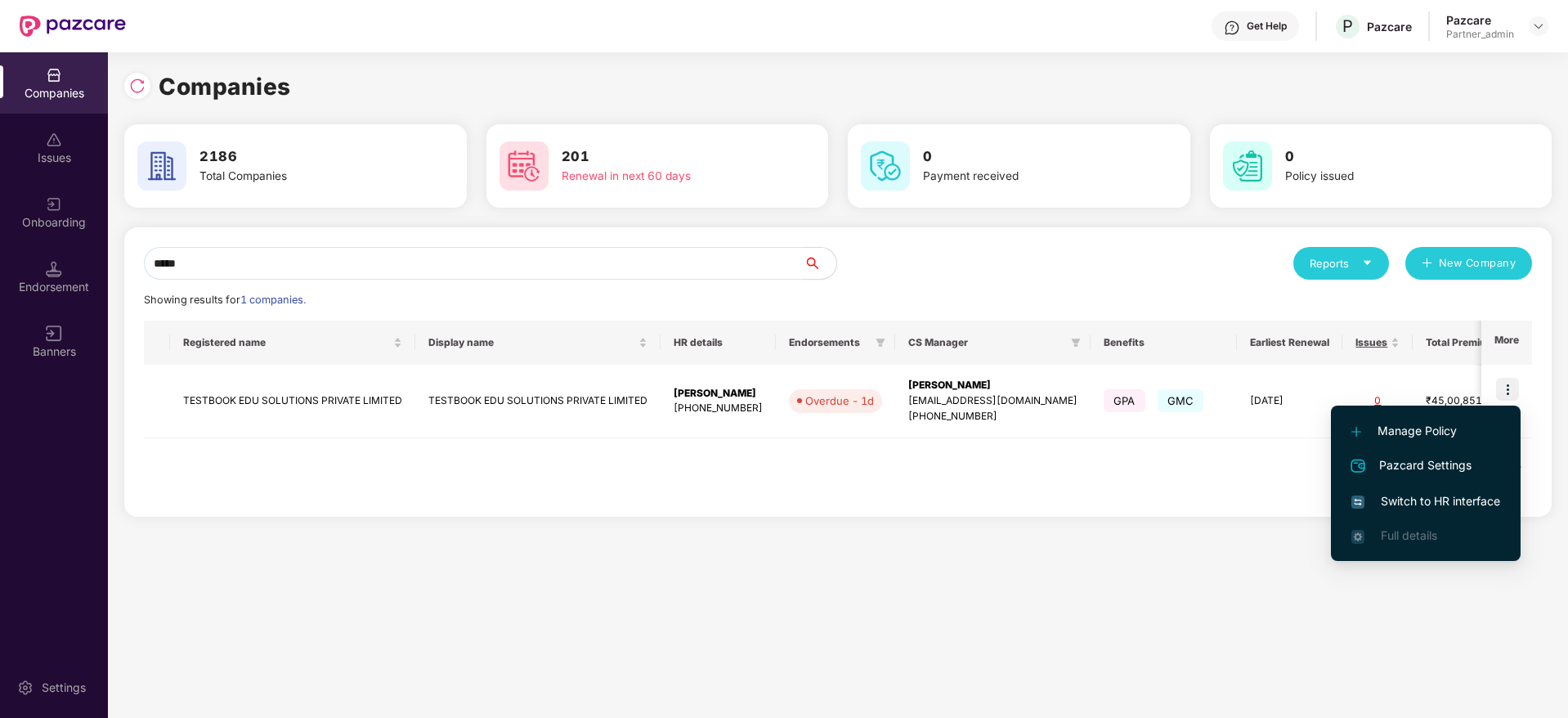
click at [1451, 497] on span "Switch to HR interface" at bounding box center [1424, 501] width 148 height 18
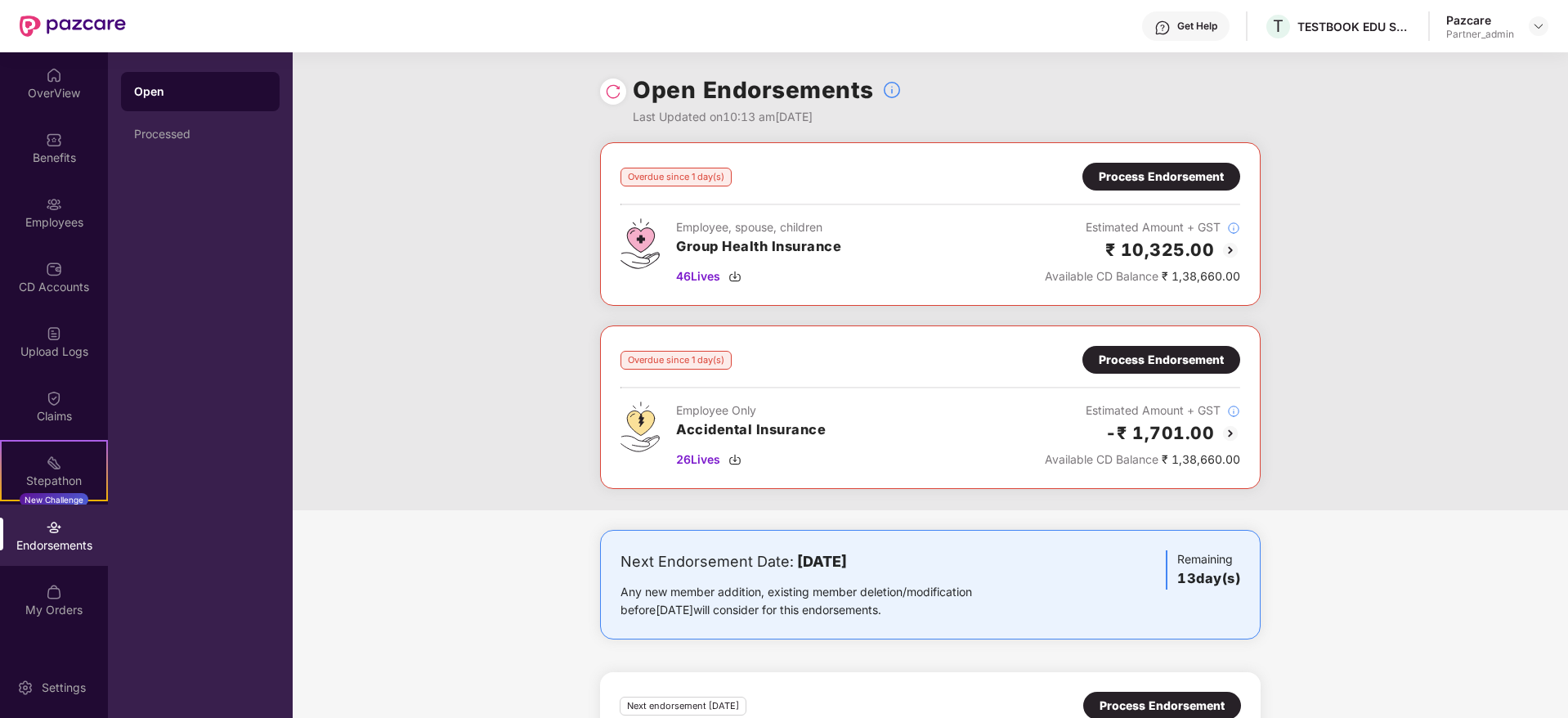
click at [1152, 177] on div "Process Endorsement" at bounding box center [1160, 176] width 125 height 18
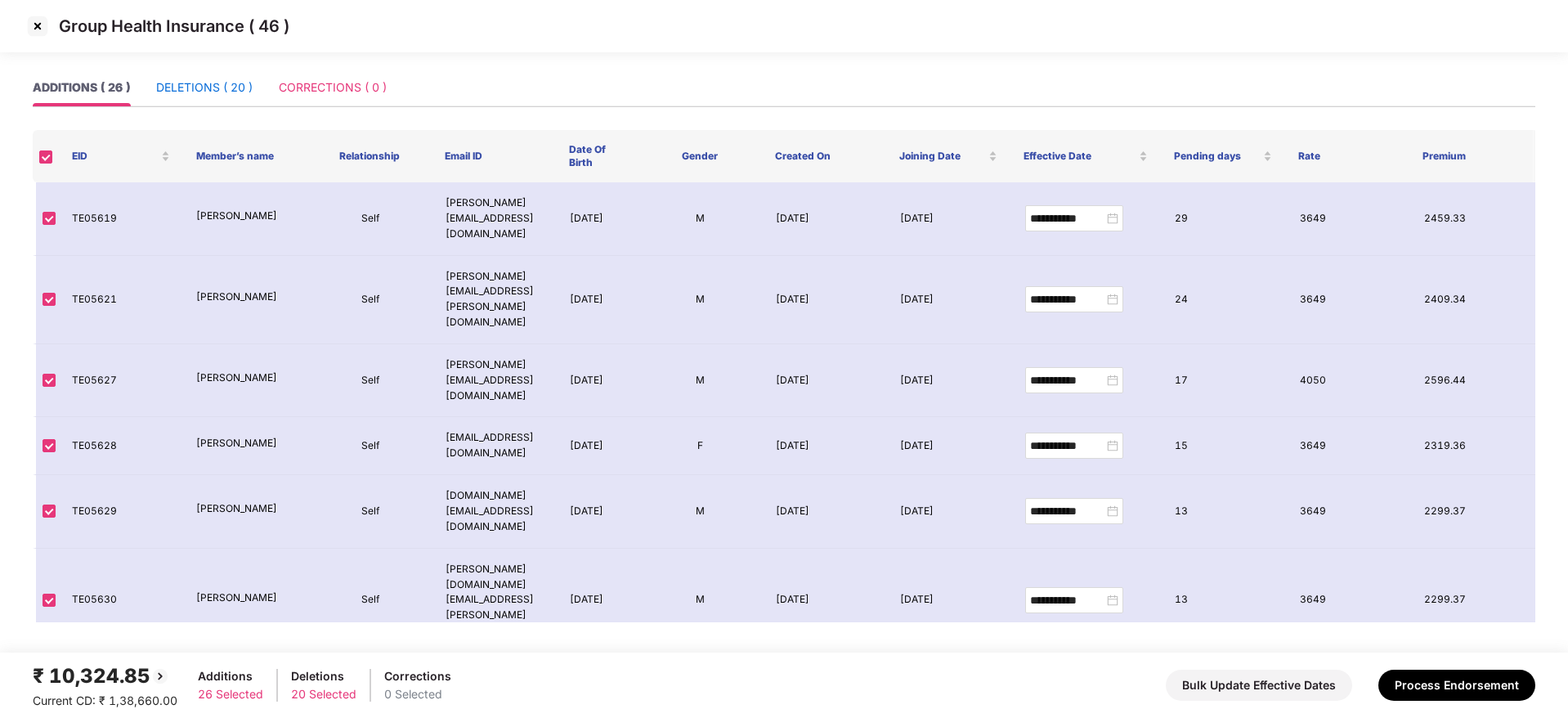
click at [210, 91] on div "DELETIONS ( 20 )" at bounding box center [204, 87] width 97 height 18
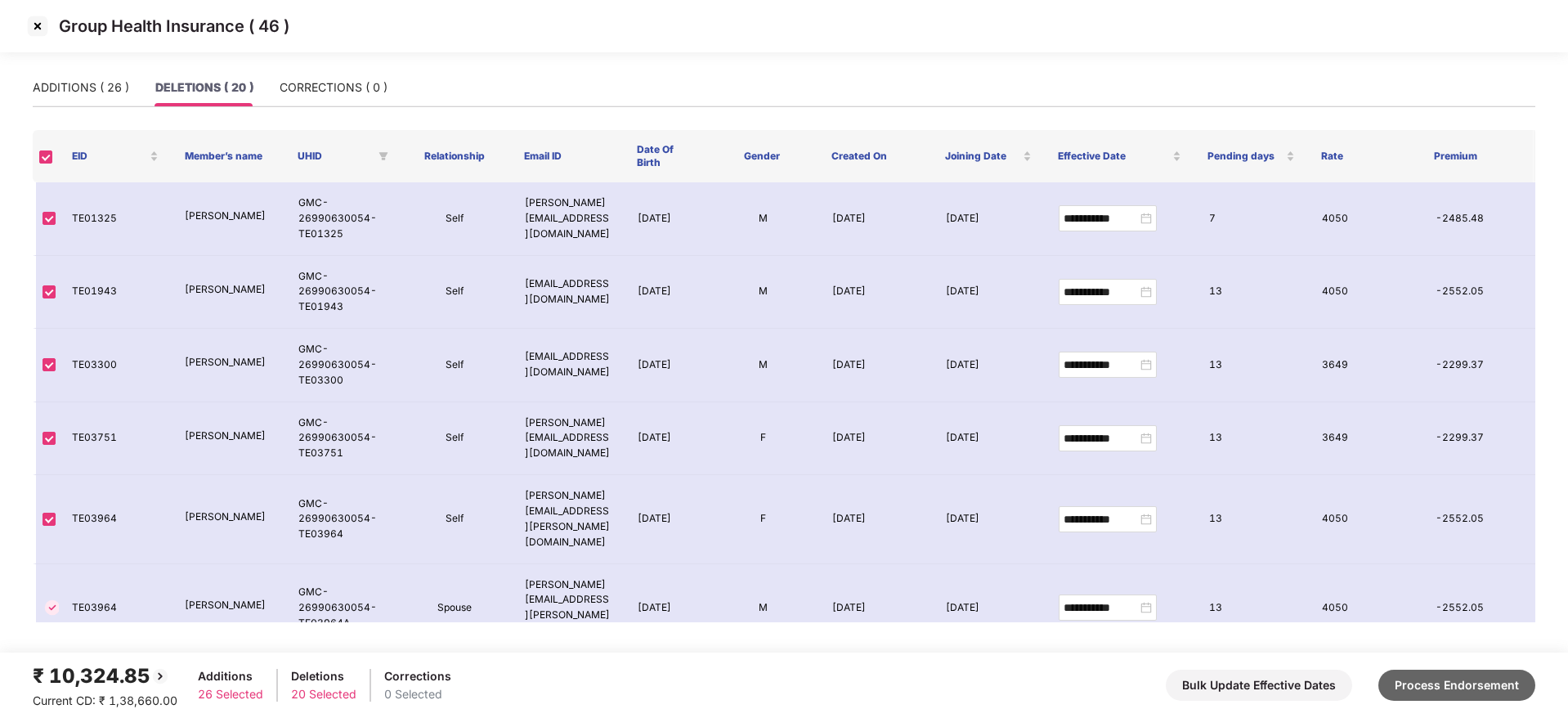
click at [1462, 691] on button "Process Endorsement" at bounding box center [1456, 685] width 157 height 31
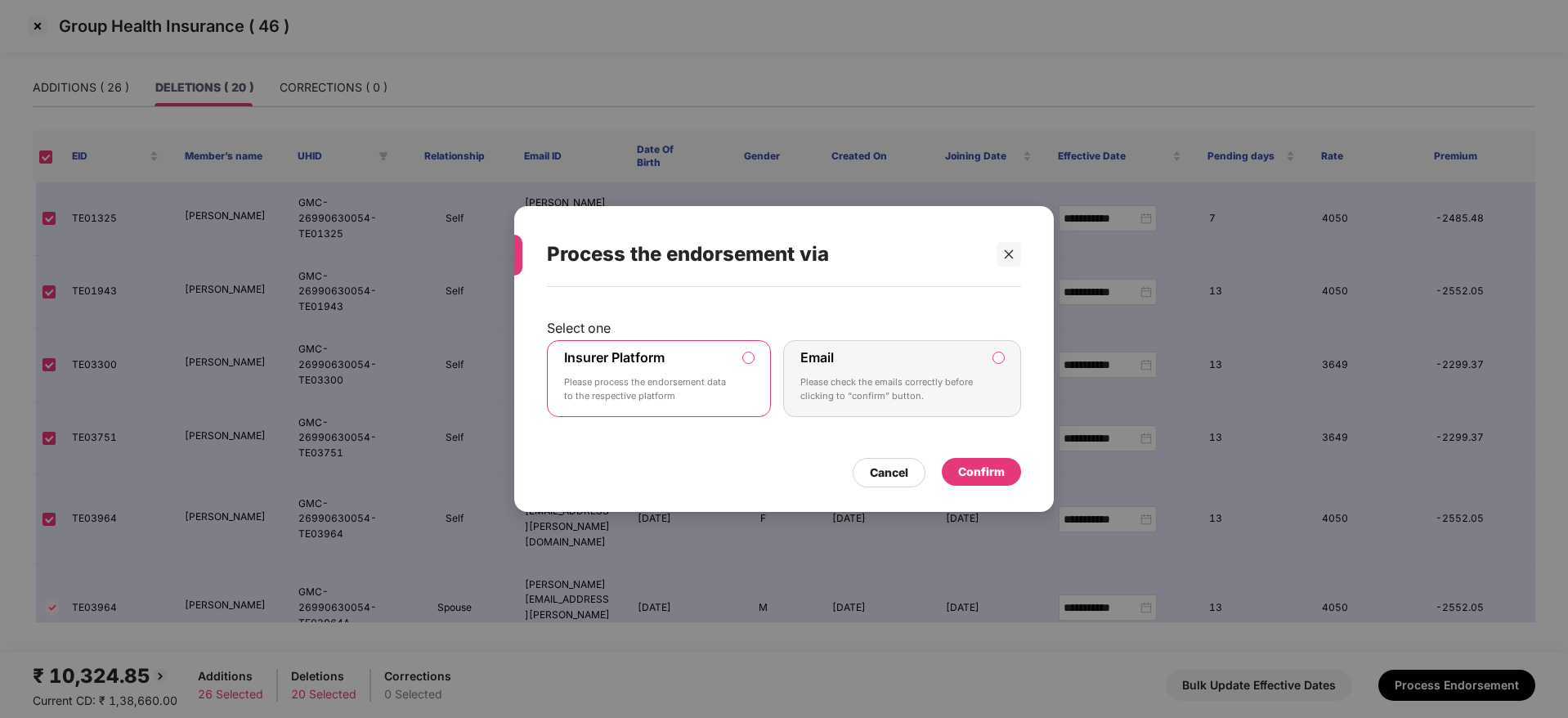
click at [1003, 474] on div "Confirm" at bounding box center [981, 472] width 47 height 18
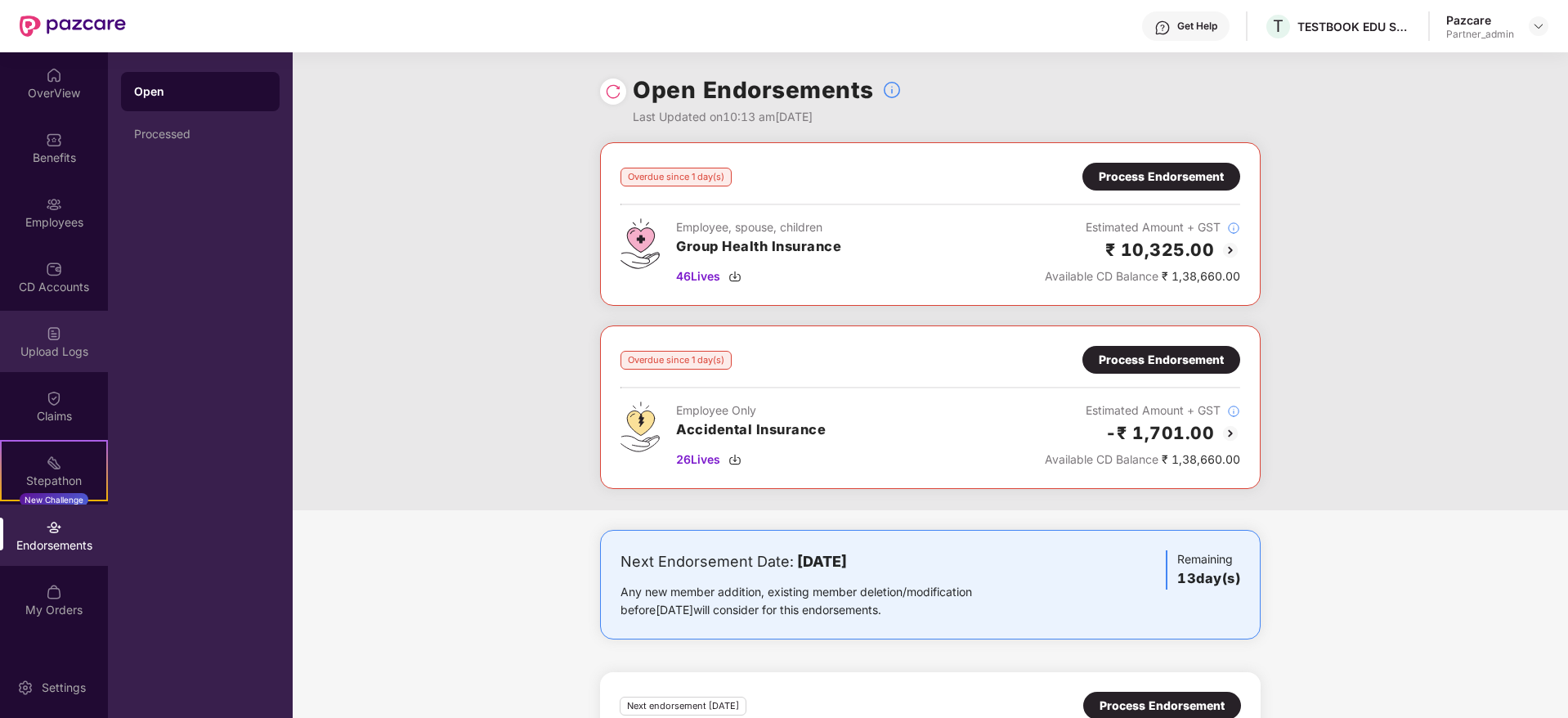
click at [36, 347] on div "Upload Logs" at bounding box center [54, 351] width 108 height 16
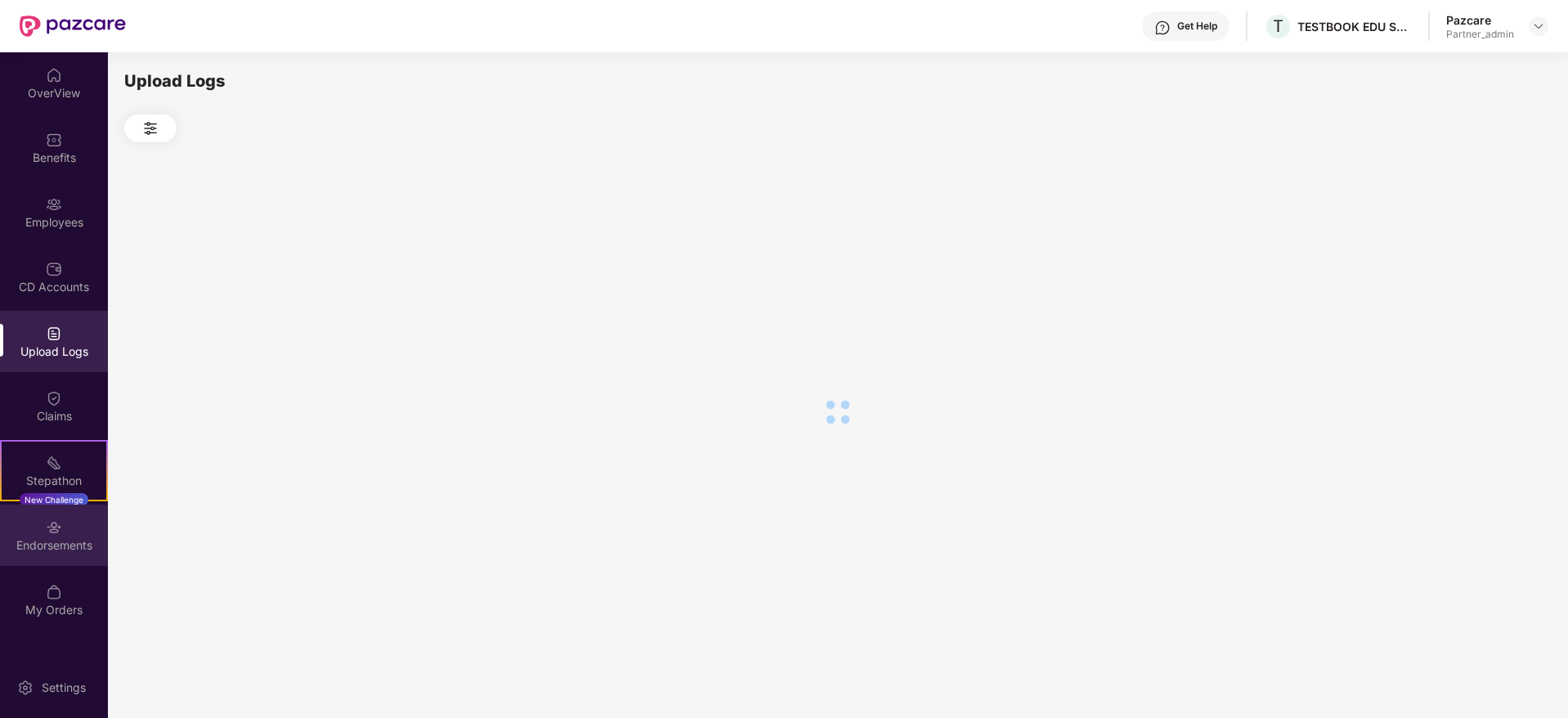
click at [55, 547] on div "Endorsements" at bounding box center [54, 545] width 108 height 16
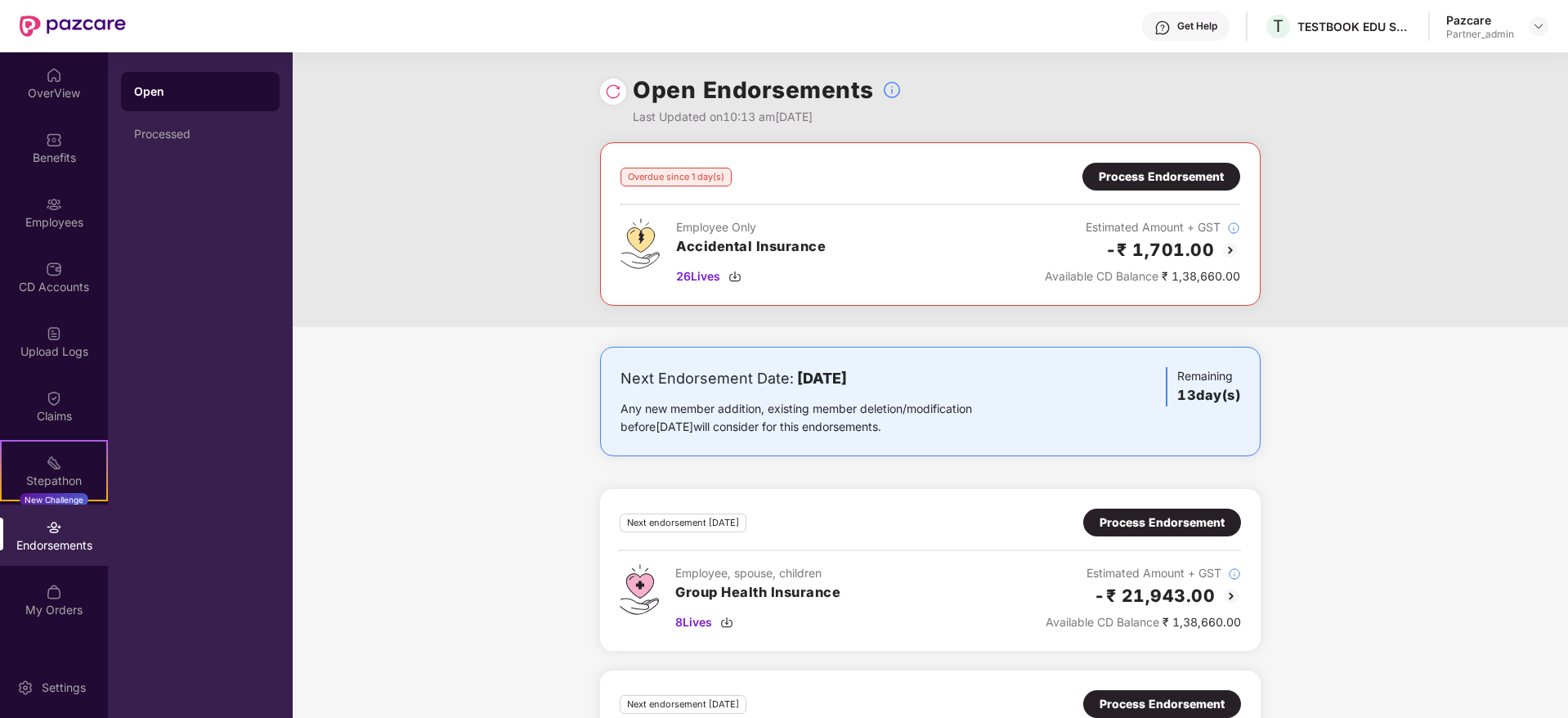
click at [1179, 166] on div "Process Endorsement" at bounding box center [1160, 176] width 158 height 28
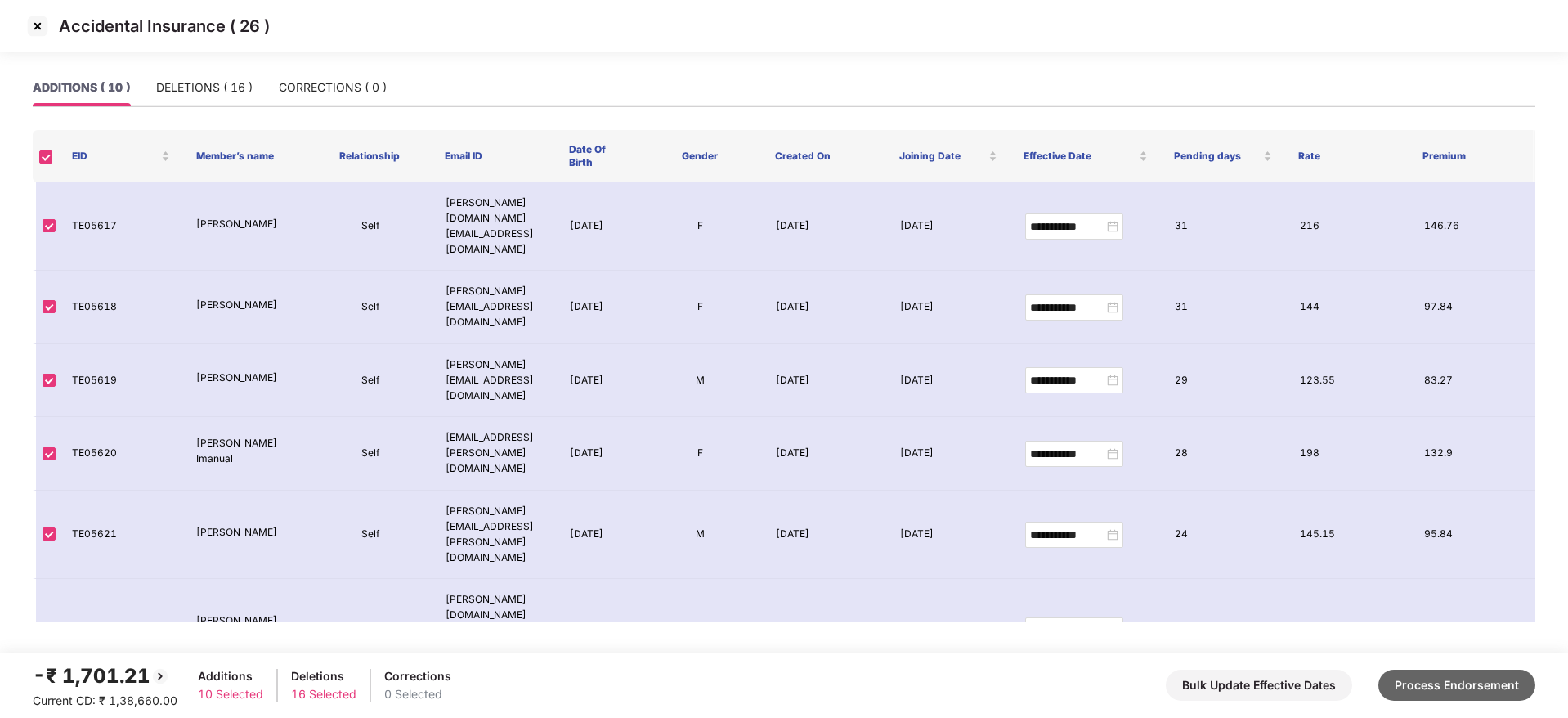
click at [1466, 691] on button "Process Endorsement" at bounding box center [1456, 685] width 157 height 31
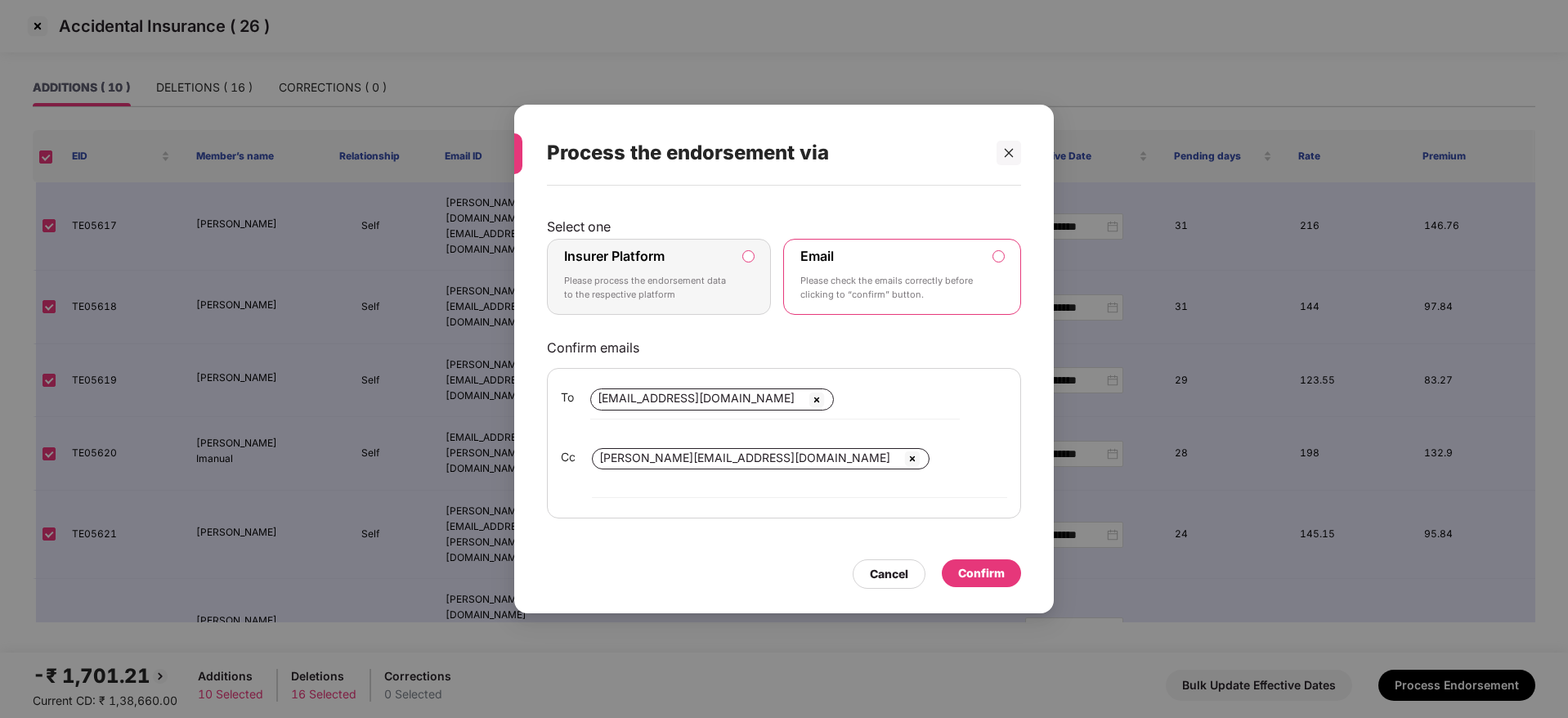
click at [668, 279] on div "Insurer Platform Please process the endorsement data to the respective platform" at bounding box center [648, 278] width 166 height 59
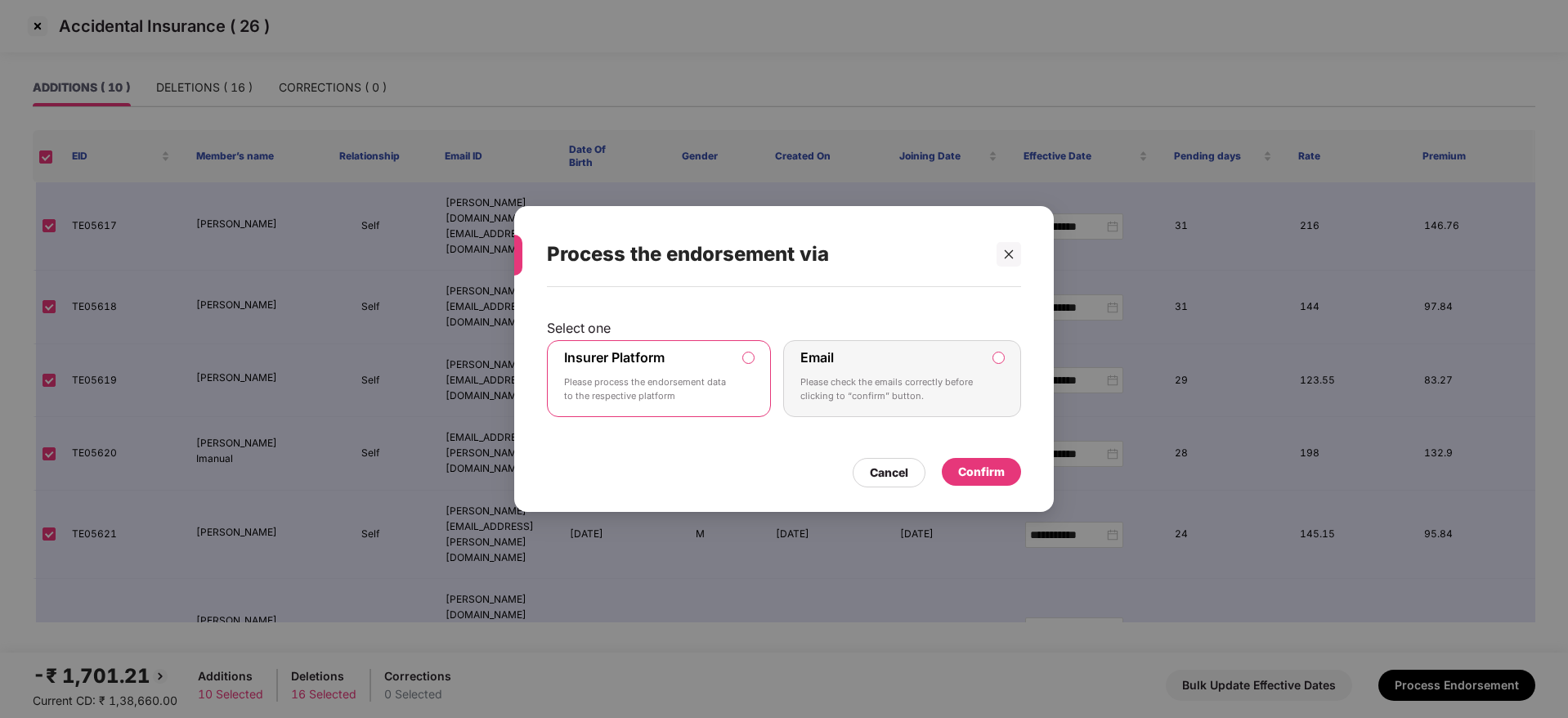
click at [987, 470] on div "Confirm" at bounding box center [981, 472] width 47 height 18
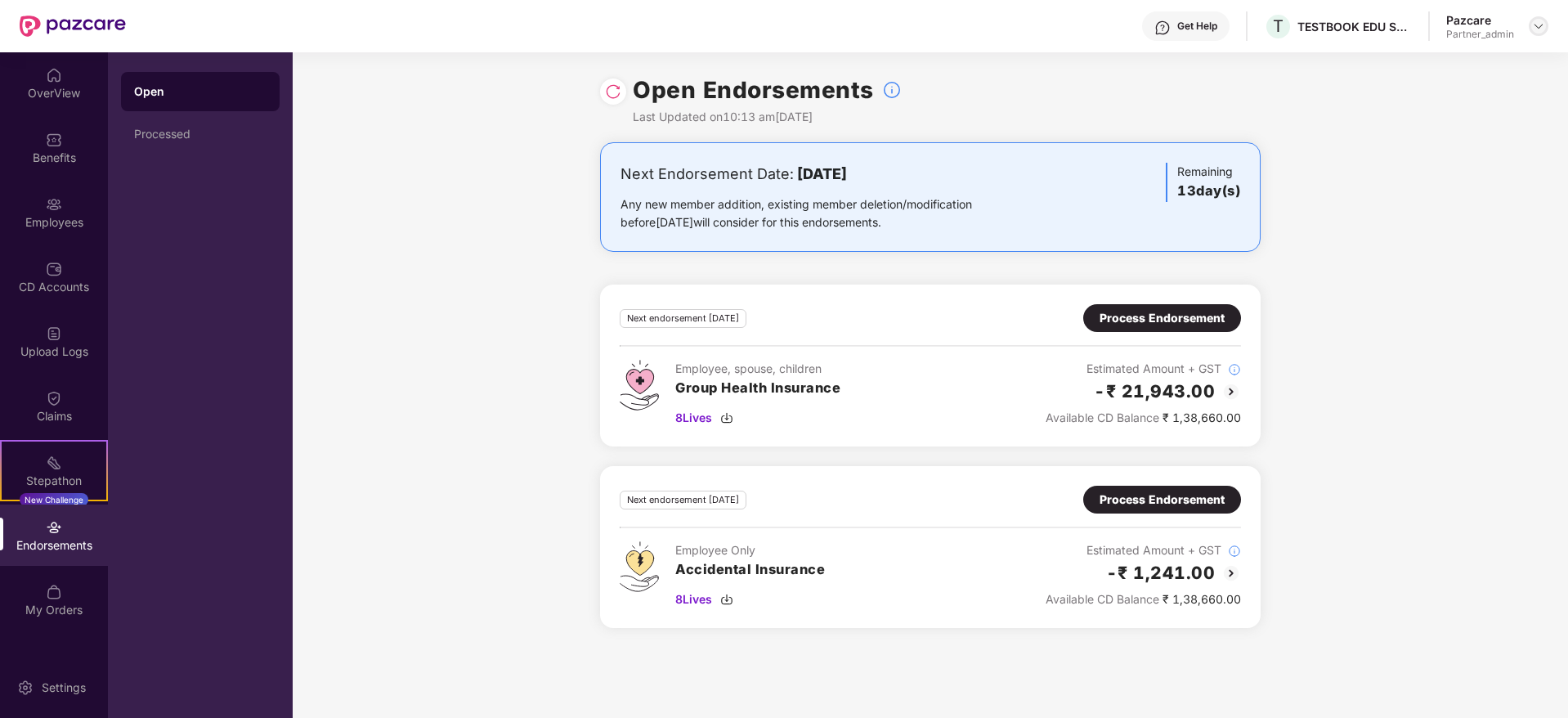
click at [1547, 22] on div at bounding box center [1538, 26] width 20 height 20
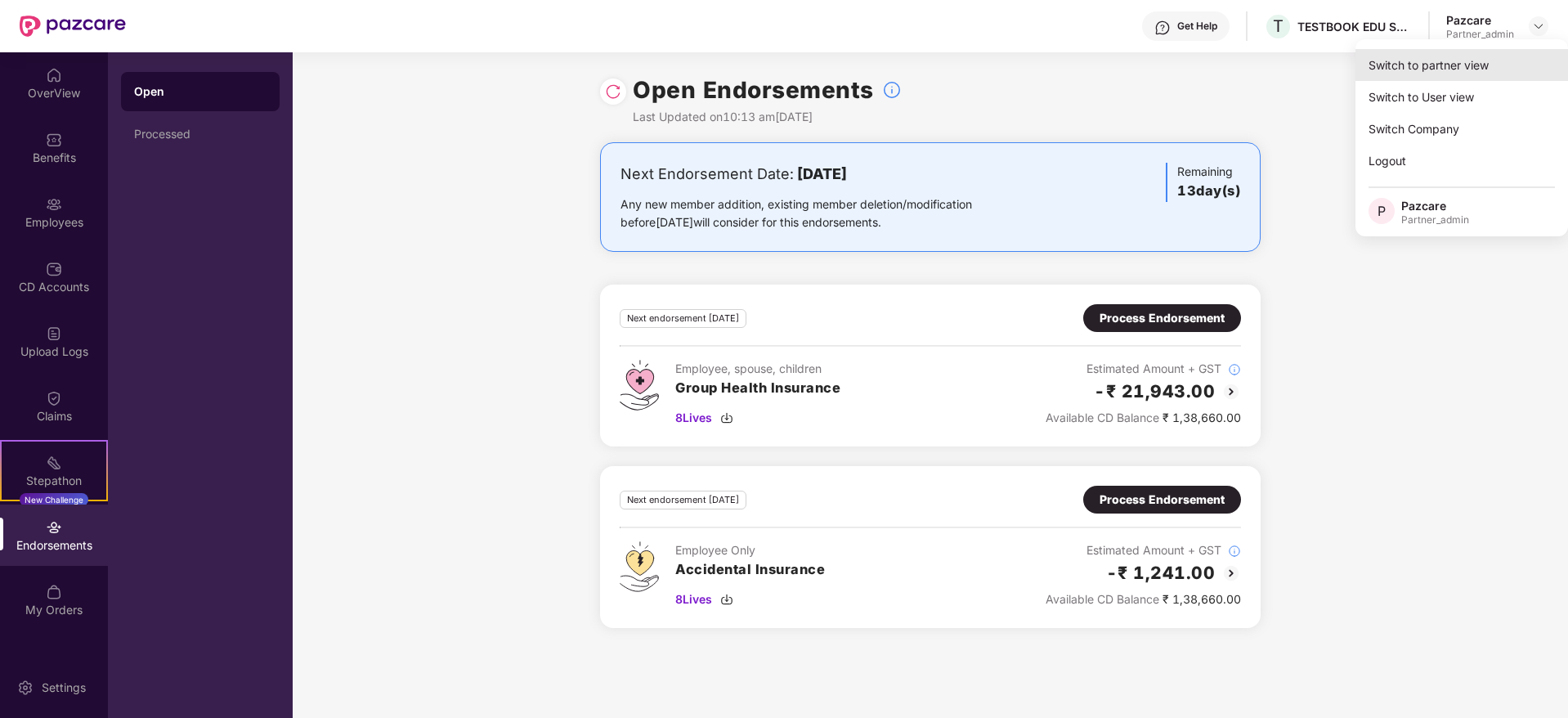
click at [1487, 62] on div "Switch to partner view" at bounding box center [1462, 64] width 212 height 32
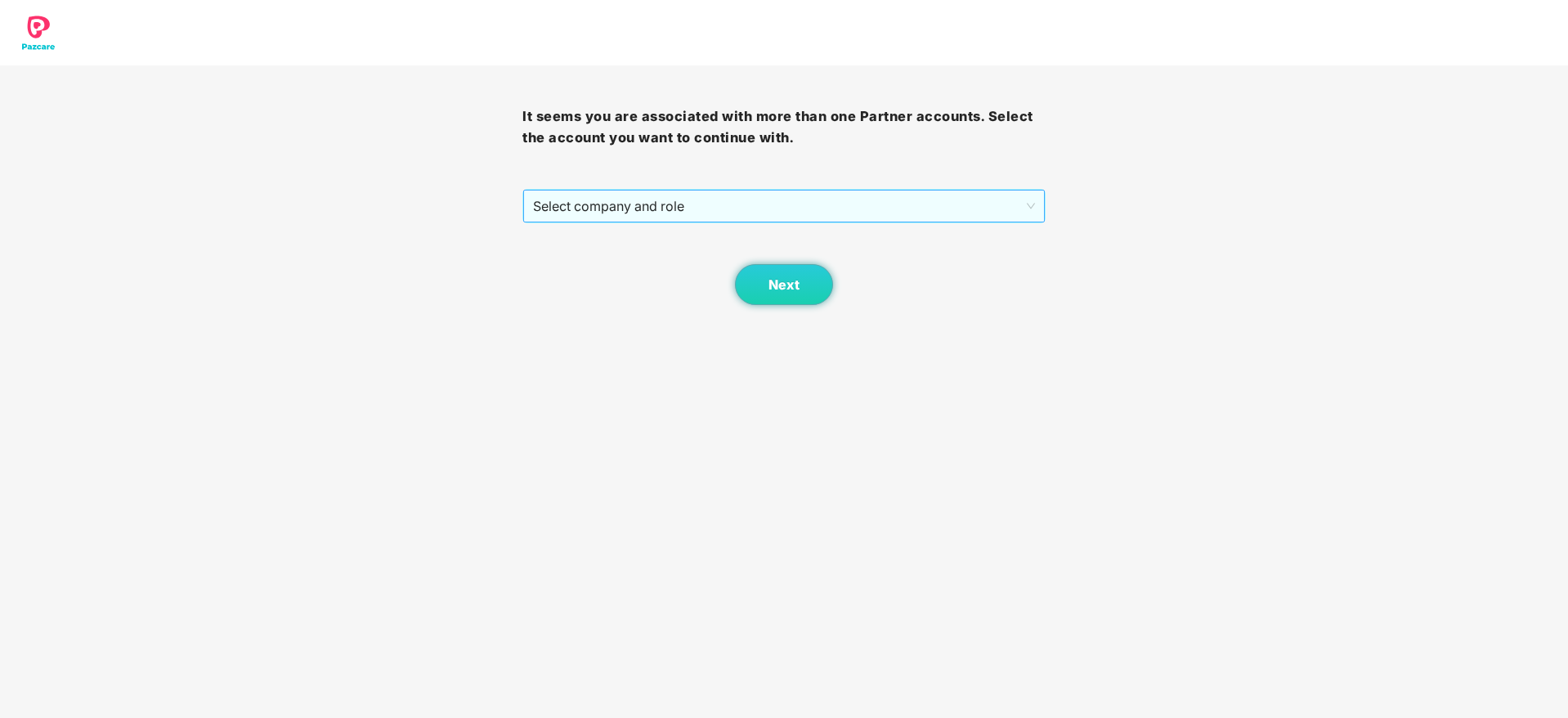
click at [707, 205] on span "Select company and role" at bounding box center [784, 206] width 501 height 31
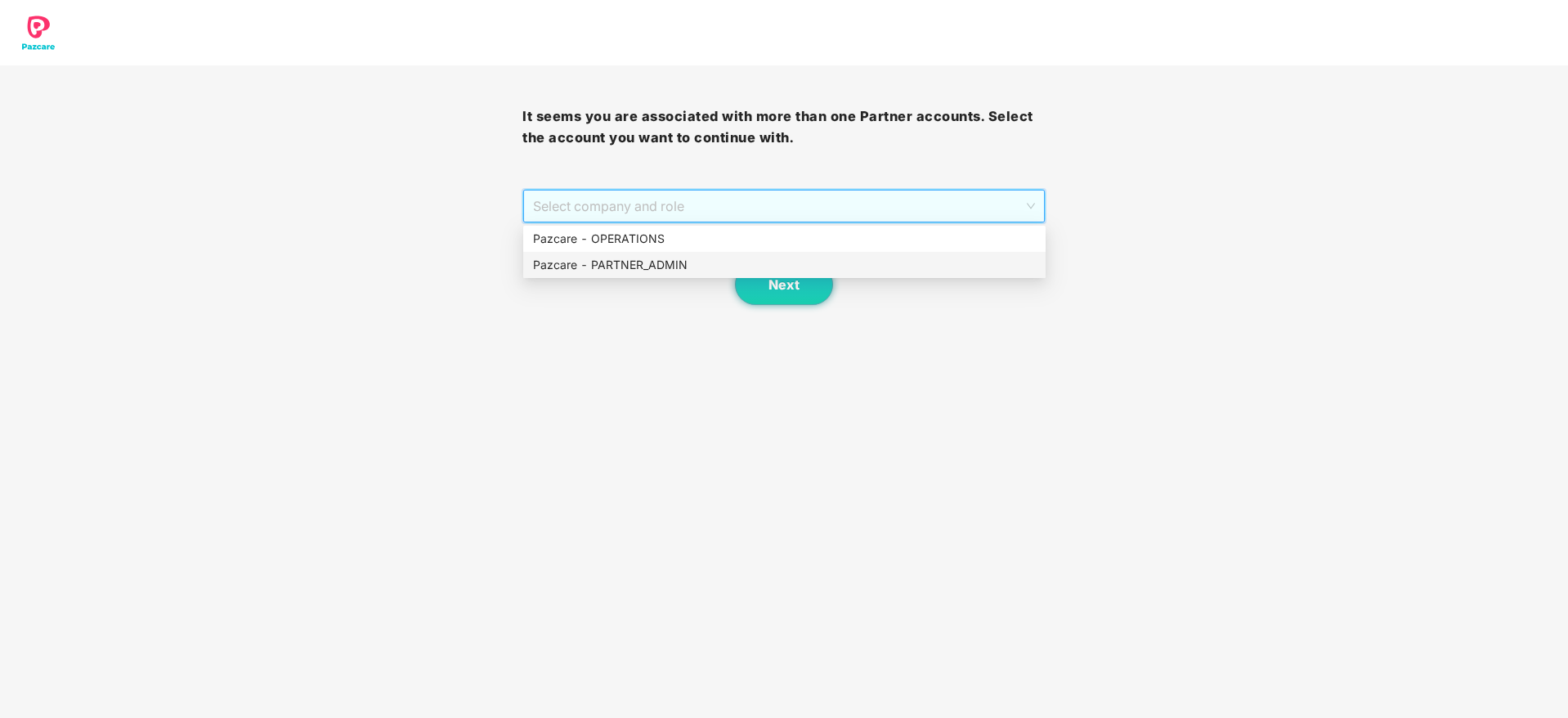
drag, startPoint x: 682, startPoint y: 254, endPoint x: 705, endPoint y: 275, distance: 31.1
click at [682, 256] on div "Pazcare - PARTNER_ADMIN" at bounding box center [784, 264] width 522 height 26
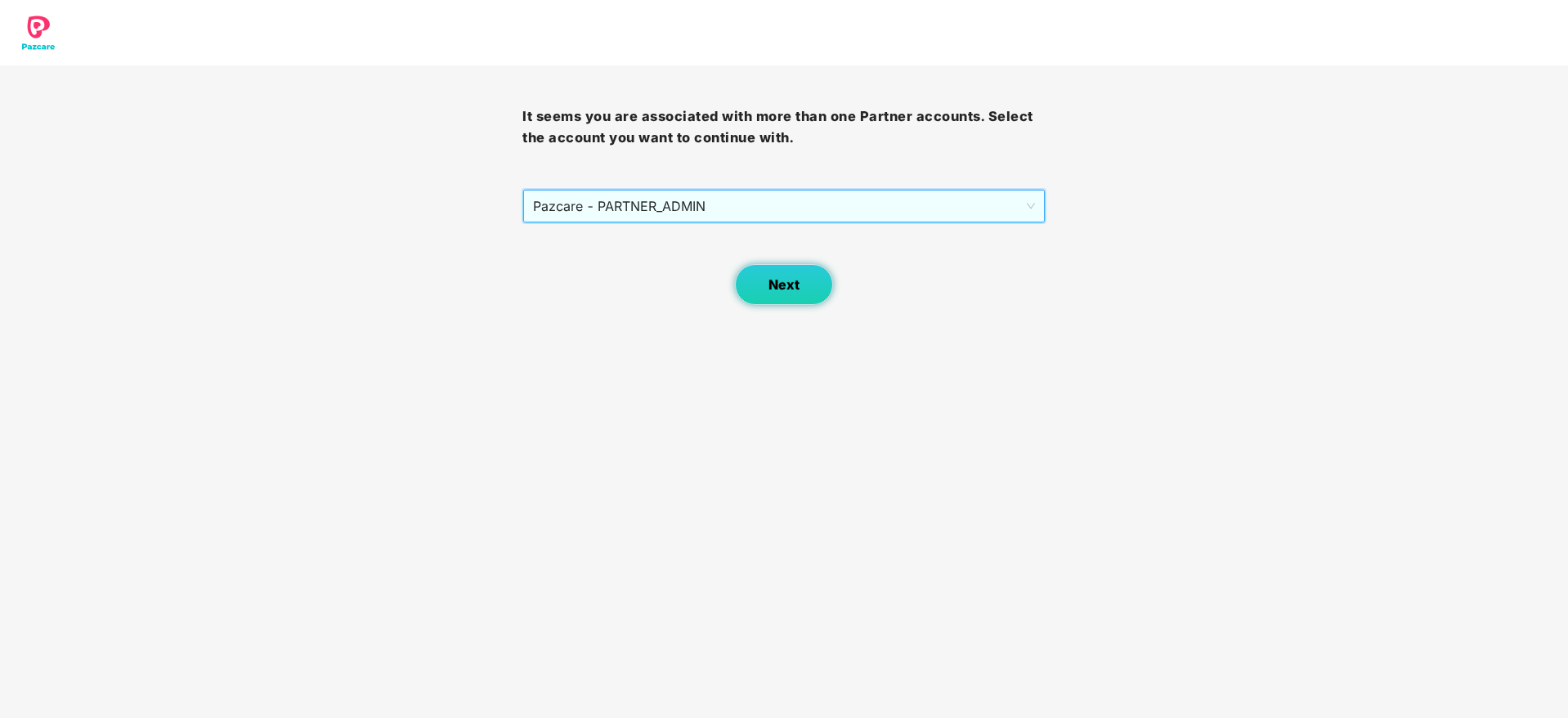
click at [762, 290] on button "Next" at bounding box center [784, 284] width 99 height 41
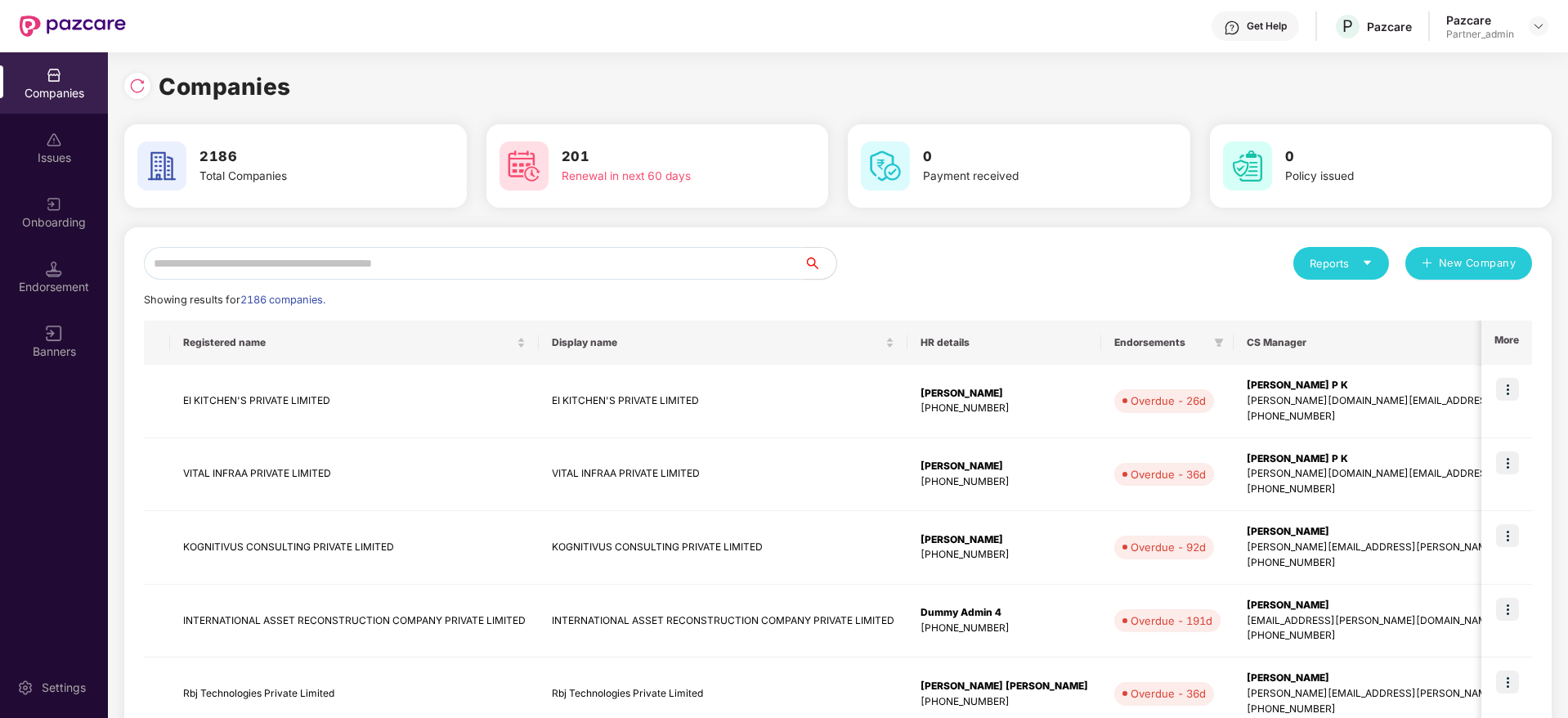
click at [423, 264] on input "text" at bounding box center [473, 263] width 659 height 33
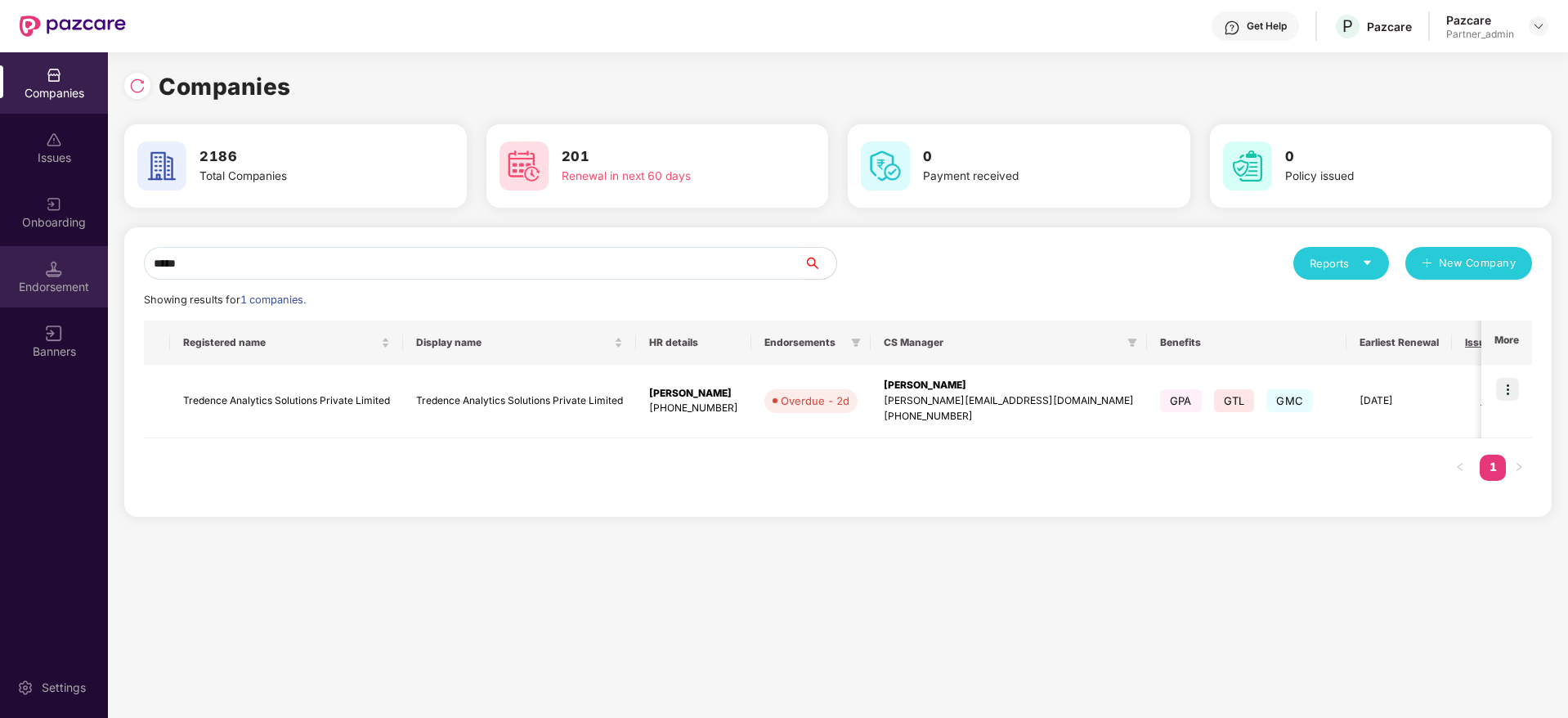
type input "*****"
click at [48, 284] on div "Endorsement" at bounding box center [54, 286] width 108 height 16
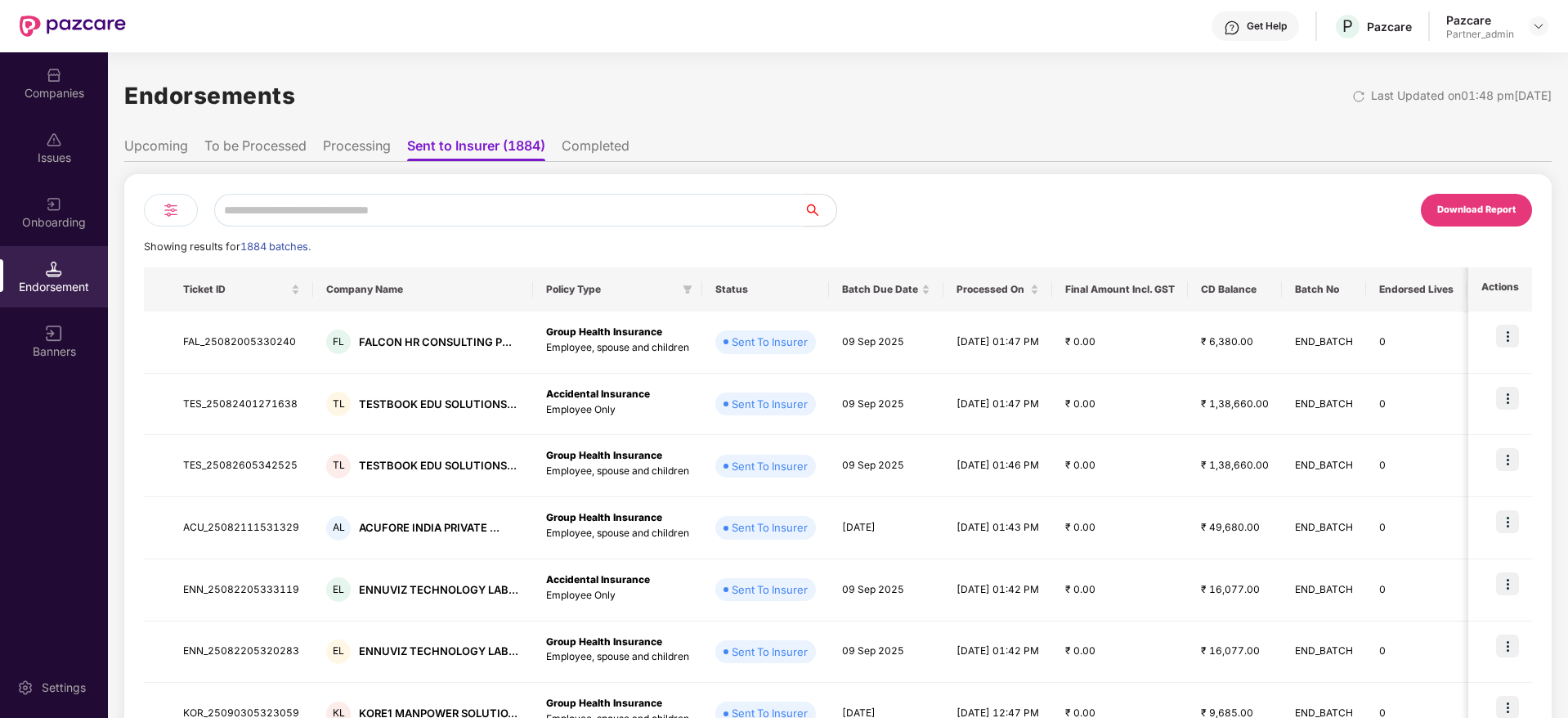
click at [303, 208] on input "text" at bounding box center [509, 210] width 589 height 33
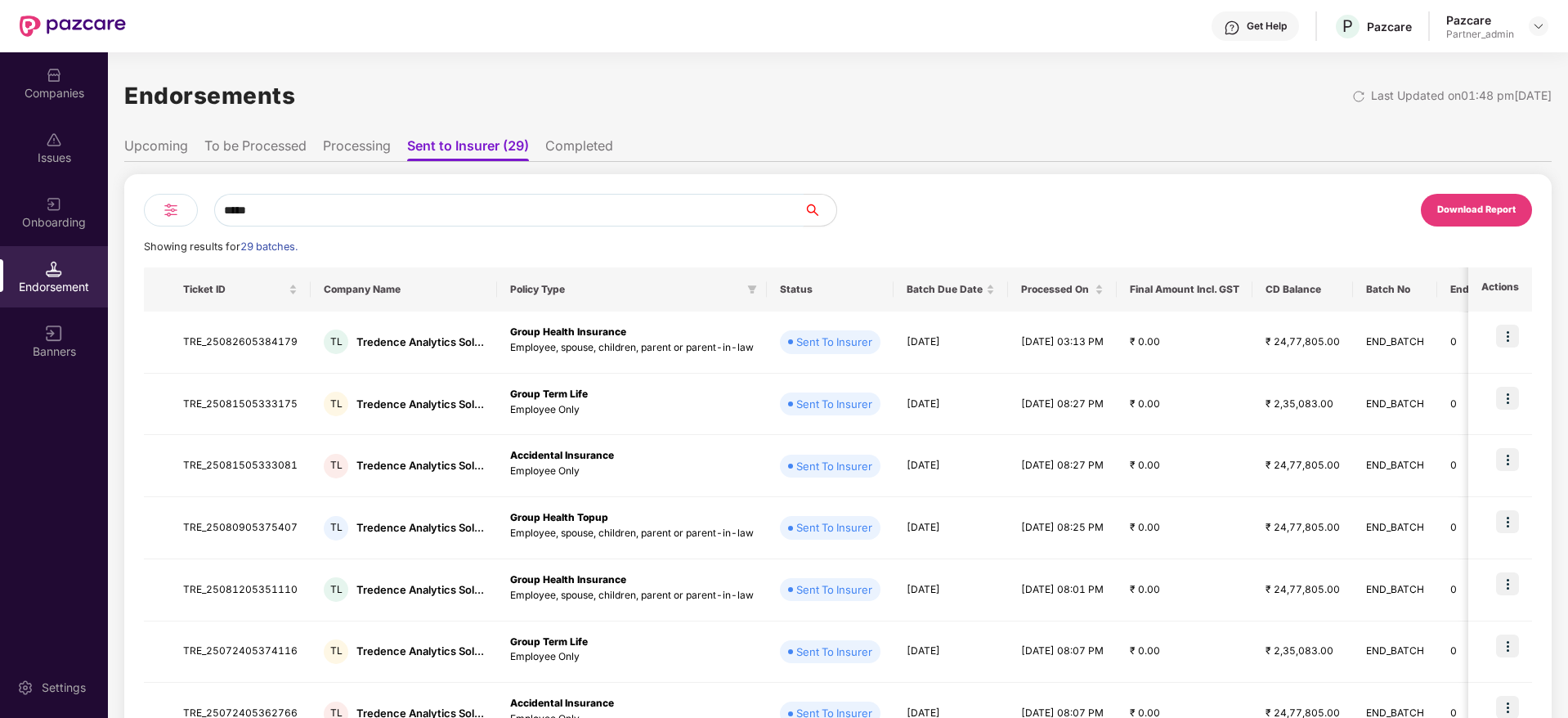
type input "*****"
click at [136, 145] on li "Upcoming" at bounding box center [156, 149] width 64 height 24
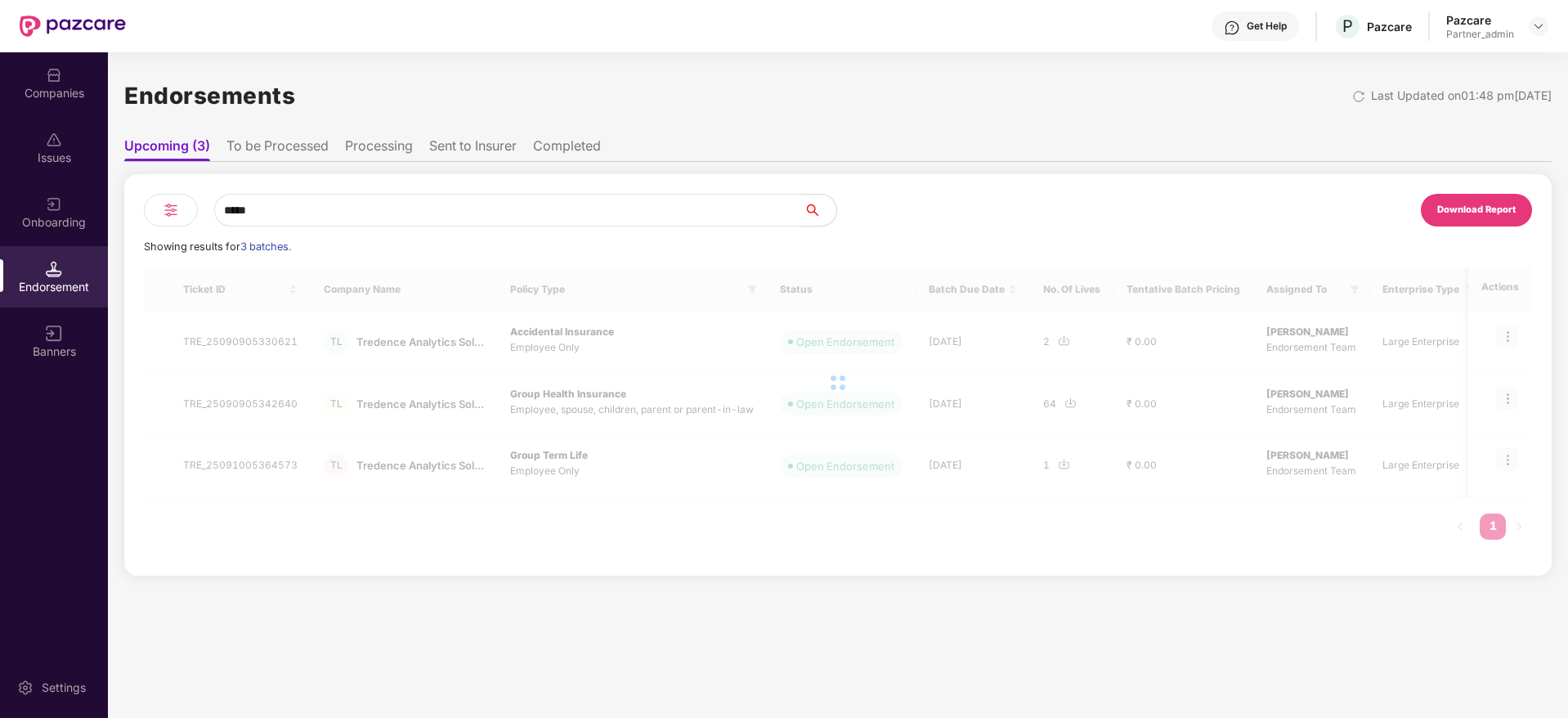
click at [252, 144] on li "To be Processed" at bounding box center [277, 149] width 102 height 24
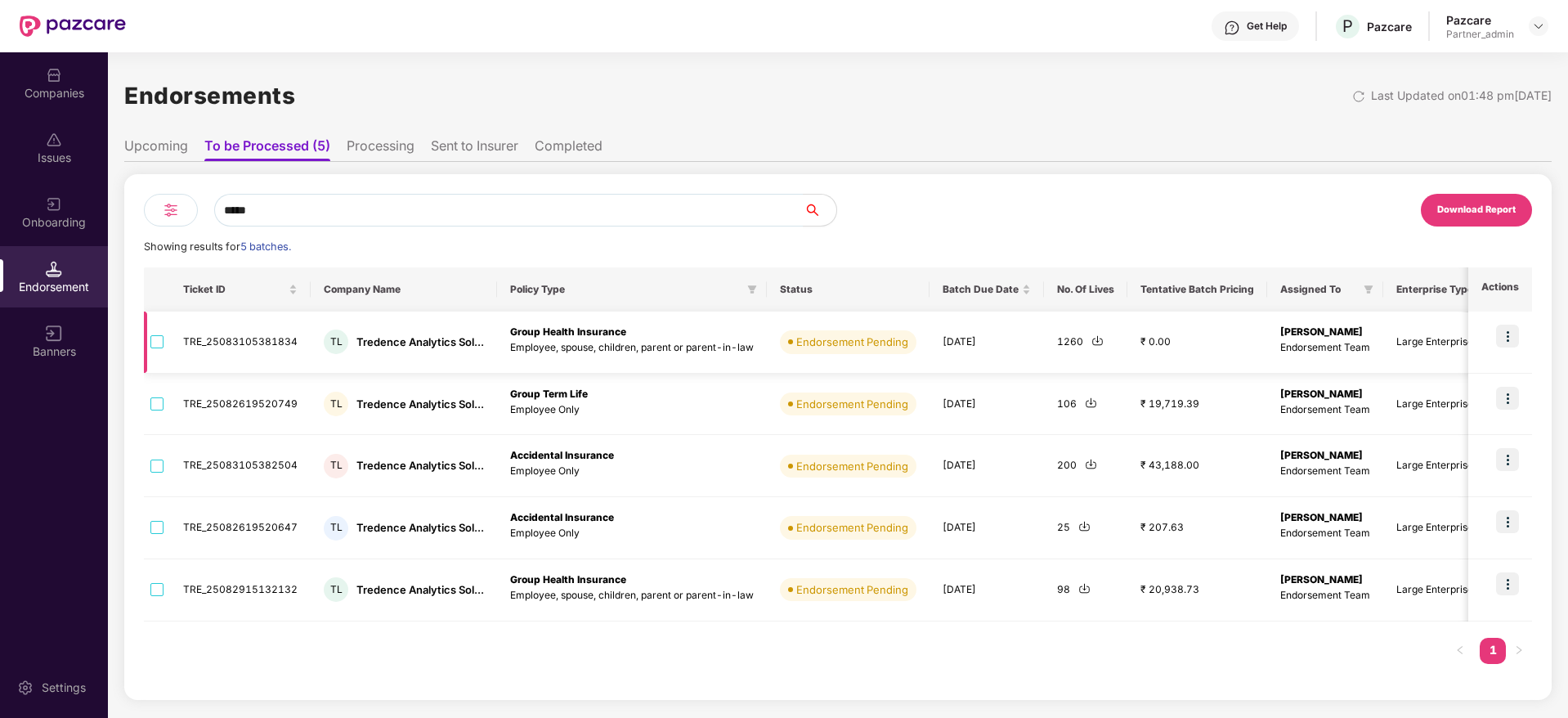
click at [1092, 340] on img at bounding box center [1097, 340] width 12 height 12
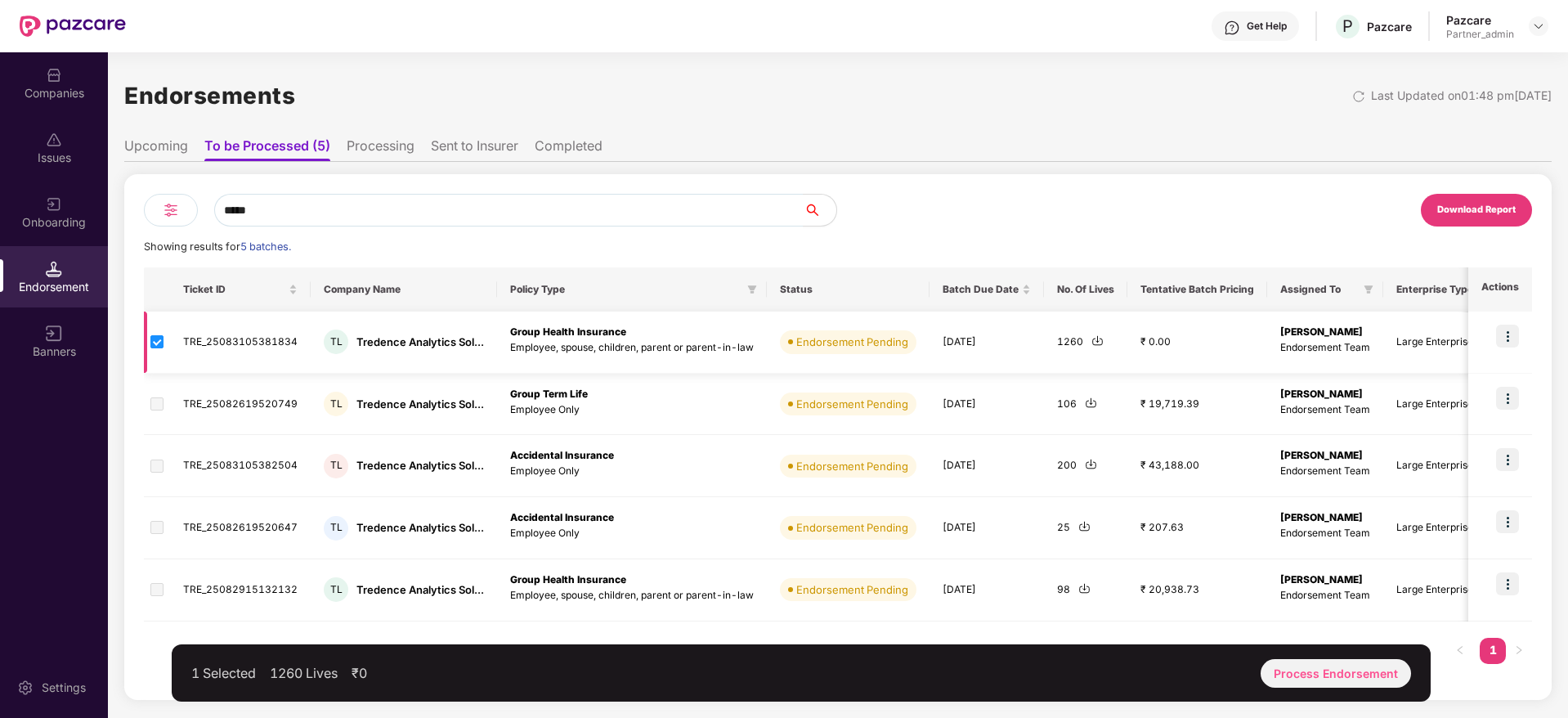
drag, startPoint x: 939, startPoint y: 338, endPoint x: 1009, endPoint y: 348, distance: 70.7
click at [1009, 348] on td "[DATE]" at bounding box center [986, 343] width 115 height 62
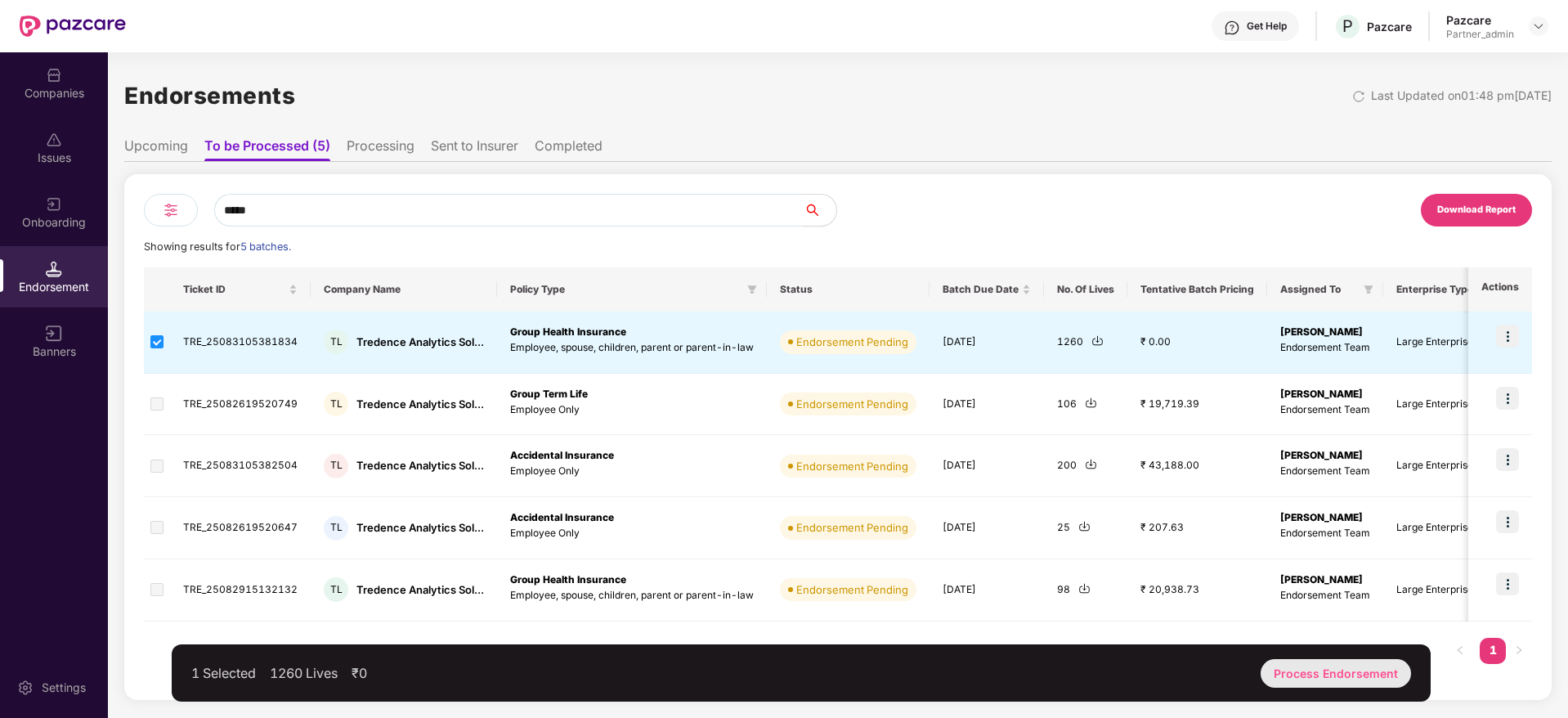
click at [1334, 677] on div "Process Endorsement" at bounding box center [1335, 674] width 150 height 29
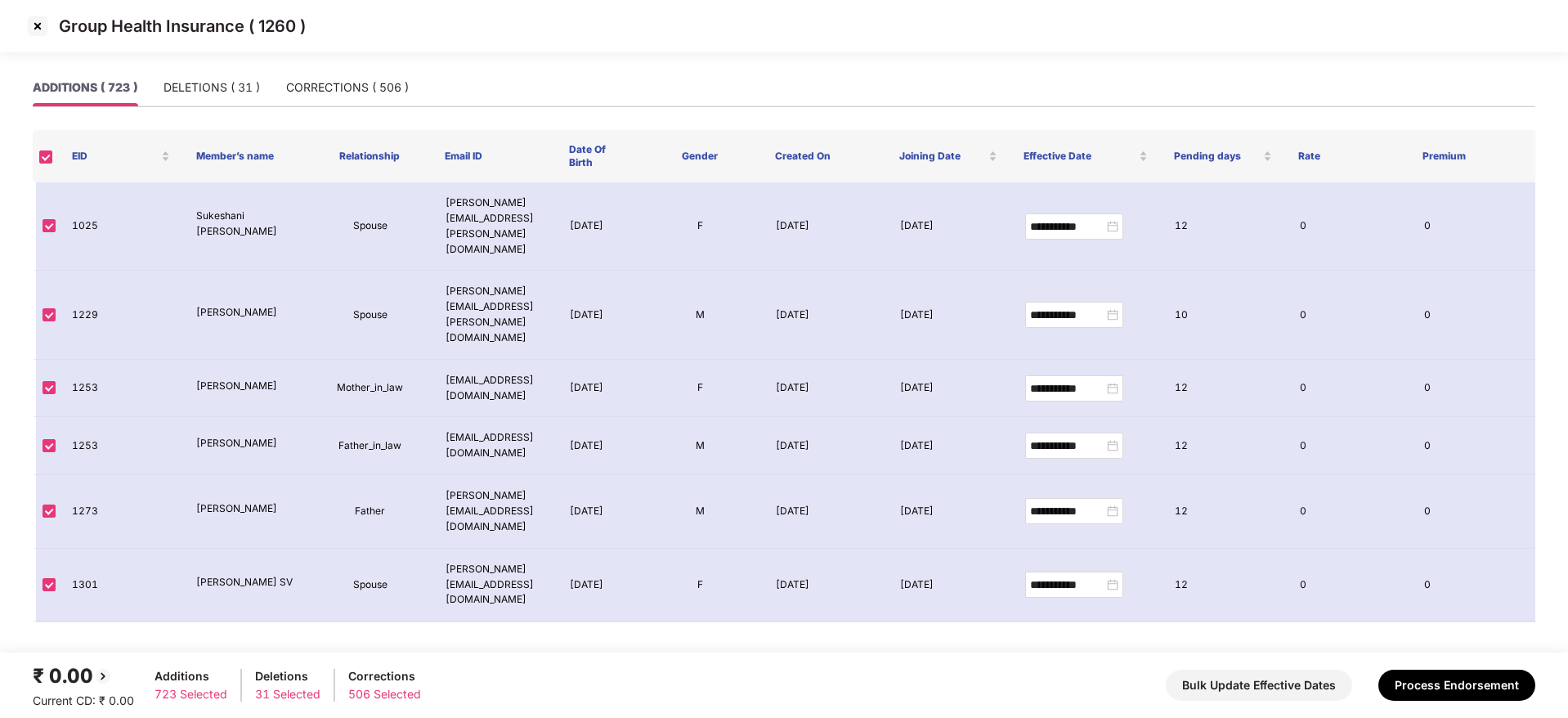
click at [31, 20] on img at bounding box center [37, 26] width 26 height 26
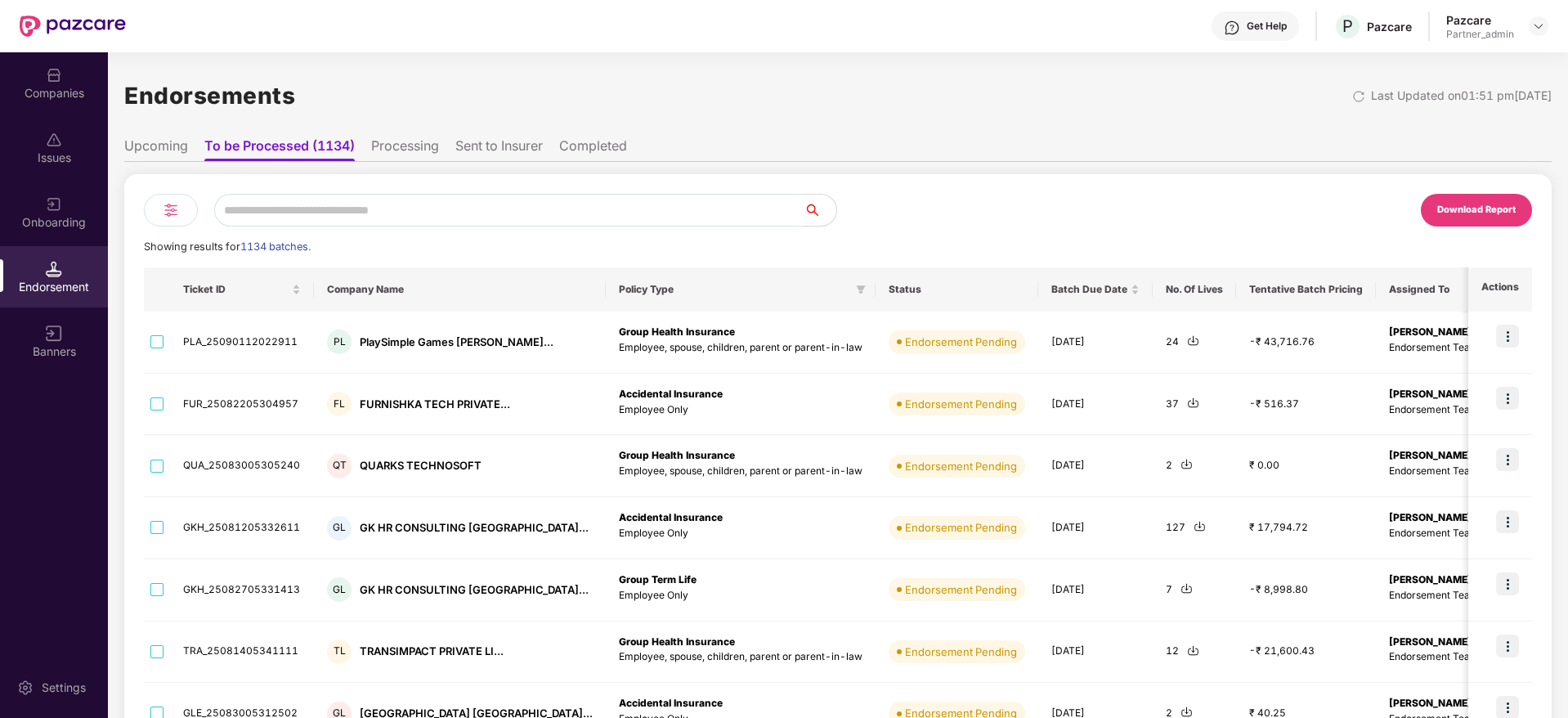
click at [340, 211] on input "text" at bounding box center [509, 210] width 589 height 33
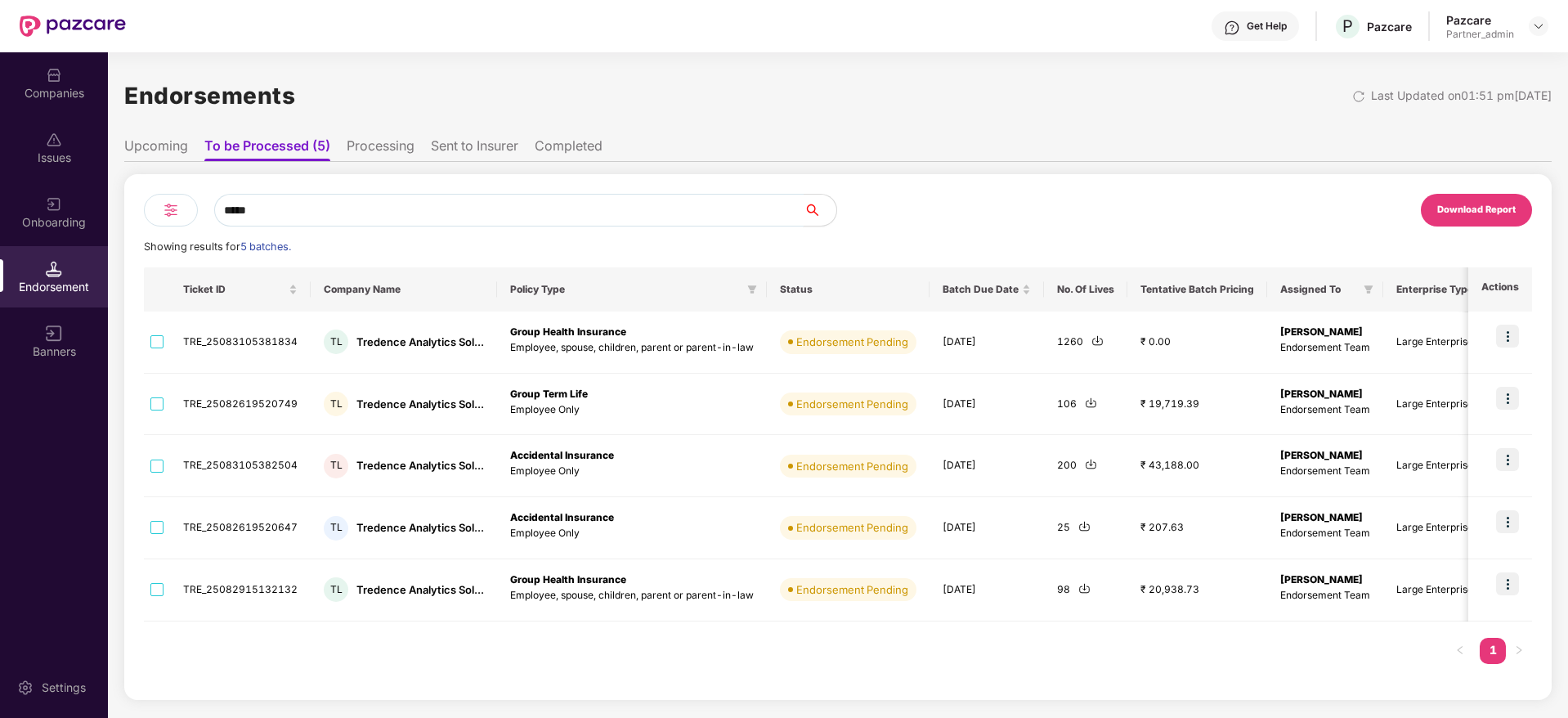
type input "*****"
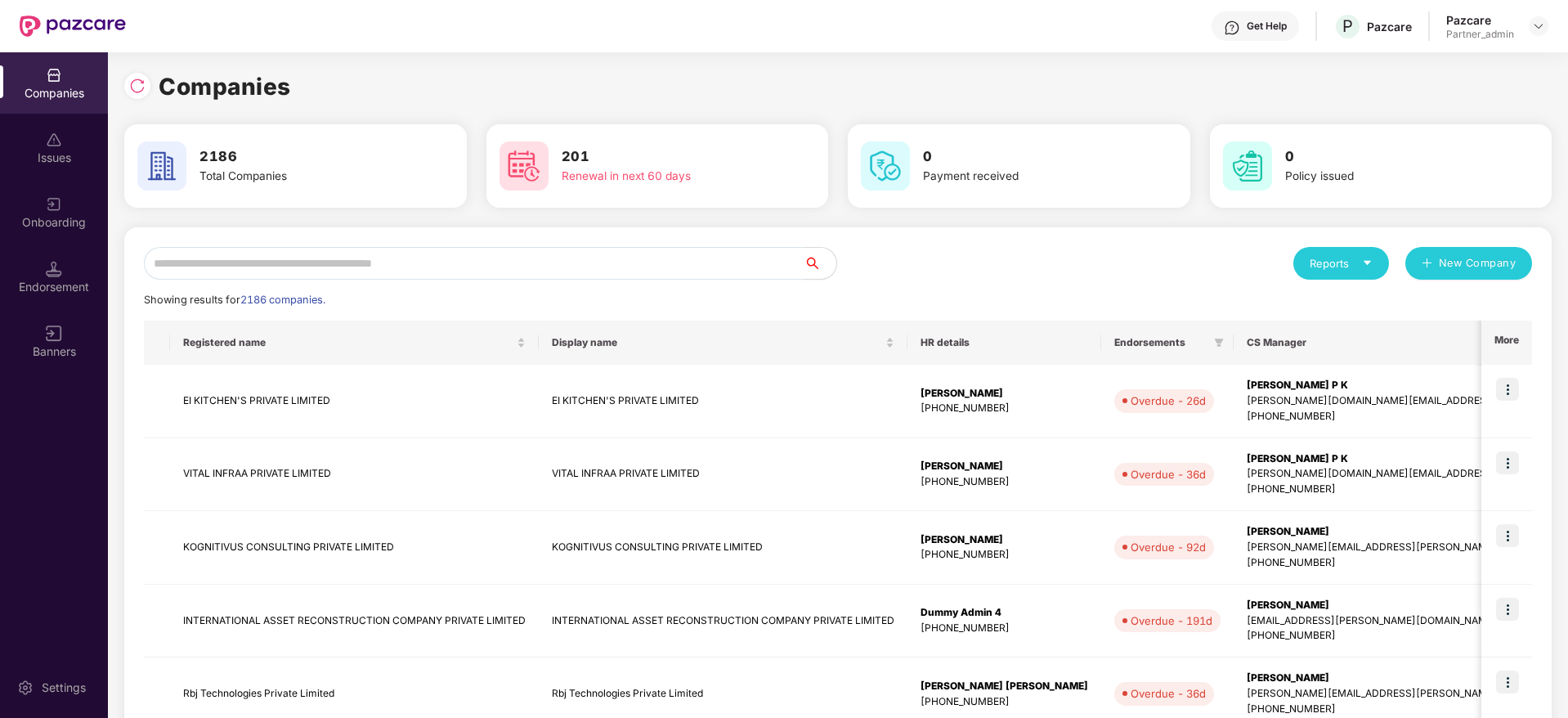
click at [335, 262] on input "text" at bounding box center [473, 263] width 659 height 33
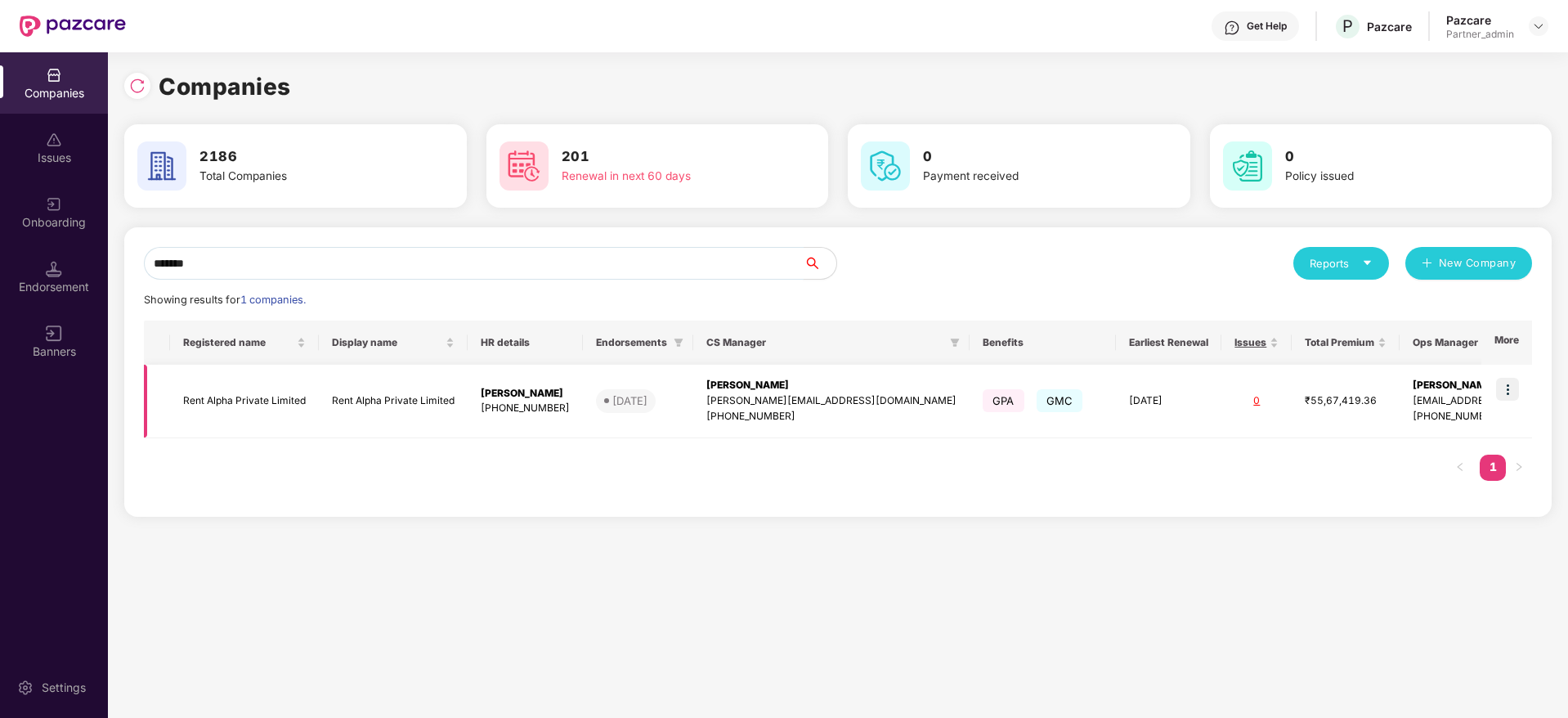
type input "*******"
click at [1508, 391] on img at bounding box center [1507, 390] width 23 height 23
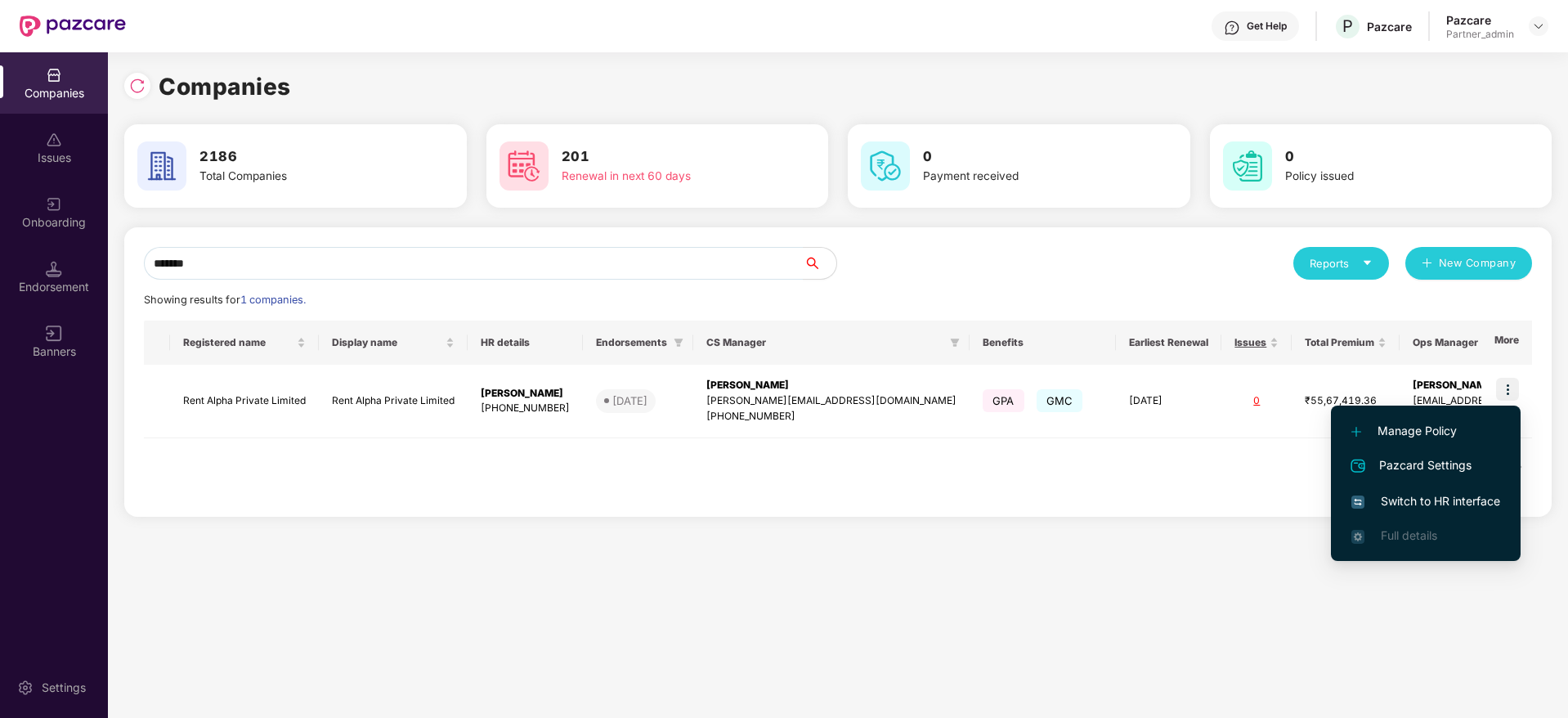
click at [1441, 503] on span "Switch to HR interface" at bounding box center [1424, 501] width 148 height 18
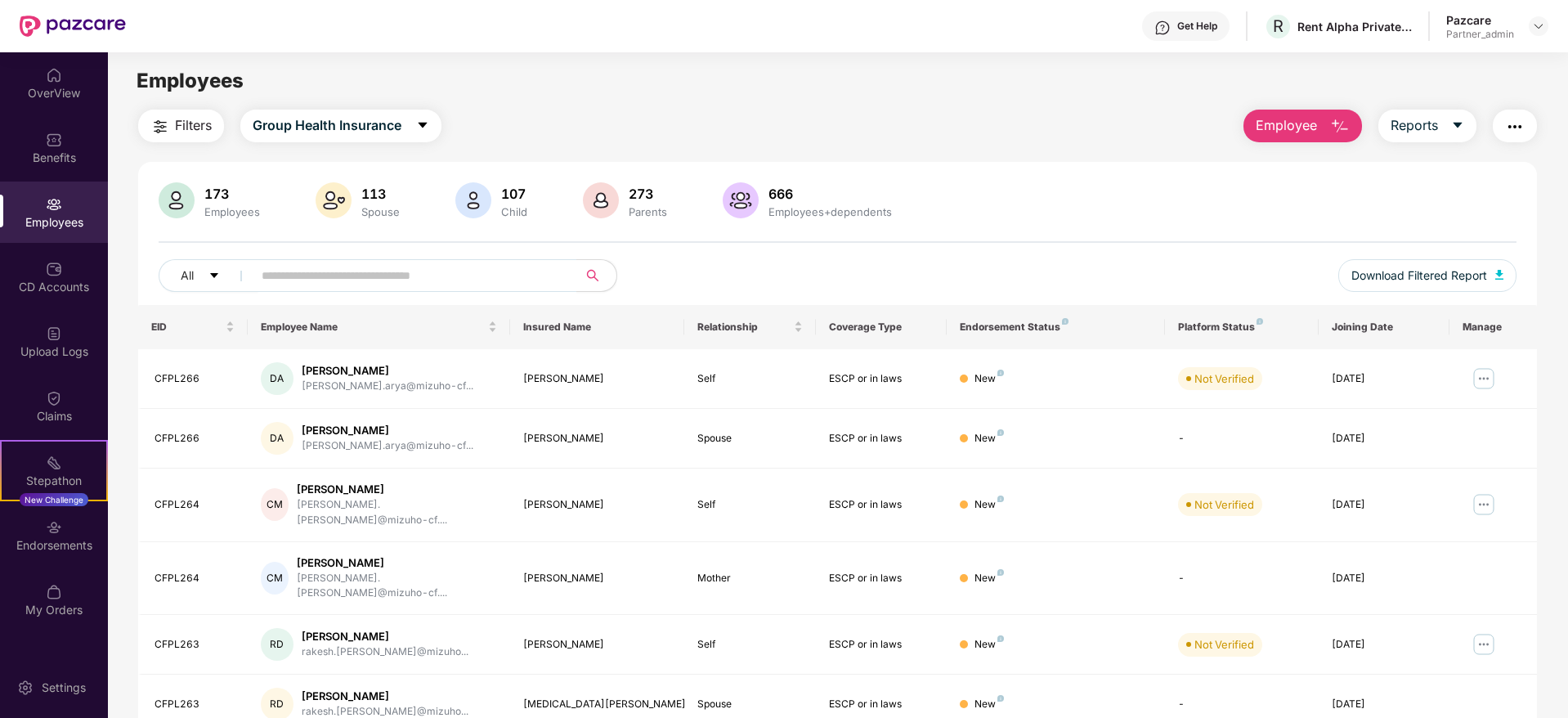
click at [68, 212] on div "Employees" at bounding box center [54, 213] width 108 height 61
click at [73, 222] on div "Employees" at bounding box center [54, 222] width 108 height 16
click at [345, 269] on input "text" at bounding box center [408, 276] width 294 height 25
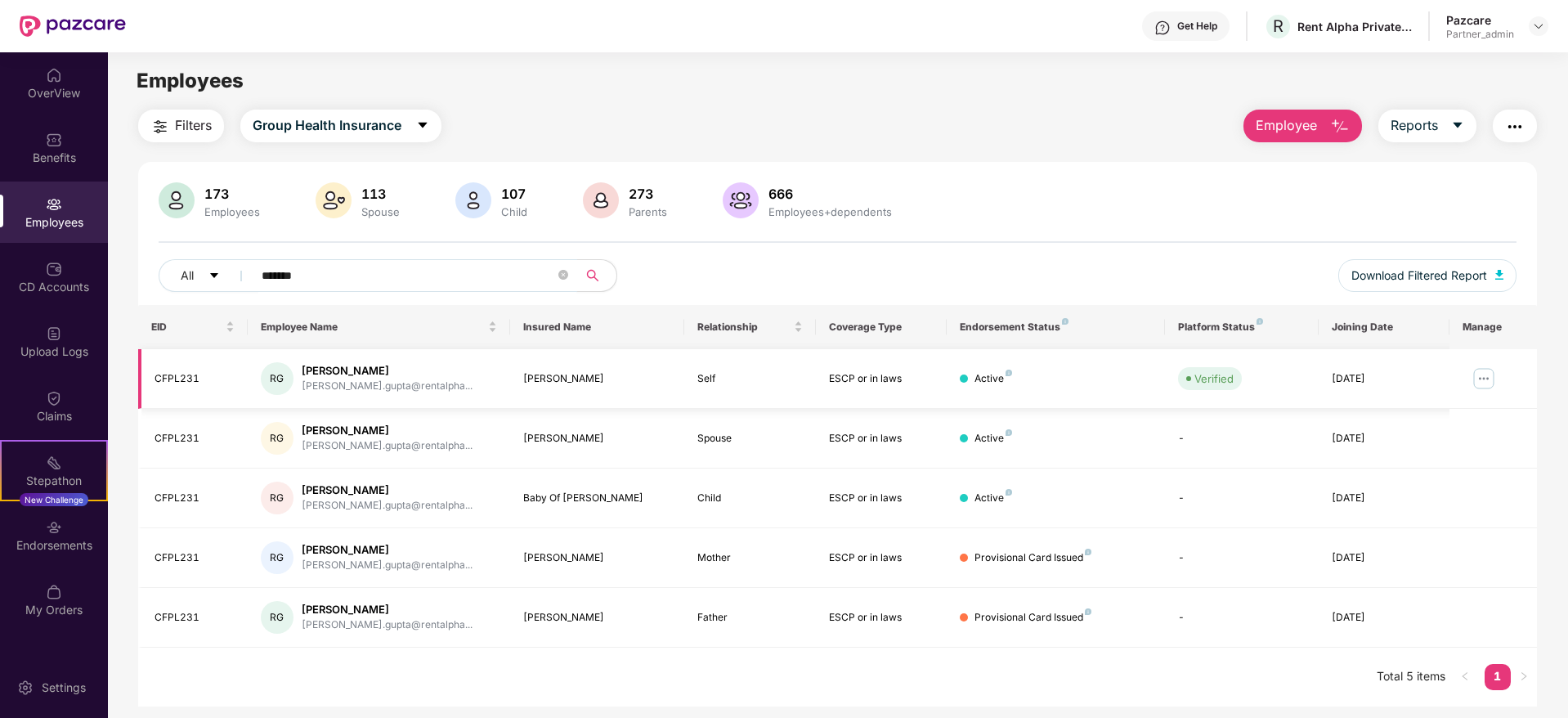
type input "*******"
click at [1481, 373] on img at bounding box center [1483, 378] width 26 height 26
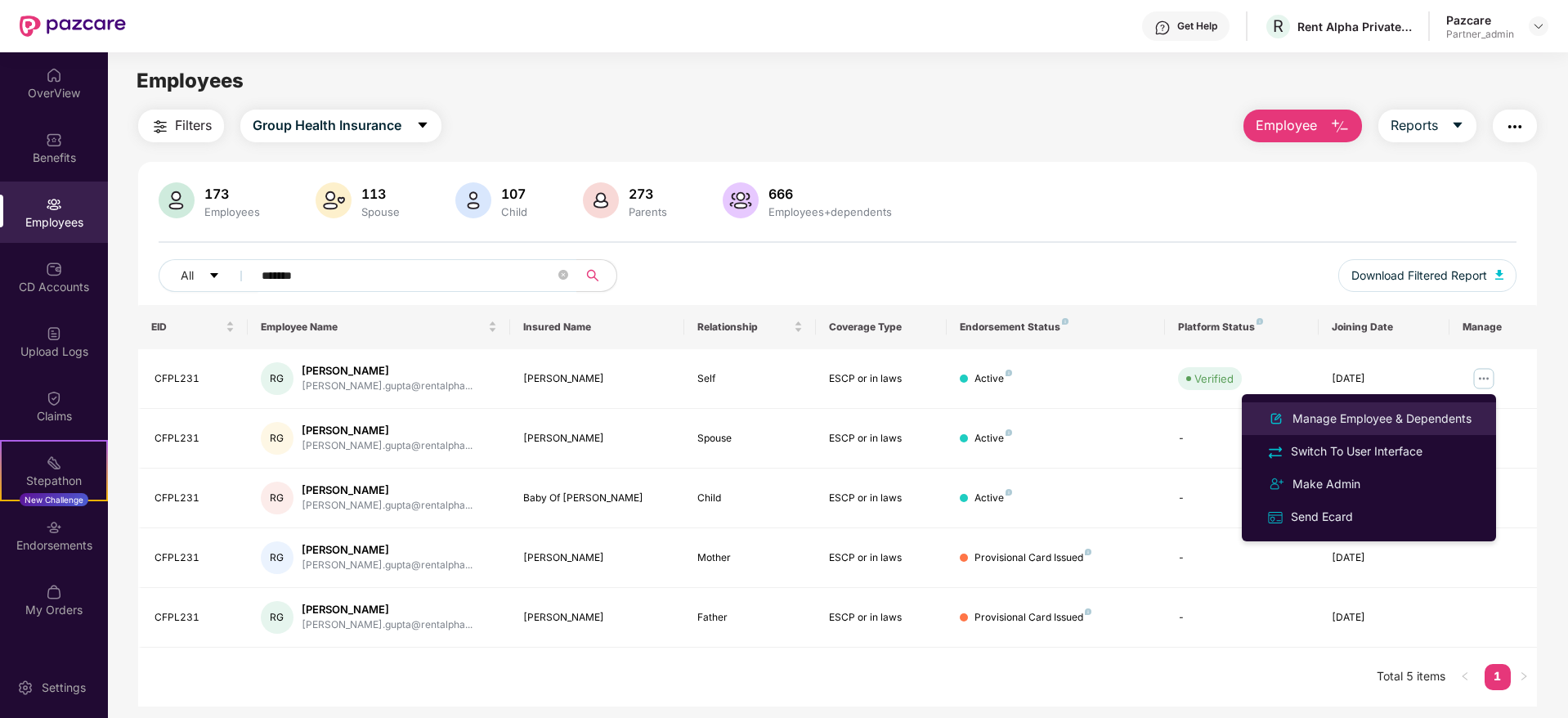
click at [1350, 418] on div "Manage Employee & Dependents" at bounding box center [1381, 418] width 186 height 18
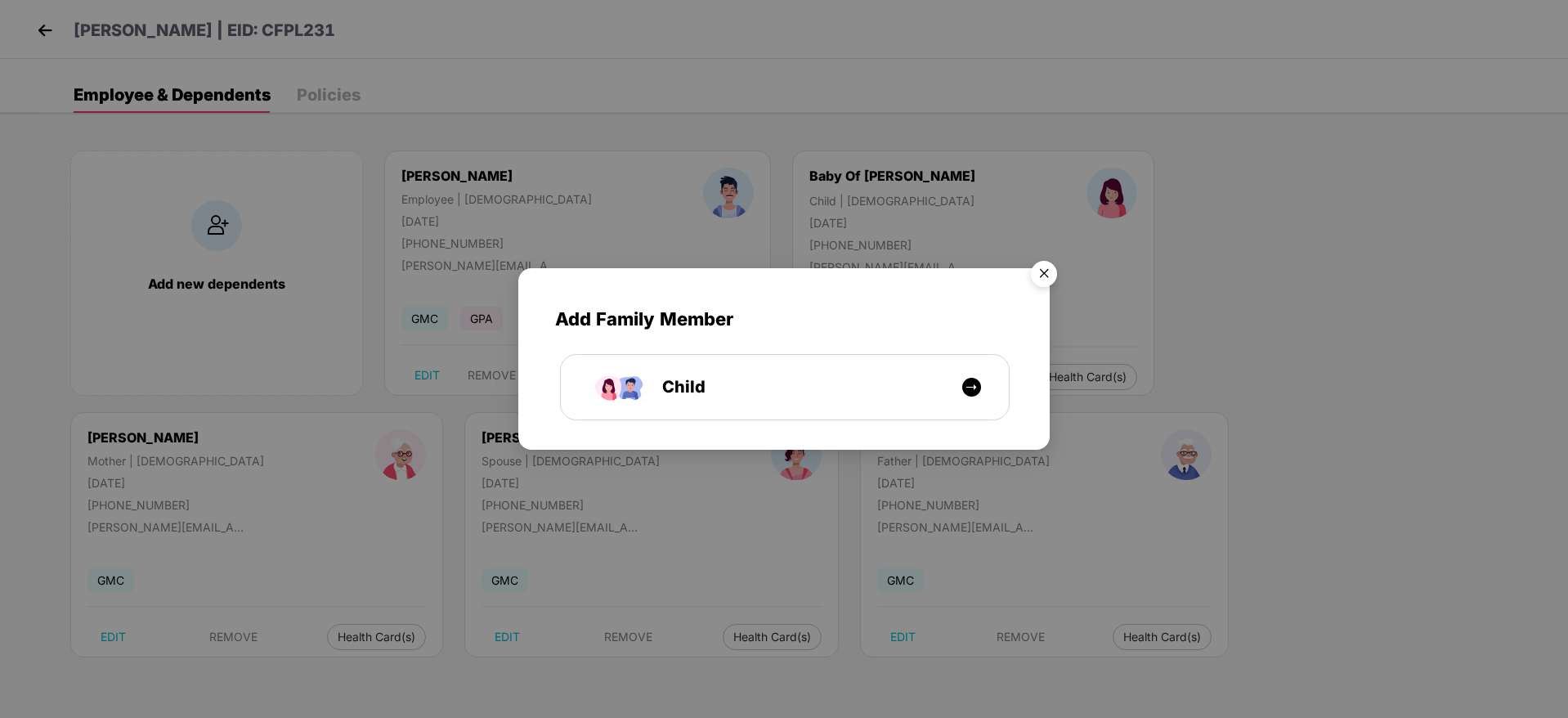
click at [1041, 278] on img "Close" at bounding box center [1044, 277] width 46 height 46
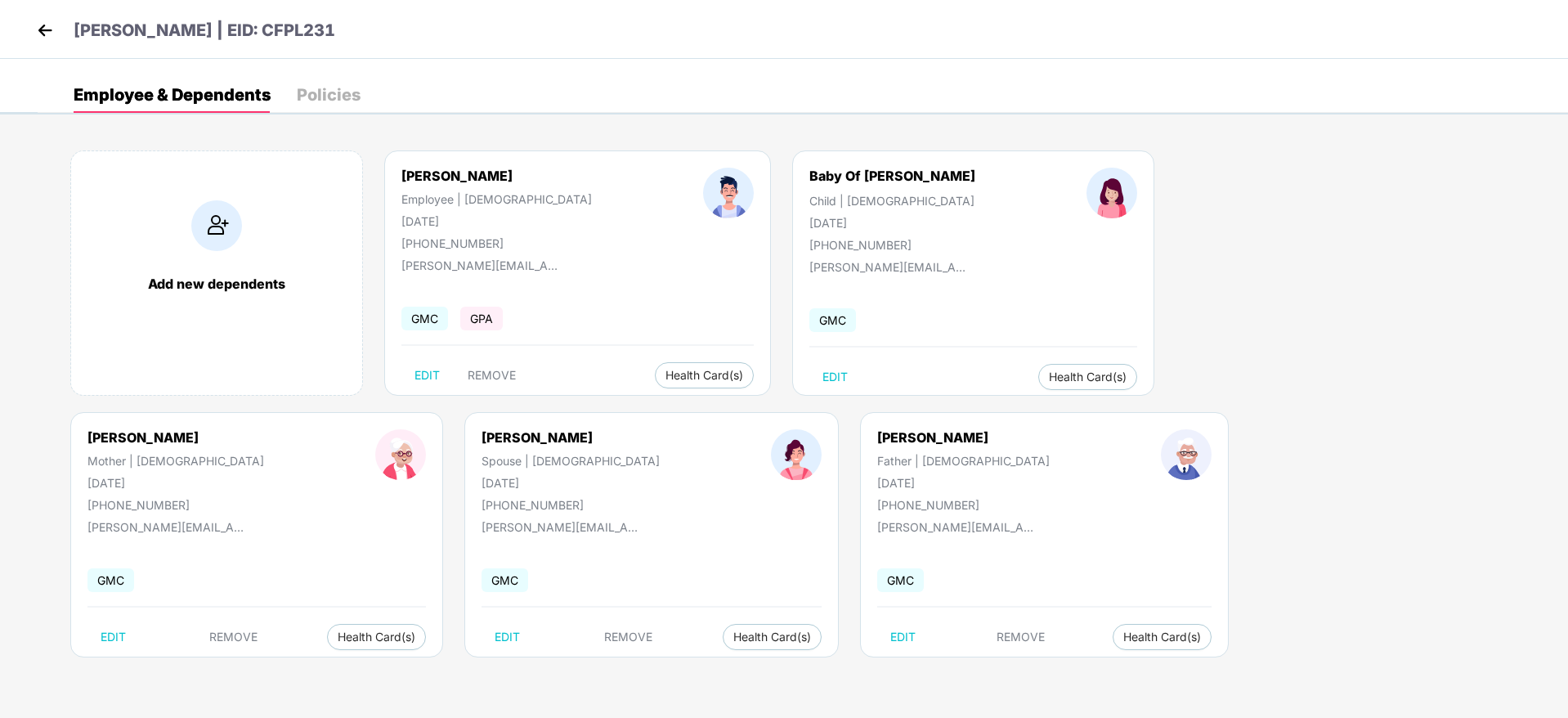
click at [272, 33] on p "[PERSON_NAME] | EID: CFPL231" at bounding box center [204, 31] width 261 height 25
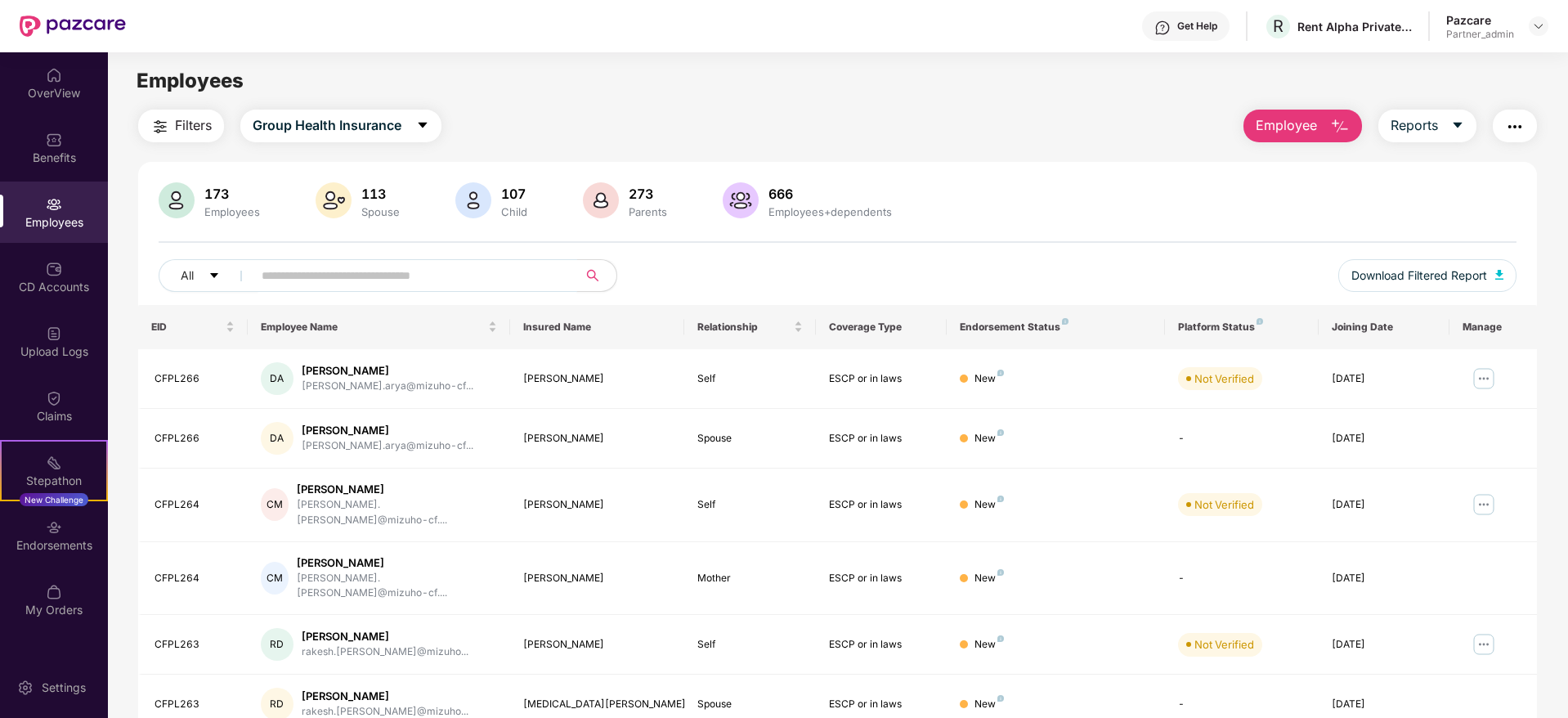
click at [355, 278] on input "text" at bounding box center [408, 276] width 294 height 25
type input "***"
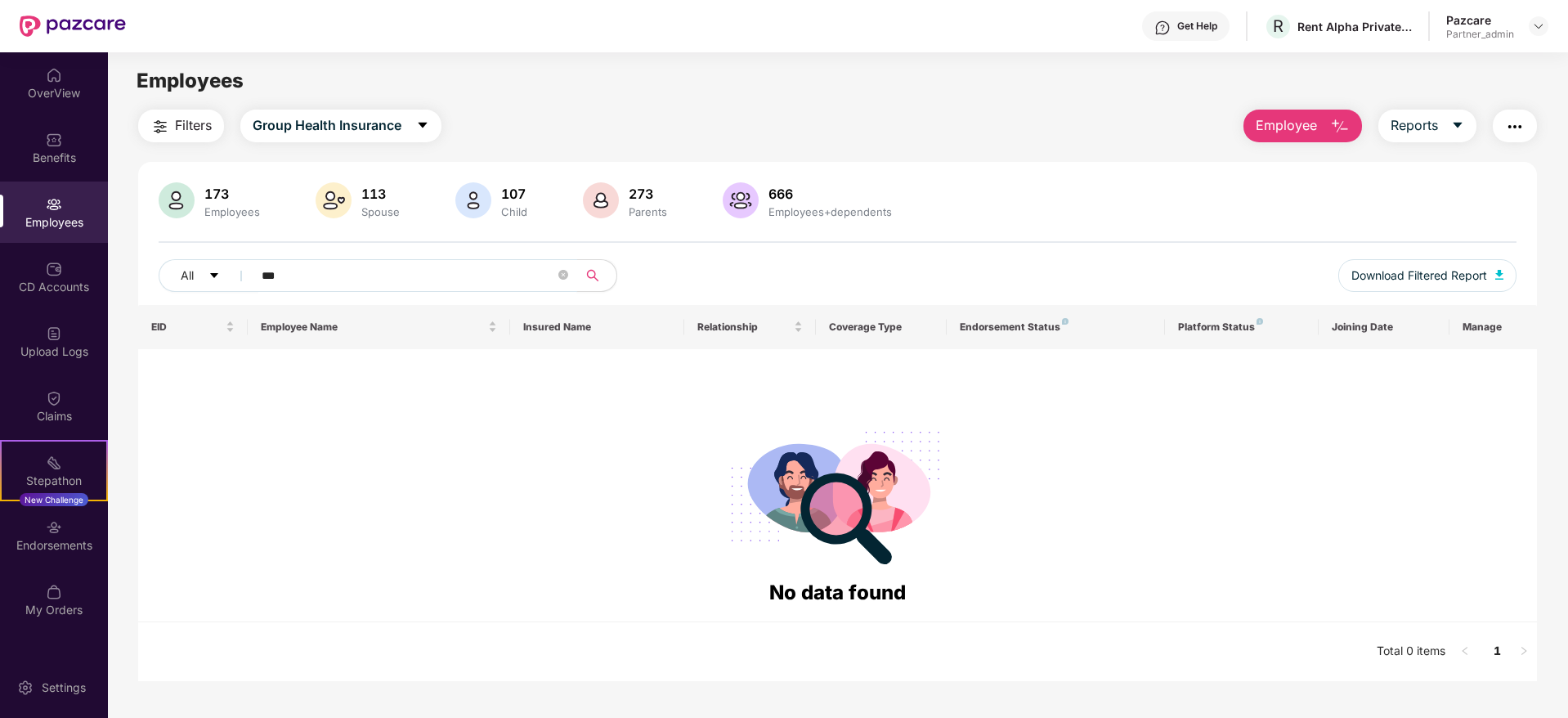
drag, startPoint x: 340, startPoint y: 273, endPoint x: 153, endPoint y: 256, distance: 187.8
click at [161, 256] on div "173 Employees 113 Spouse 107 Child 273 Parents 666 Employees+dependents All ***…" at bounding box center [837, 244] width 1399 height 123
type input "*"
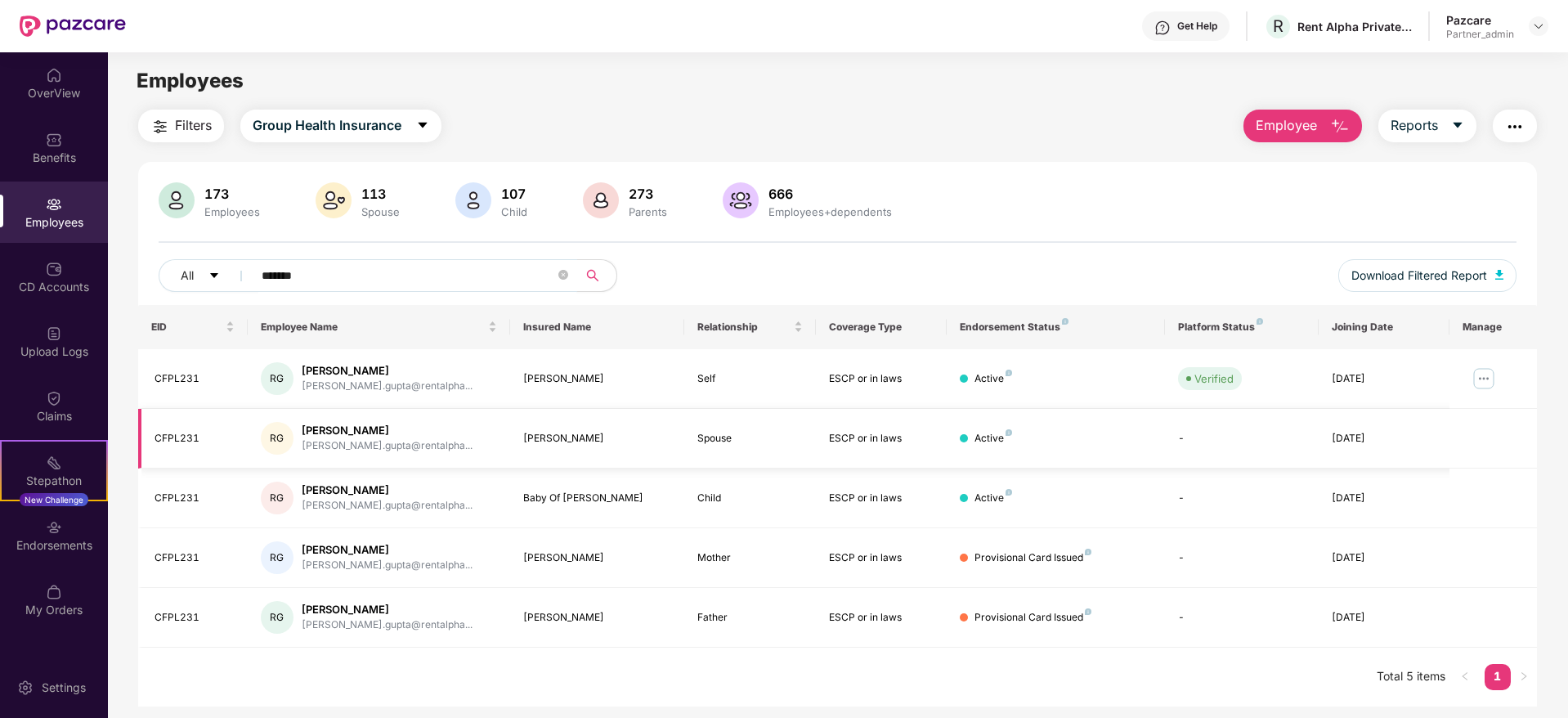
type input "*******"
click at [74, 559] on div "Endorsements" at bounding box center [54, 535] width 108 height 61
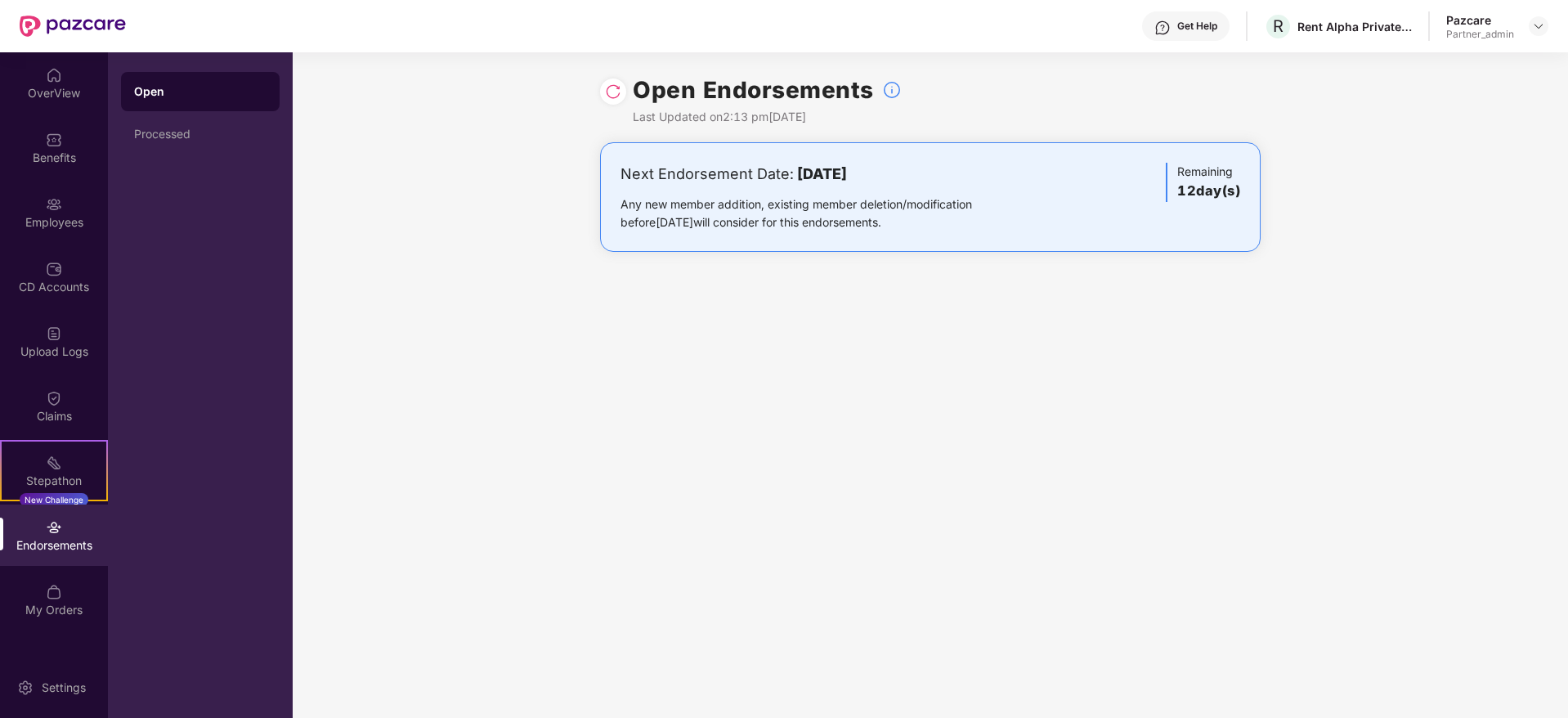
click at [622, 87] on div at bounding box center [612, 91] width 26 height 26
click at [610, 93] on img at bounding box center [612, 91] width 16 height 16
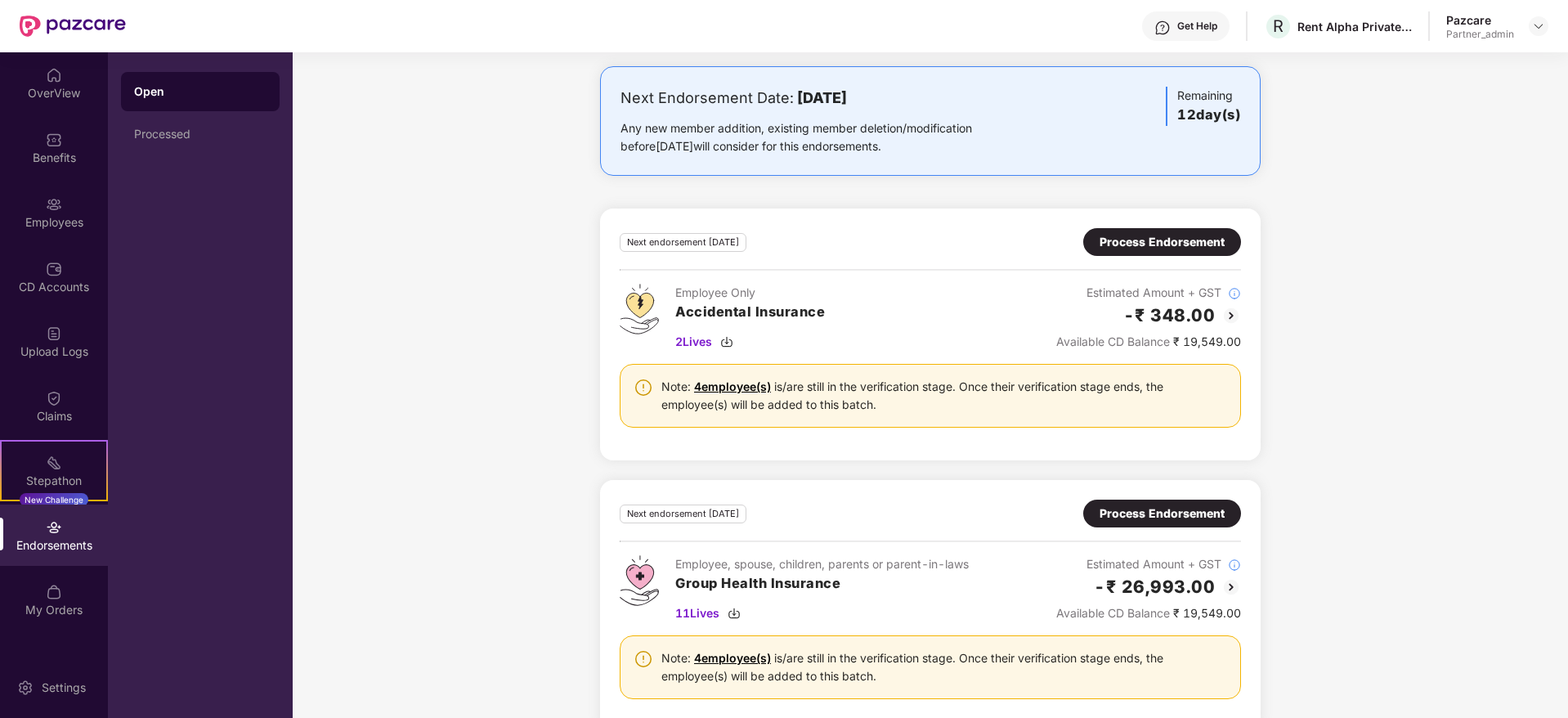
scroll to position [109, 0]
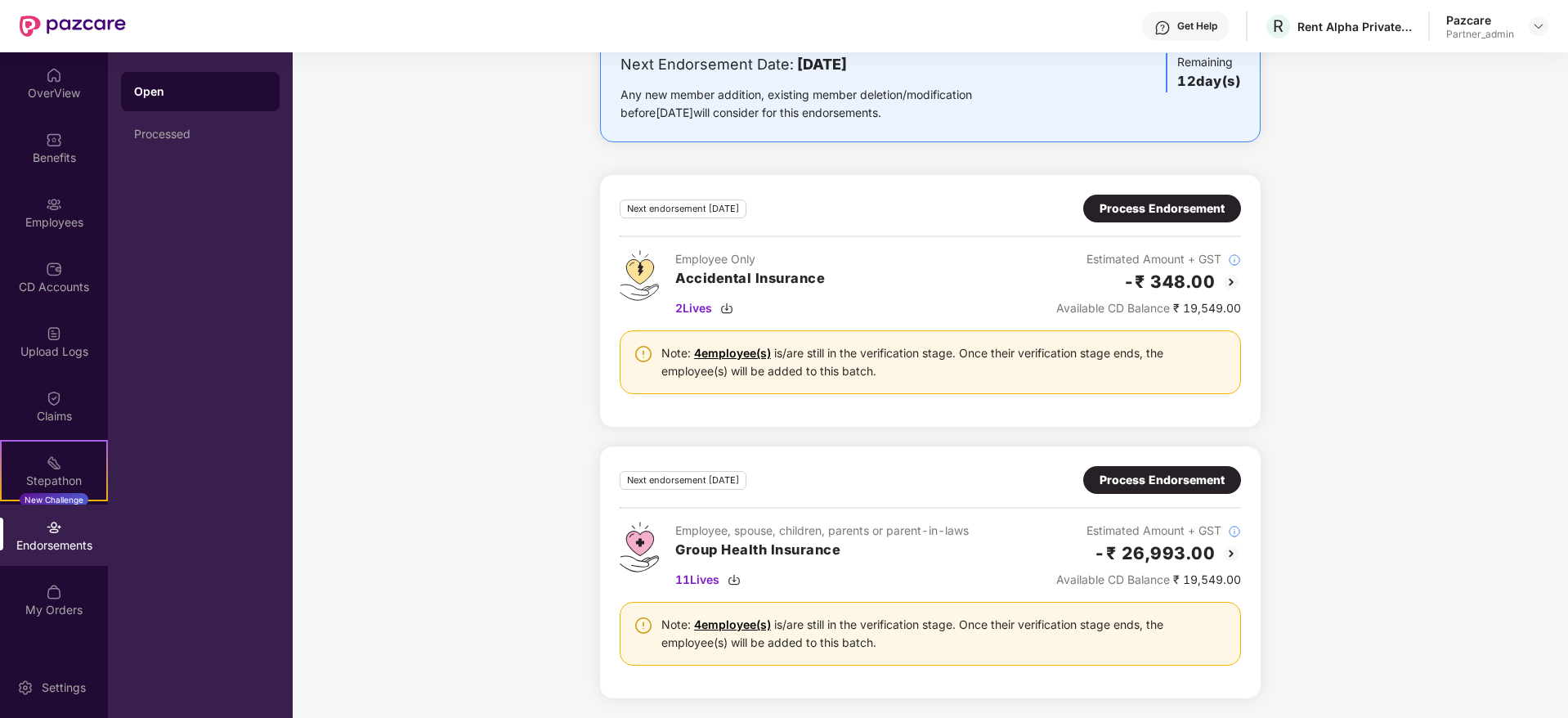
click at [1207, 476] on div "Process Endorsement" at bounding box center [1161, 480] width 125 height 18
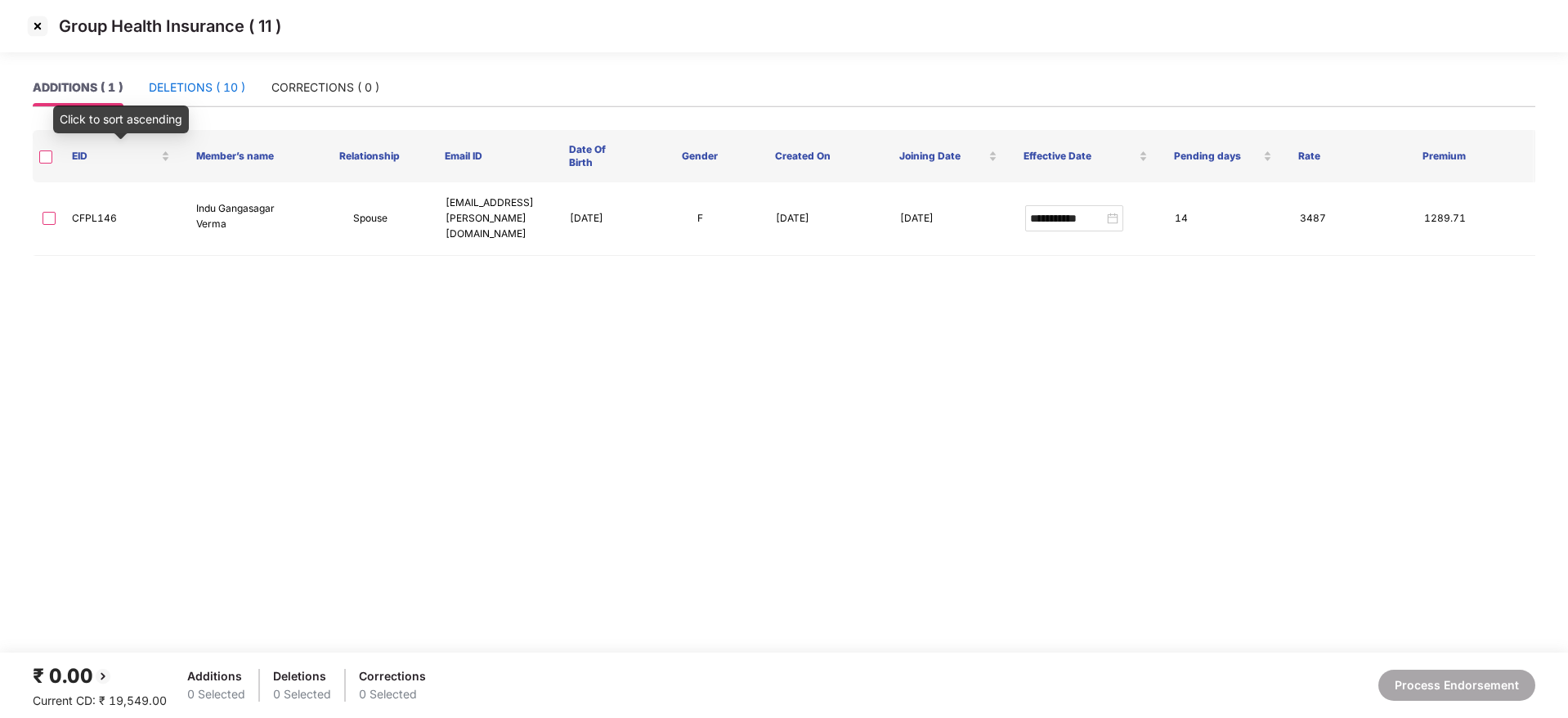
click at [188, 96] on div "DELETIONS ( 10 )" at bounding box center [196, 87] width 97 height 18
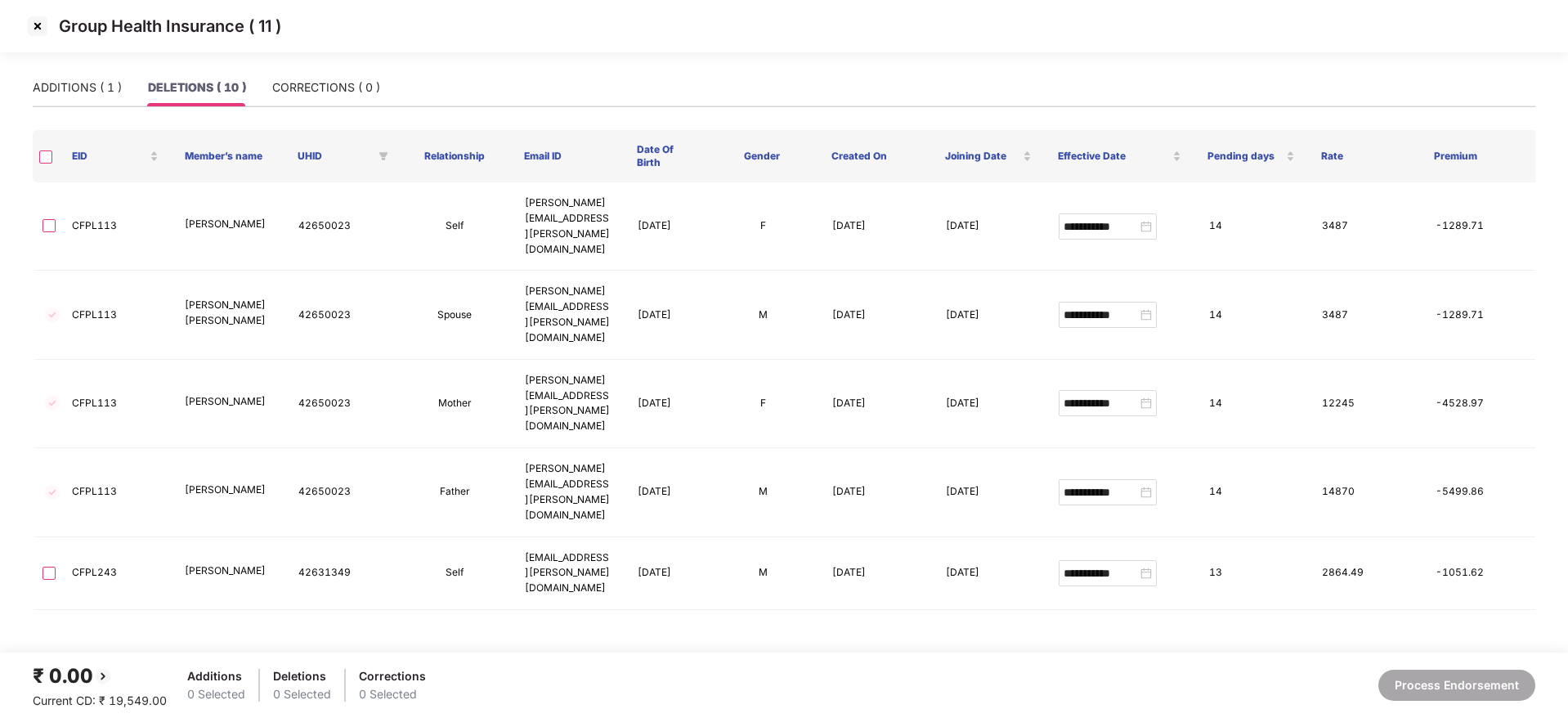
click at [37, 29] on img at bounding box center [37, 26] width 26 height 26
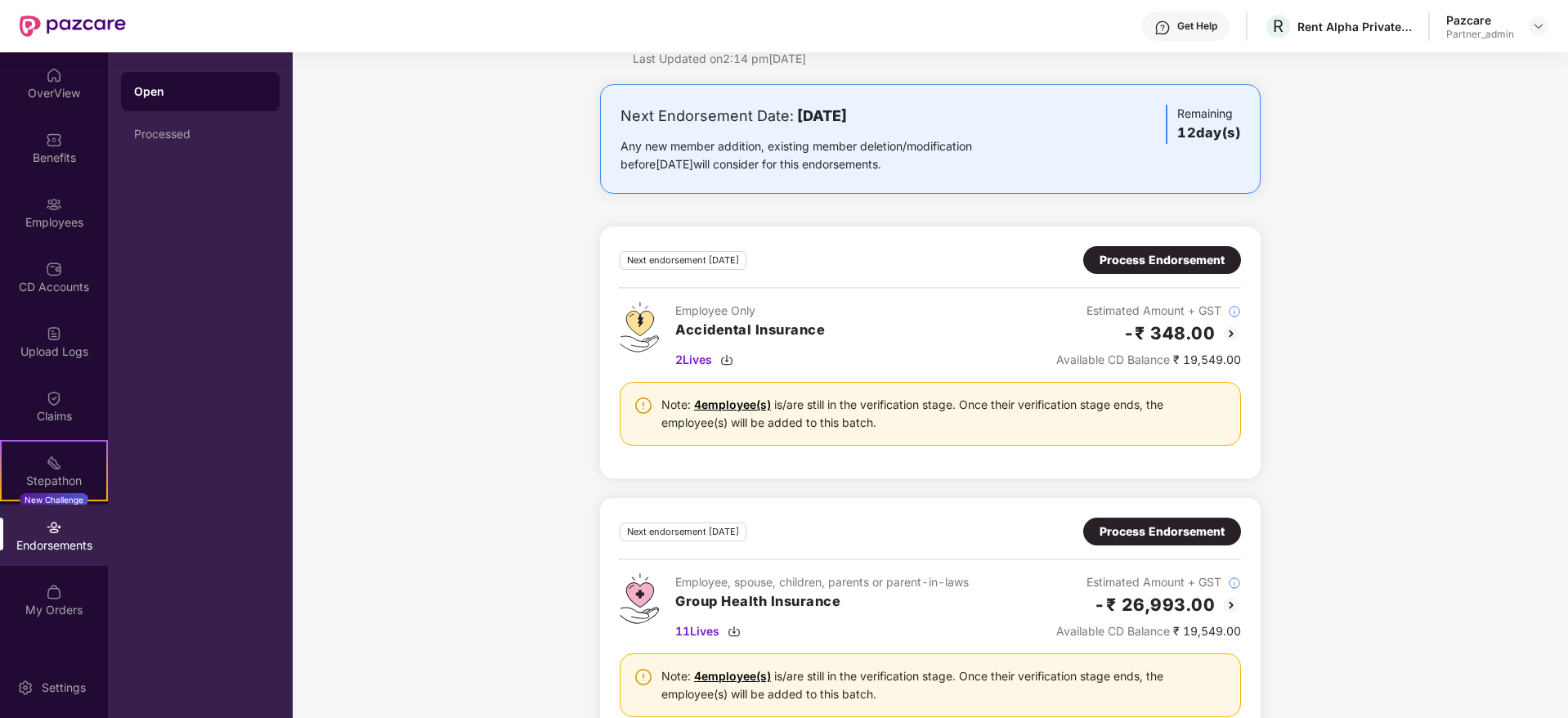
scroll to position [109, 0]
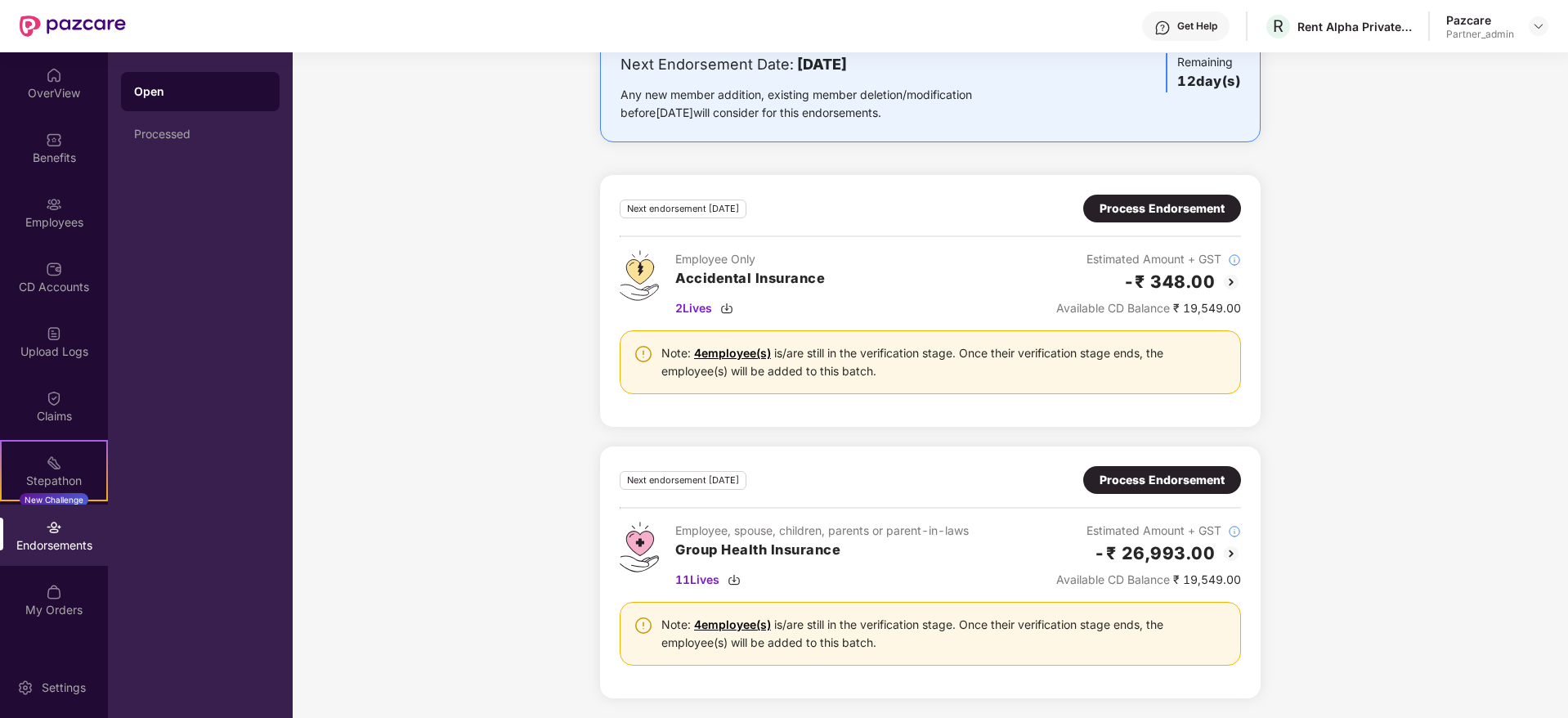
click at [1187, 476] on div "Process Endorsement" at bounding box center [1161, 480] width 125 height 18
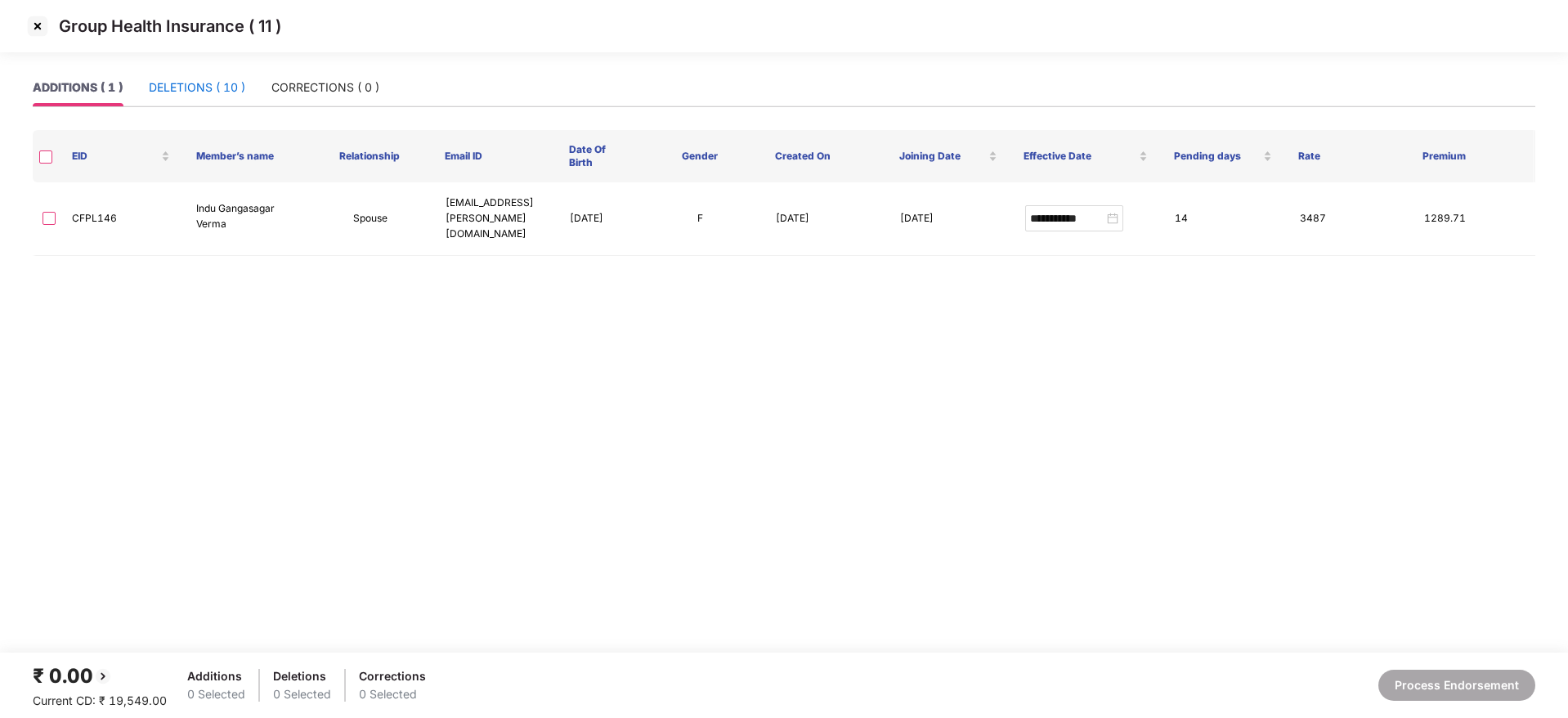
click at [166, 81] on div "DELETIONS ( 10 )" at bounding box center [196, 87] width 97 height 18
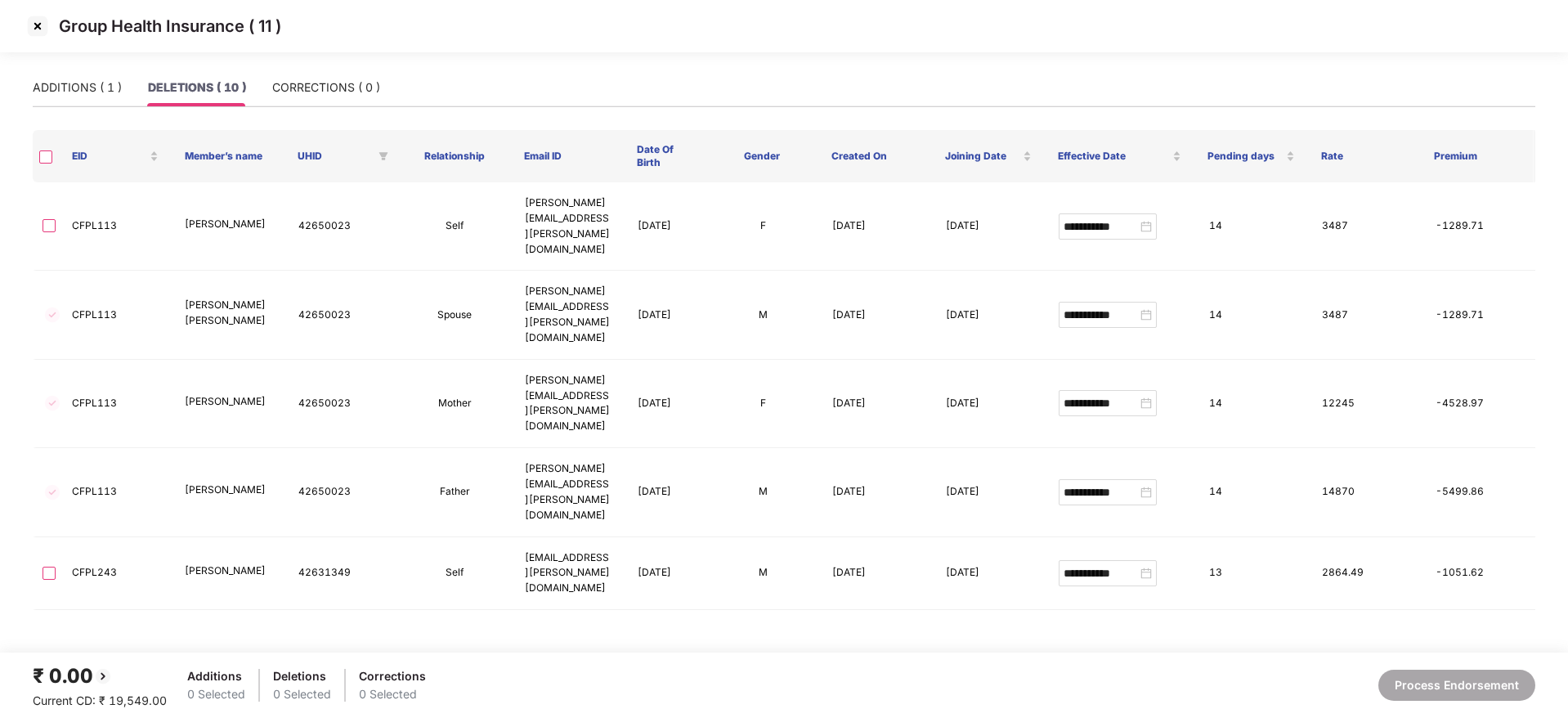
click at [38, 26] on img at bounding box center [37, 26] width 26 height 26
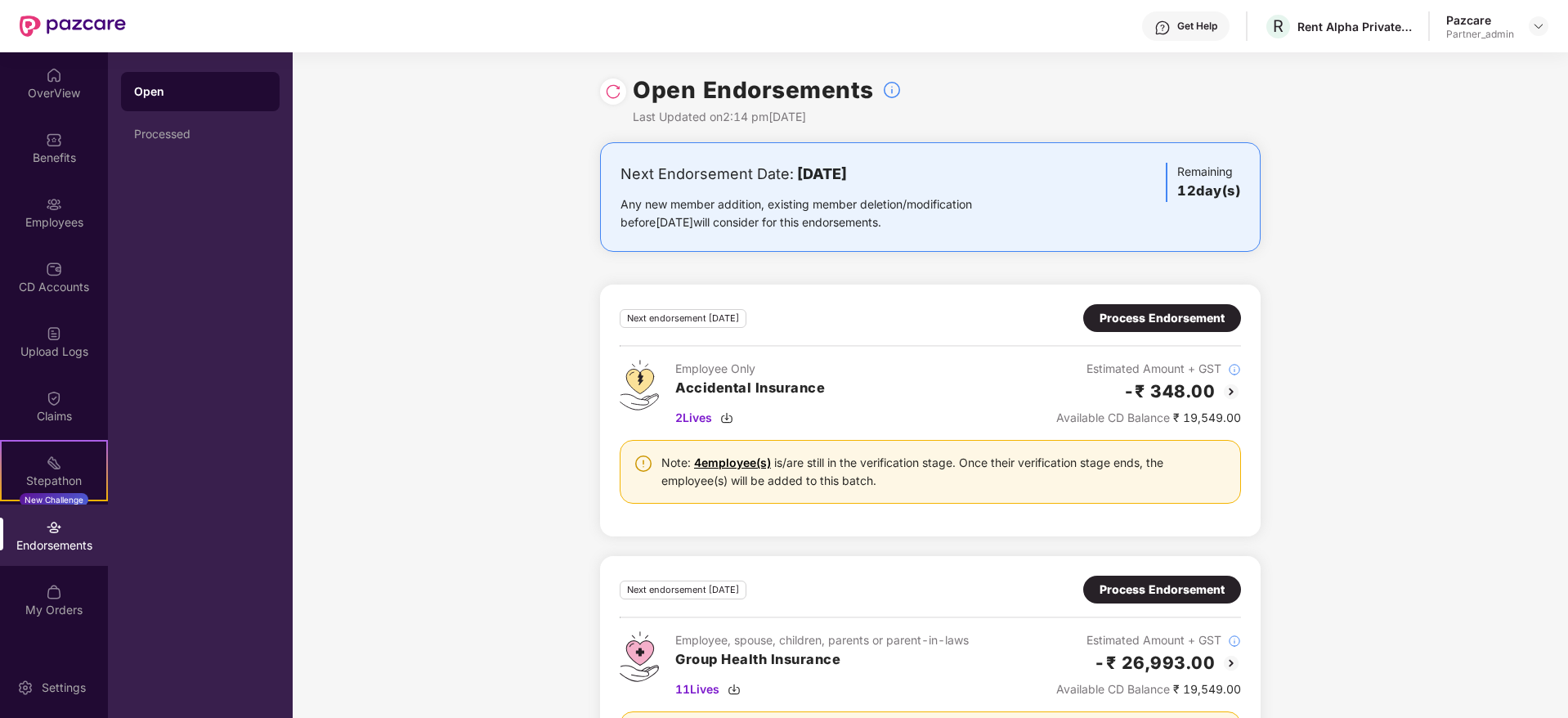
click at [1164, 319] on div "Process Endorsement" at bounding box center [1161, 318] width 125 height 18
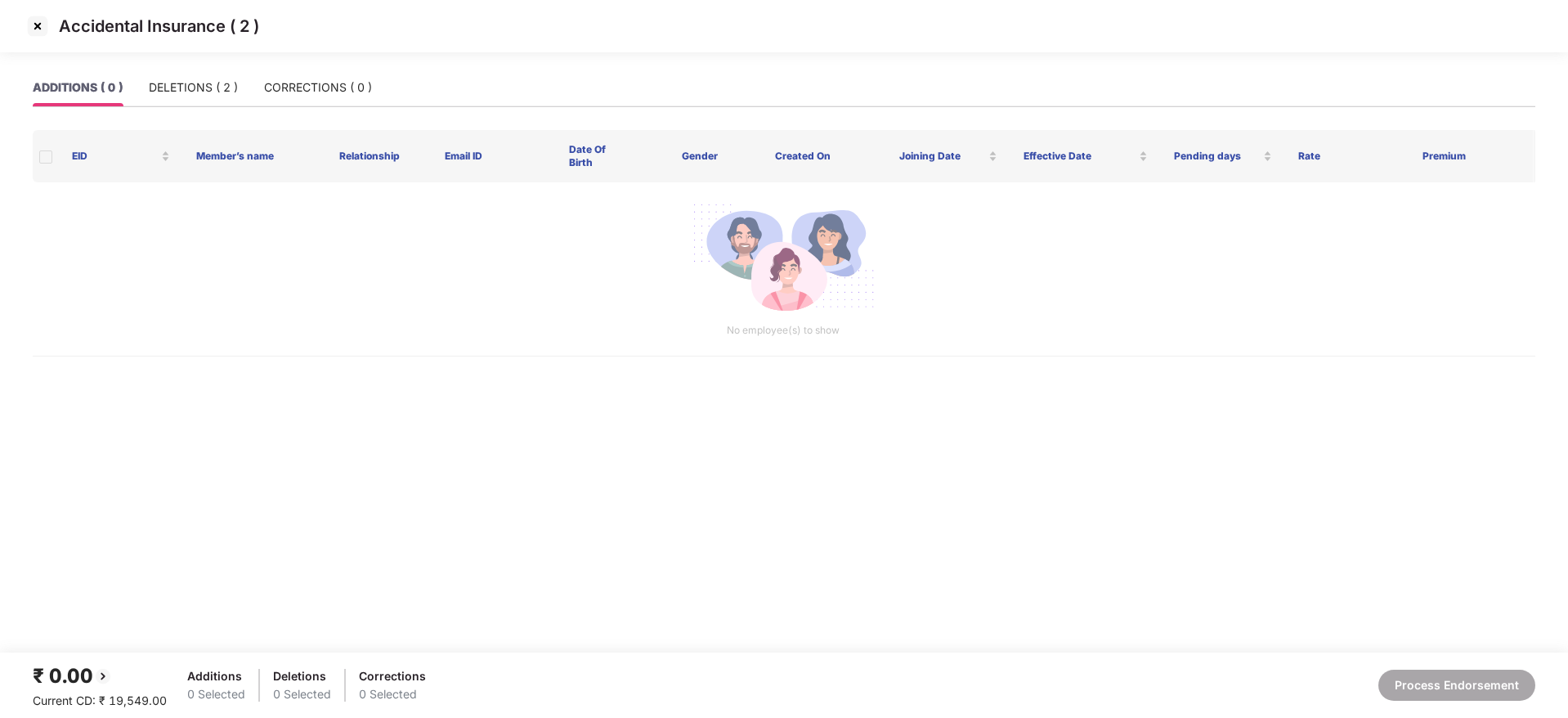
click at [37, 25] on img at bounding box center [37, 26] width 26 height 26
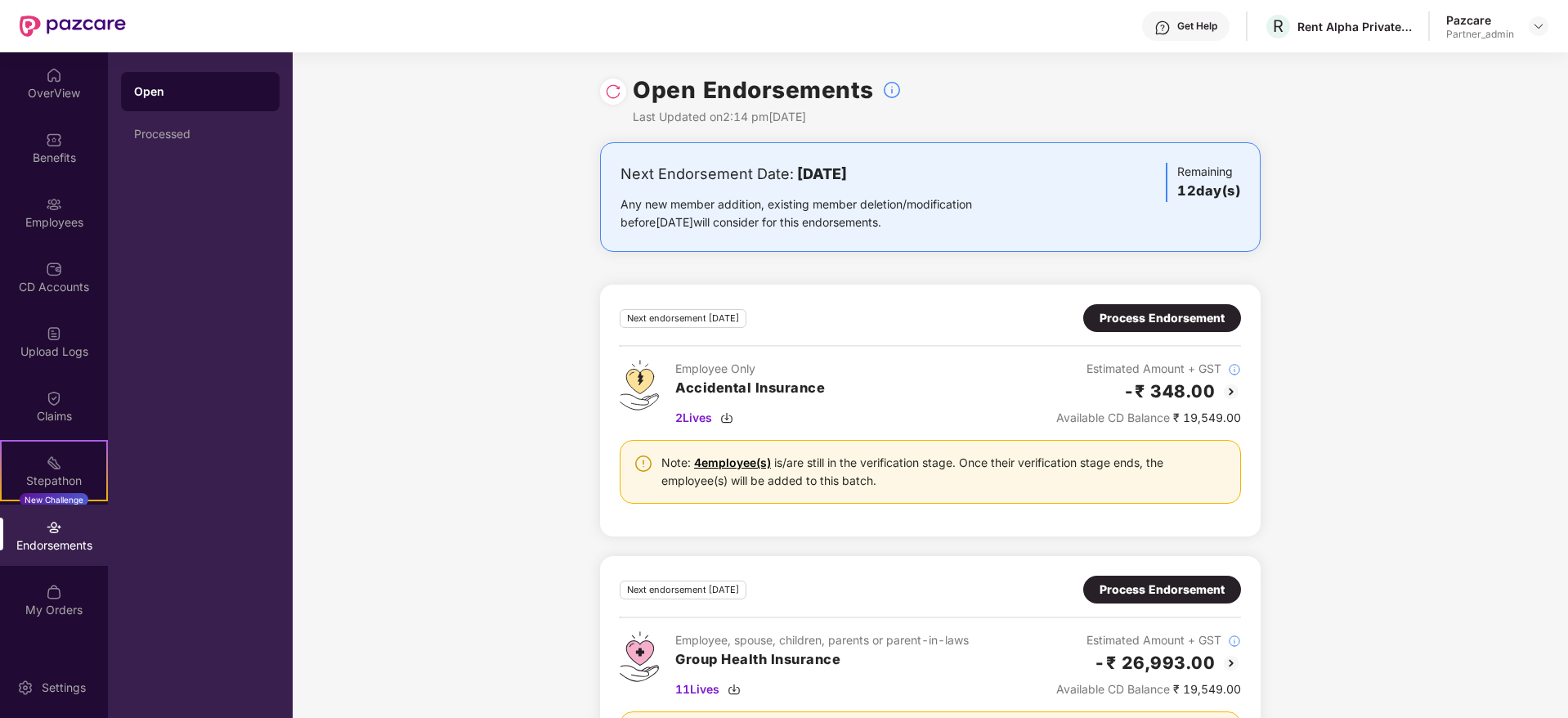
scroll to position [109, 0]
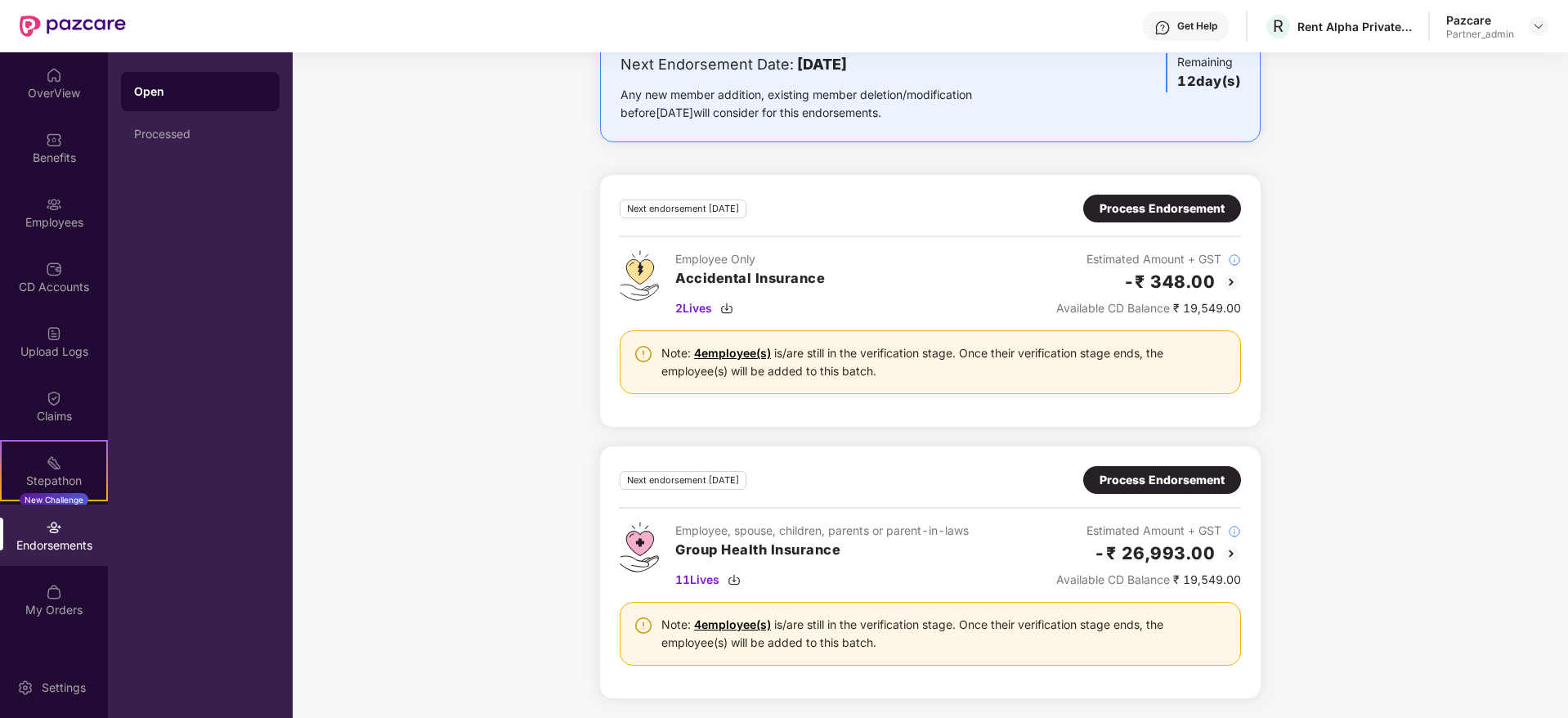
click at [1159, 477] on div "Process Endorsement" at bounding box center [1161, 480] width 125 height 18
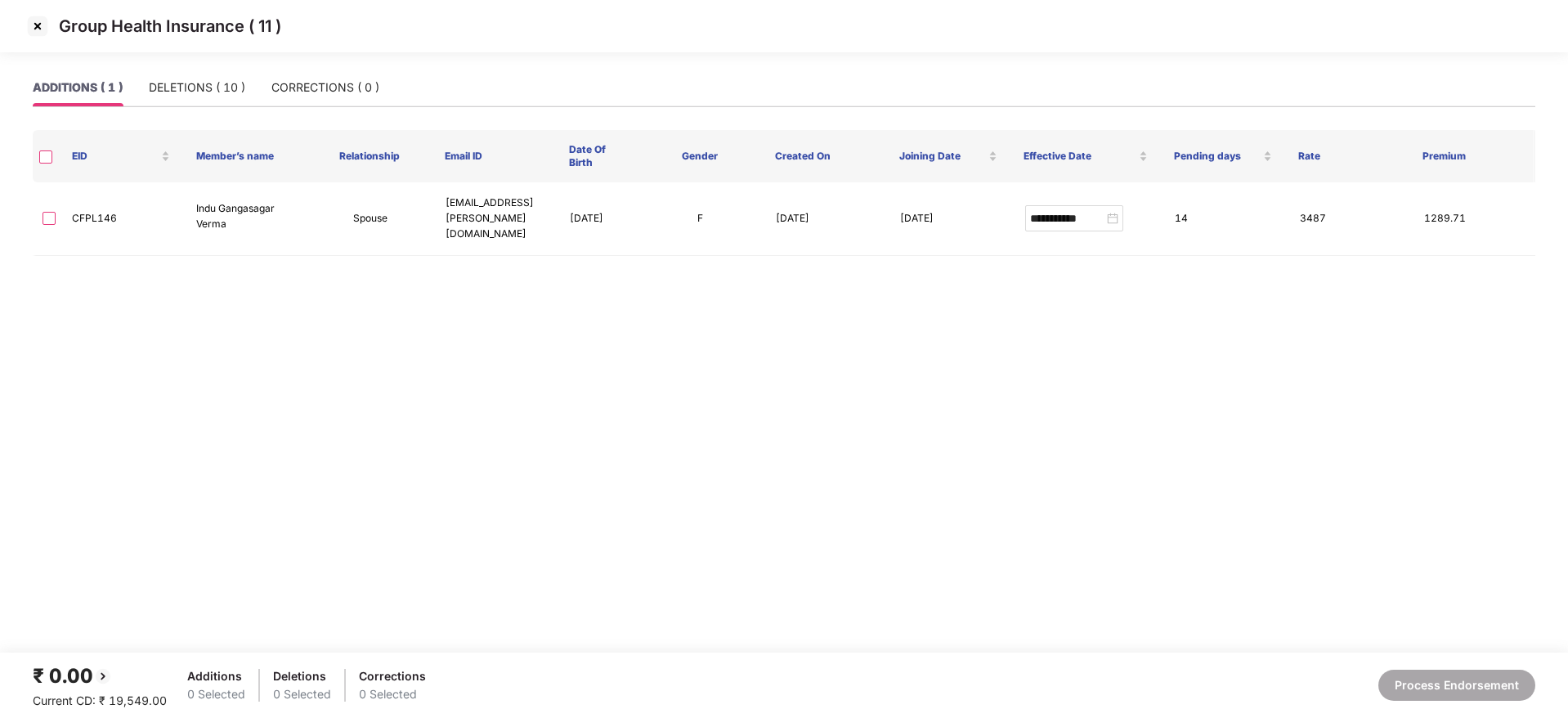
click at [36, 30] on img at bounding box center [37, 26] width 26 height 26
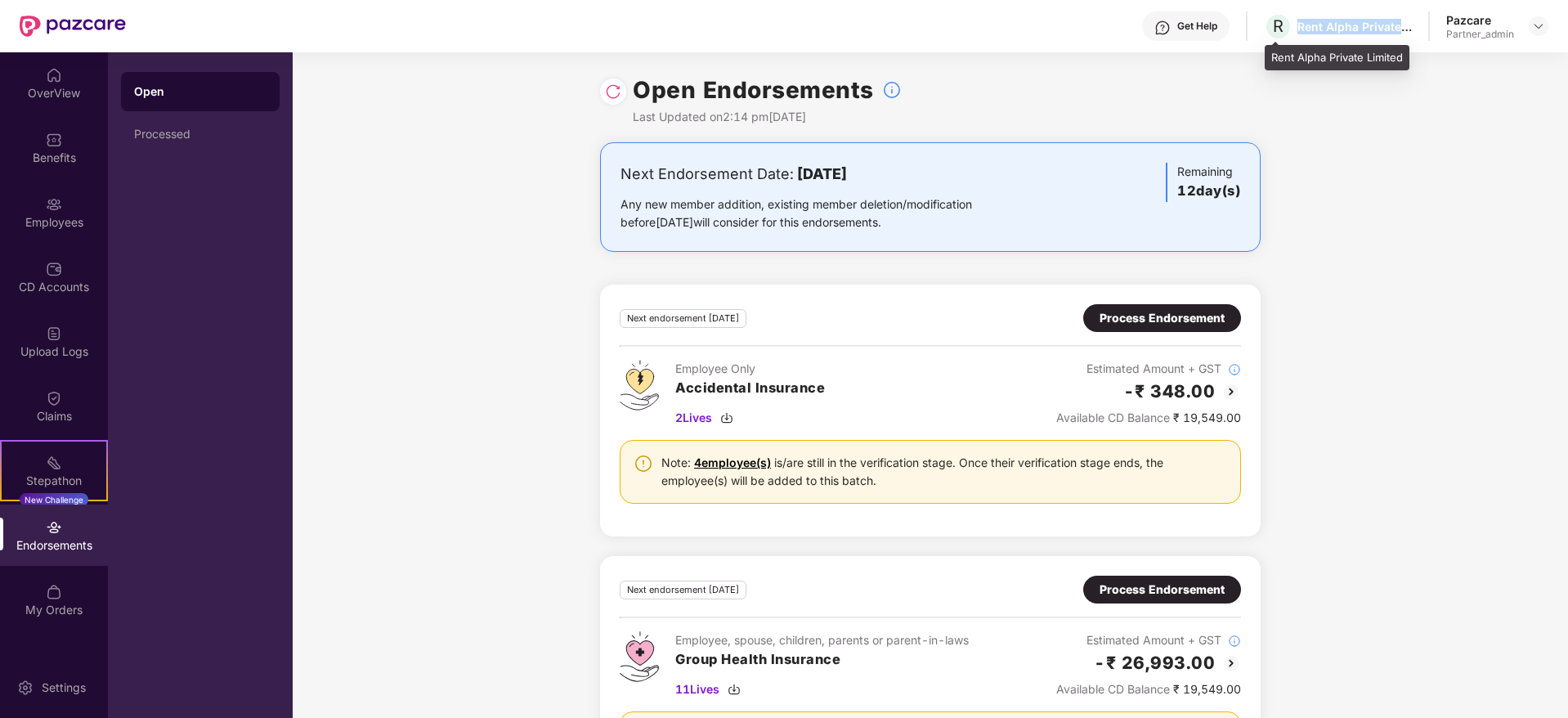
drag, startPoint x: 1314, startPoint y: 23, endPoint x: 1402, endPoint y: 20, distance: 88.1
click at [1402, 20] on div "Rent Alpha Private Limited" at bounding box center [1355, 27] width 115 height 15
copy div "Rent Alpha Private"
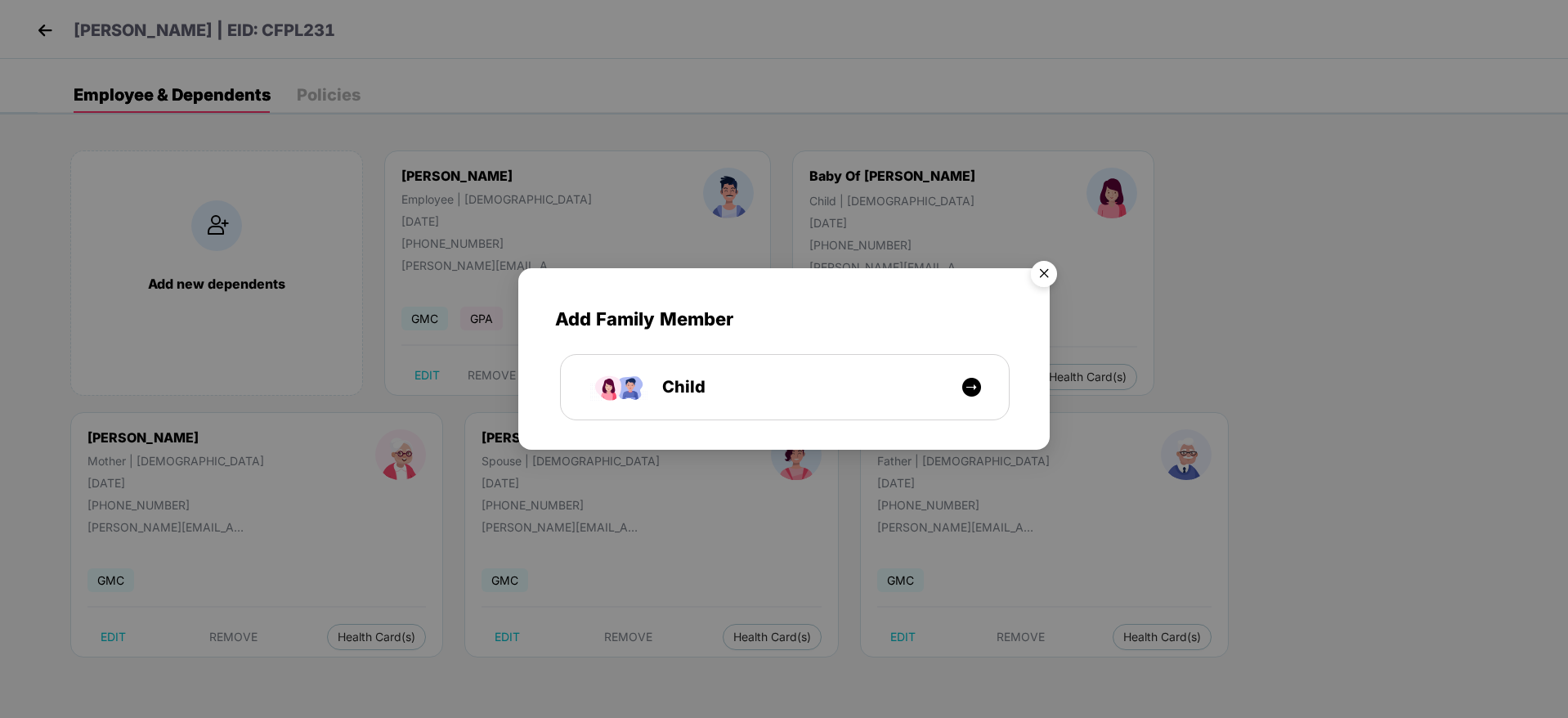
click at [39, 29] on div "Add Family Member Child" at bounding box center [784, 359] width 1568 height 718
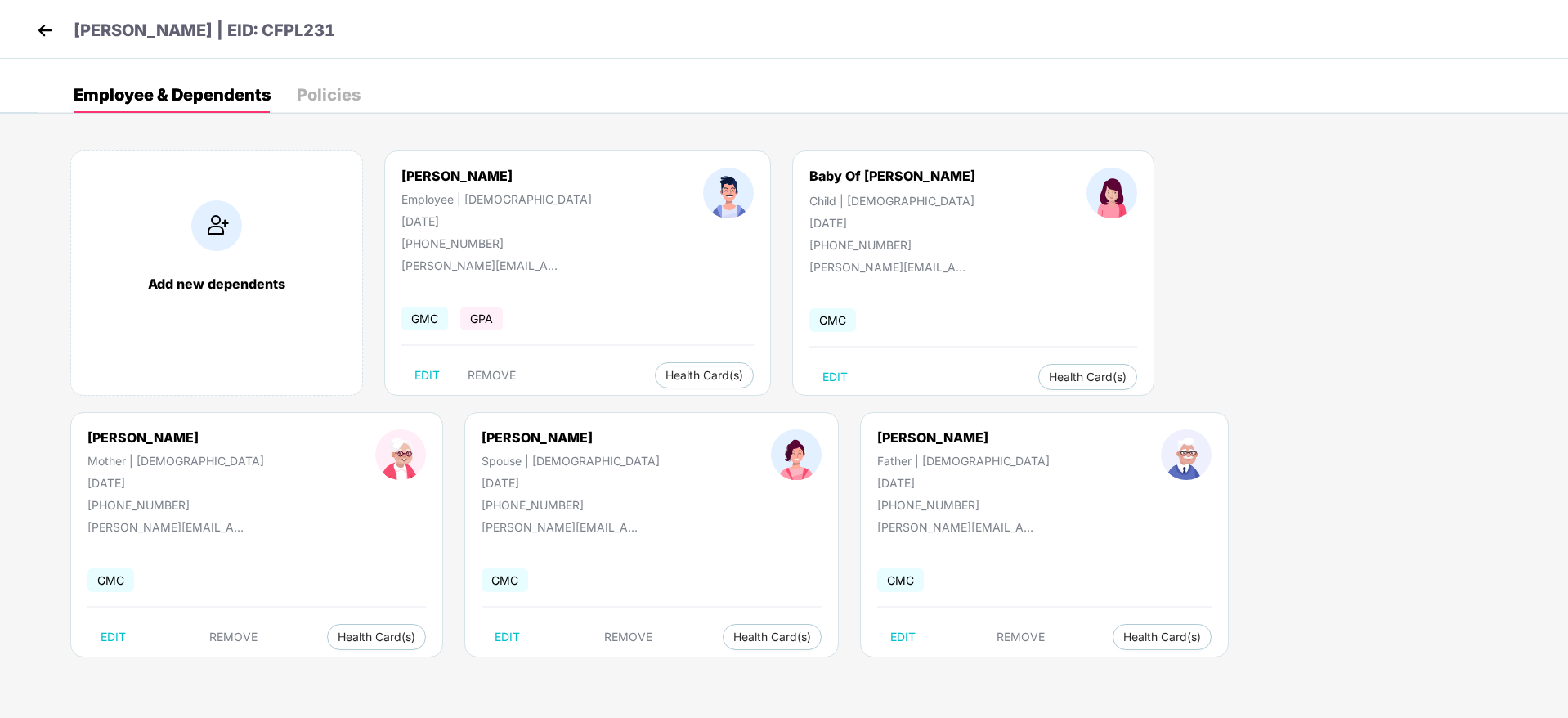
click at [42, 24] on img at bounding box center [45, 31] width 25 height 25
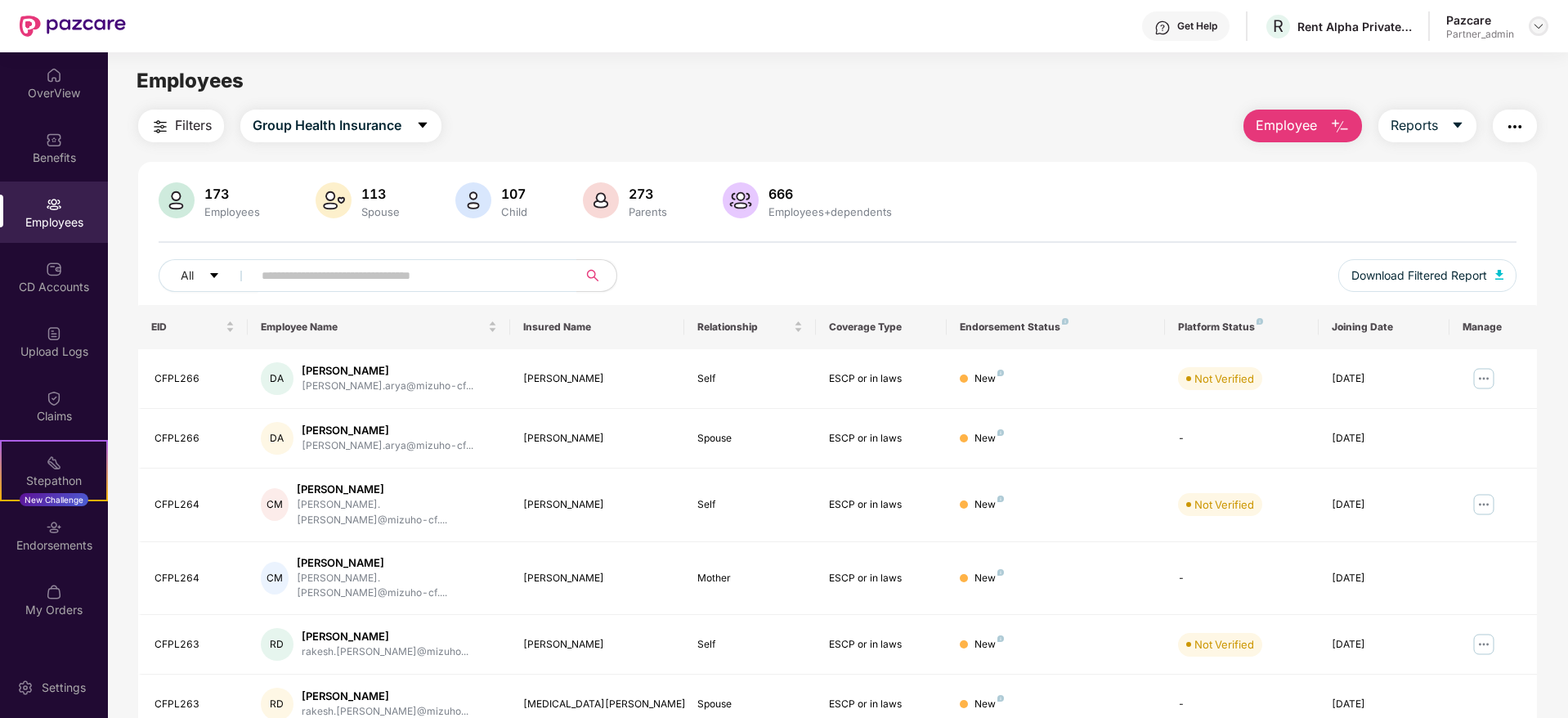
click at [1540, 22] on img at bounding box center [1538, 27] width 13 height 13
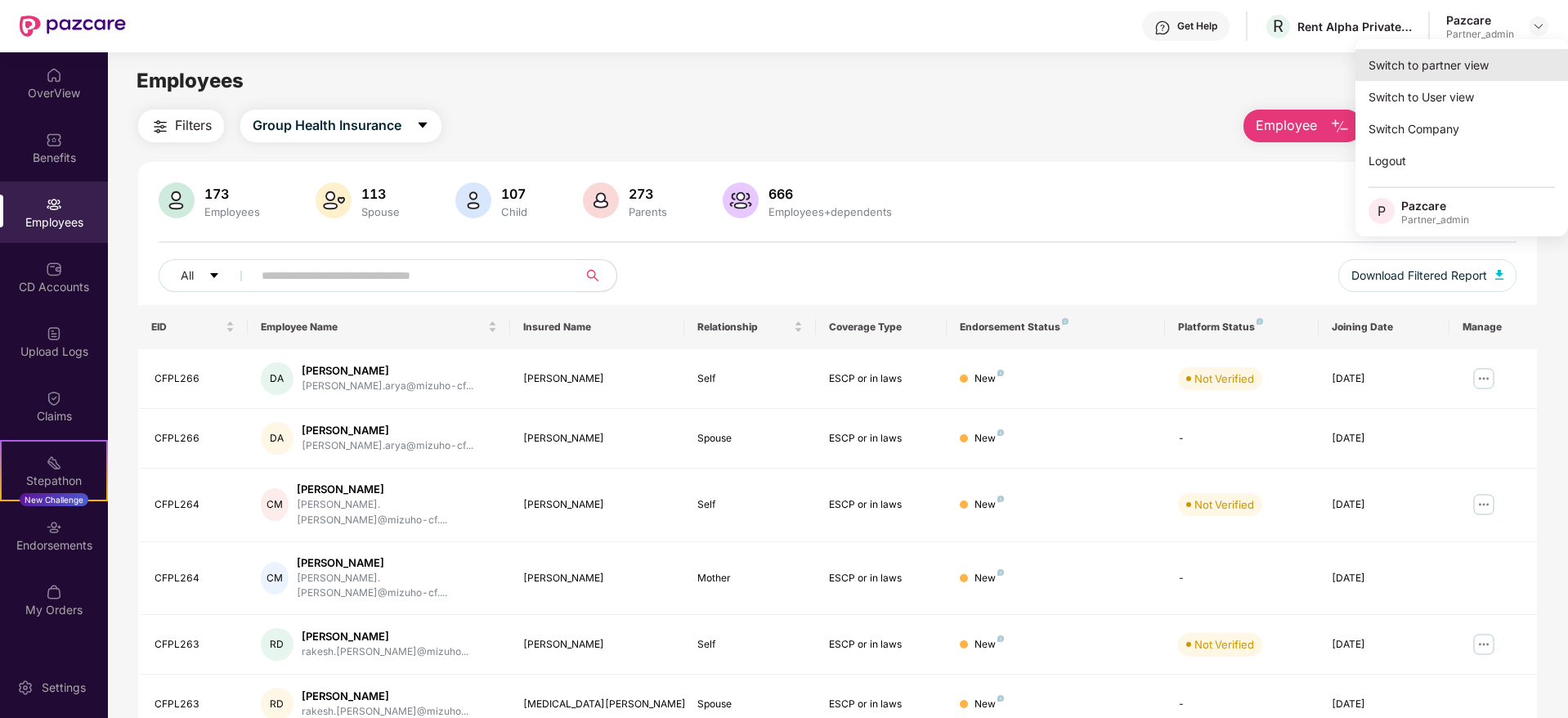
click at [1499, 54] on div "Switch to partner view" at bounding box center [1462, 64] width 212 height 32
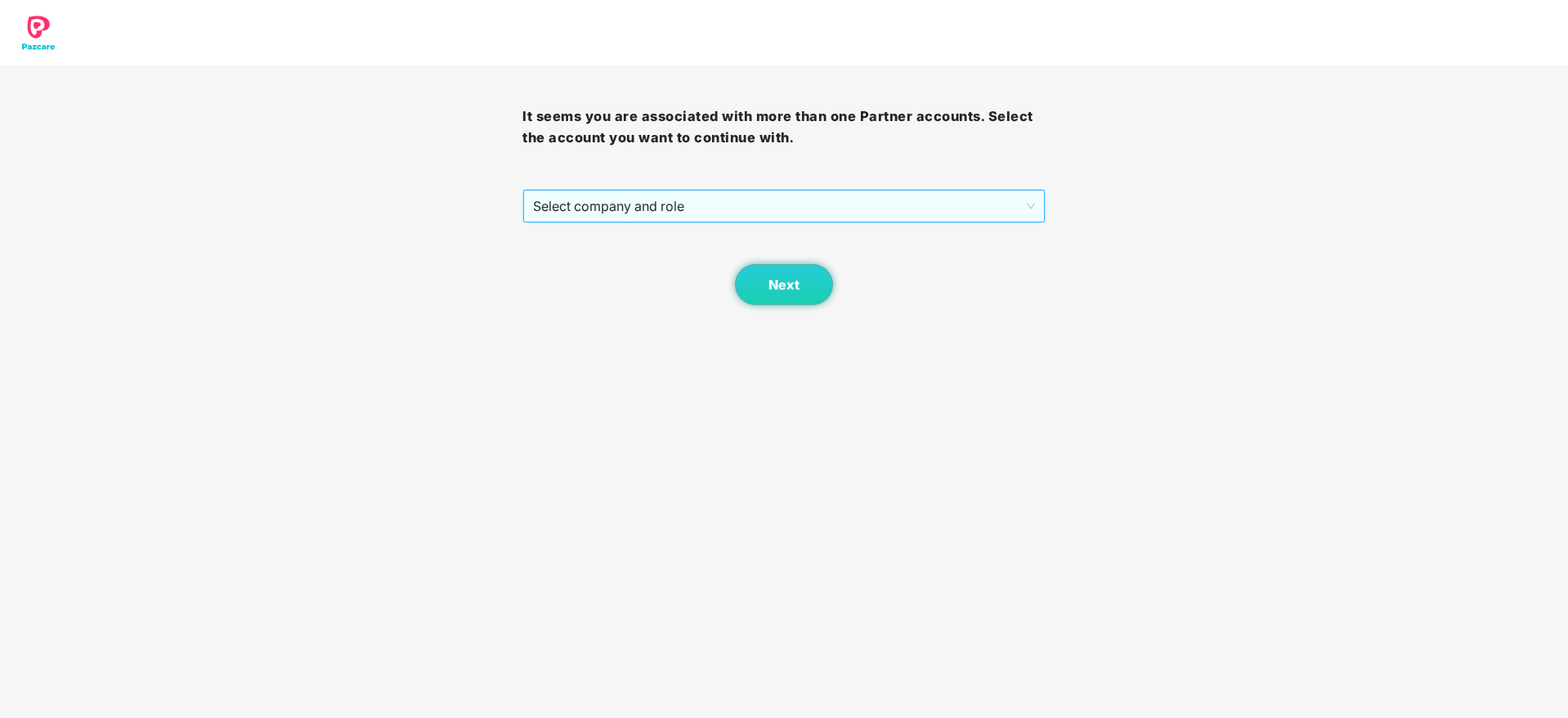
click at [610, 207] on span "Select company and role" at bounding box center [784, 206] width 501 height 31
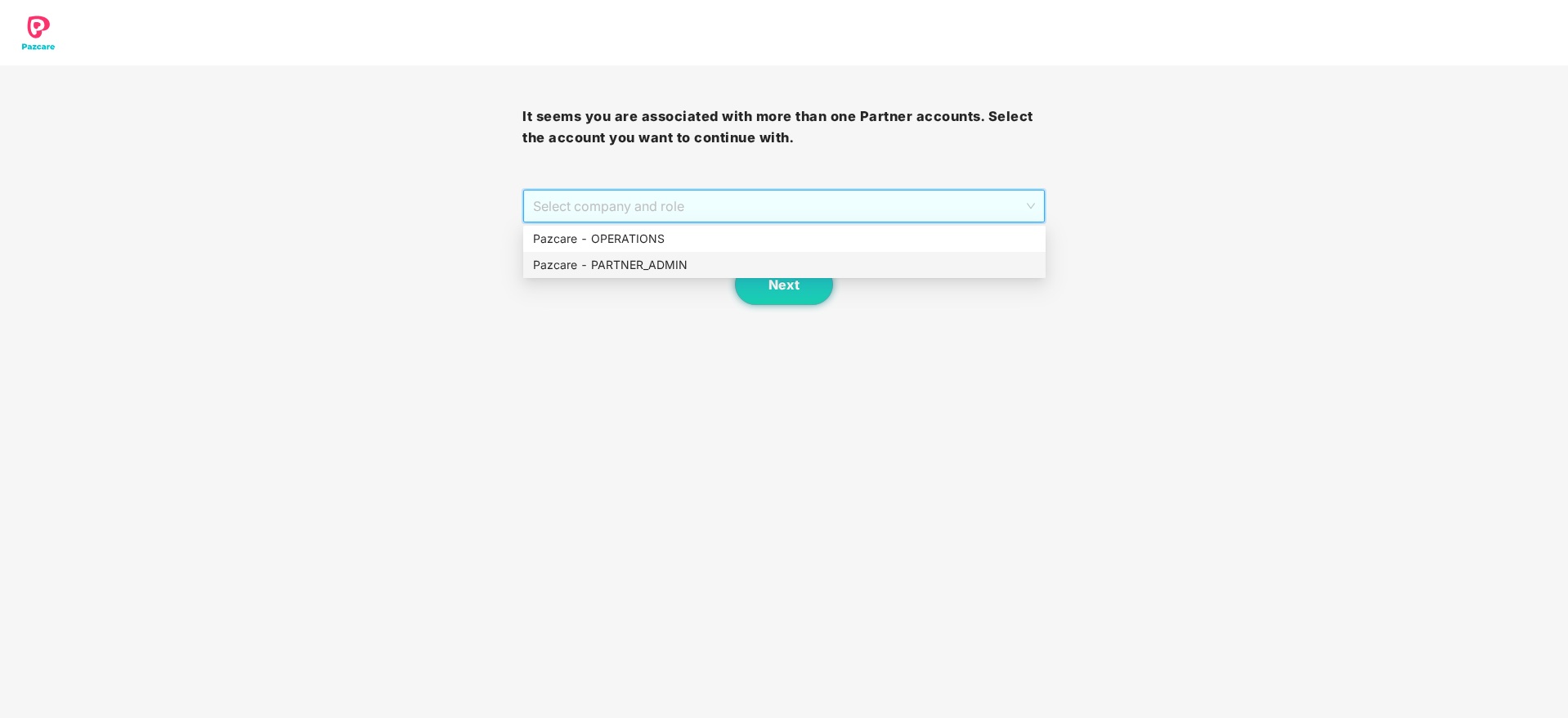
click at [643, 267] on div "Pazcare - PARTNER_ADMIN" at bounding box center [784, 264] width 502 height 18
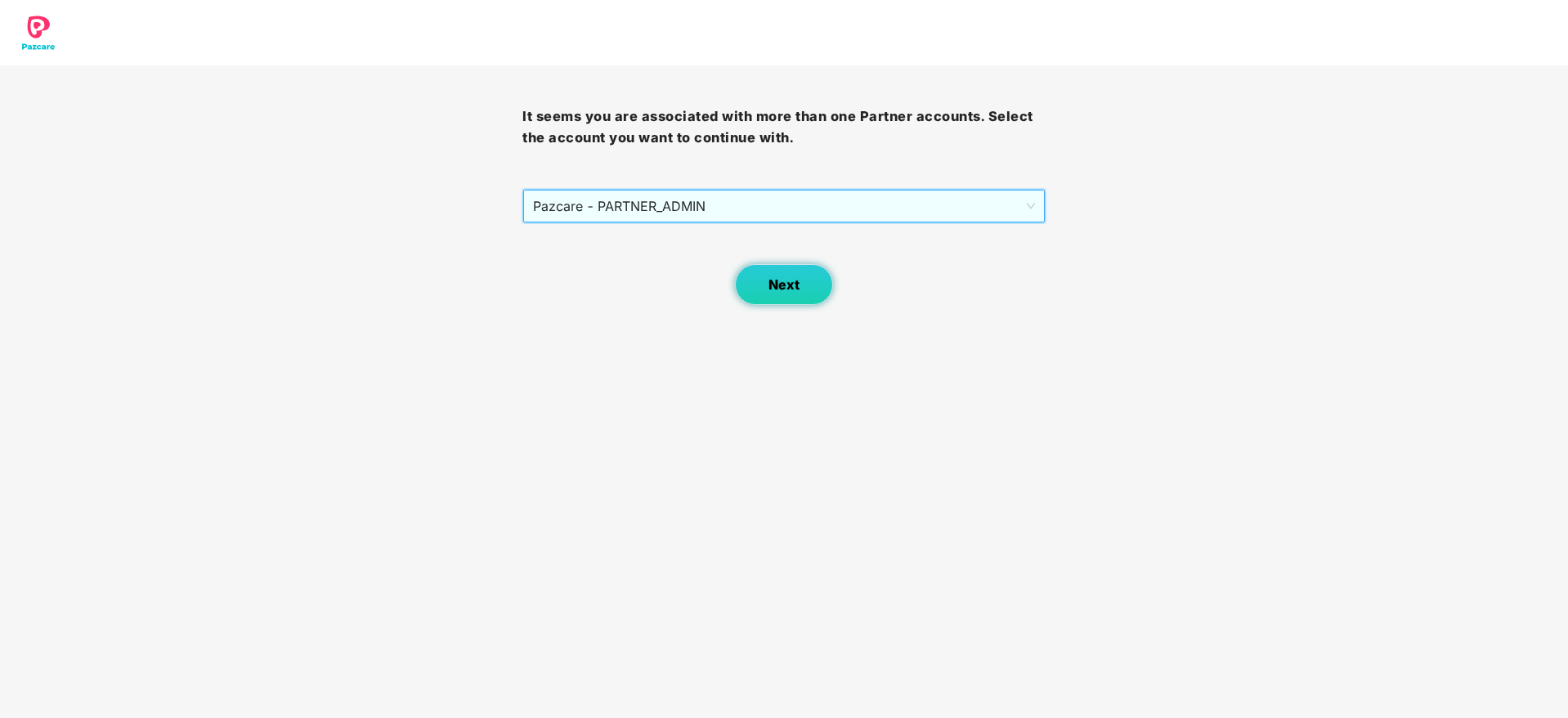
click at [761, 290] on button "Next" at bounding box center [784, 284] width 99 height 41
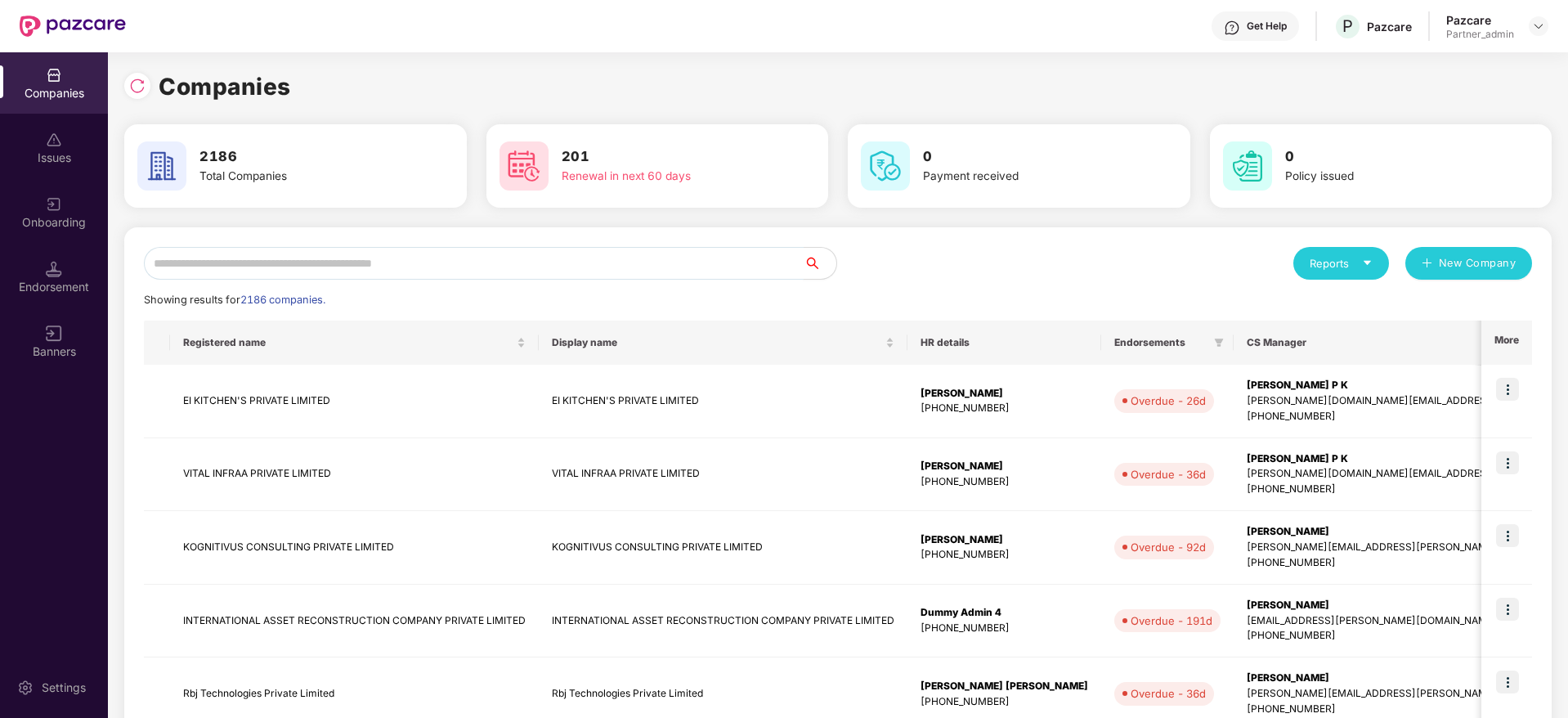
click at [385, 272] on input "text" at bounding box center [473, 263] width 659 height 33
paste input "**********"
type input "**********"
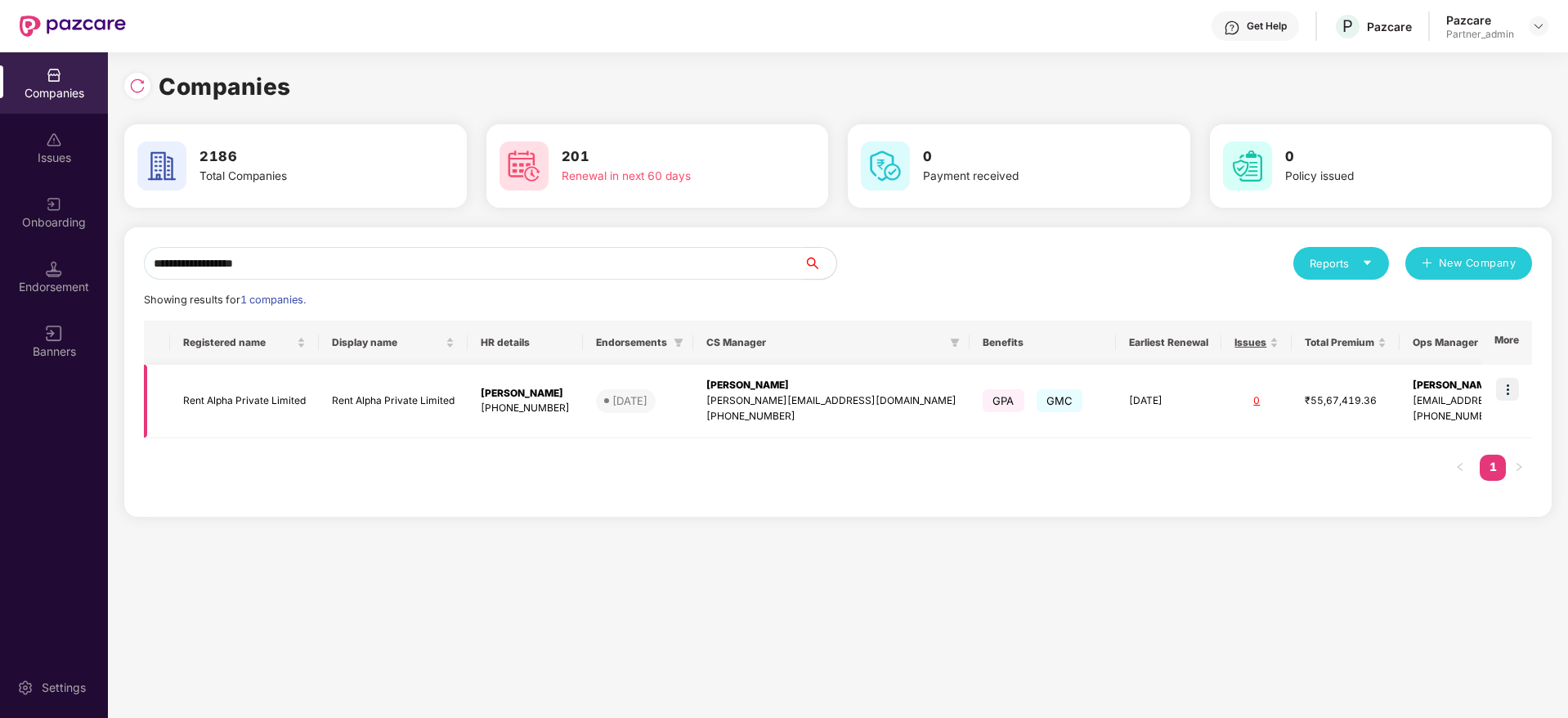
click at [812, 410] on div "[PHONE_NUMBER]" at bounding box center [830, 416] width 250 height 15
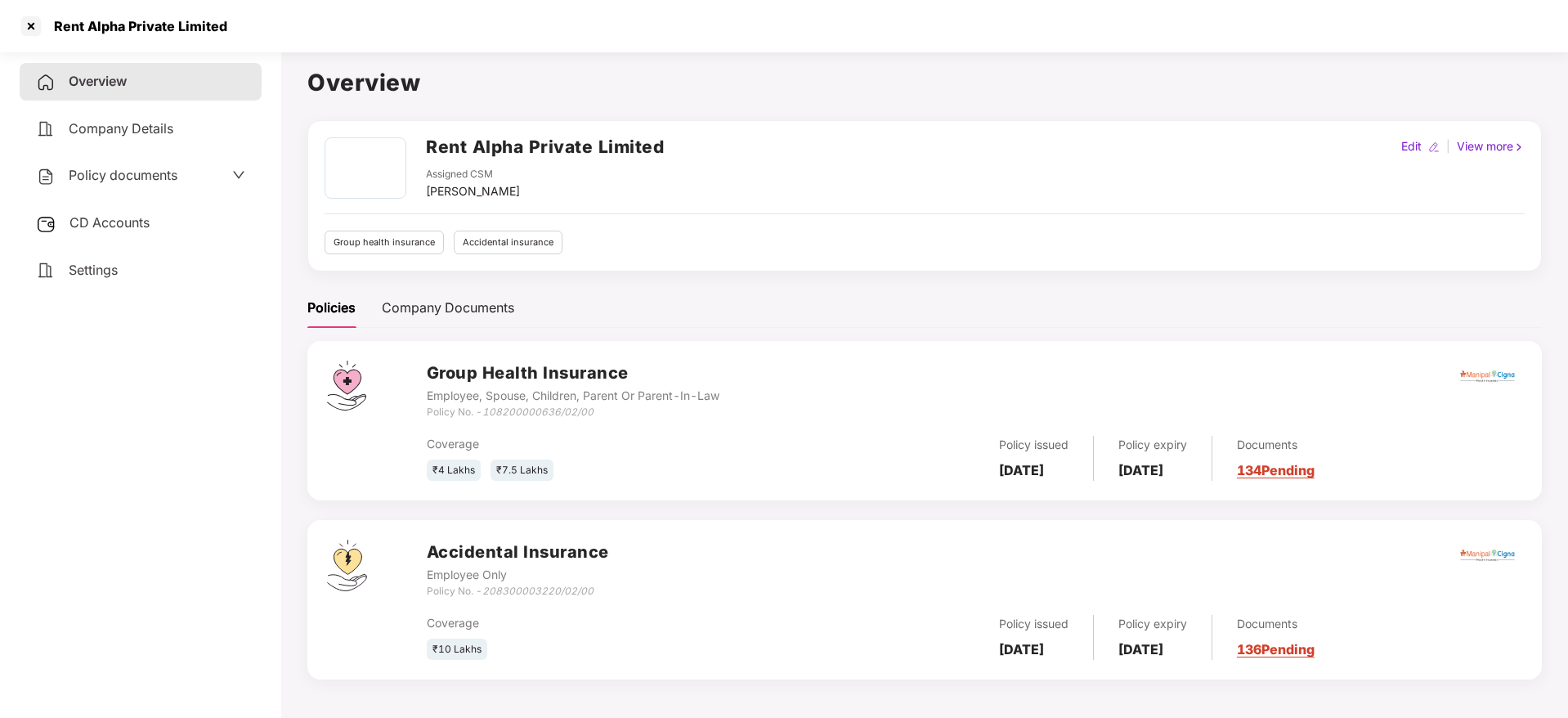
click at [240, 177] on icon "down" at bounding box center [239, 175] width 13 height 13
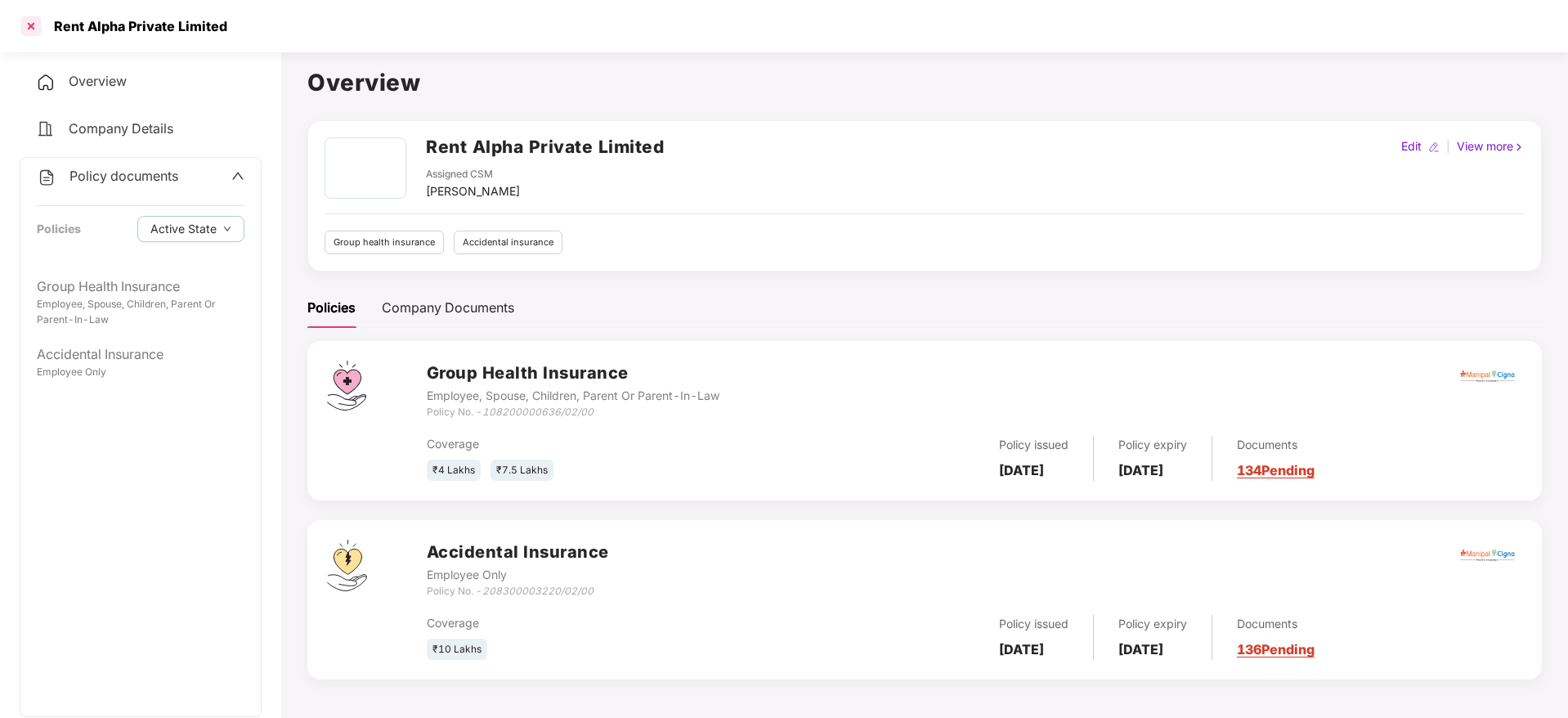
click at [30, 17] on div at bounding box center [31, 26] width 26 height 26
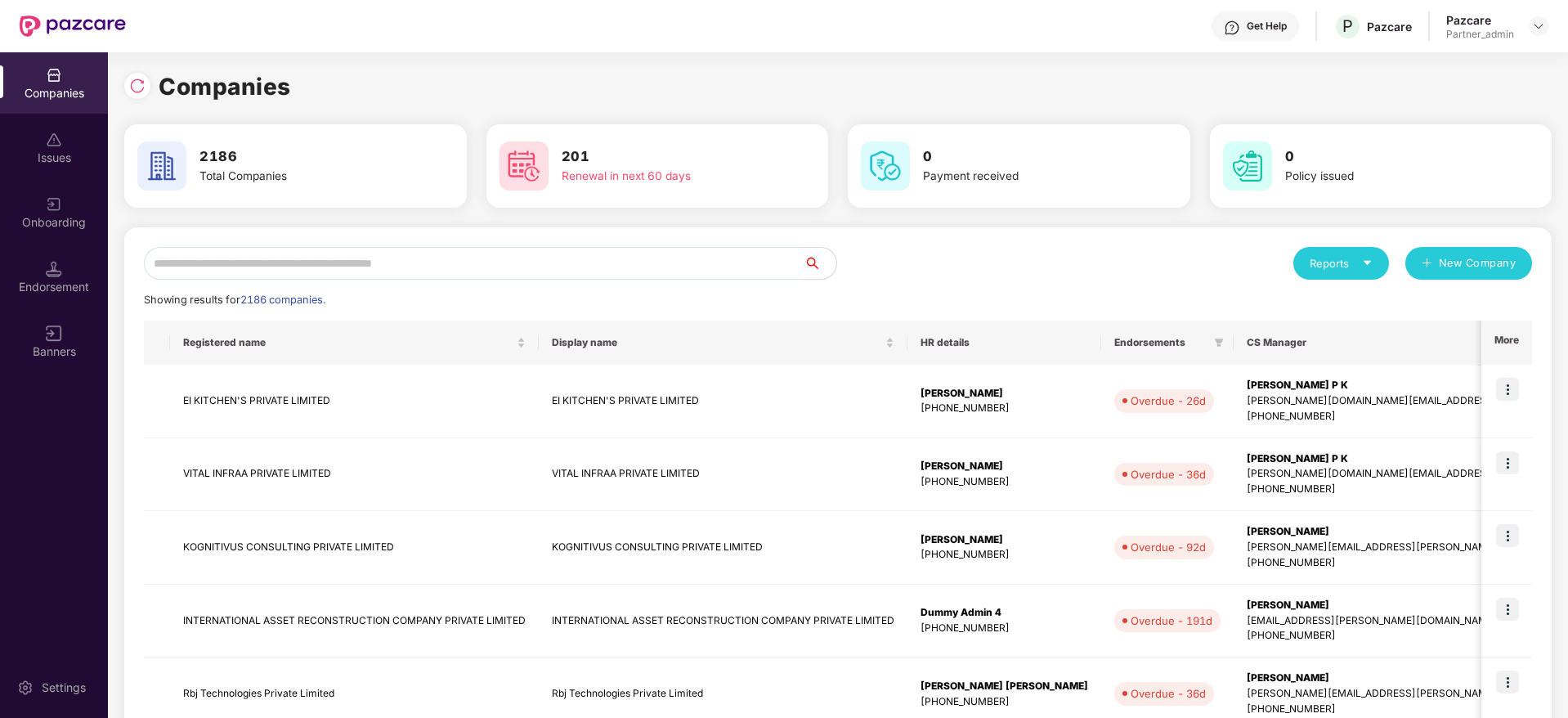
click at [300, 258] on input "text" at bounding box center [473, 263] width 659 height 33
paste input "**********"
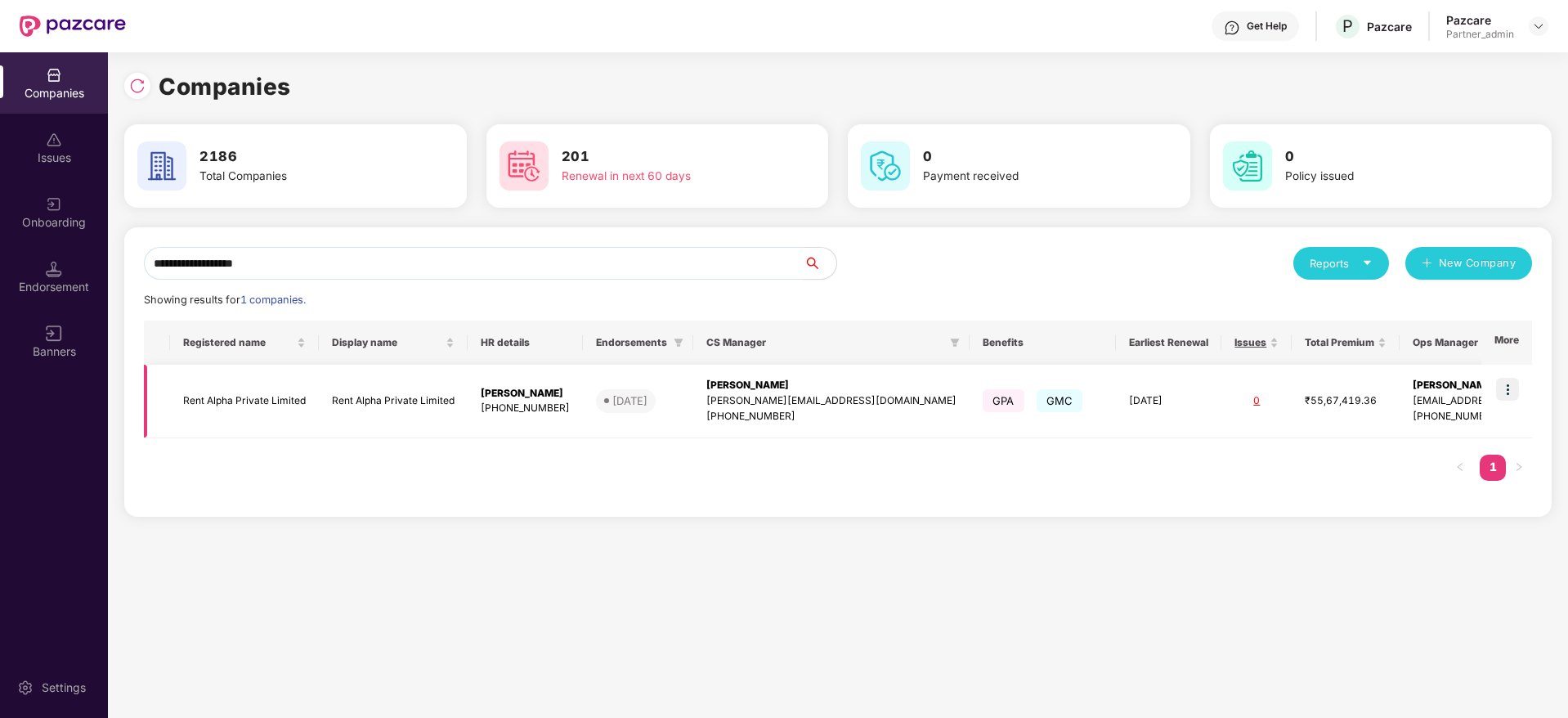
type input "**********"
click at [1508, 391] on img at bounding box center [1507, 390] width 23 height 23
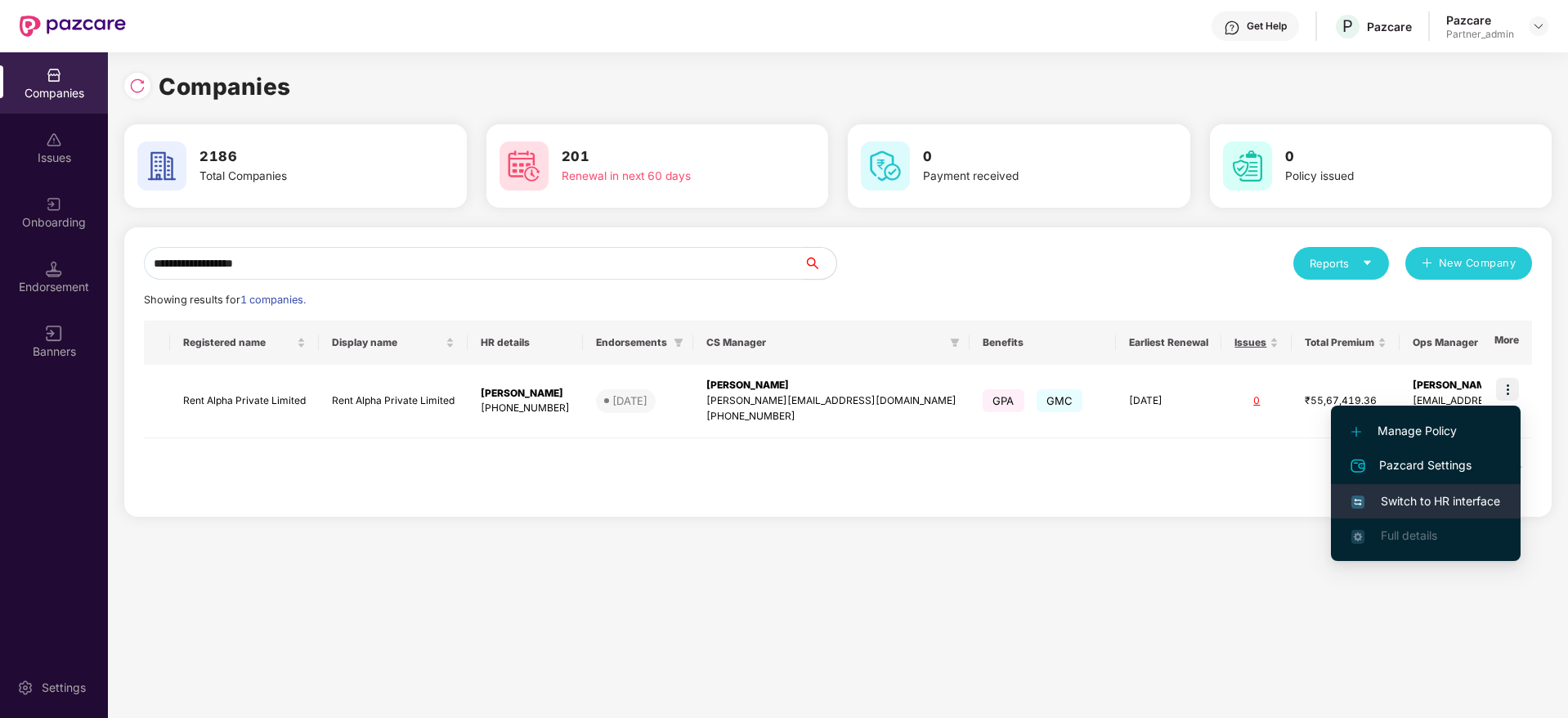
click at [1424, 499] on span "Switch to HR interface" at bounding box center [1424, 501] width 148 height 18
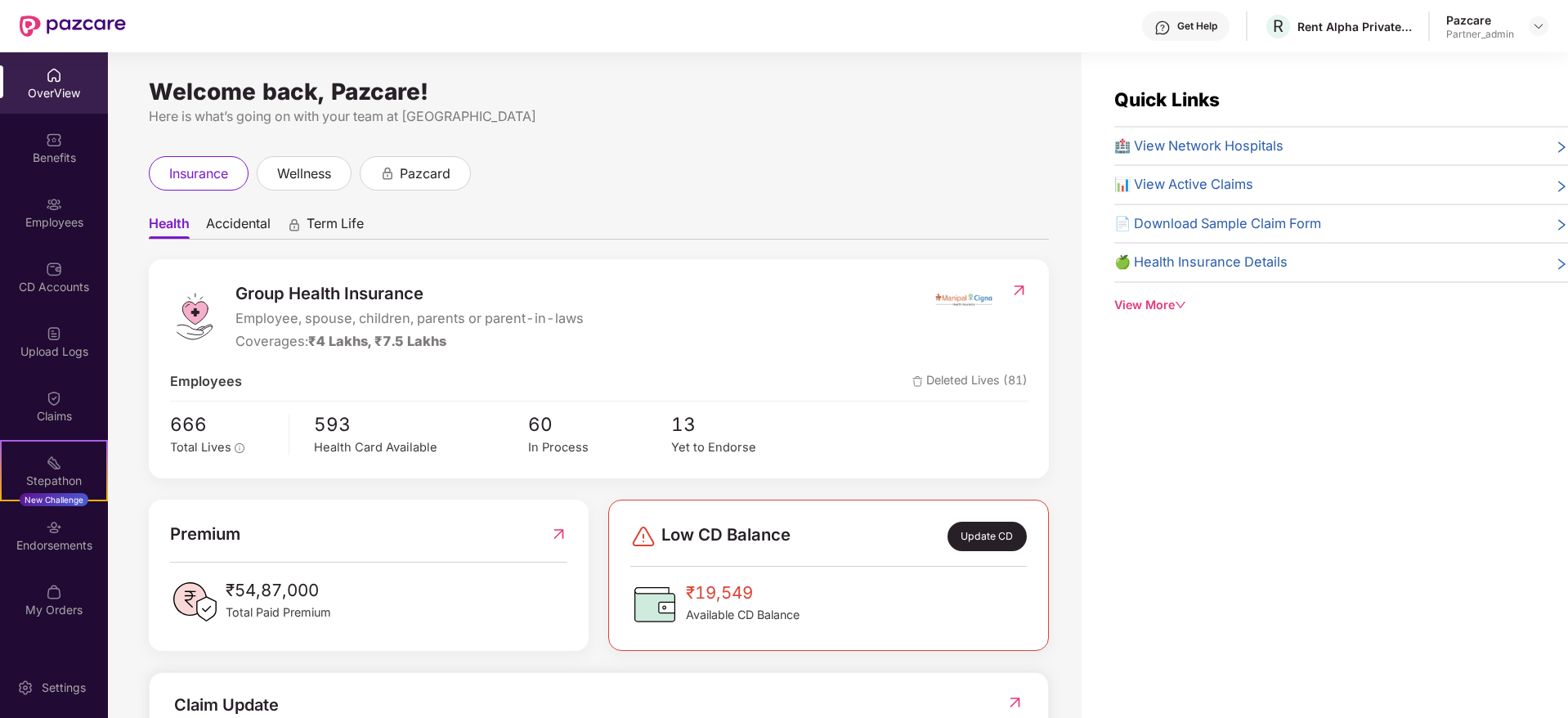
click at [47, 553] on div "Endorsements" at bounding box center [54, 535] width 108 height 61
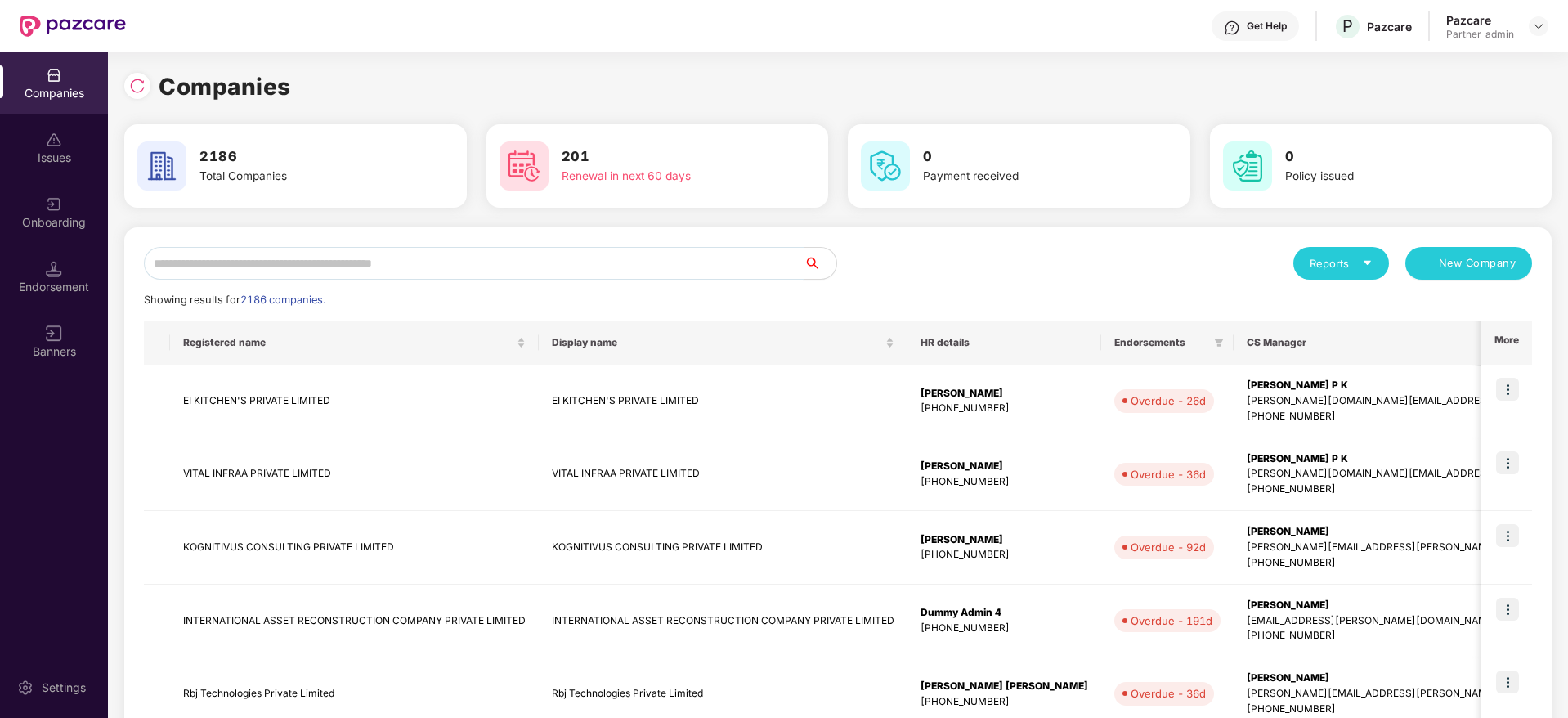
click at [357, 262] on input "text" at bounding box center [473, 263] width 659 height 33
paste input "********"
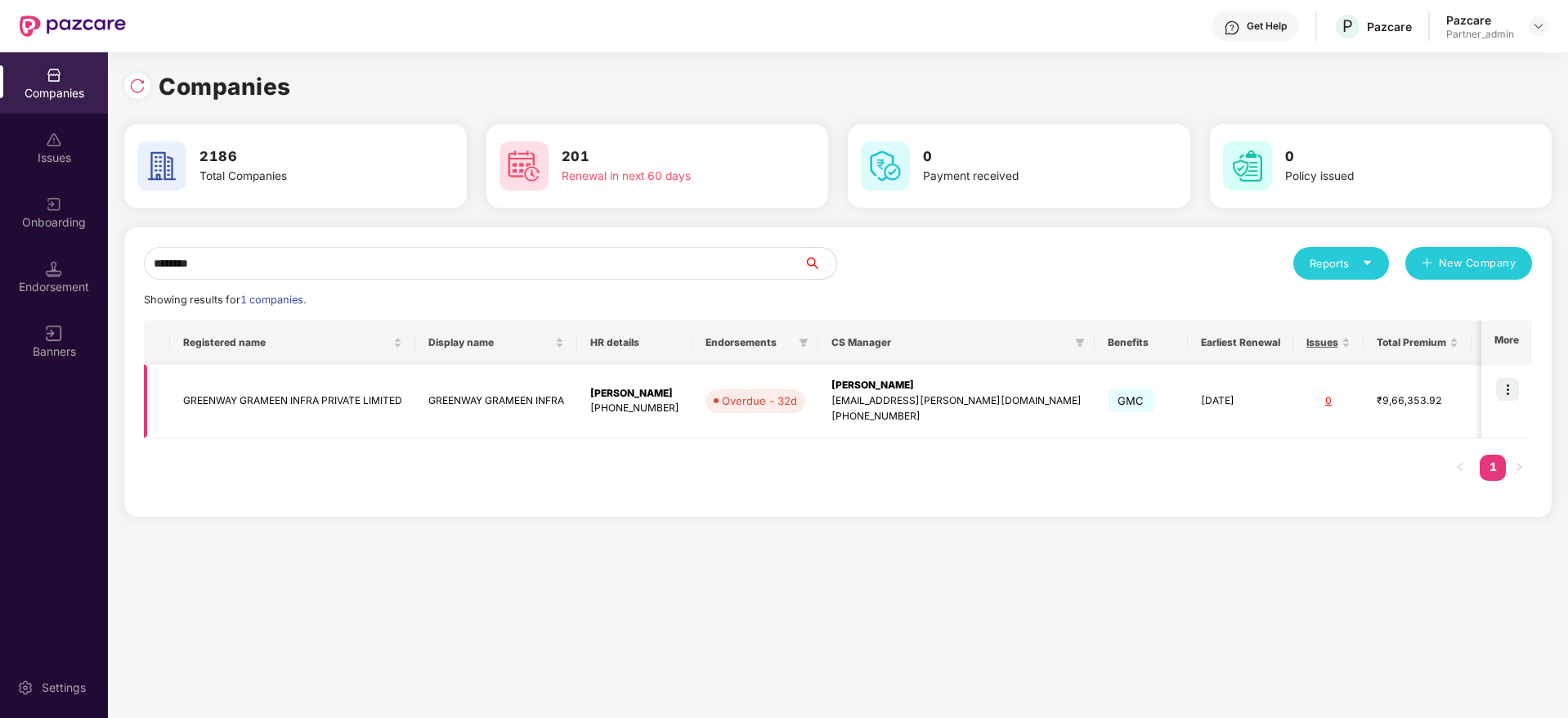
type input "********"
click at [1509, 387] on img at bounding box center [1507, 390] width 23 height 23
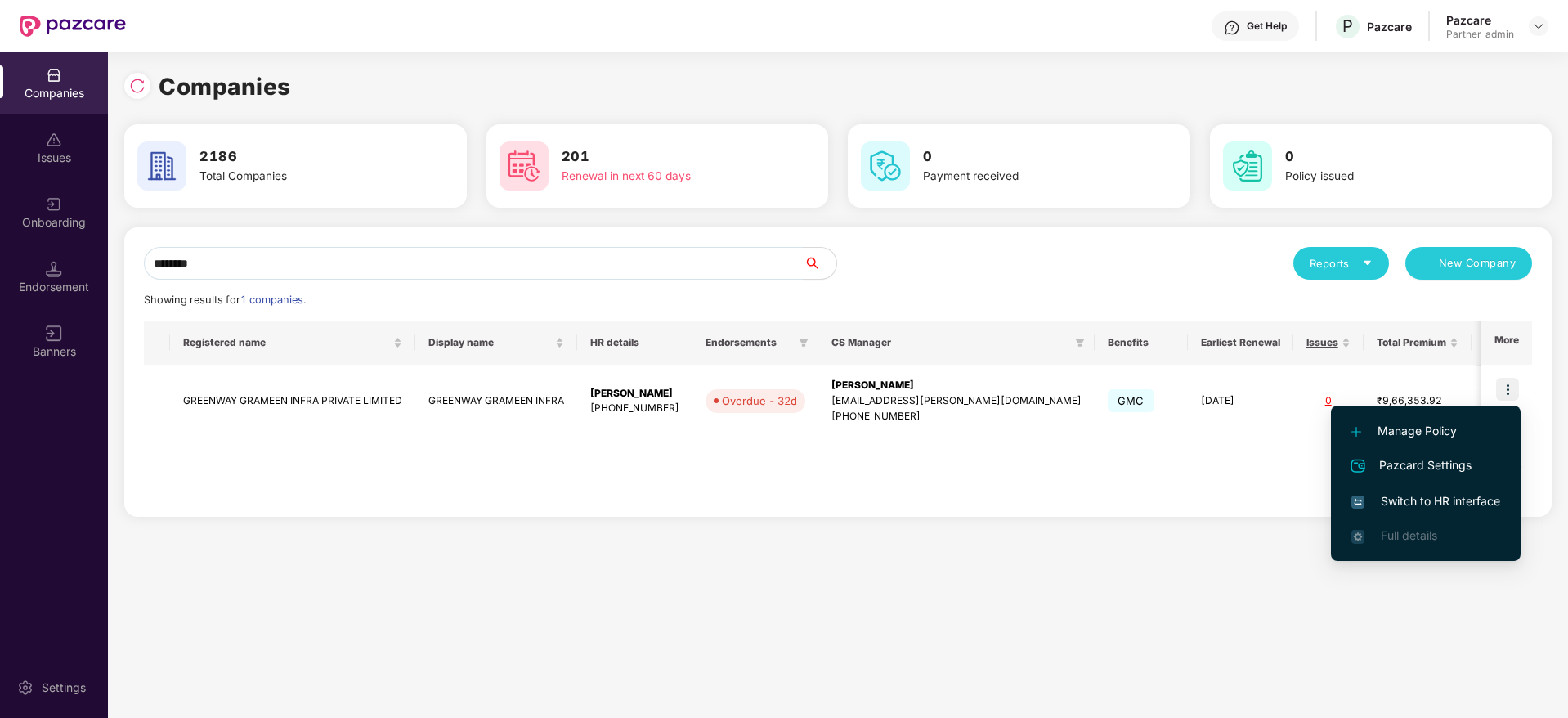
click at [1417, 505] on span "Switch to HR interface" at bounding box center [1424, 501] width 148 height 18
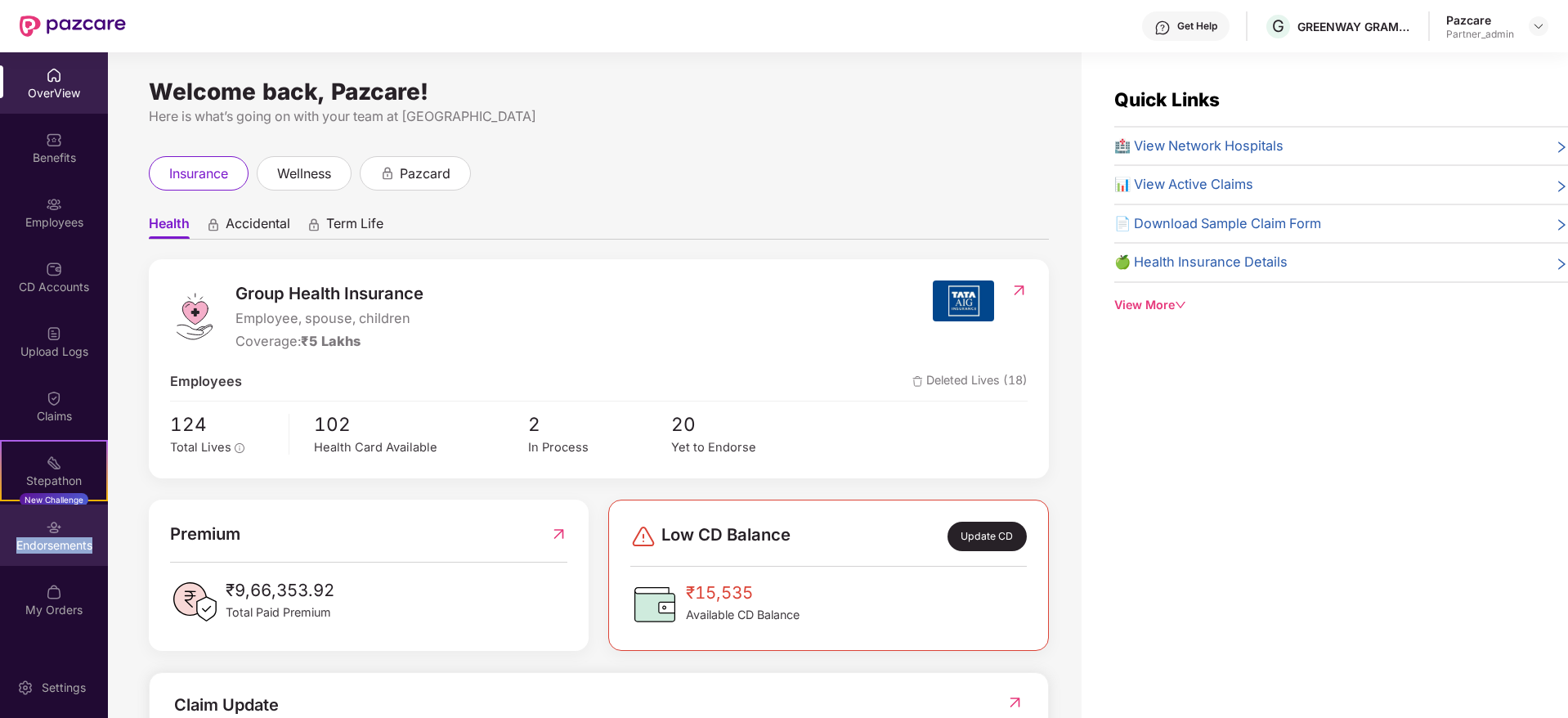
click at [42, 549] on div "Endorsements" at bounding box center [54, 545] width 108 height 16
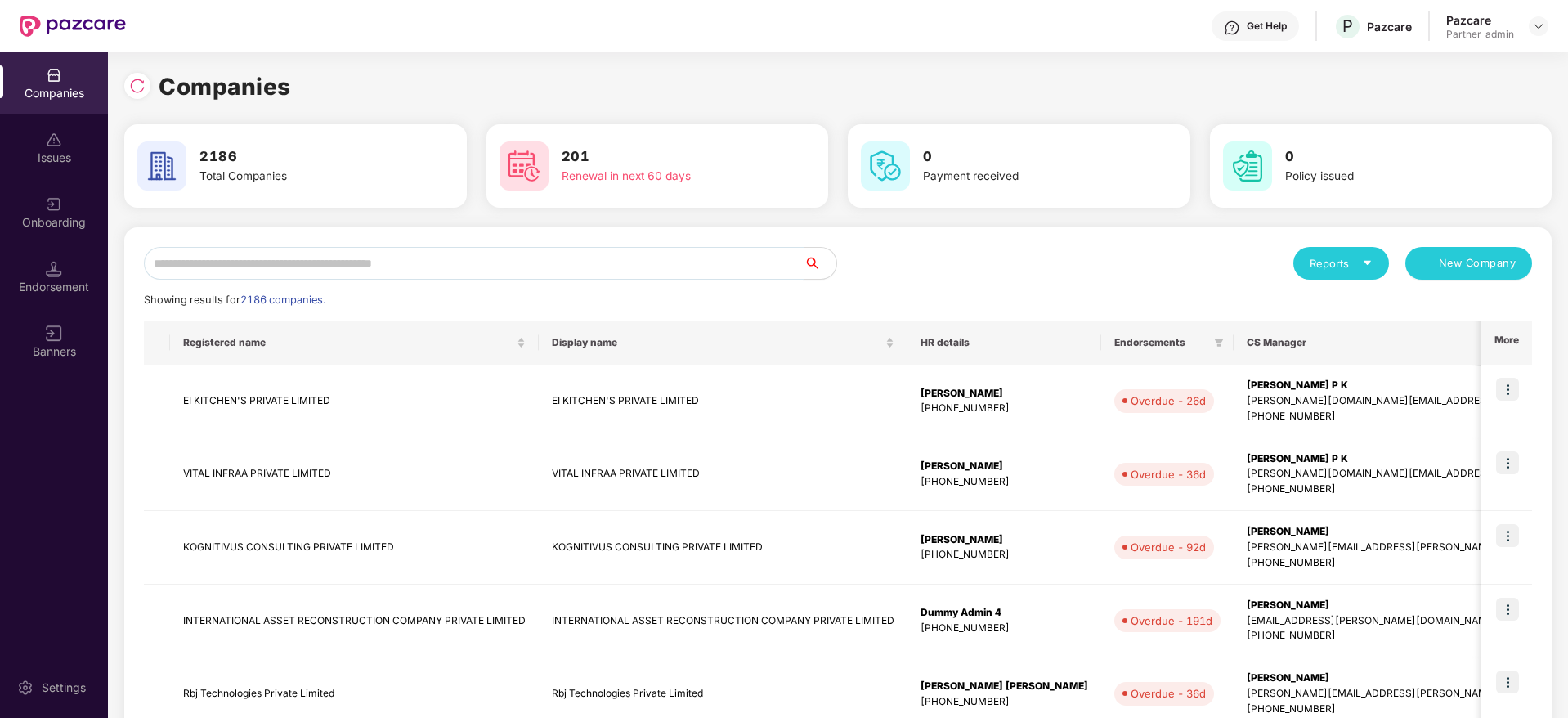
click at [345, 261] on input "text" at bounding box center [473, 263] width 659 height 33
paste input "**********"
type input "**********"
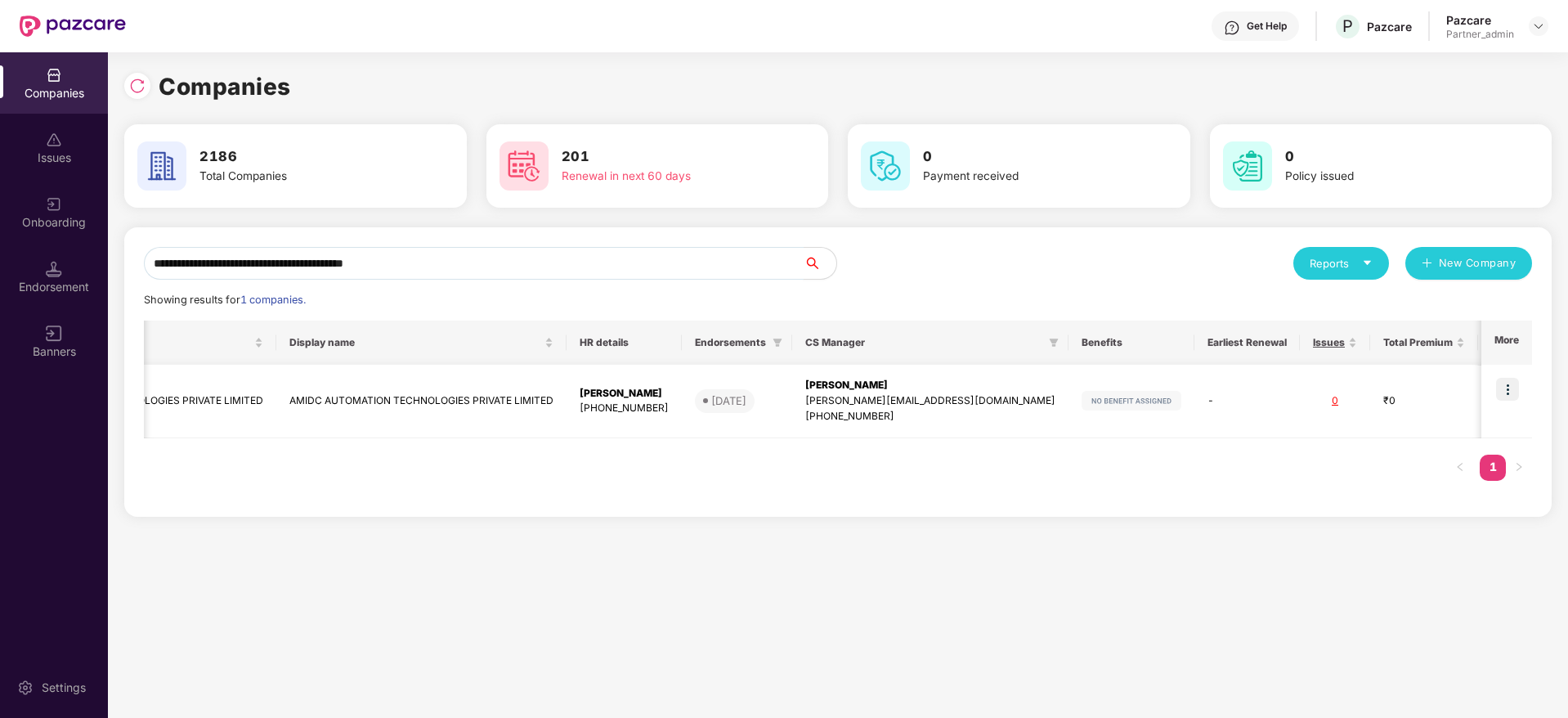
scroll to position [0, 212]
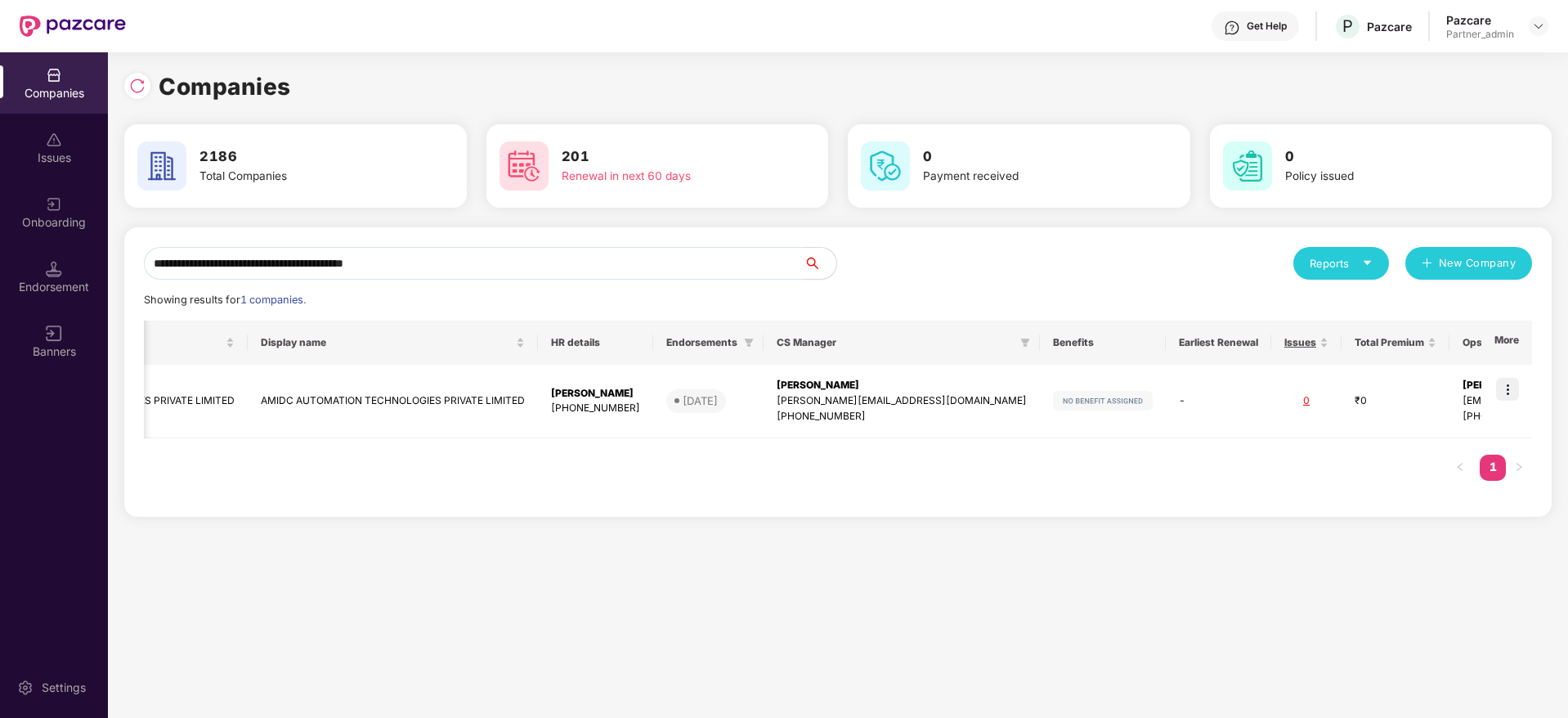
click at [54, 283] on div "Endorsement" at bounding box center [54, 286] width 108 height 16
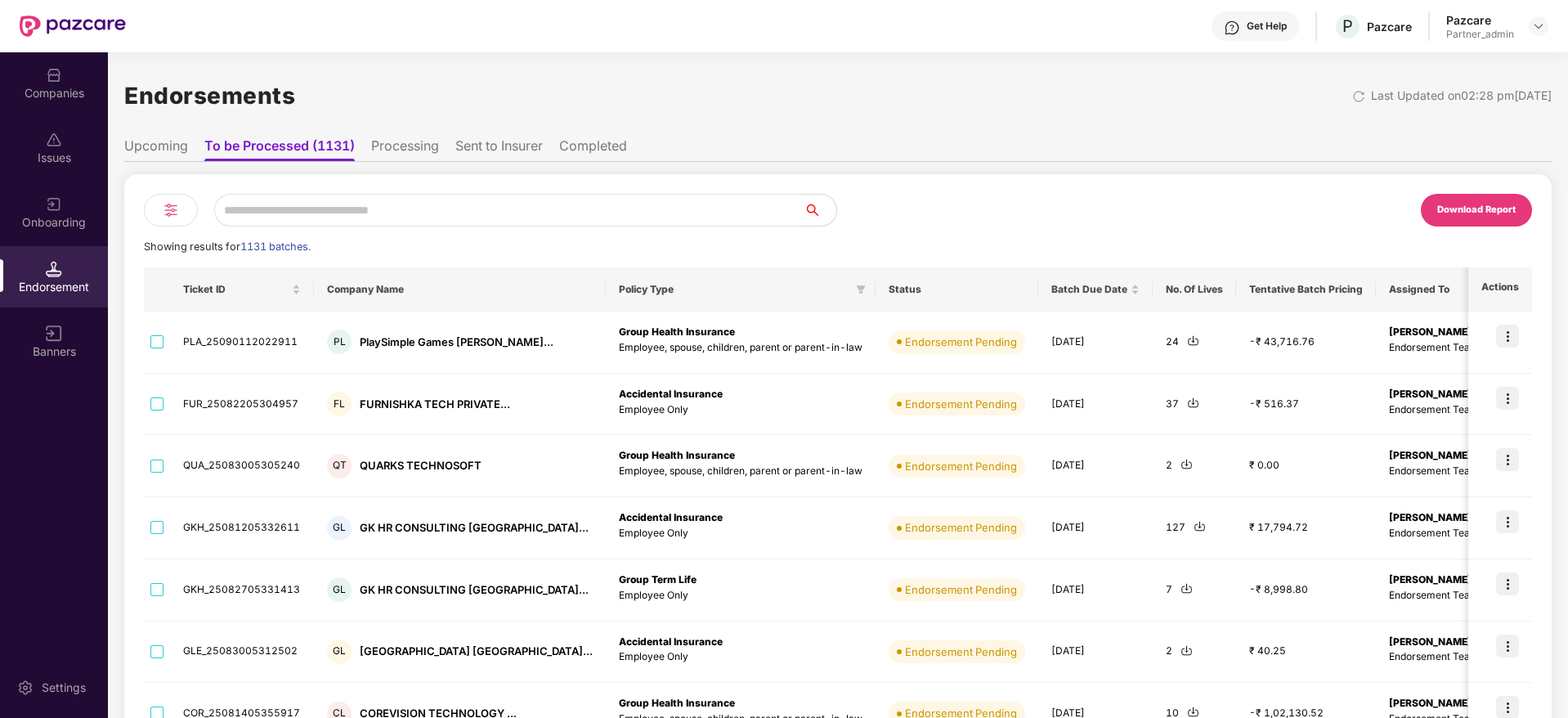
click at [308, 206] on input "text" at bounding box center [509, 210] width 589 height 33
paste input "**********"
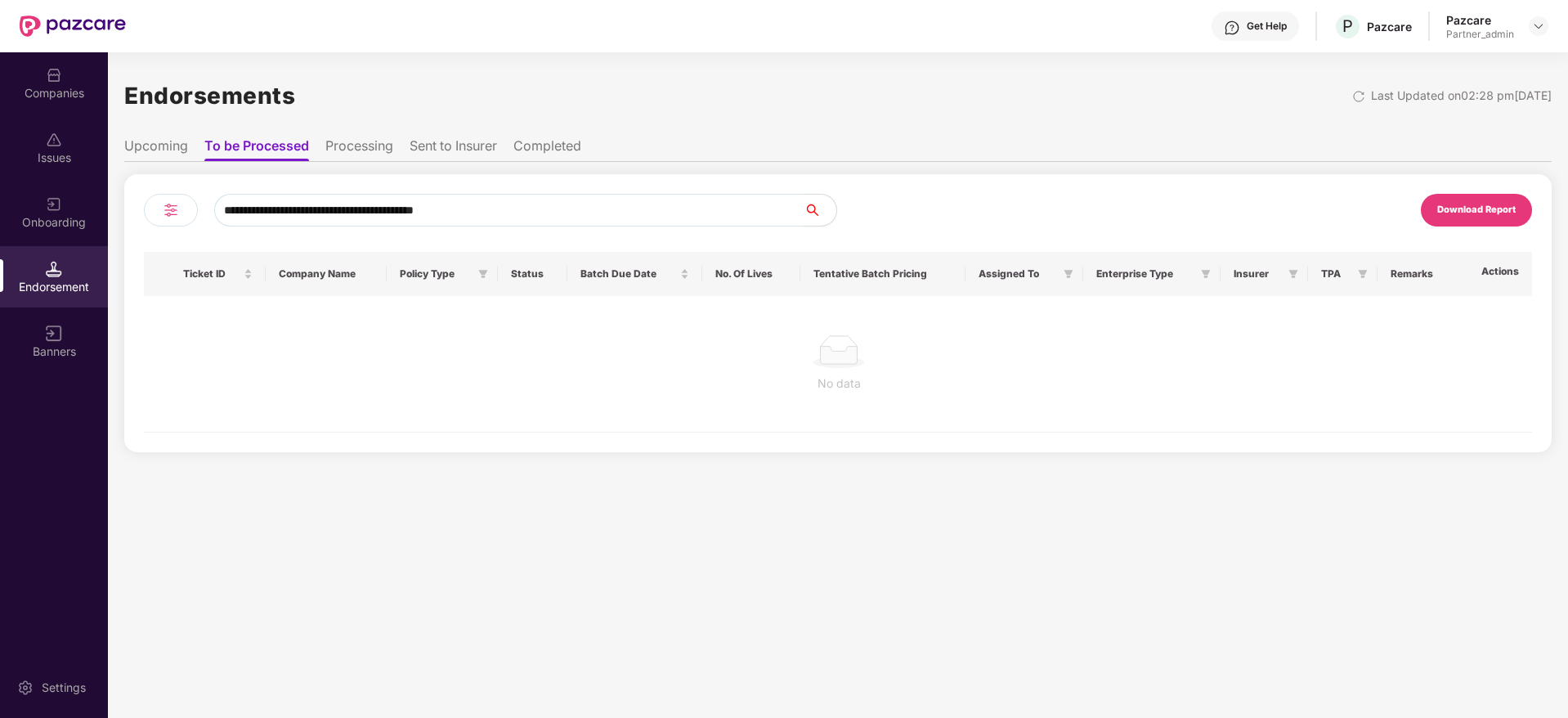
type input "**********"
click at [362, 151] on li "Processing" at bounding box center [359, 149] width 68 height 24
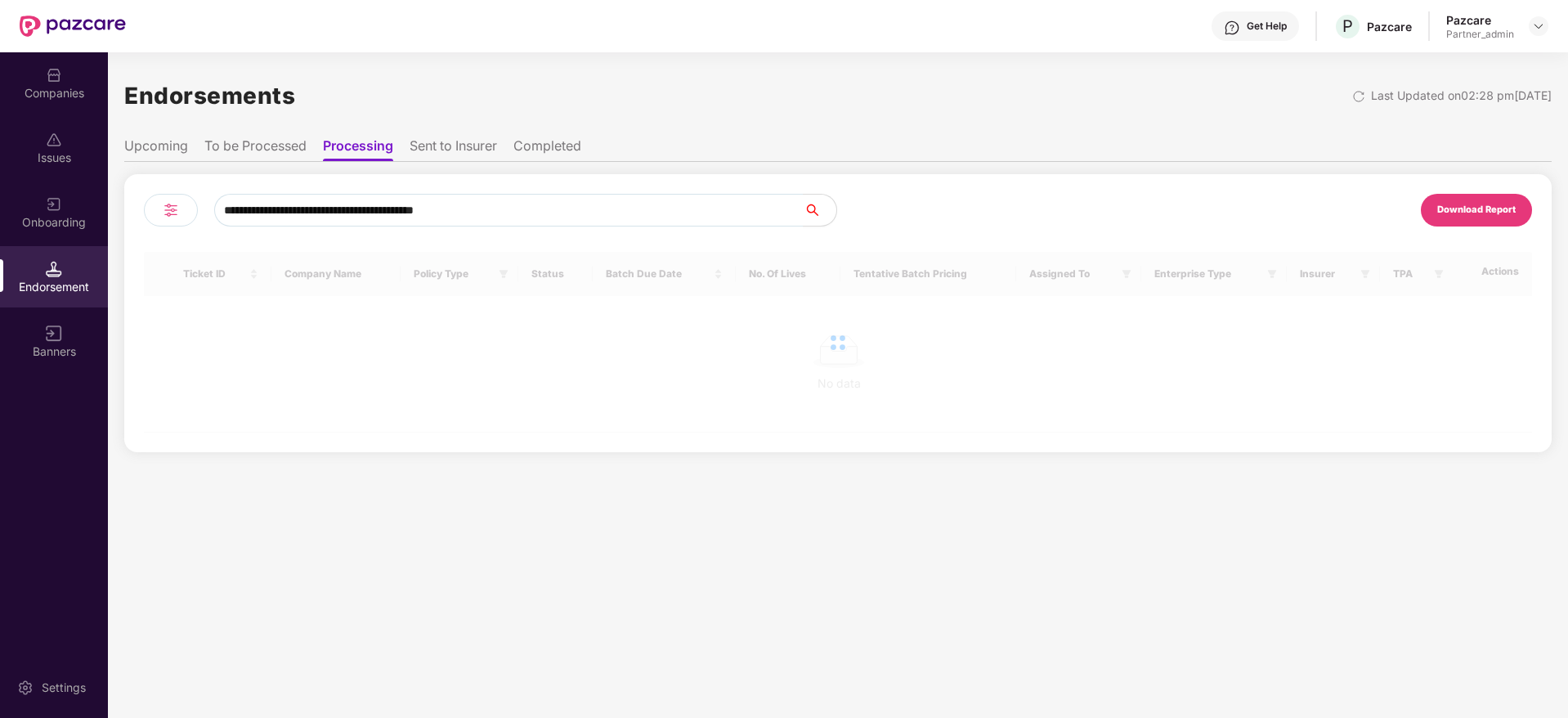
click at [266, 149] on li "To be Processed" at bounding box center [255, 149] width 102 height 24
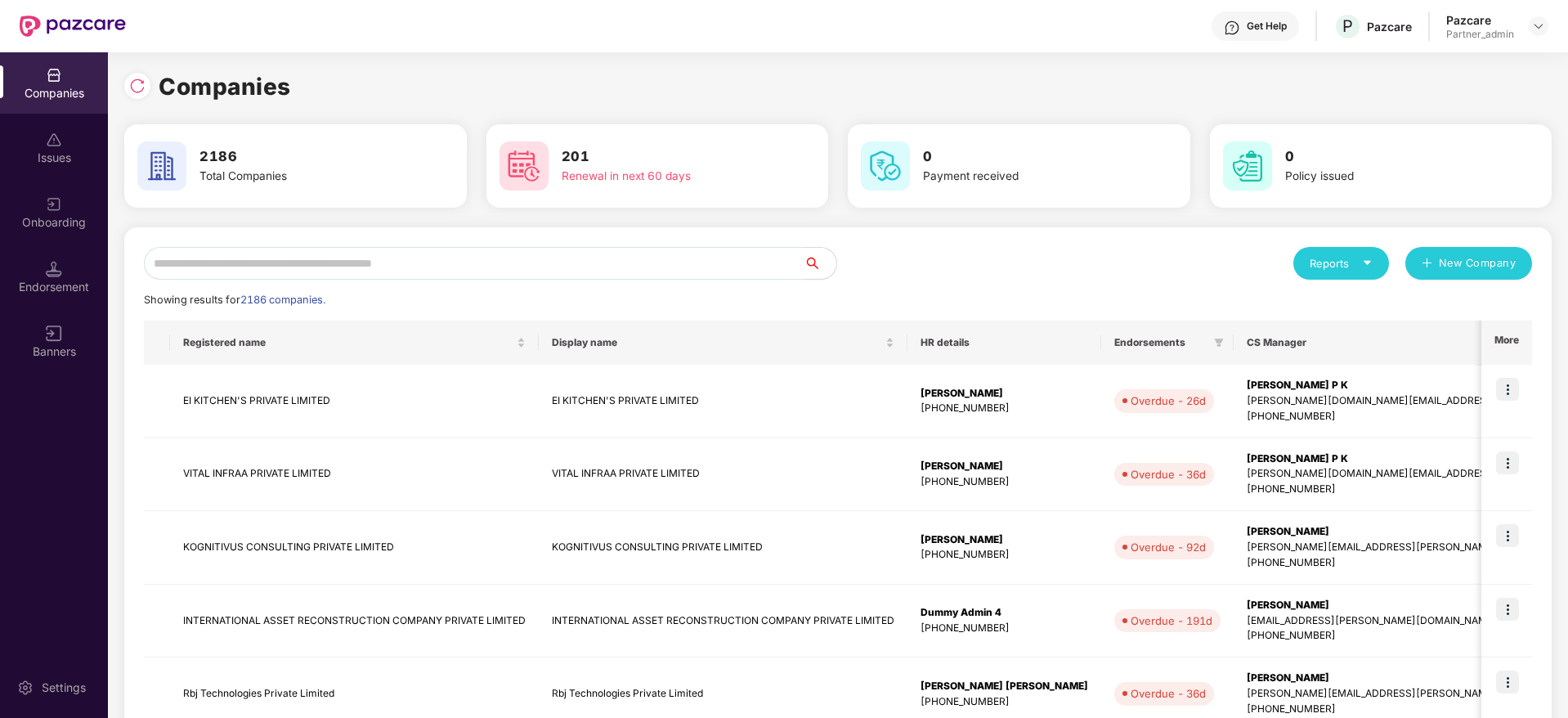
click at [280, 272] on input "text" at bounding box center [473, 263] width 659 height 33
paste input "**********"
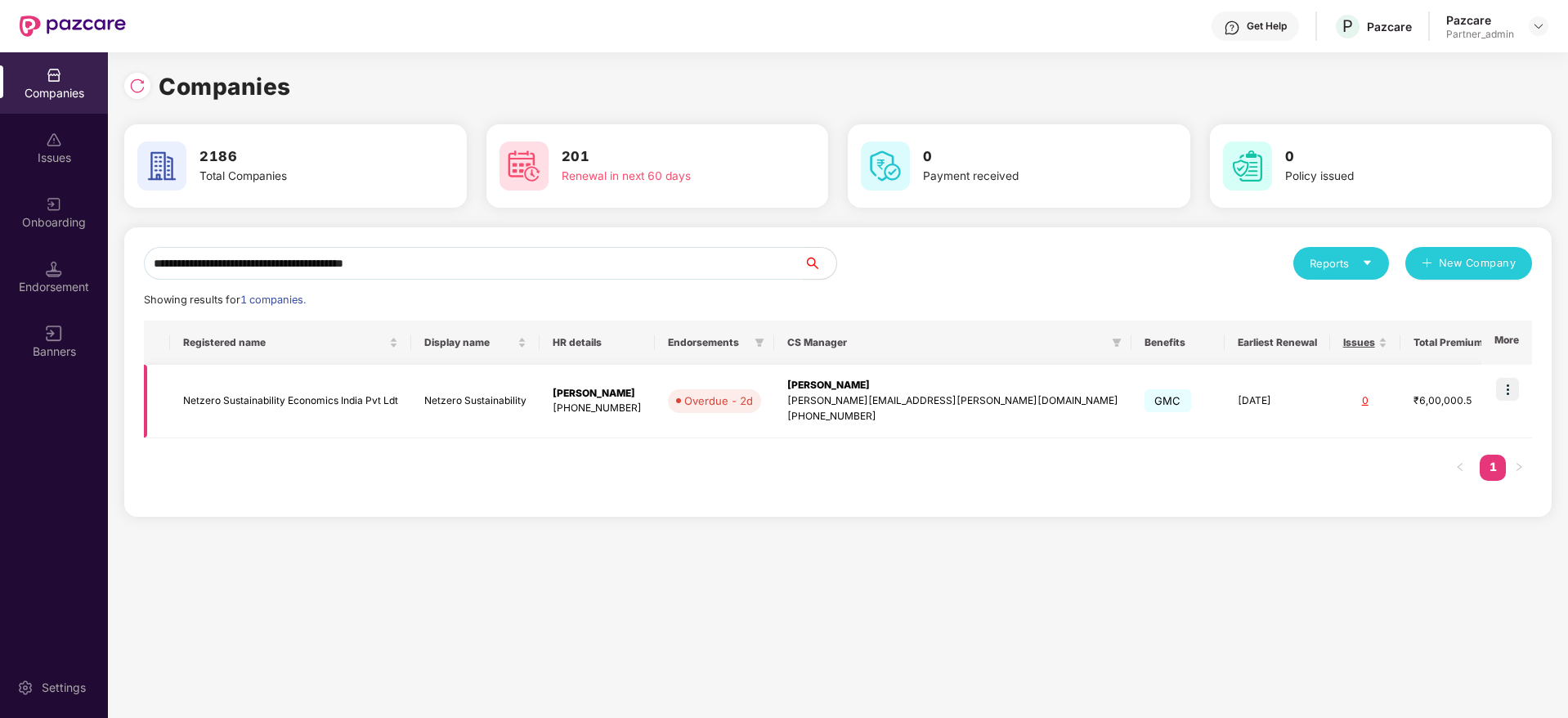
type input "**********"
click at [1515, 387] on img at bounding box center [1507, 390] width 23 height 23
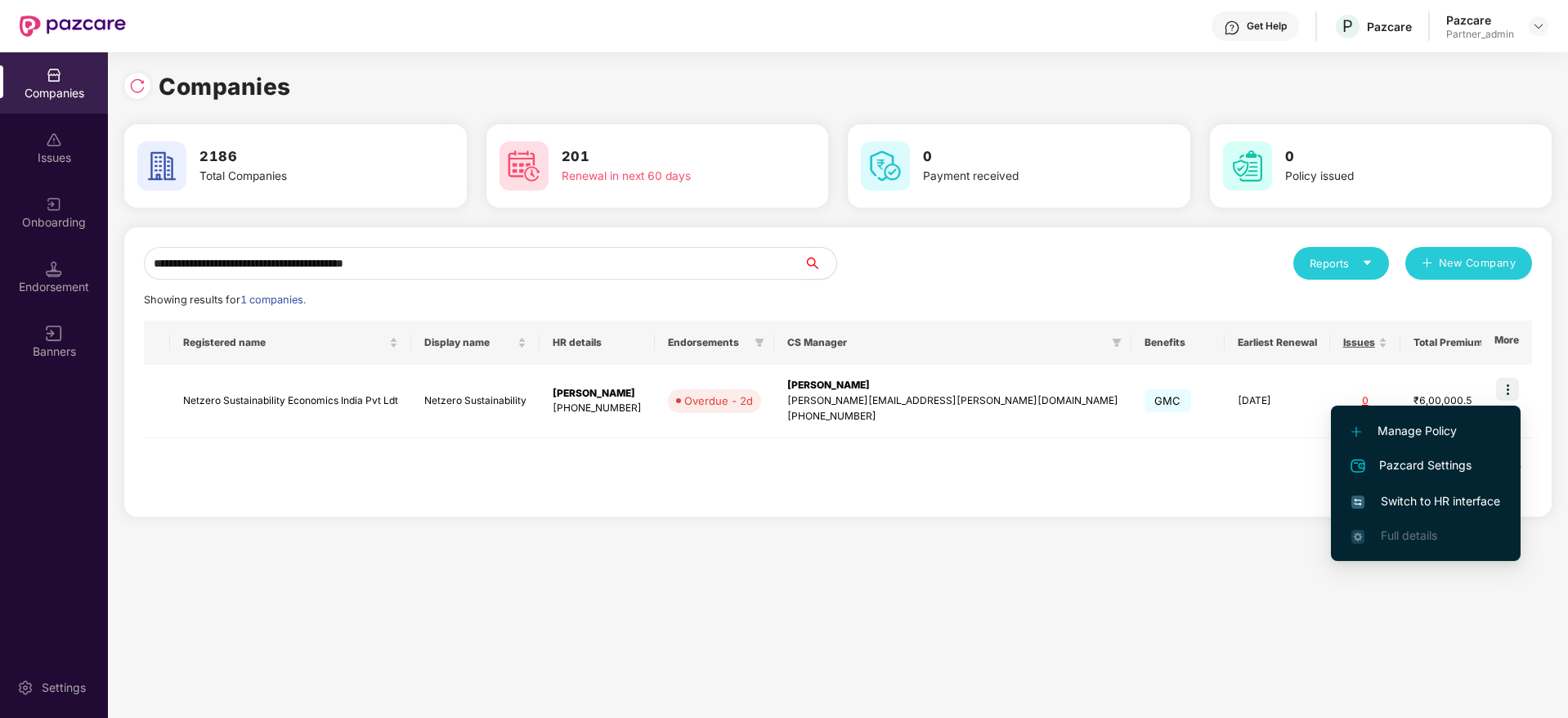
click at [1420, 504] on span "Switch to HR interface" at bounding box center [1424, 501] width 148 height 18
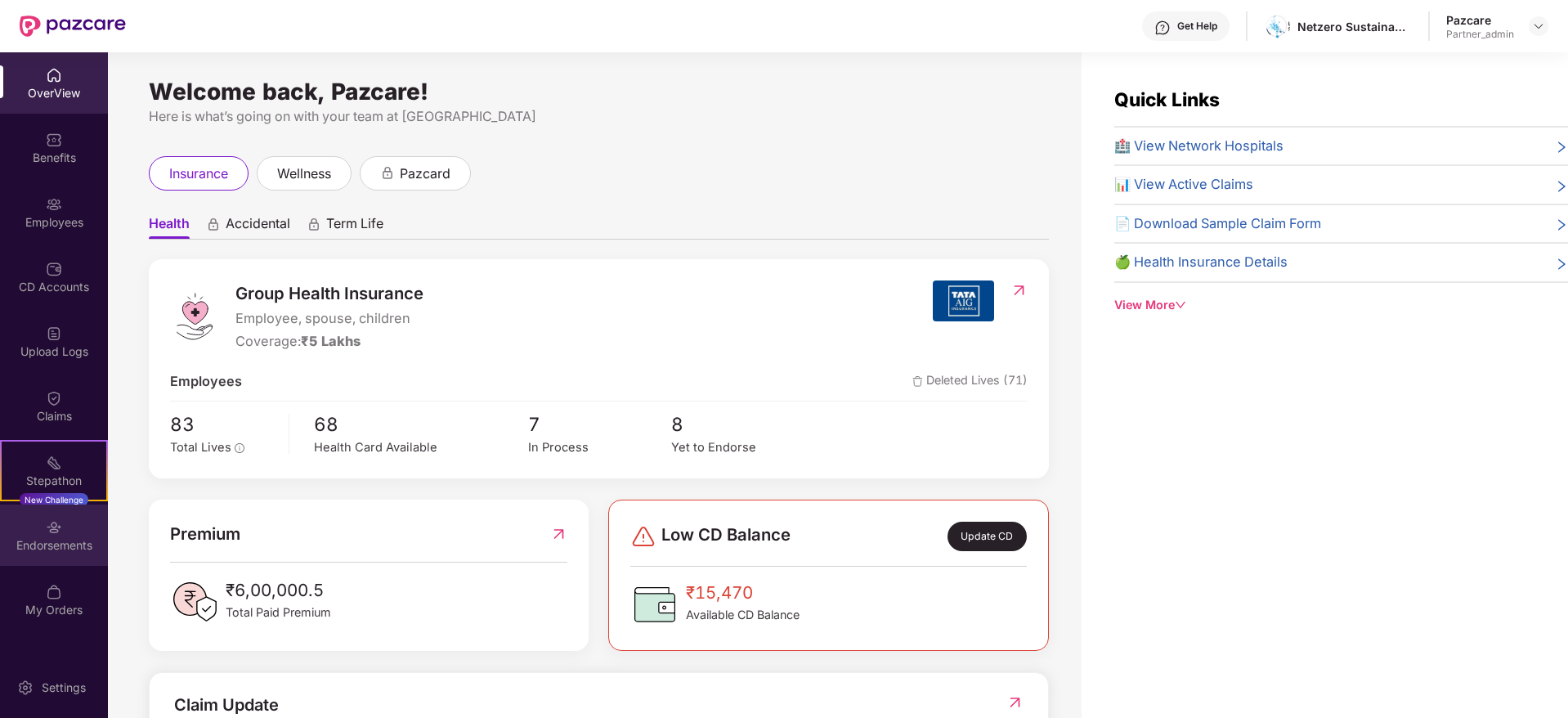
click at [53, 538] on div "Endorsements" at bounding box center [54, 545] width 108 height 16
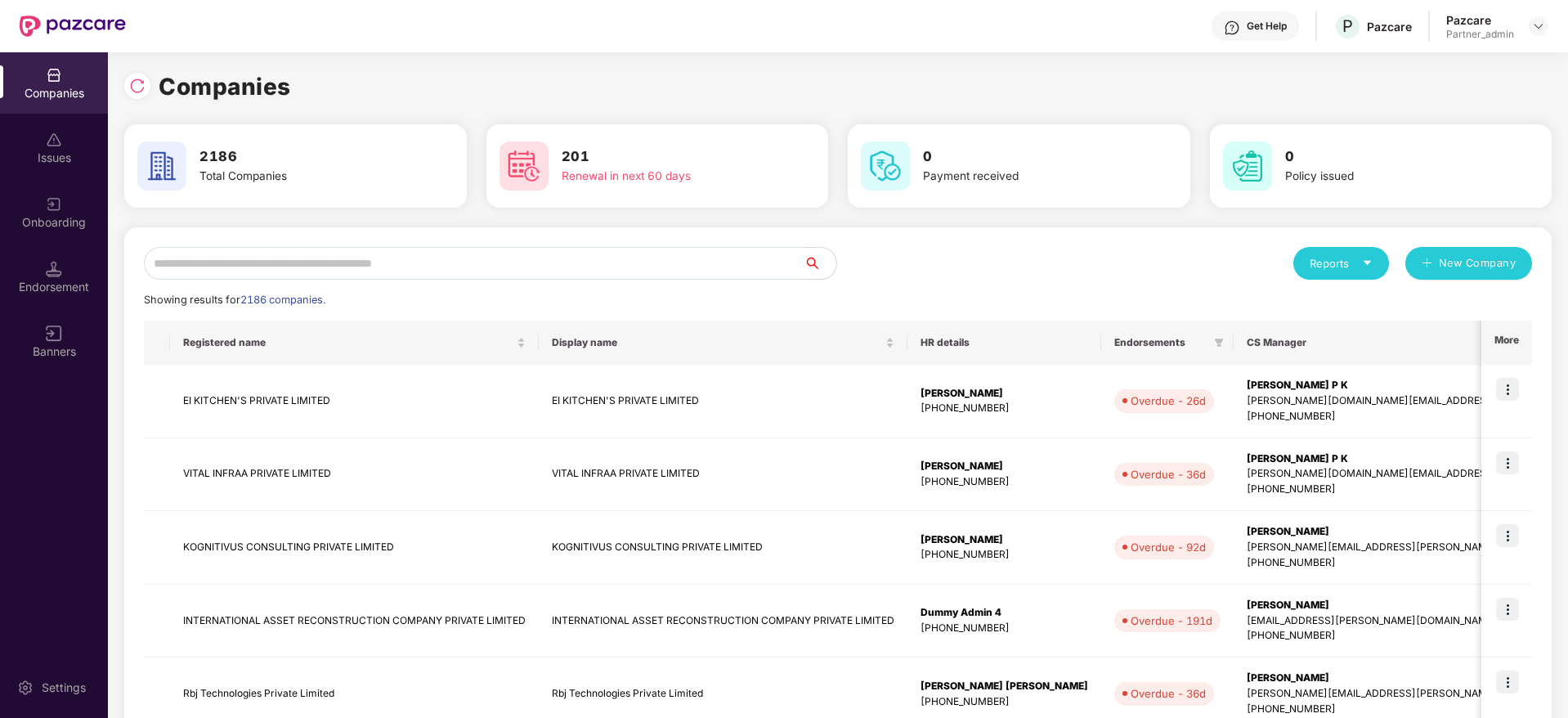
click at [416, 277] on input "text" at bounding box center [473, 263] width 659 height 33
paste input "**********"
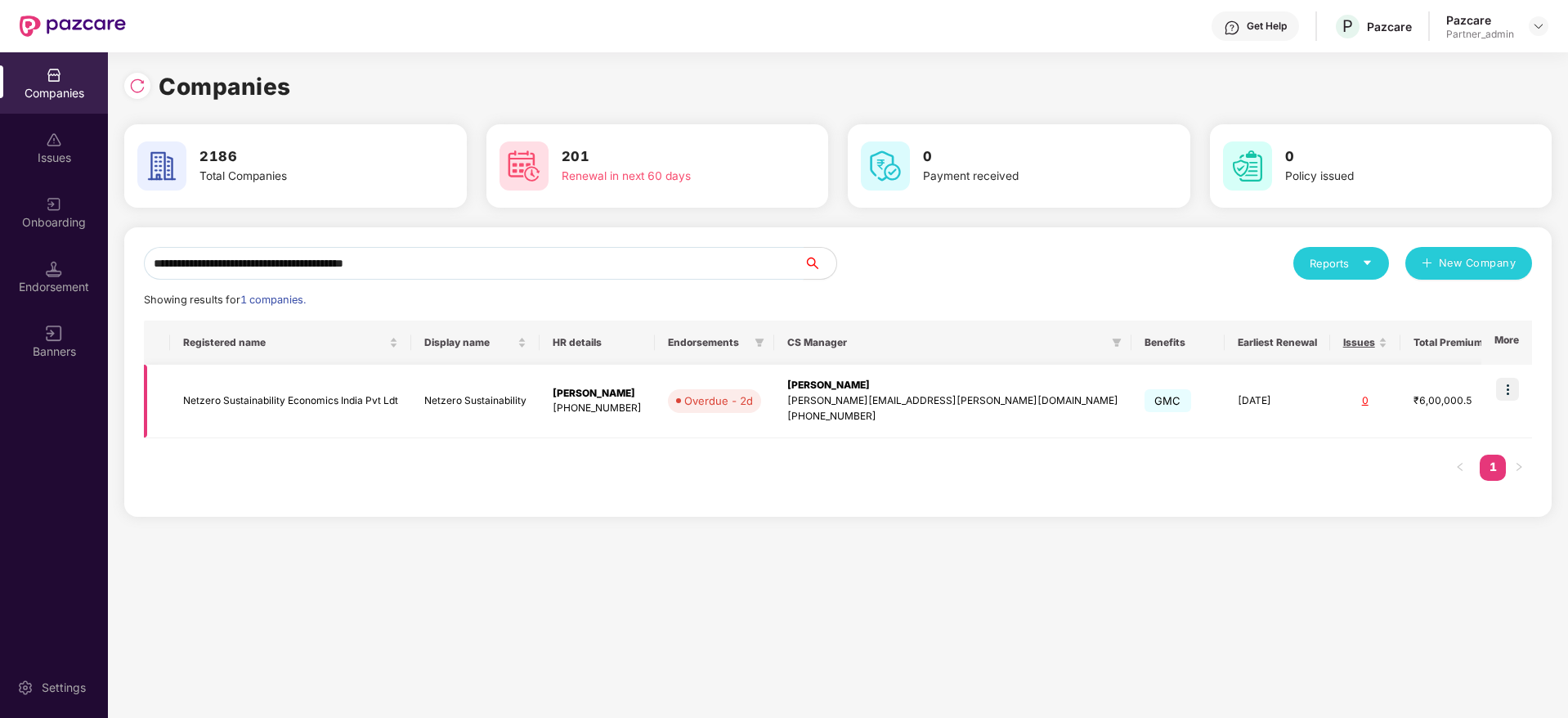
scroll to position [0, 2]
type input "**********"
click at [1520, 383] on td at bounding box center [1506, 401] width 51 height 74
click at [1518, 385] on td at bounding box center [1506, 401] width 51 height 74
click at [1514, 385] on img at bounding box center [1507, 390] width 23 height 23
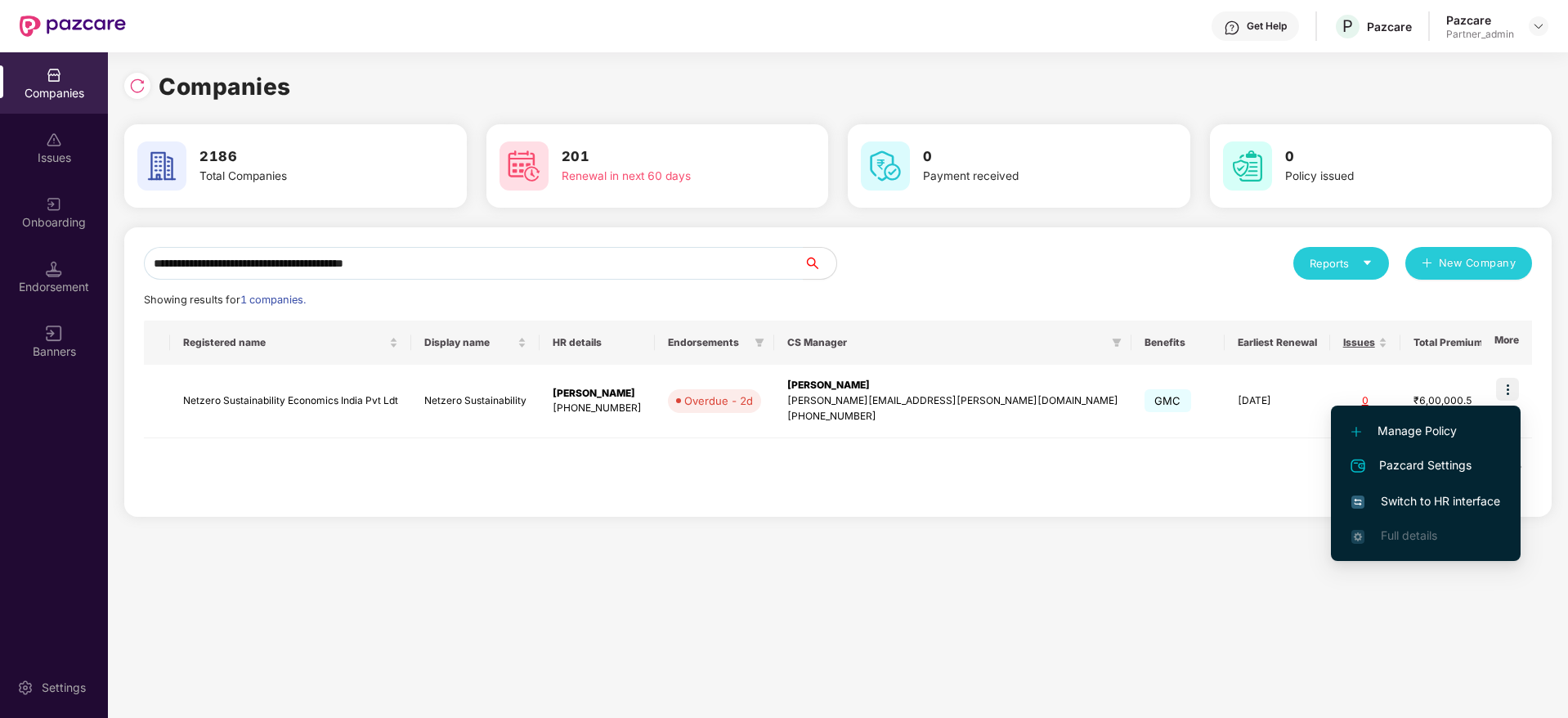
click at [1442, 500] on span "Switch to HR interface" at bounding box center [1424, 501] width 148 height 18
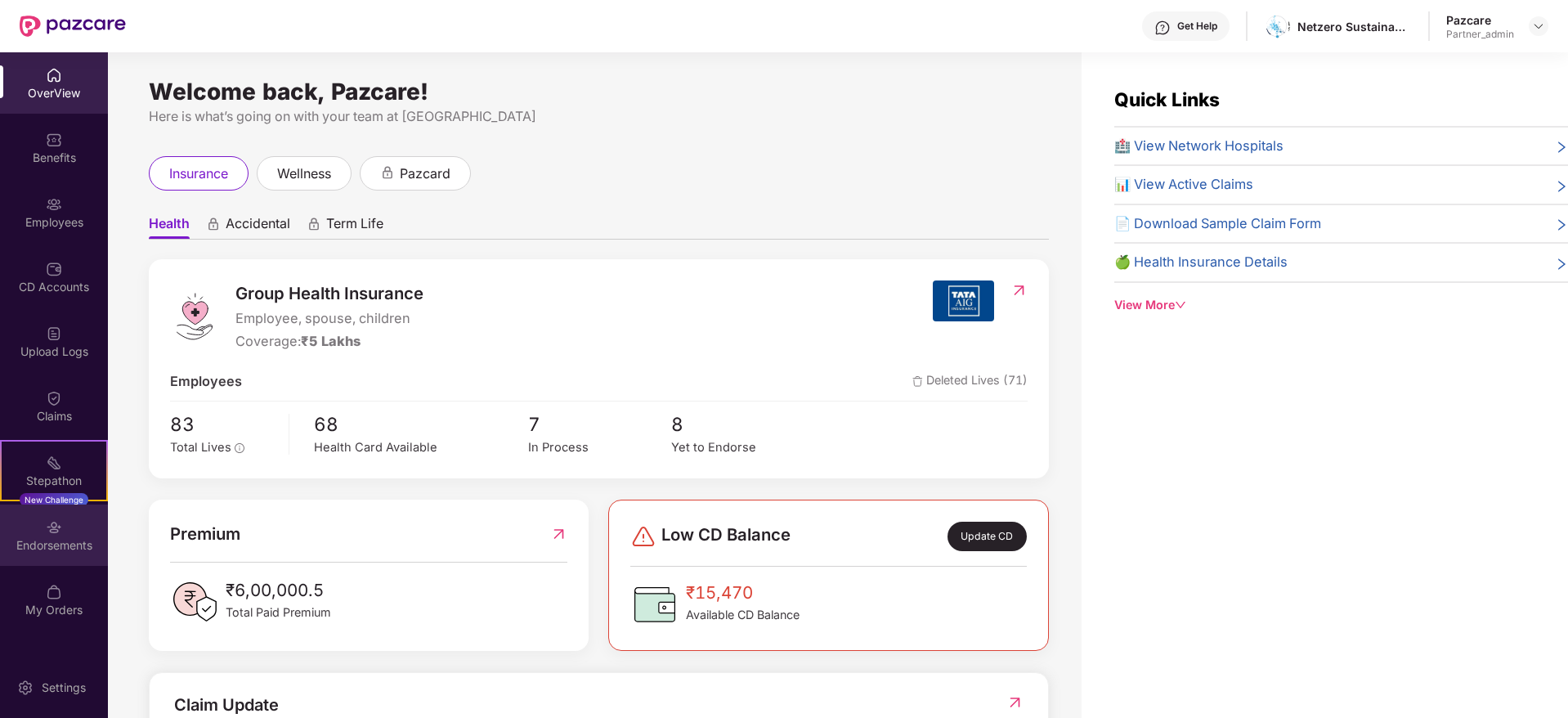
click at [59, 525] on img at bounding box center [54, 527] width 16 height 16
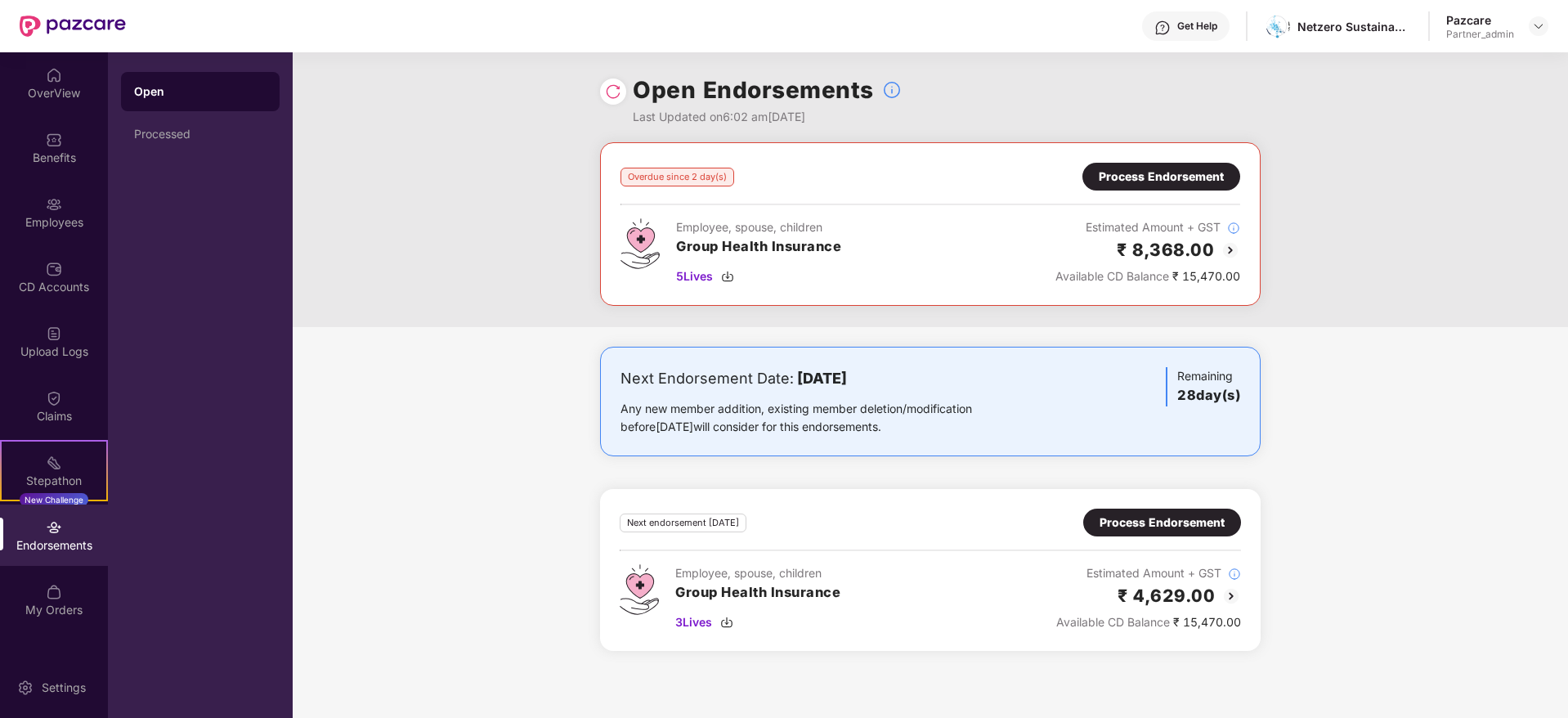
click at [1177, 165] on div "Process Endorsement" at bounding box center [1160, 176] width 158 height 28
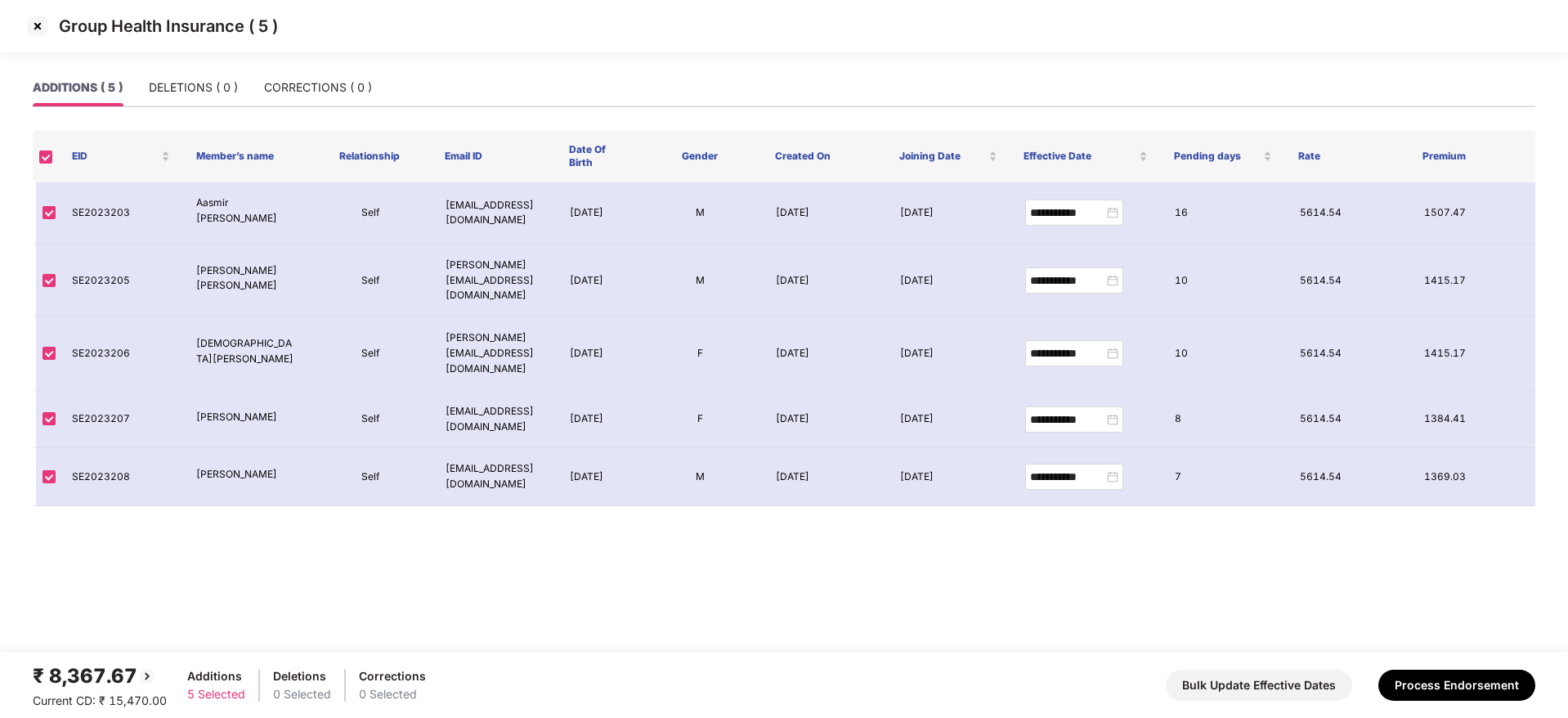
click at [40, 37] on img at bounding box center [37, 26] width 26 height 26
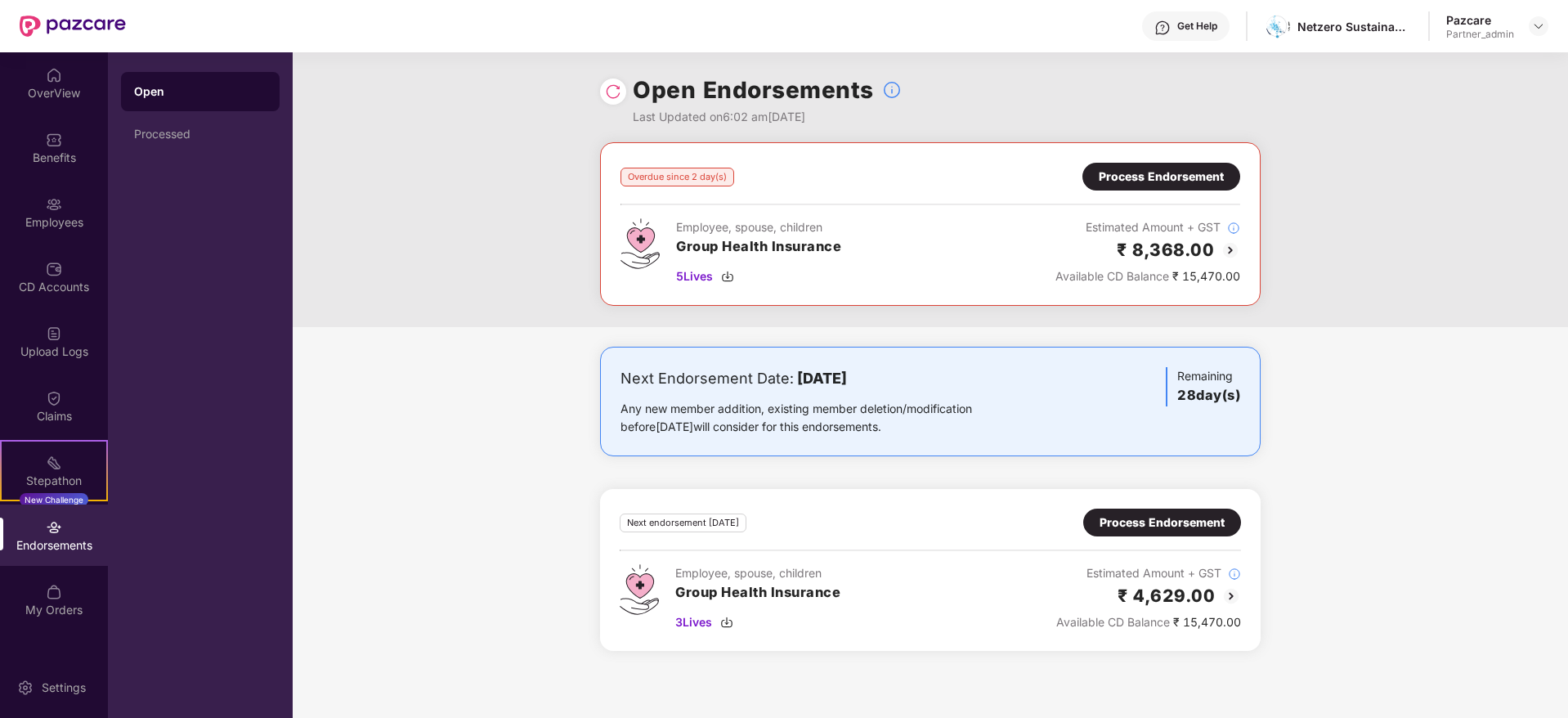
click at [1148, 174] on div "Process Endorsement" at bounding box center [1160, 176] width 125 height 18
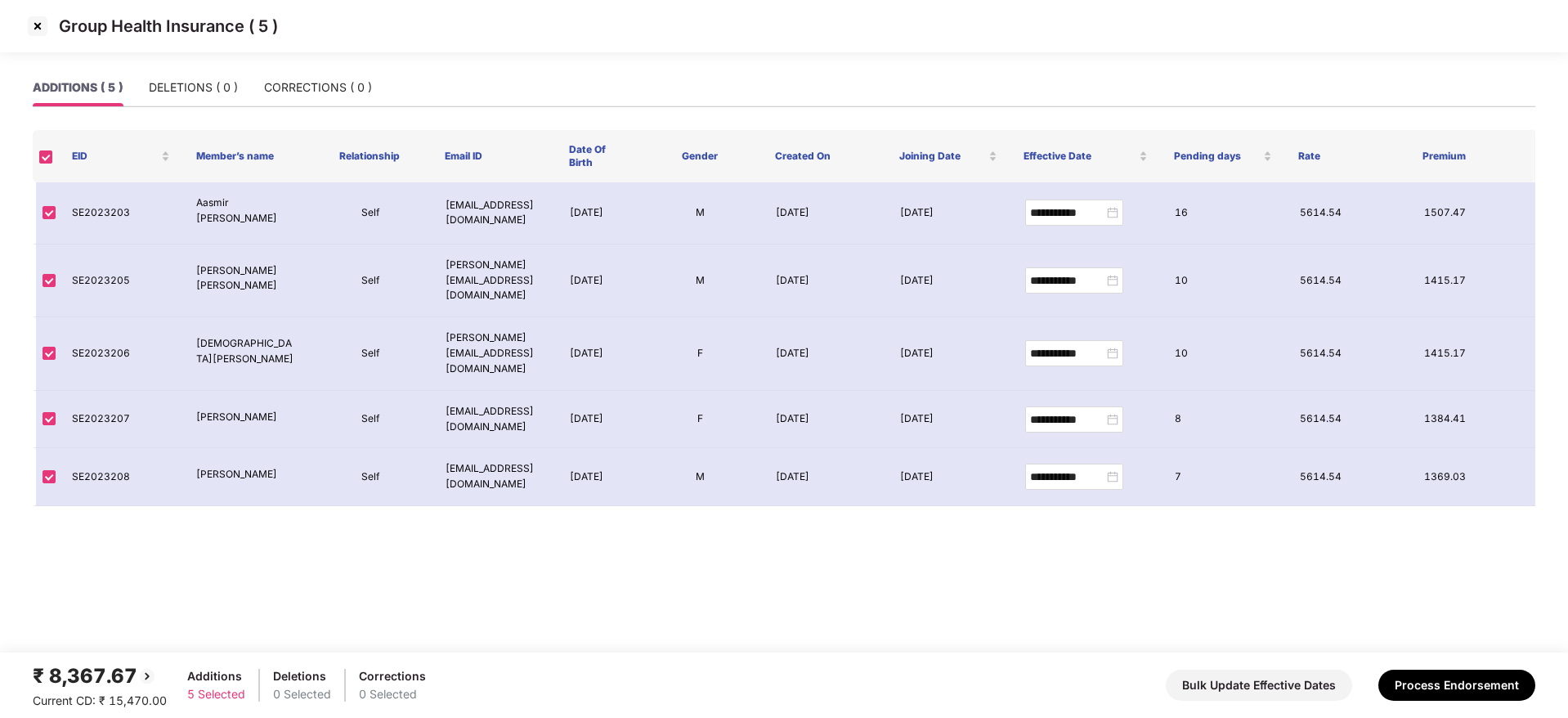
click at [36, 25] on img at bounding box center [37, 26] width 26 height 26
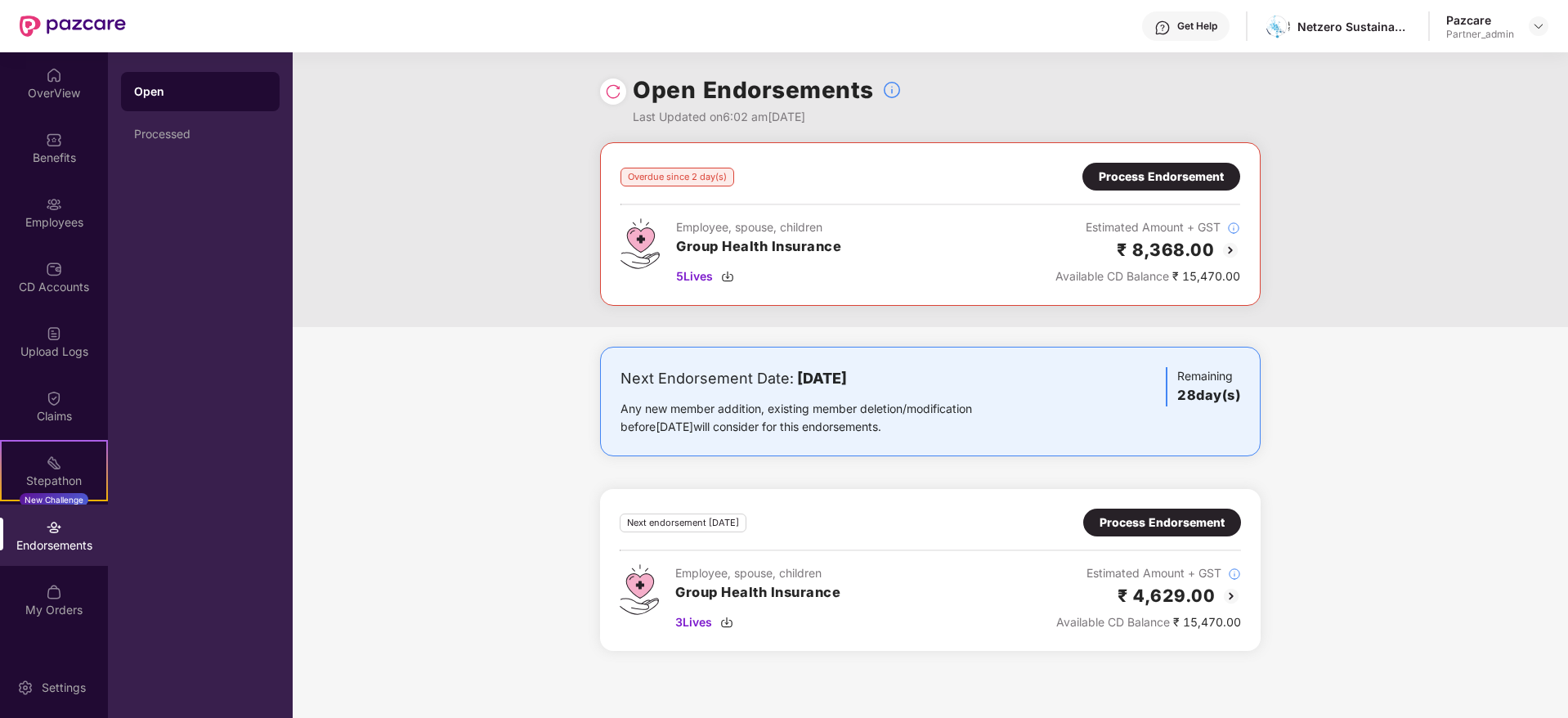
click at [1150, 176] on div "Process Endorsement" at bounding box center [1160, 176] width 125 height 18
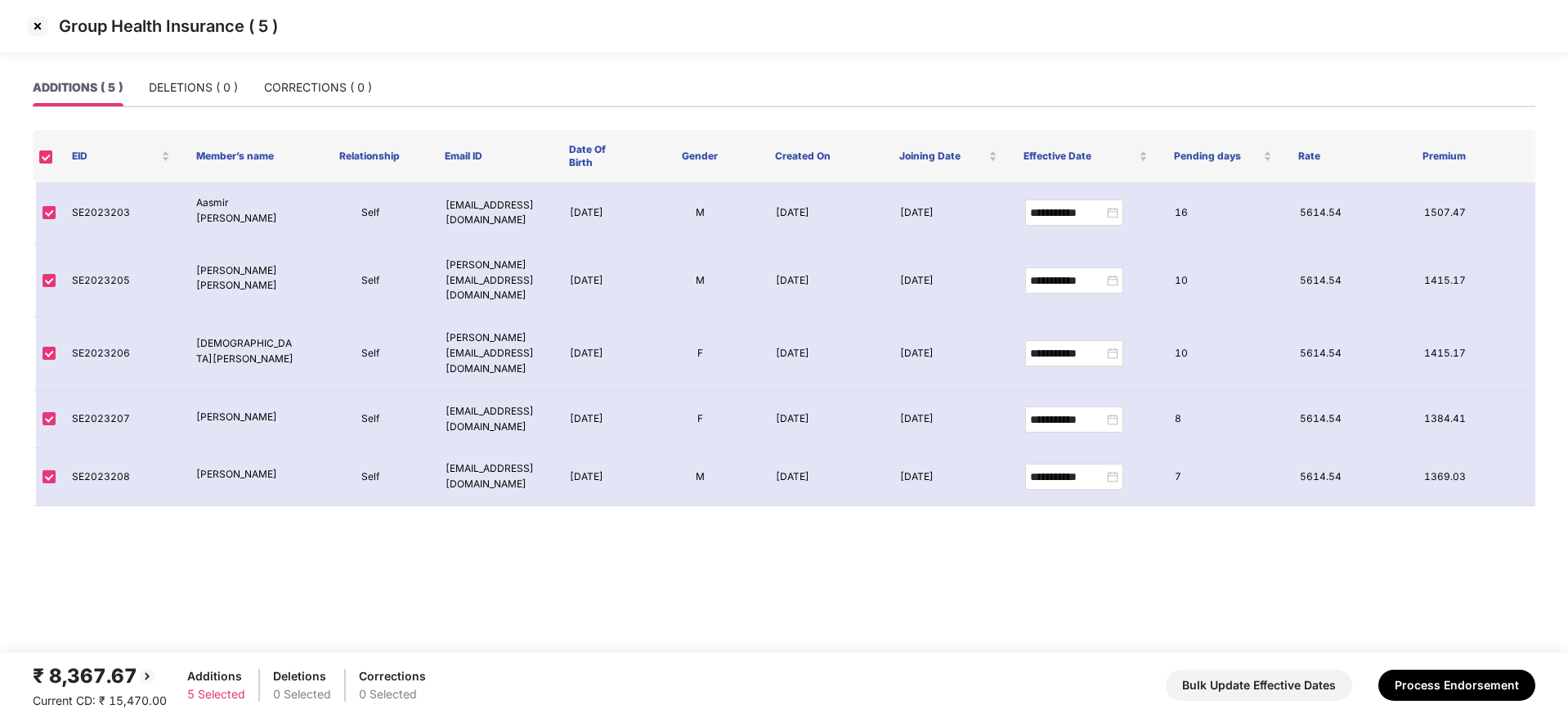
click at [36, 21] on img at bounding box center [37, 26] width 26 height 26
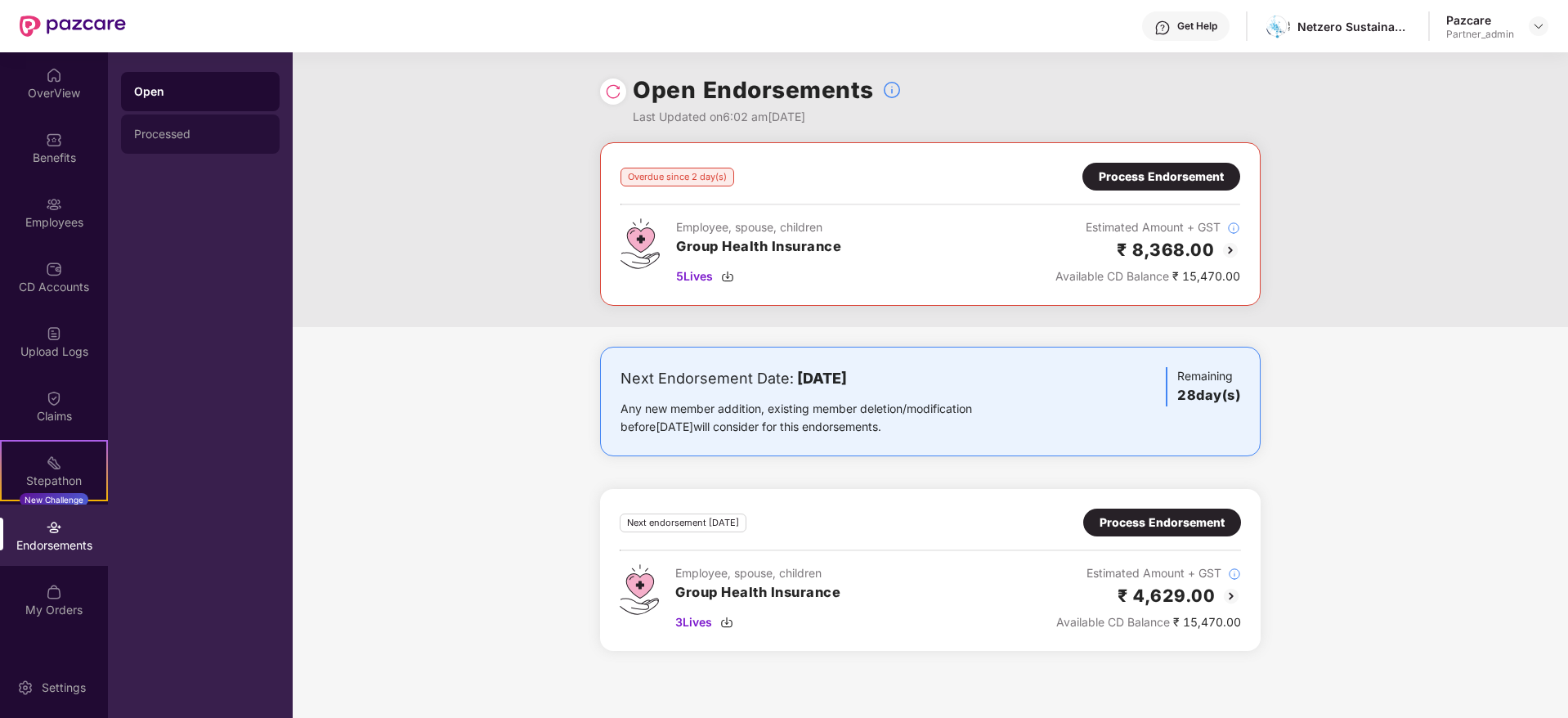
click at [155, 129] on div "Processed" at bounding box center [200, 134] width 132 height 13
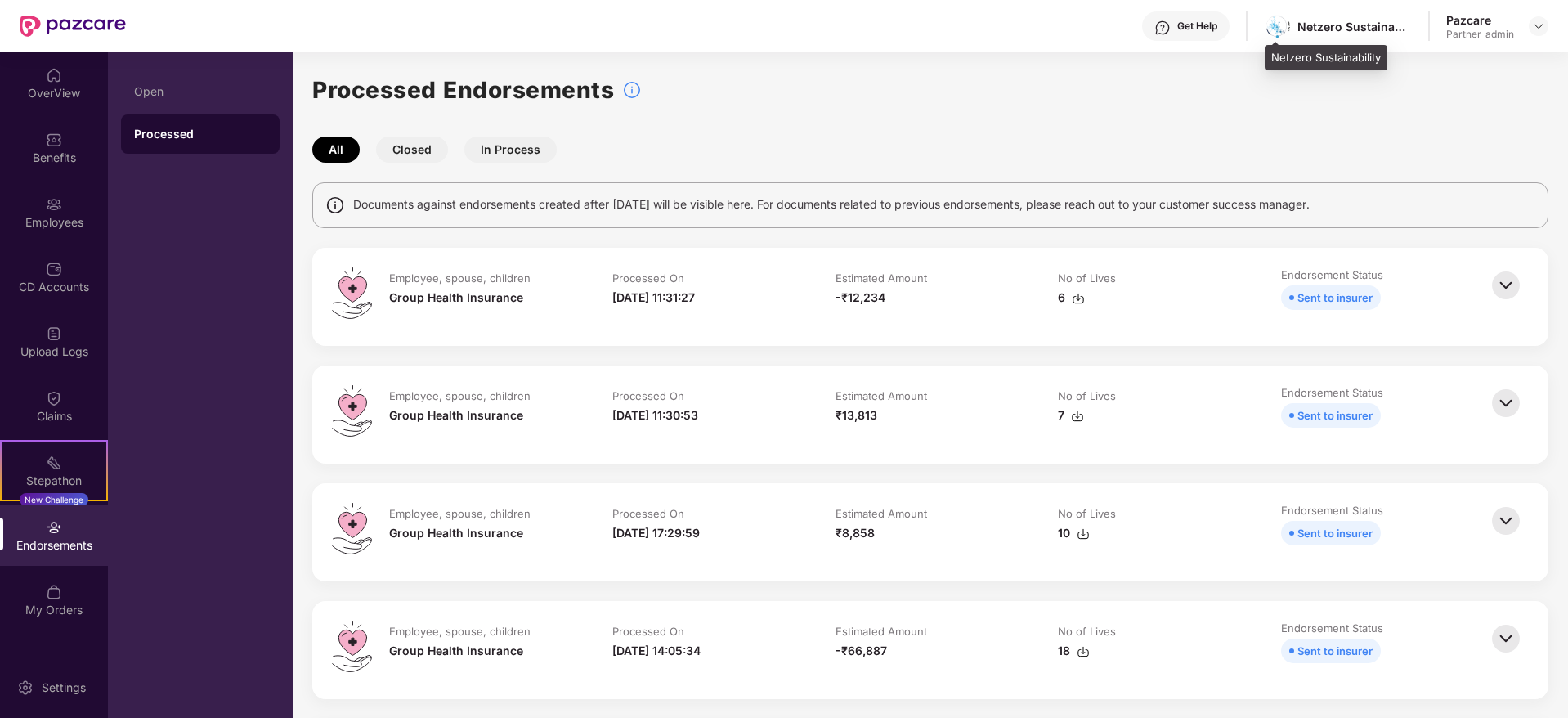
click at [1317, 28] on div "Netzero Sustainability" at bounding box center [1355, 27] width 115 height 15
copy div "Netzero"
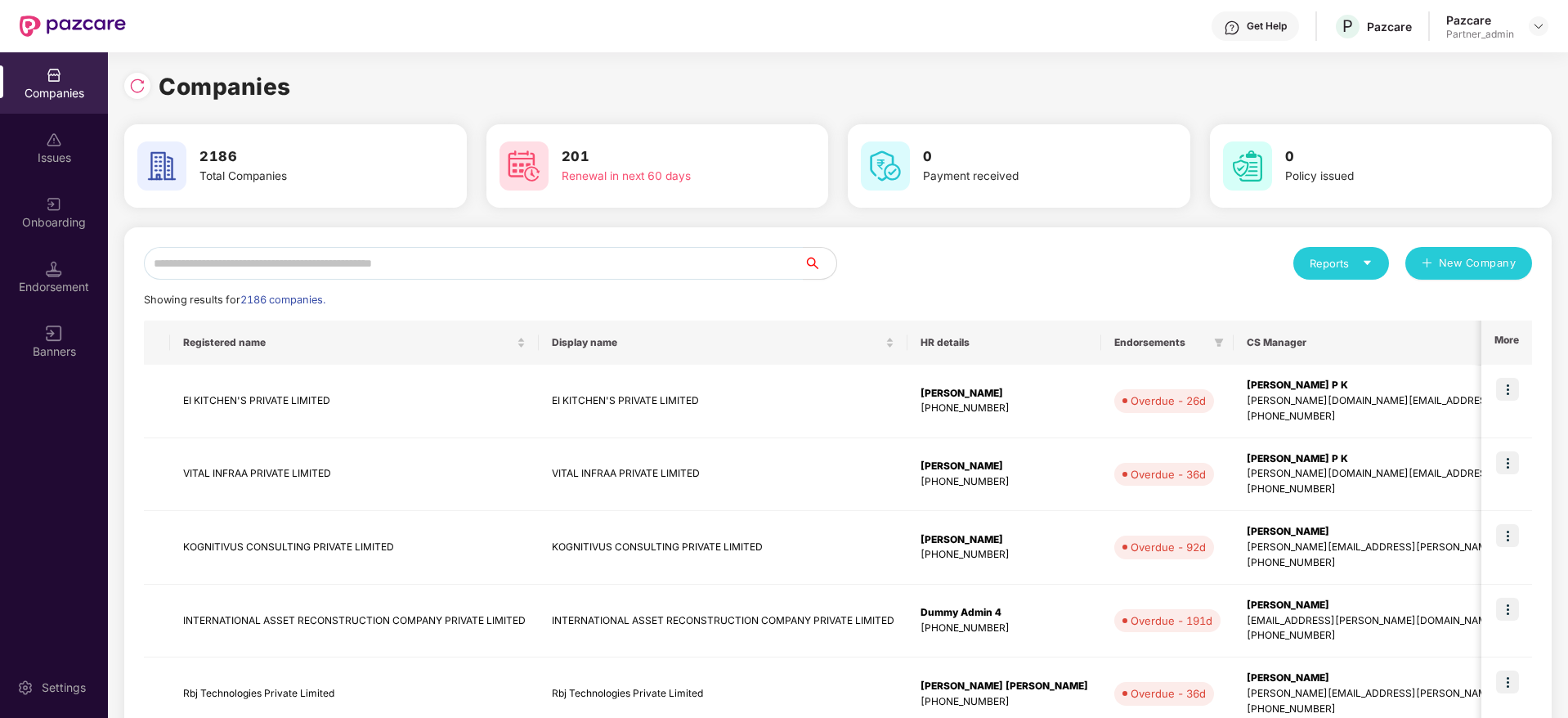
scroll to position [0, 2]
click at [246, 252] on input "text" at bounding box center [473, 263] width 659 height 33
paste input "*******"
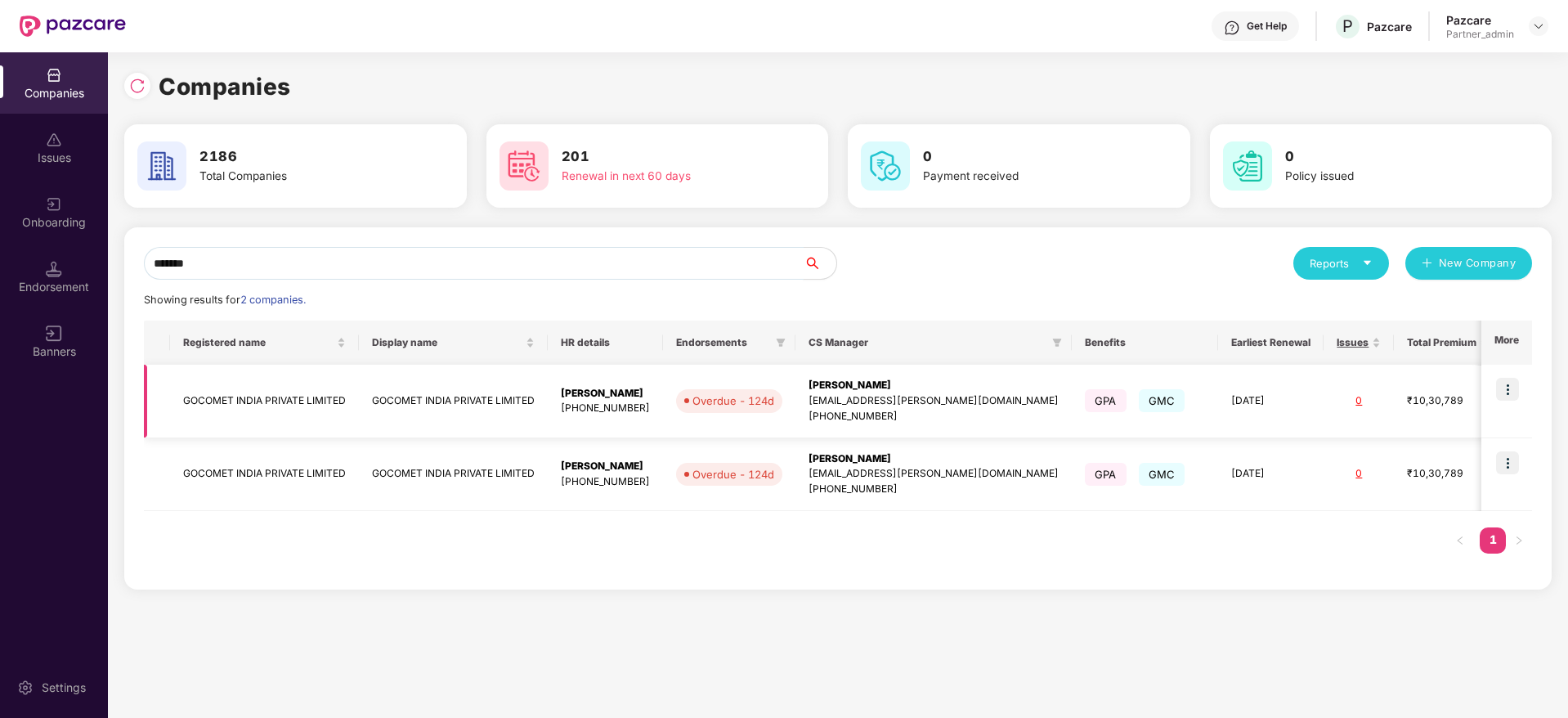
type input "*******"
click at [1510, 389] on img at bounding box center [1507, 390] width 23 height 23
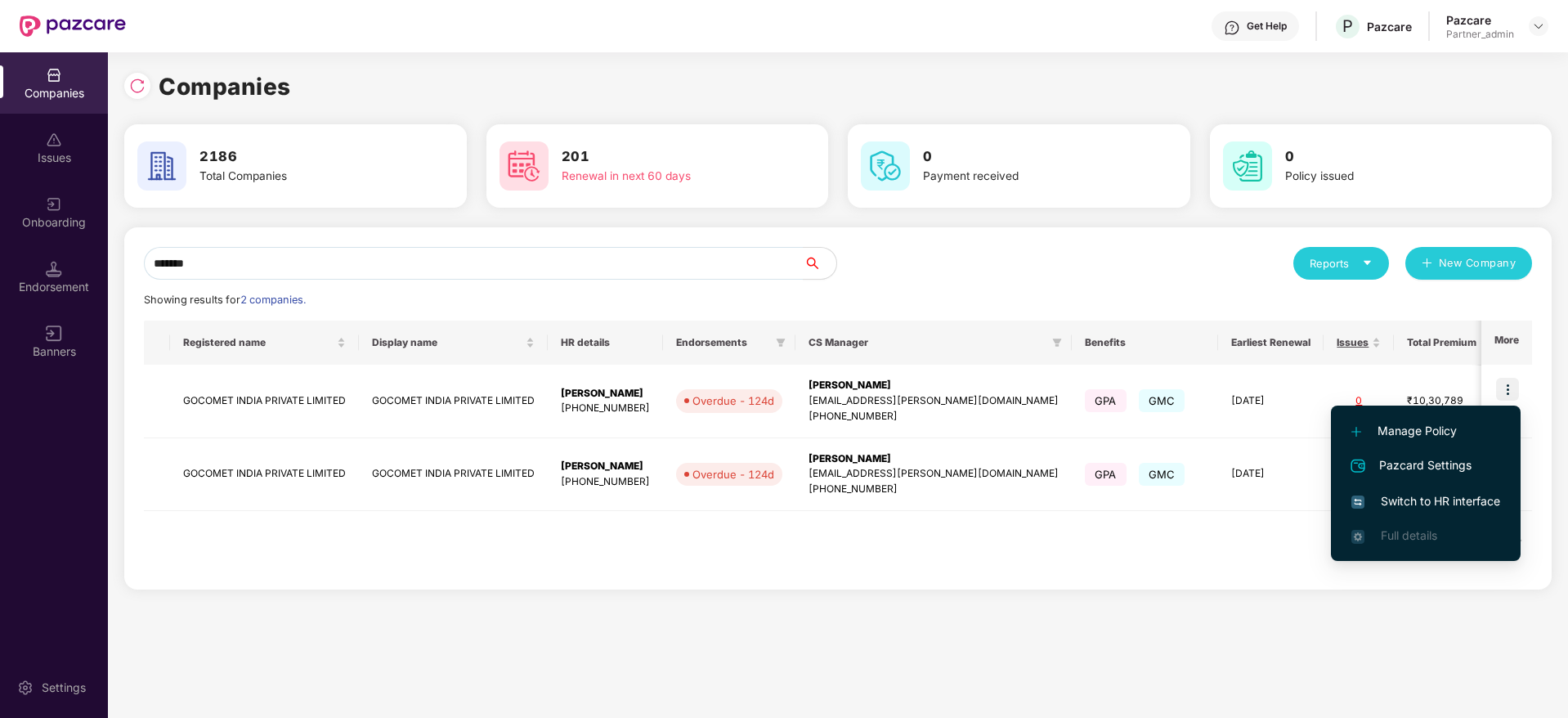
click at [1446, 498] on span "Switch to HR interface" at bounding box center [1424, 501] width 148 height 18
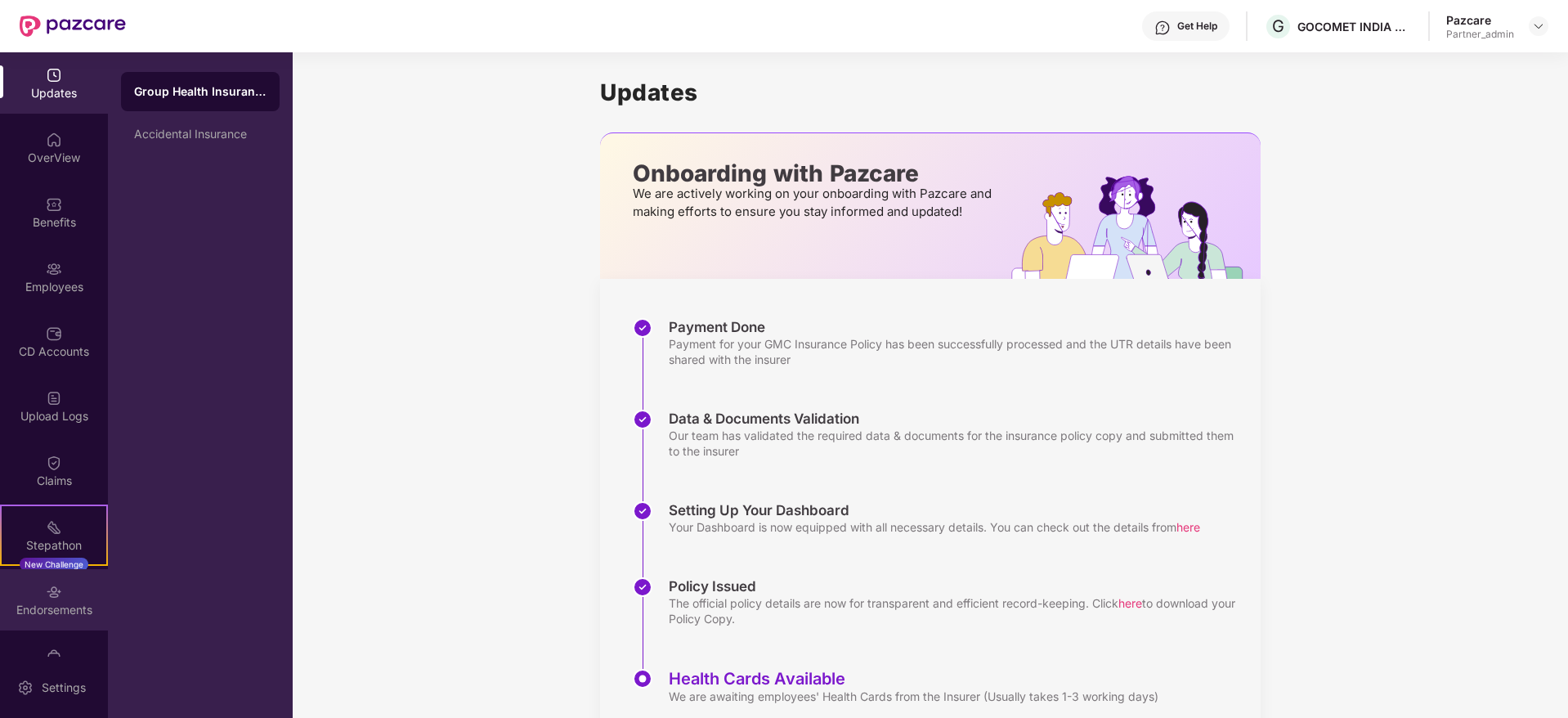
click at [39, 612] on div "Endorsements" at bounding box center [54, 610] width 108 height 16
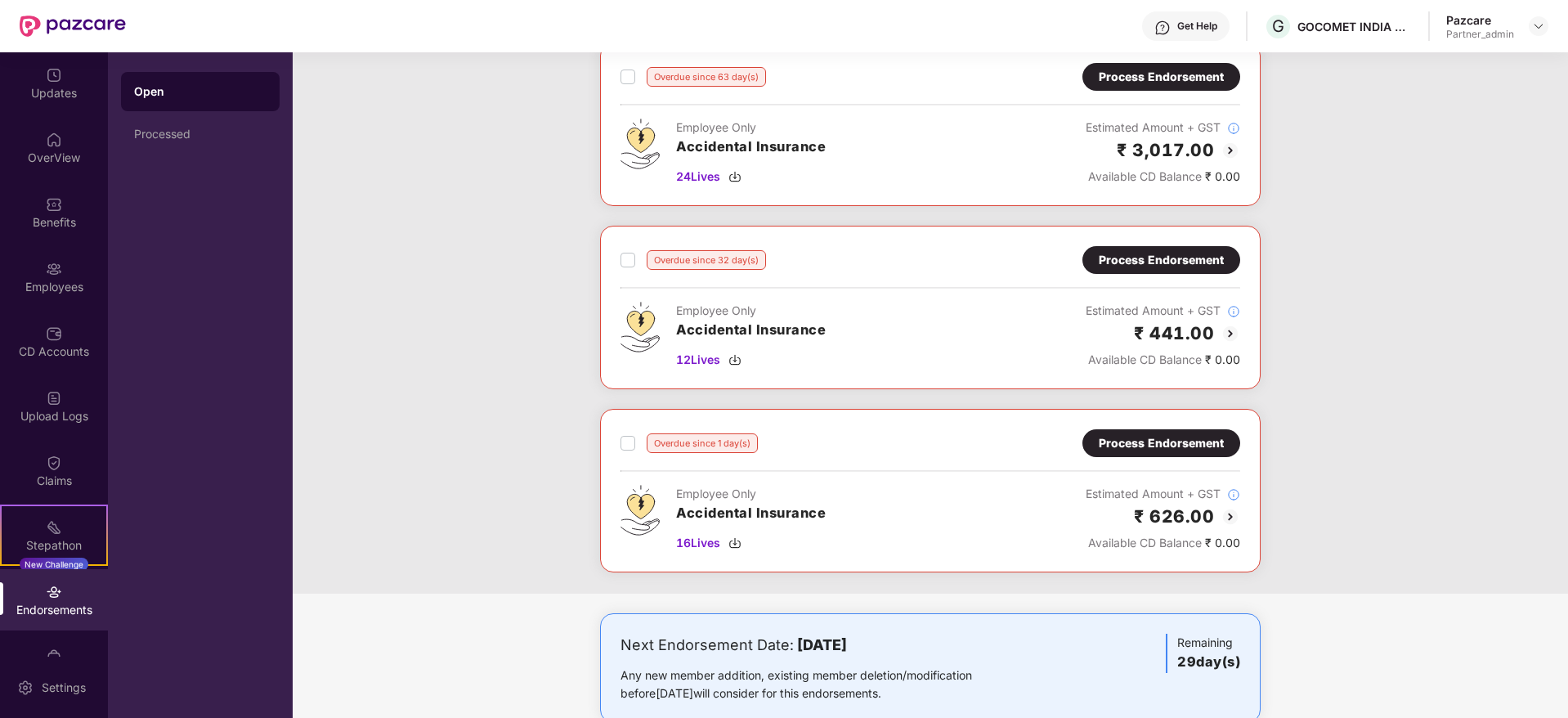
scroll to position [504, 0]
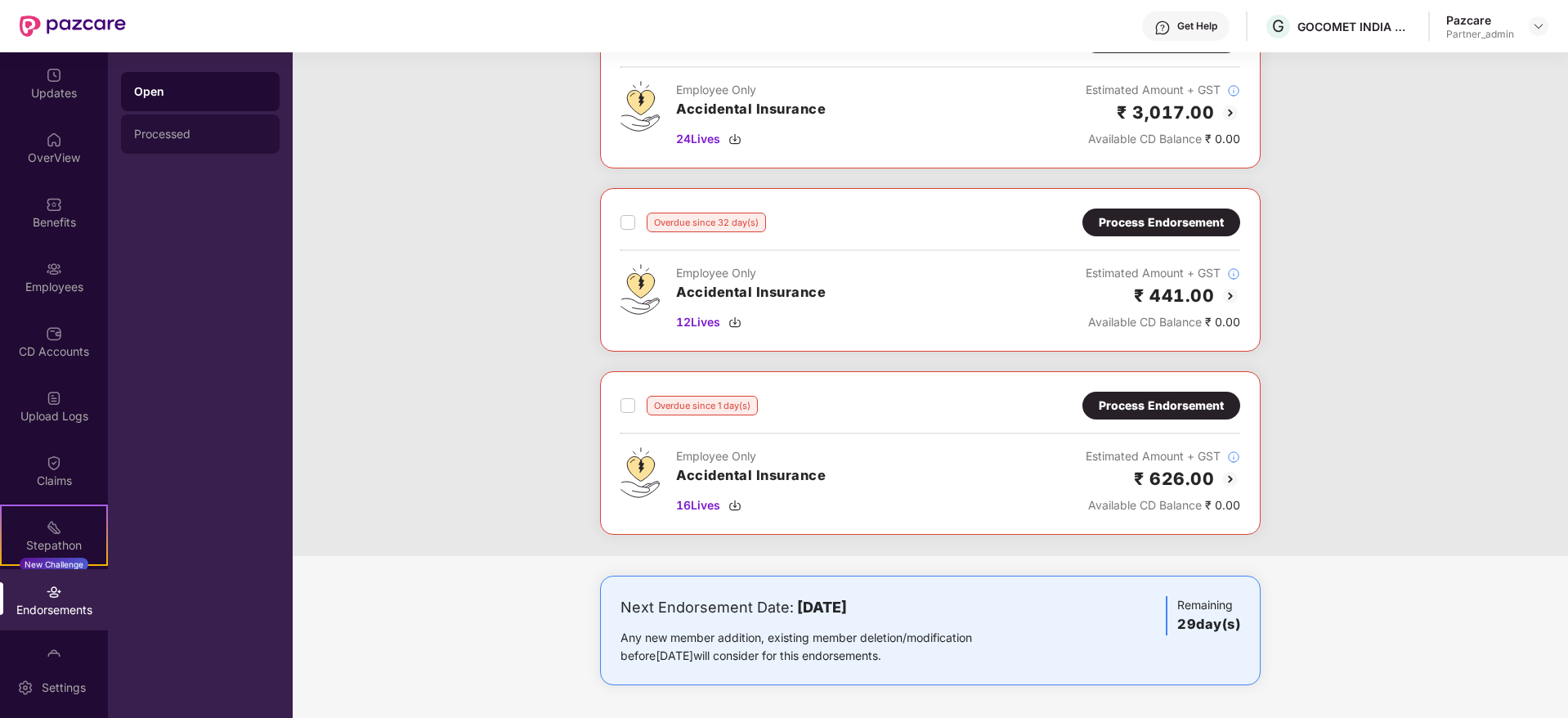
click at [132, 130] on div "Processed" at bounding box center [200, 134] width 159 height 39
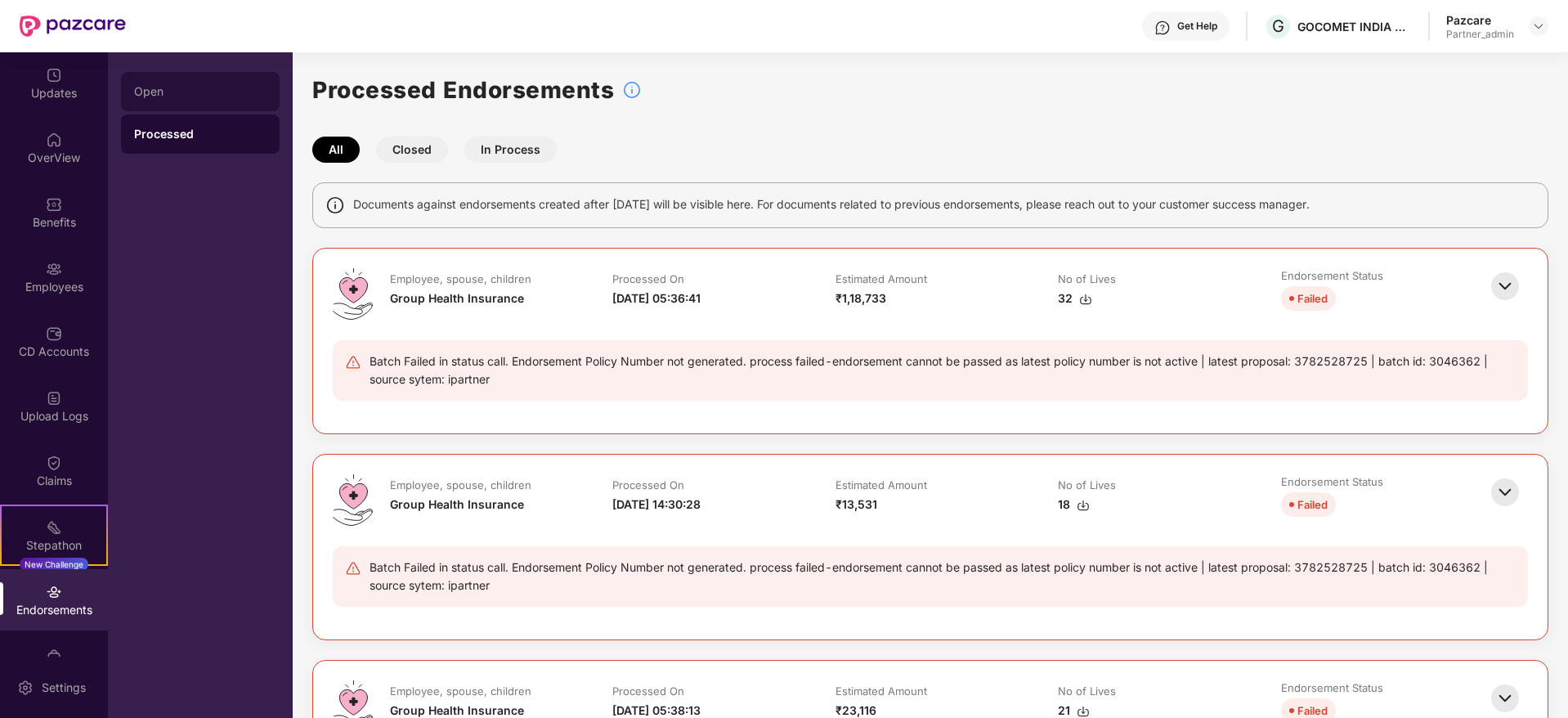
click at [171, 86] on div "Open" at bounding box center [200, 92] width 132 height 13
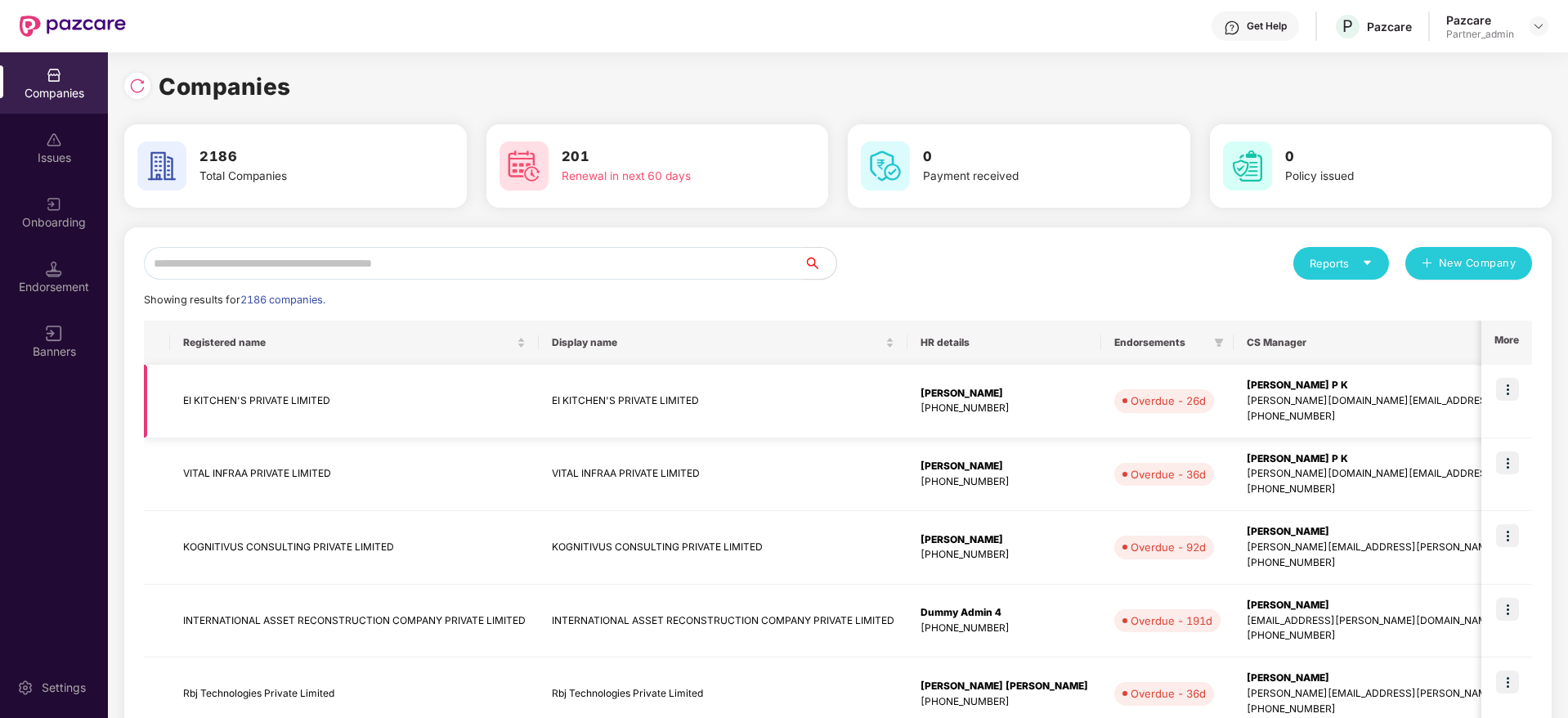
scroll to position [0, 2]
click at [228, 278] on input "text" at bounding box center [473, 263] width 659 height 33
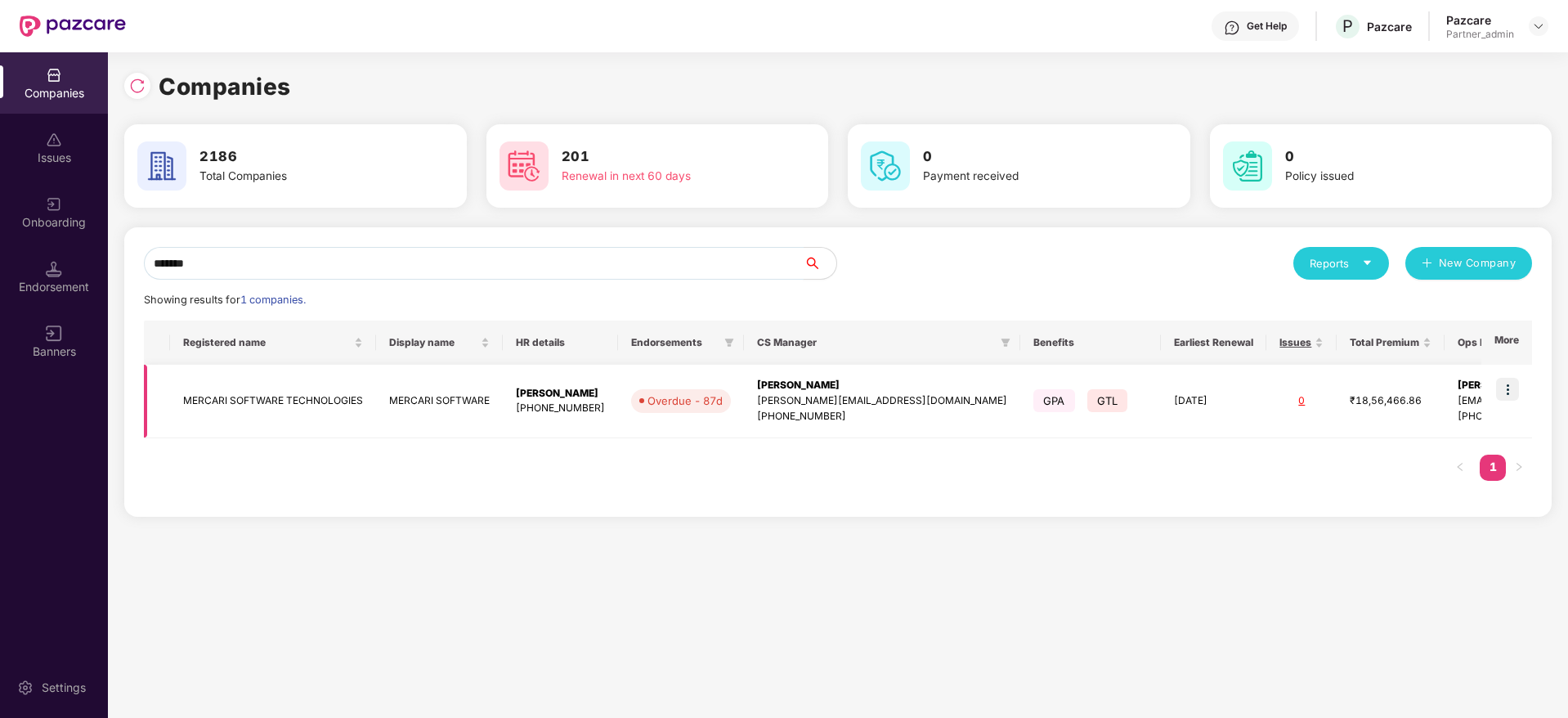
type input "*******"
click at [1514, 382] on img at bounding box center [1507, 390] width 23 height 23
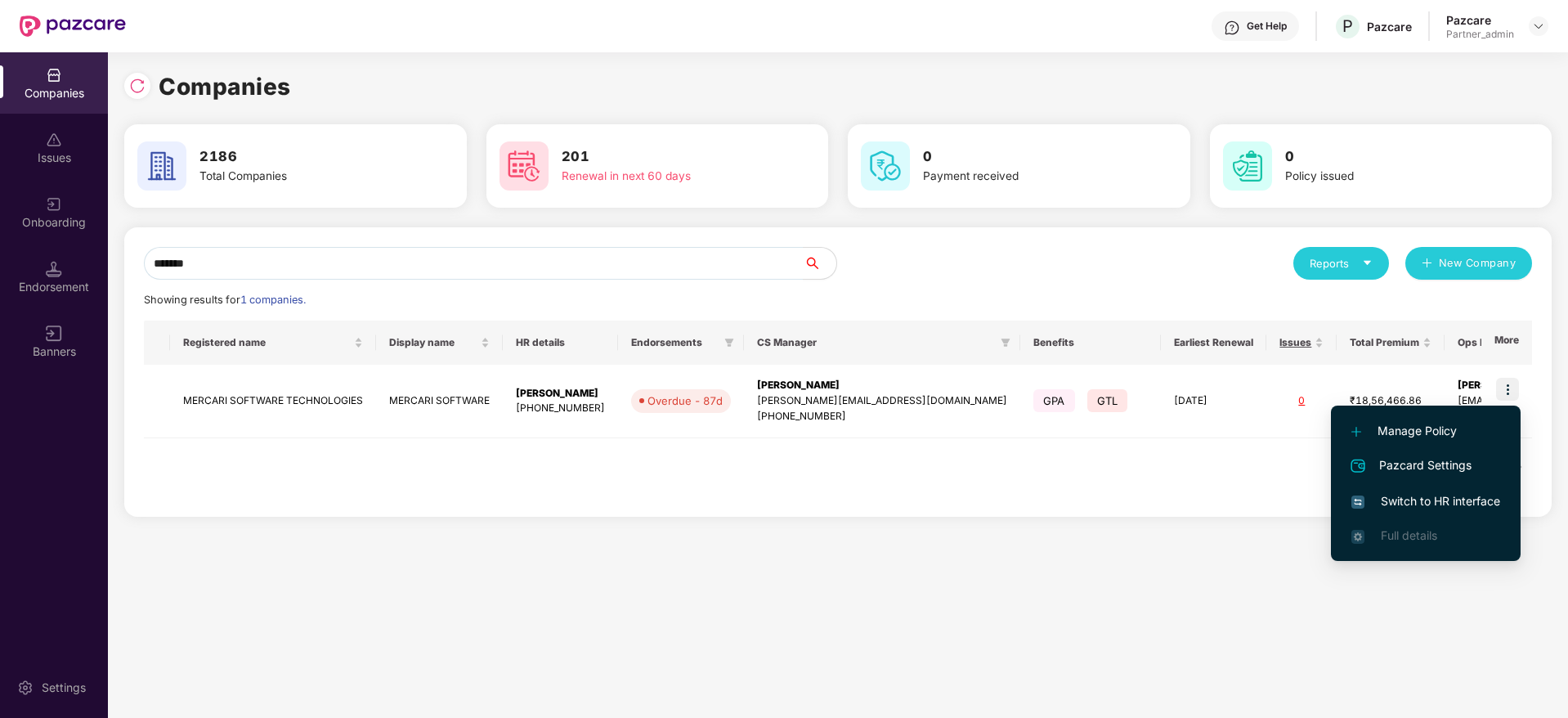
click at [1417, 495] on span "Switch to HR interface" at bounding box center [1424, 501] width 148 height 18
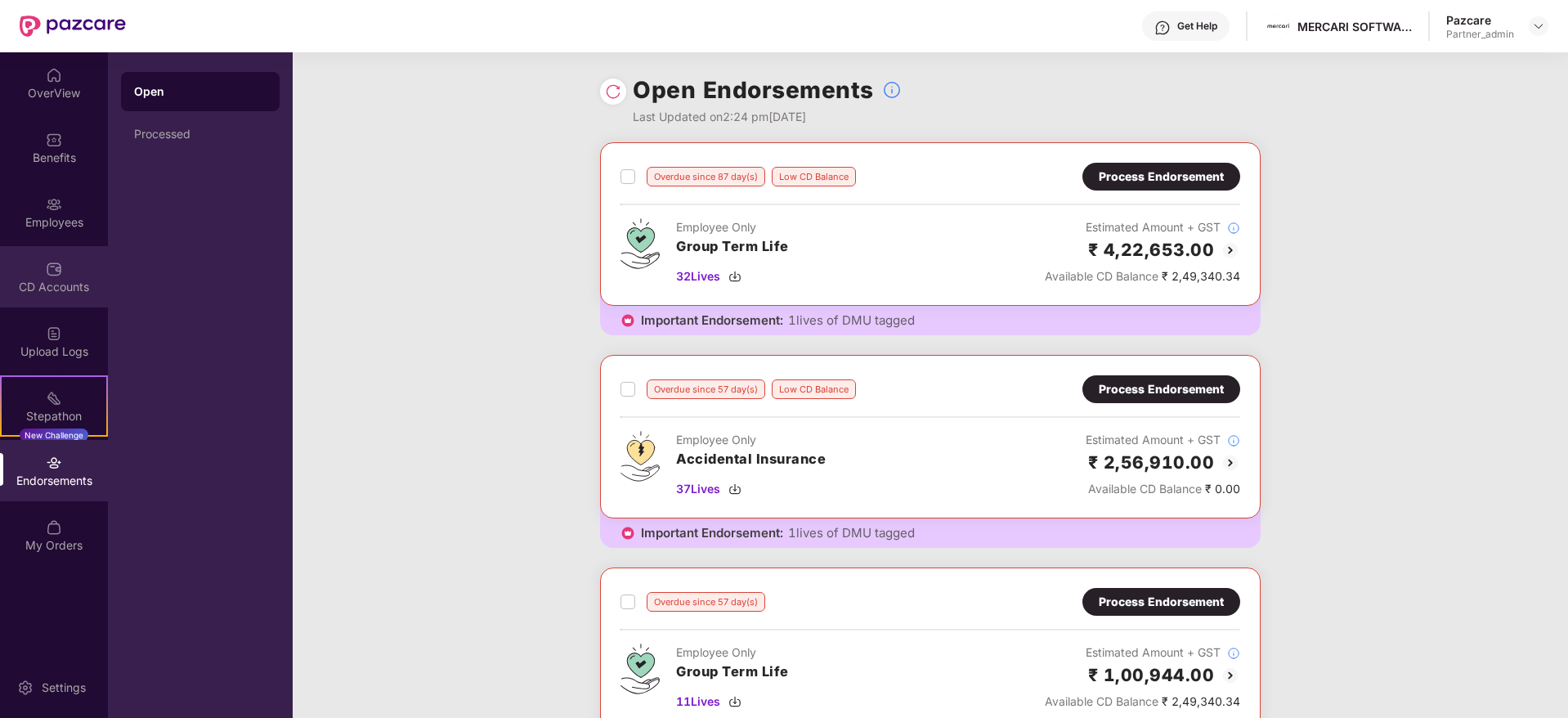
click at [55, 274] on img at bounding box center [54, 269] width 16 height 16
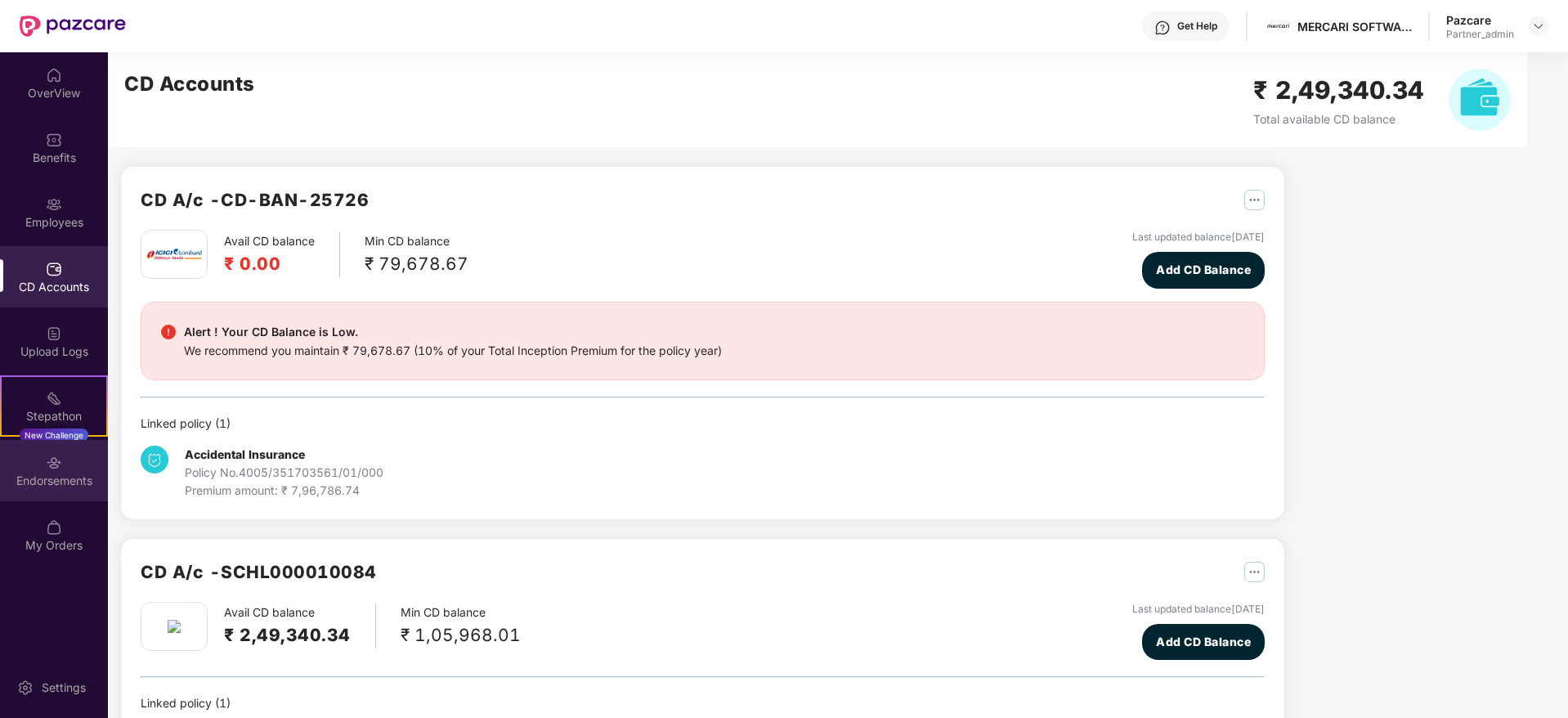
click at [61, 467] on img at bounding box center [54, 462] width 16 height 16
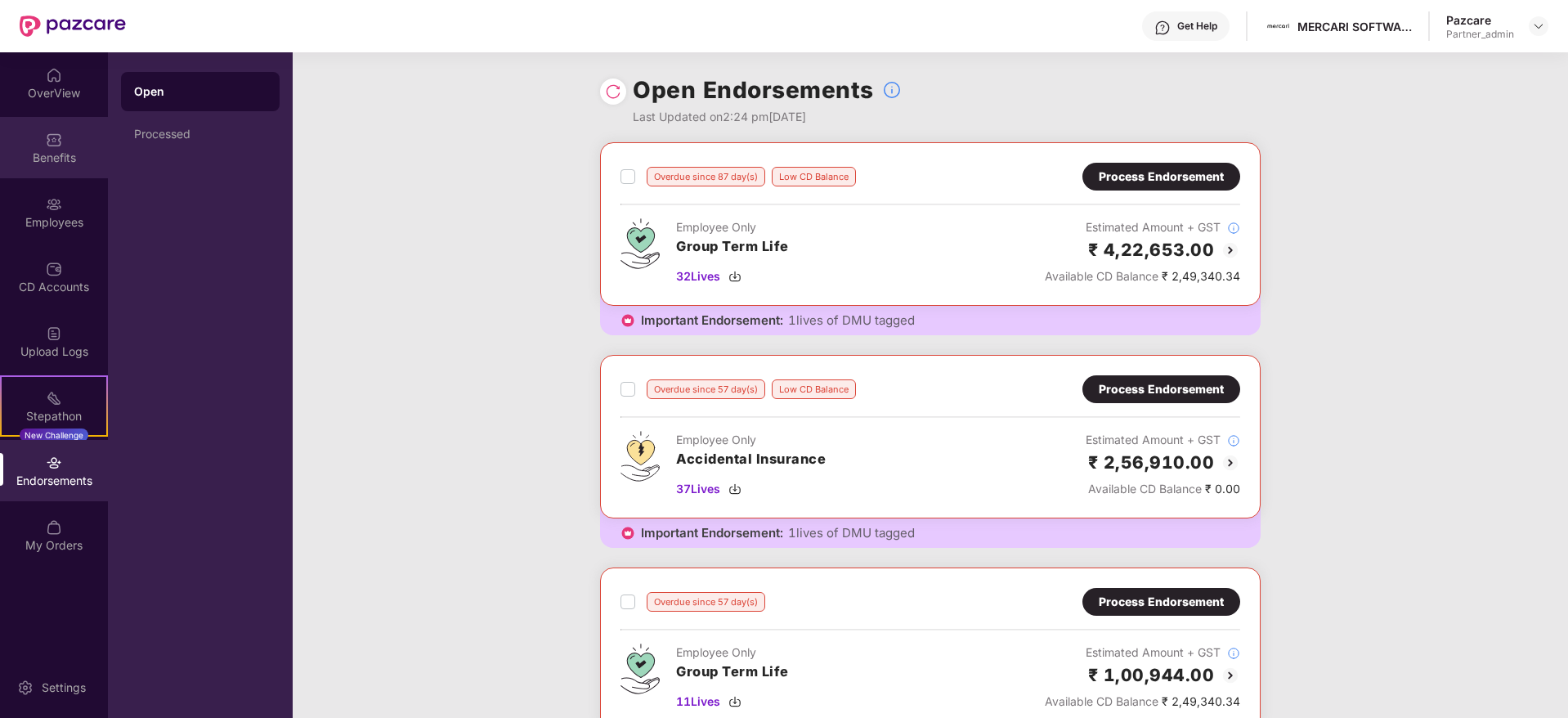
click at [23, 158] on div "Benefits" at bounding box center [54, 157] width 108 height 16
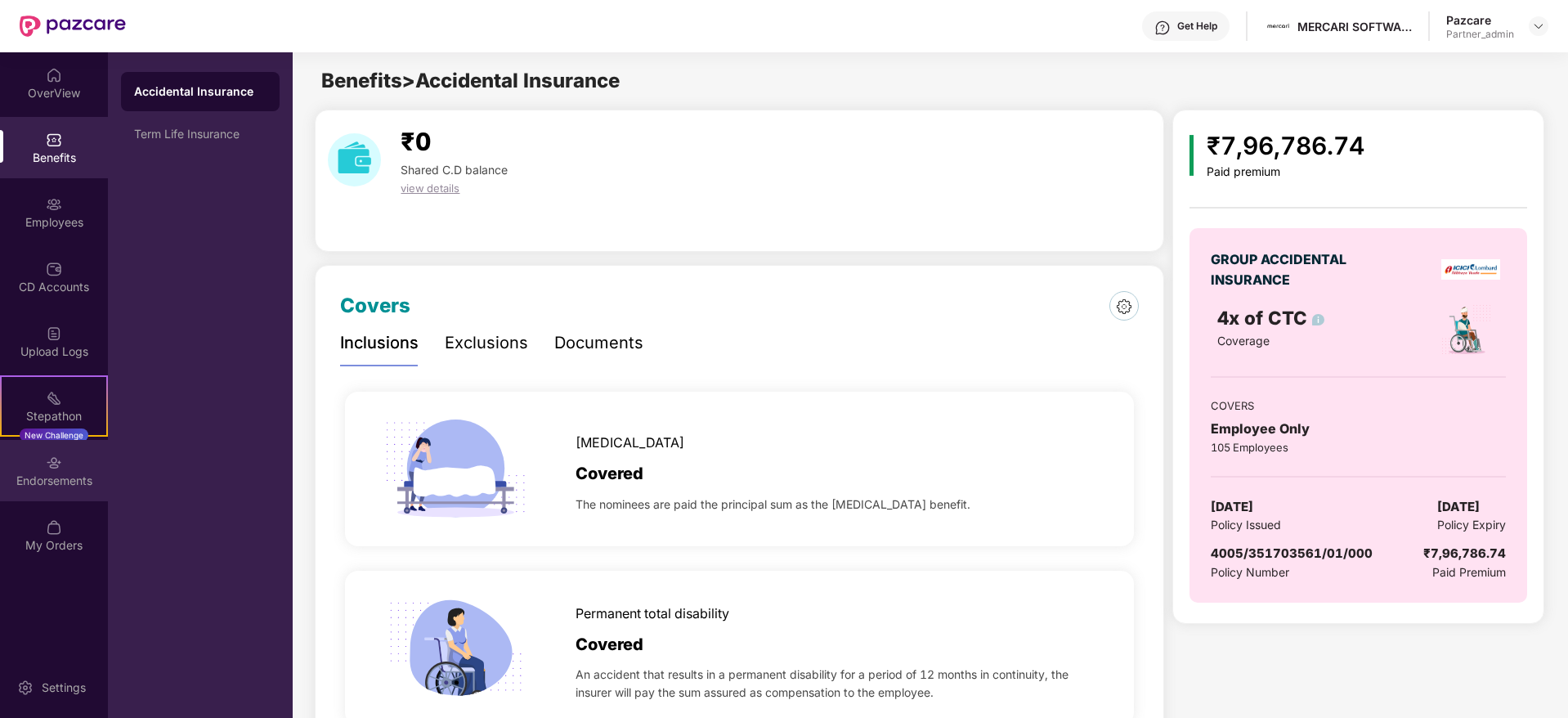
click at [42, 476] on div "Endorsements" at bounding box center [54, 481] width 108 height 16
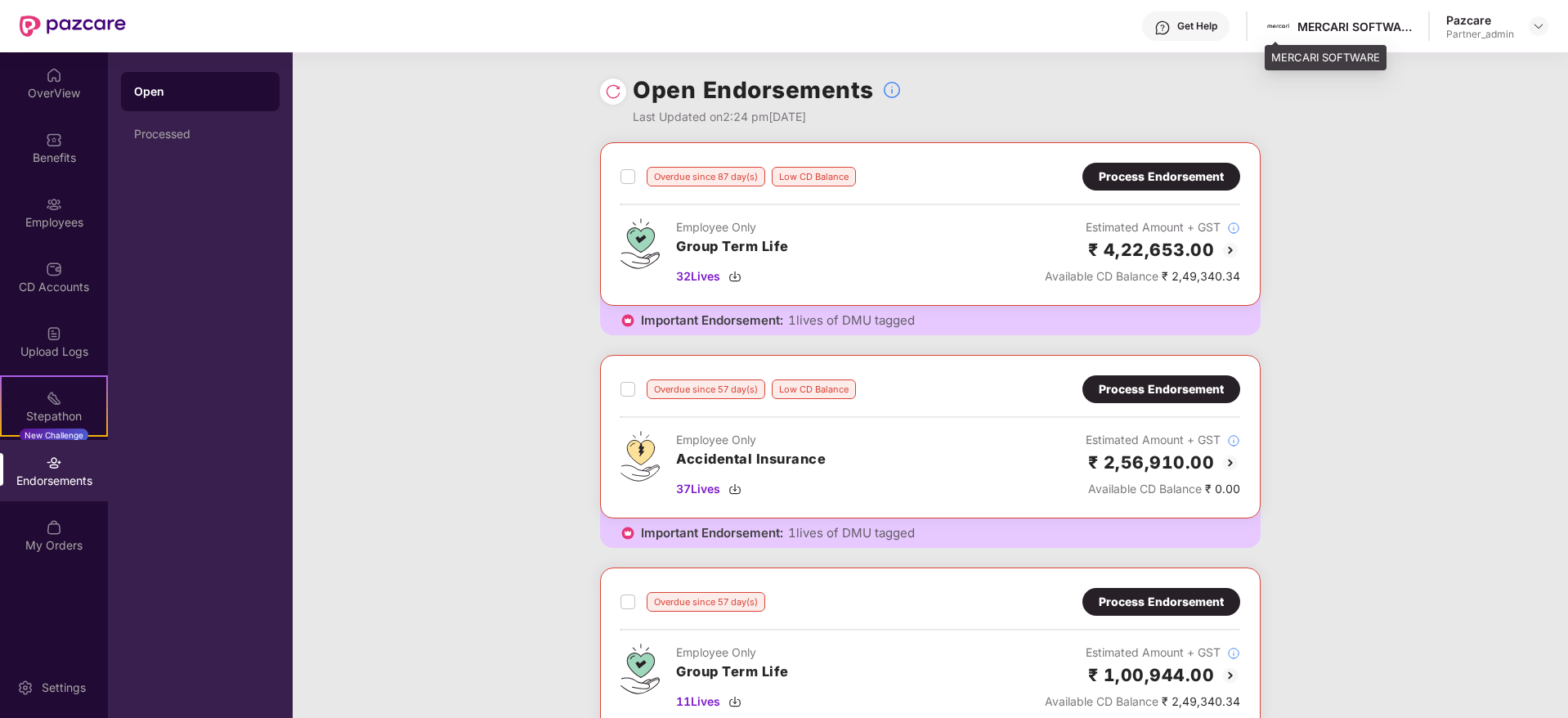
click at [1328, 32] on div "MERCARI SOFTWARE" at bounding box center [1355, 27] width 115 height 15
copy div "MERCARI"
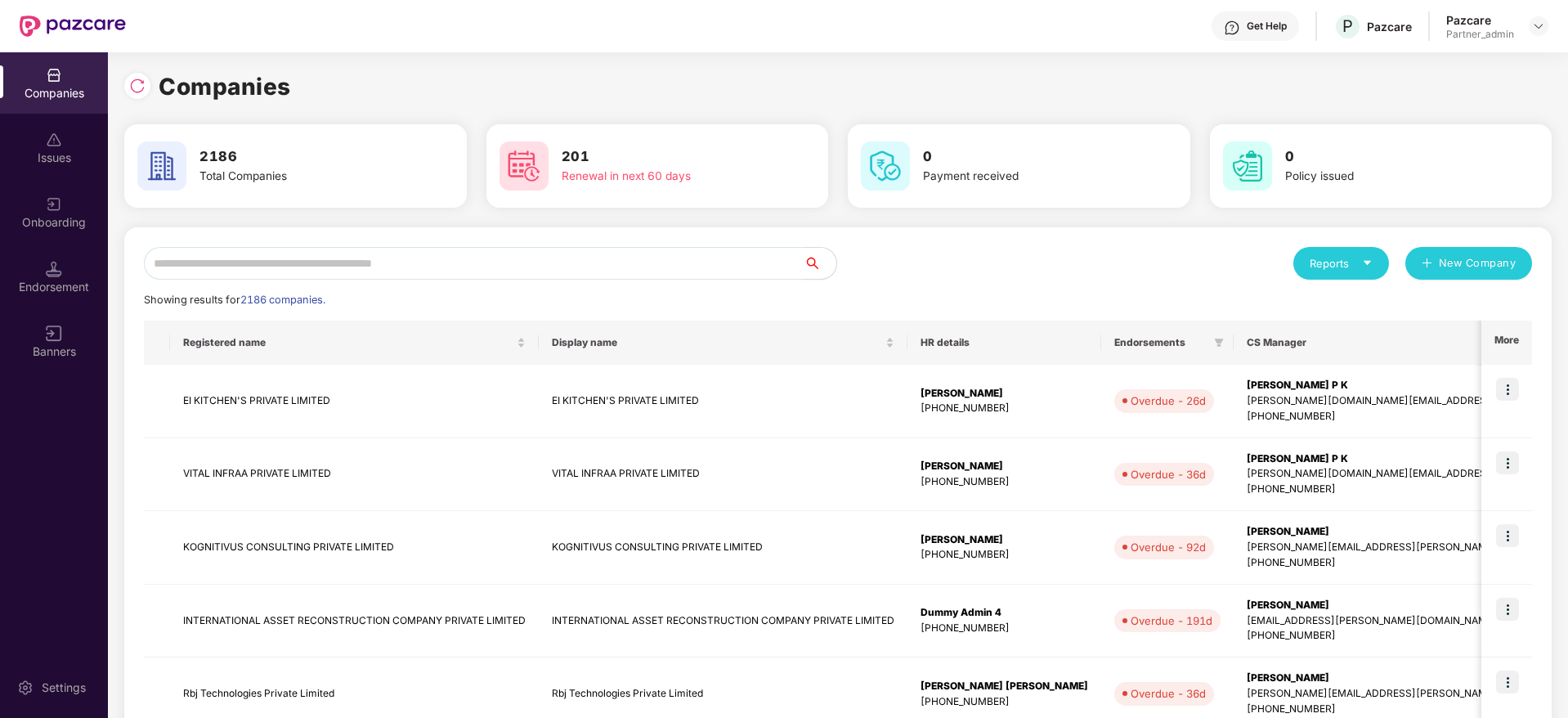
scroll to position [0, 2]
click at [379, 266] on input "text" at bounding box center [473, 263] width 659 height 33
paste input "*******"
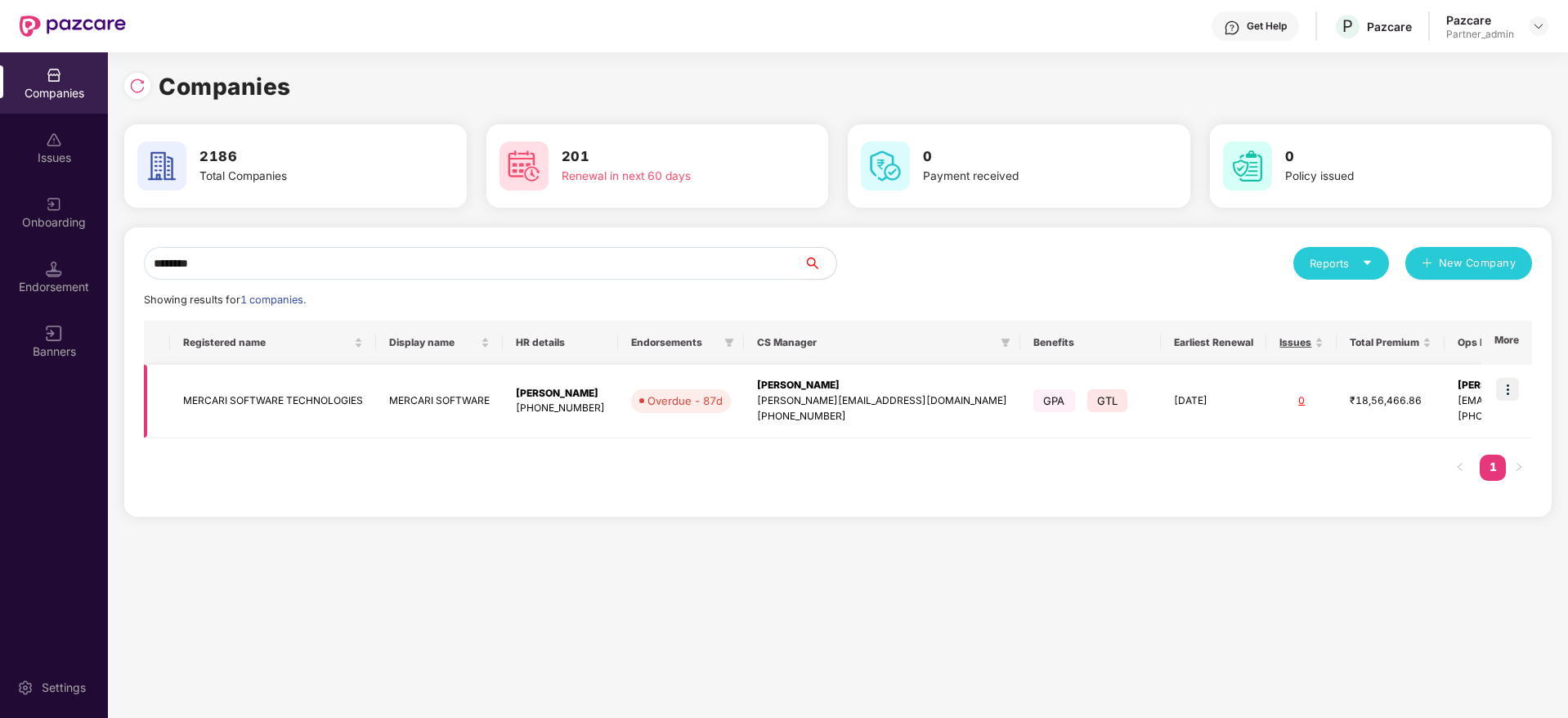
scroll to position [0, 0]
type input "*******"
click at [1506, 386] on img at bounding box center [1507, 390] width 23 height 23
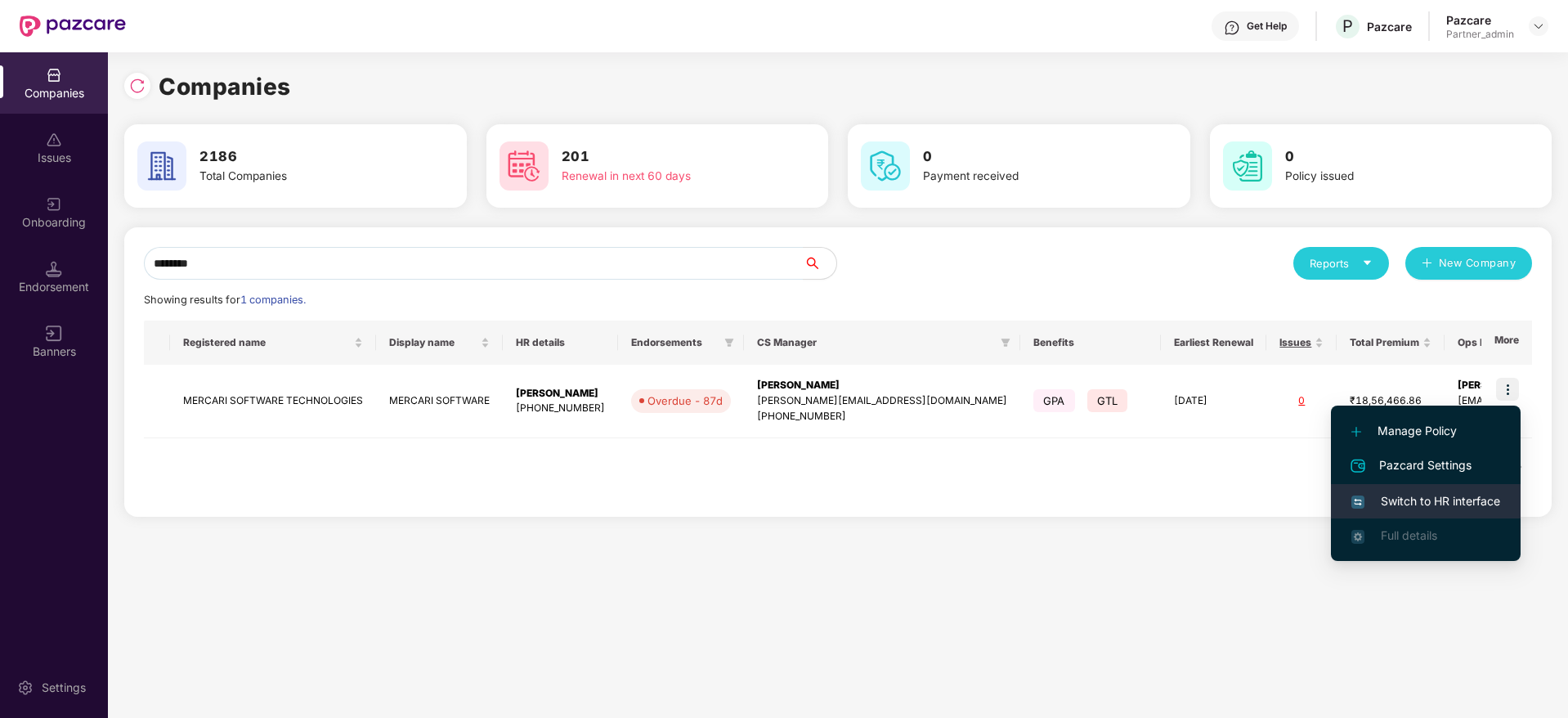
click at [1421, 492] on span "Switch to HR interface" at bounding box center [1424, 501] width 148 height 18
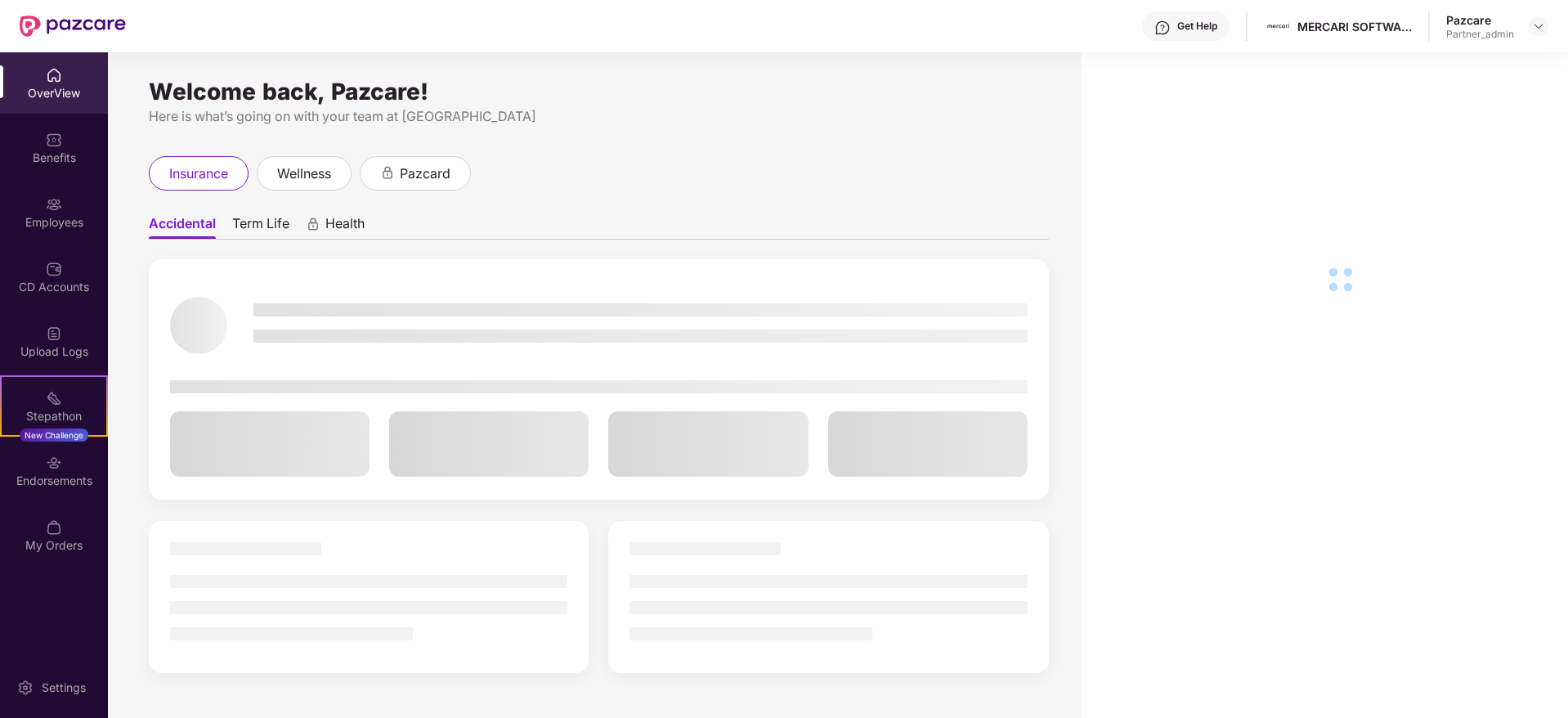
click at [27, 482] on div "Endorsements" at bounding box center [54, 481] width 108 height 16
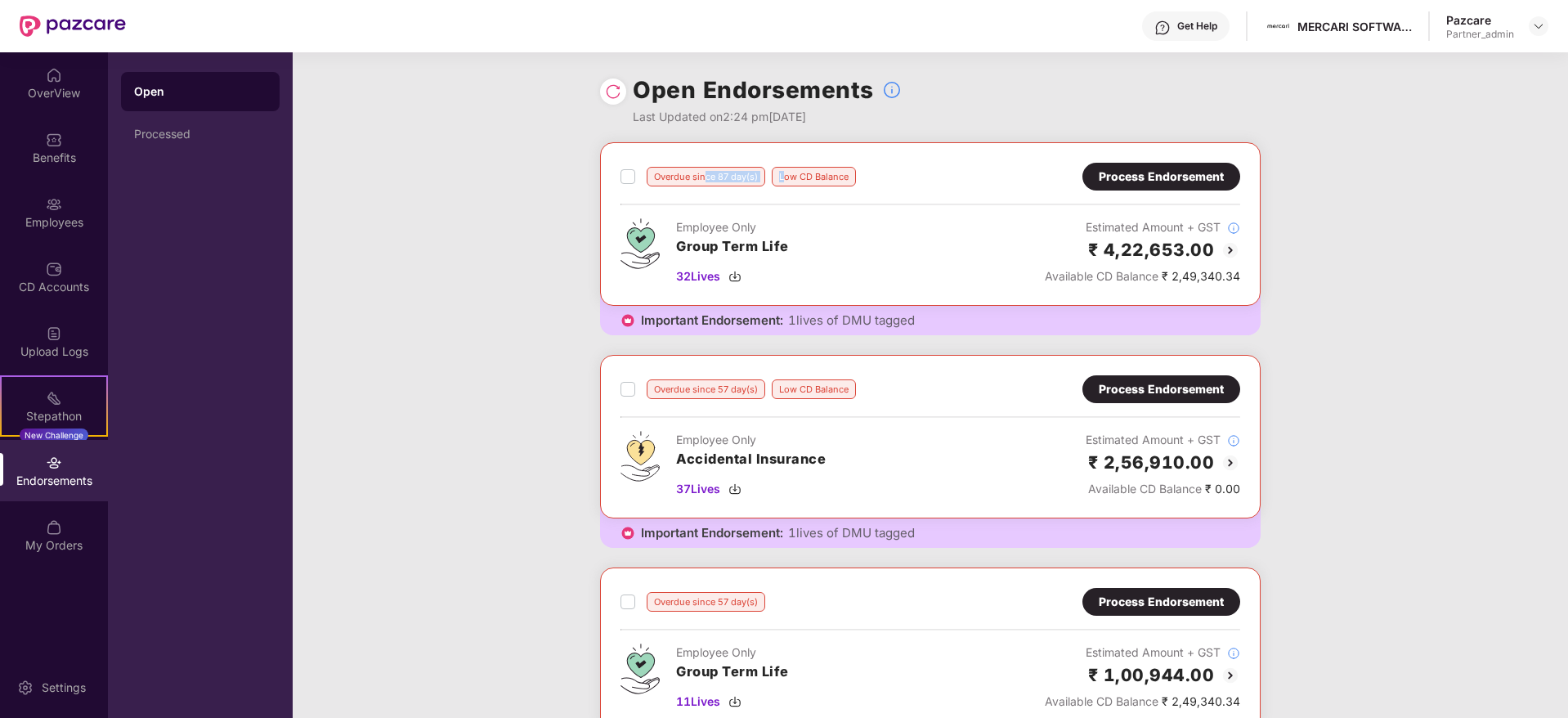
drag, startPoint x: 704, startPoint y: 176, endPoint x: 783, endPoint y: 177, distance: 79.0
click at [783, 177] on div "Overdue since 87 day(s) Low CD Balance" at bounding box center [738, 176] width 235 height 20
click at [1111, 186] on div "Process Endorsement" at bounding box center [1160, 176] width 158 height 28
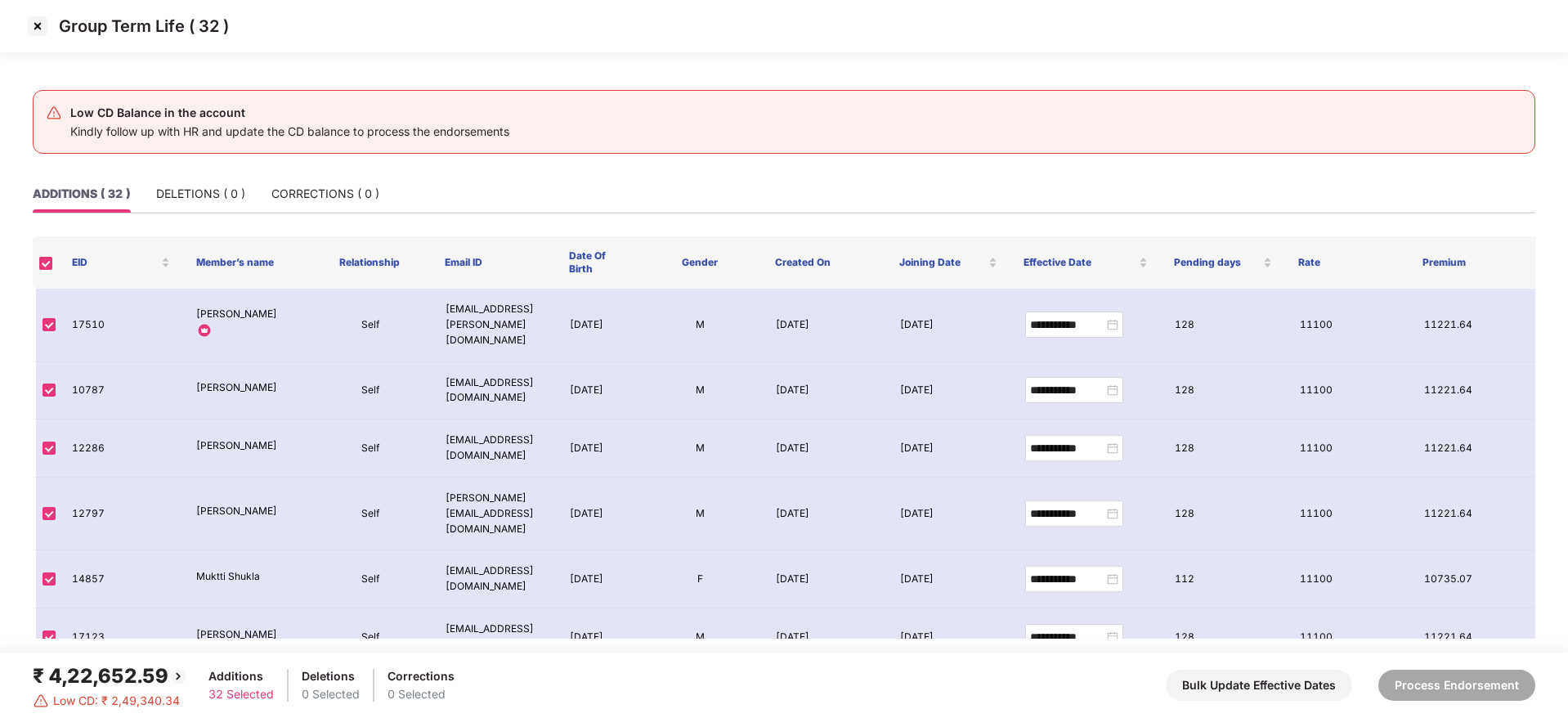
click at [39, 31] on img at bounding box center [37, 26] width 26 height 26
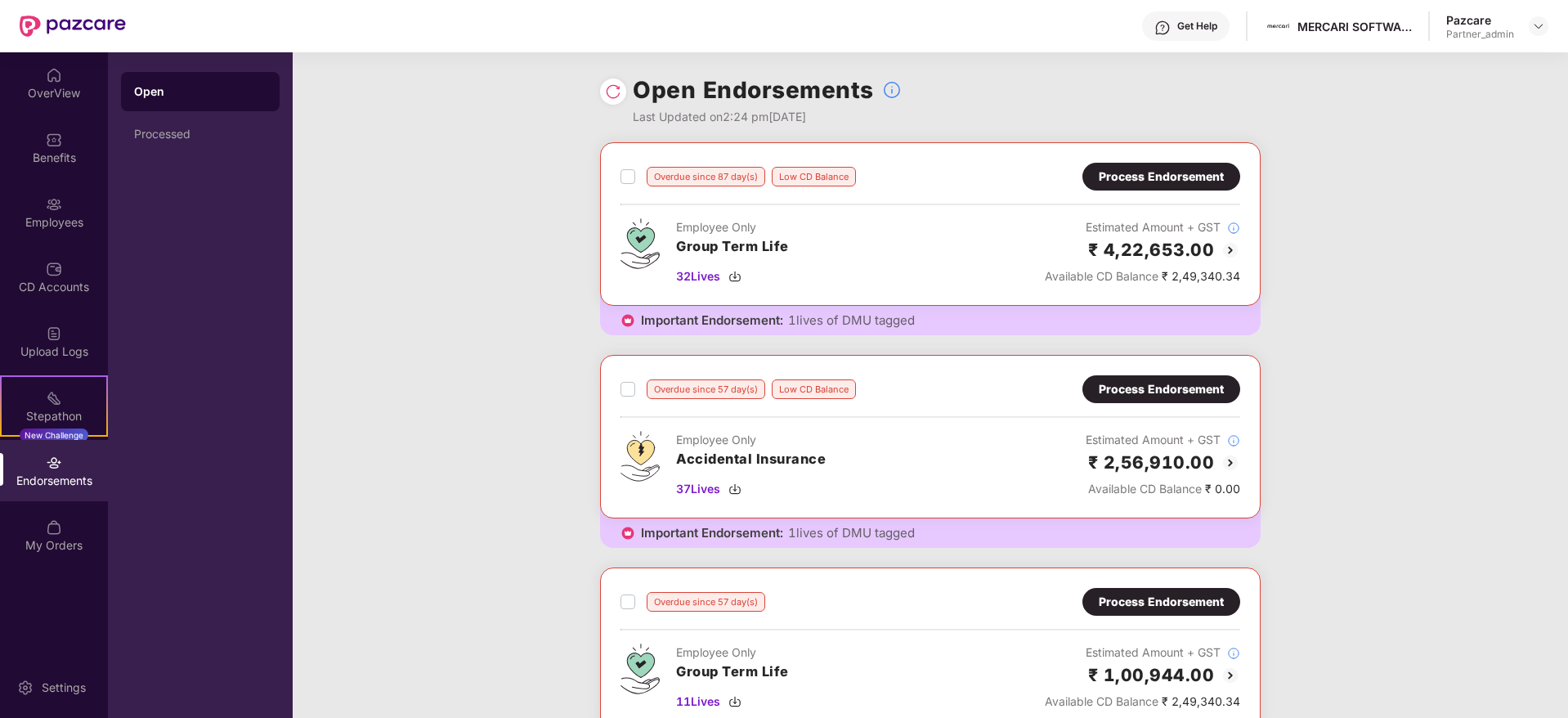
click at [1127, 165] on div "Process Endorsement" at bounding box center [1160, 176] width 158 height 28
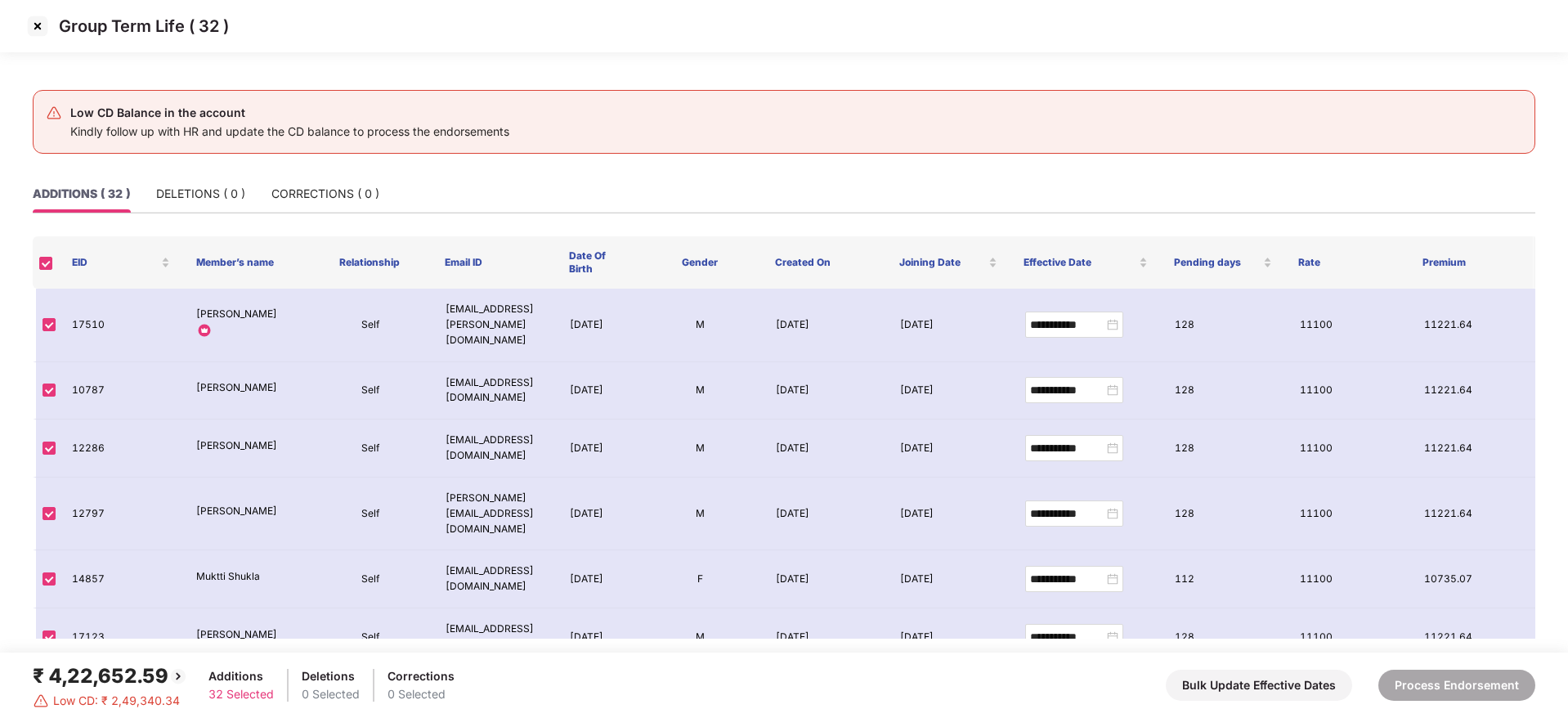
click at [34, 26] on img at bounding box center [37, 26] width 26 height 26
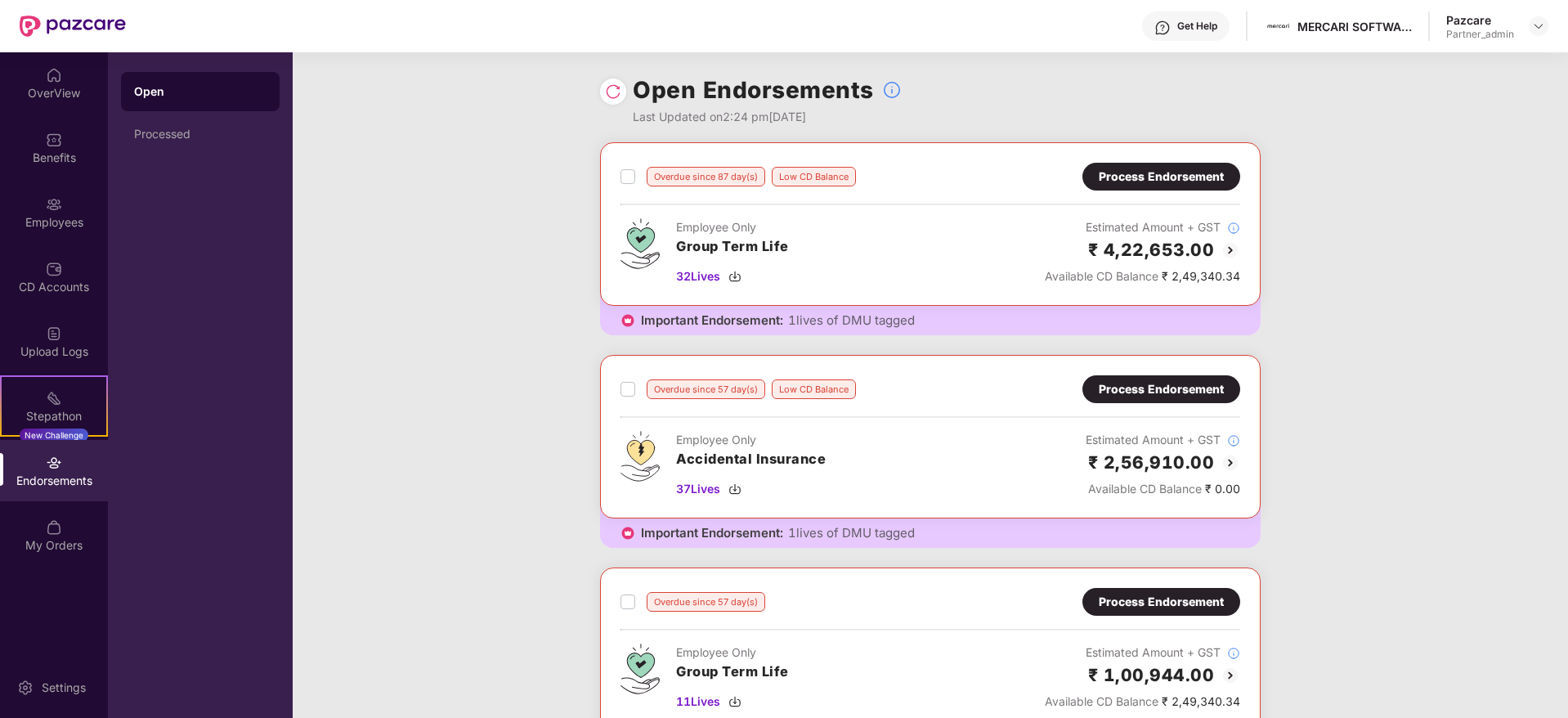
click at [1137, 387] on div "Process Endorsement" at bounding box center [1160, 389] width 125 height 18
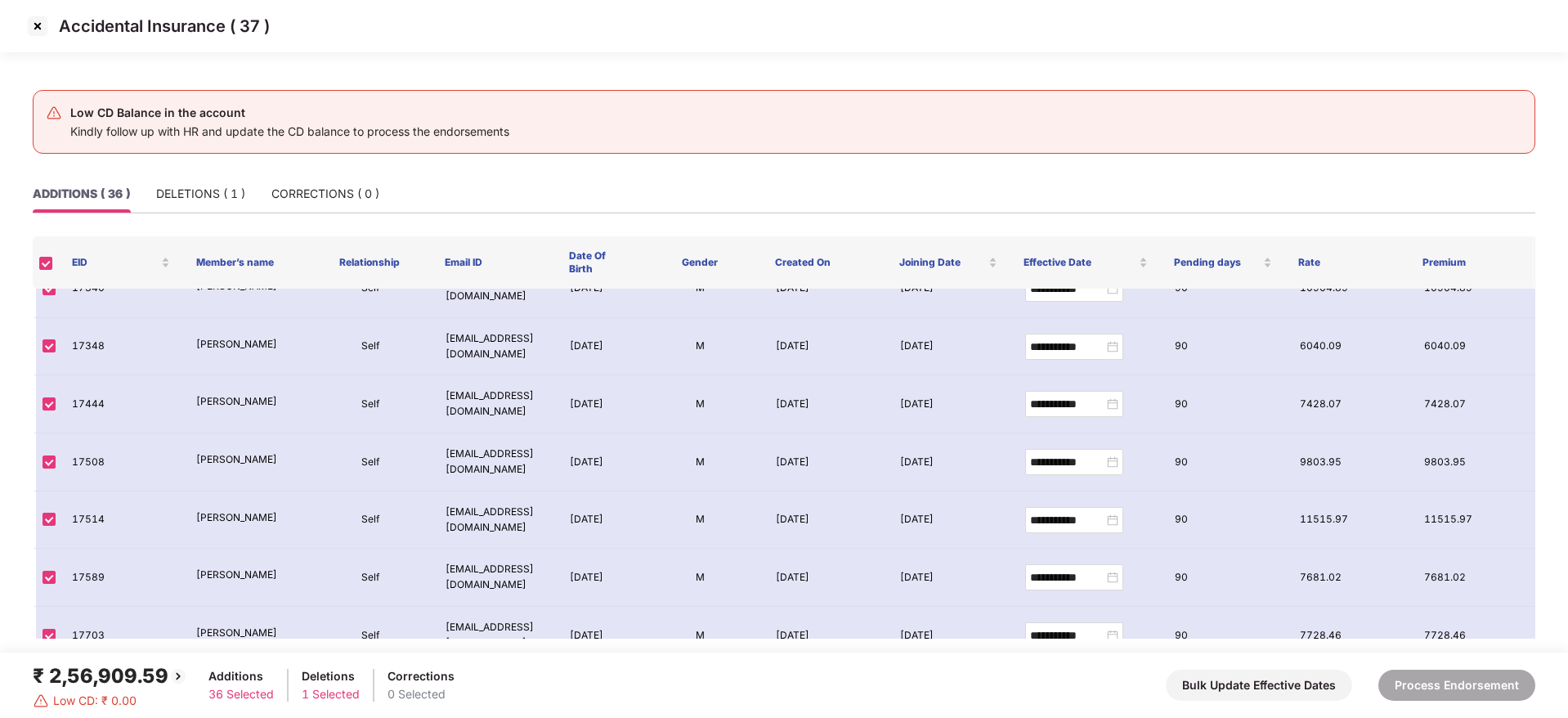
scroll to position [384, 0]
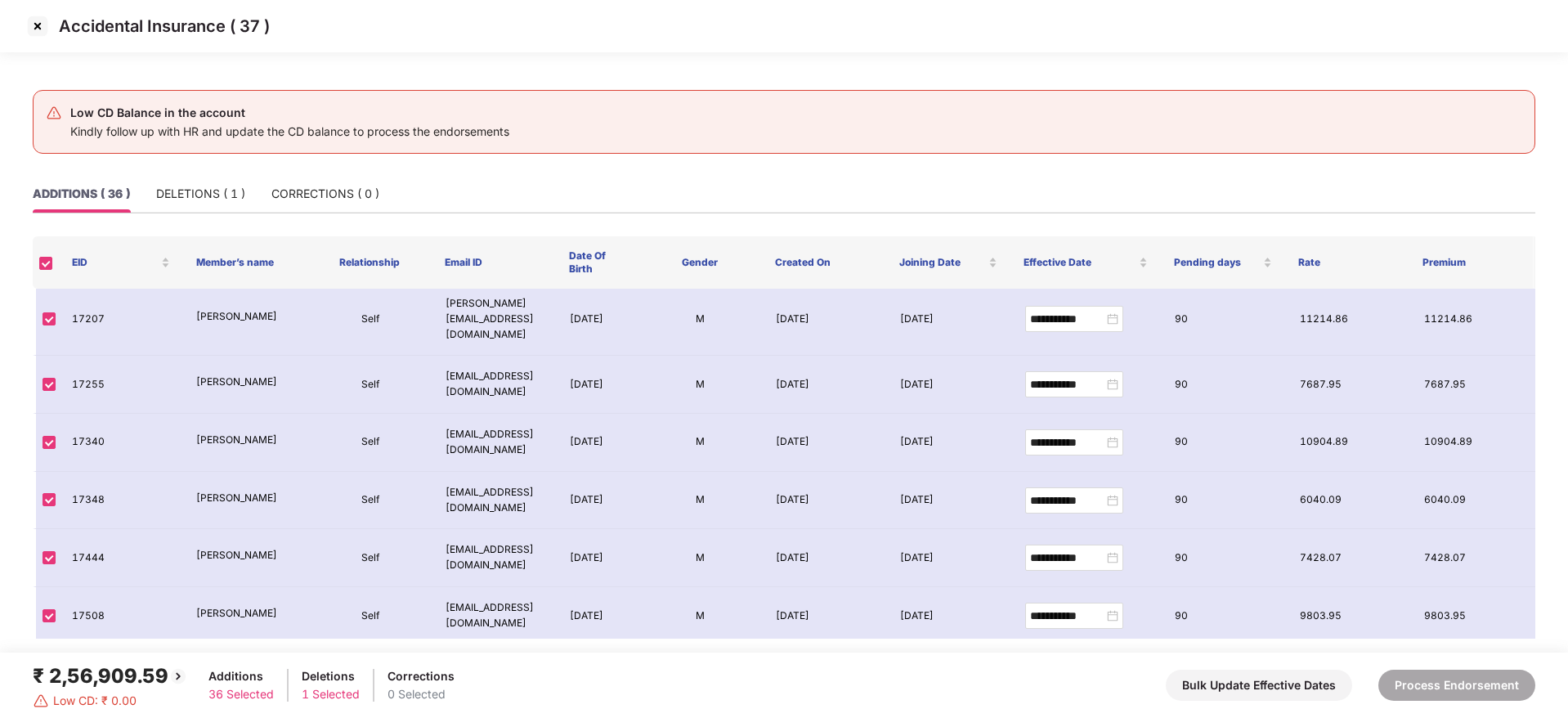
click at [34, 32] on img at bounding box center [37, 26] width 26 height 26
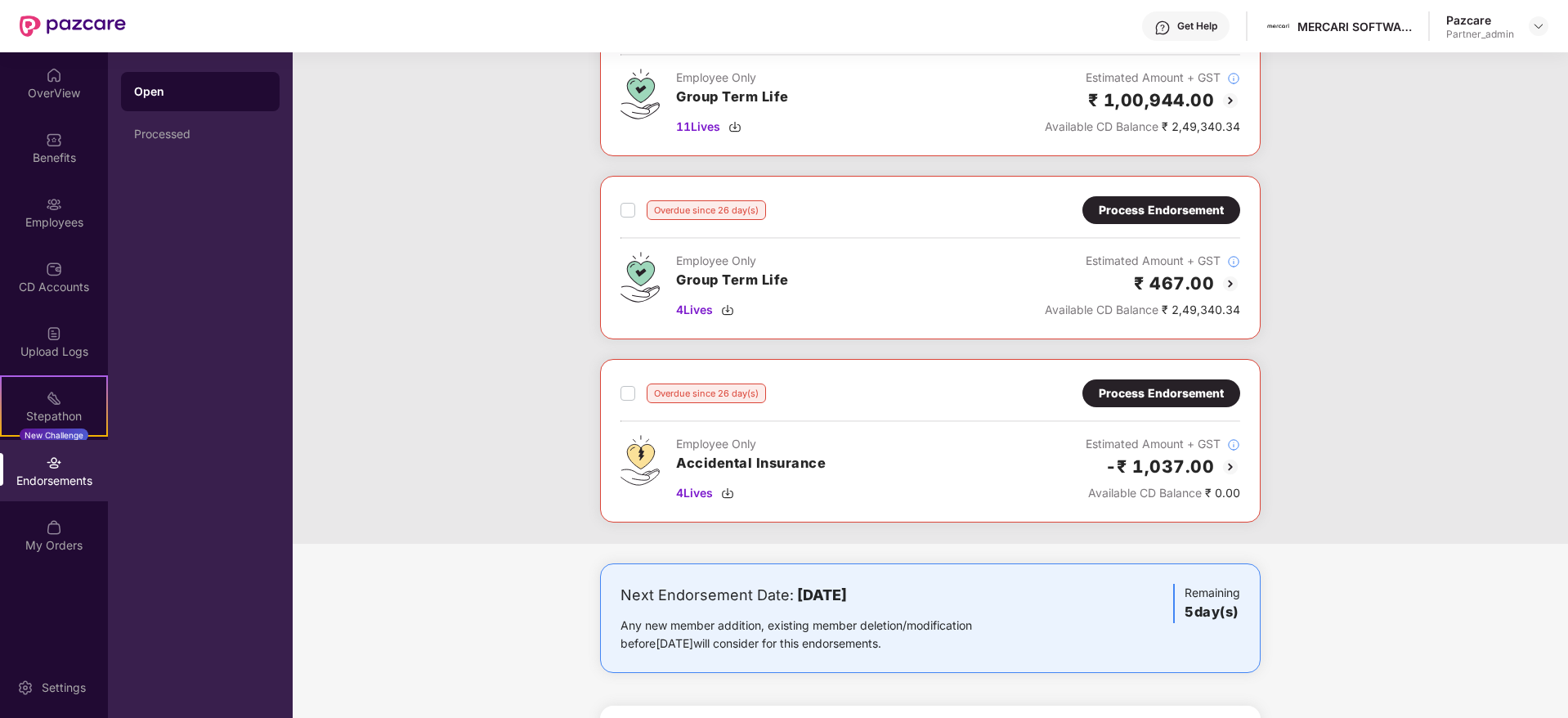
scroll to position [614, 0]
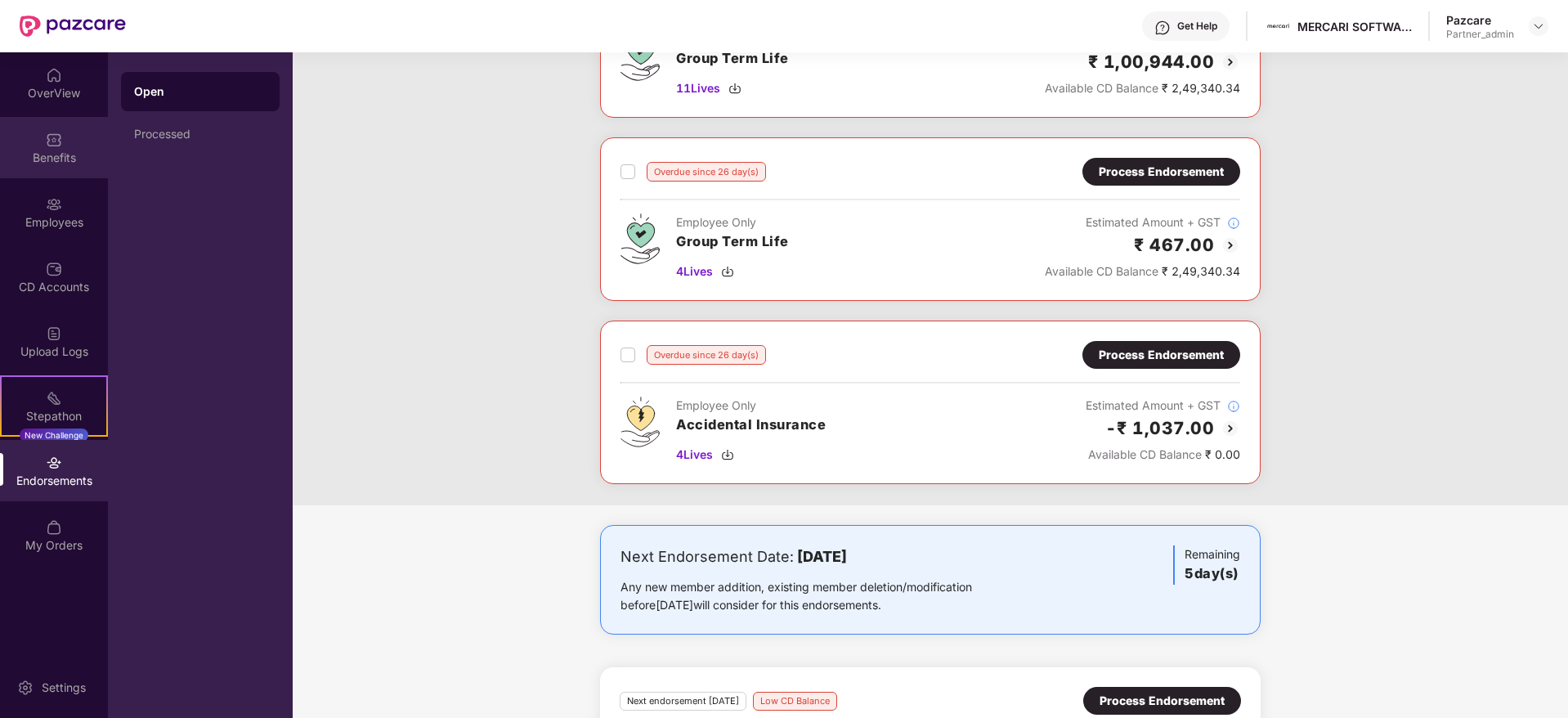
click at [42, 158] on div "Benefits" at bounding box center [54, 157] width 108 height 16
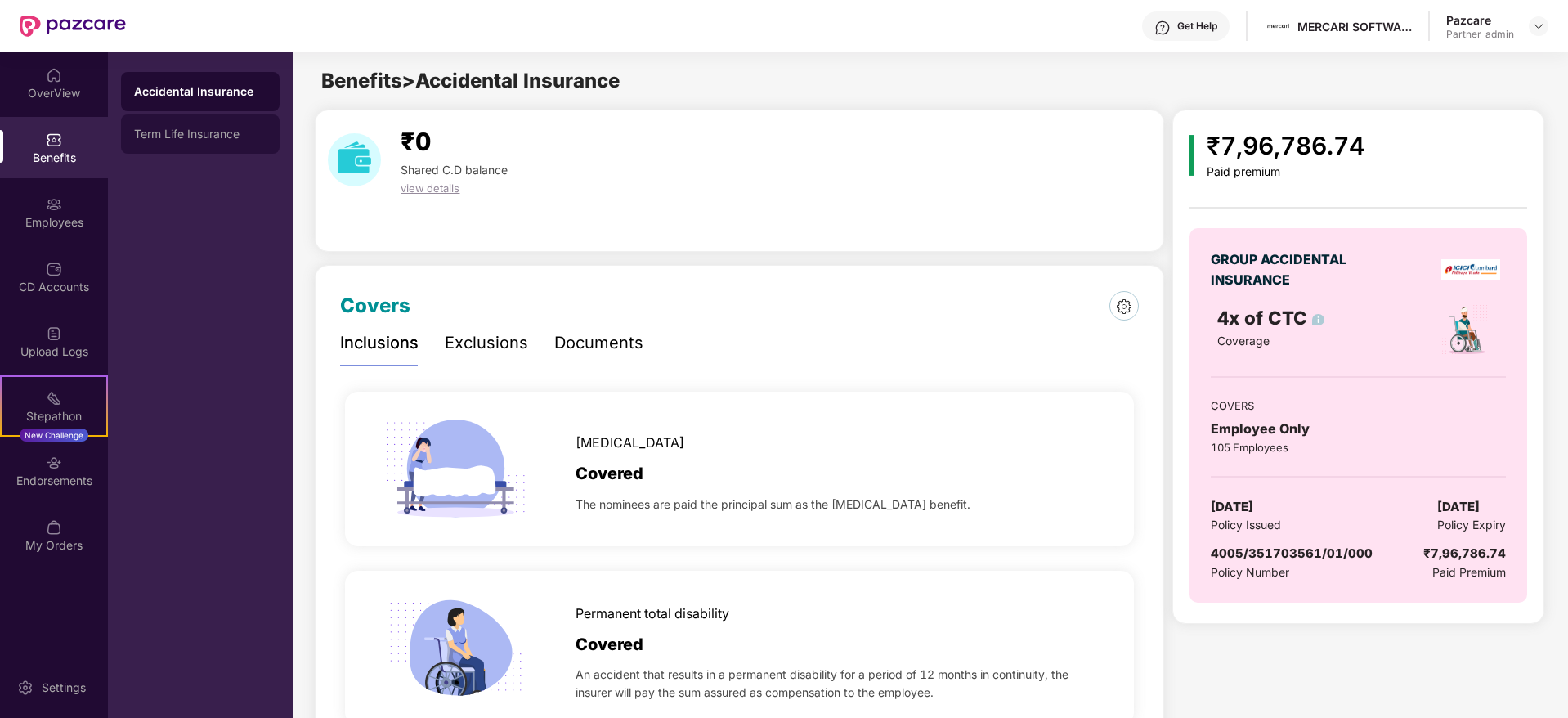
click at [157, 135] on div "Term Life Insurance" at bounding box center [200, 134] width 132 height 13
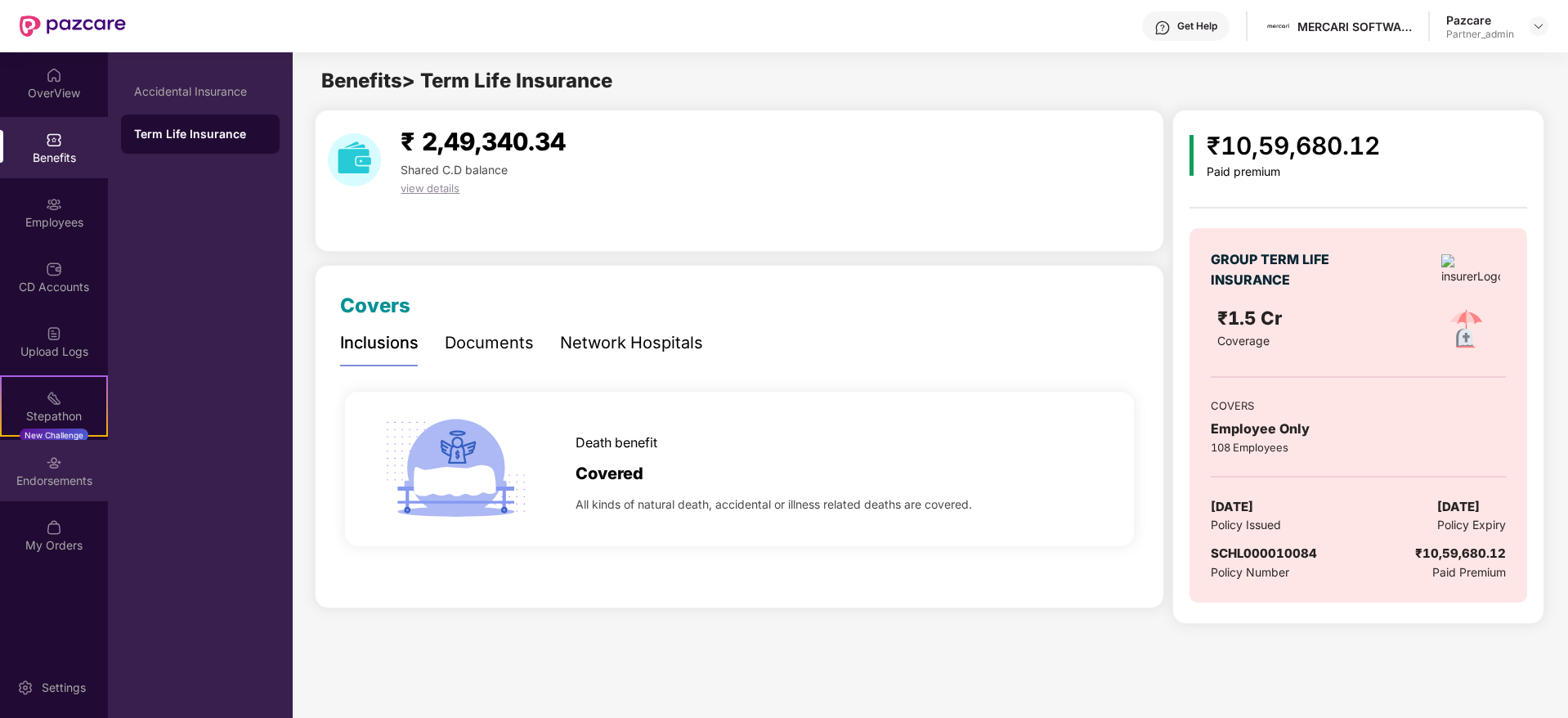
click at [77, 445] on div "Endorsements" at bounding box center [54, 471] width 108 height 61
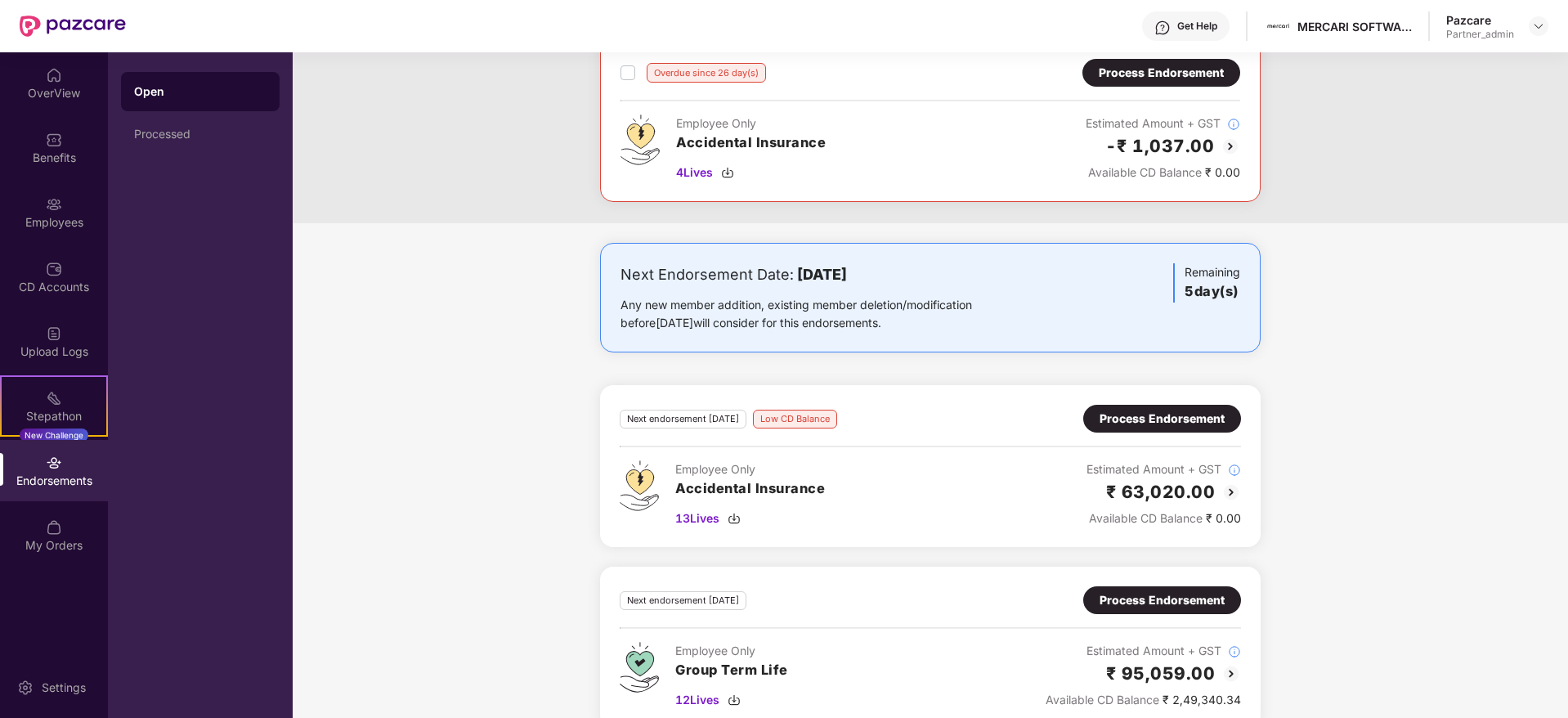
scroll to position [926, 0]
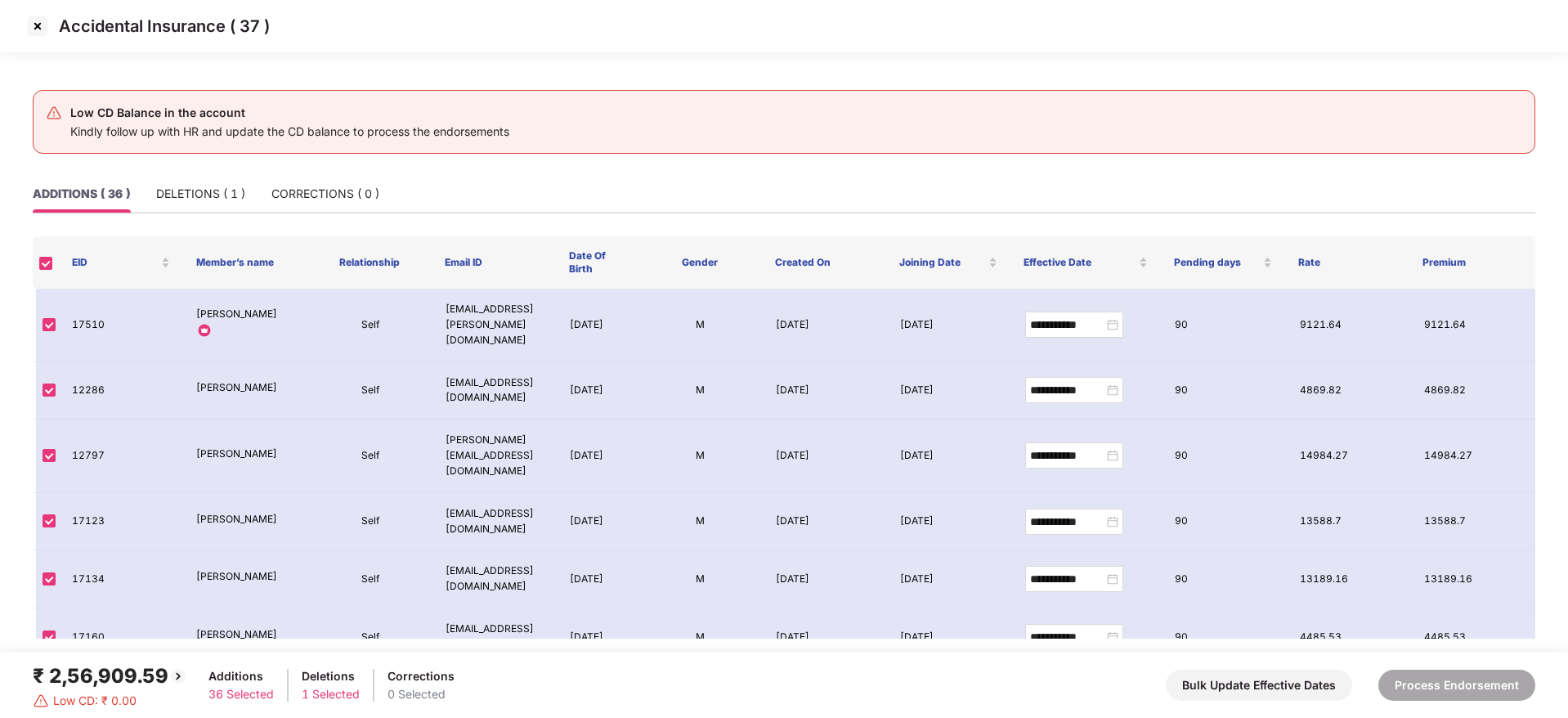
click at [34, 19] on img at bounding box center [37, 26] width 26 height 26
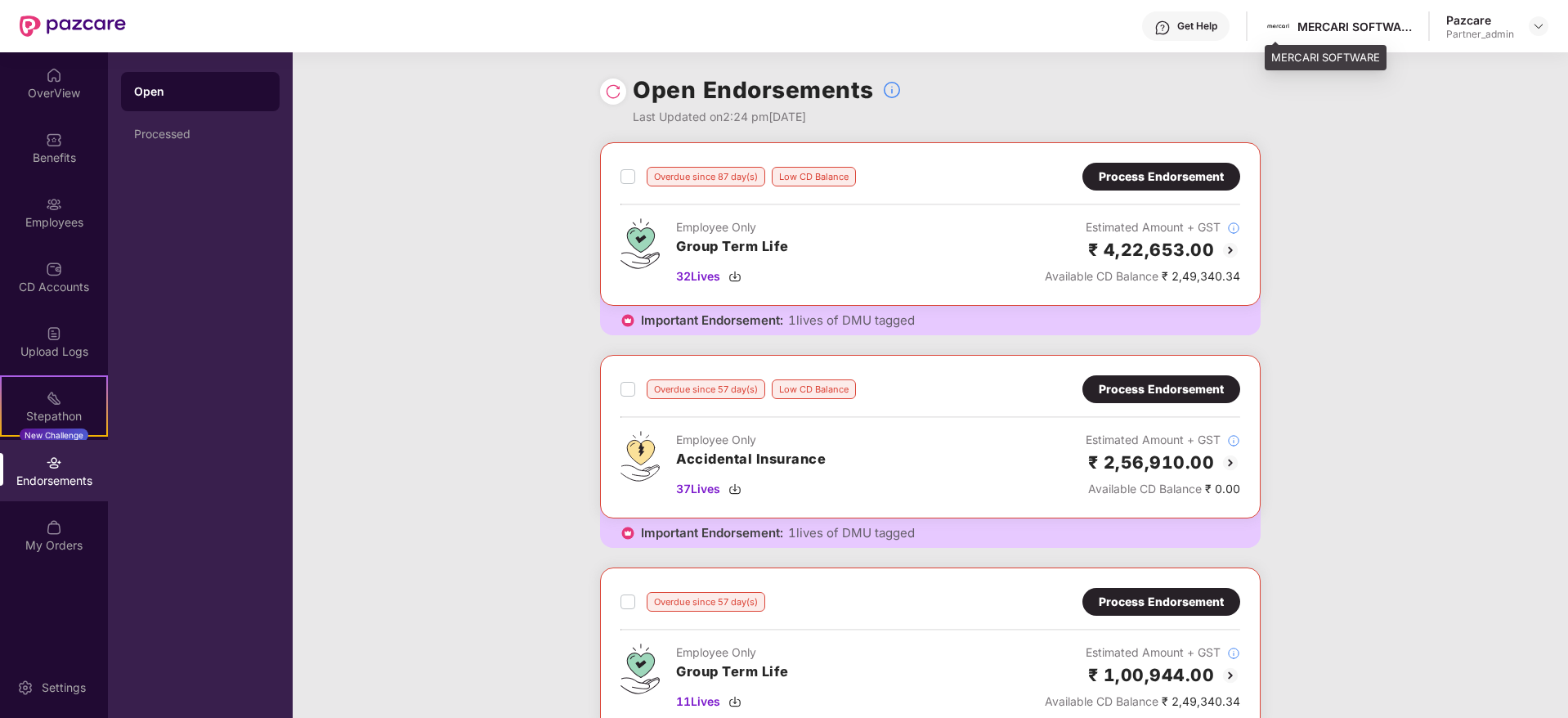
click at [1316, 23] on div "MERCARI SOFTWARE" at bounding box center [1355, 27] width 115 height 15
click at [1317, 23] on div "MERCARI SOFTWARE" at bounding box center [1355, 27] width 115 height 15
copy div "MERCARI"
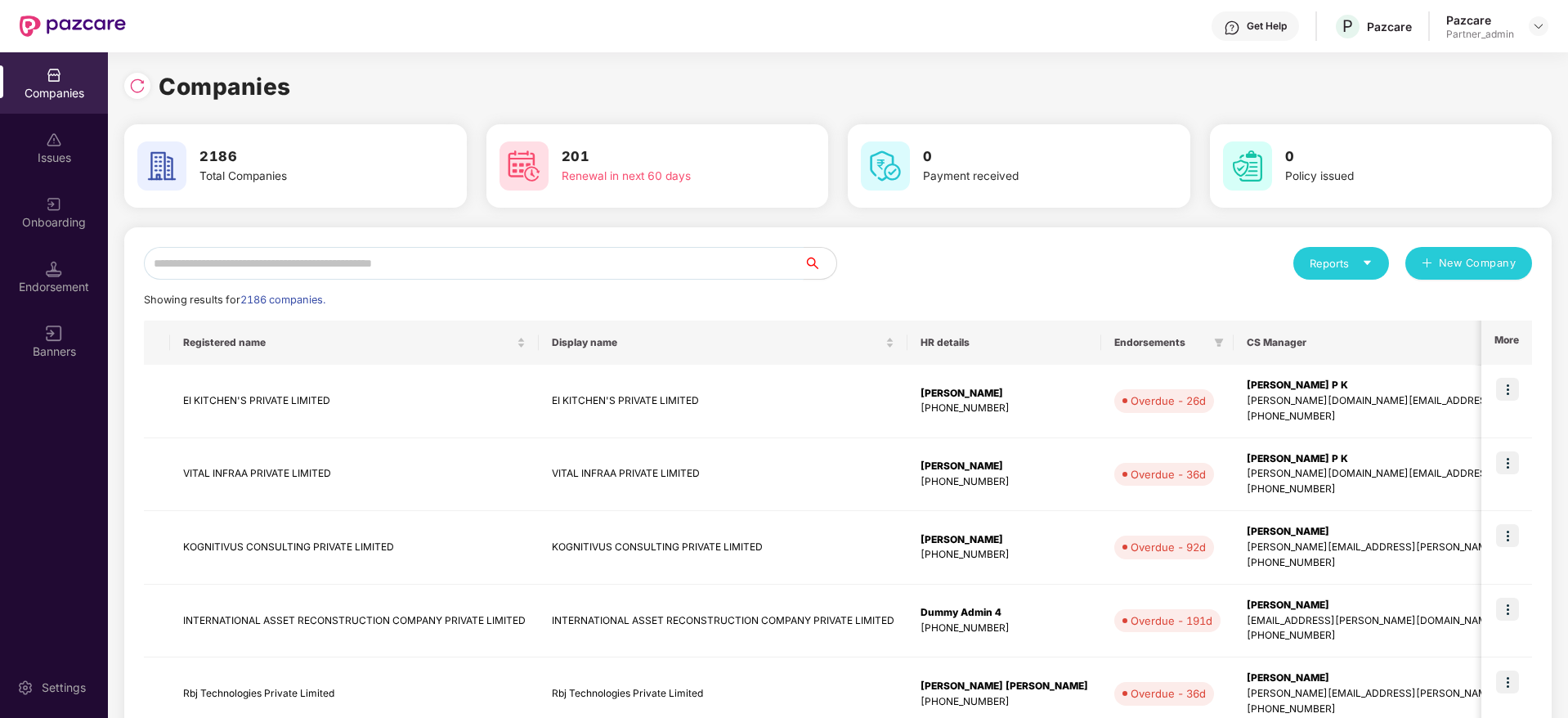
click at [305, 258] on input "text" at bounding box center [473, 263] width 659 height 33
paste input "*******"
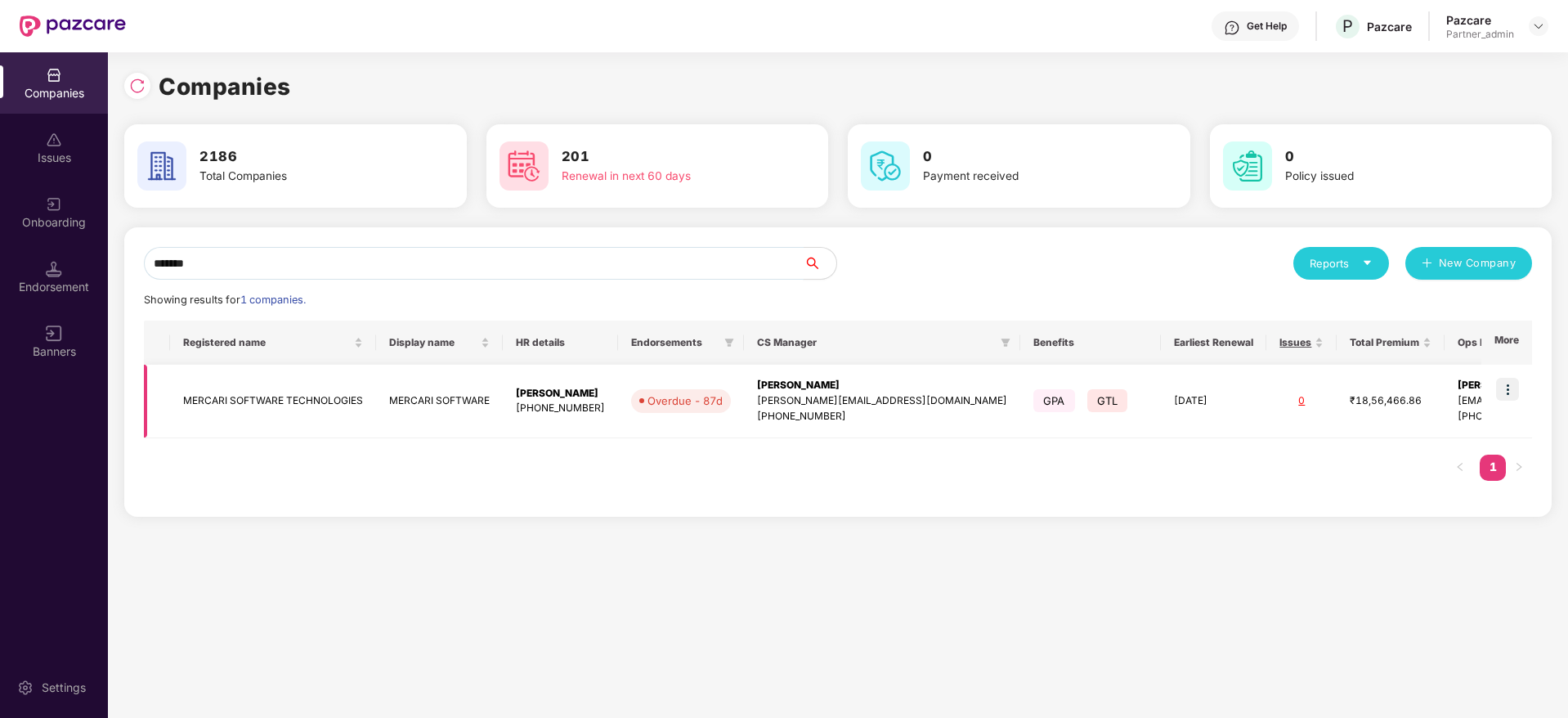
type input "*******"
click at [1505, 388] on img at bounding box center [1507, 390] width 23 height 23
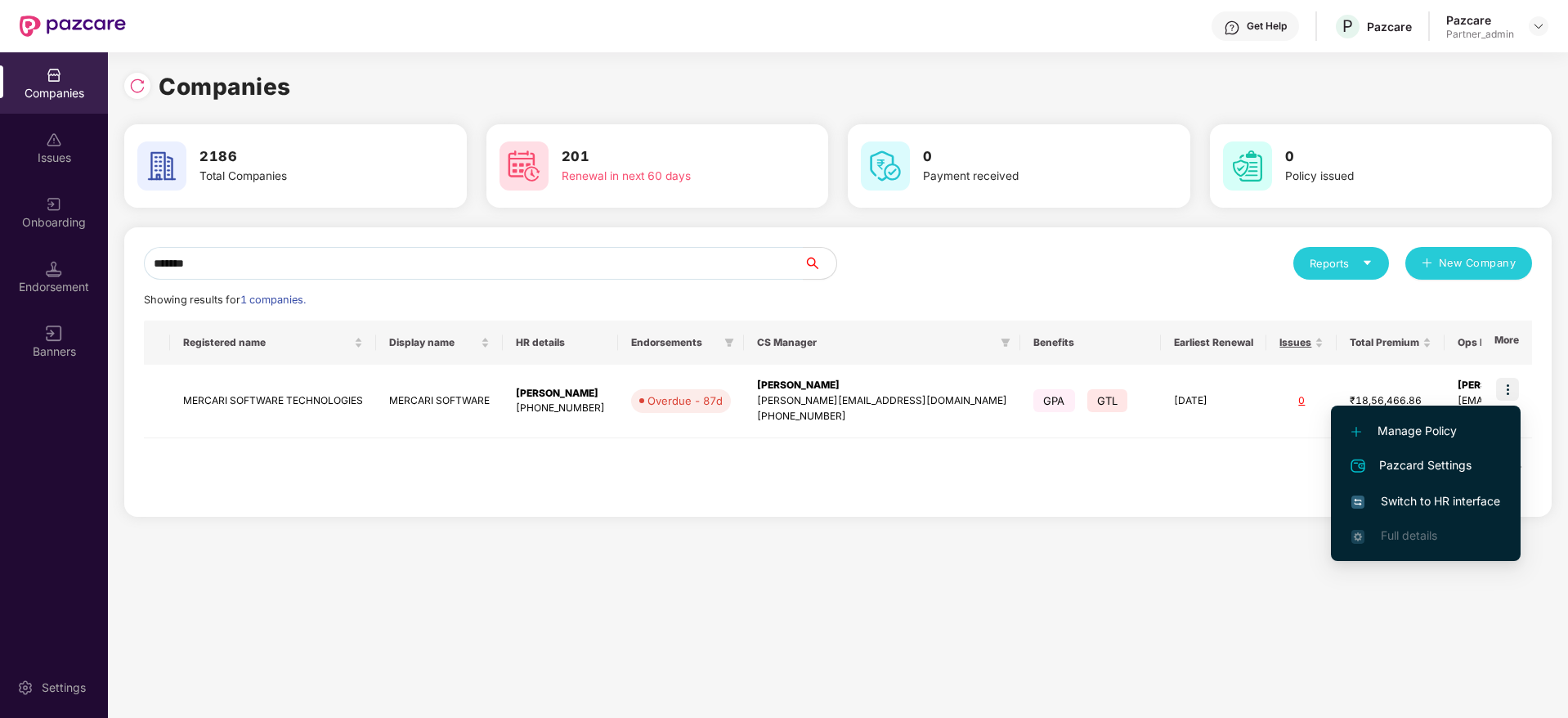
click at [1416, 432] on span "Manage Policy" at bounding box center [1424, 431] width 148 height 18
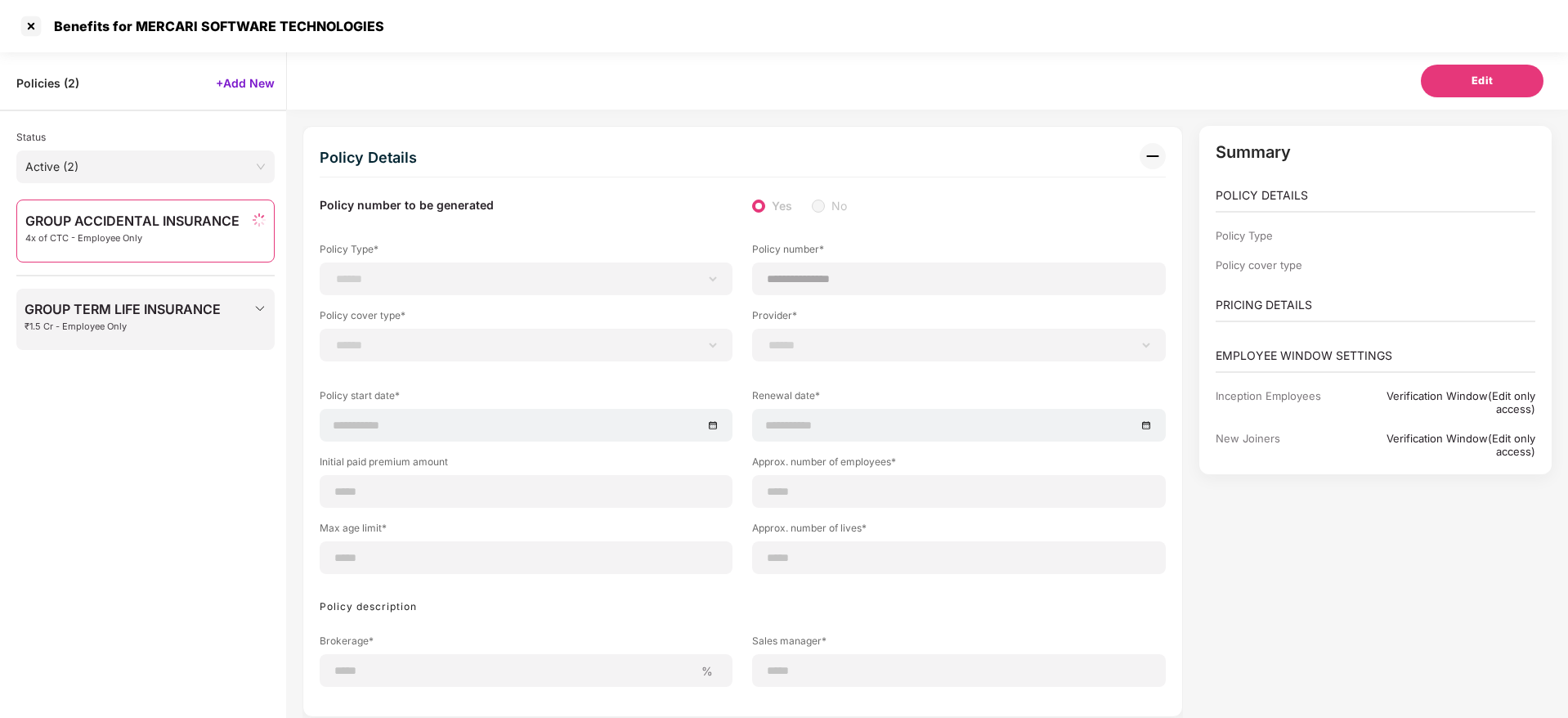
select select "*"
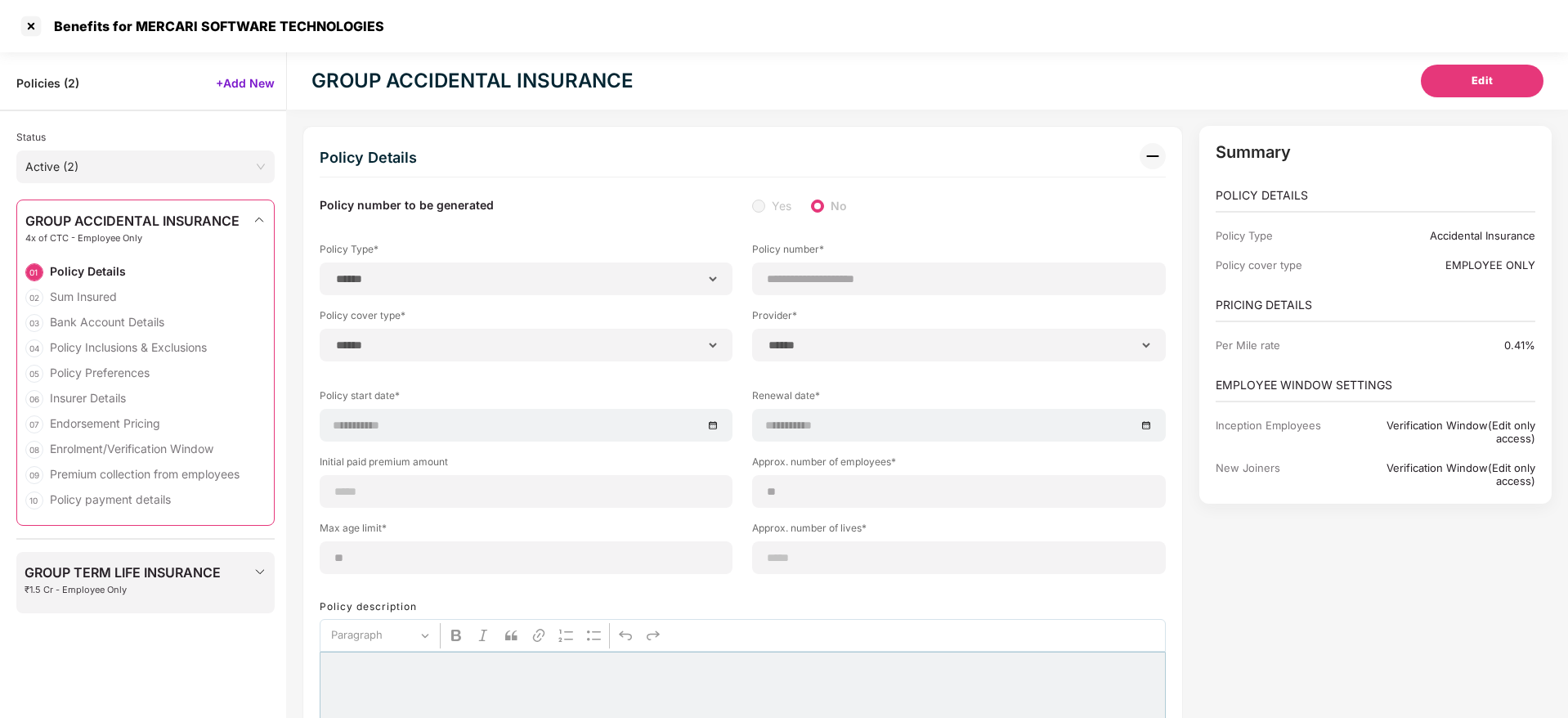
type input "**********"
type input "**"
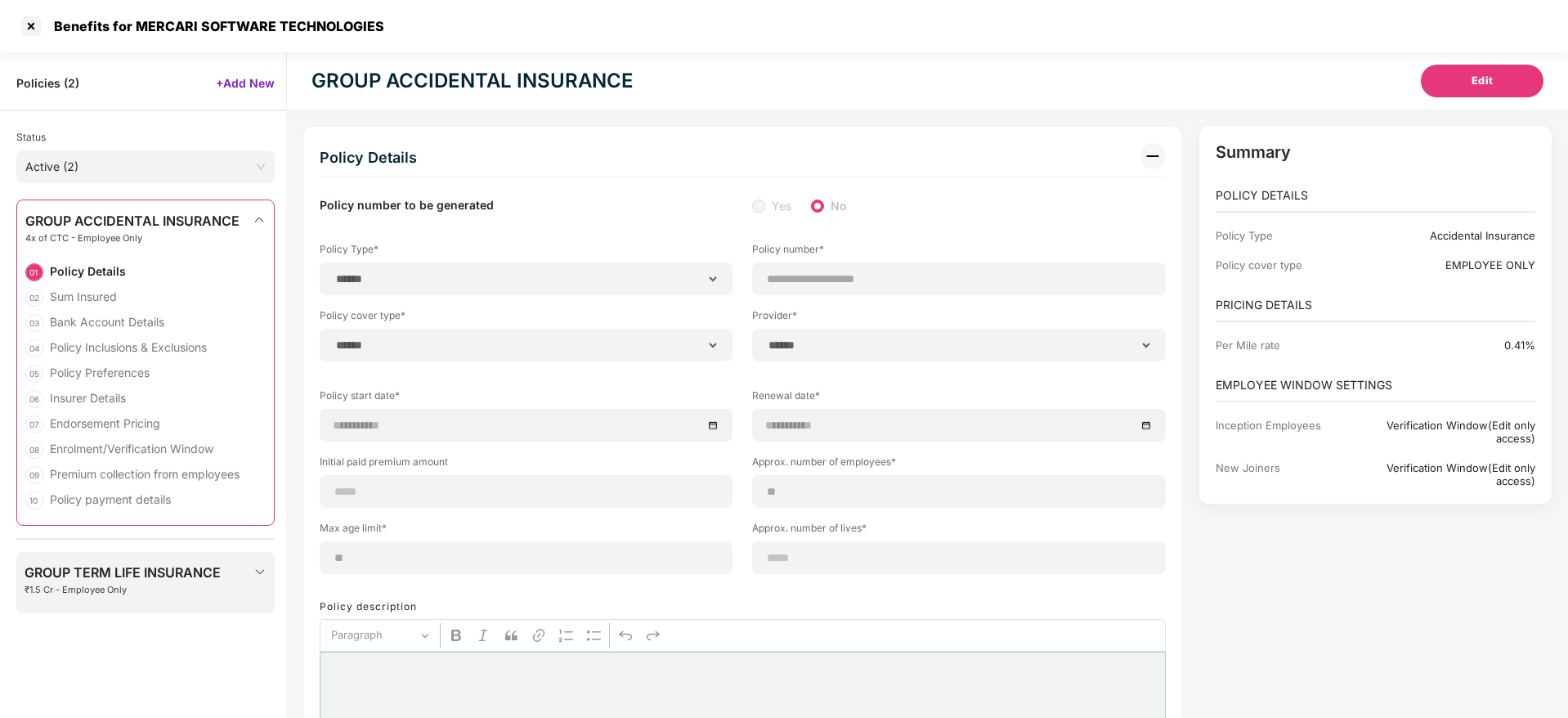
type input "*"
type input "**"
type input "***"
type input "**********"
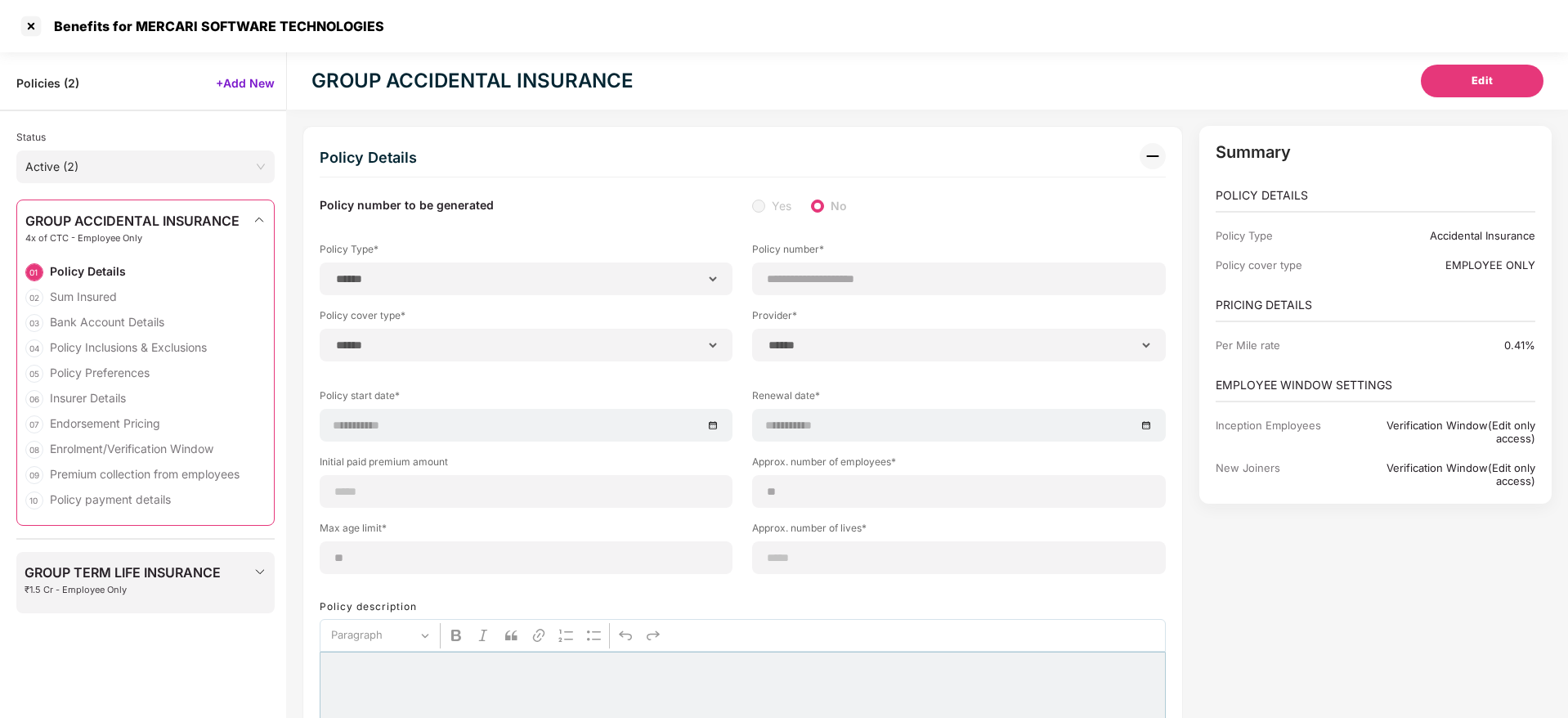
type input "**********"
type input "*****"
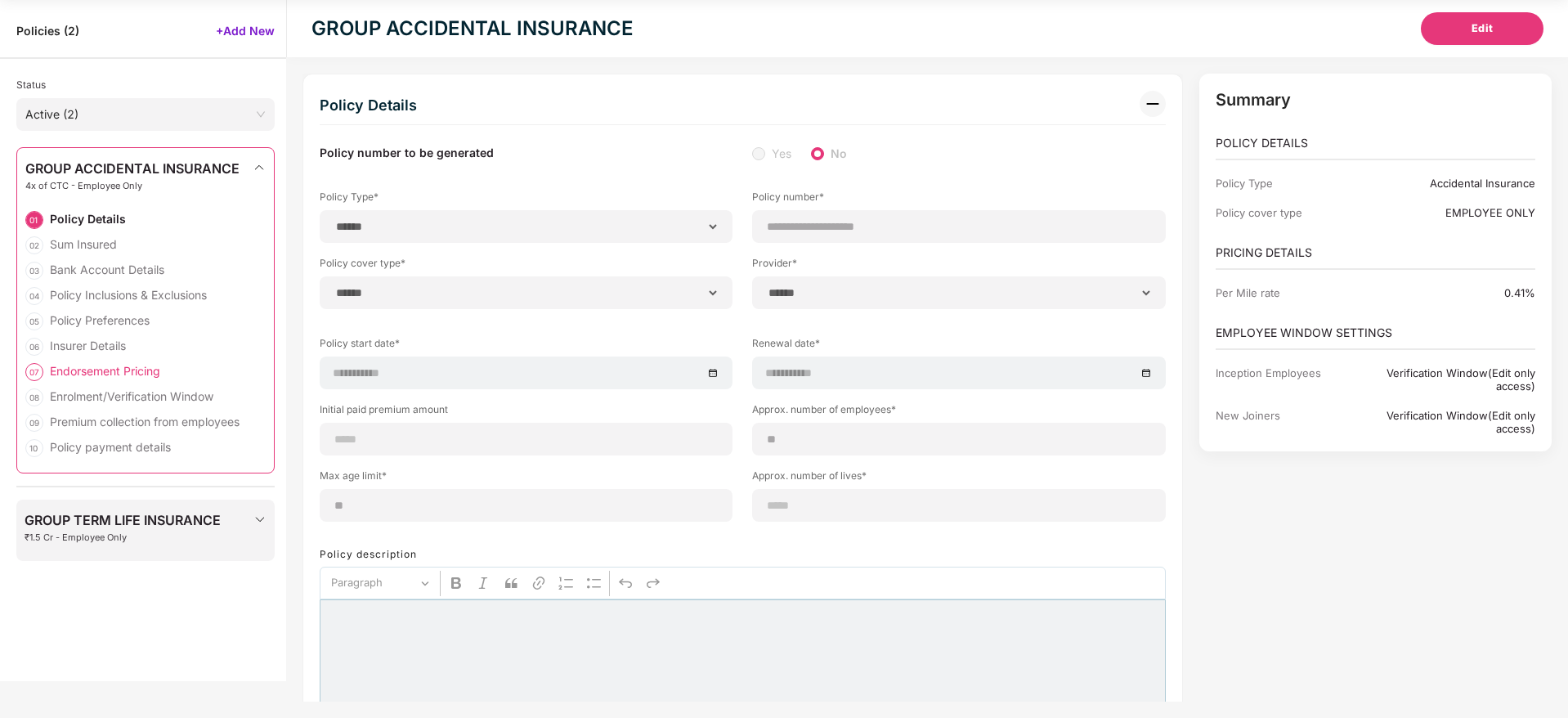
click at [97, 370] on div "Endorsement Pricing" at bounding box center [104, 370] width 110 height 15
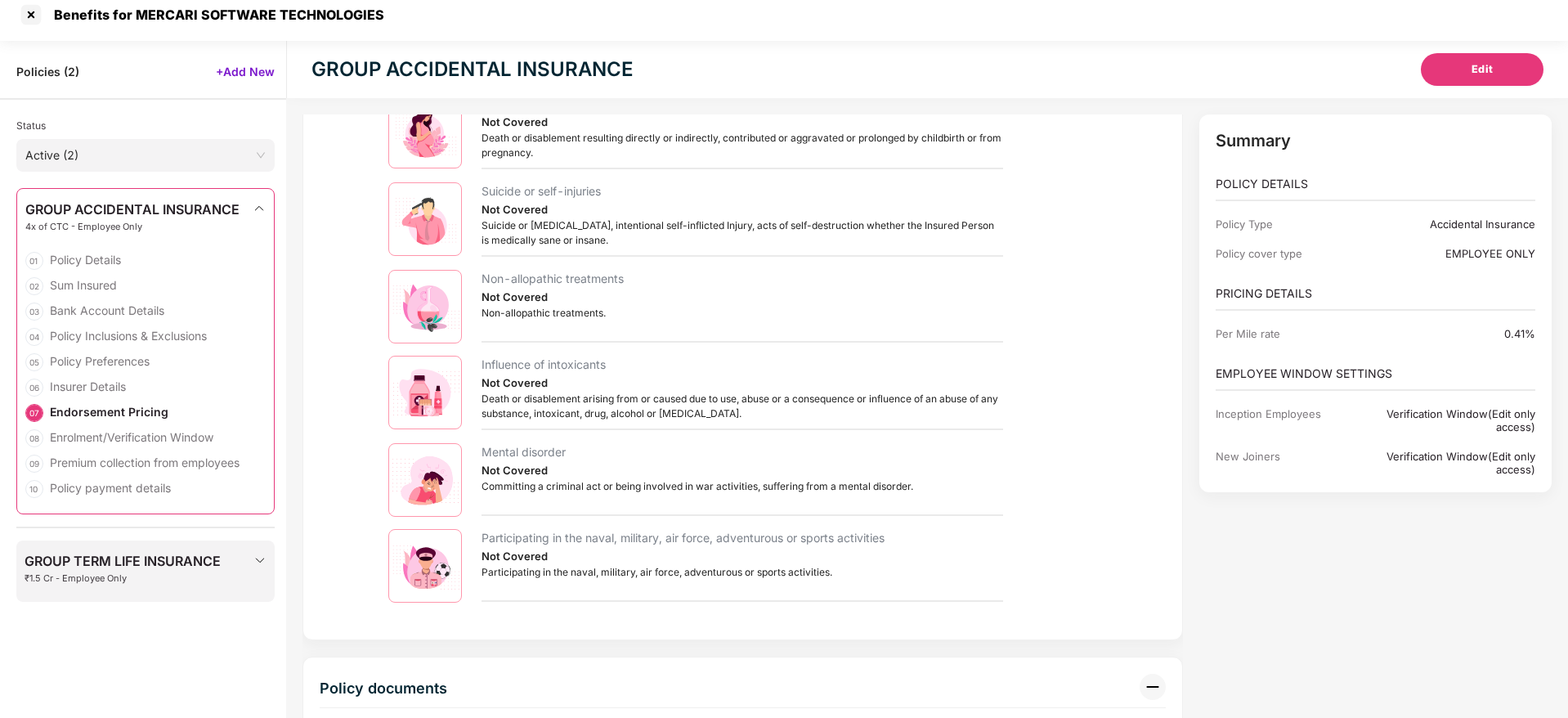
scroll to position [0, 0]
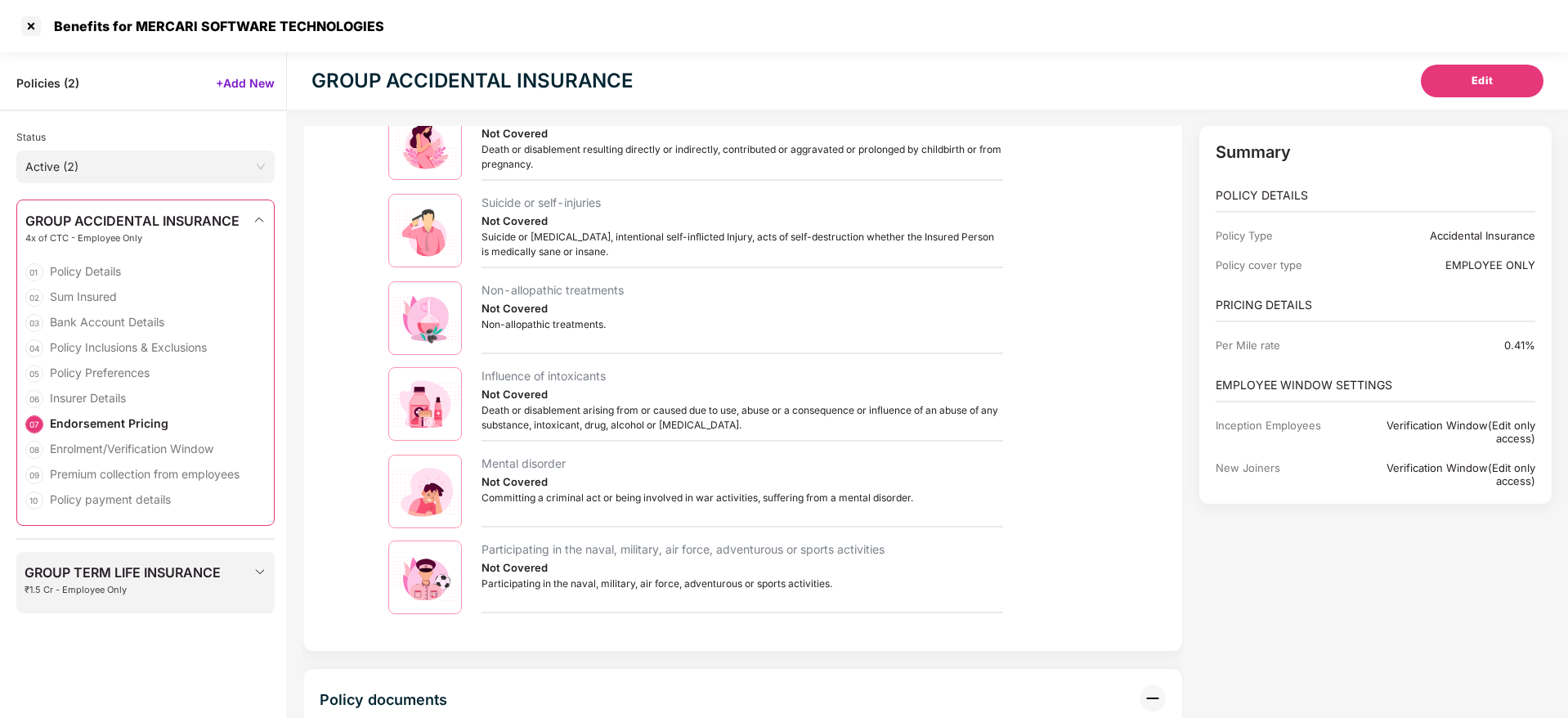
click at [92, 26] on div "Benefits for MERCARI SOFTWARE TECHNOLOGIES" at bounding box center [213, 26] width 340 height 16
copy div "Benefits"
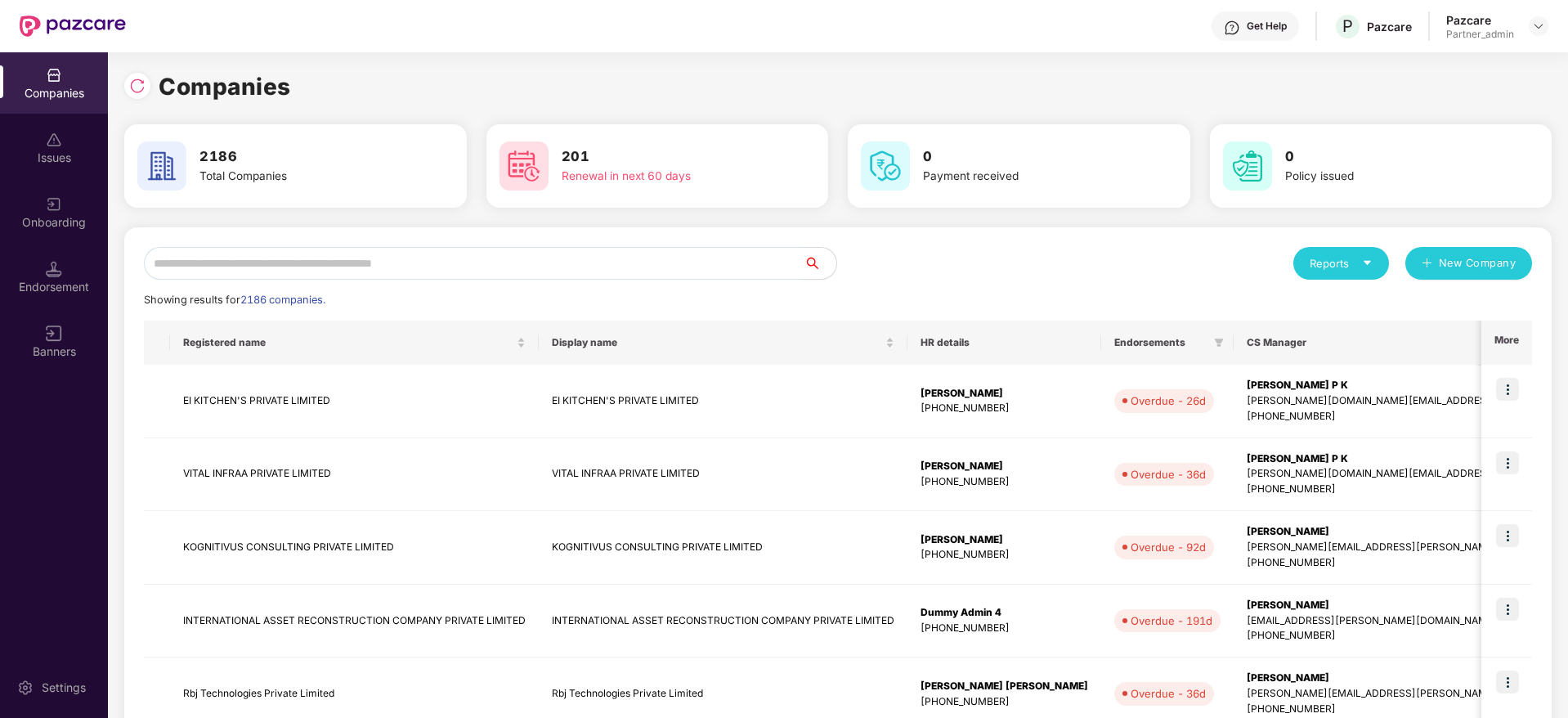
click at [267, 267] on input "text" at bounding box center [473, 263] width 659 height 33
paste input "********"
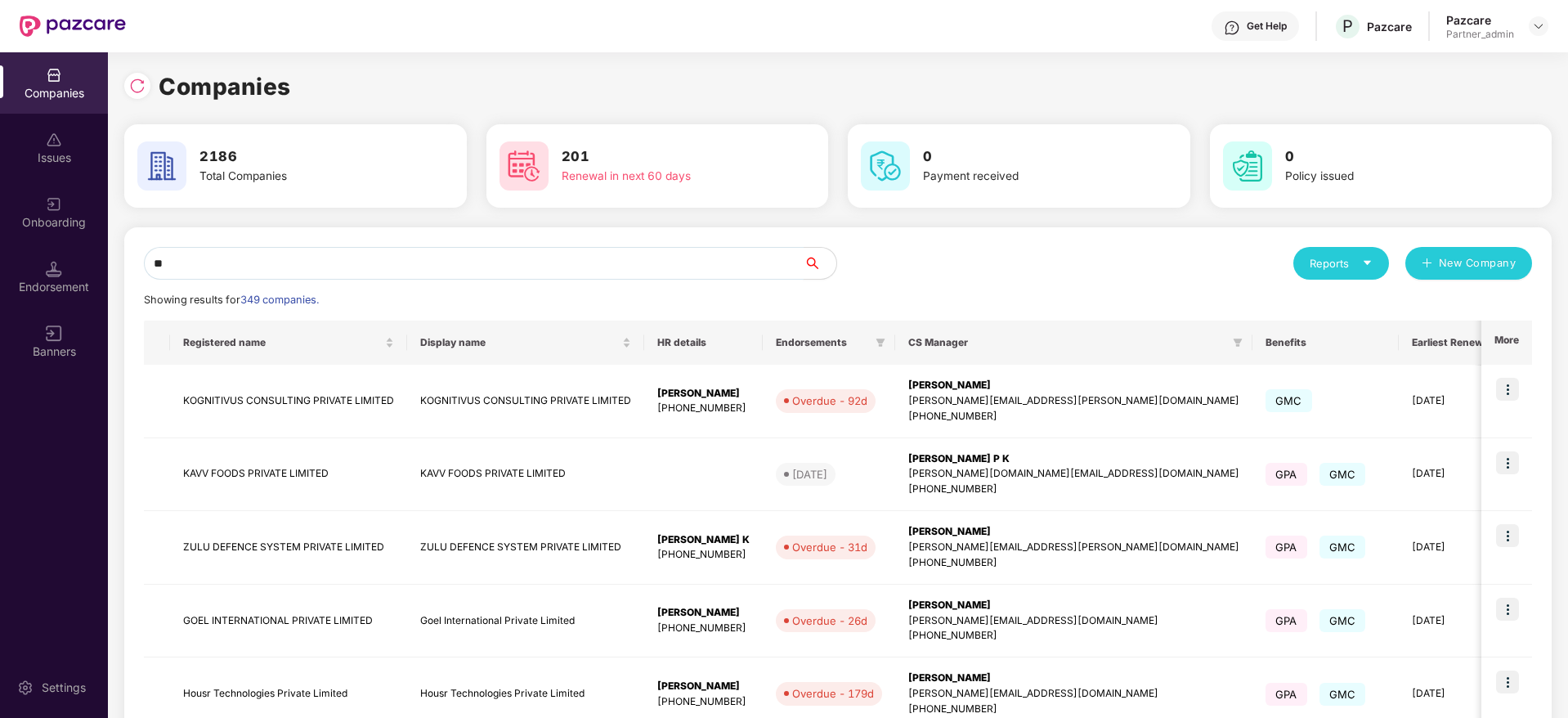
type input "*"
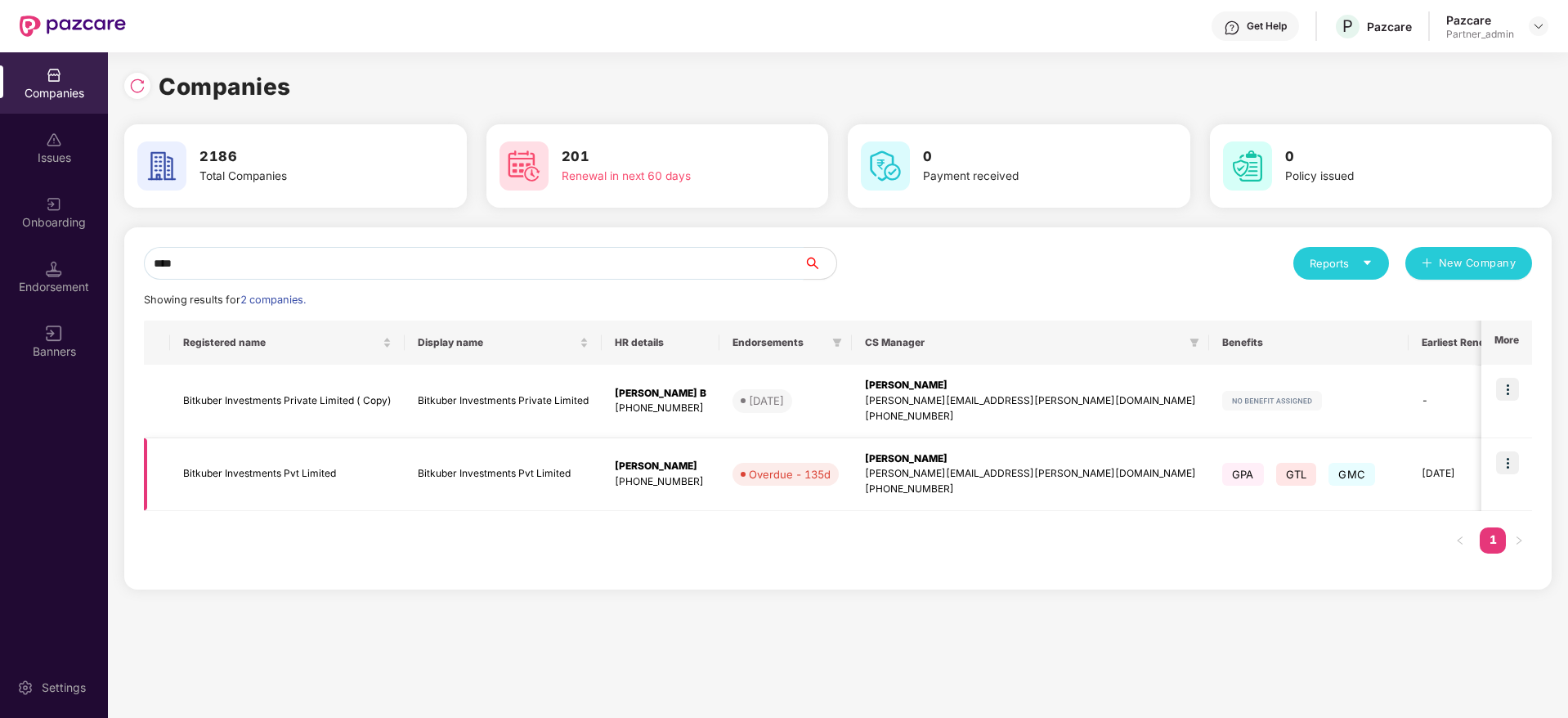
type input "****"
click at [1514, 463] on img at bounding box center [1507, 463] width 23 height 23
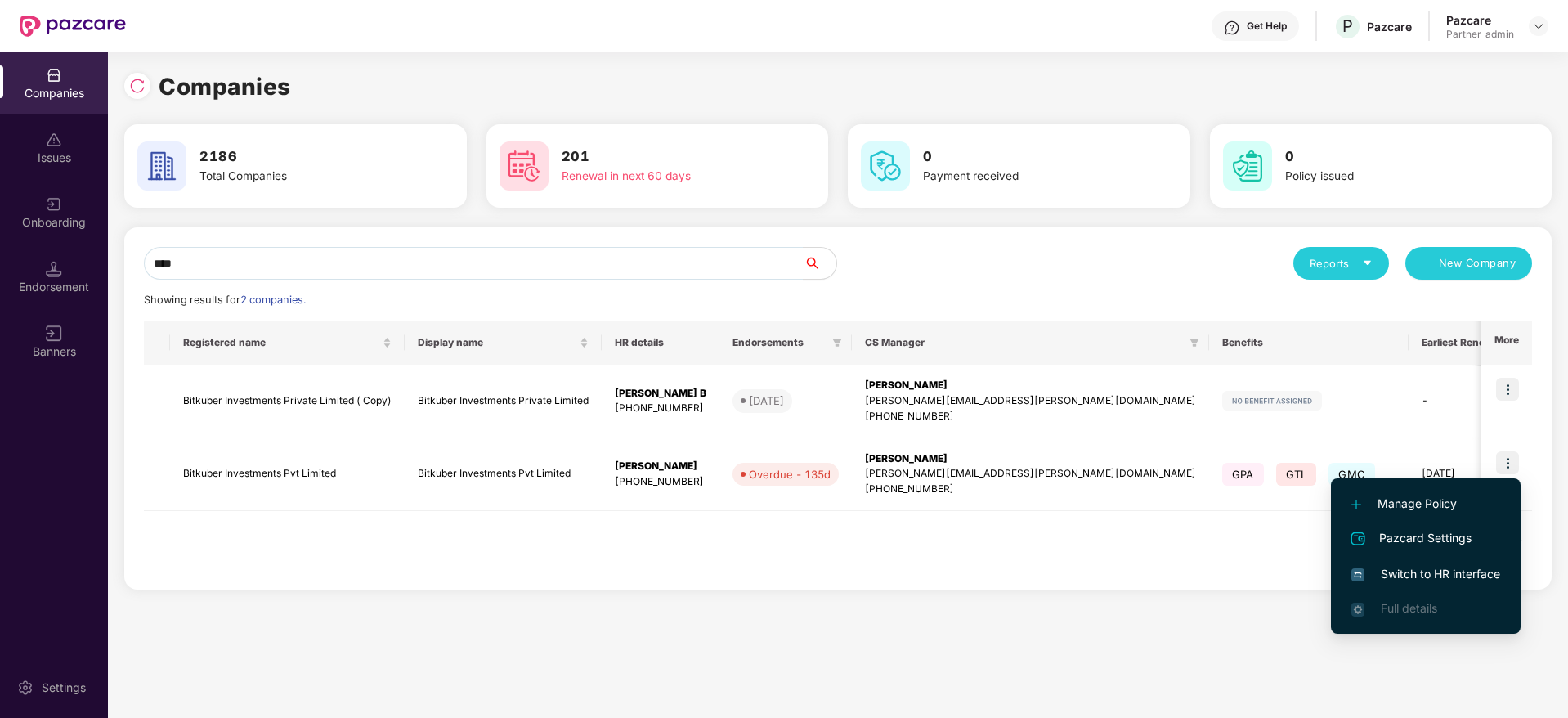
click at [1456, 568] on span "Switch to HR interface" at bounding box center [1424, 573] width 148 height 18
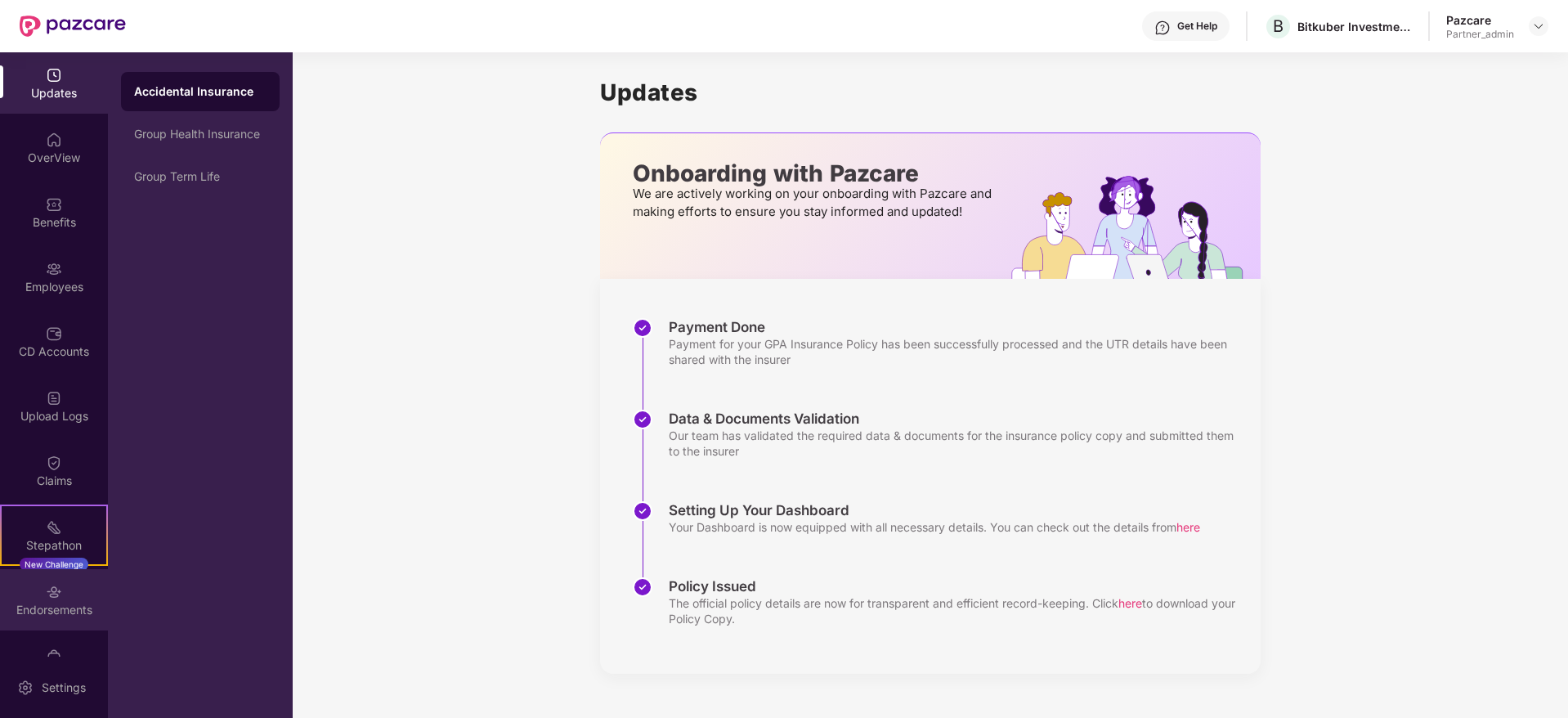
click at [53, 605] on div "Endorsements" at bounding box center [54, 610] width 108 height 16
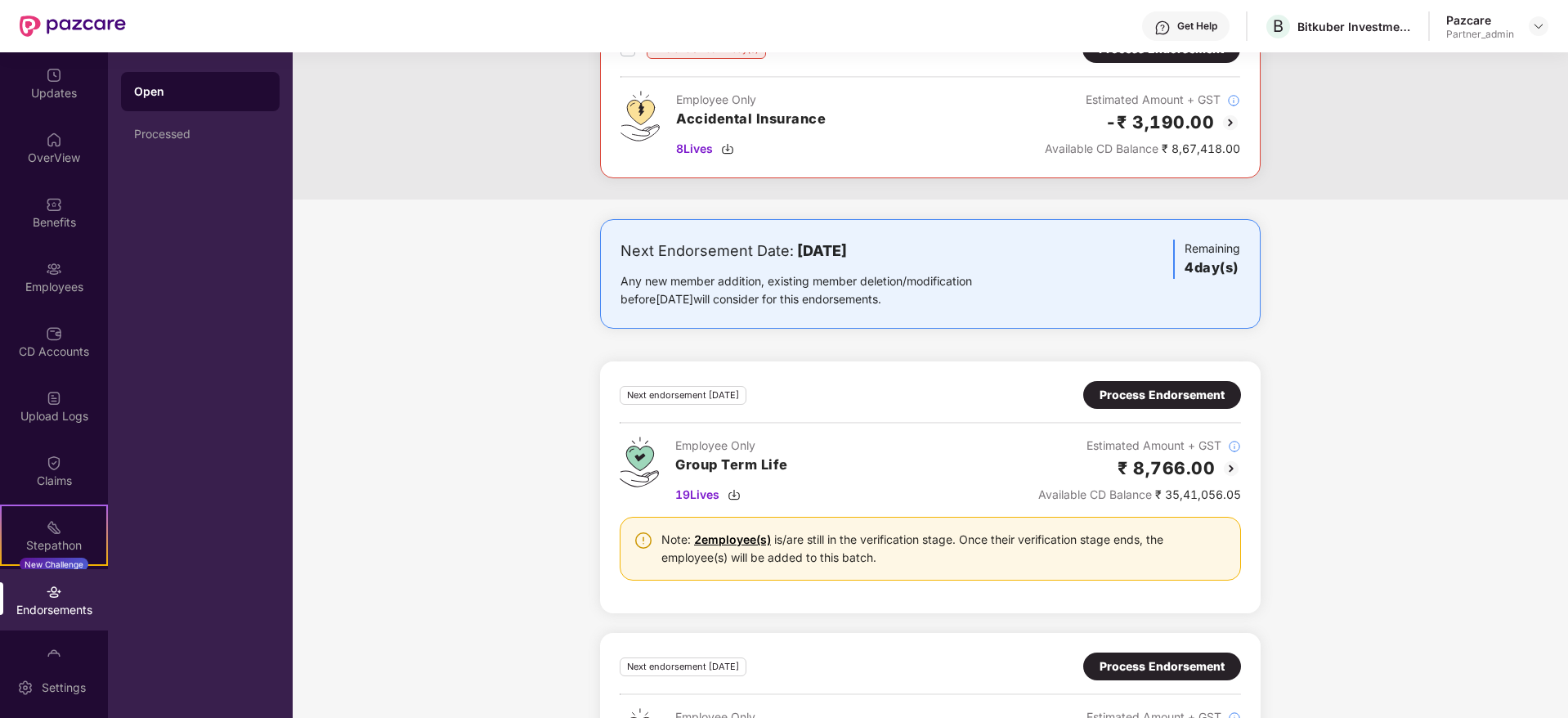
scroll to position [1011, 0]
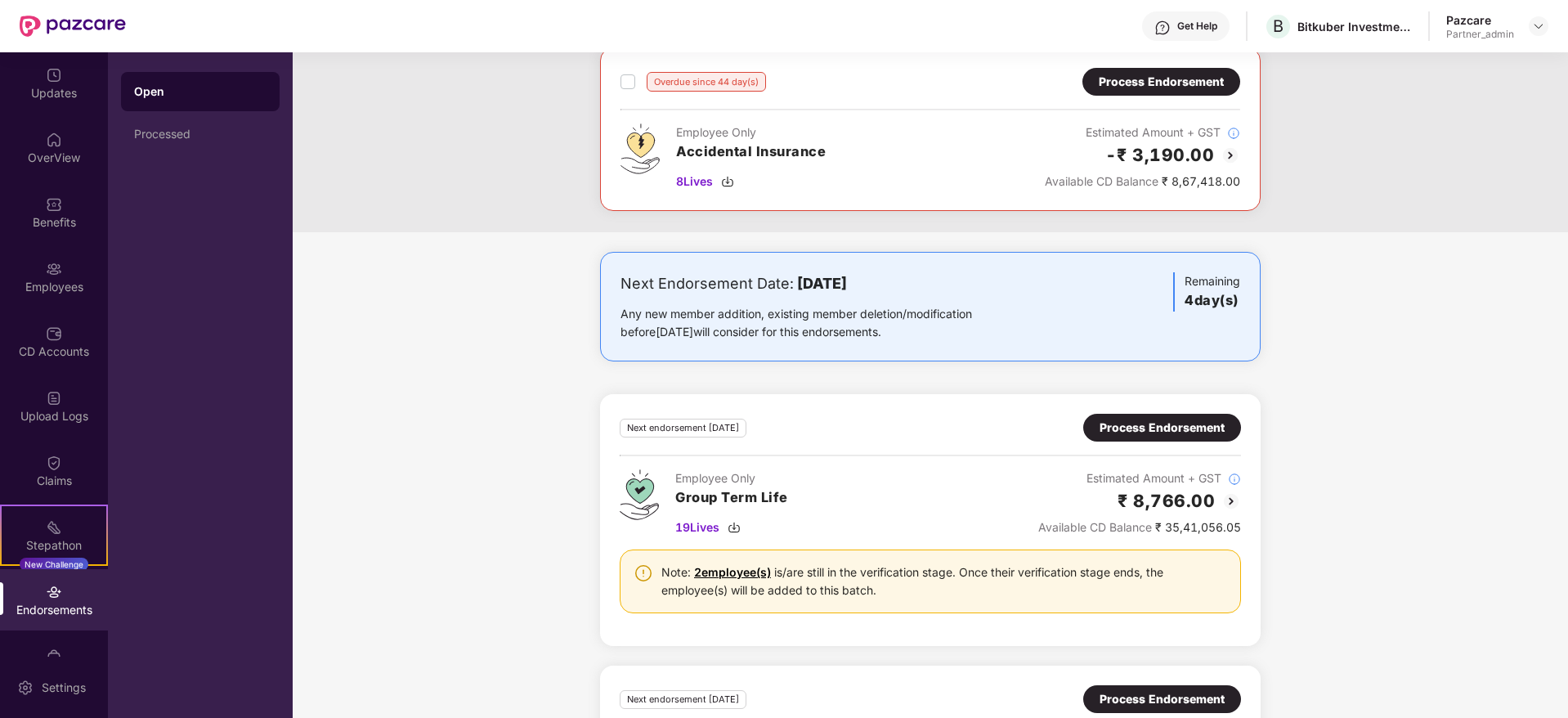
drag, startPoint x: 772, startPoint y: 430, endPoint x: 924, endPoint y: 431, distance: 152.0
click at [924, 431] on div "Next endorsement [DATE] Process Endorsement" at bounding box center [930, 427] width 621 height 28
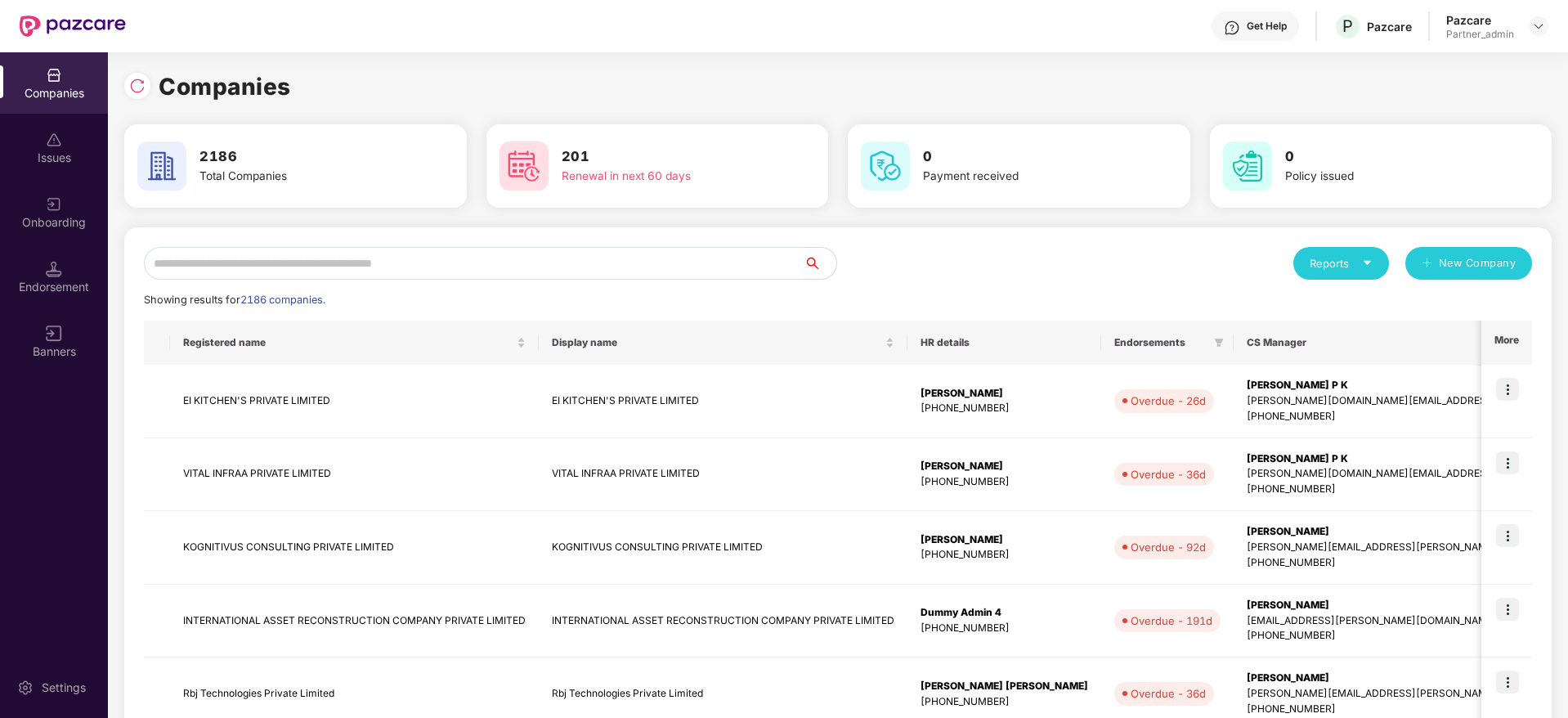
click at [321, 274] on input "text" at bounding box center [473, 263] width 659 height 33
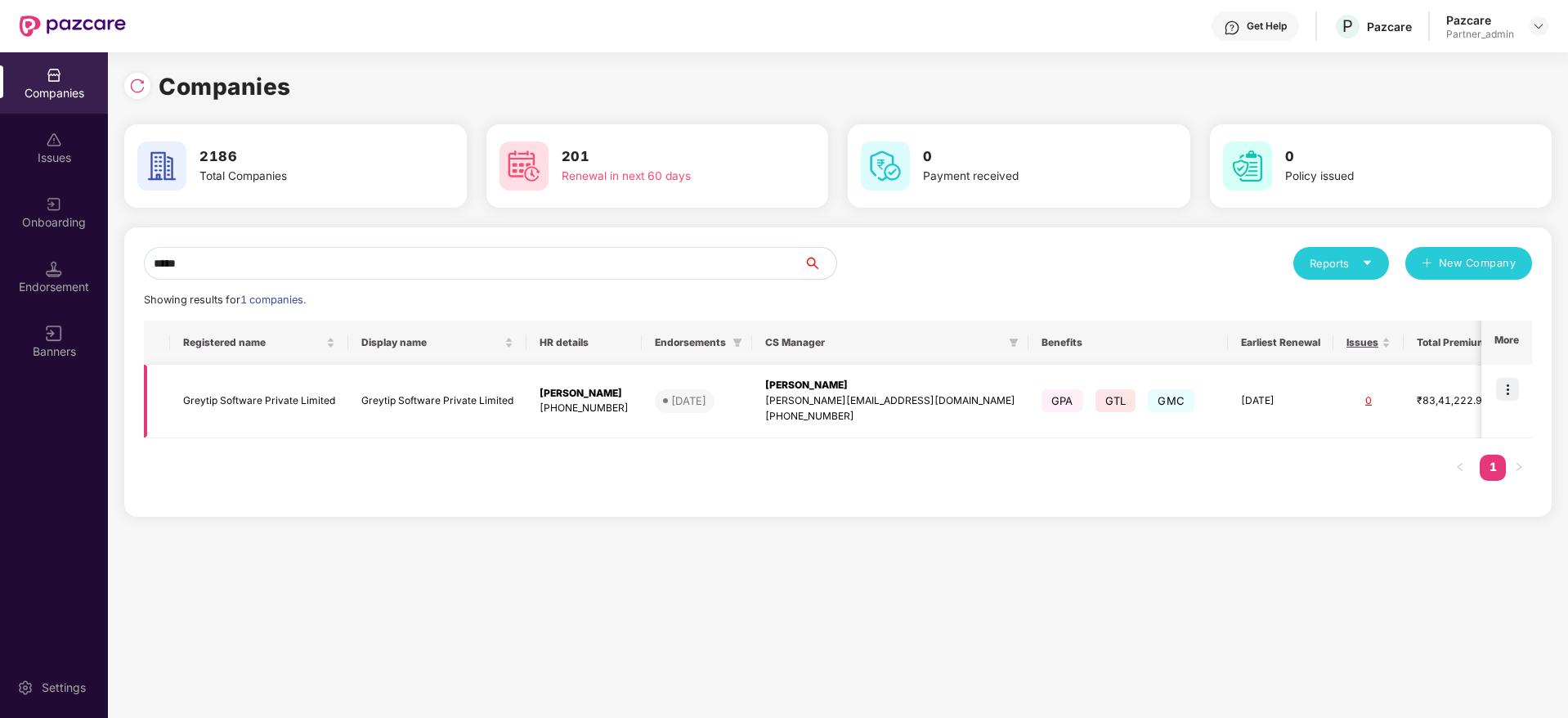
type input "*****"
click at [1512, 394] on img at bounding box center [1507, 390] width 23 height 23
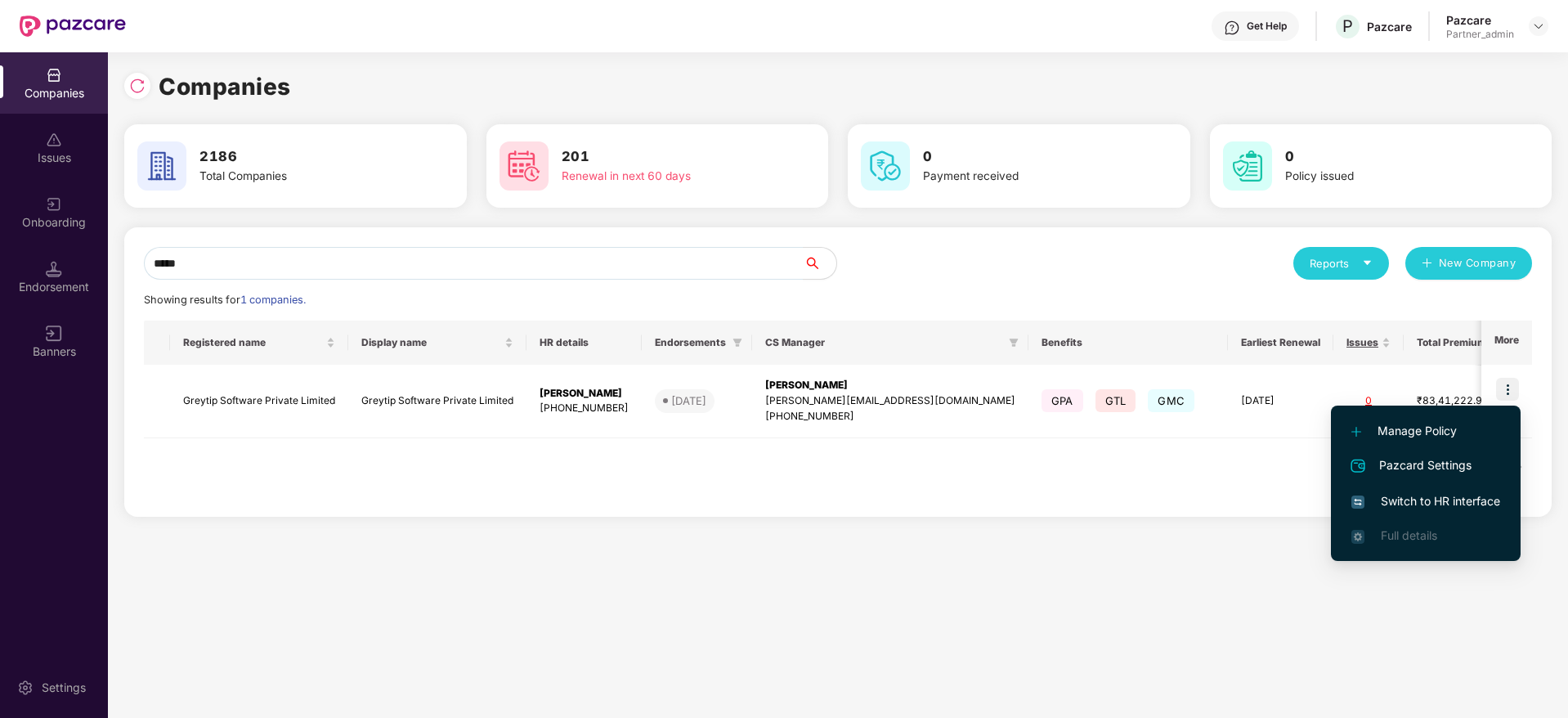
click at [1425, 500] on span "Switch to HR interface" at bounding box center [1424, 501] width 148 height 18
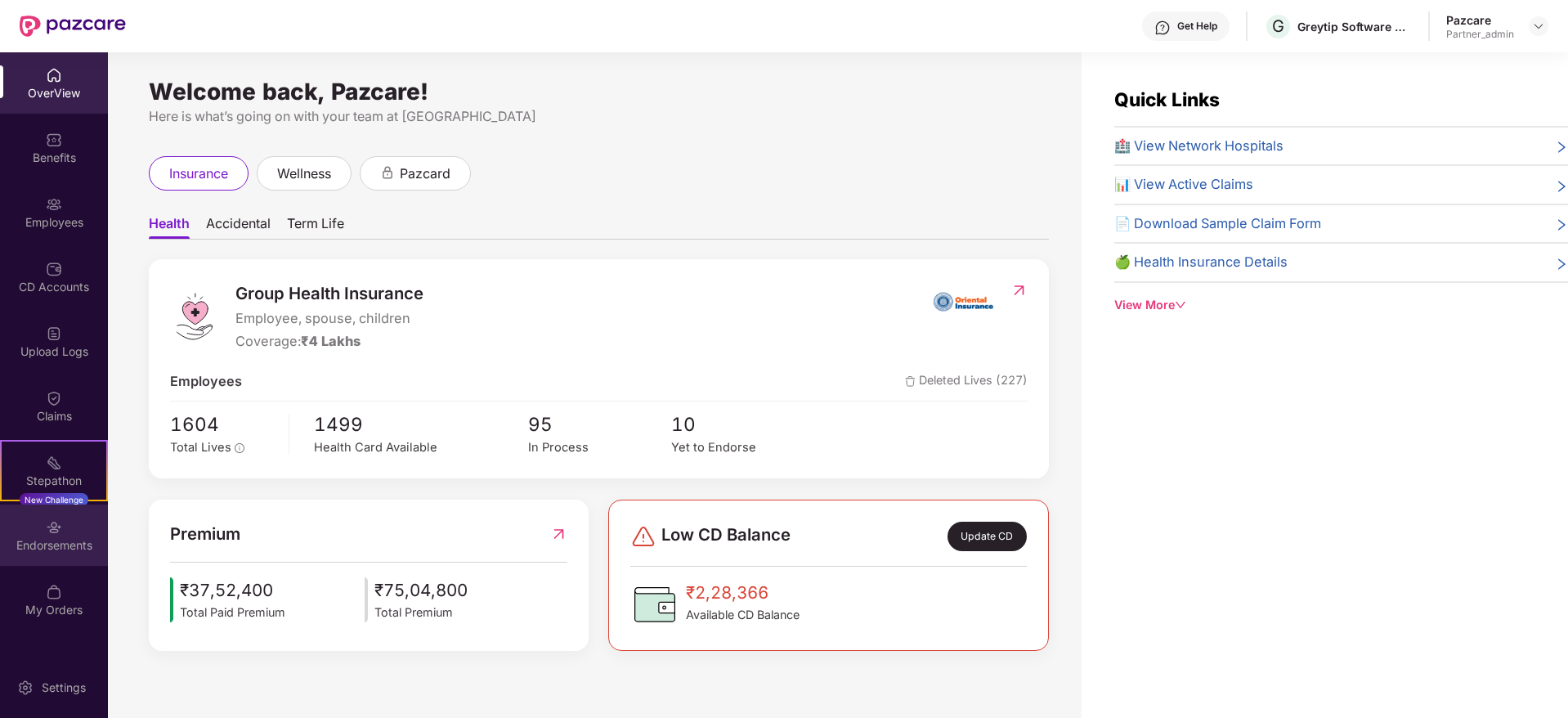
click at [56, 537] on div "Endorsements" at bounding box center [54, 545] width 108 height 16
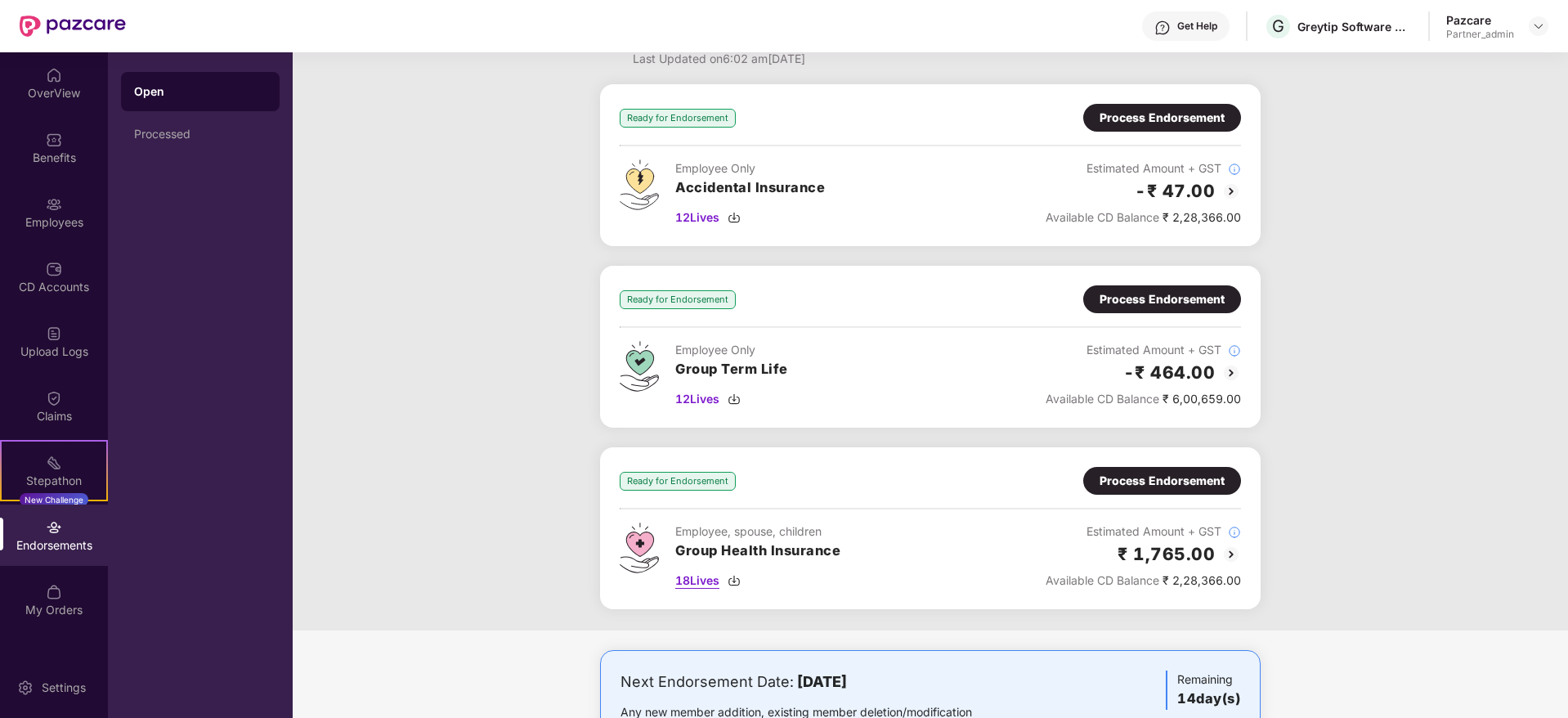
scroll to position [132, 0]
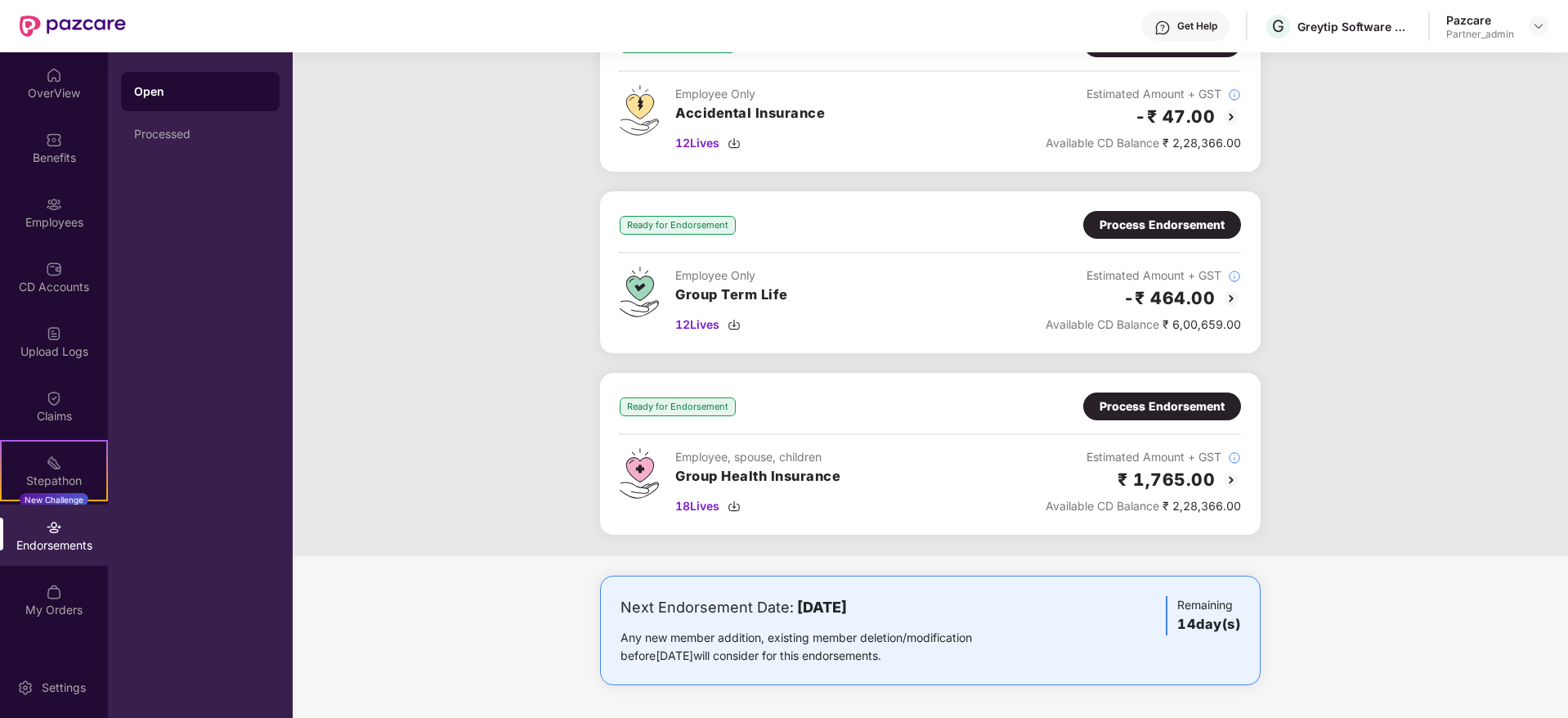
click at [1159, 408] on div "Process Endorsement" at bounding box center [1161, 406] width 125 height 18
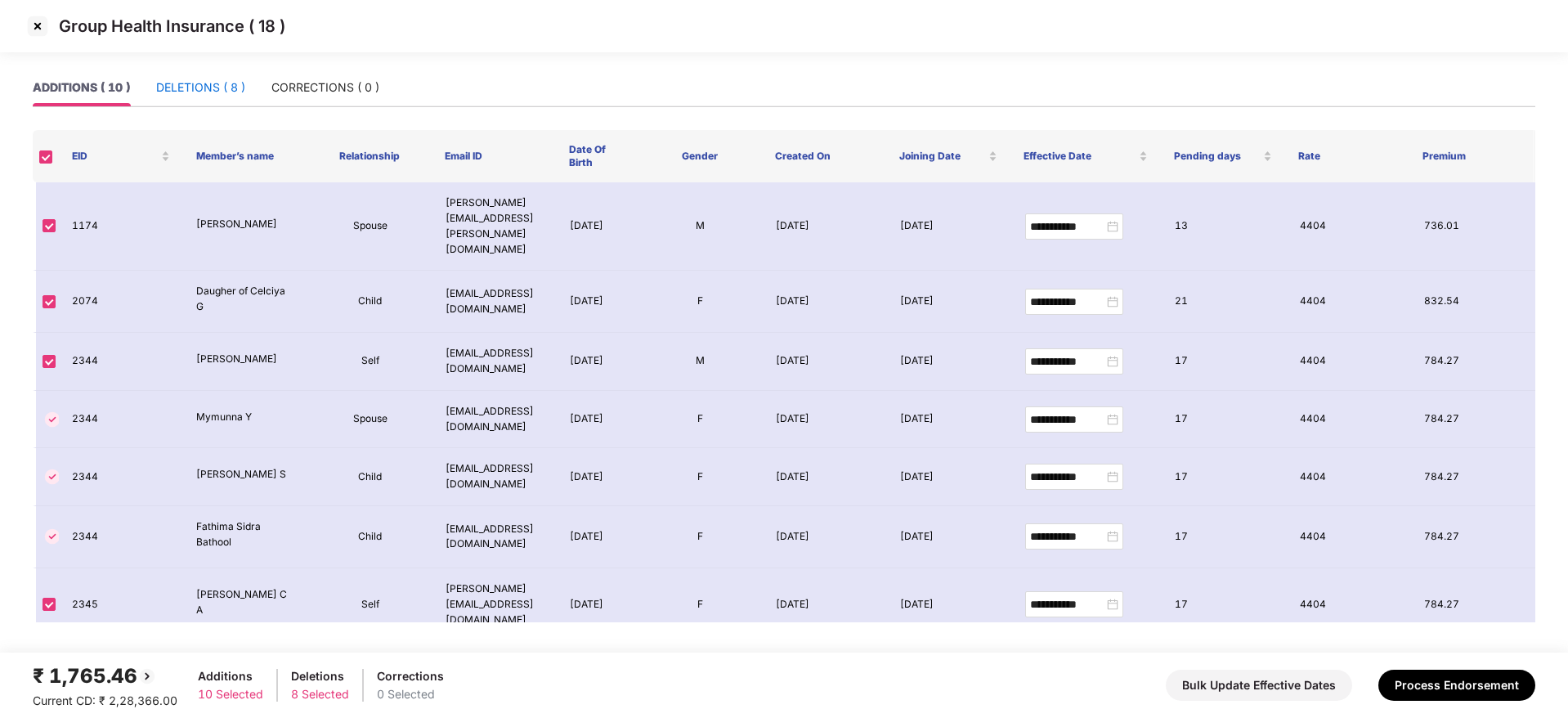
click at [207, 90] on div "DELETIONS ( 8 )" at bounding box center [200, 87] width 89 height 18
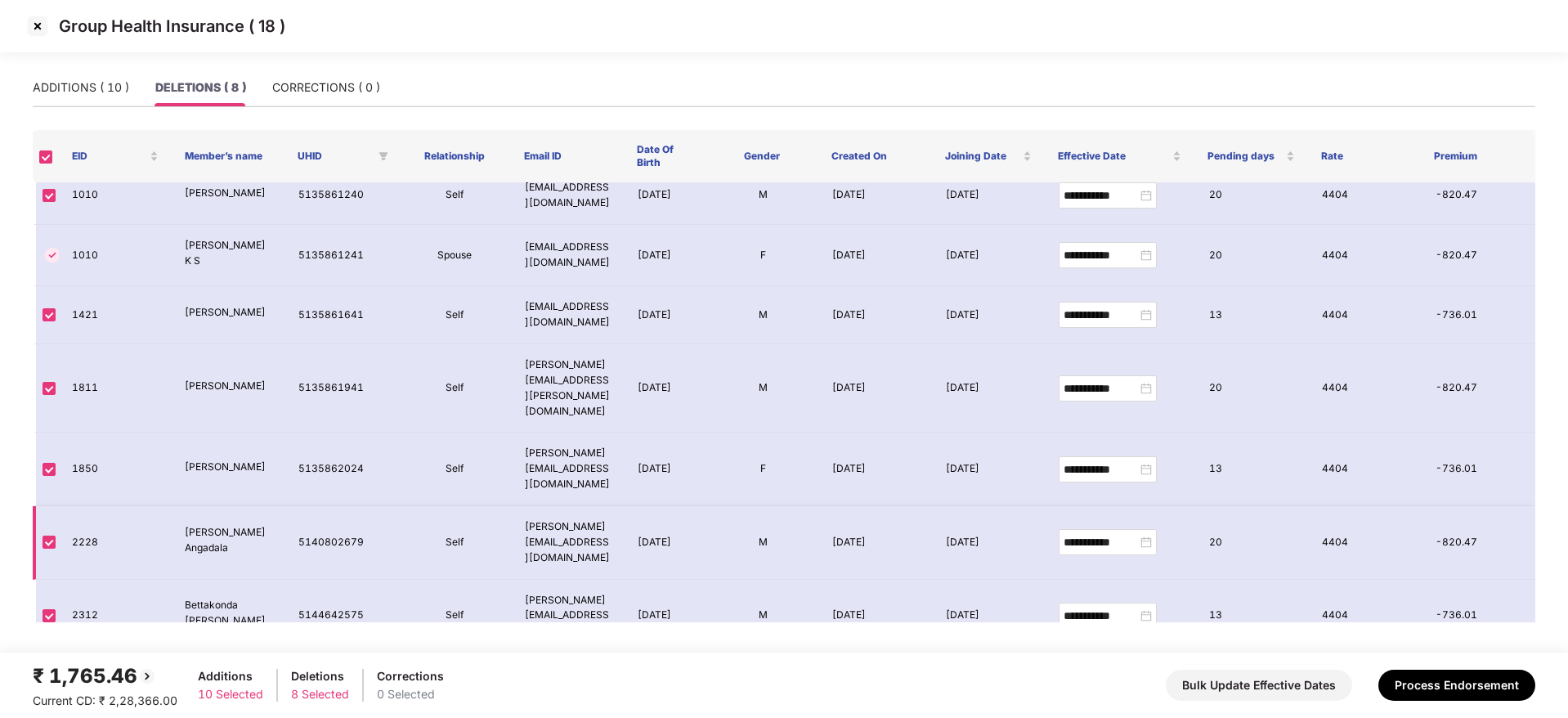
scroll to position [39, 0]
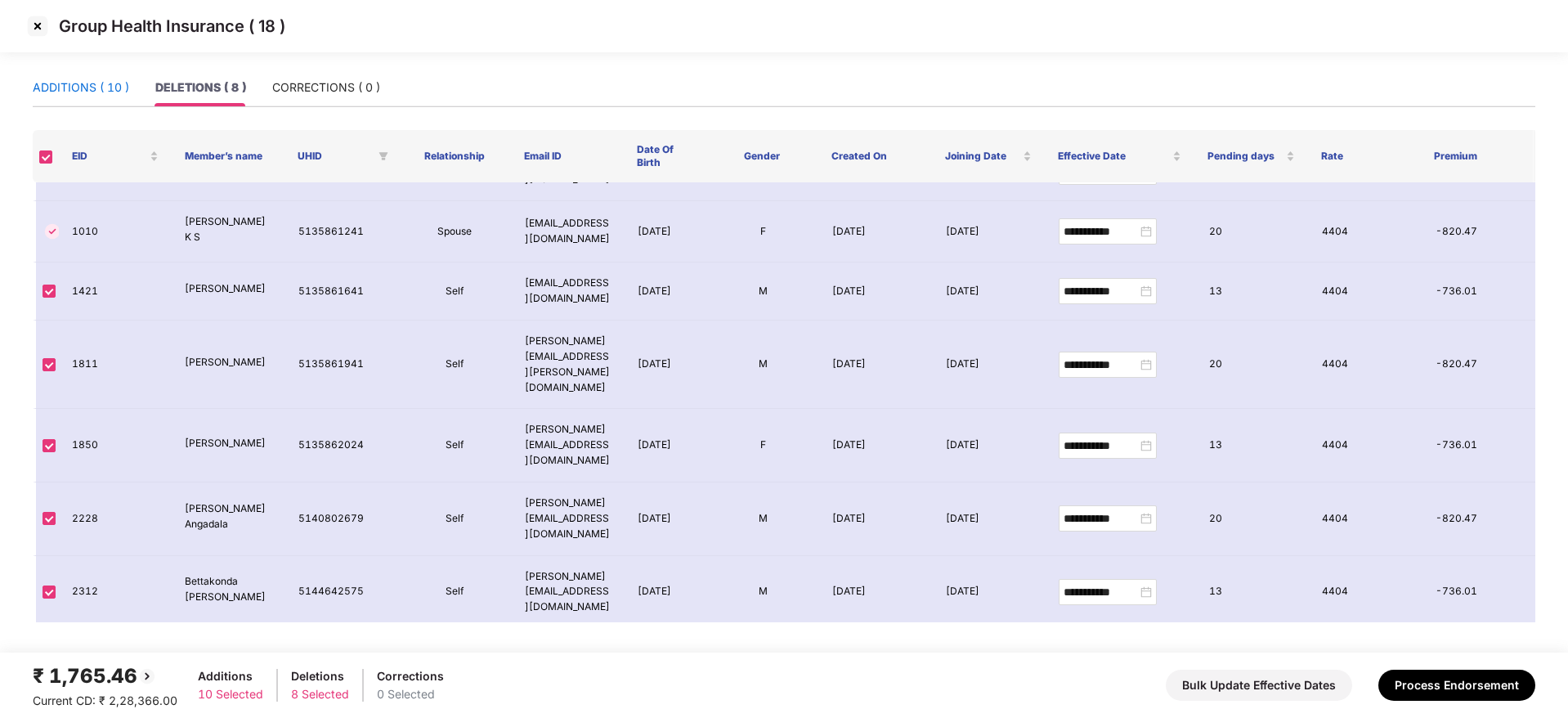
click at [87, 85] on div "ADDITIONS ( 10 )" at bounding box center [80, 87] width 97 height 18
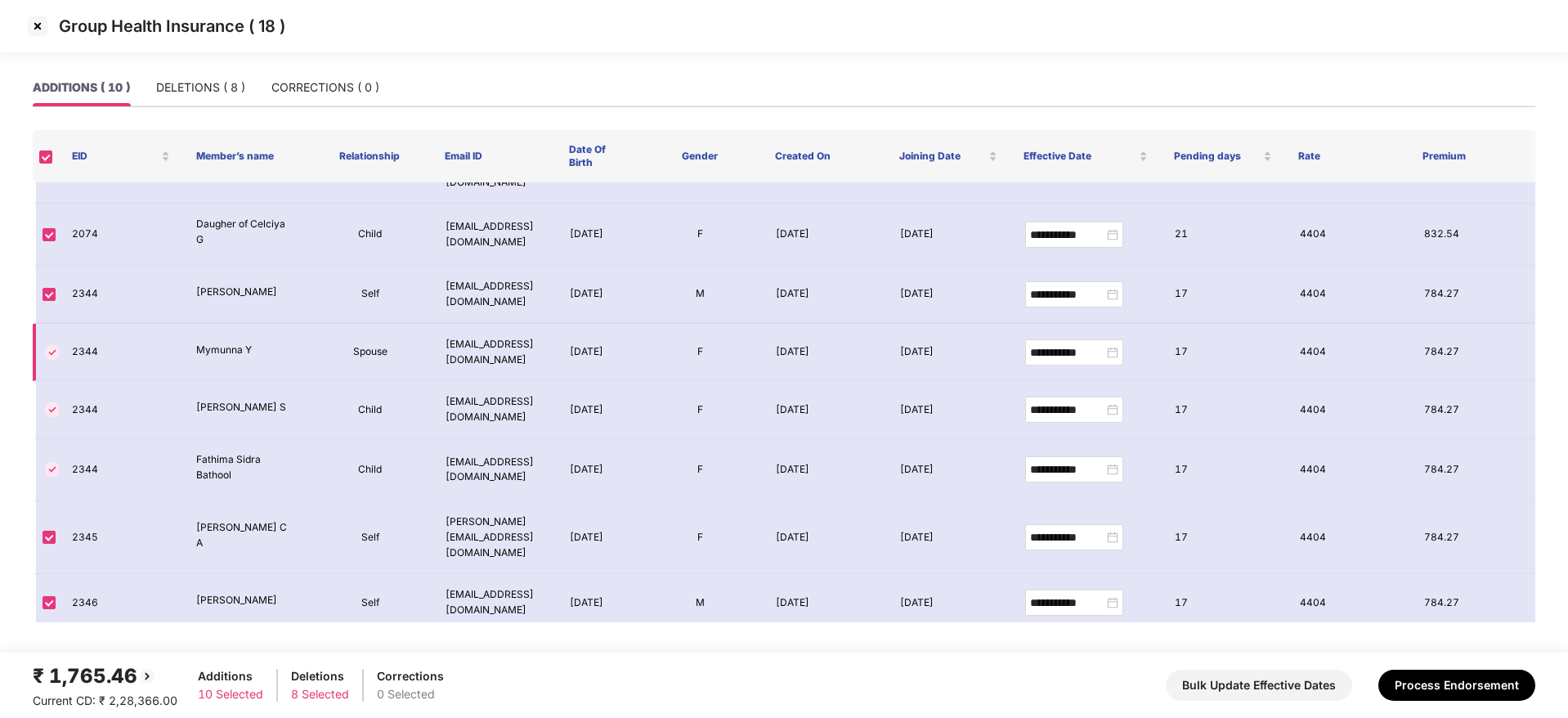
scroll to position [170, 0]
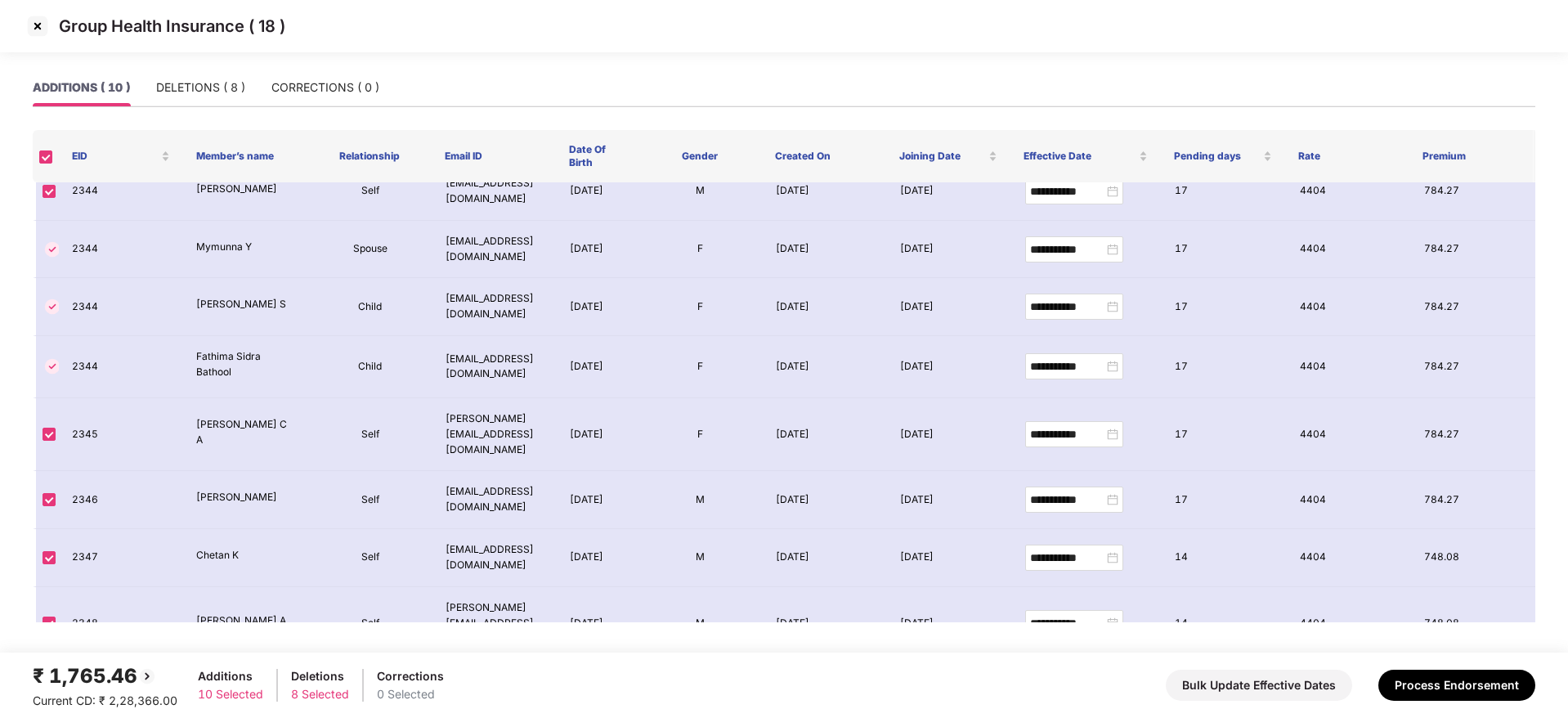
click at [36, 29] on img at bounding box center [37, 26] width 26 height 26
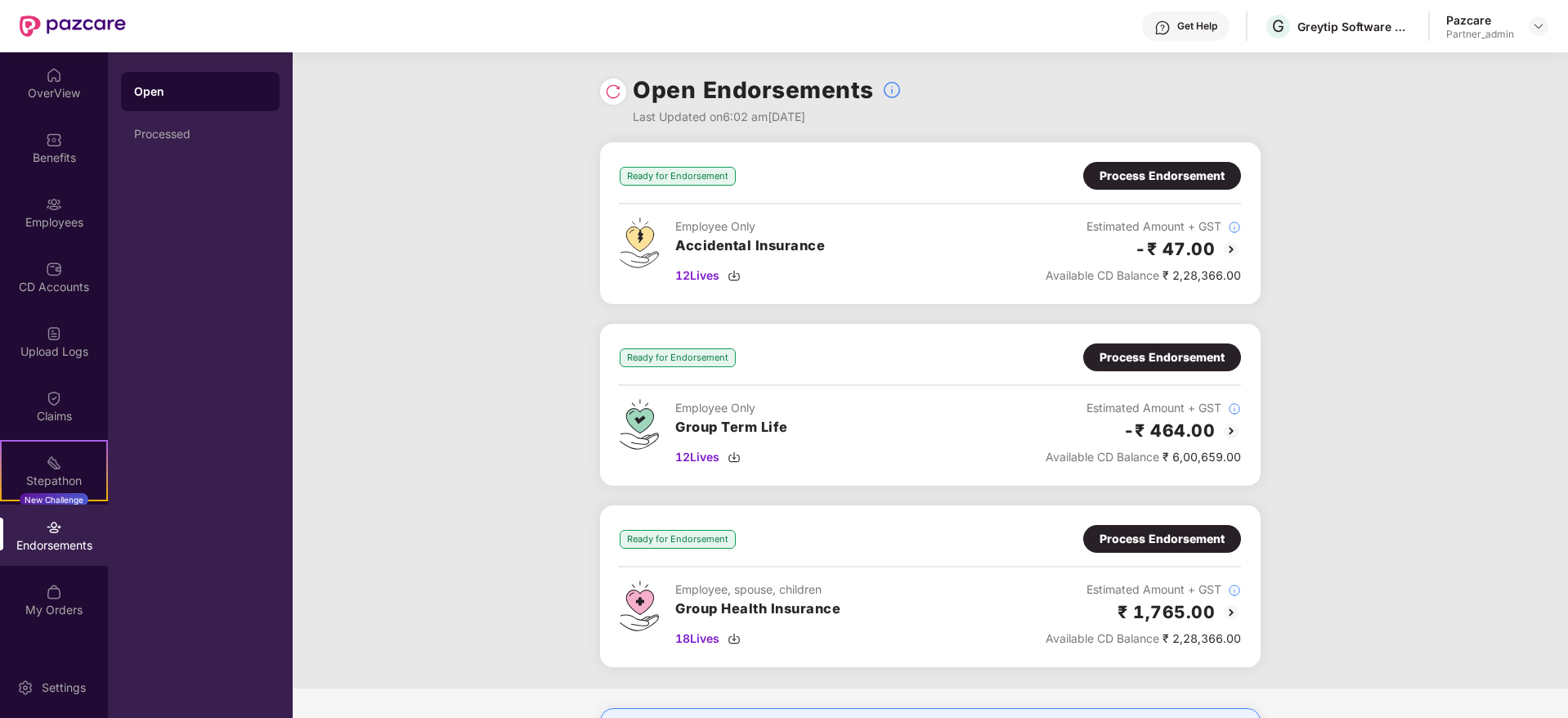
click at [1191, 541] on div "Process Endorsement" at bounding box center [1161, 539] width 125 height 18
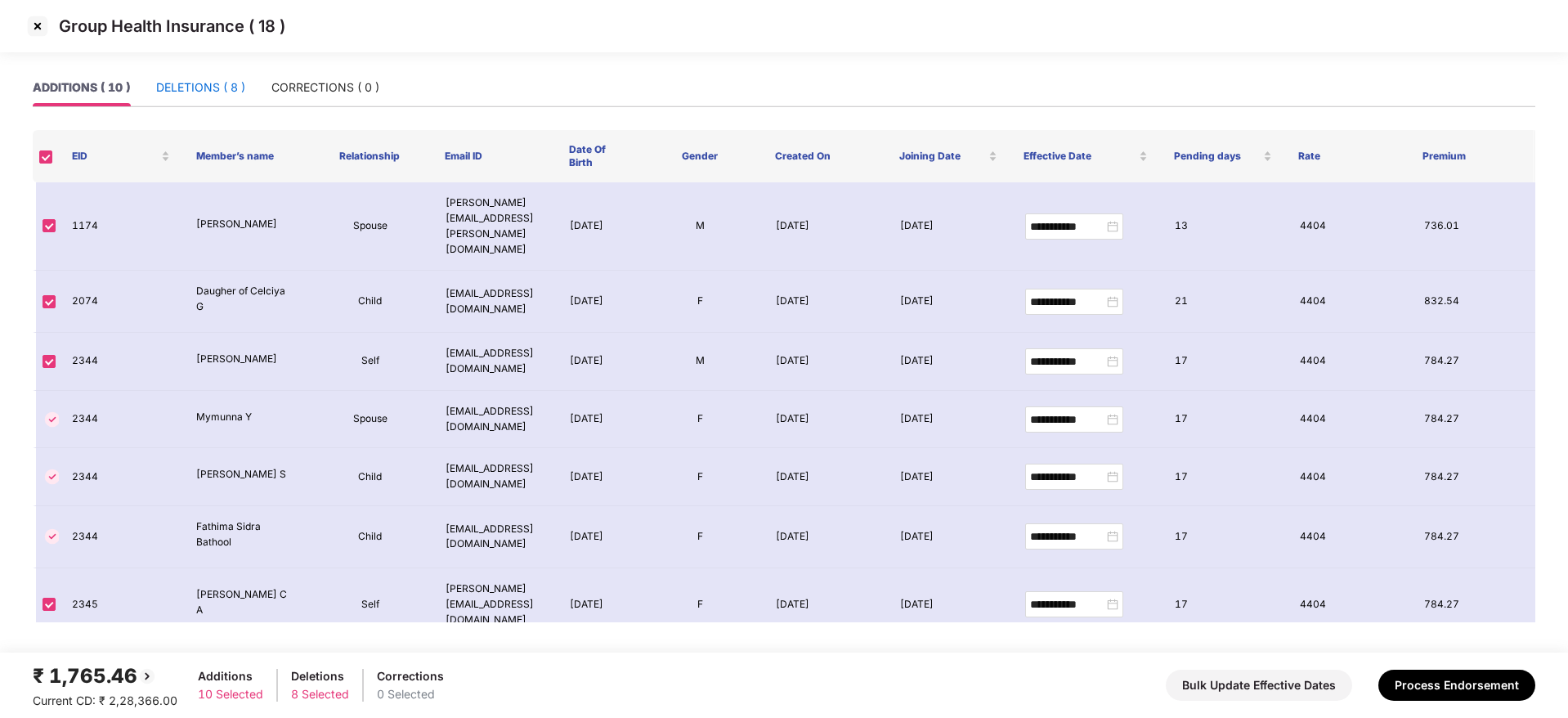
click at [192, 81] on div "DELETIONS ( 8 )" at bounding box center [200, 87] width 89 height 18
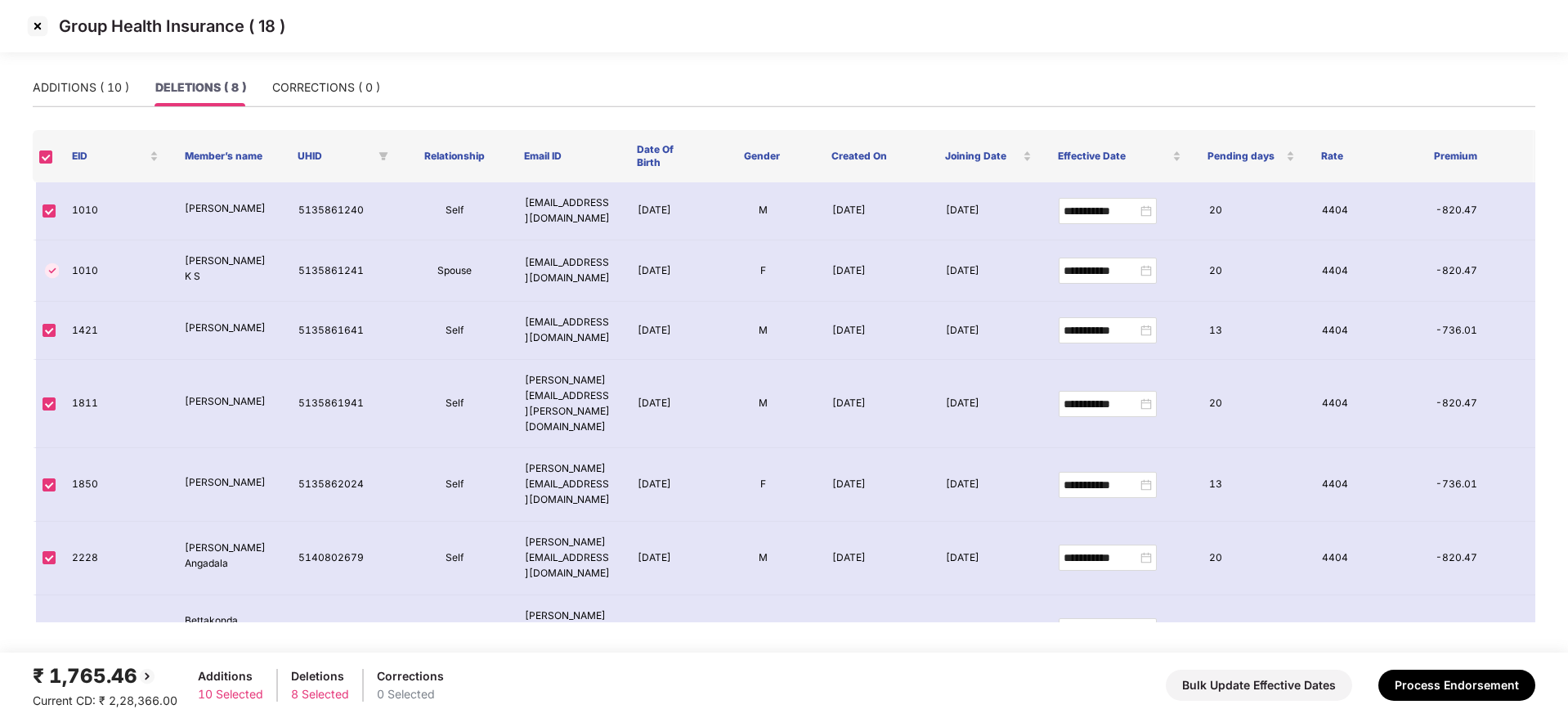
click at [40, 24] on img at bounding box center [37, 26] width 26 height 26
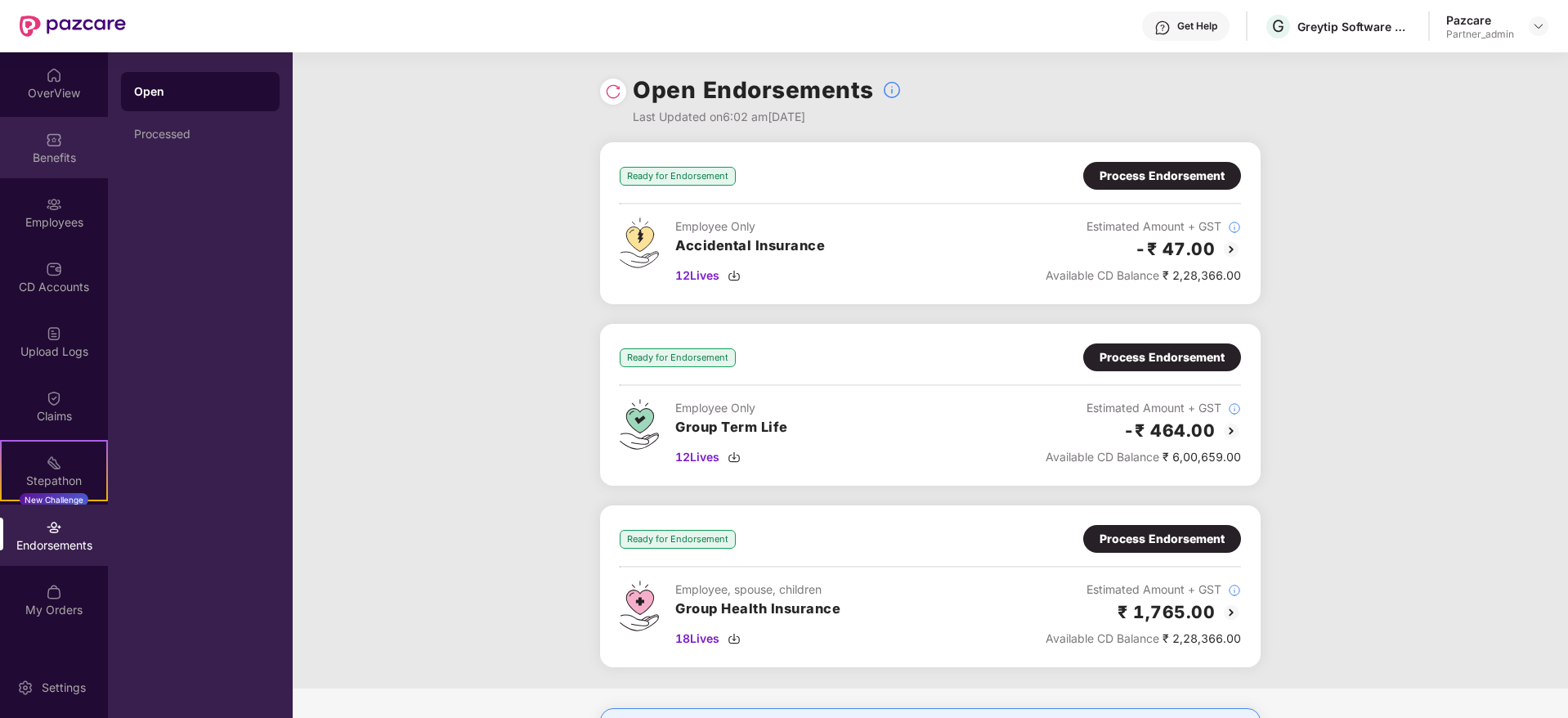
click at [48, 156] on div "Benefits" at bounding box center [54, 157] width 108 height 16
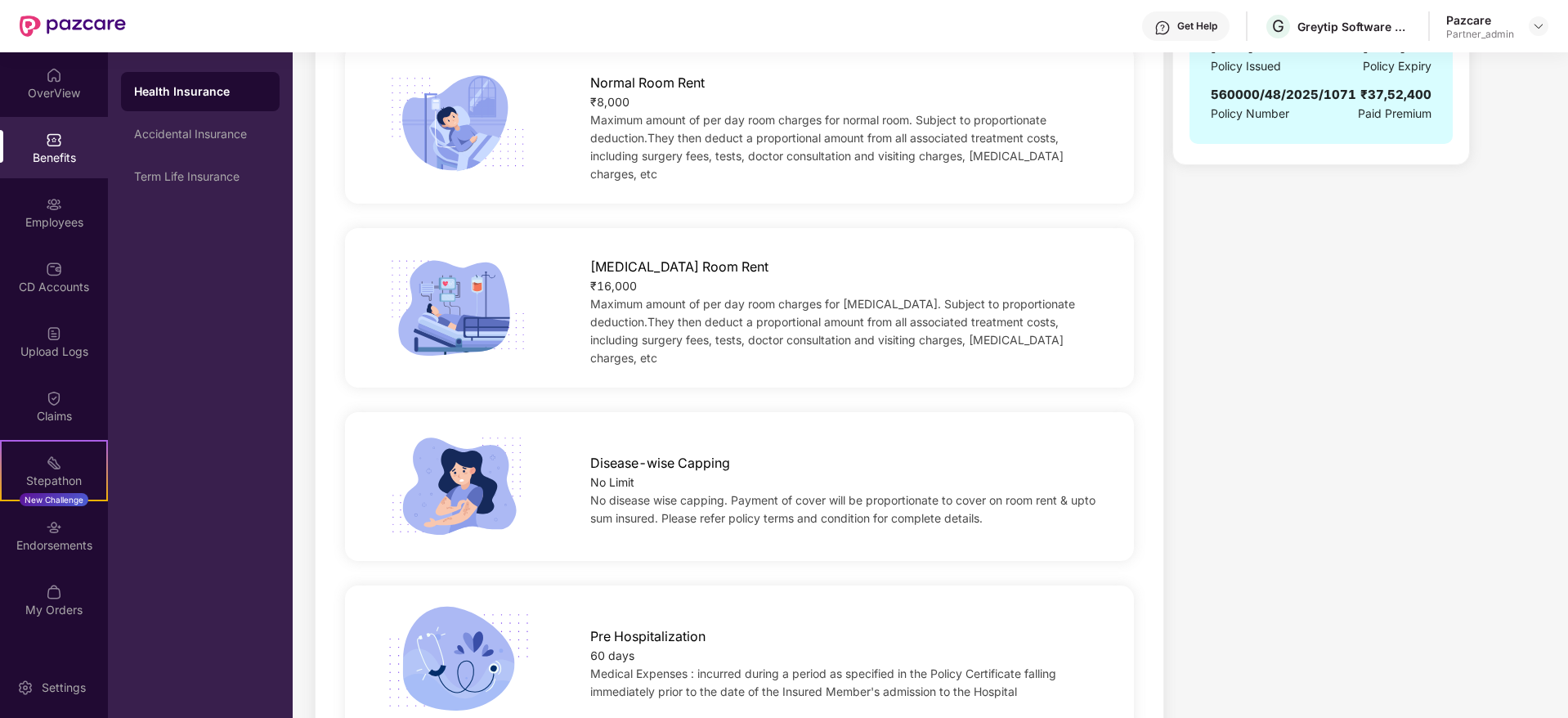
scroll to position [245, 0]
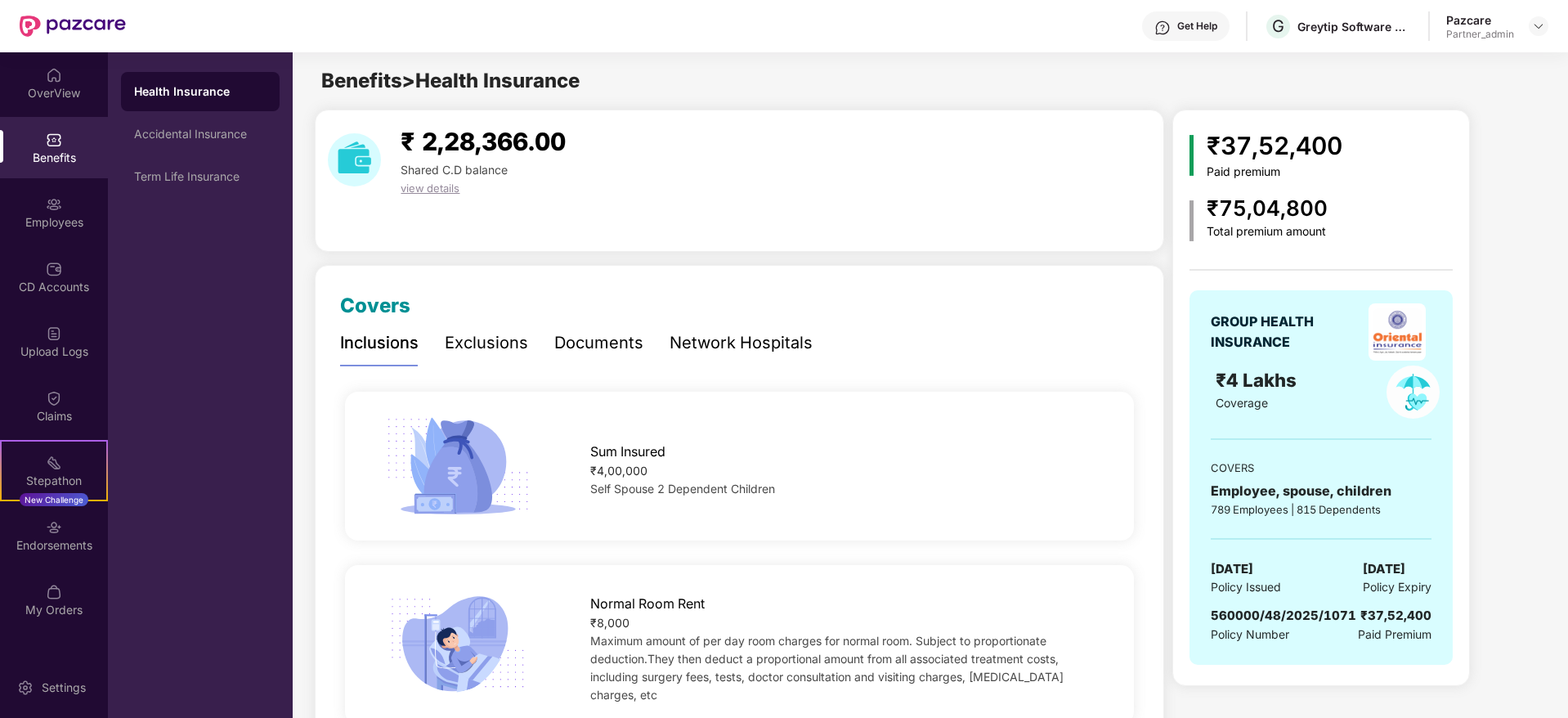
scroll to position [245, 0]
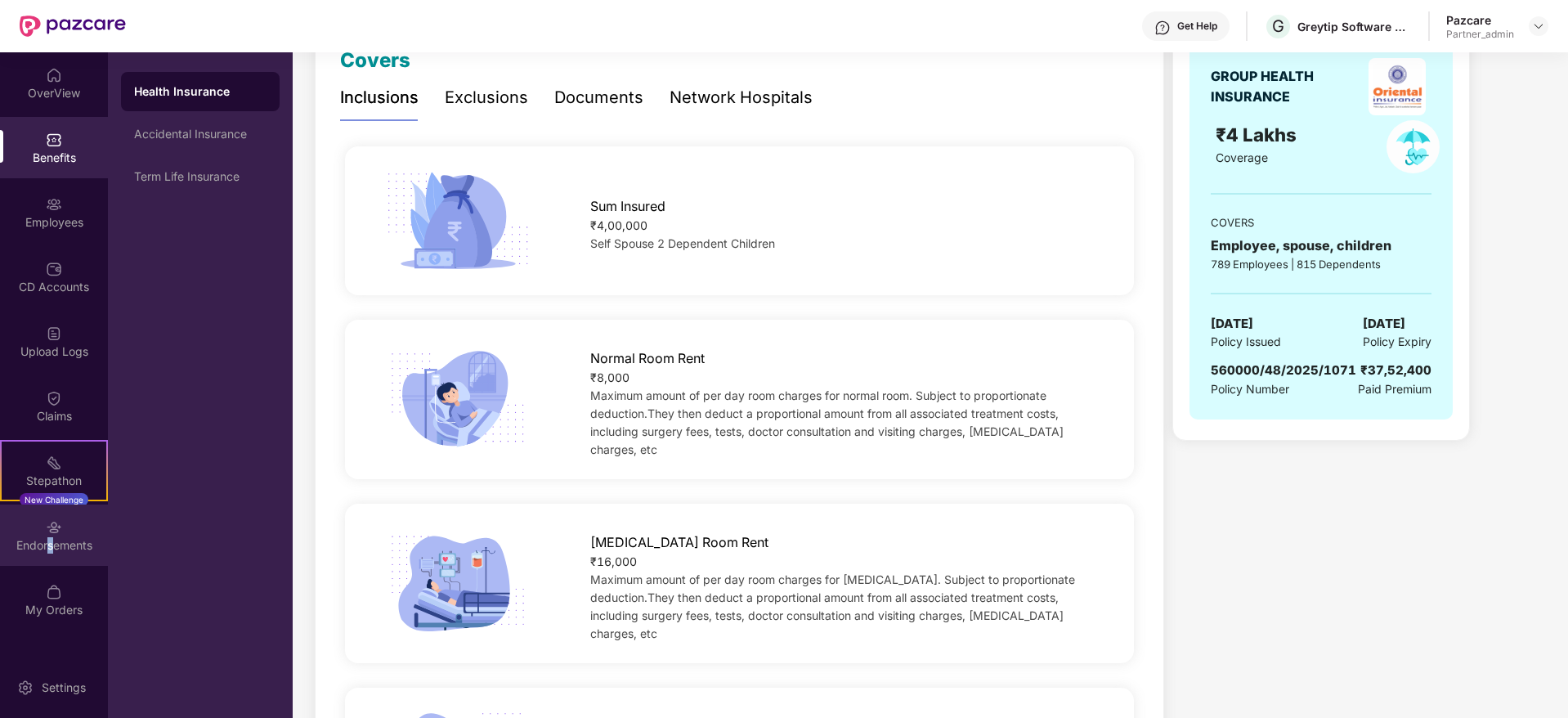
click at [50, 541] on div "Endorsements" at bounding box center [54, 545] width 108 height 16
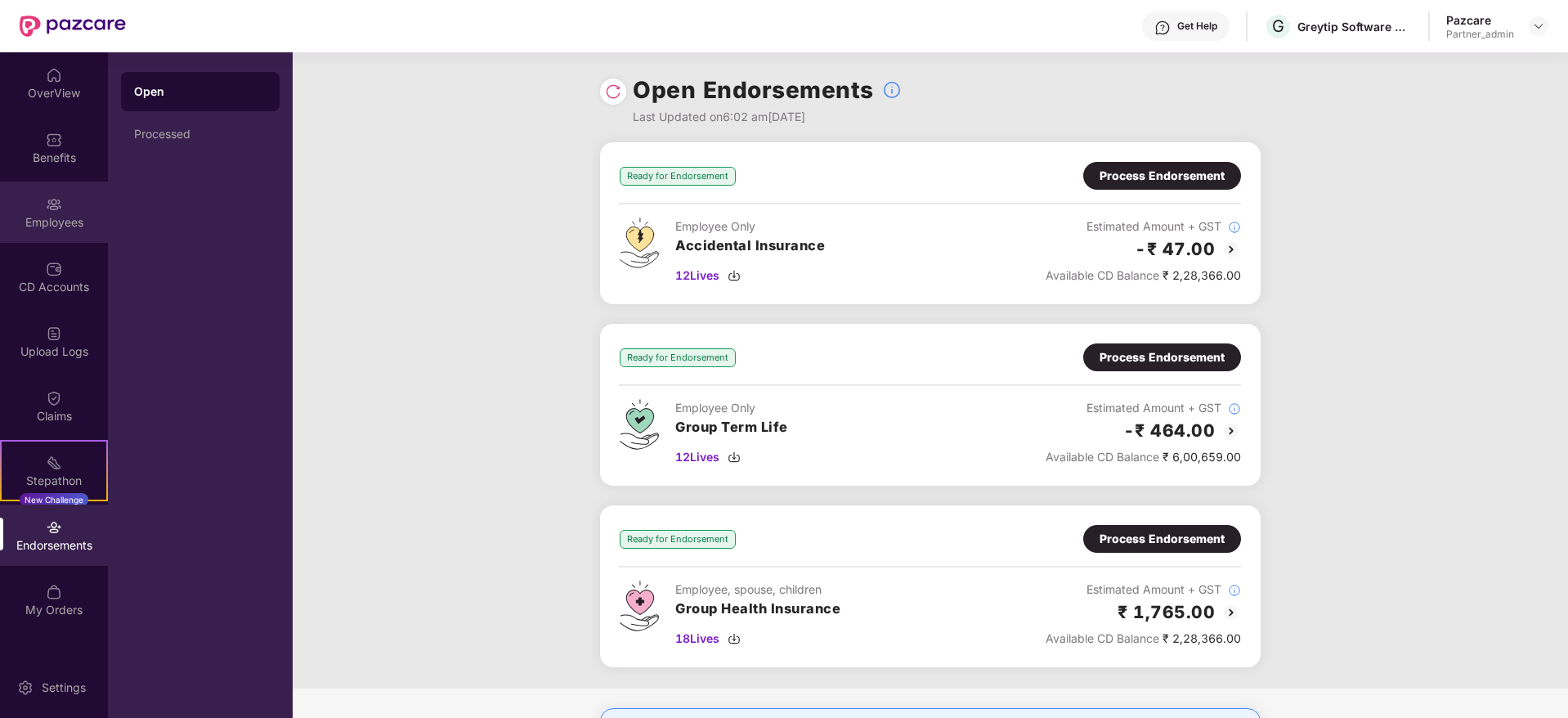
click at [46, 208] on img at bounding box center [54, 204] width 16 height 16
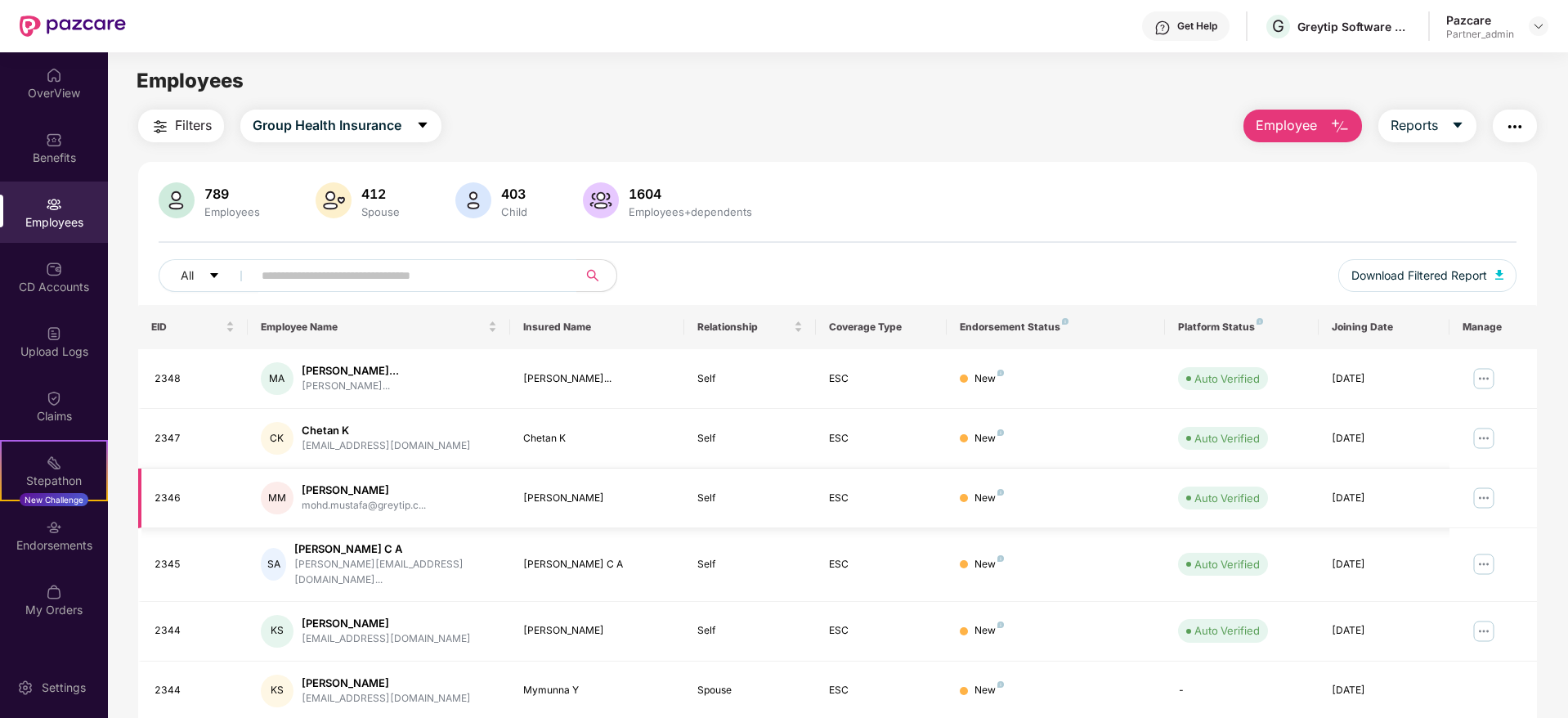
scroll to position [287, 0]
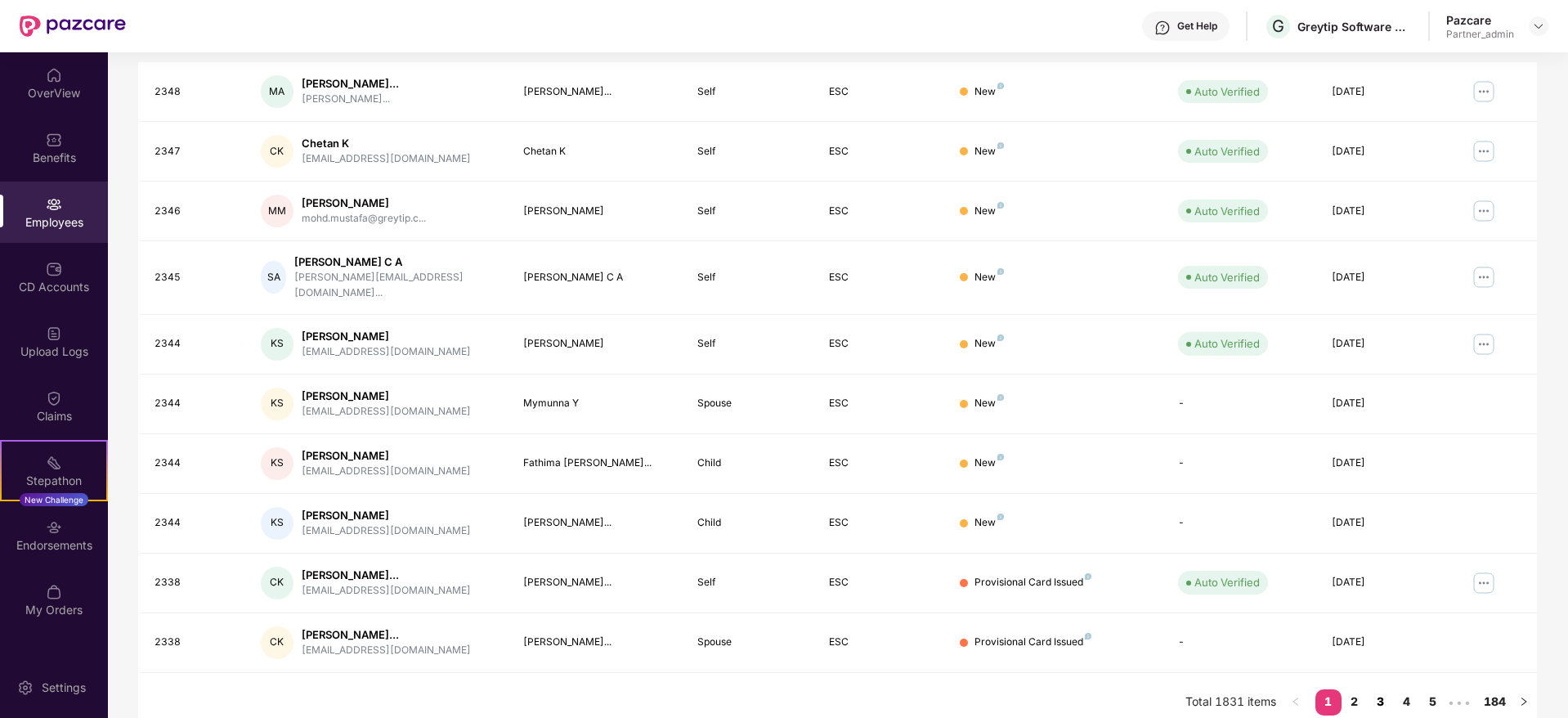
click at [1378, 693] on link "3" at bounding box center [1380, 702] width 26 height 25
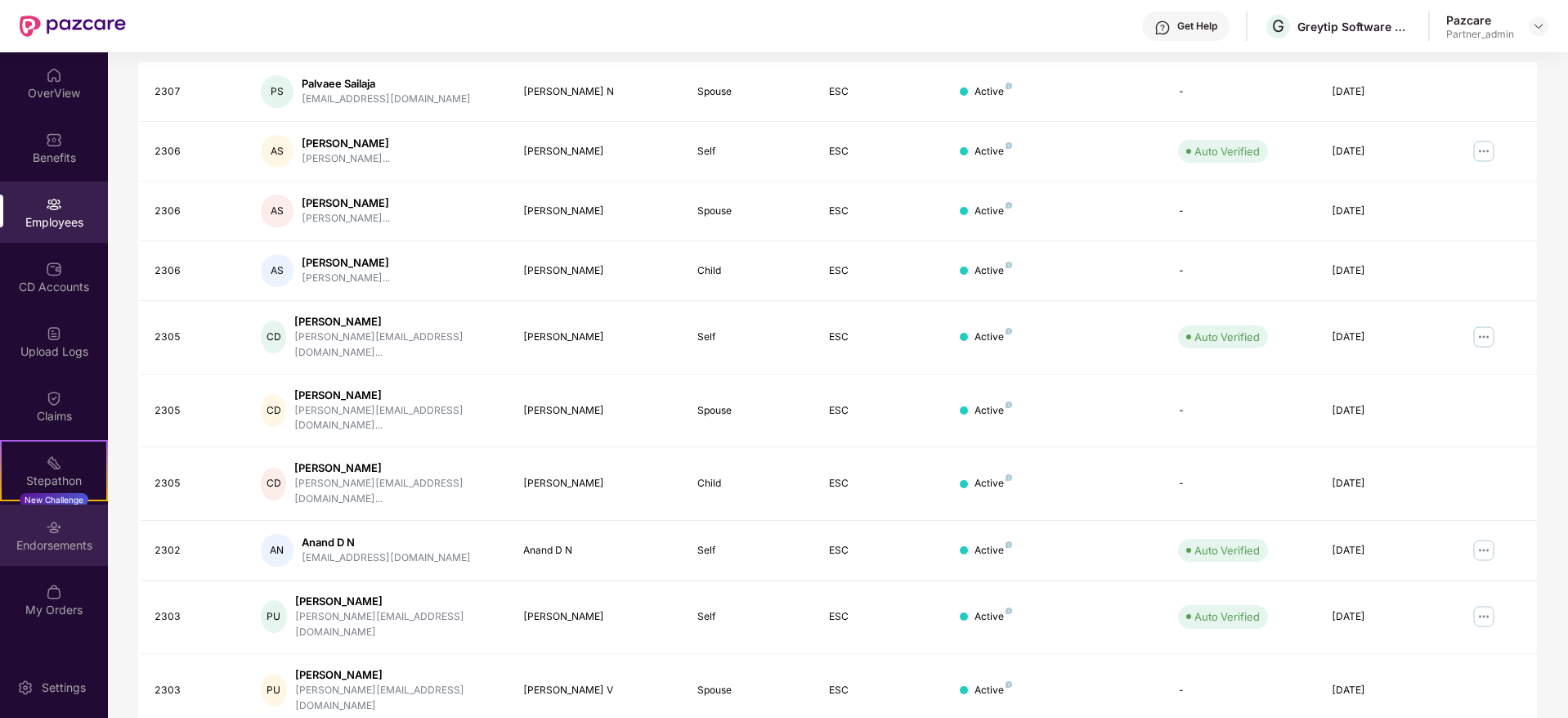
click at [57, 541] on div "Endorsements" at bounding box center [54, 545] width 108 height 16
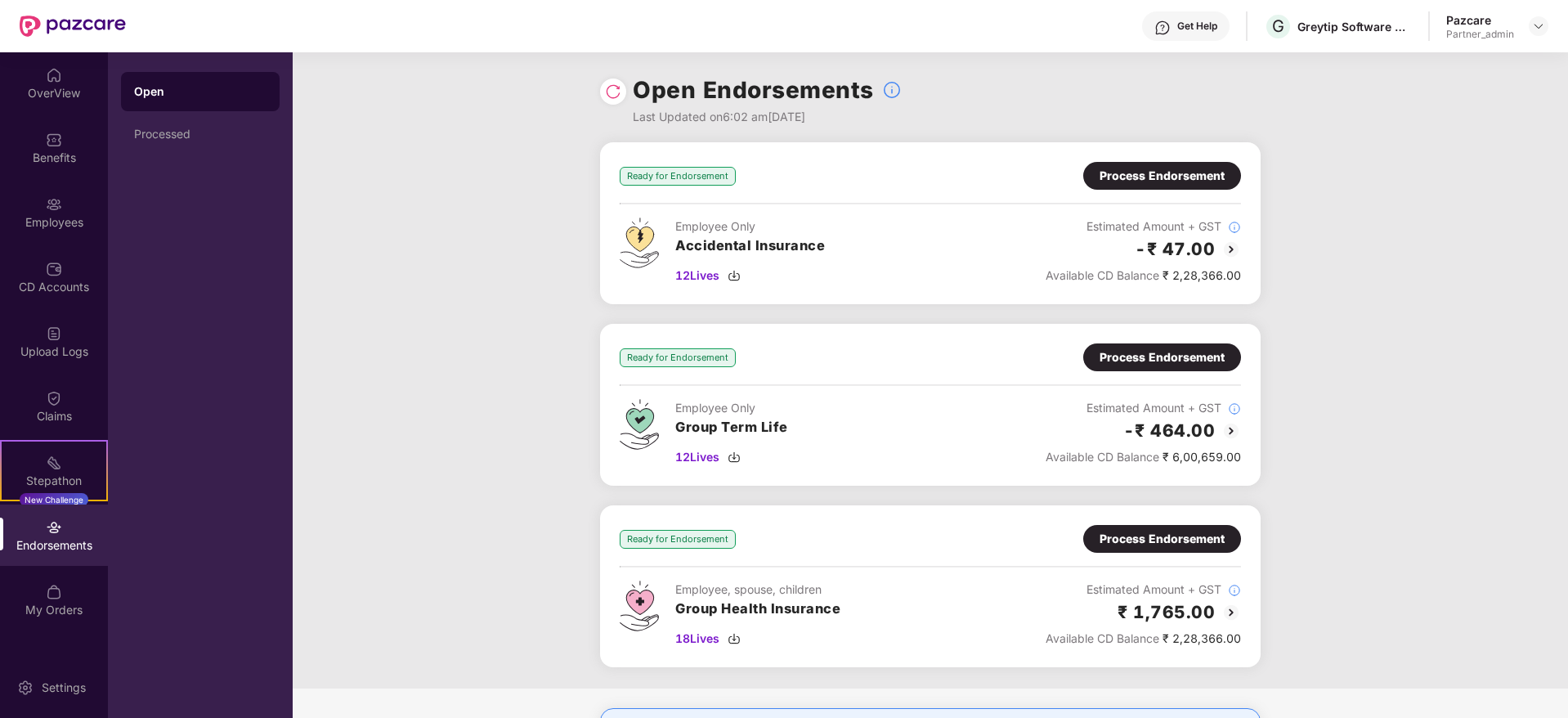
click at [502, 392] on div "Ready for Endorsement Process Endorsement Employee Only Accidental Insurance 12…" at bounding box center [930, 415] width 1275 height 547
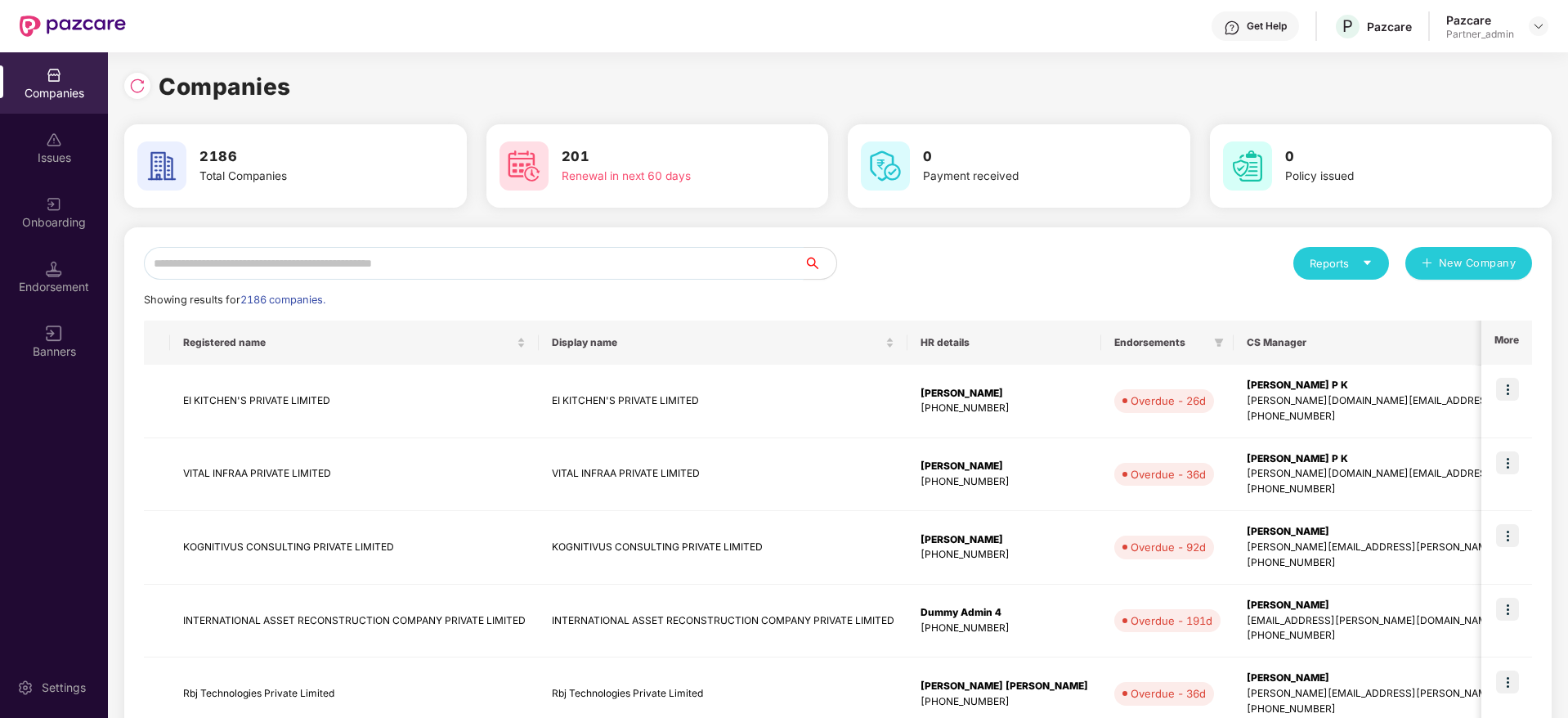
click at [298, 267] on input "text" at bounding box center [473, 263] width 659 height 33
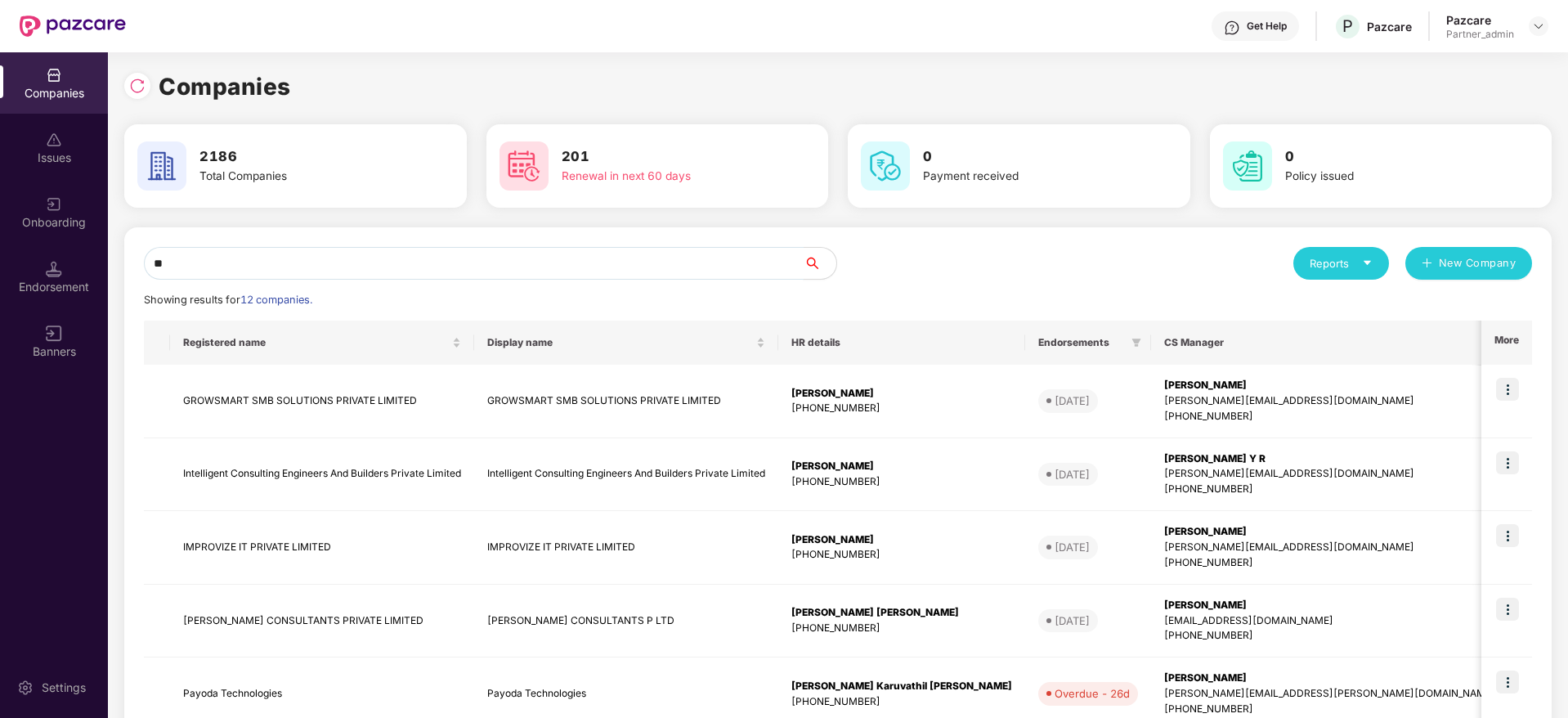
type input "*"
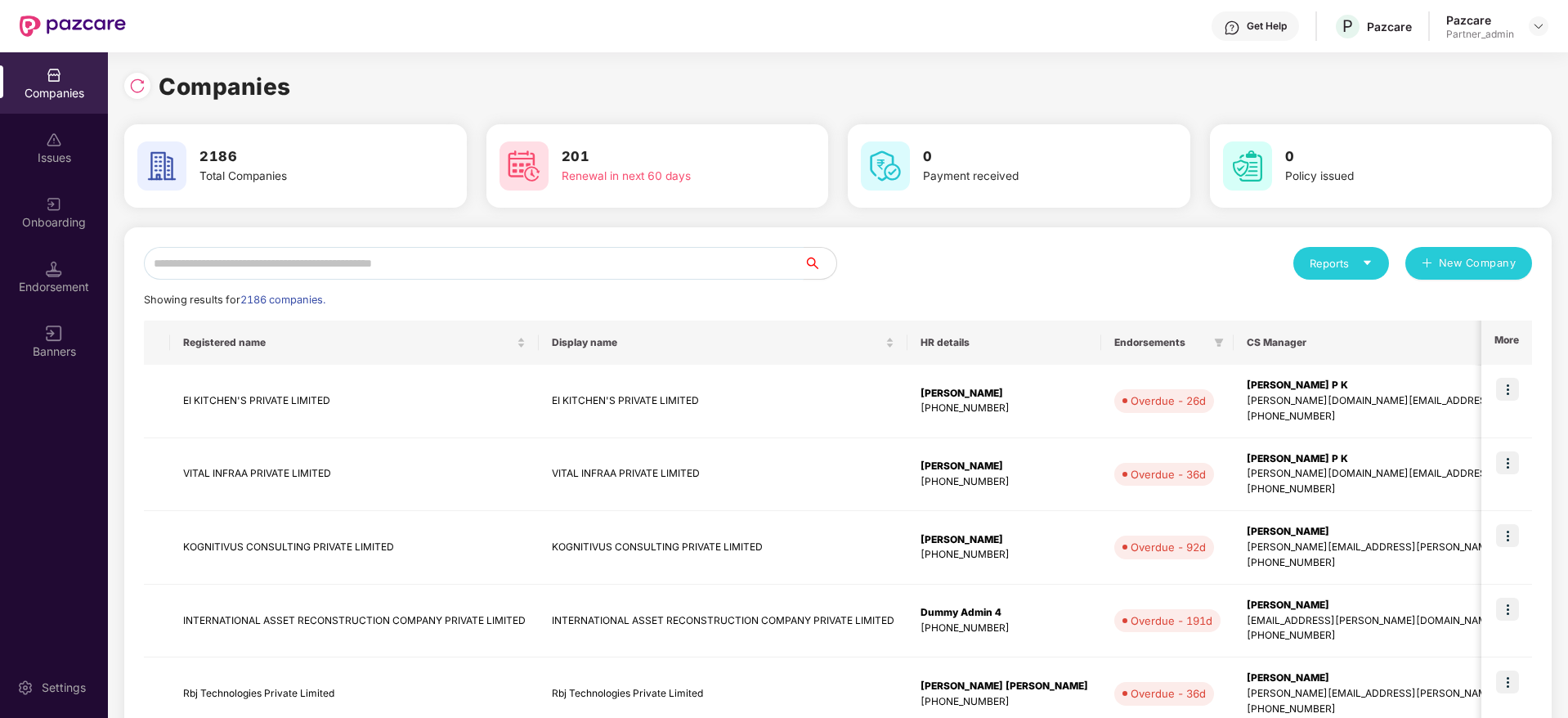
click at [297, 259] on input "text" at bounding box center [473, 263] width 659 height 33
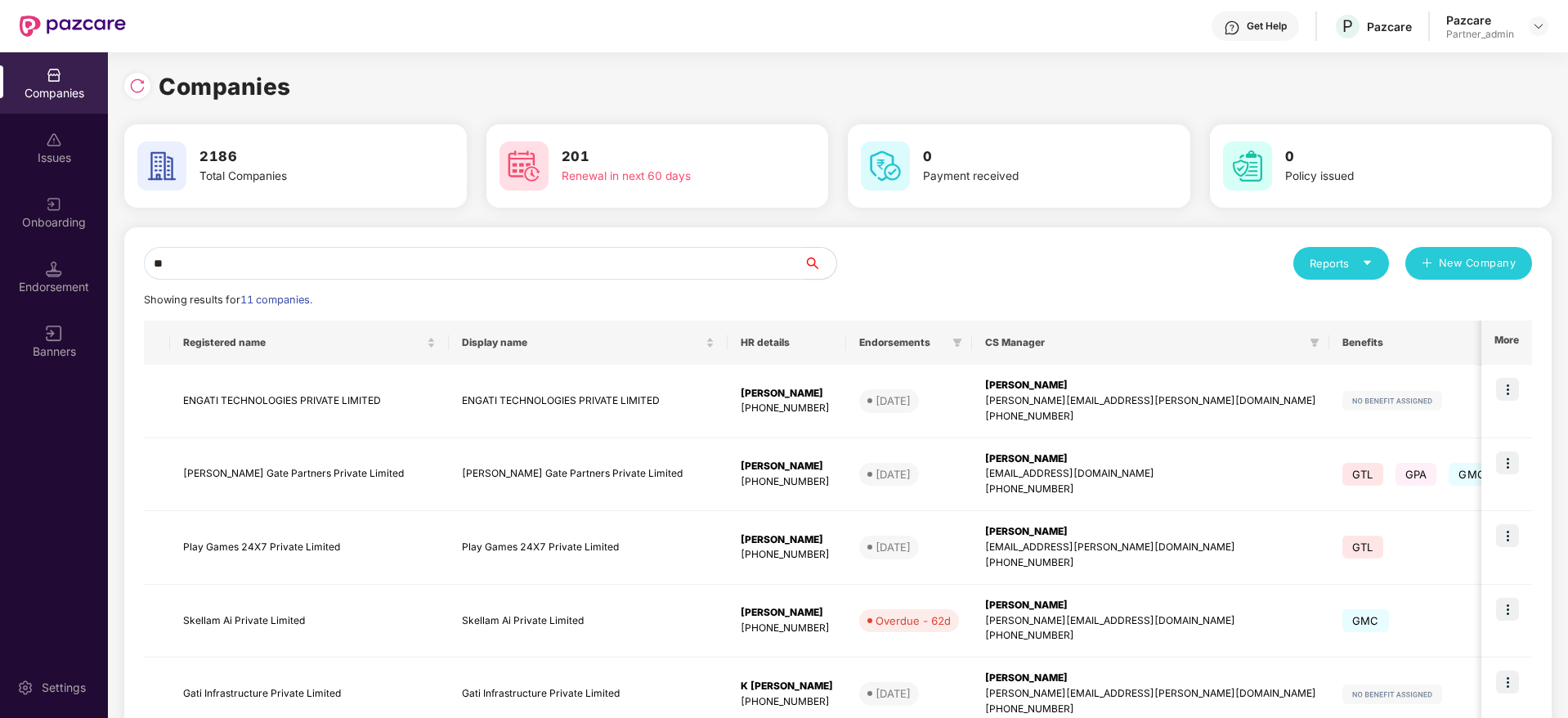
type input "*"
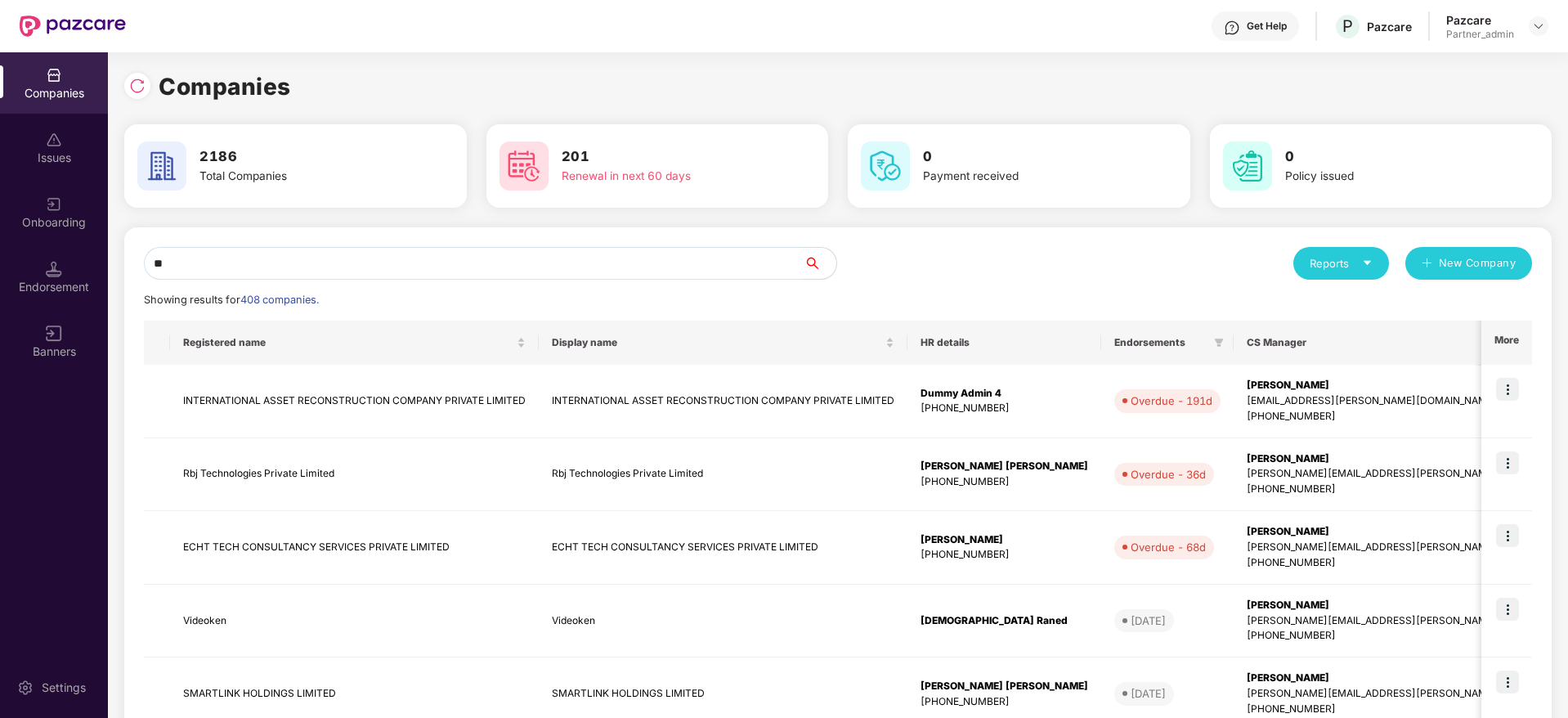
type input "*"
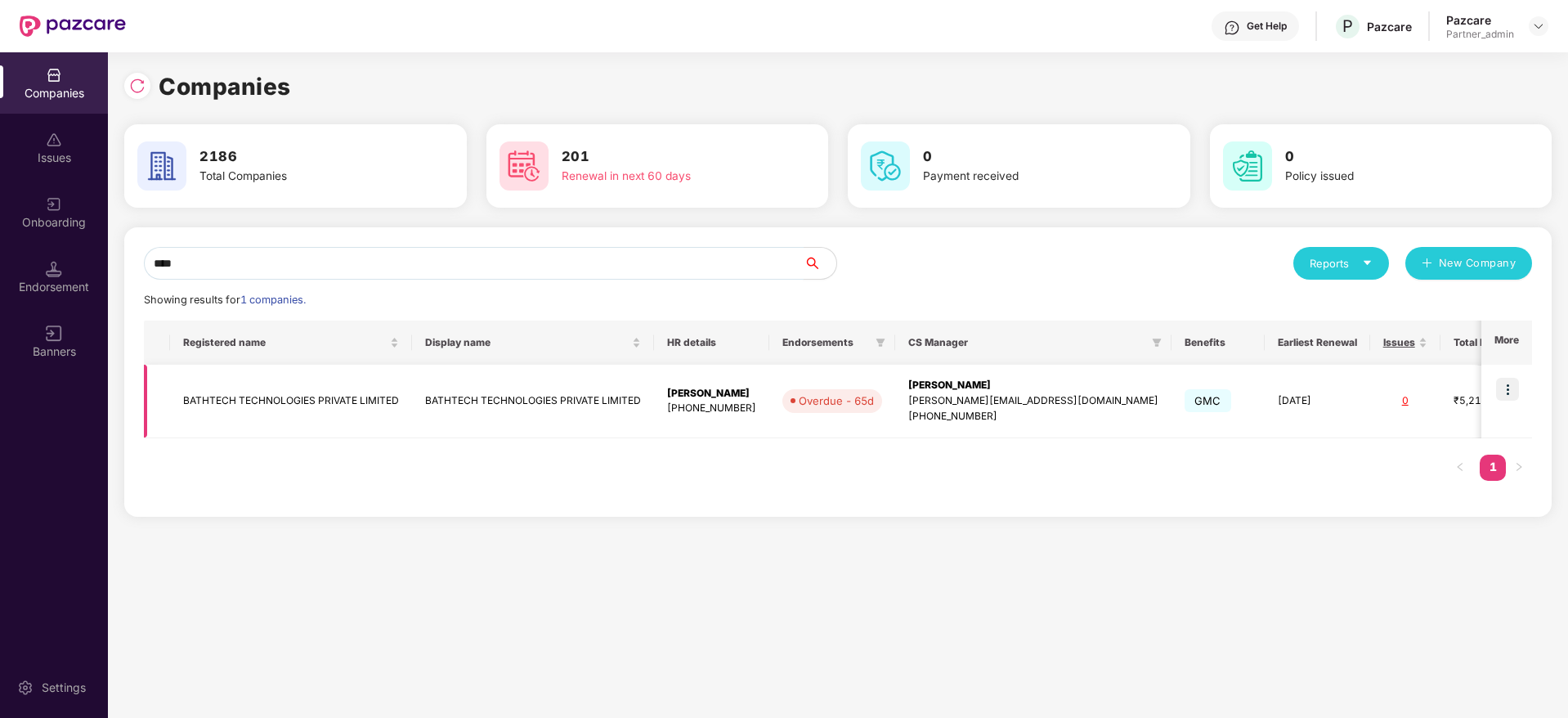
type input "****"
click at [1507, 385] on img at bounding box center [1507, 390] width 23 height 23
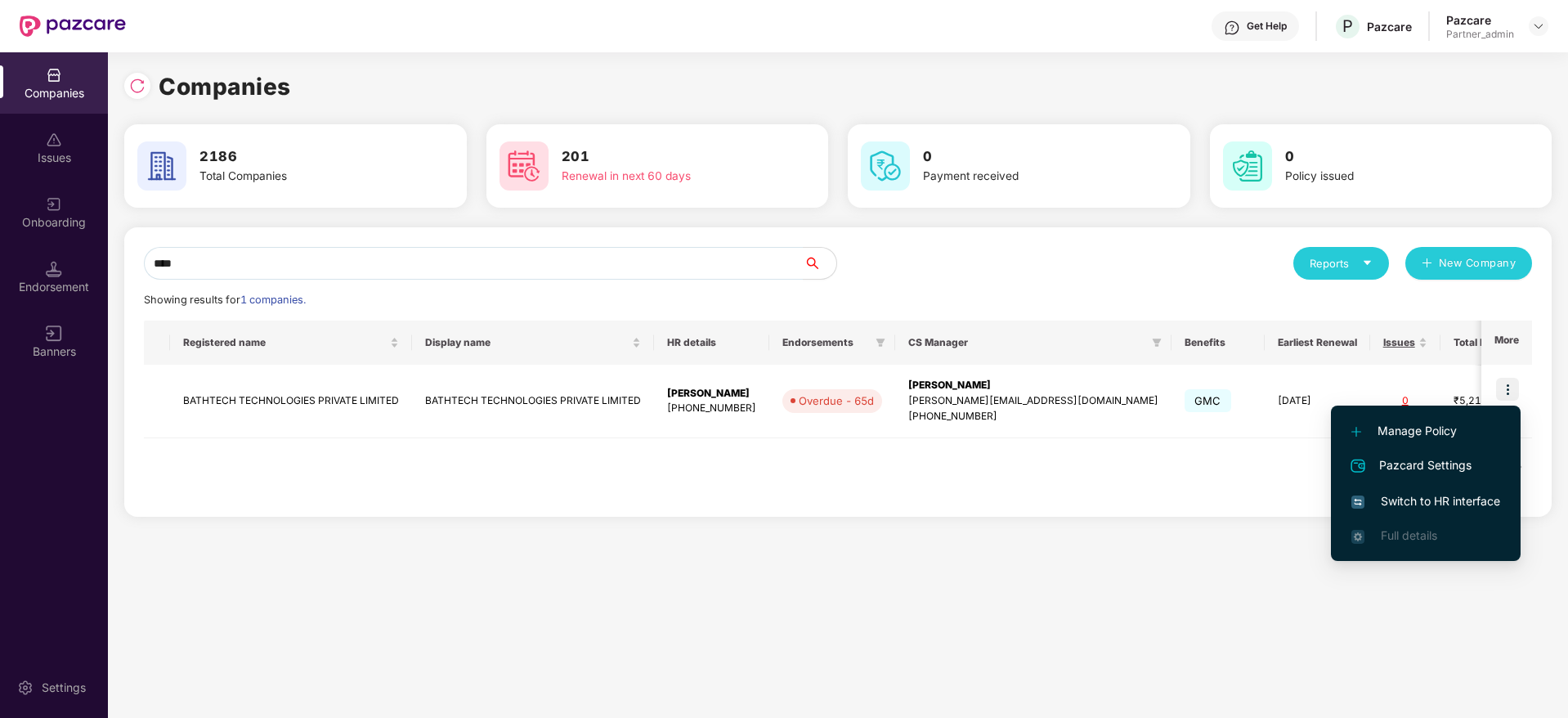
click at [1425, 498] on span "Switch to HR interface" at bounding box center [1424, 501] width 148 height 18
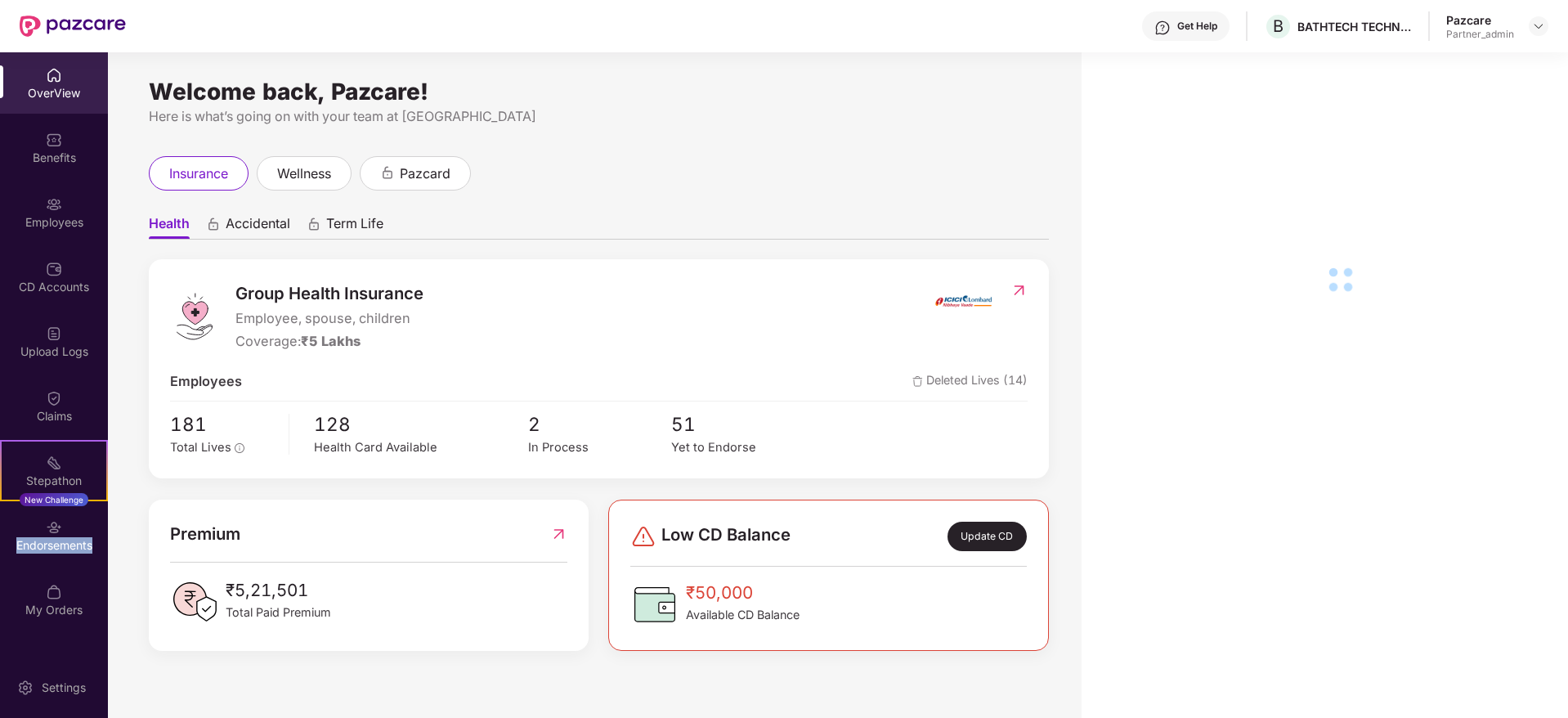
click at [33, 538] on div "Endorsements" at bounding box center [54, 545] width 108 height 16
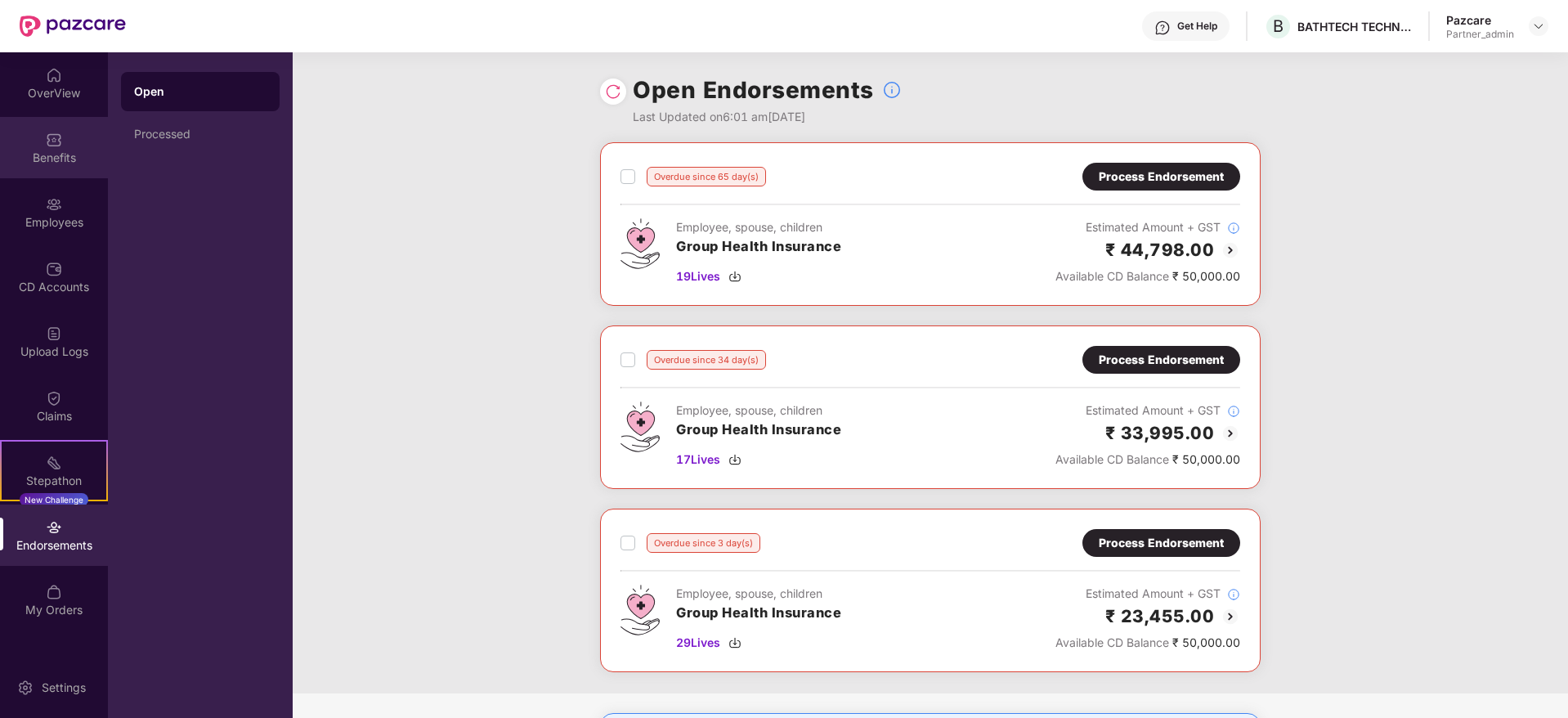
click at [36, 148] on div "Benefits" at bounding box center [54, 147] width 108 height 61
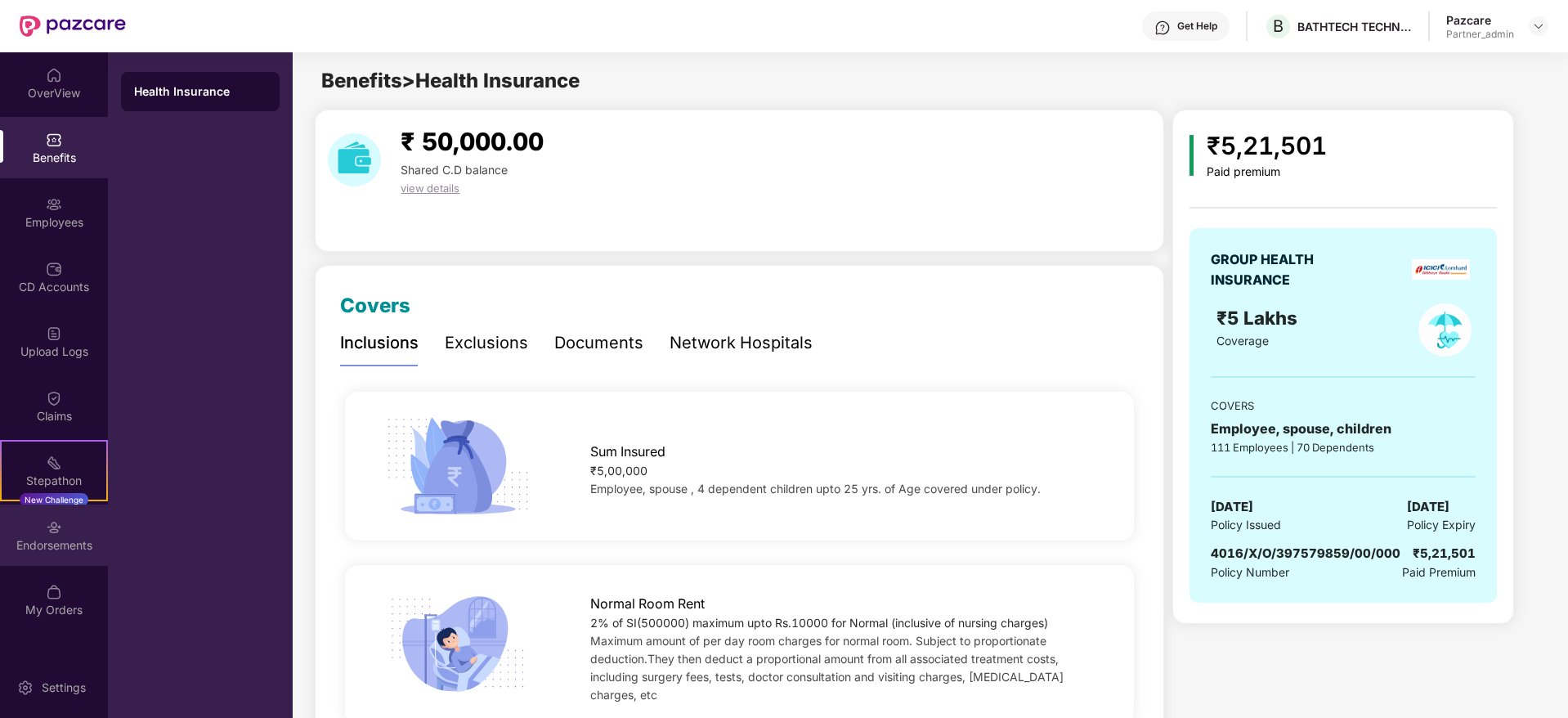
click at [46, 546] on div "Endorsements" at bounding box center [54, 545] width 108 height 16
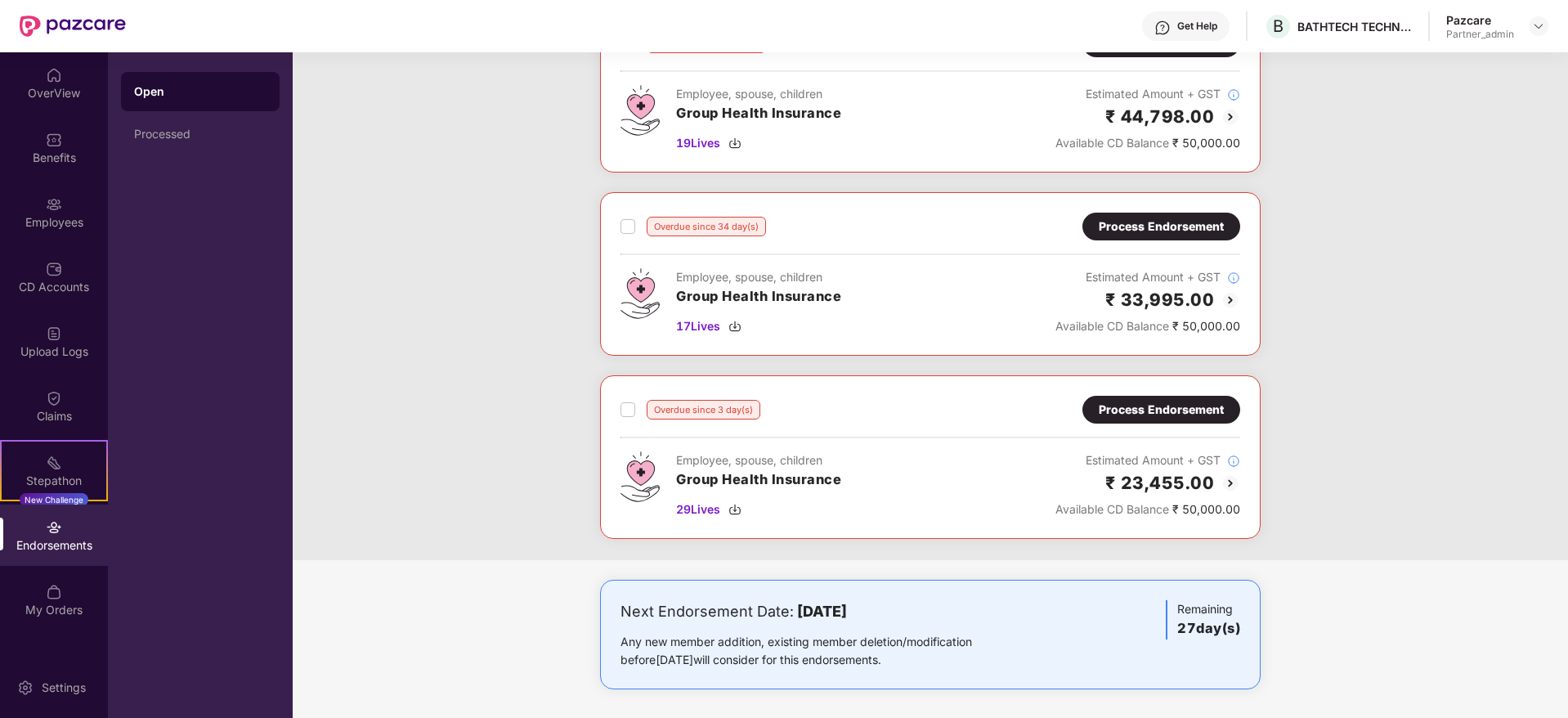
scroll to position [138, 0]
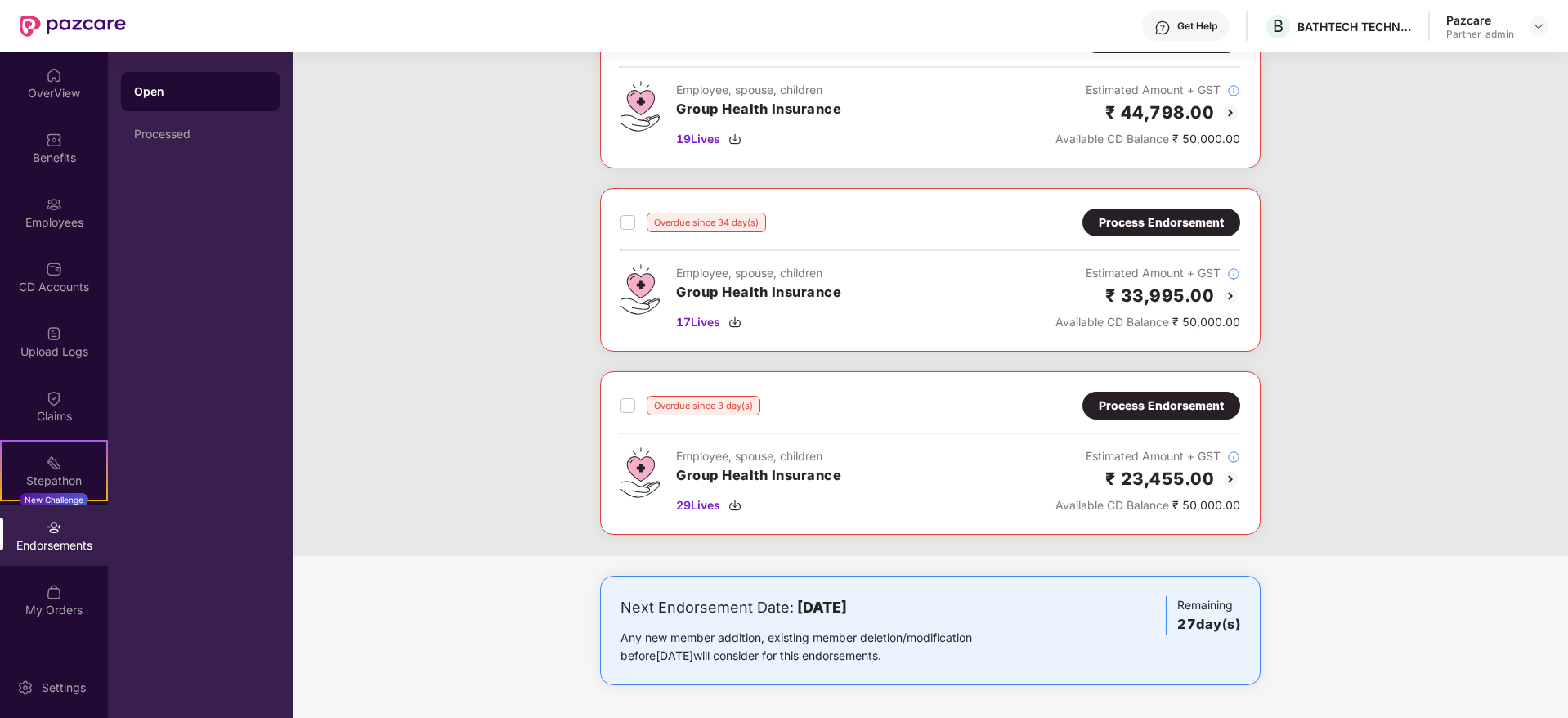
click at [1165, 403] on div "Process Endorsement" at bounding box center [1160, 405] width 125 height 18
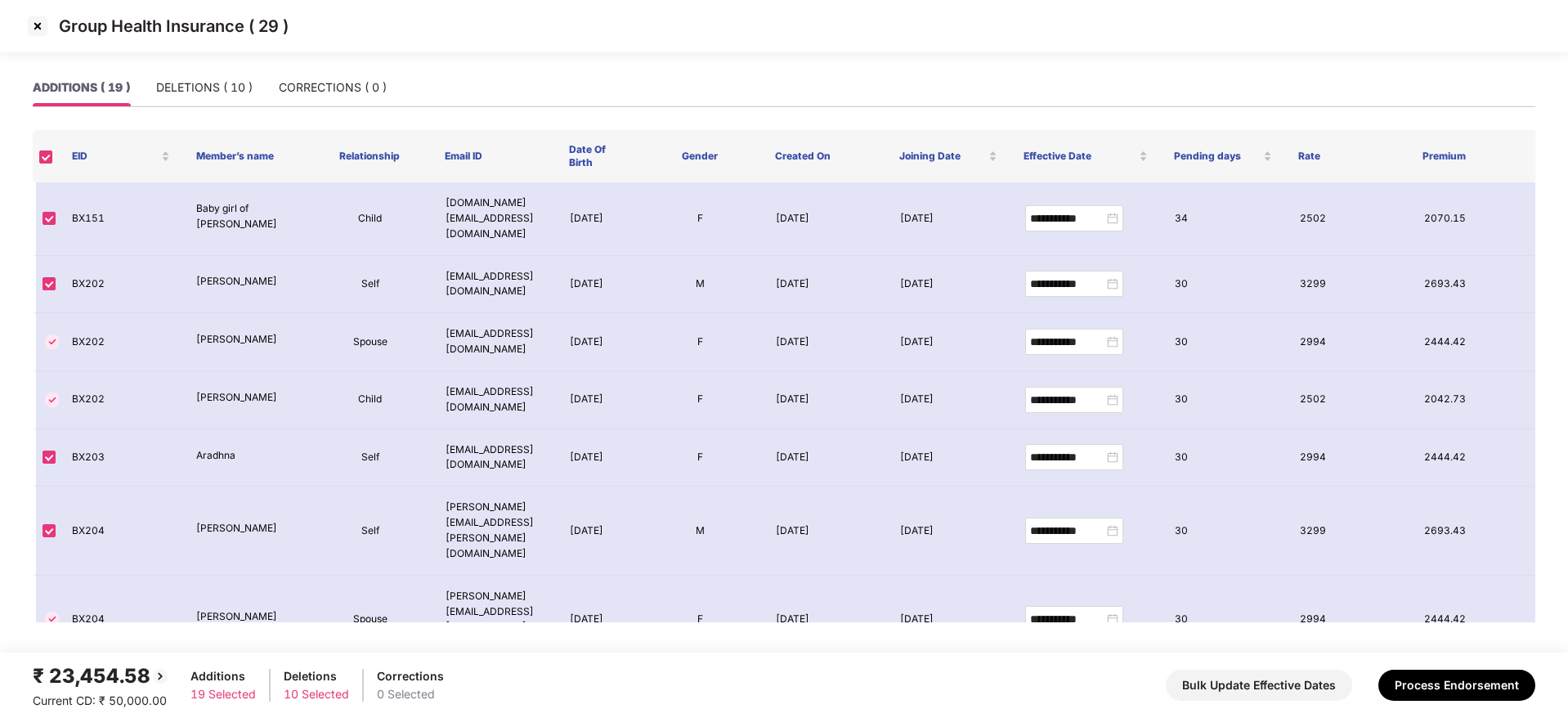
click at [33, 26] on img at bounding box center [37, 26] width 26 height 26
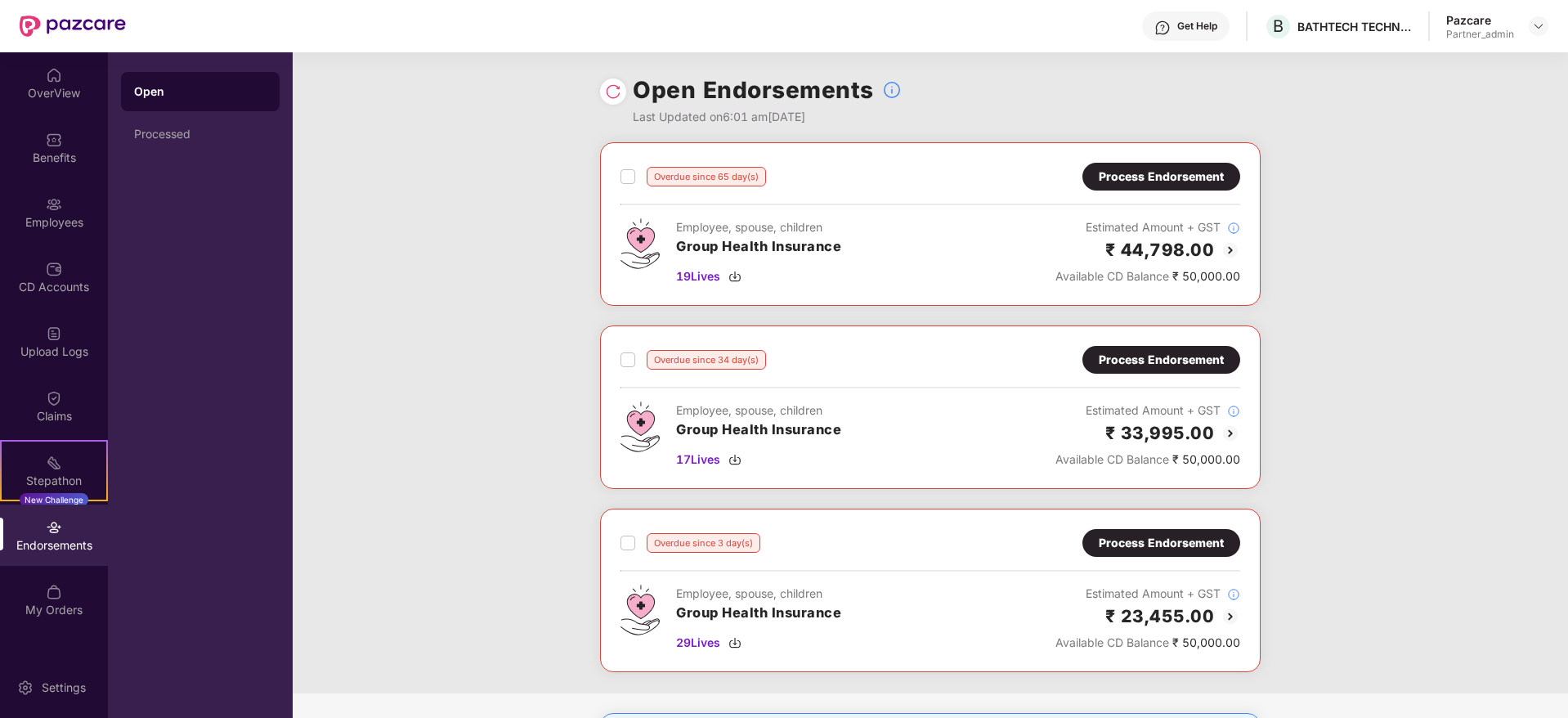
click at [1113, 356] on div "Process Endorsement" at bounding box center [1160, 360] width 125 height 18
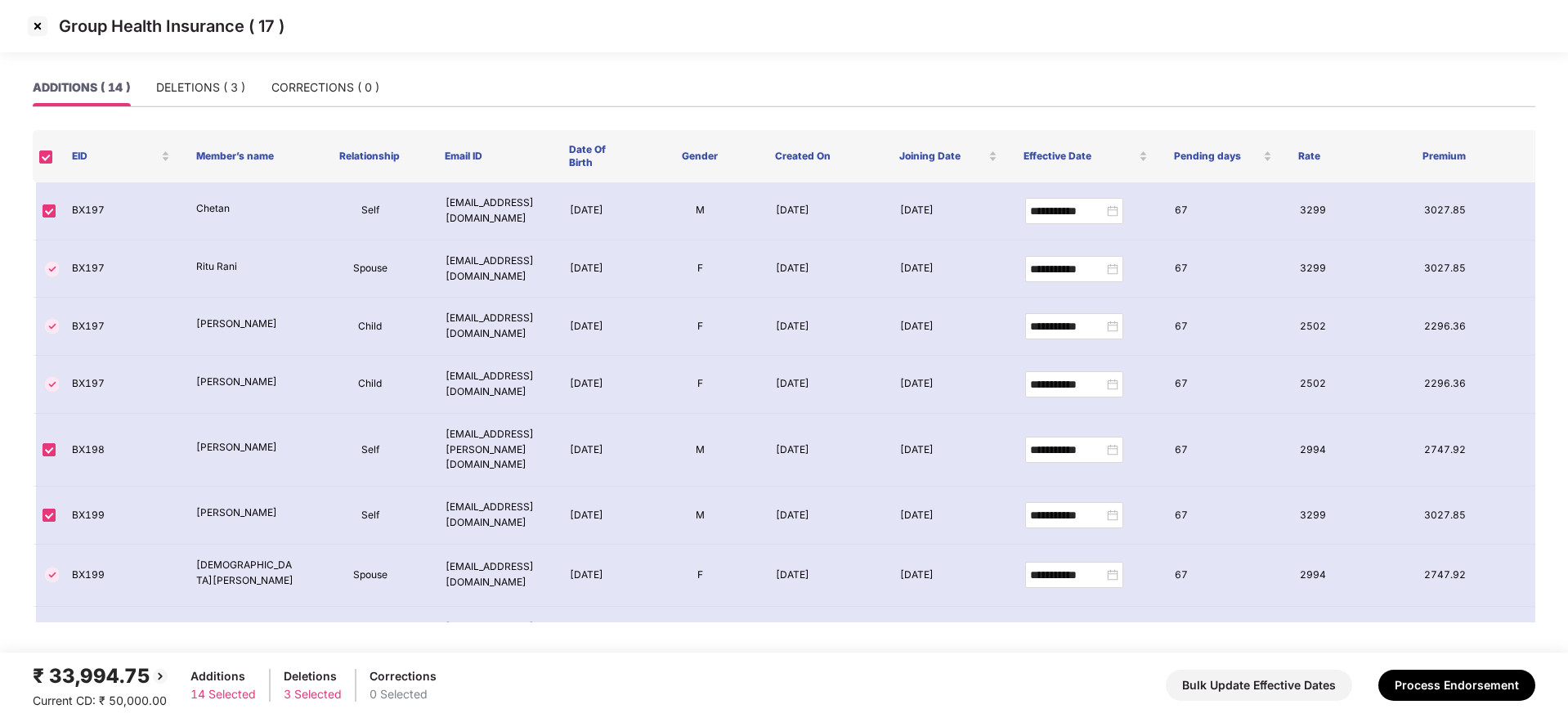
click at [40, 34] on img at bounding box center [37, 26] width 26 height 26
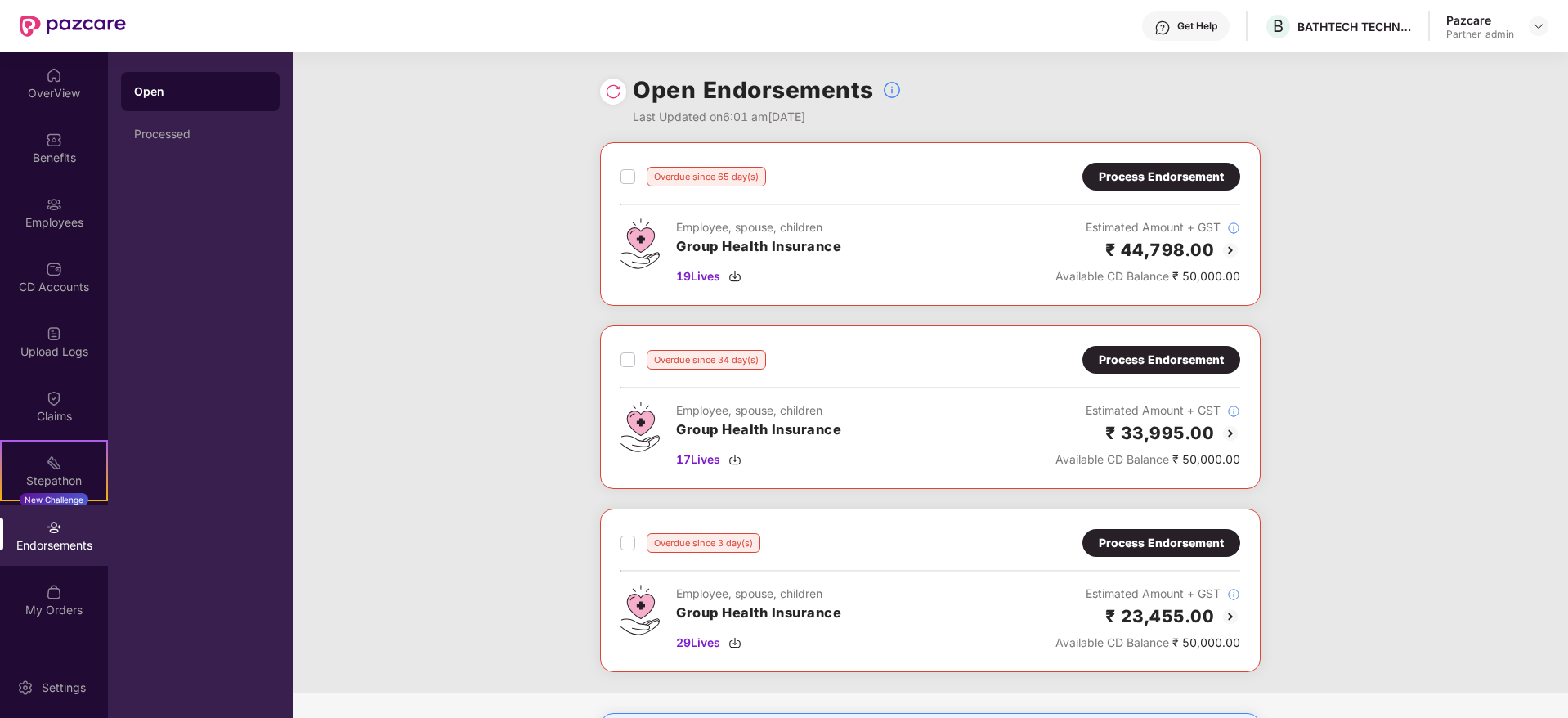
click at [1145, 182] on div "Process Endorsement" at bounding box center [1160, 176] width 125 height 18
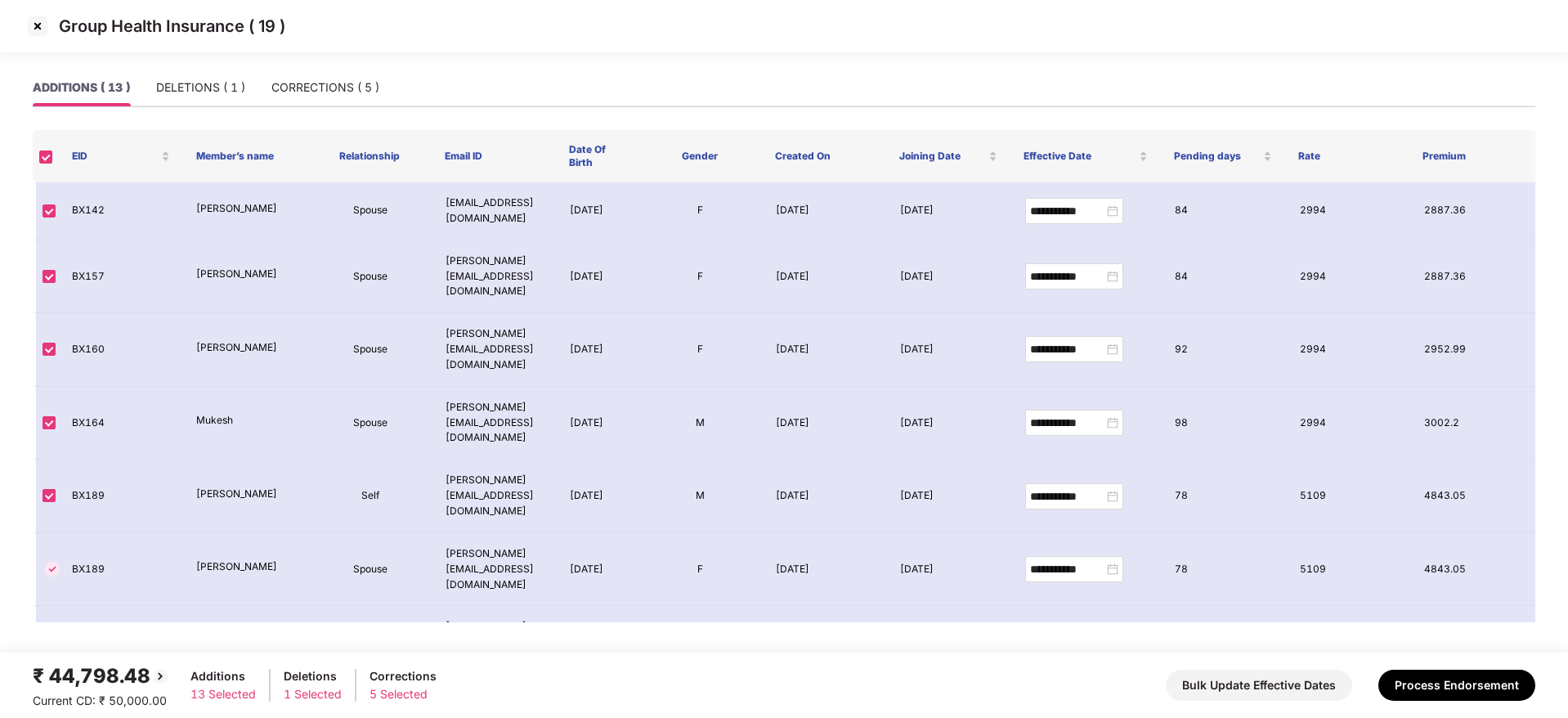
scroll to position [316, 0]
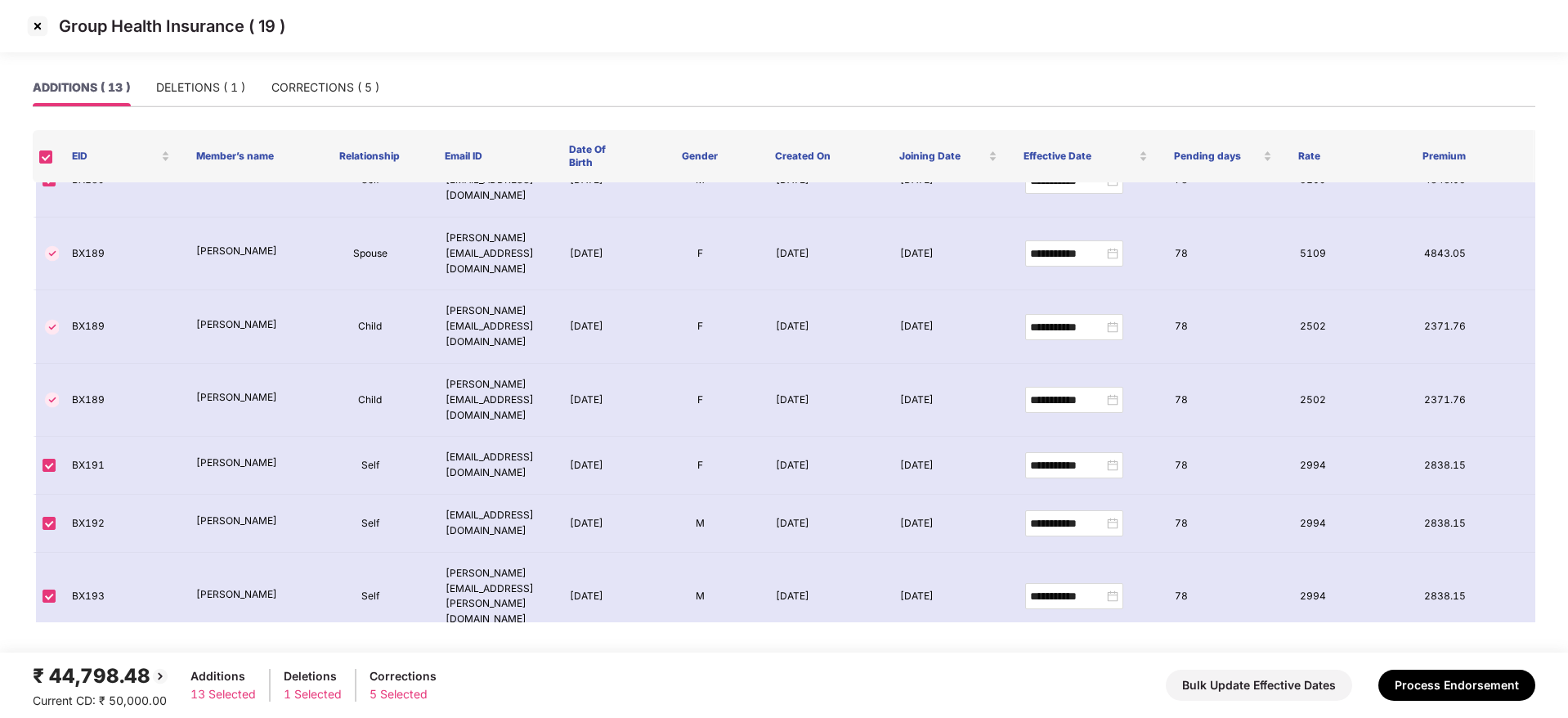
click at [35, 16] on img at bounding box center [37, 26] width 26 height 26
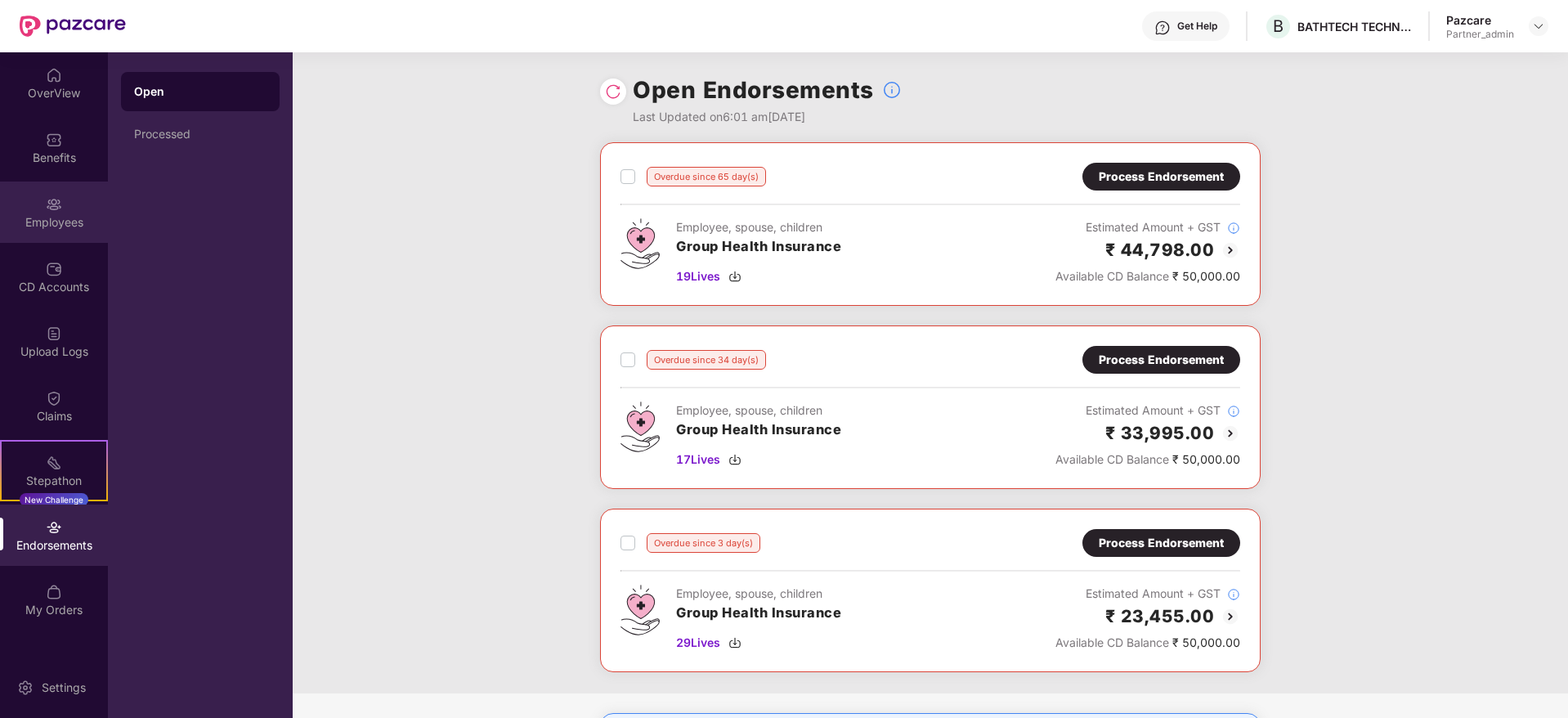
click at [41, 222] on div "Employees" at bounding box center [54, 222] width 108 height 16
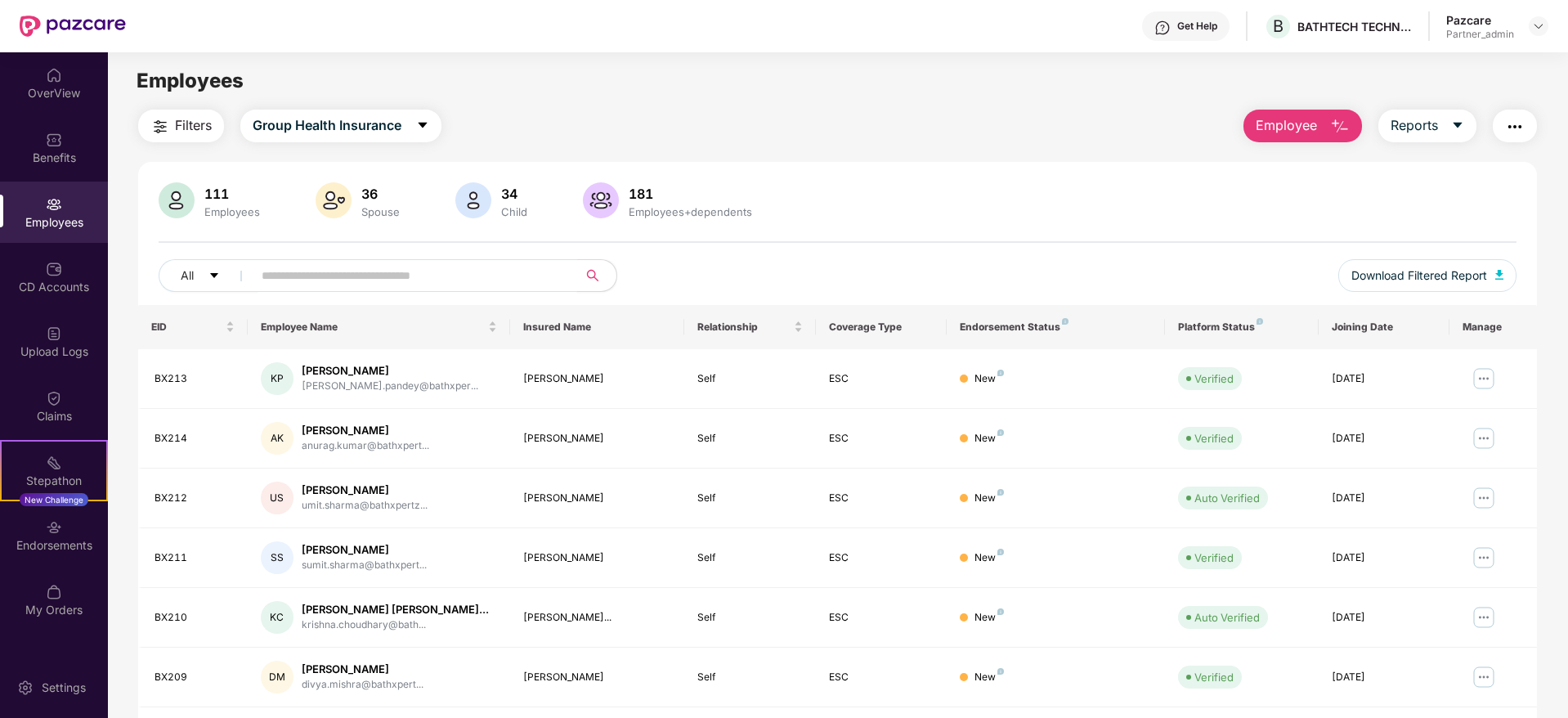
click at [328, 278] on input "text" at bounding box center [408, 276] width 294 height 25
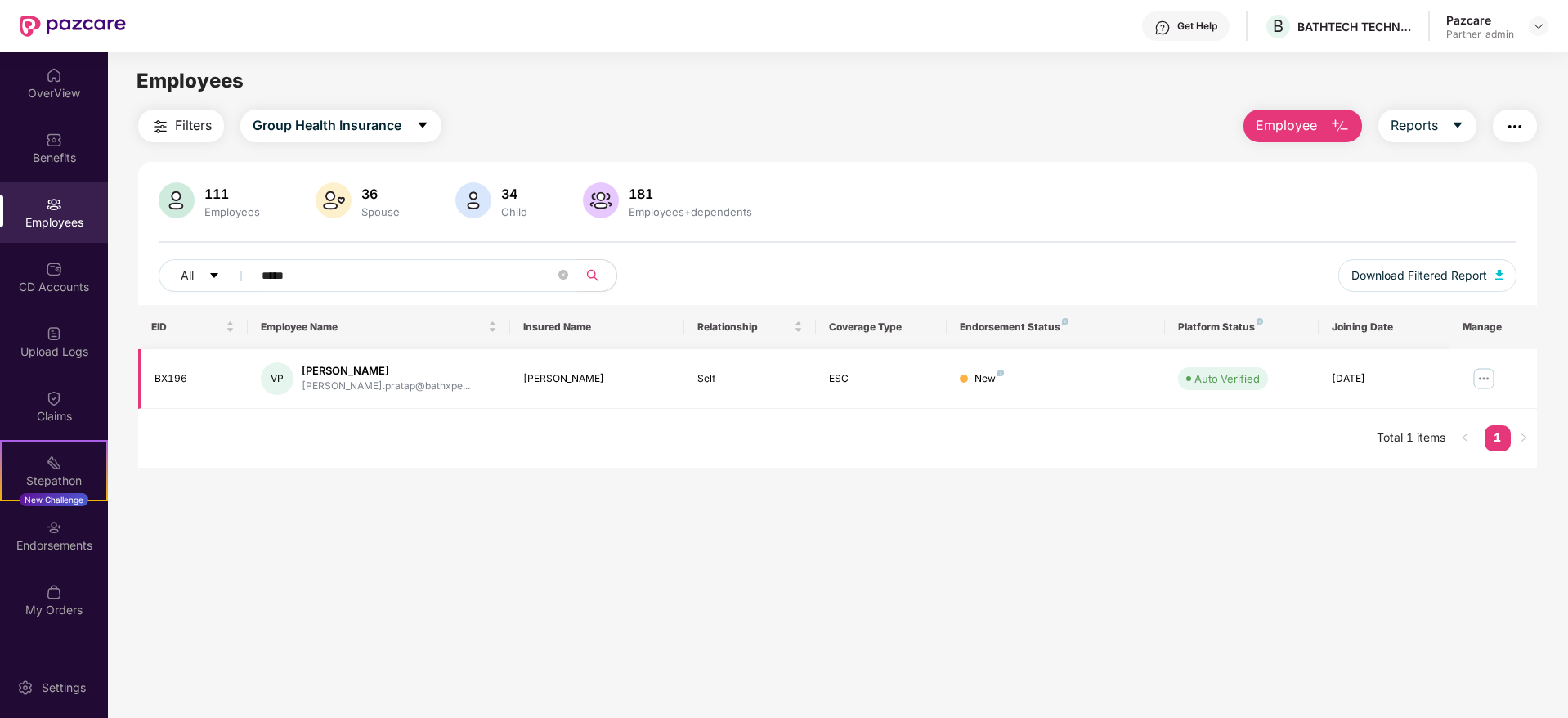
type input "*****"
drag, startPoint x: 523, startPoint y: 379, endPoint x: 614, endPoint y: 369, distance: 91.5
click at [614, 369] on td "Vikrant Pratap" at bounding box center [597, 379] width 175 height 59
click at [54, 522] on img at bounding box center [54, 527] width 16 height 16
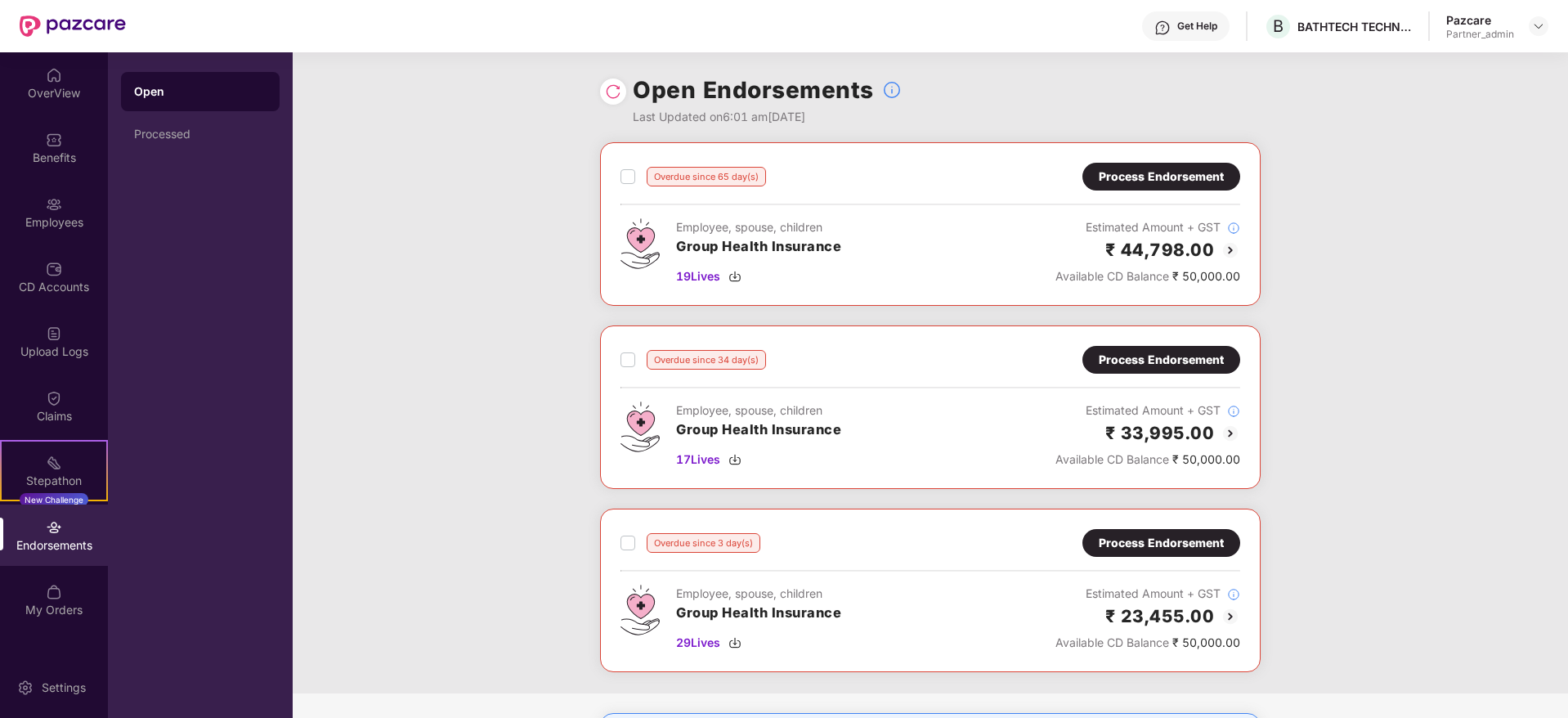
click at [1161, 177] on div "Process Endorsement" at bounding box center [1160, 176] width 125 height 18
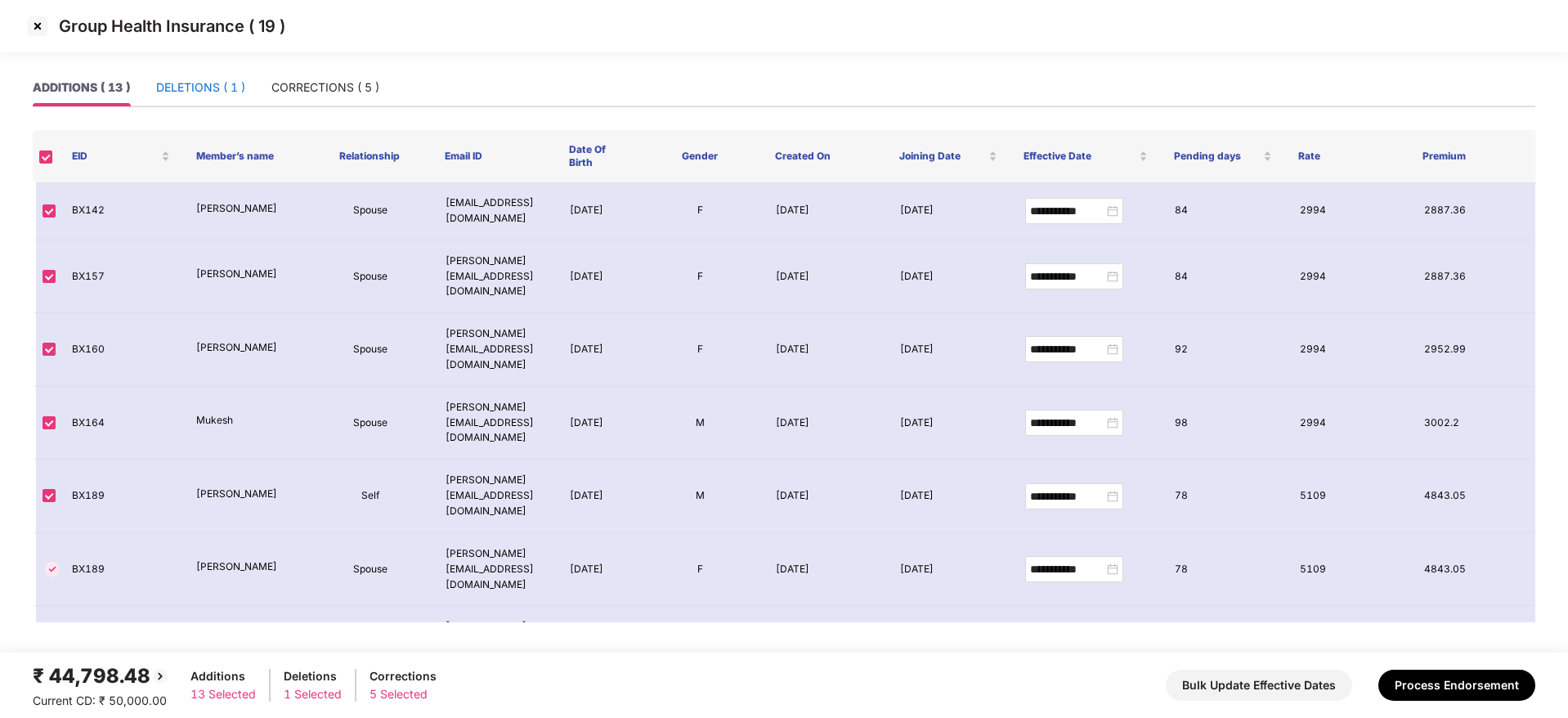
click at [205, 93] on div "DELETIONS ( 1 )" at bounding box center [200, 87] width 89 height 18
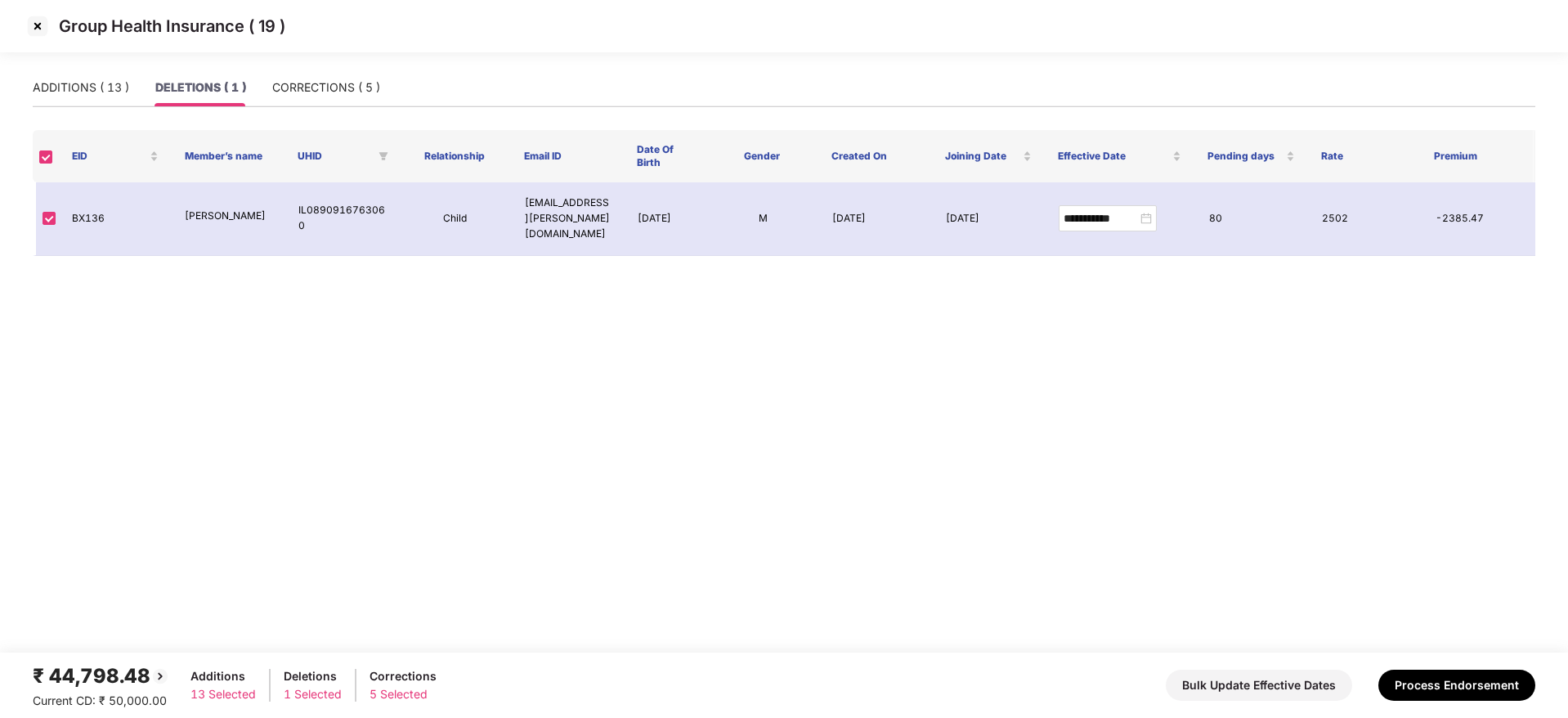
click at [38, 27] on img at bounding box center [37, 26] width 26 height 26
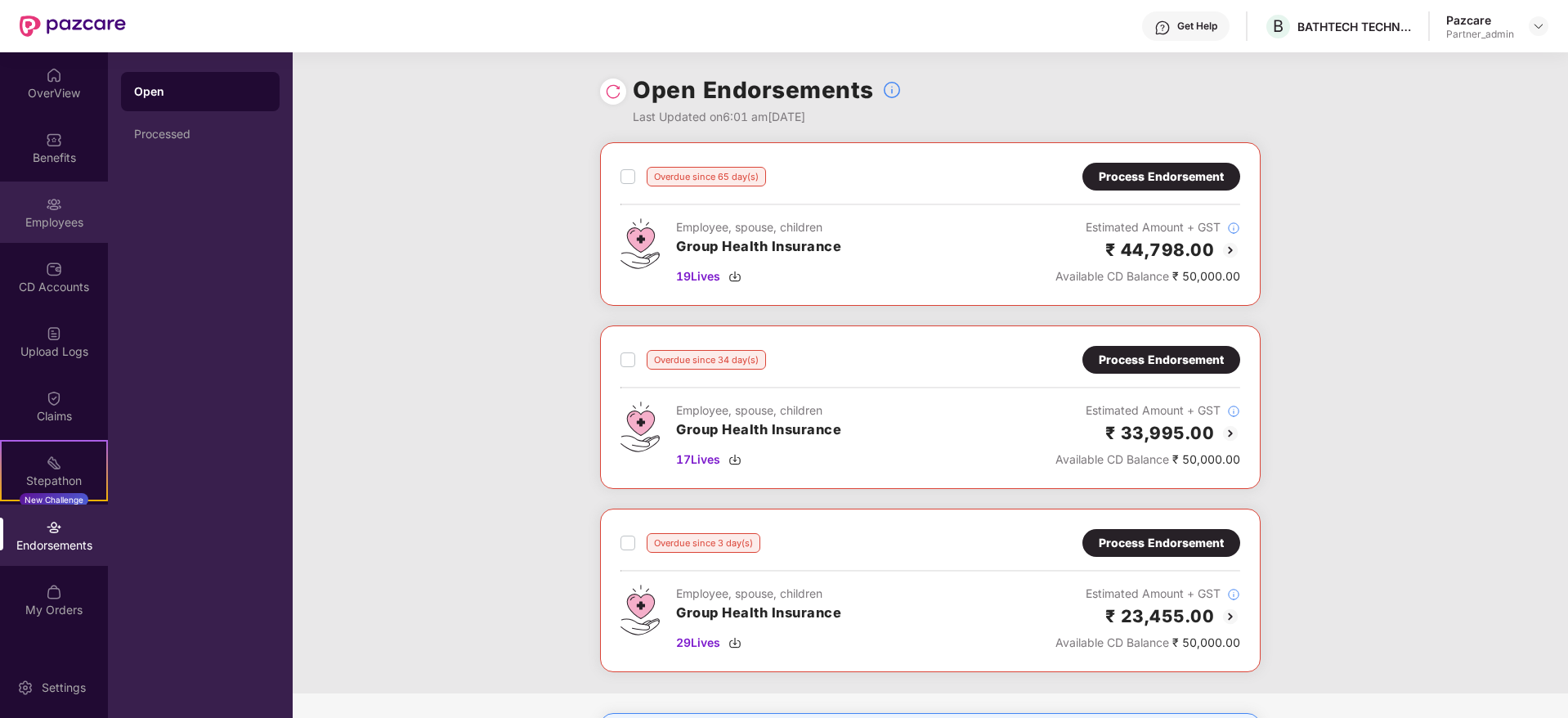
click at [53, 211] on img at bounding box center [54, 204] width 16 height 16
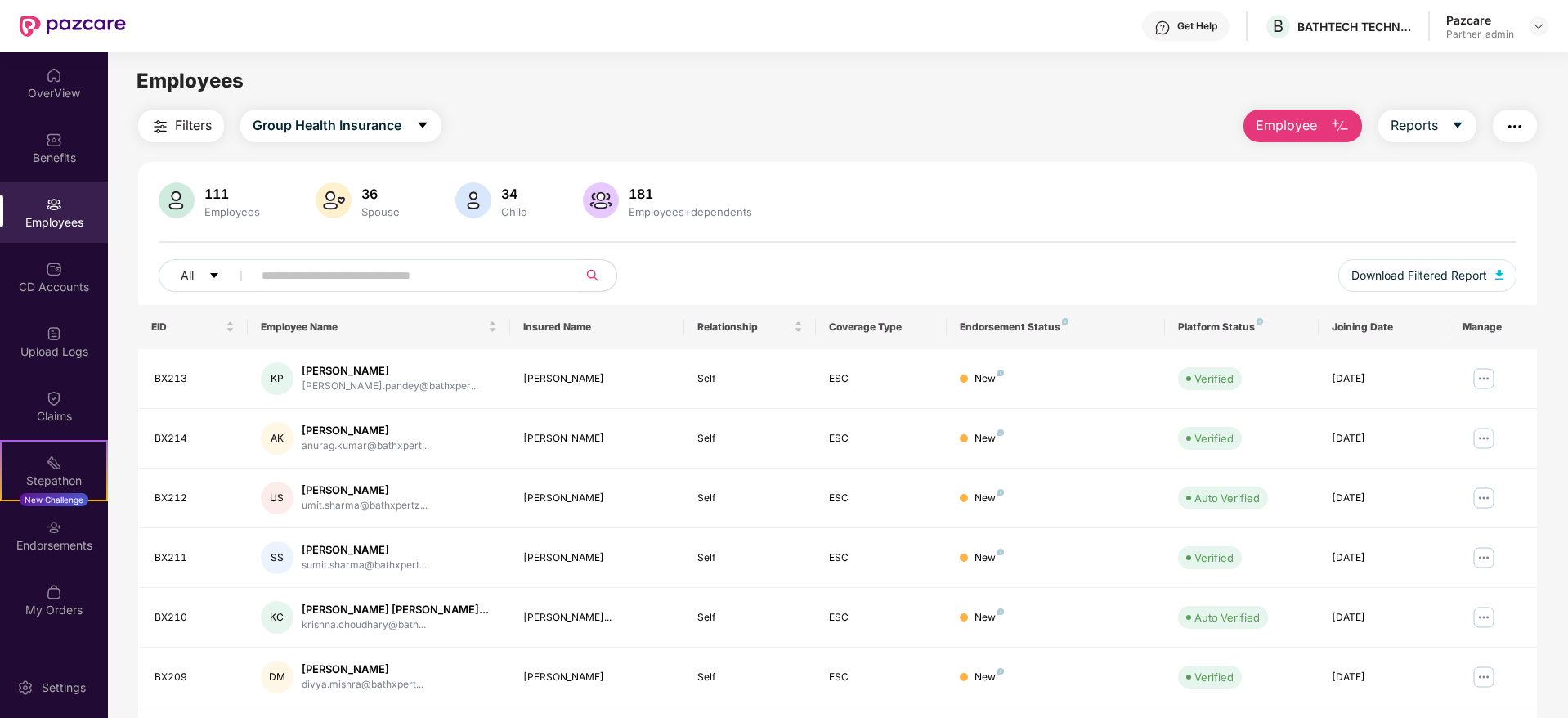
click at [334, 274] on input "text" at bounding box center [408, 276] width 294 height 25
click at [45, 163] on div "Benefits" at bounding box center [54, 157] width 108 height 16
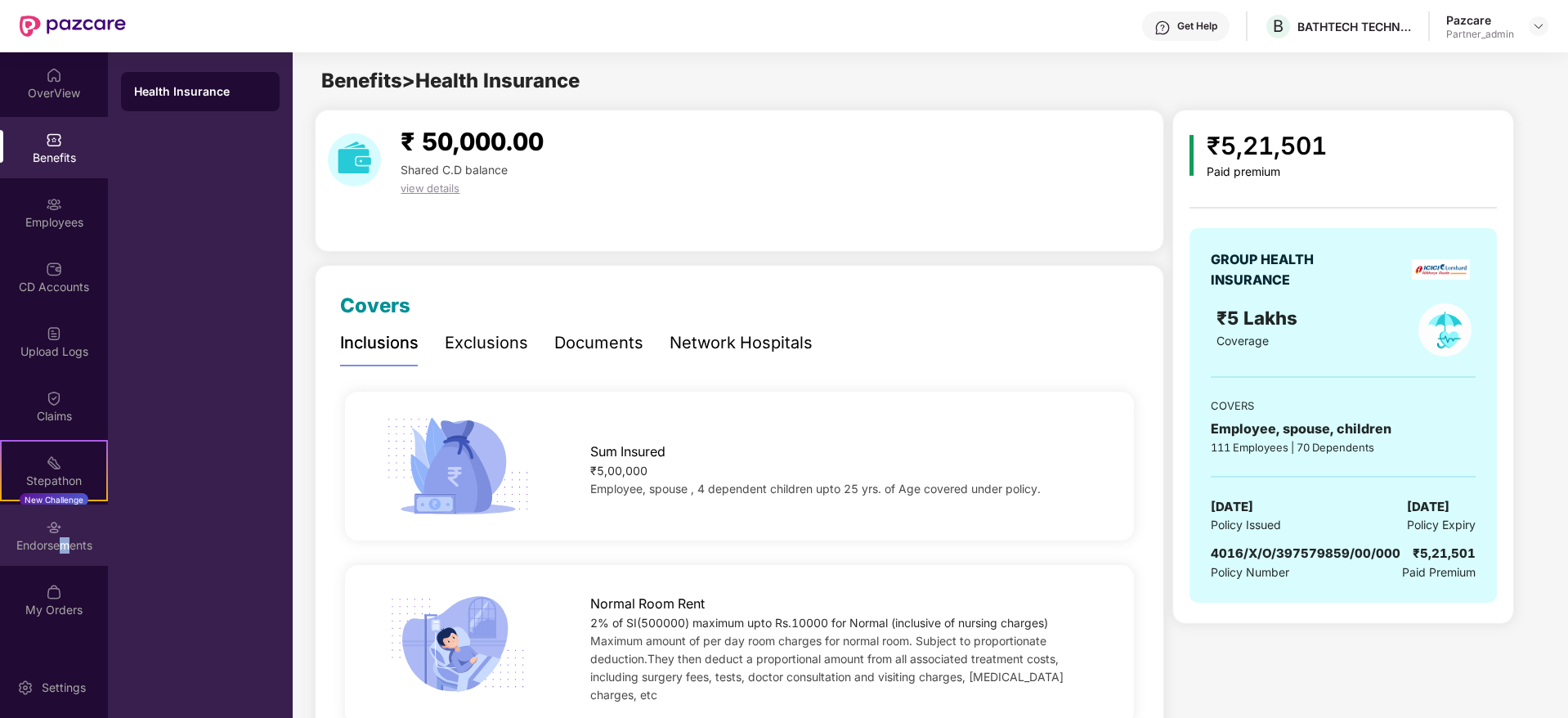
click at [60, 536] on div "Endorsements" at bounding box center [54, 535] width 108 height 61
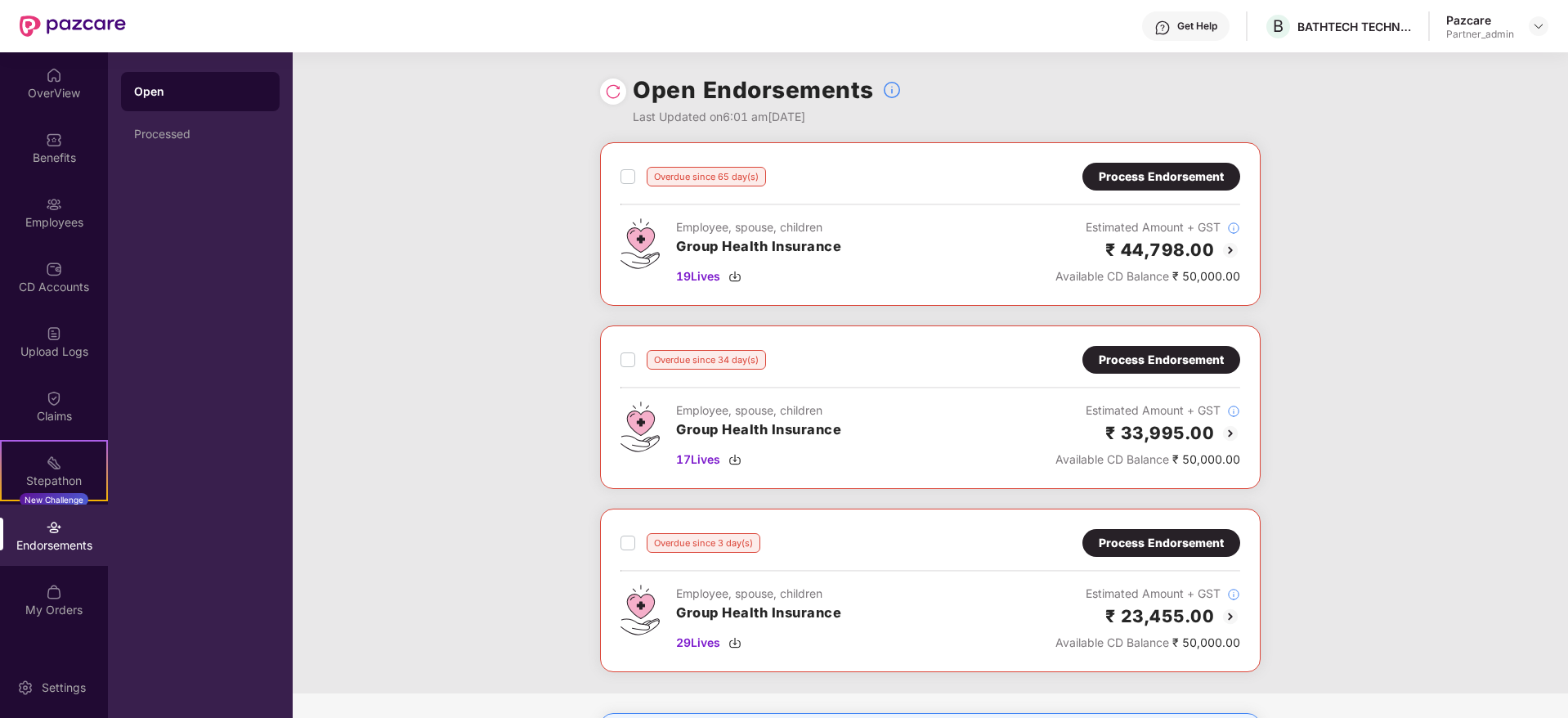
click at [1149, 177] on div "Process Endorsement" at bounding box center [1160, 176] width 125 height 18
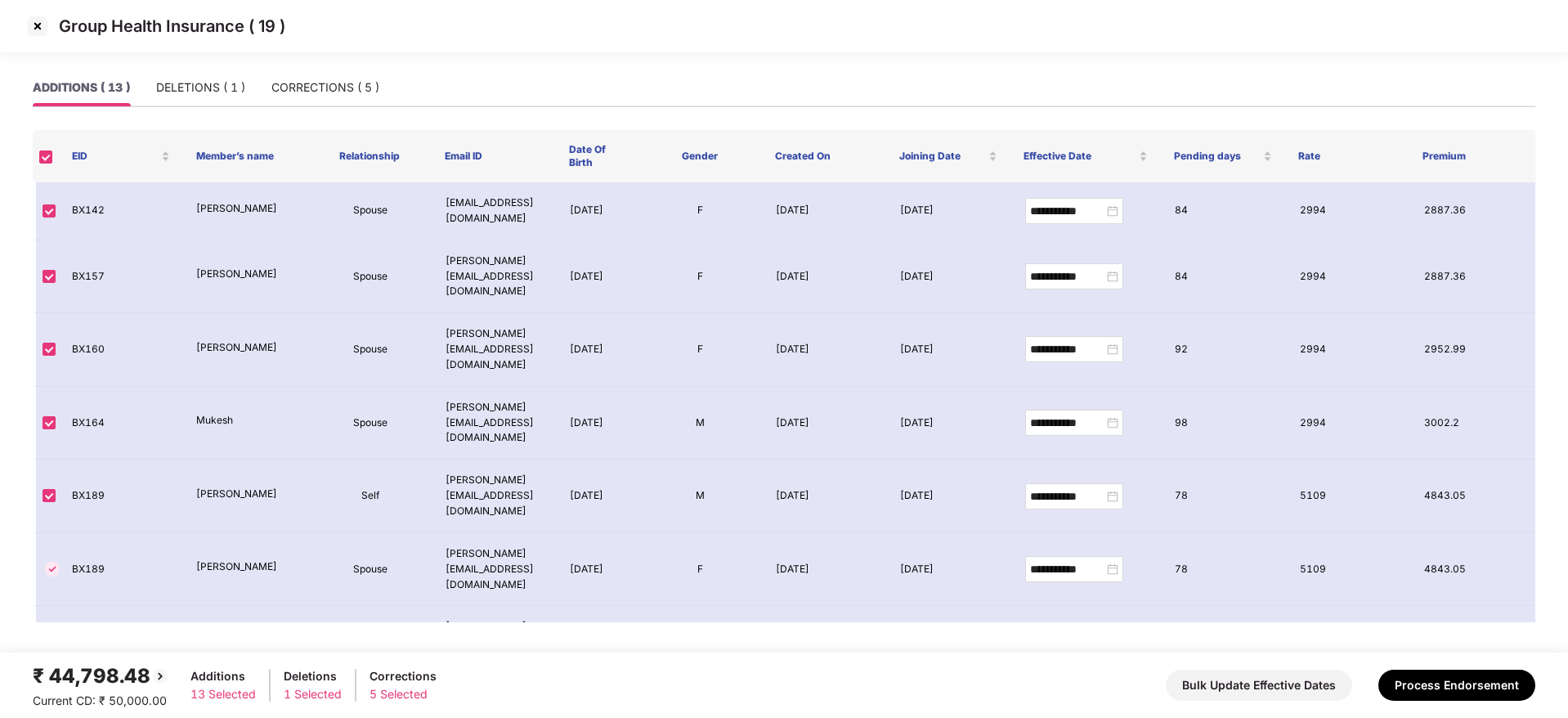
click at [36, 17] on img at bounding box center [37, 26] width 26 height 26
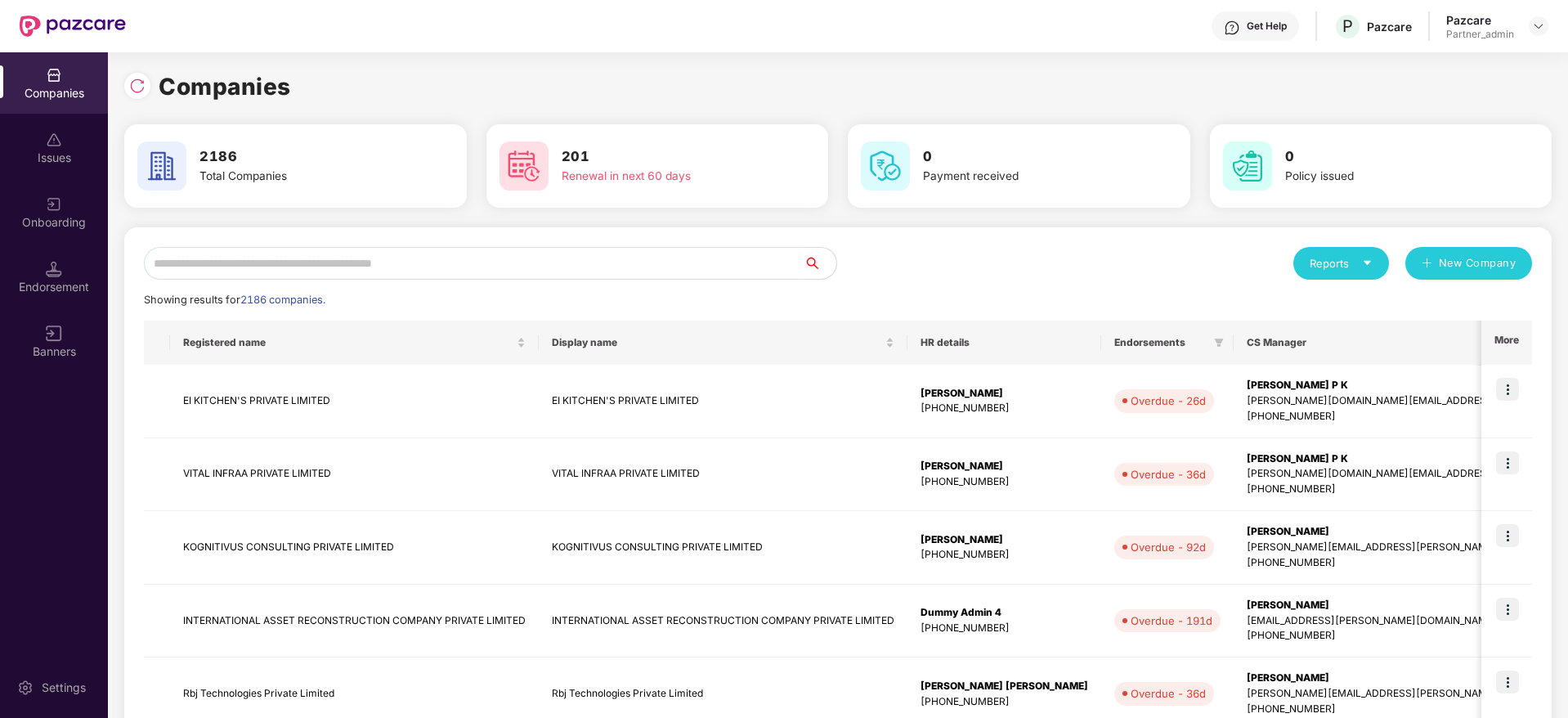
click at [453, 273] on input "text" at bounding box center [473, 263] width 659 height 33
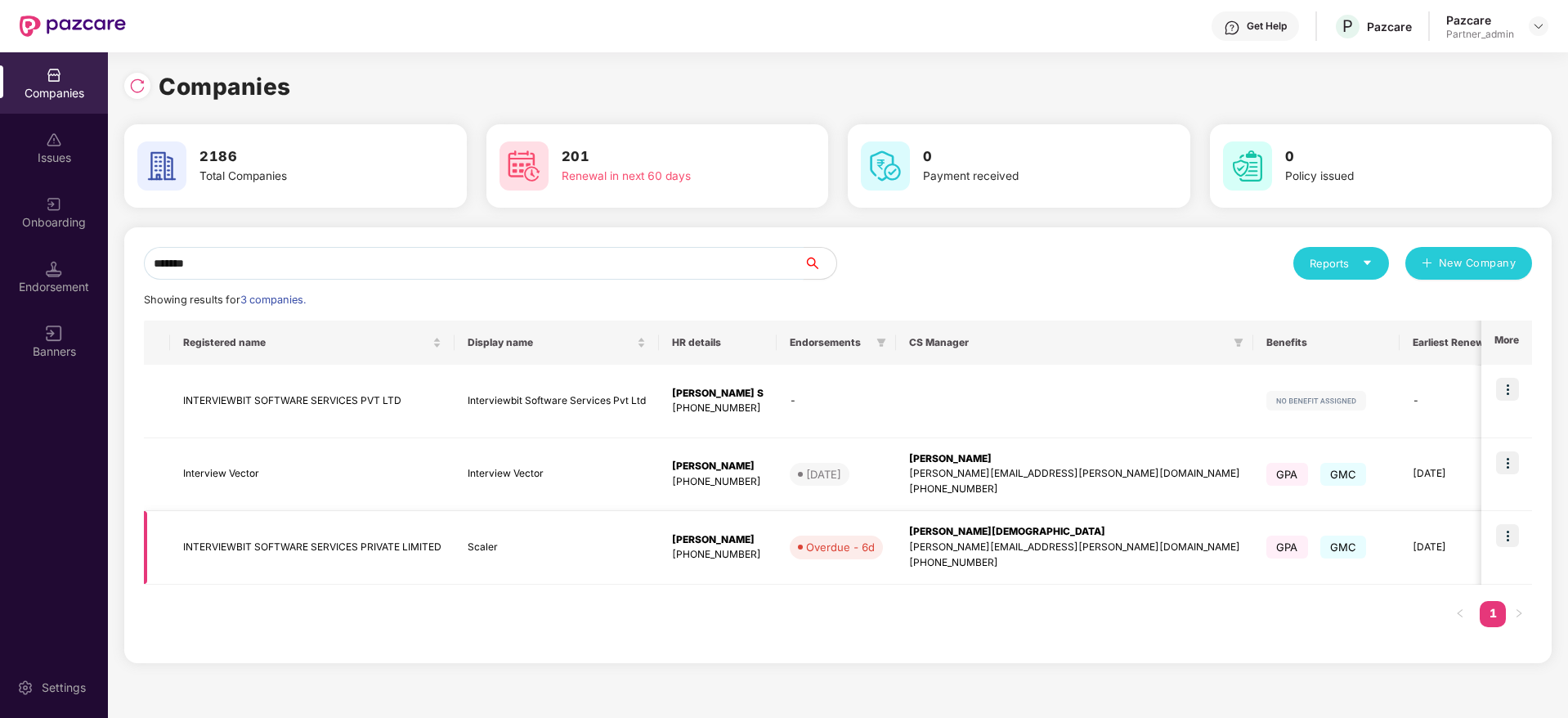
type input "*******"
click at [1512, 535] on img at bounding box center [1507, 536] width 23 height 23
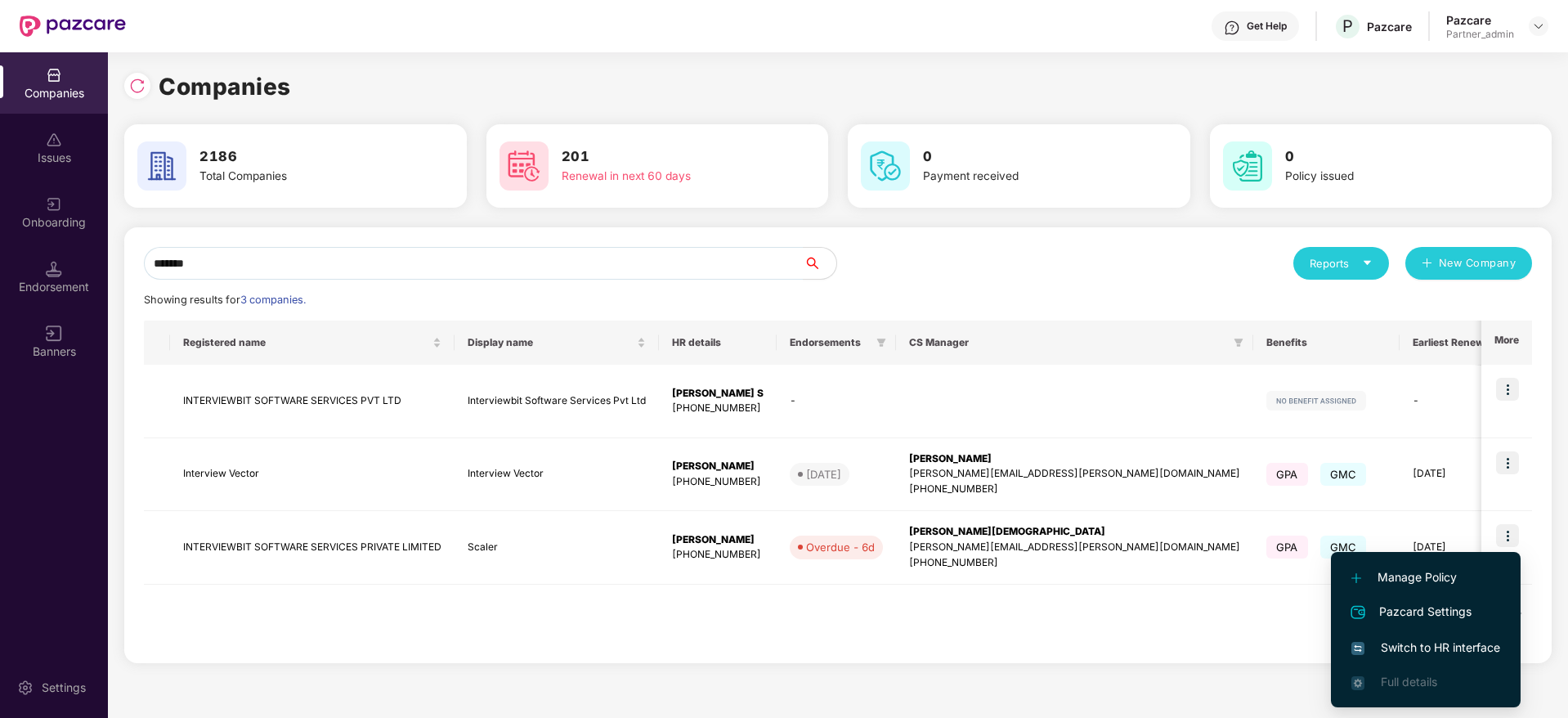
click at [1431, 643] on span "Switch to HR interface" at bounding box center [1424, 647] width 148 height 18
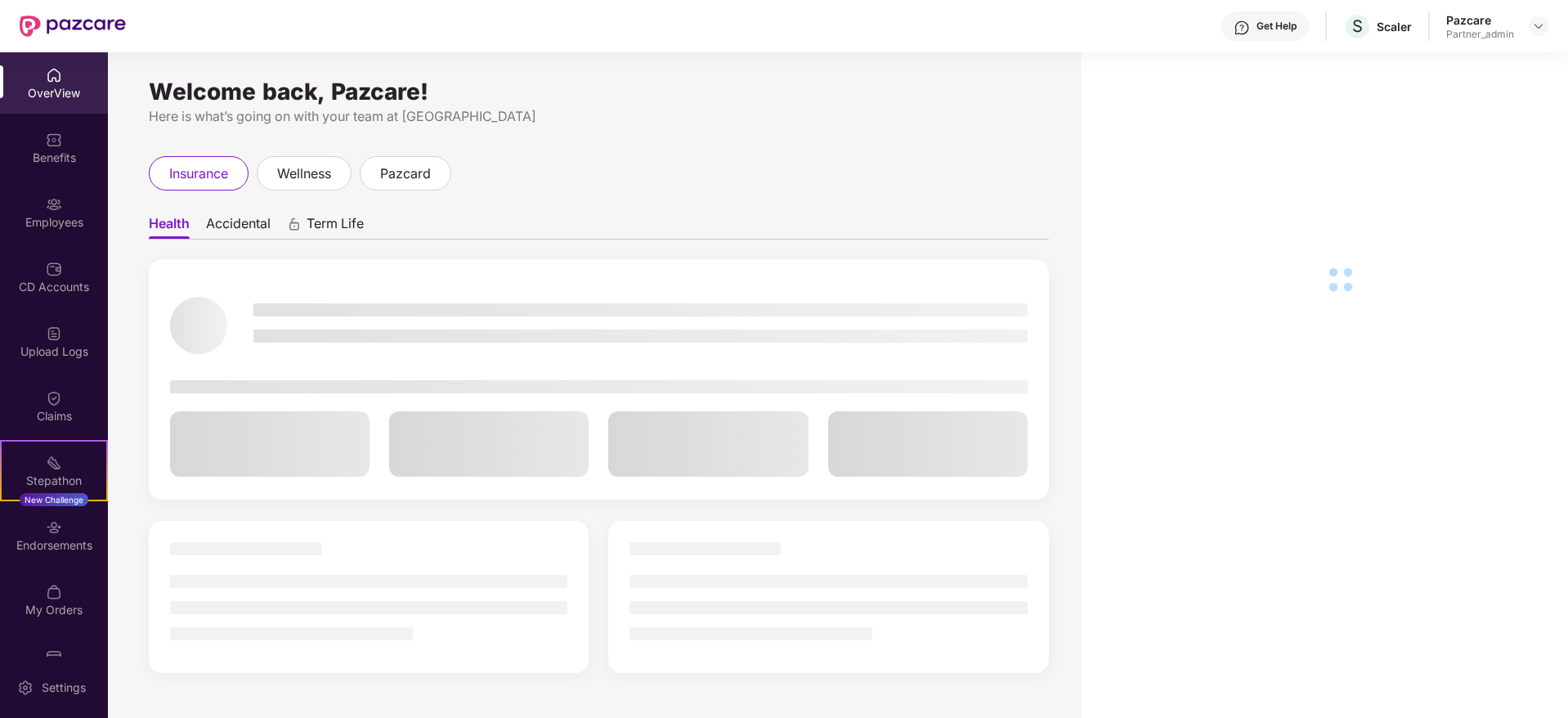
click at [61, 553] on div "Endorsements" at bounding box center [54, 535] width 108 height 61
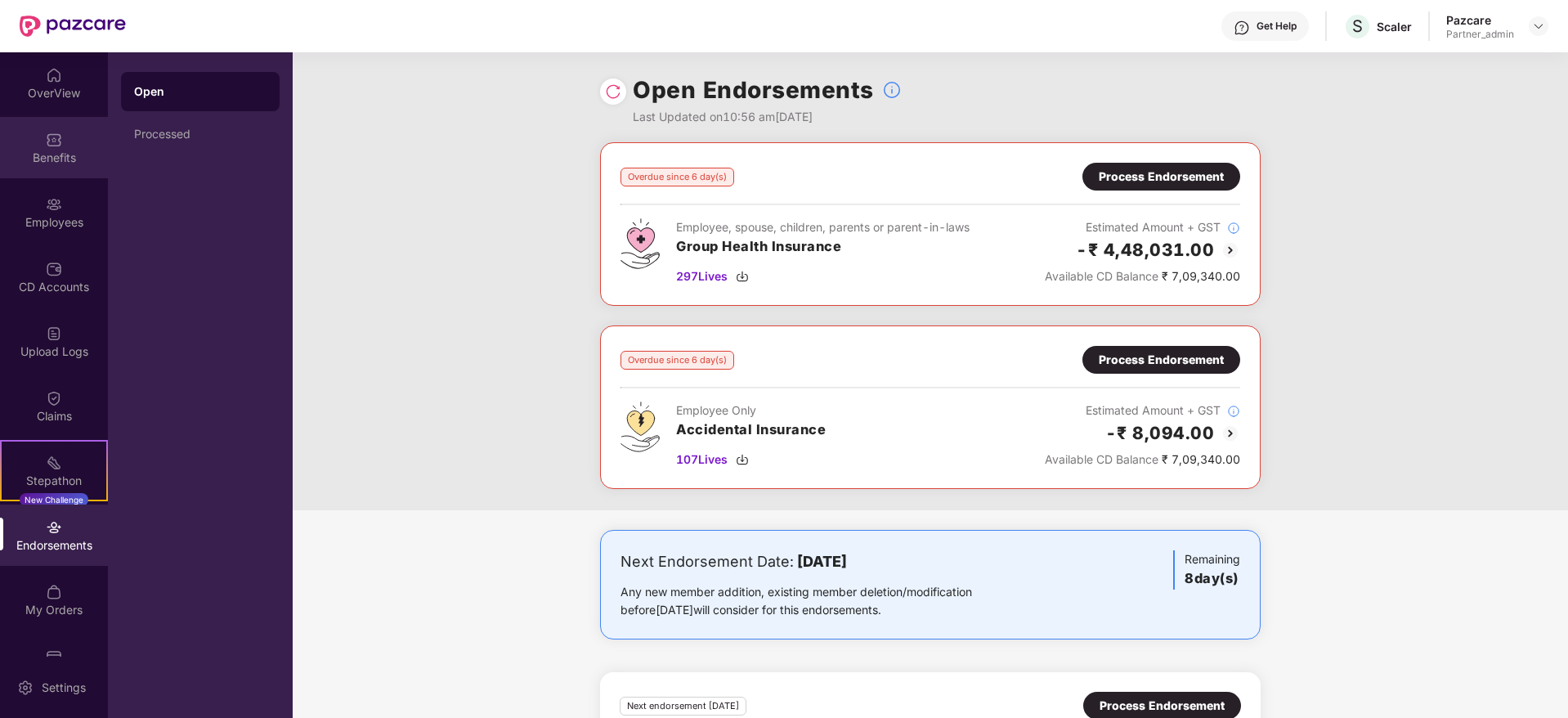
click at [49, 146] on img at bounding box center [54, 140] width 16 height 16
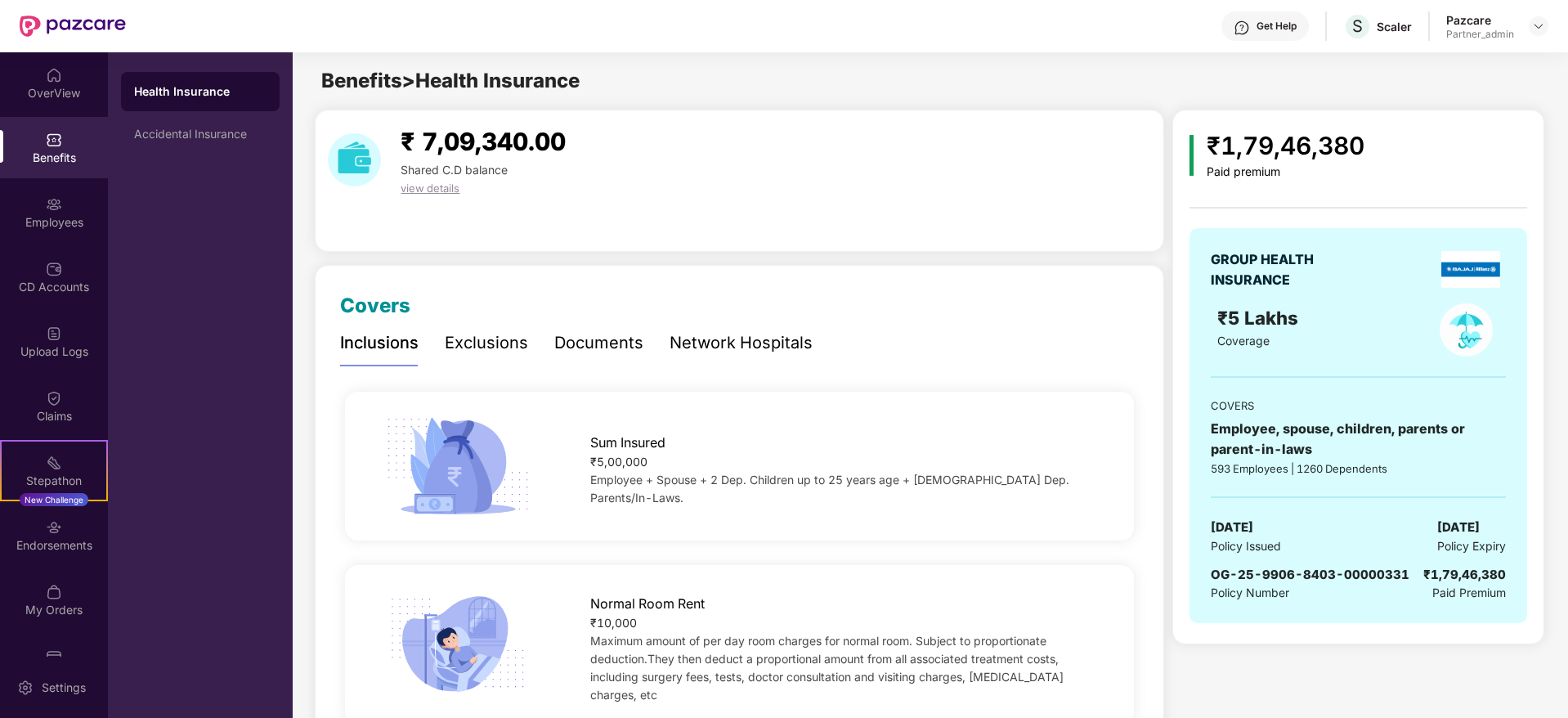
drag, startPoint x: 41, startPoint y: 542, endPoint x: 120, endPoint y: 526, distance: 80.6
click at [41, 541] on div "Endorsements" at bounding box center [54, 545] width 108 height 16
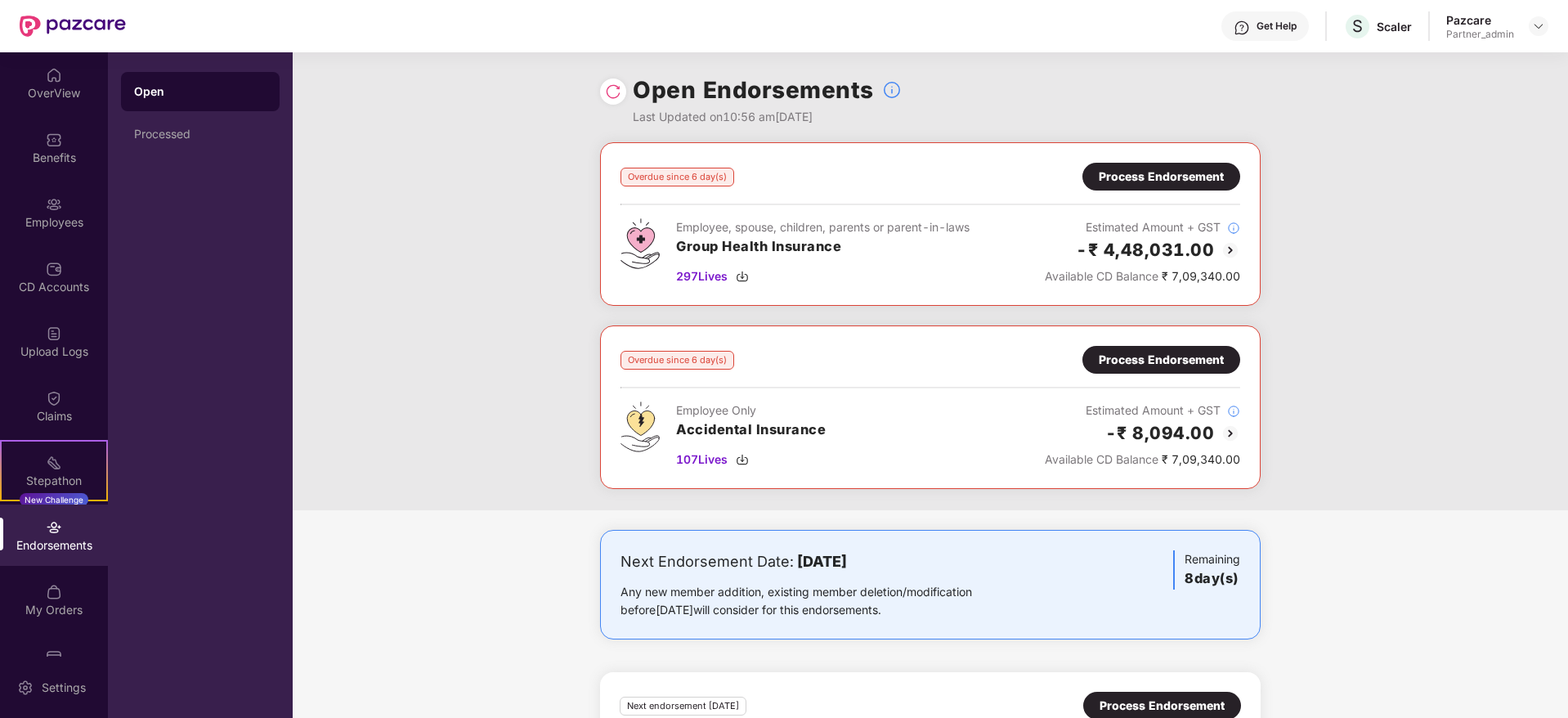
click at [1159, 171] on div "Process Endorsement" at bounding box center [1160, 176] width 125 height 18
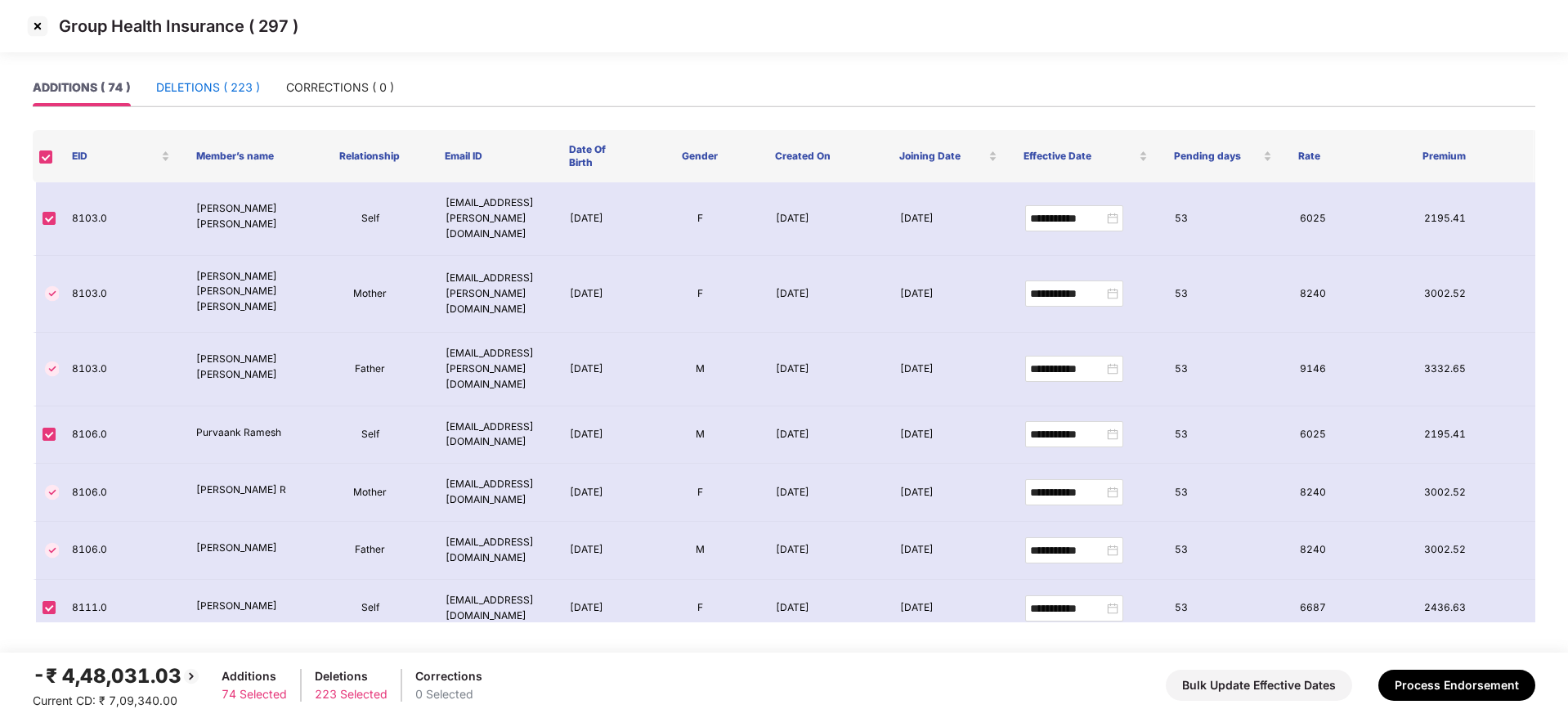
click at [200, 93] on div "DELETIONS ( 223 )" at bounding box center [208, 87] width 104 height 18
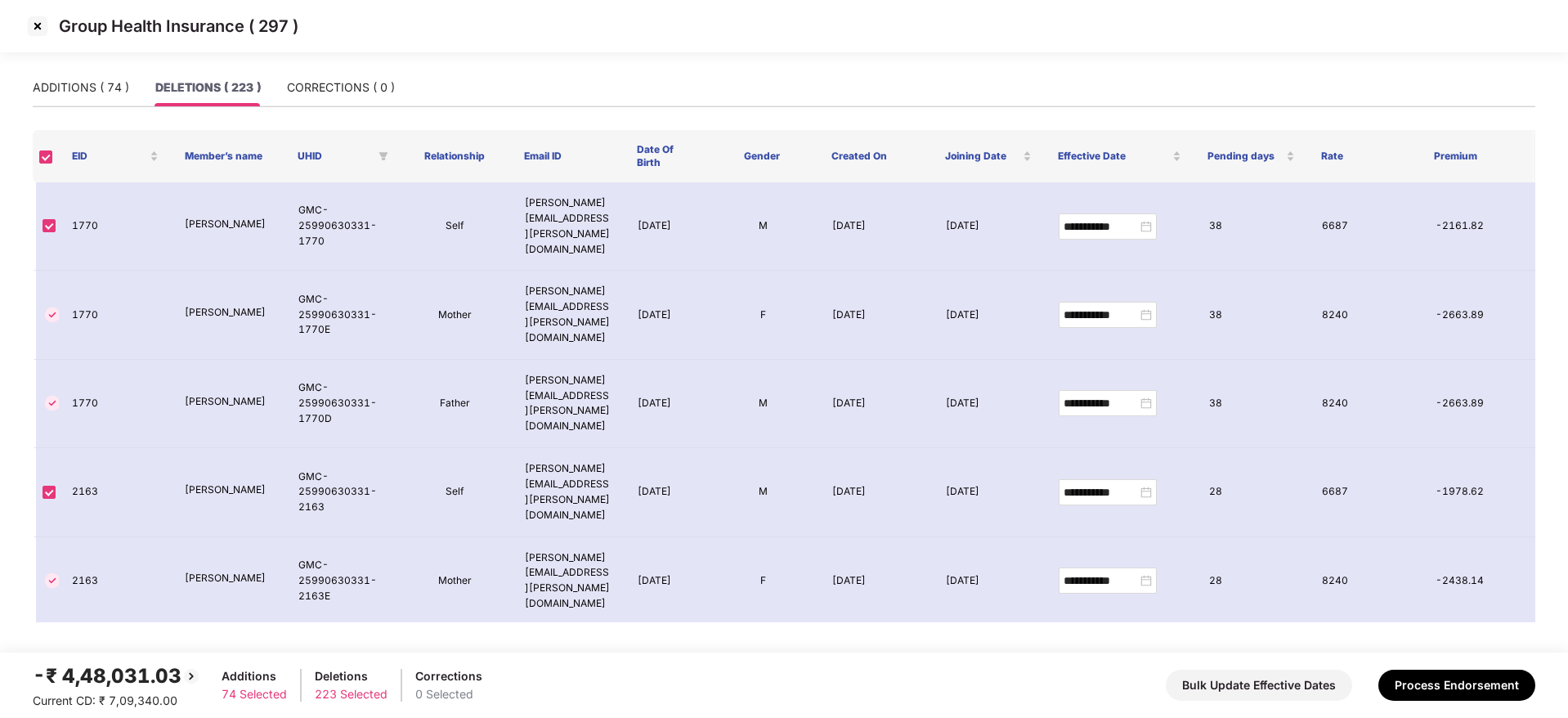
click at [36, 26] on img at bounding box center [37, 26] width 26 height 26
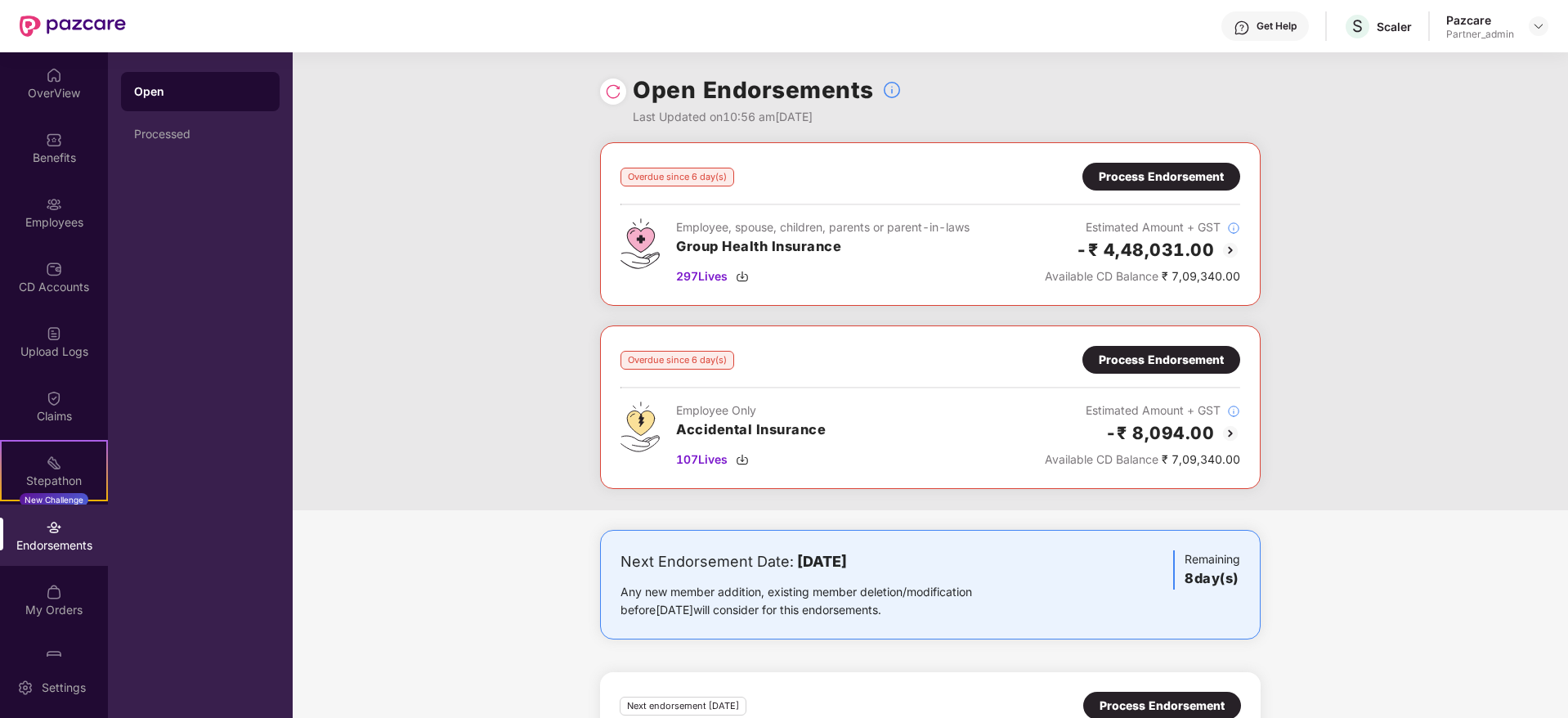
click at [1137, 359] on div "Process Endorsement" at bounding box center [1160, 360] width 125 height 18
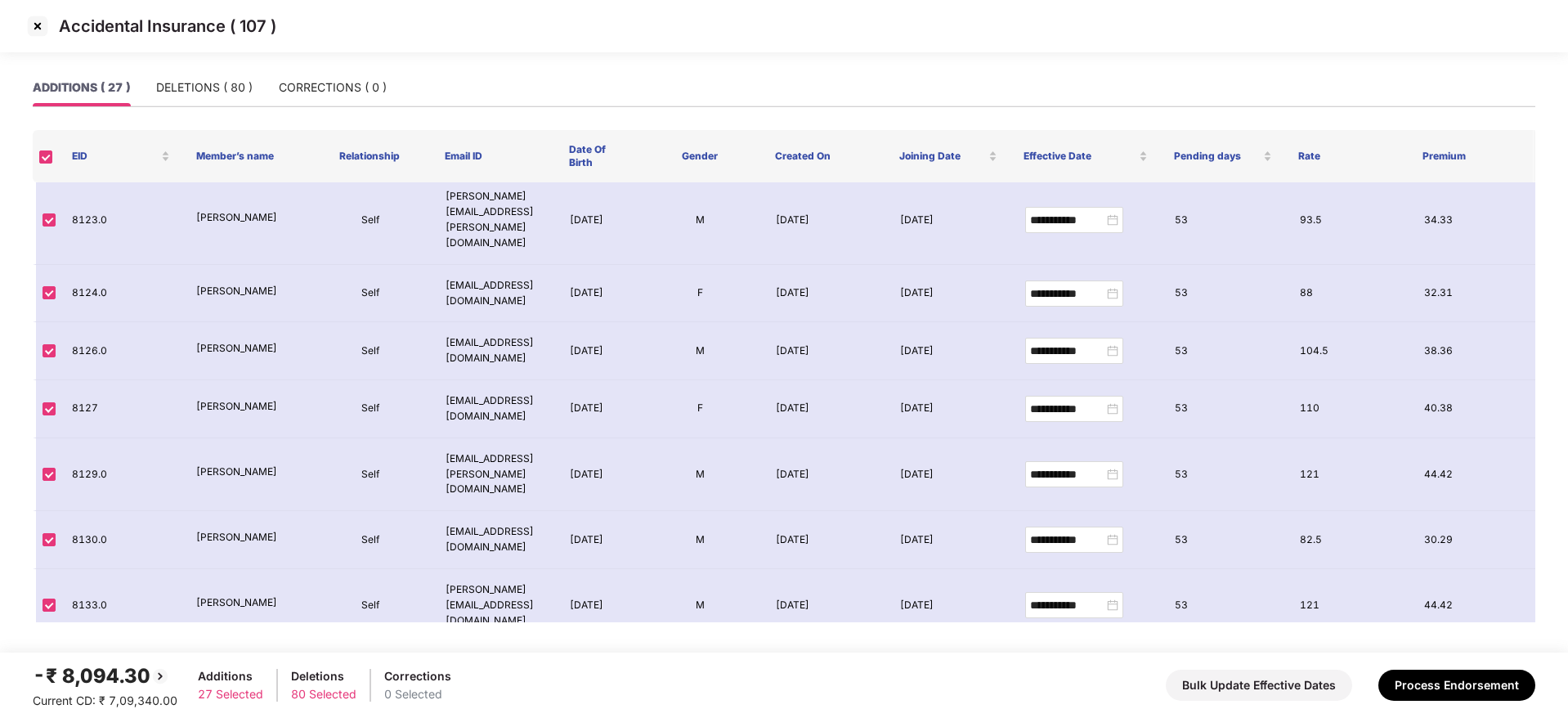
scroll to position [144, 0]
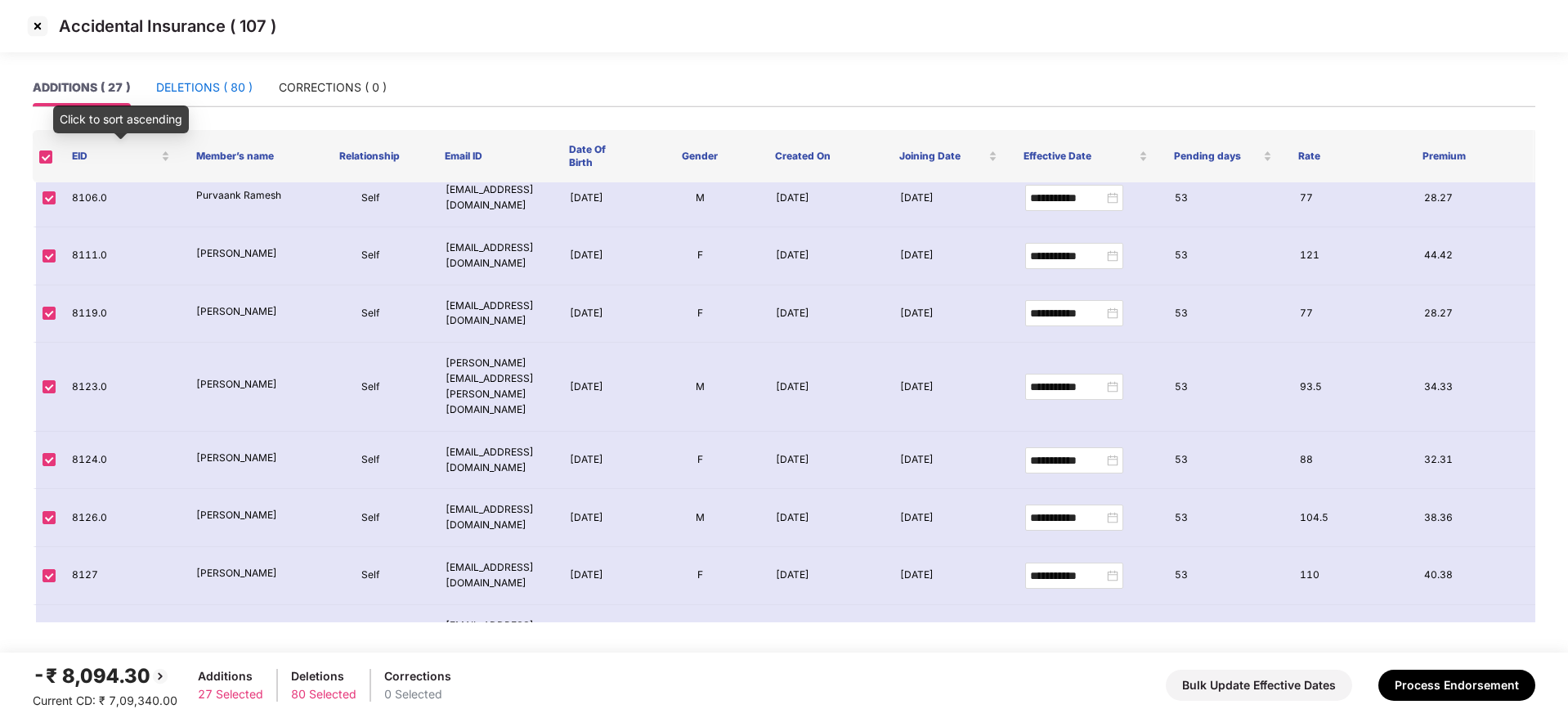
click at [188, 91] on div "DELETIONS ( 80 )" at bounding box center [204, 87] width 97 height 18
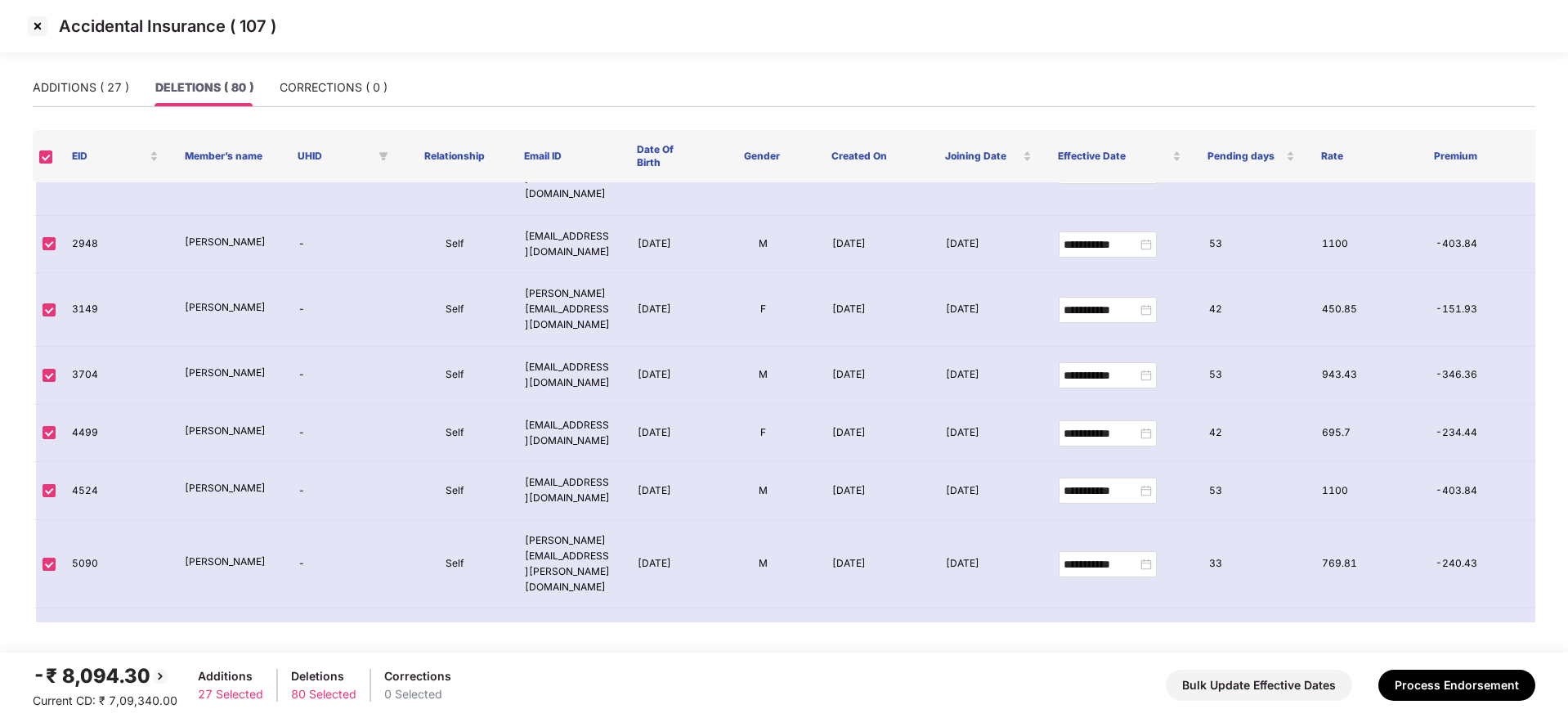
click at [31, 29] on img at bounding box center [37, 26] width 26 height 26
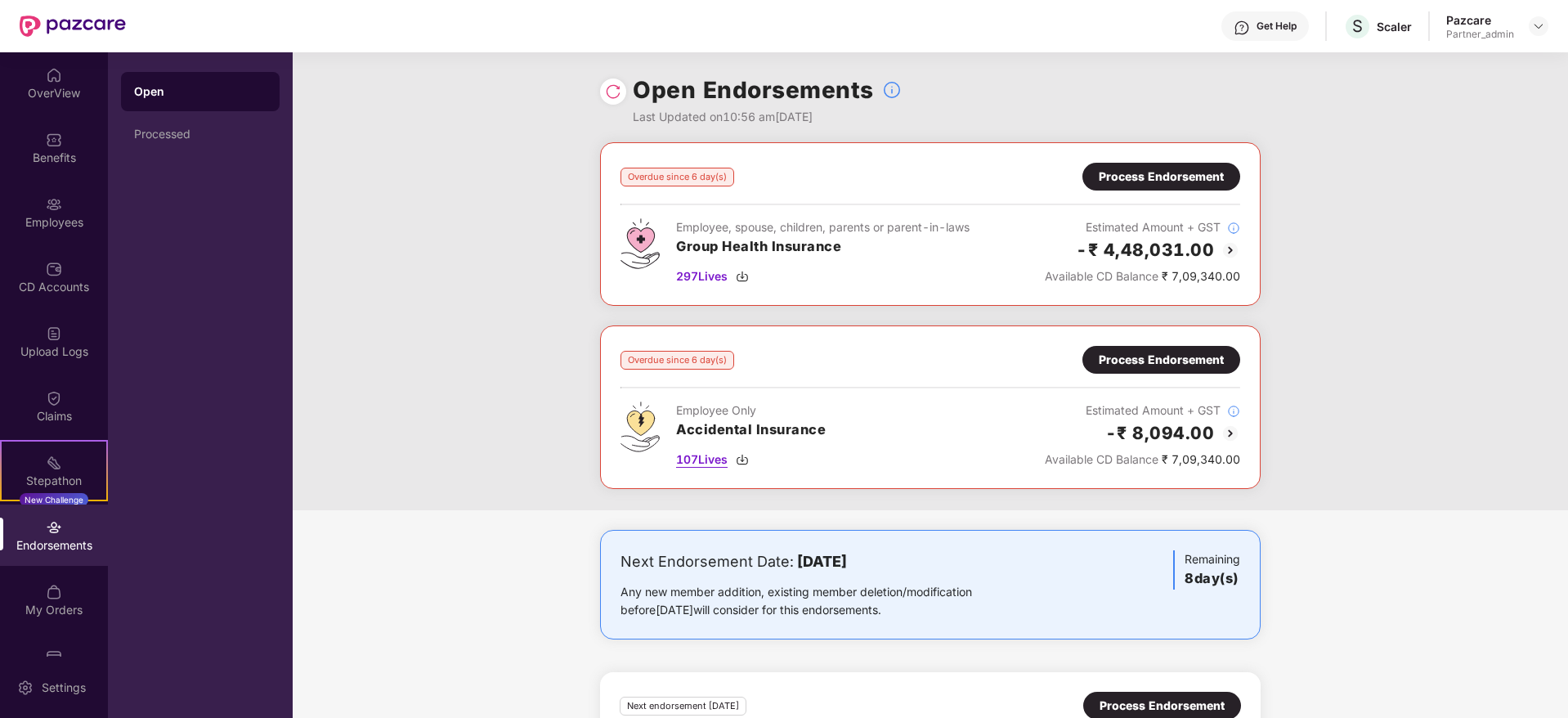
click at [743, 461] on img at bounding box center [742, 460] width 13 height 13
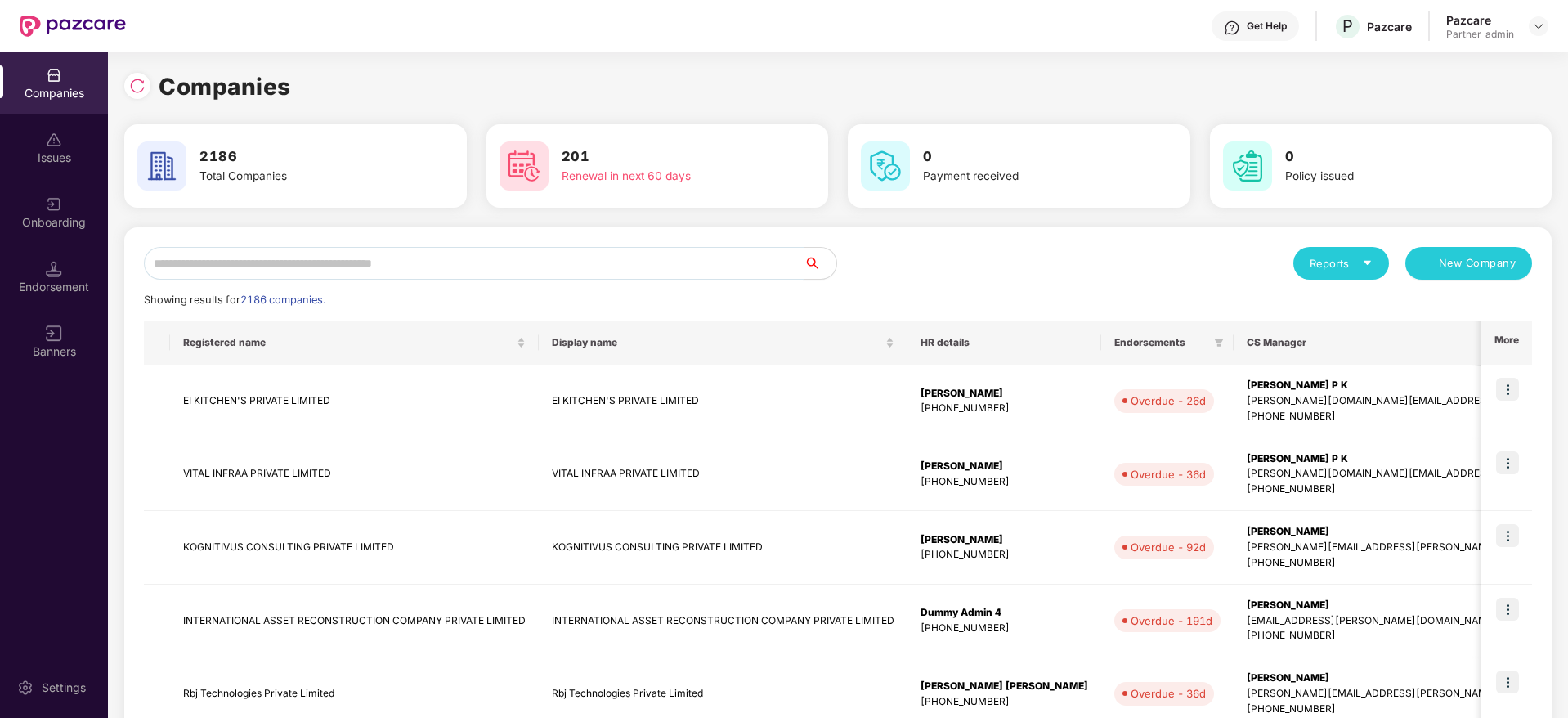
click at [500, 259] on input "text" at bounding box center [473, 263] width 659 height 33
paste input "********"
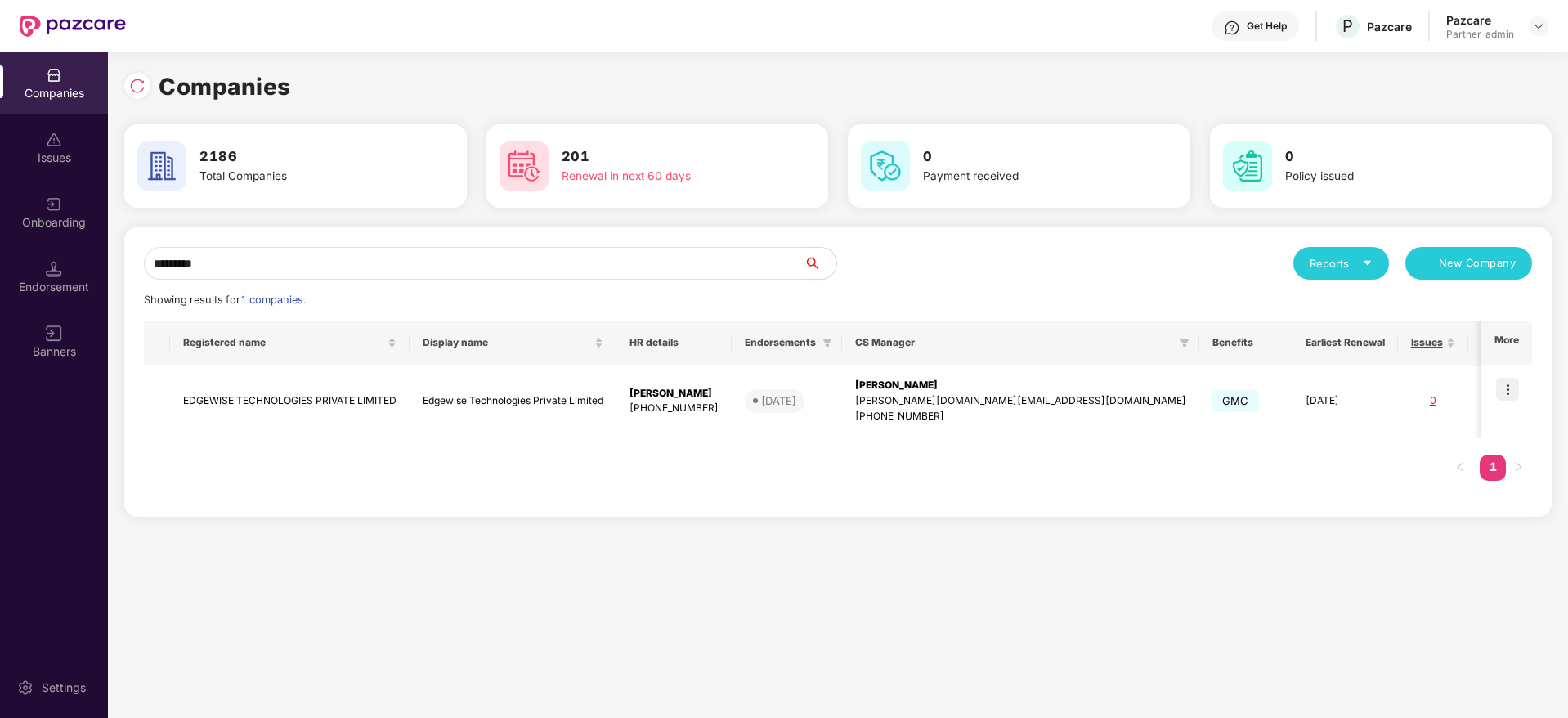
scroll to position [0, 2]
type input "********"
